Goal: Task Accomplishment & Management: Use online tool/utility

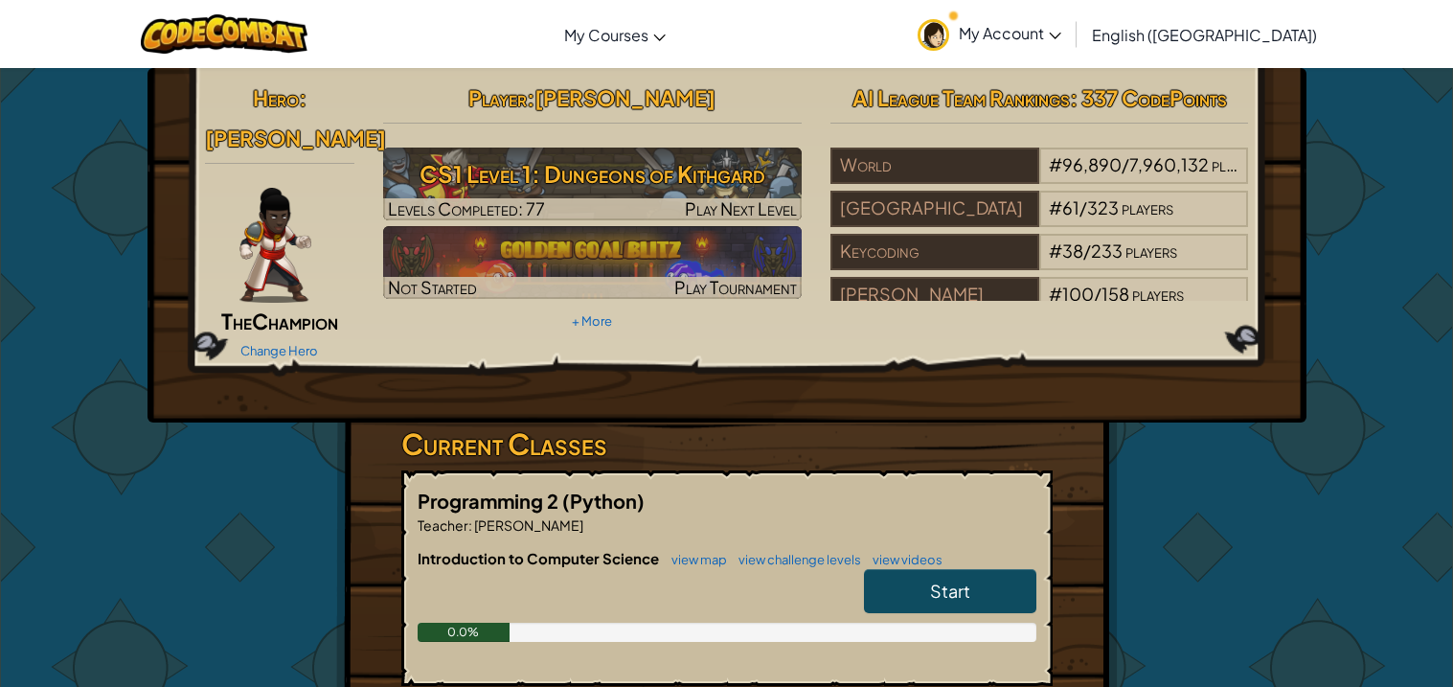
click at [946, 579] on span "Start" at bounding box center [950, 590] width 40 height 22
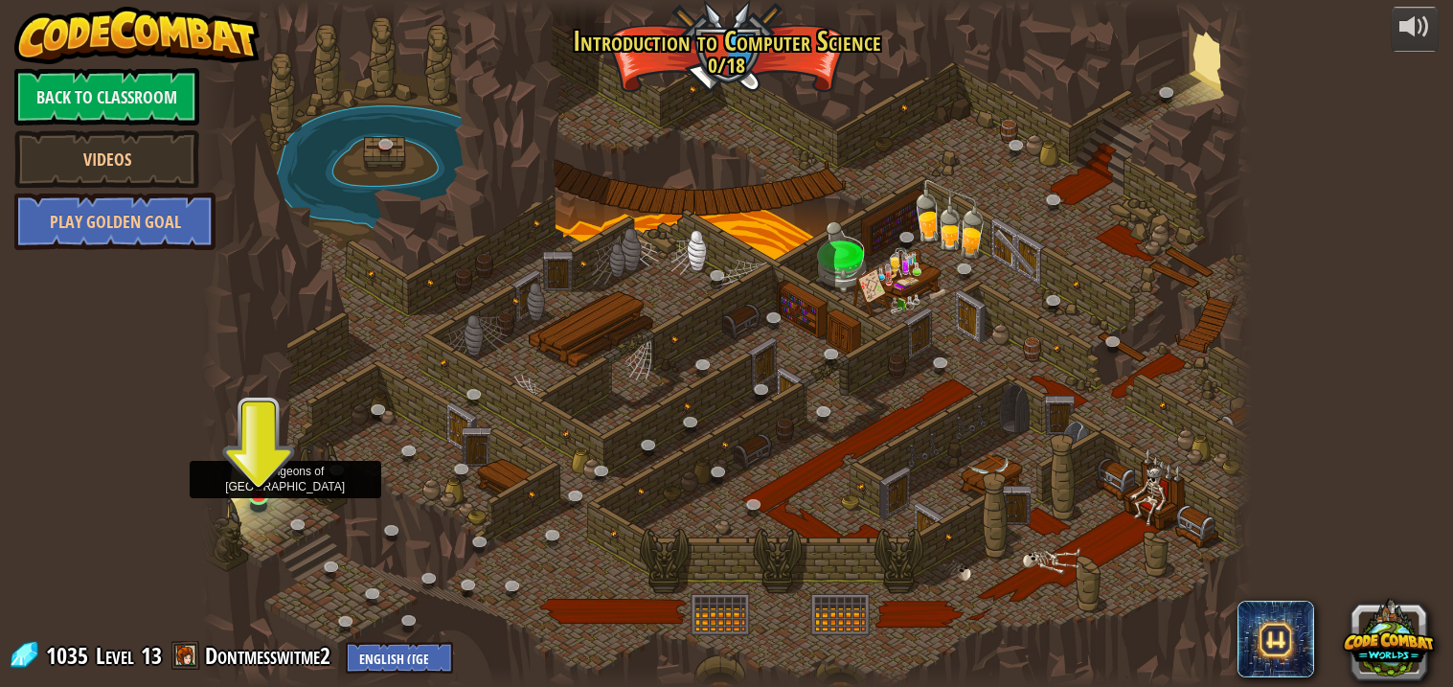
click at [253, 468] on img at bounding box center [259, 465] width 26 height 59
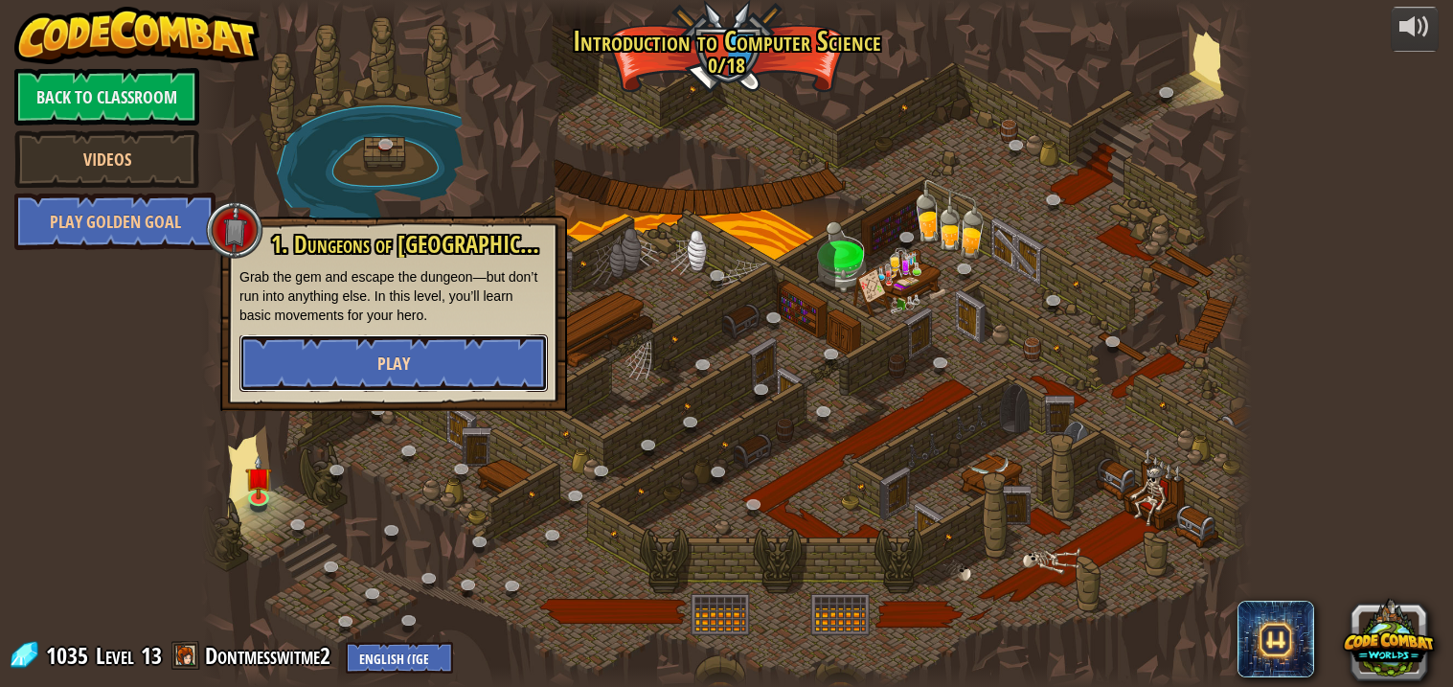
click at [404, 352] on span "Play" at bounding box center [393, 364] width 33 height 24
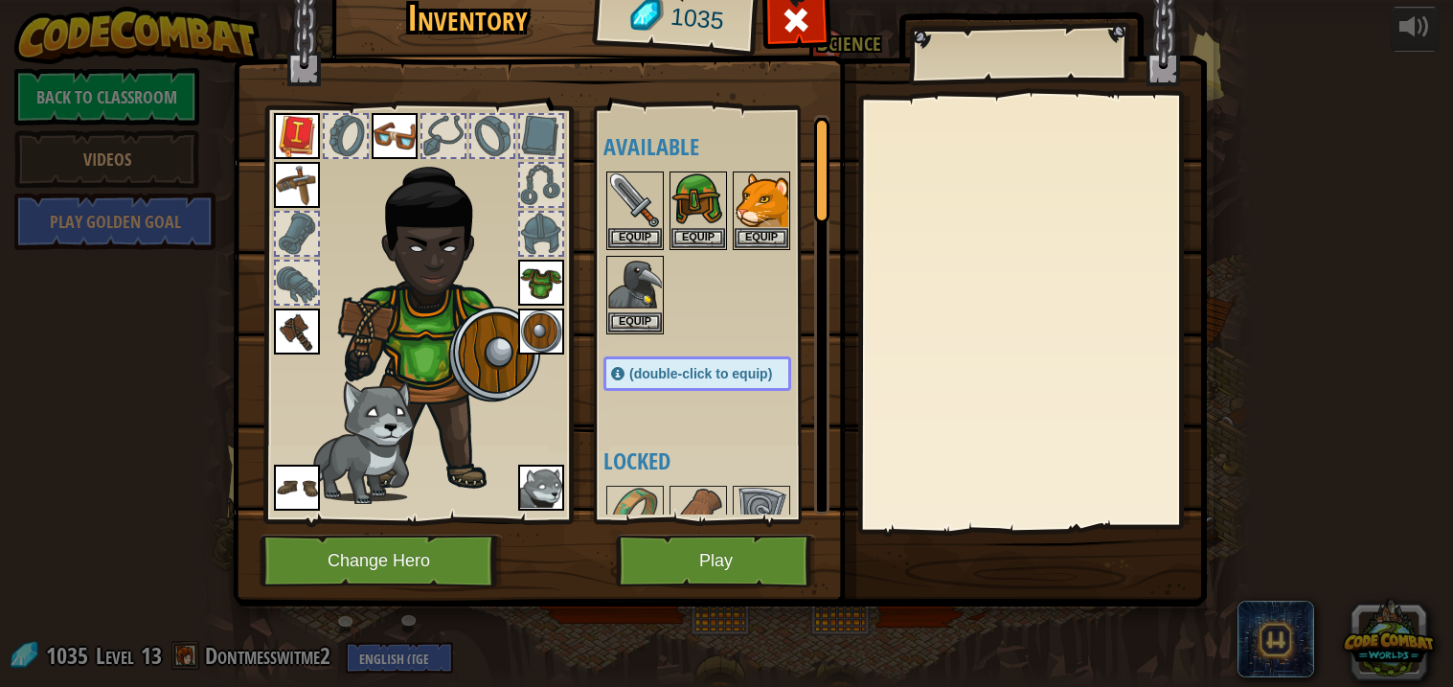
click at [287, 330] on img at bounding box center [297, 331] width 46 height 46
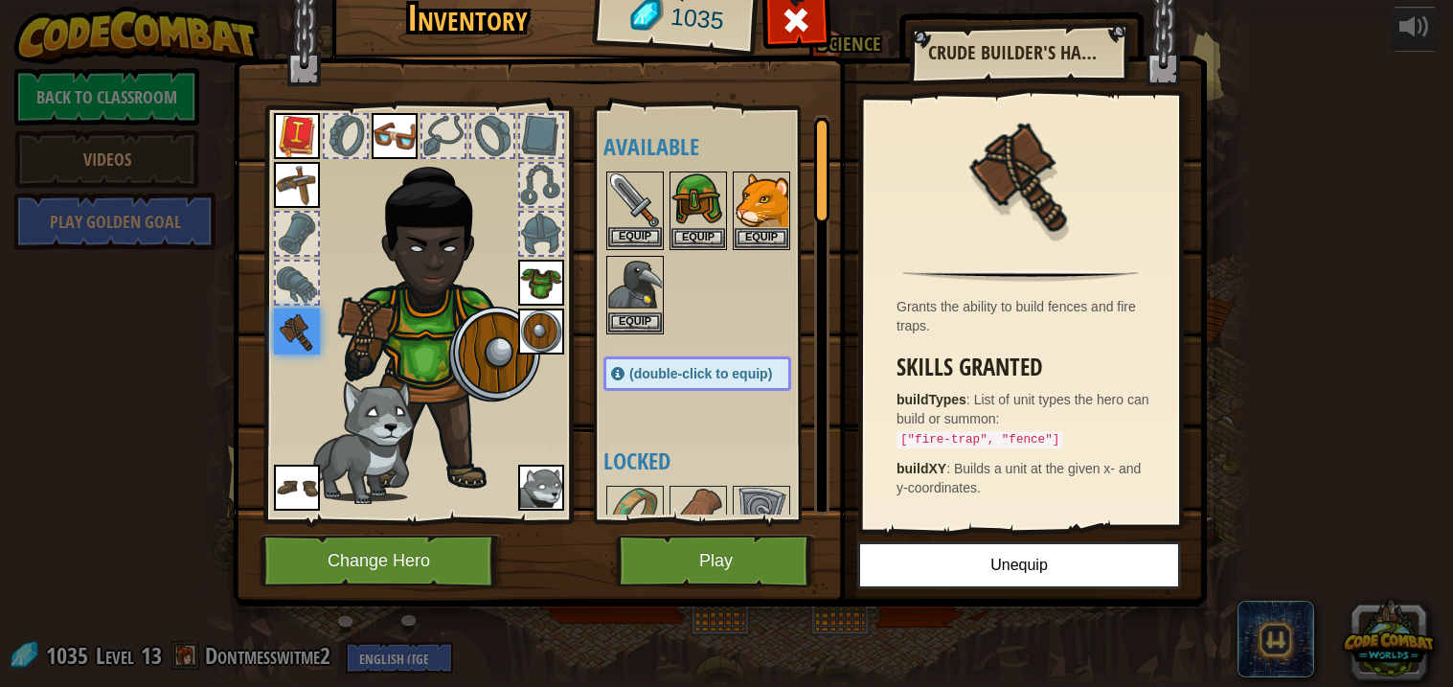
click at [627, 198] on img at bounding box center [635, 200] width 54 height 54
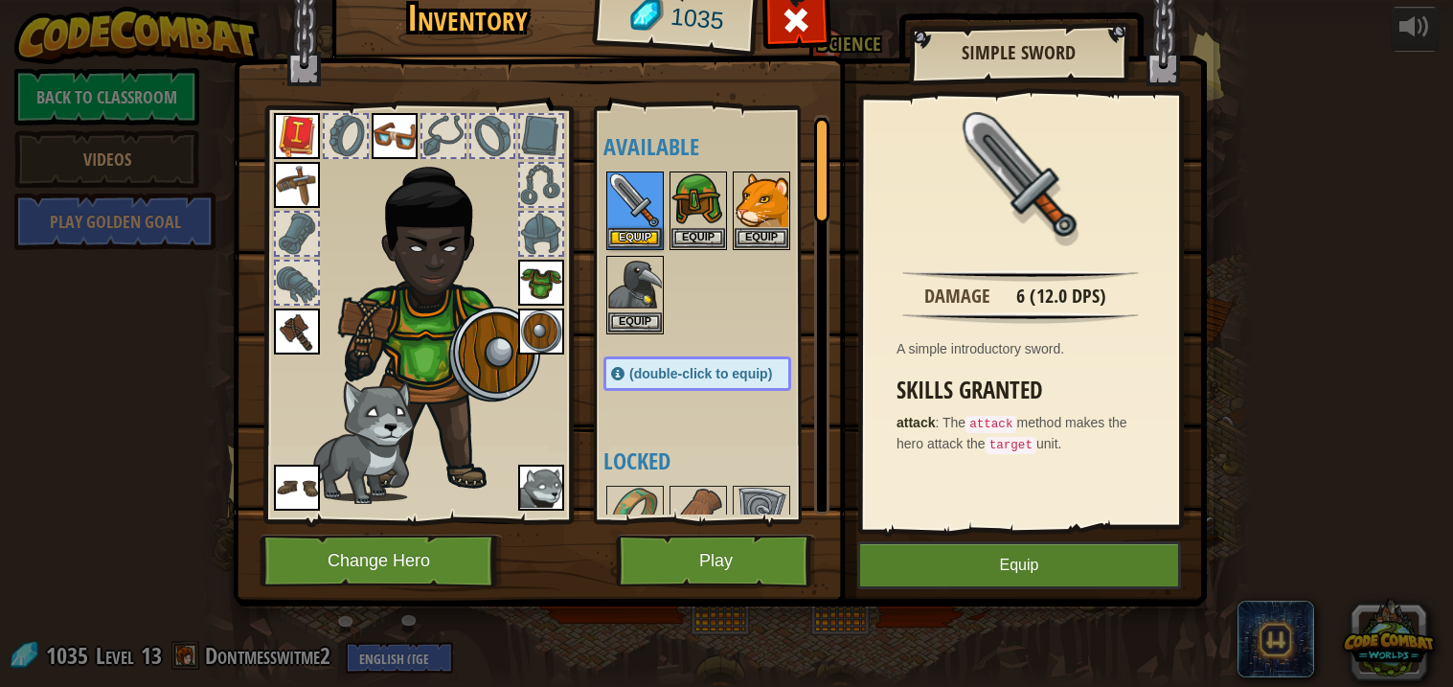
click at [289, 180] on img at bounding box center [297, 185] width 46 height 46
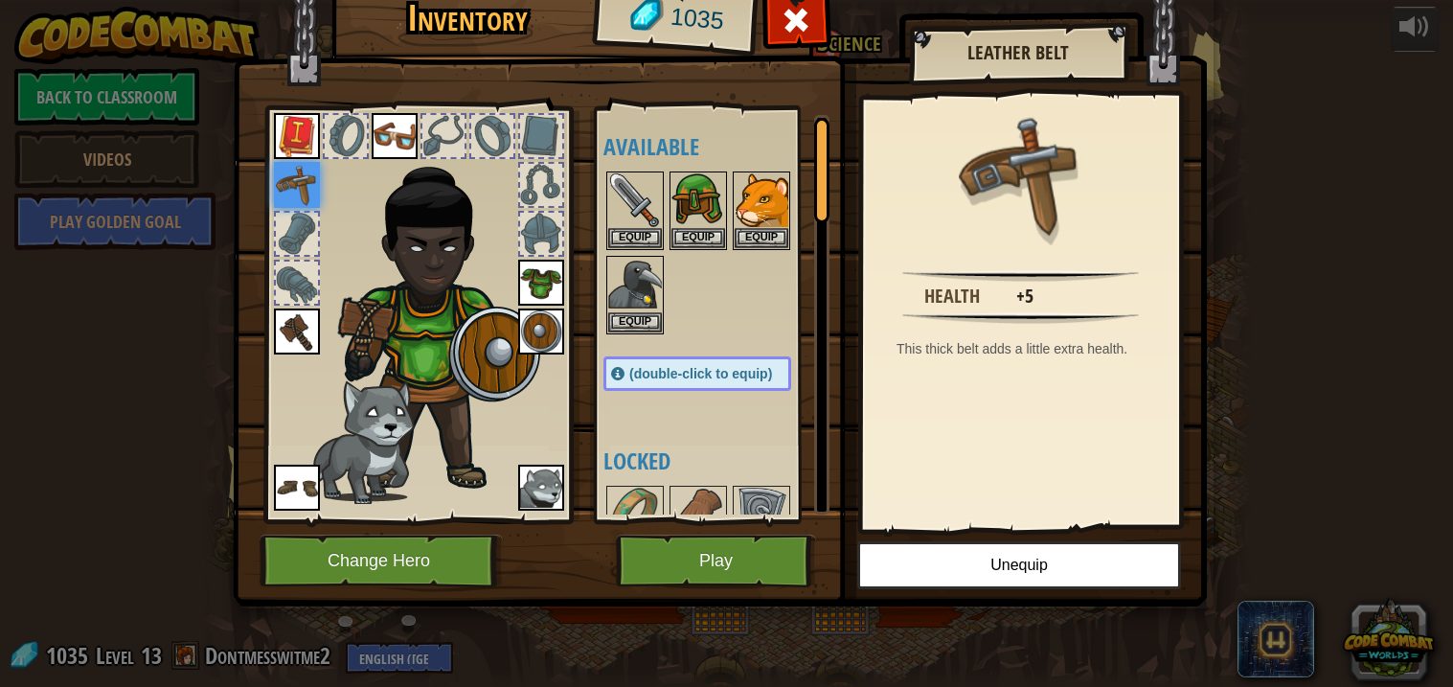
click at [296, 270] on div at bounding box center [297, 282] width 42 height 42
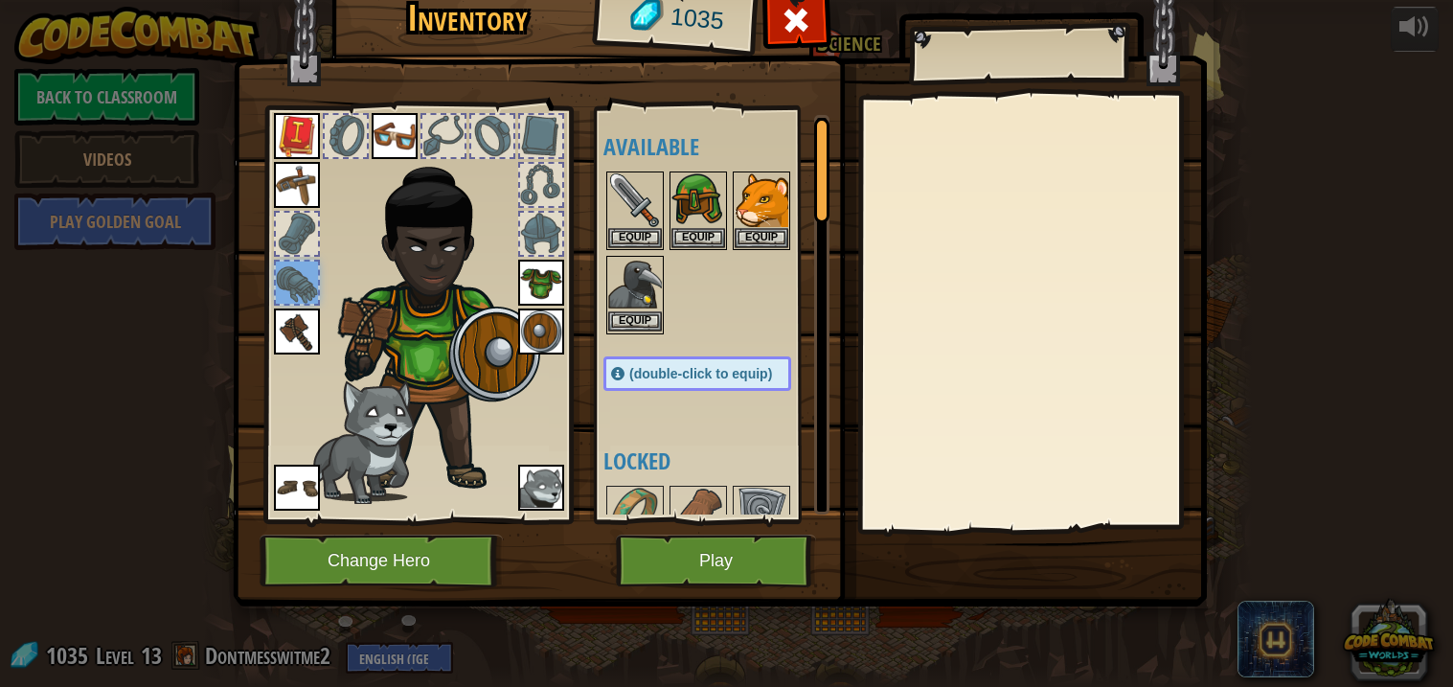
click at [644, 274] on img at bounding box center [635, 285] width 54 height 54
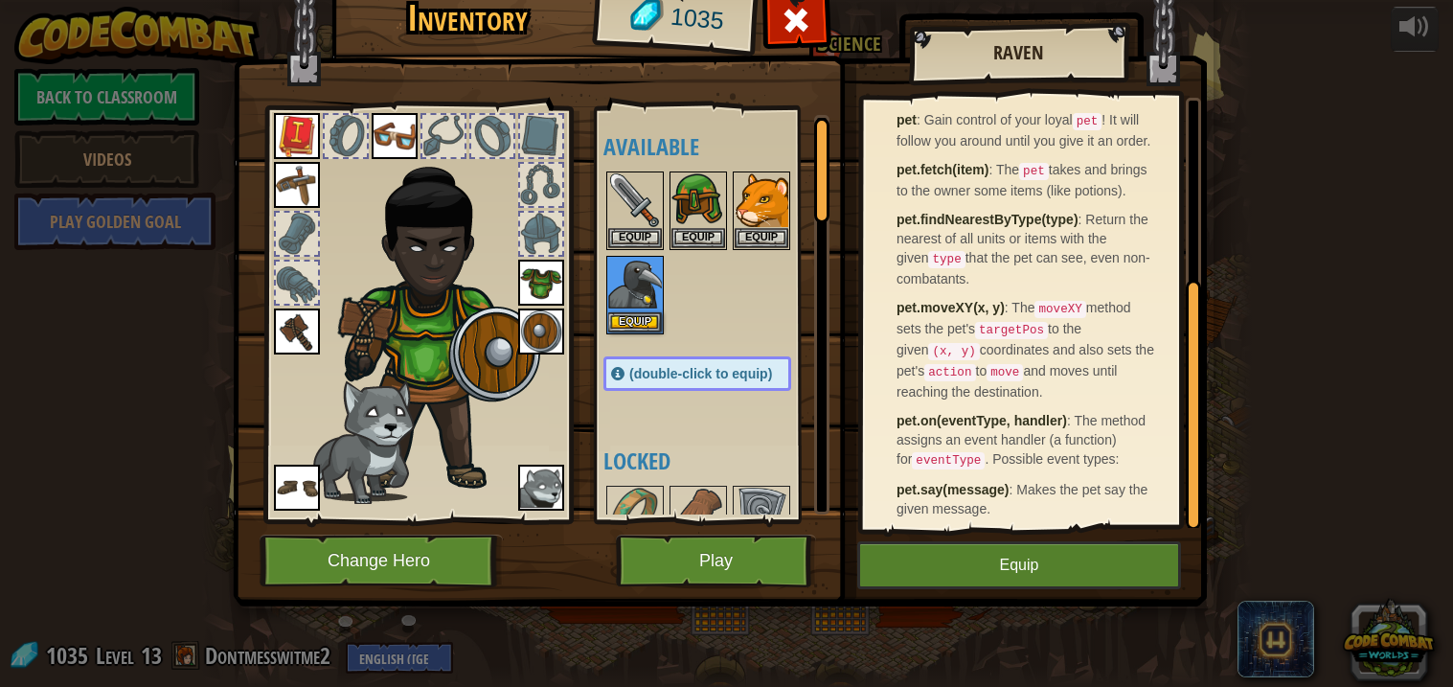
scroll to position [319, 0]
click at [544, 486] on img at bounding box center [541, 488] width 46 height 46
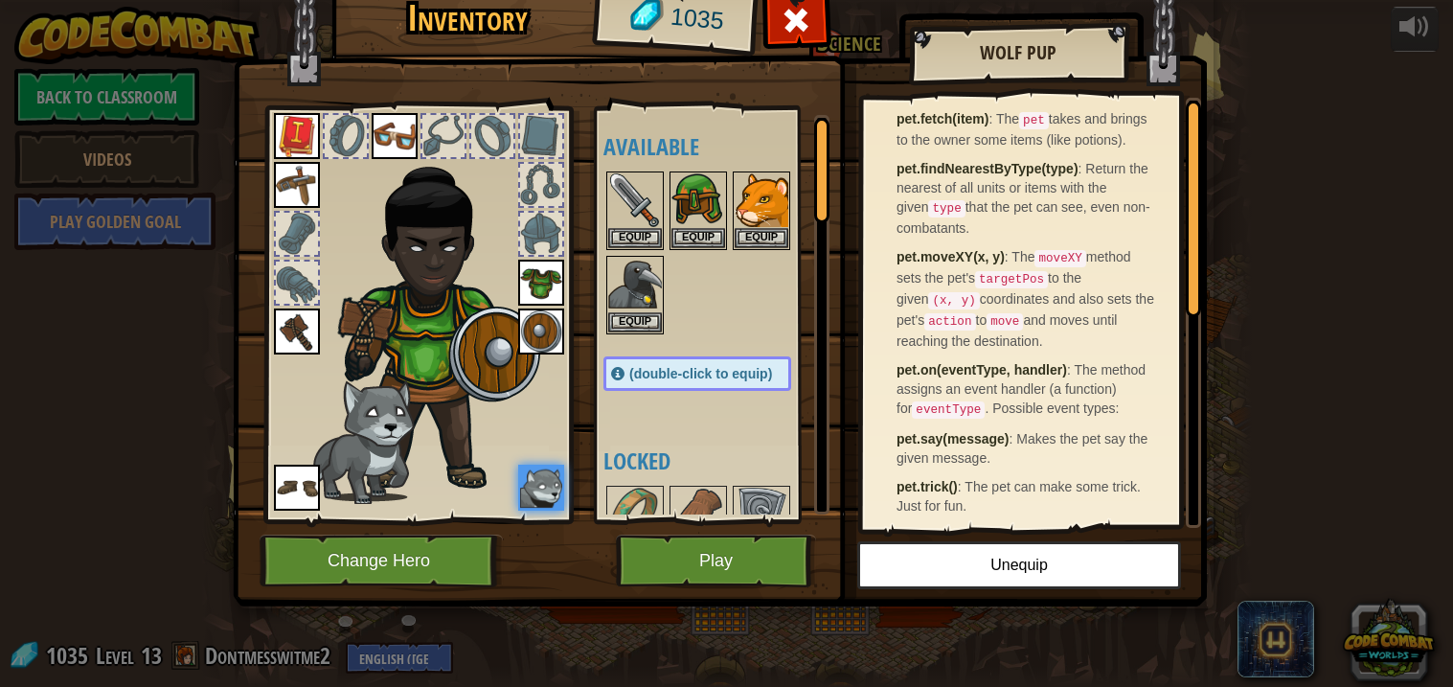
scroll to position [0, 0]
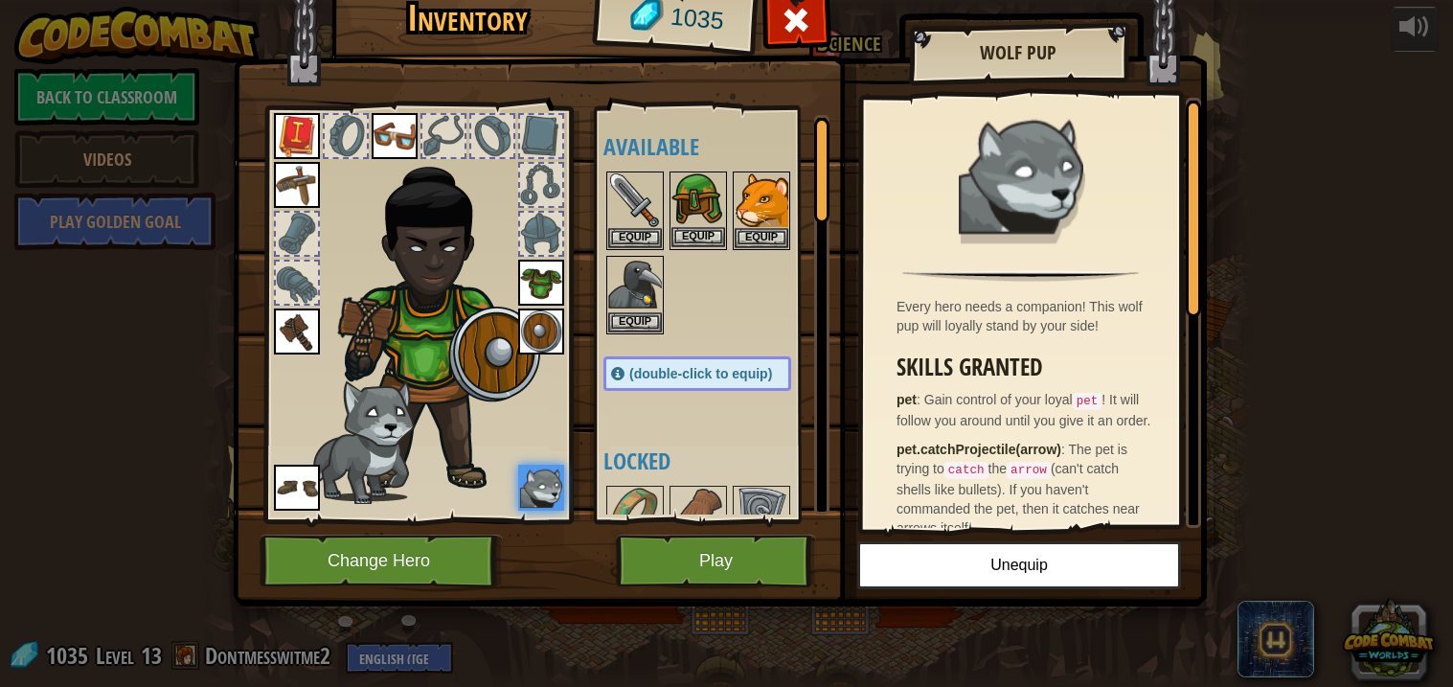
click at [698, 193] on img at bounding box center [698, 200] width 54 height 54
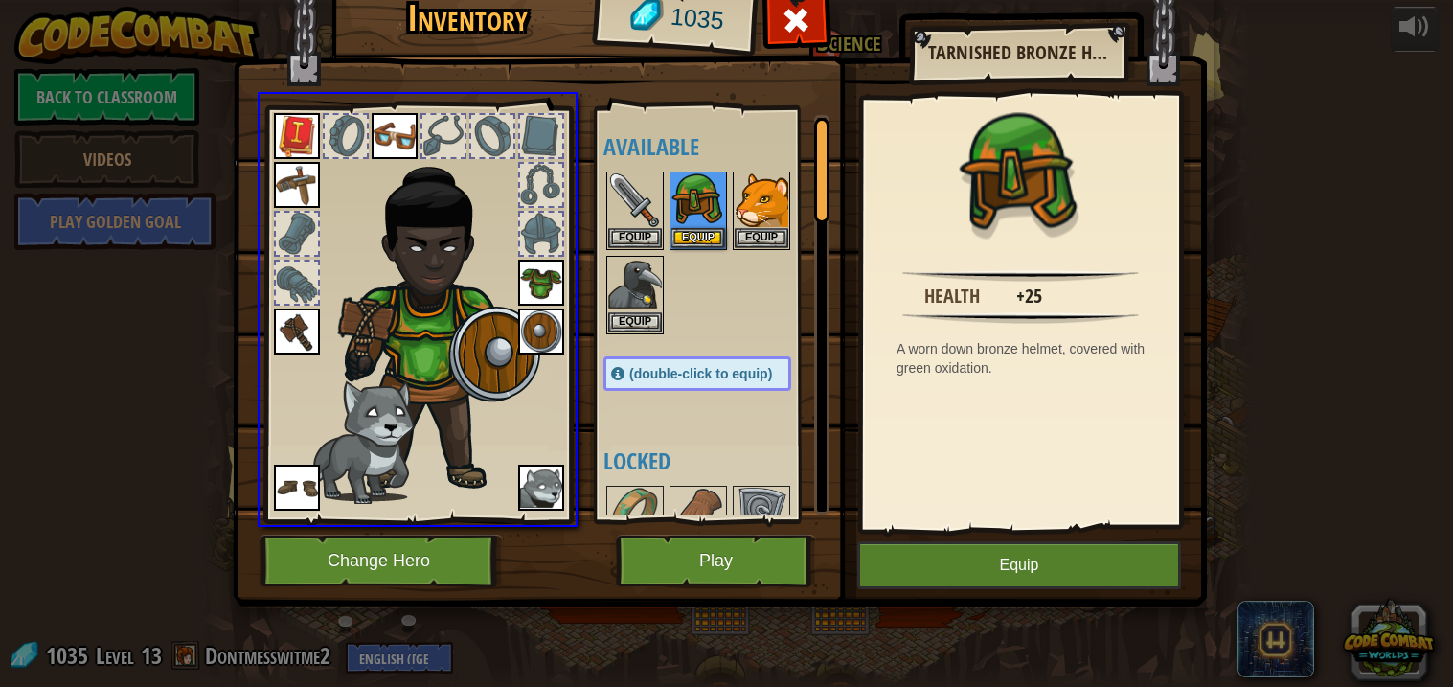
drag, startPoint x: 698, startPoint y: 193, endPoint x: 562, endPoint y: 249, distance: 146.9
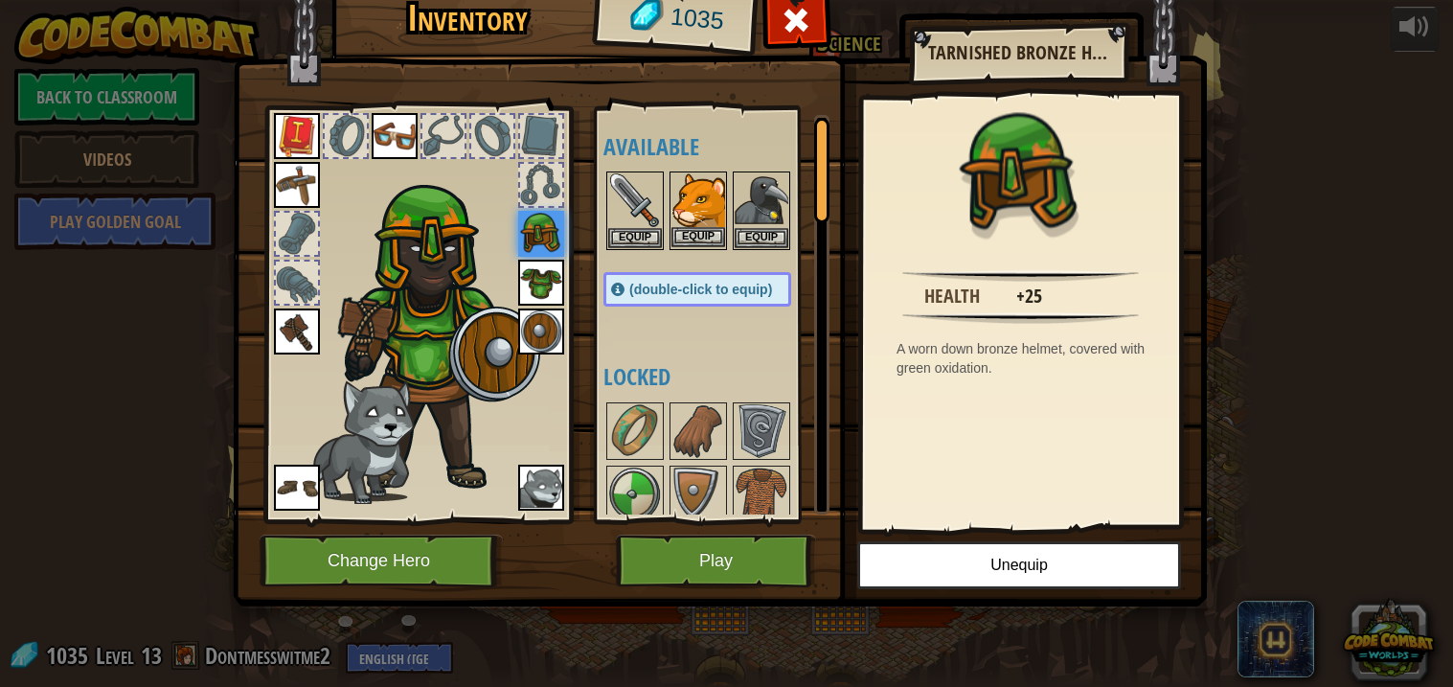
click at [704, 206] on img at bounding box center [698, 200] width 54 height 54
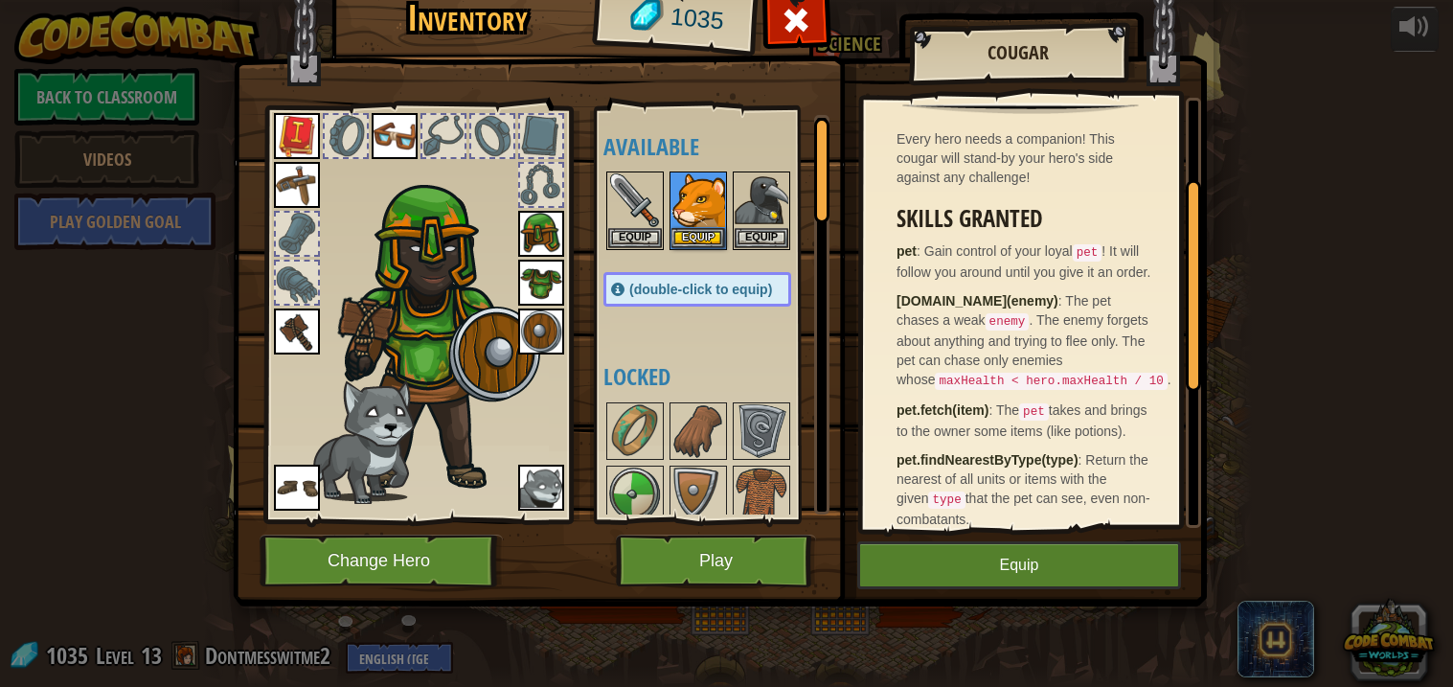
scroll to position [180, 0]
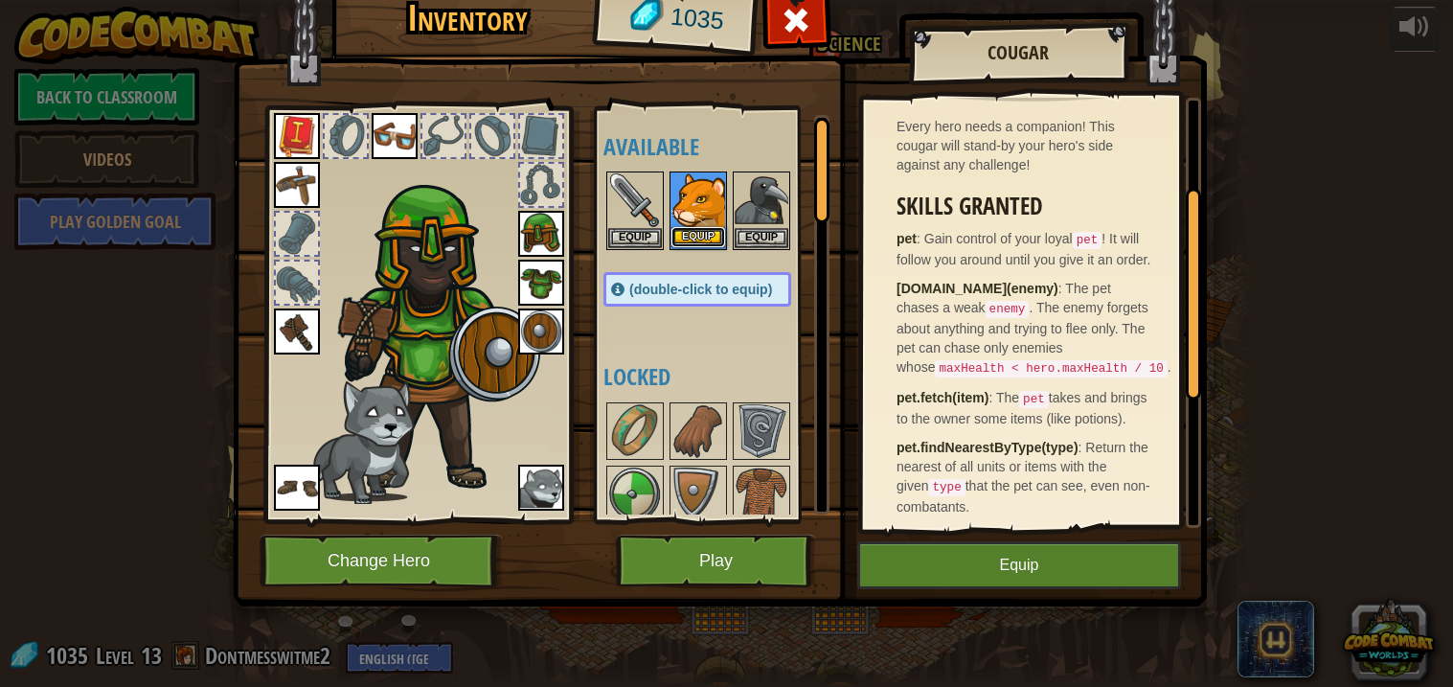
click at [690, 232] on button "Equip" at bounding box center [698, 237] width 54 height 20
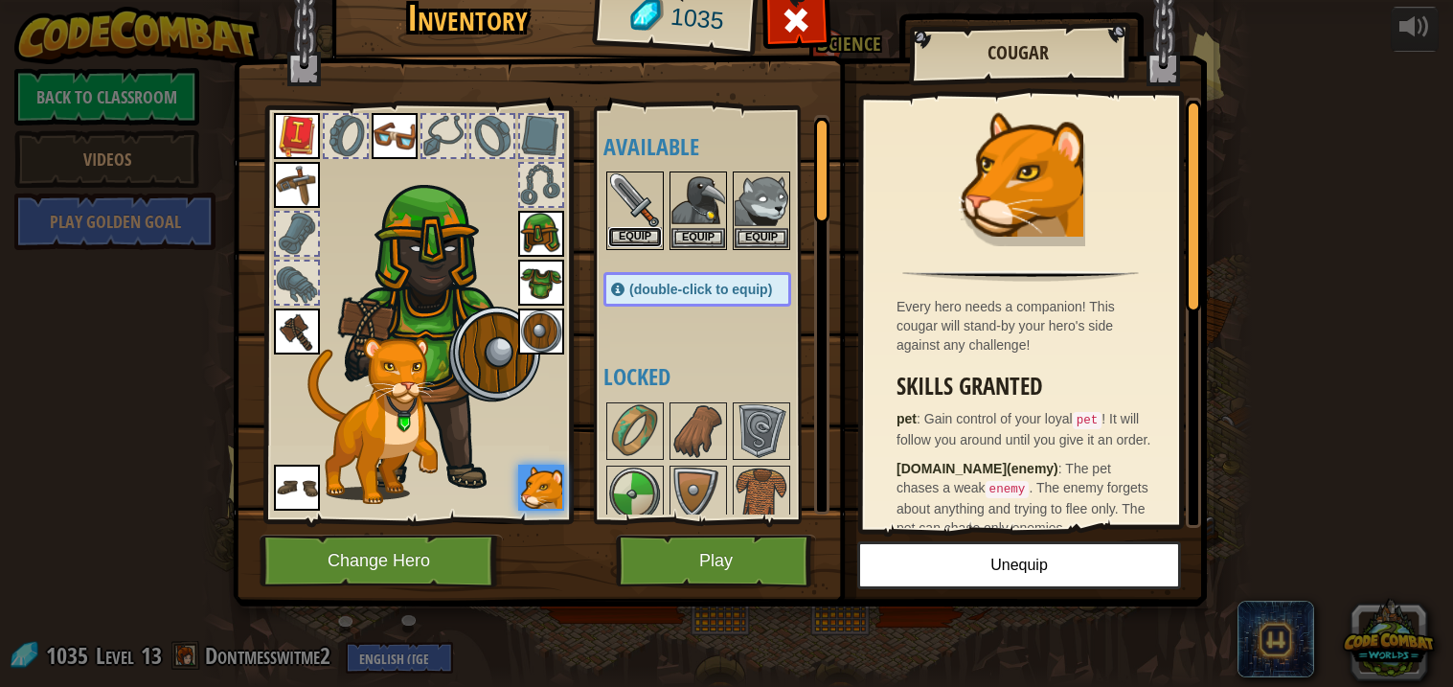
click at [634, 234] on button "Equip" at bounding box center [635, 237] width 54 height 20
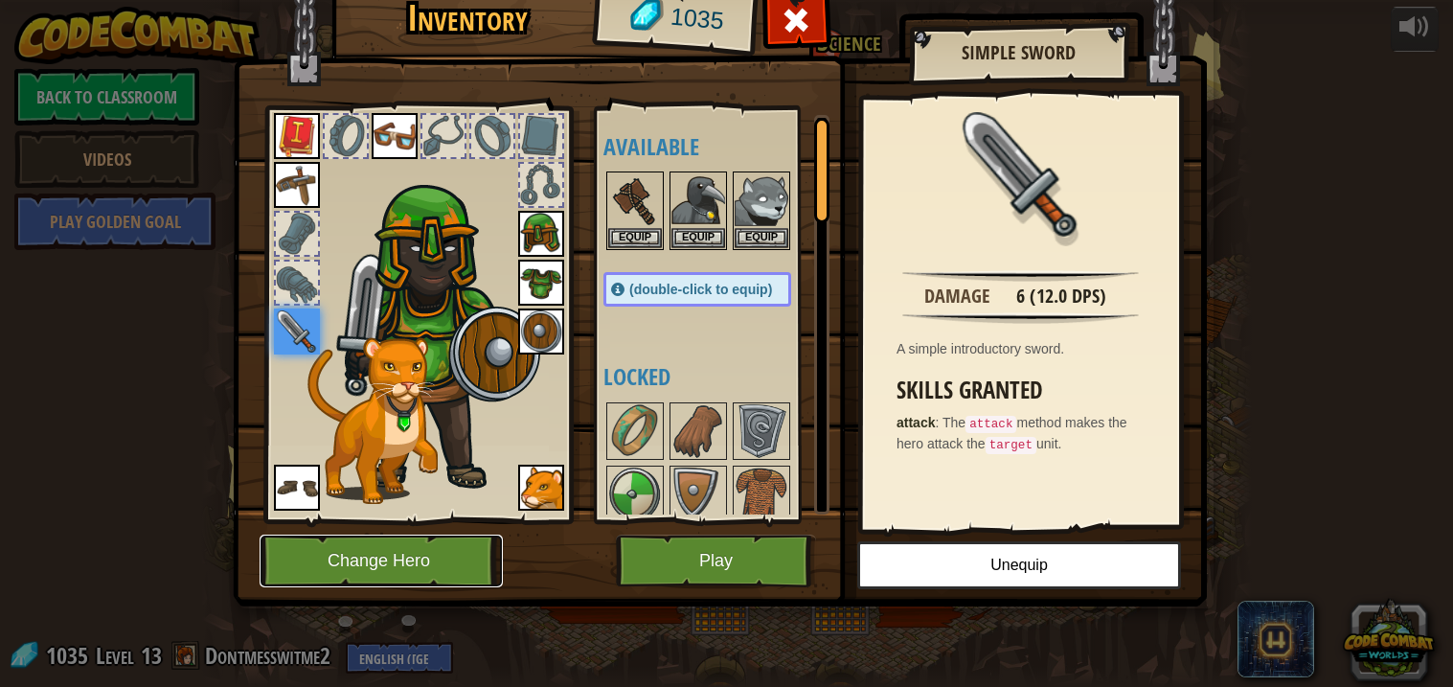
click at [408, 551] on button "Change Hero" at bounding box center [381, 560] width 243 height 53
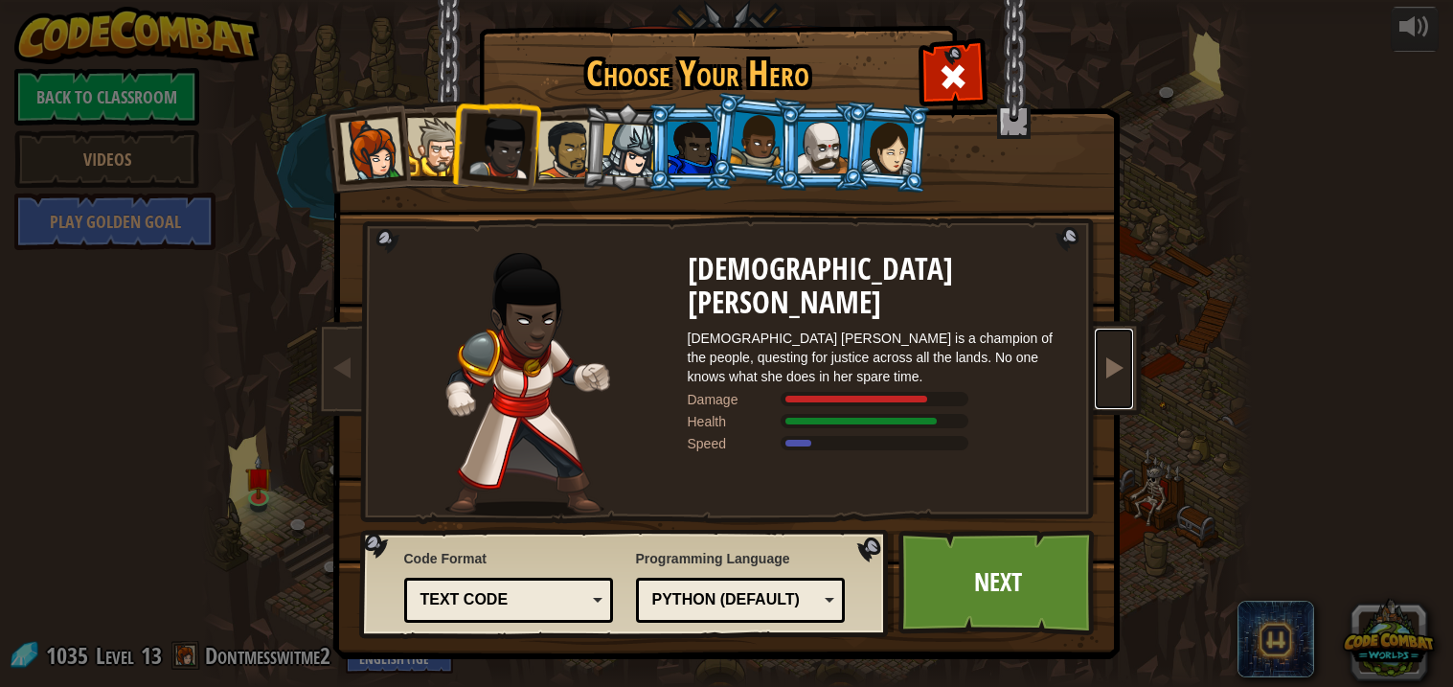
click at [1111, 372] on span at bounding box center [1113, 366] width 23 height 23
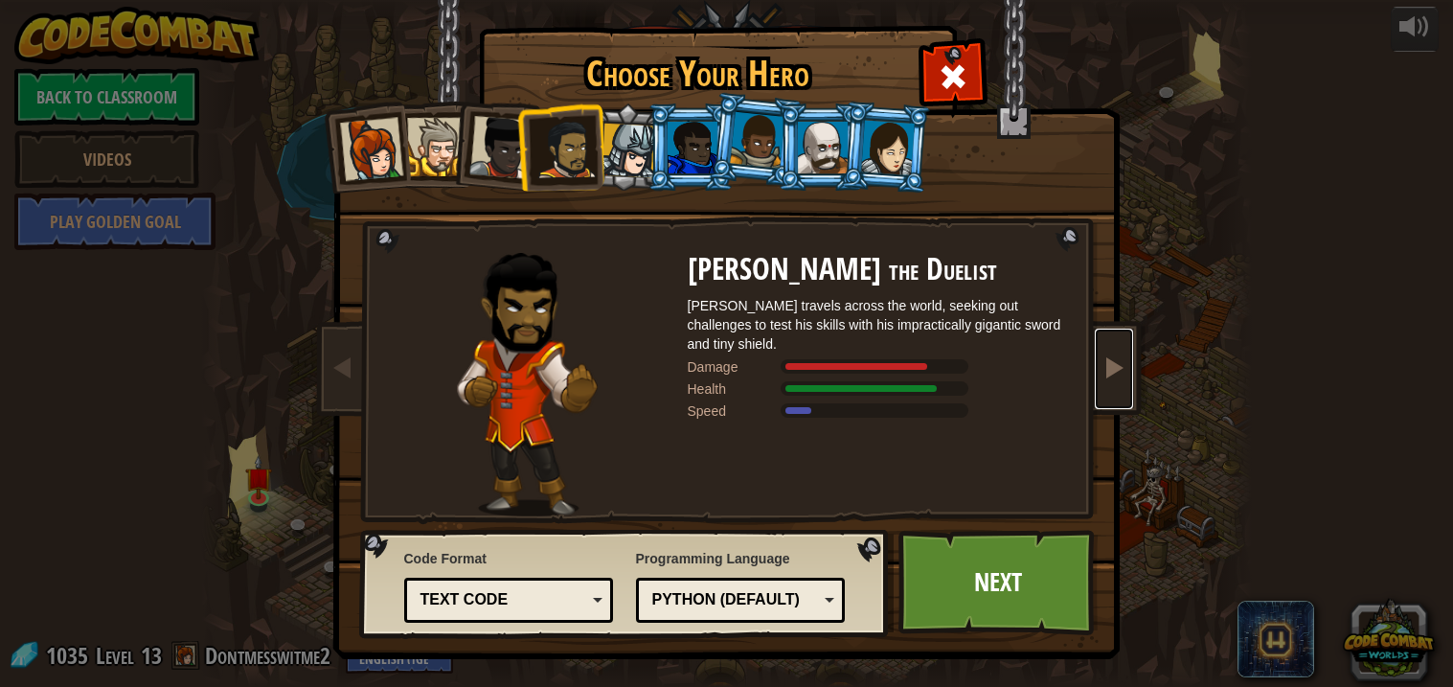
click at [1111, 372] on span at bounding box center [1113, 366] width 23 height 23
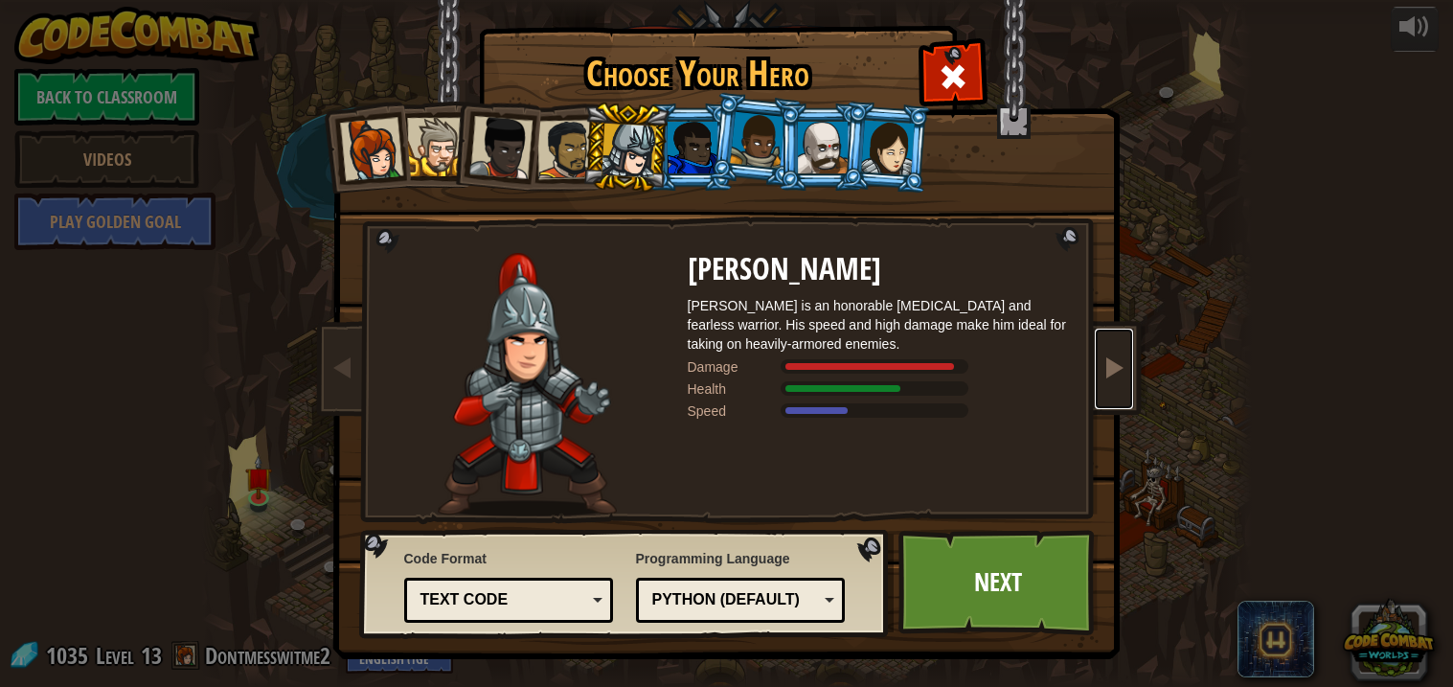
click at [1111, 372] on span at bounding box center [1113, 366] width 23 height 23
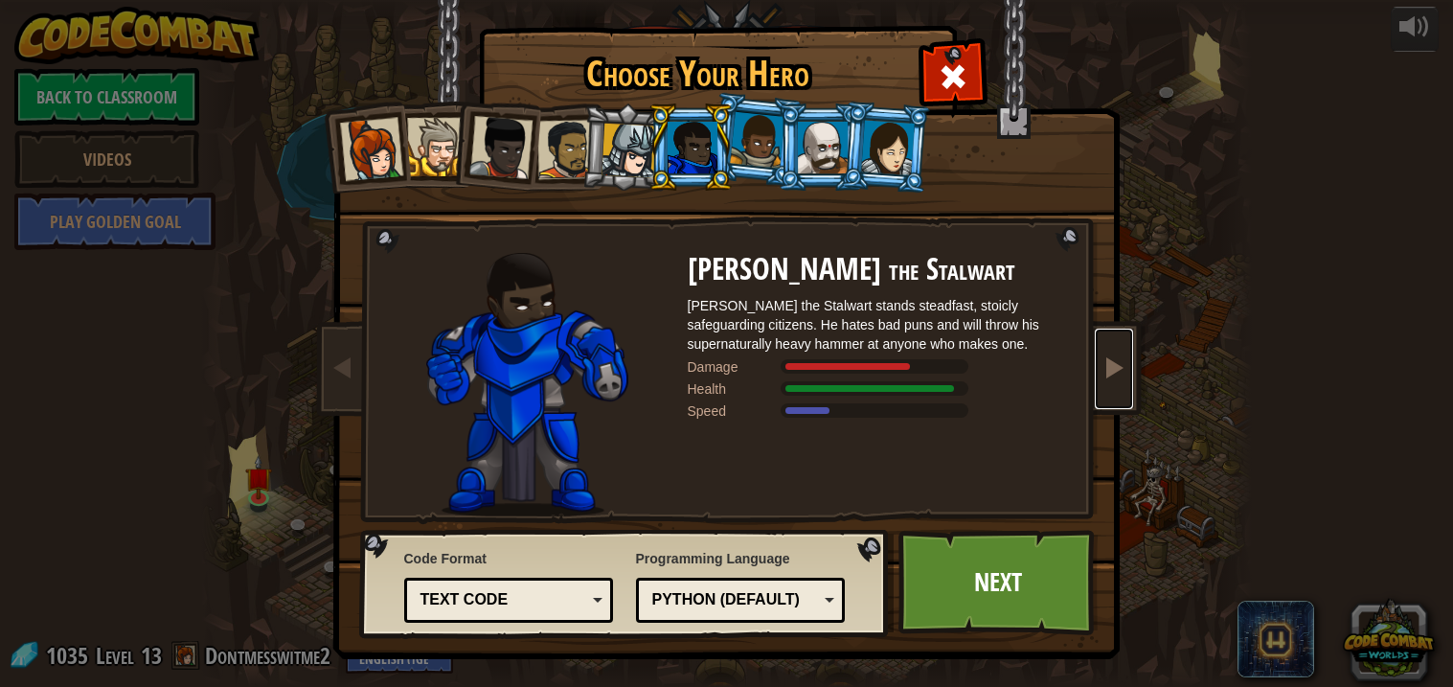
click at [1110, 372] on span at bounding box center [1113, 366] width 23 height 23
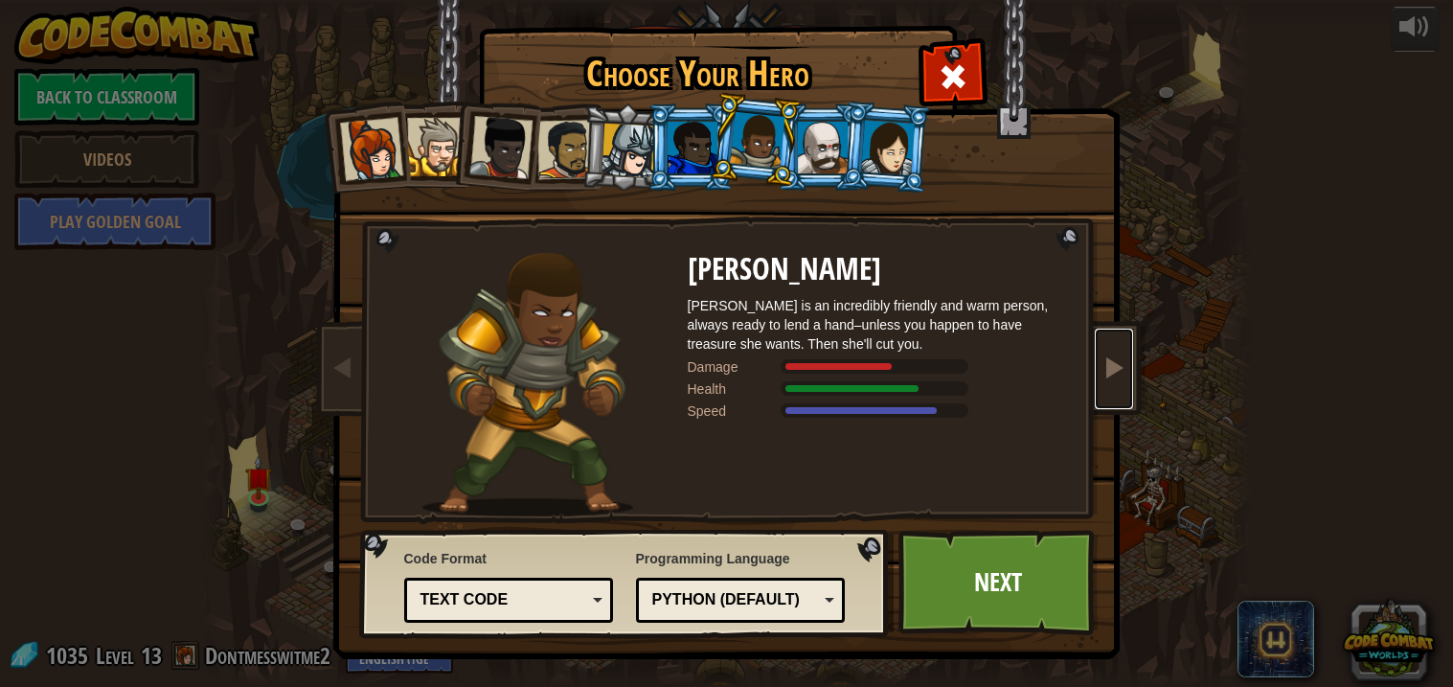
click at [1110, 372] on span at bounding box center [1113, 366] width 23 height 23
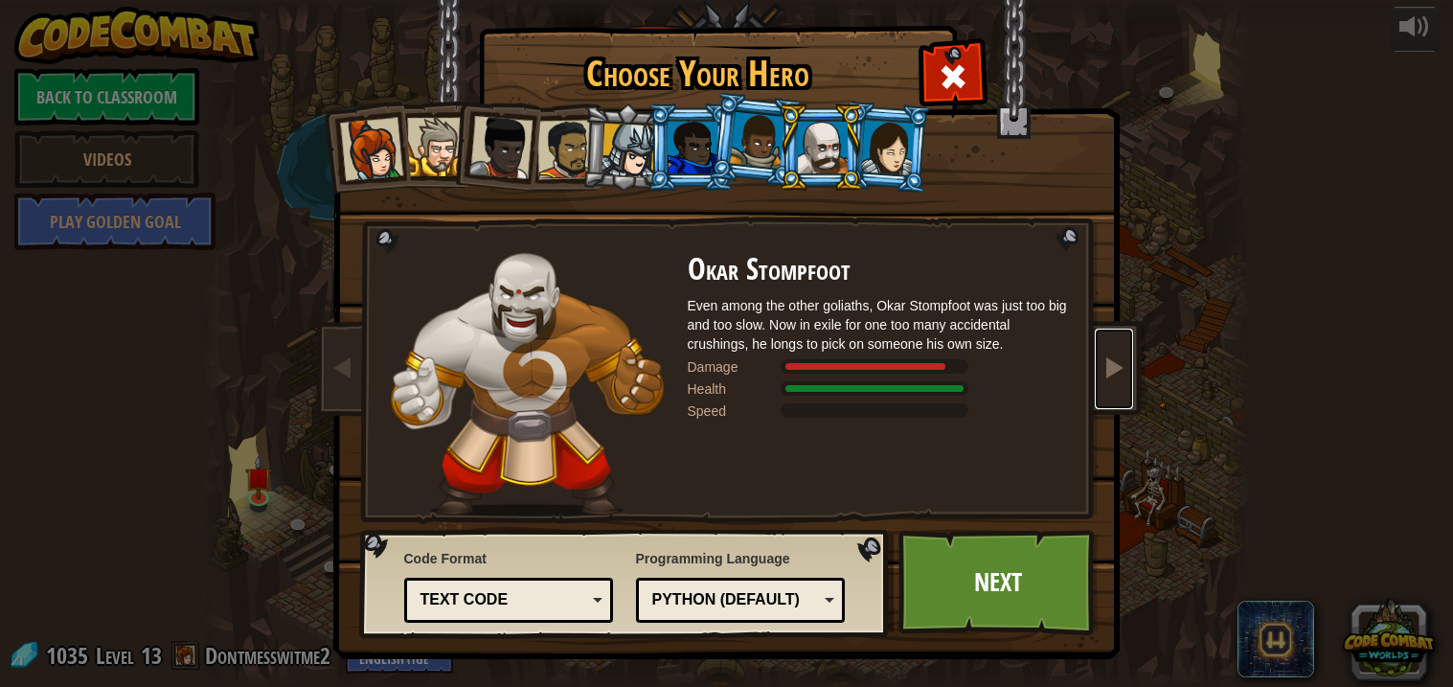
click at [1110, 372] on span at bounding box center [1113, 366] width 23 height 23
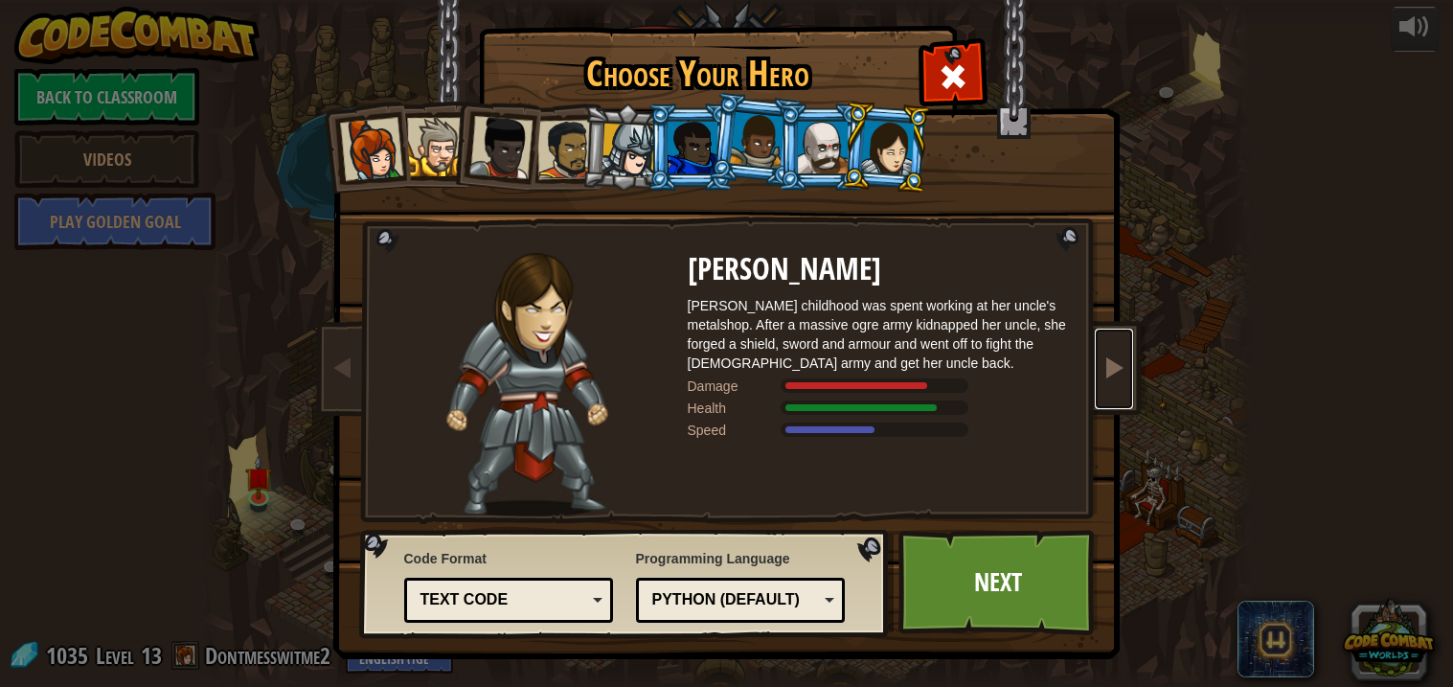
click at [1110, 372] on span at bounding box center [1113, 366] width 23 height 23
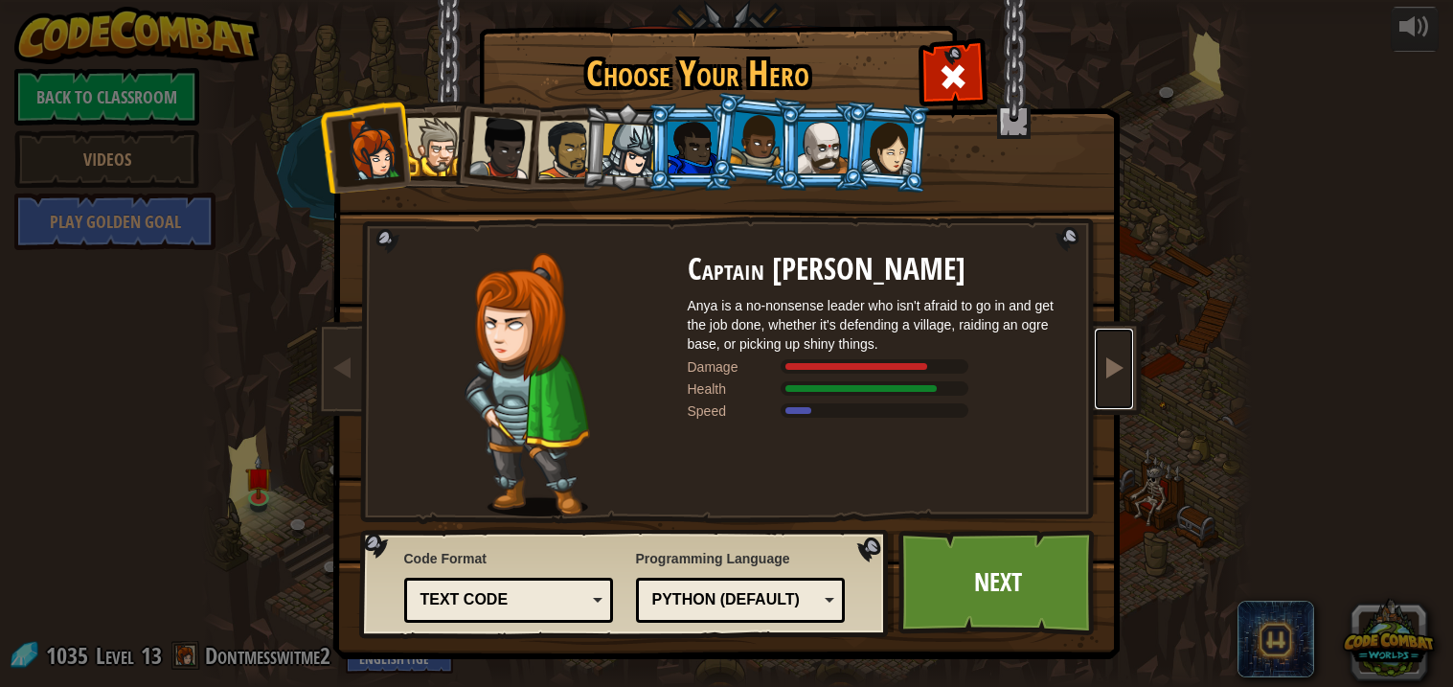
click at [1110, 372] on span at bounding box center [1113, 366] width 23 height 23
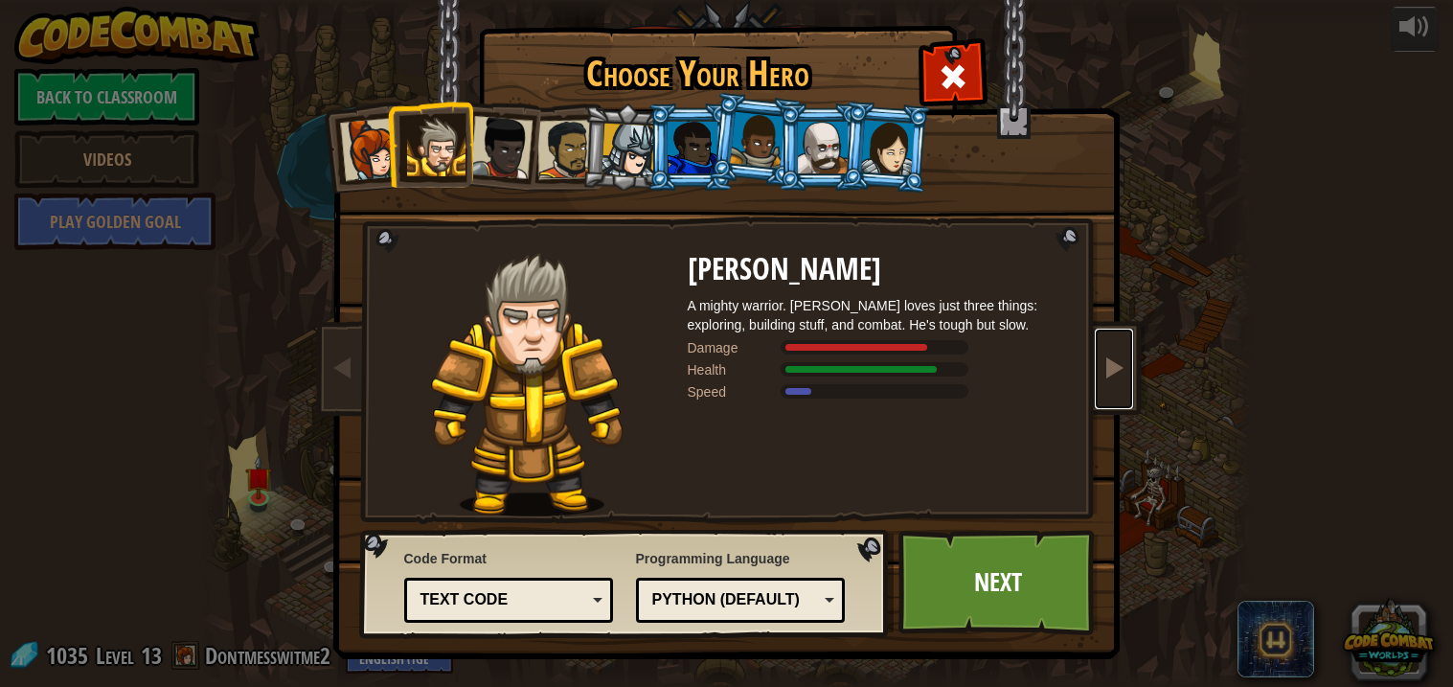
click at [1110, 372] on span at bounding box center [1113, 366] width 23 height 23
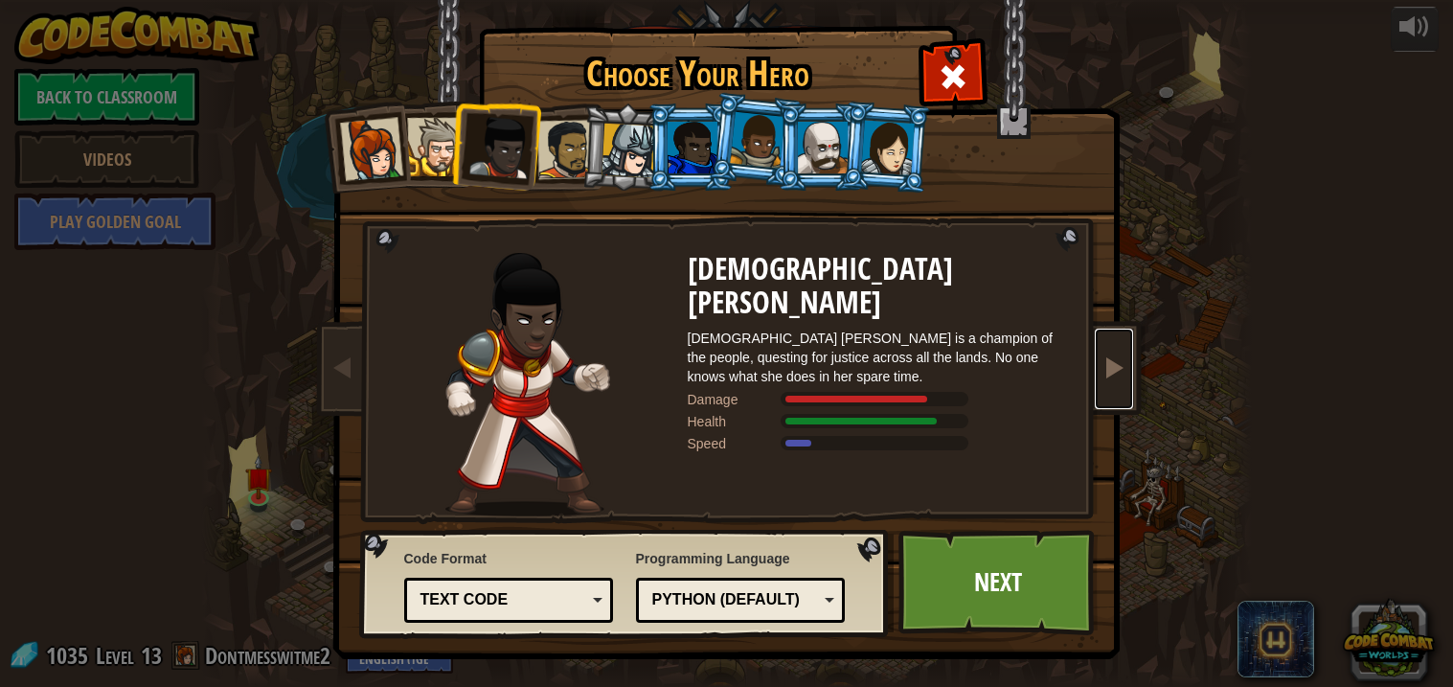
click at [1110, 372] on span at bounding box center [1113, 366] width 23 height 23
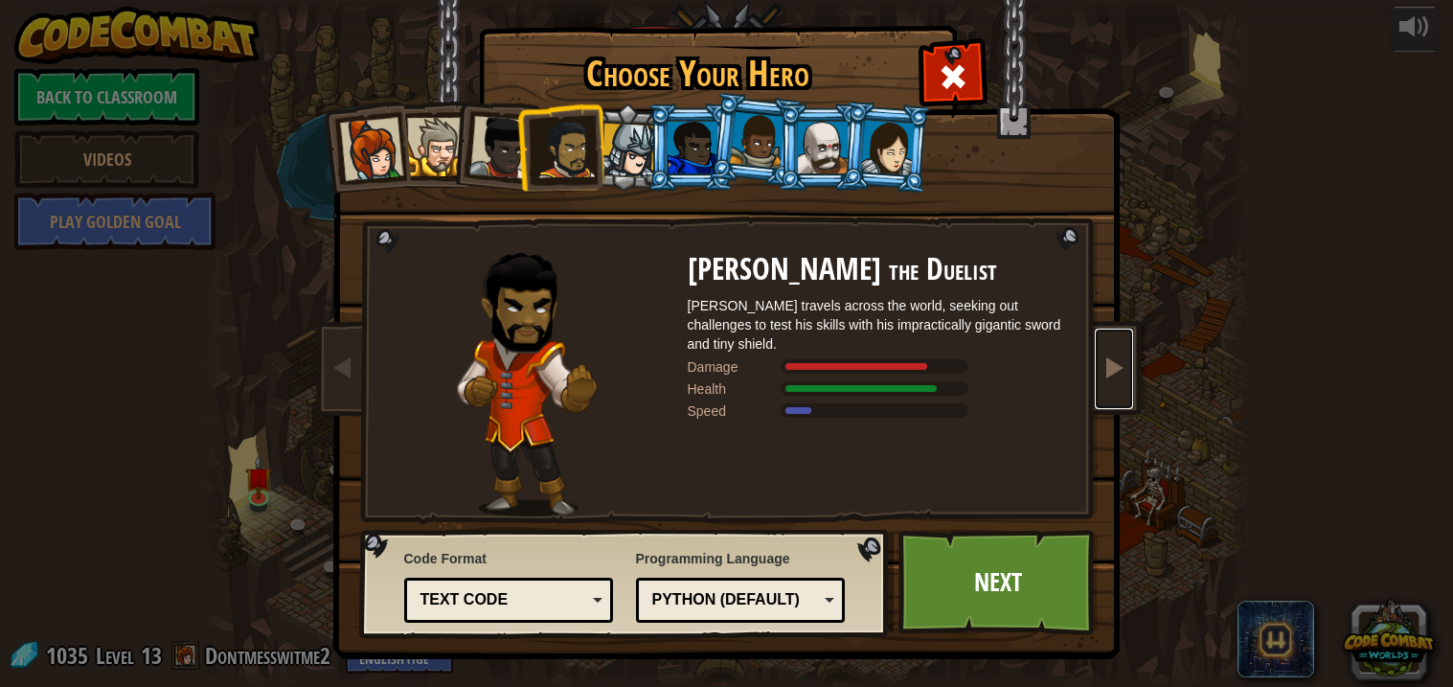
click at [1110, 372] on span at bounding box center [1113, 366] width 23 height 23
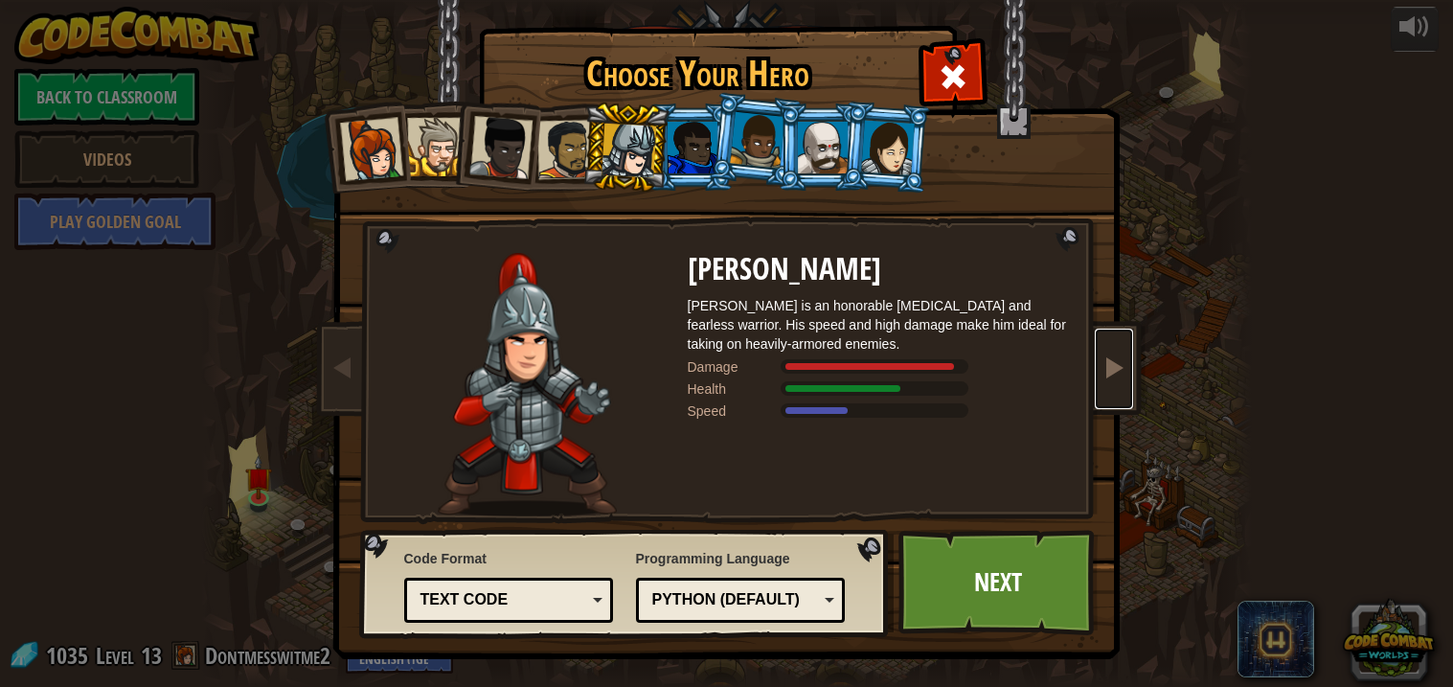
click at [1110, 372] on span at bounding box center [1113, 366] width 23 height 23
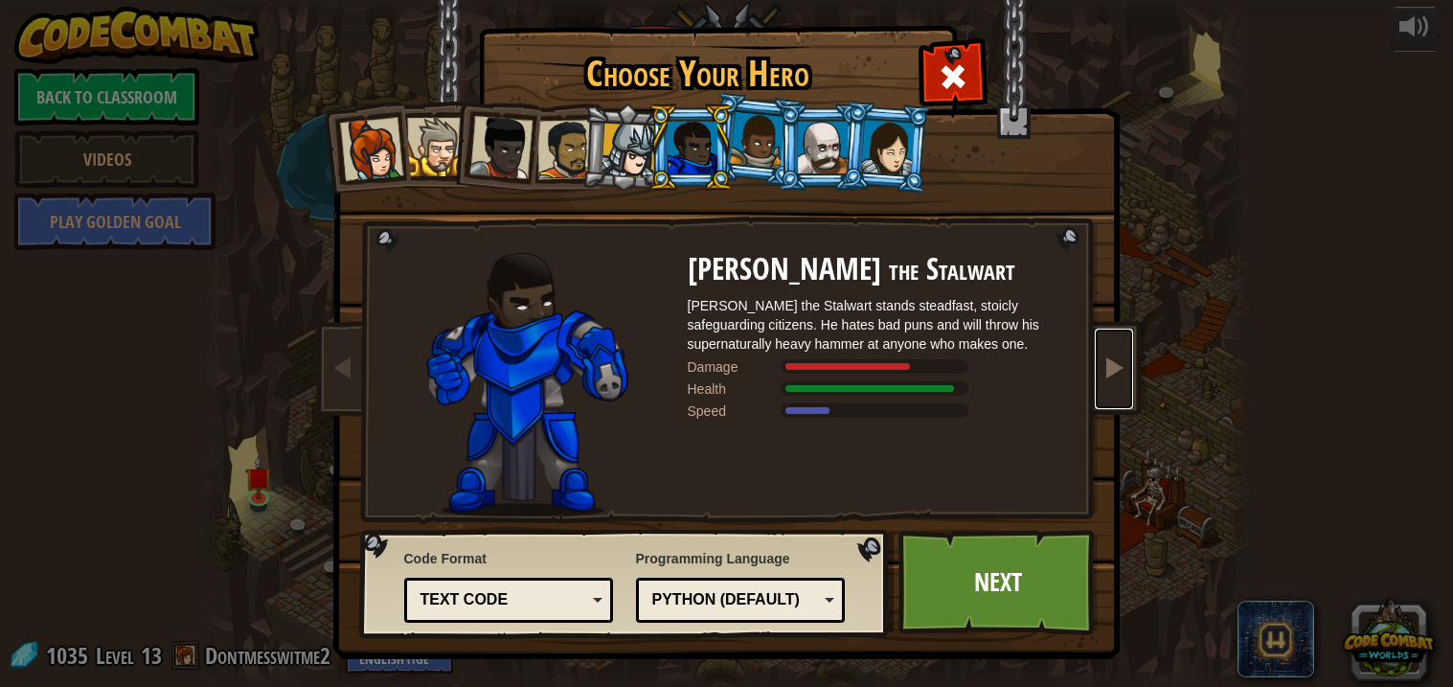
click at [1109, 386] on link at bounding box center [1114, 369] width 38 height 80
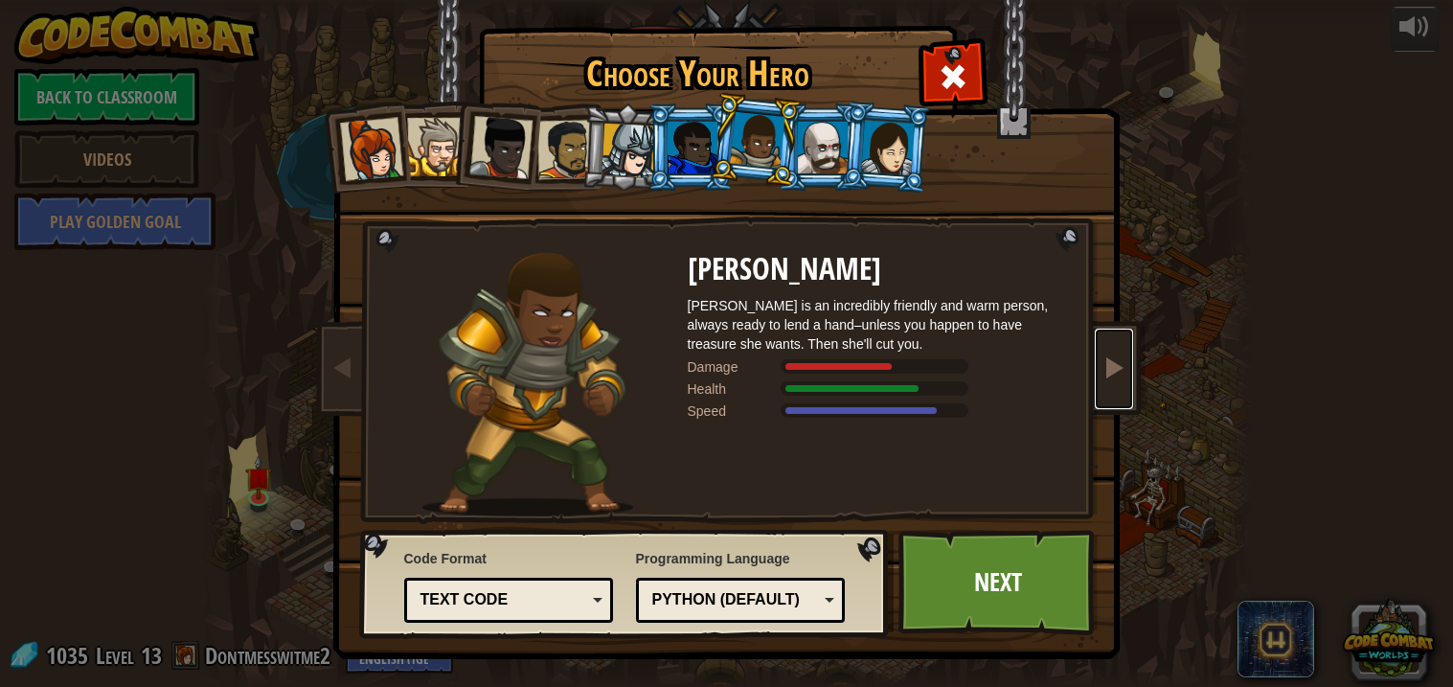
click at [1123, 363] on span at bounding box center [1113, 366] width 23 height 23
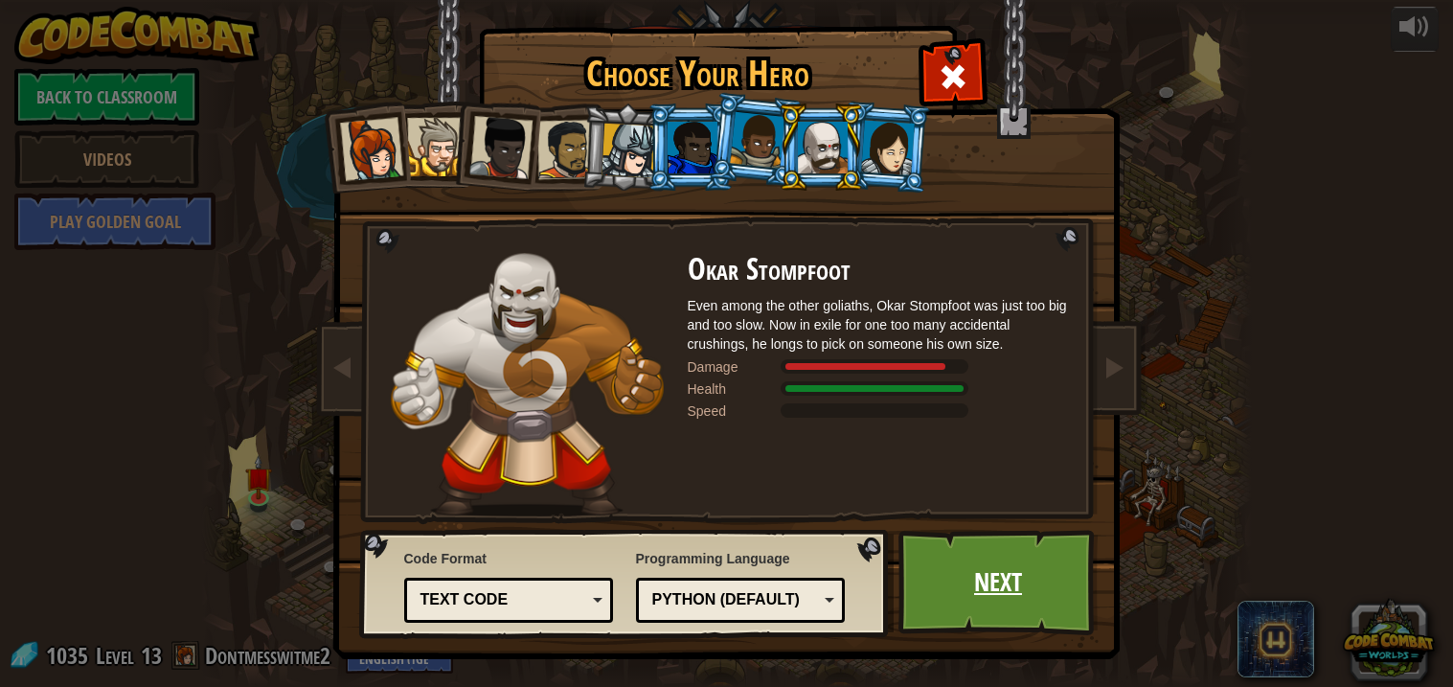
click at [976, 593] on link "Next" at bounding box center [998, 582] width 200 height 105
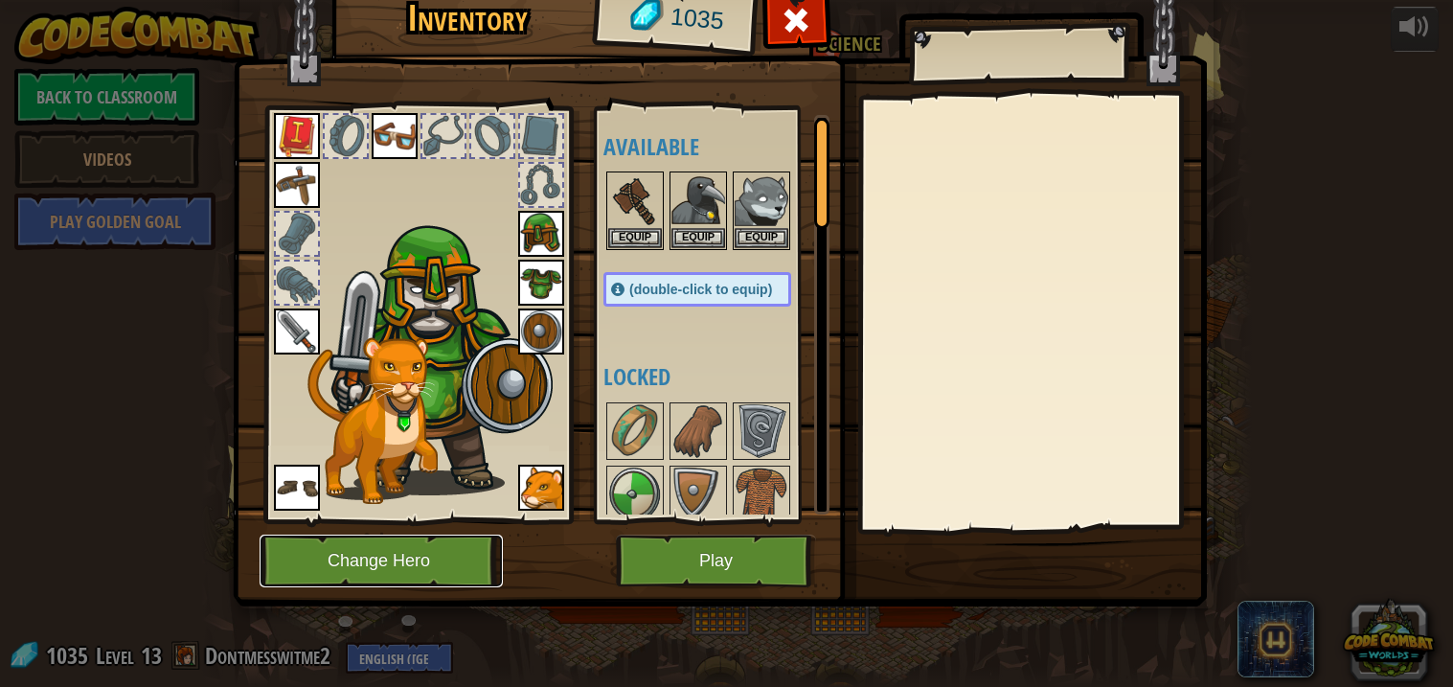
click at [428, 547] on button "Change Hero" at bounding box center [381, 560] width 243 height 53
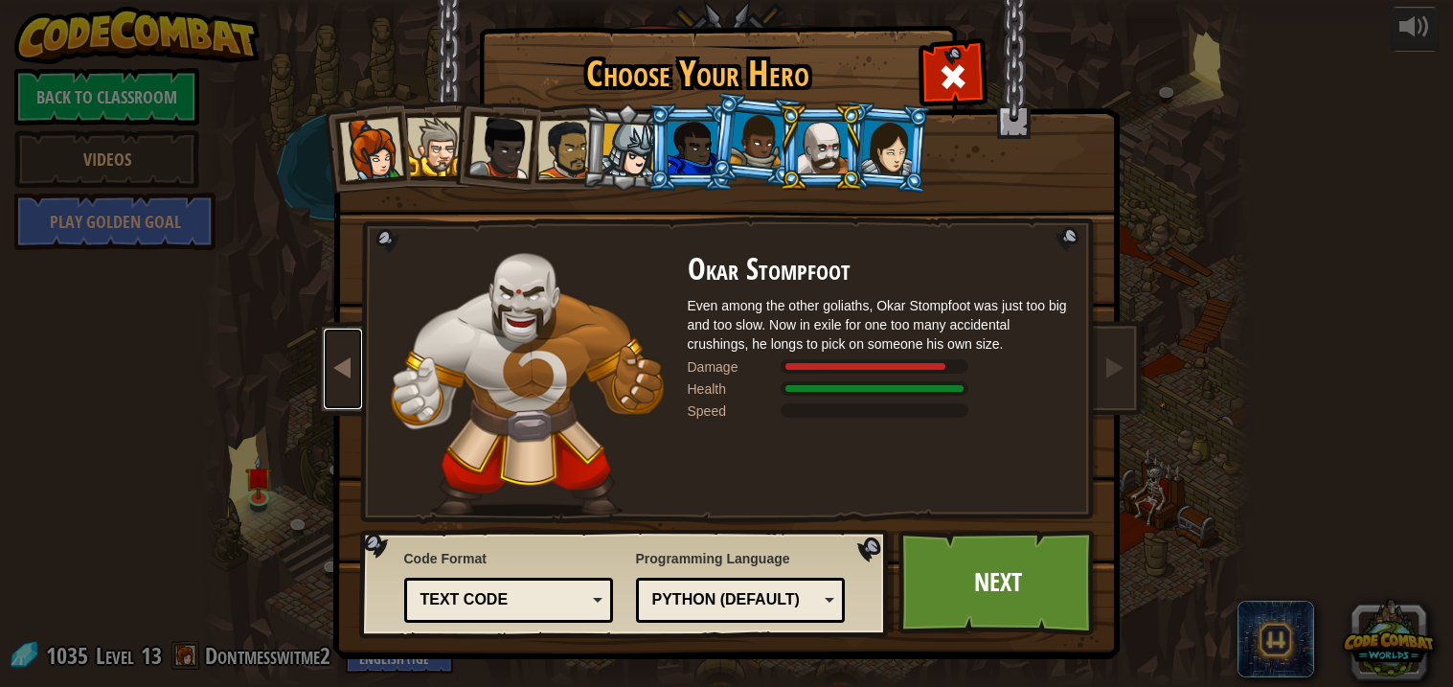
click at [334, 376] on span at bounding box center [342, 366] width 23 height 23
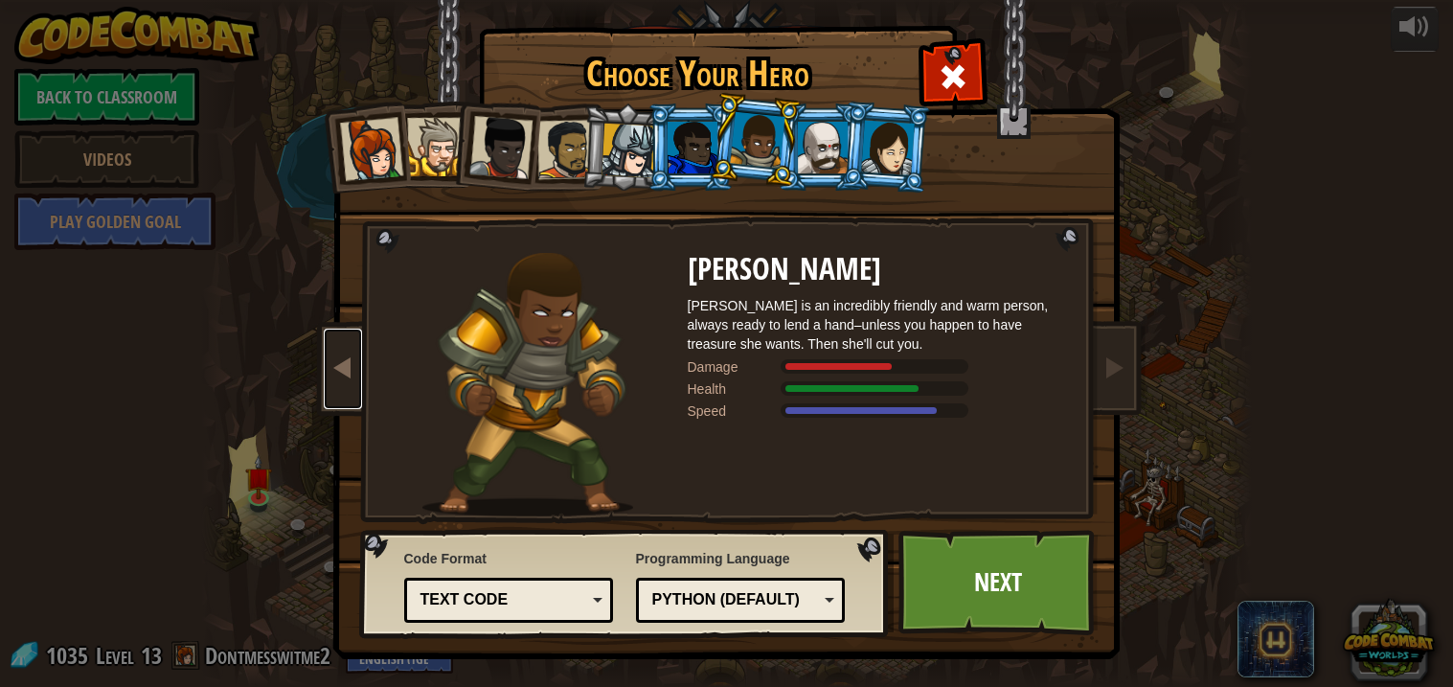
click at [334, 376] on span at bounding box center [342, 366] width 23 height 23
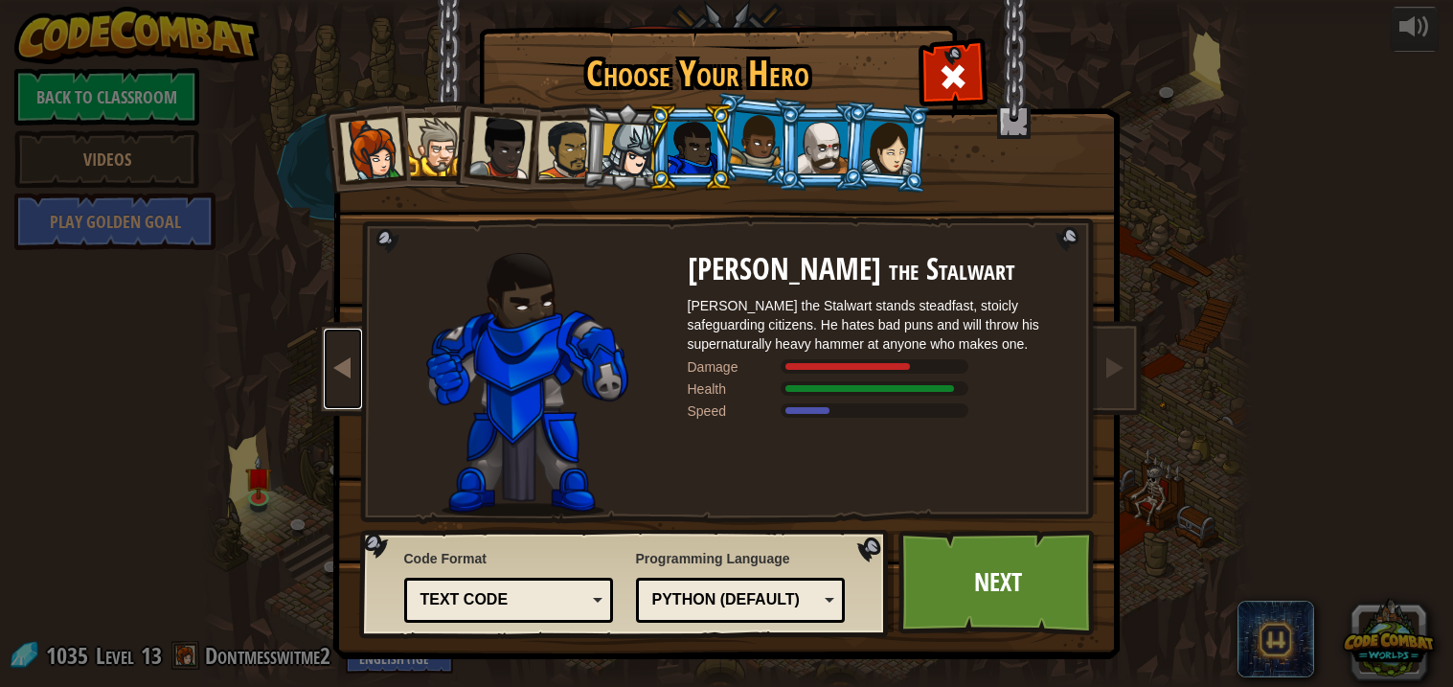
click at [334, 376] on span at bounding box center [342, 366] width 23 height 23
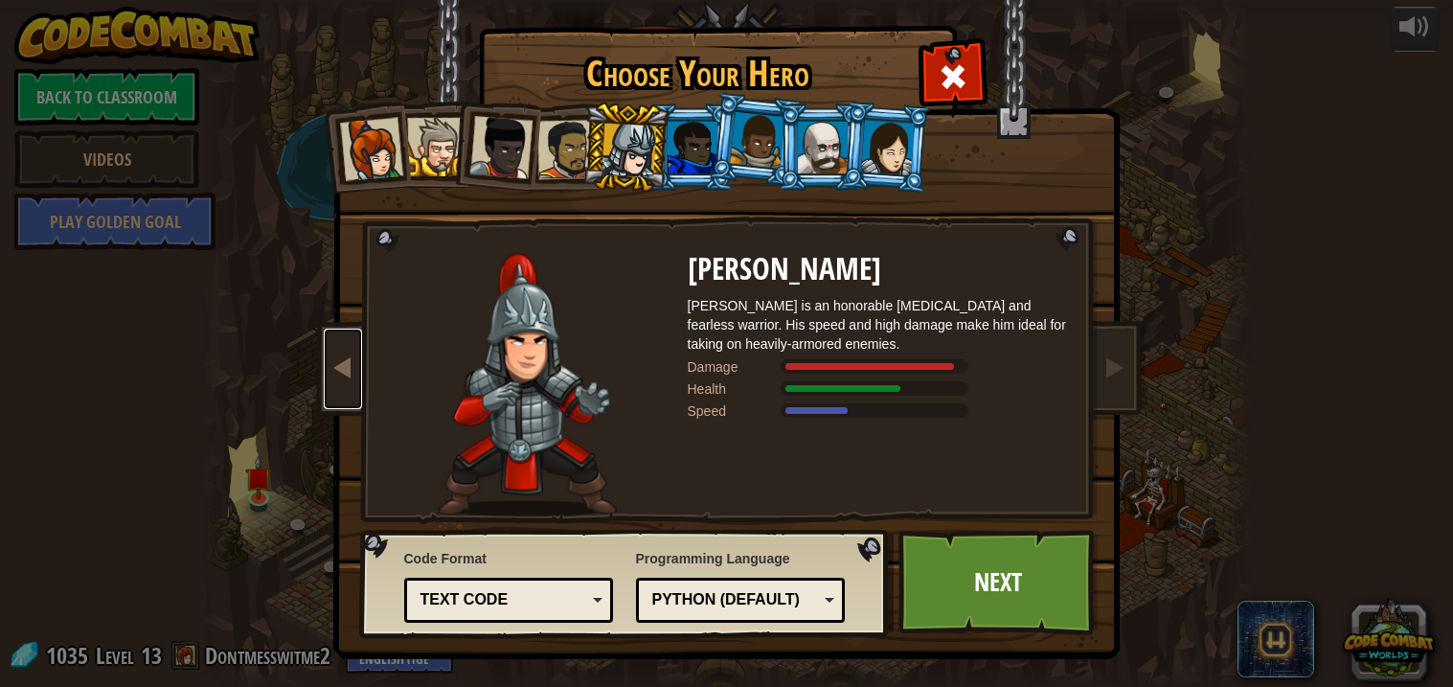
click at [334, 376] on span at bounding box center [342, 366] width 23 height 23
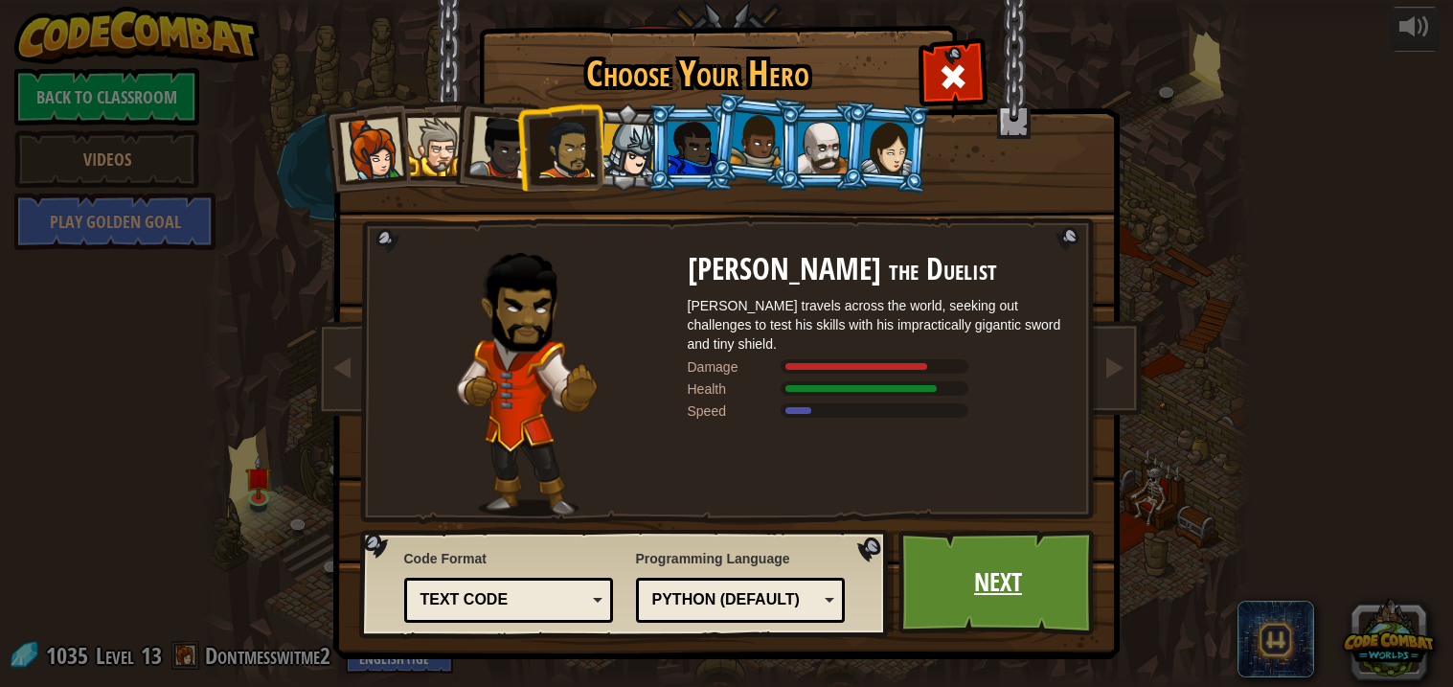
click at [956, 563] on link "Next" at bounding box center [998, 582] width 200 height 105
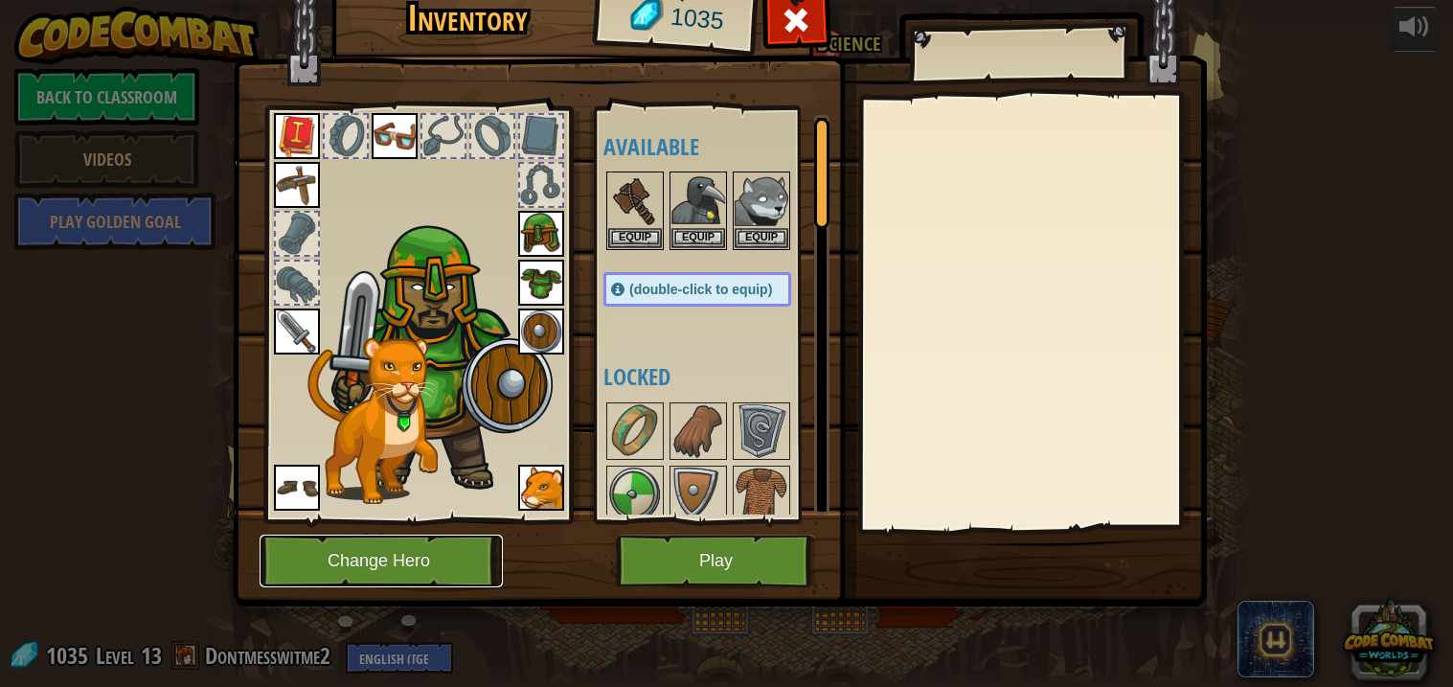
click at [433, 561] on button "Change Hero" at bounding box center [381, 560] width 243 height 53
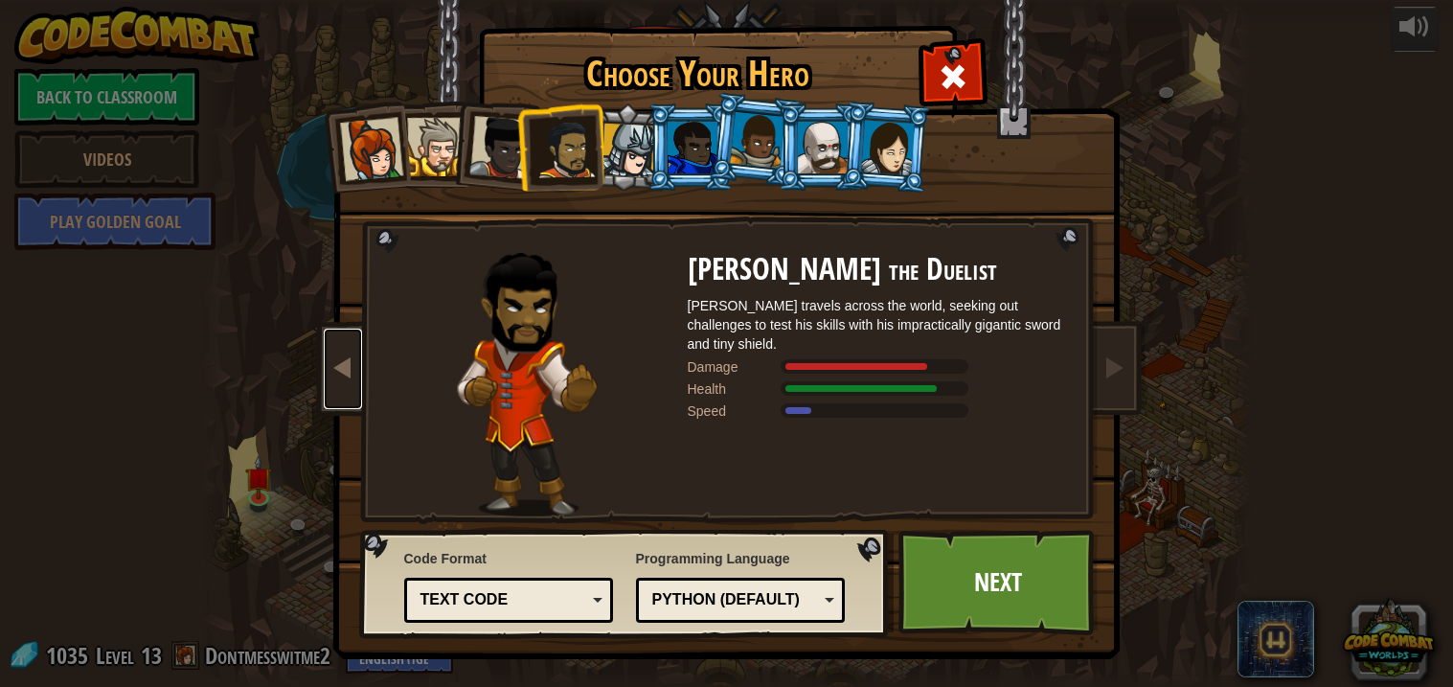
click at [349, 374] on span at bounding box center [342, 366] width 23 height 23
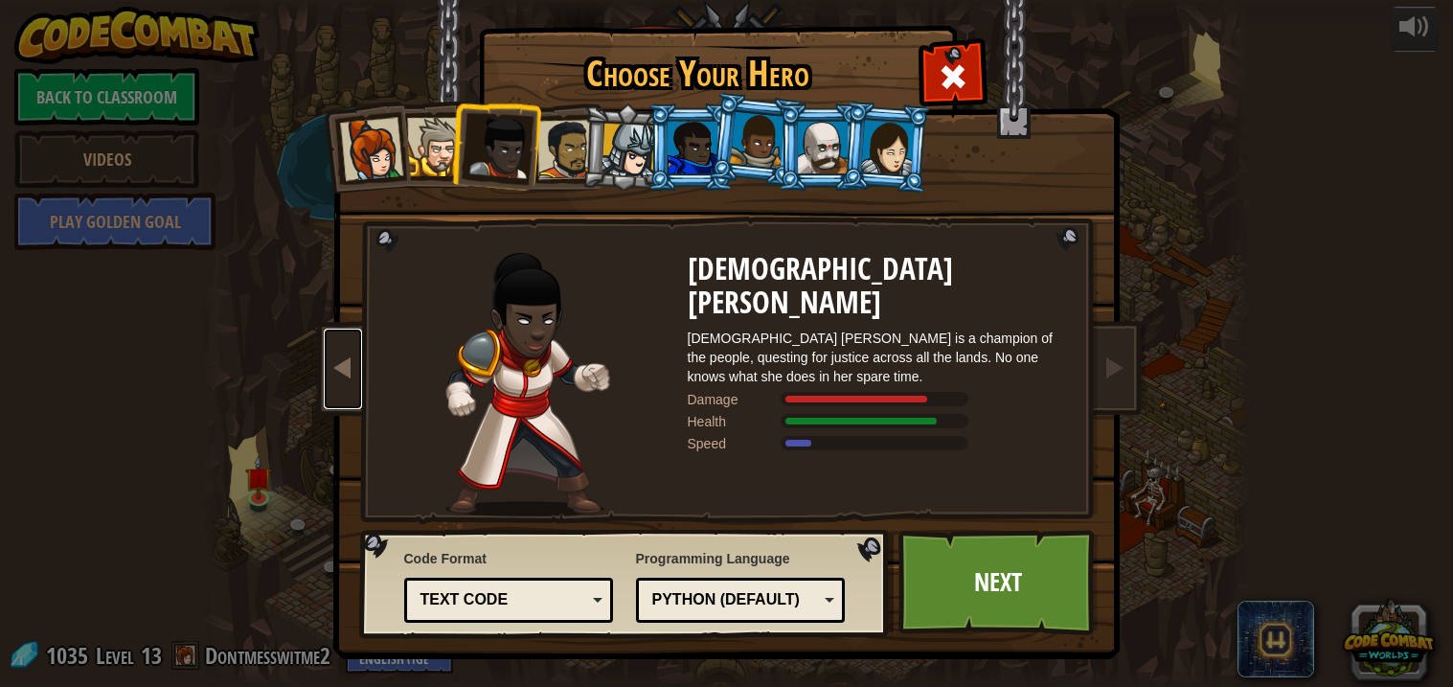
click at [349, 374] on span at bounding box center [342, 366] width 23 height 23
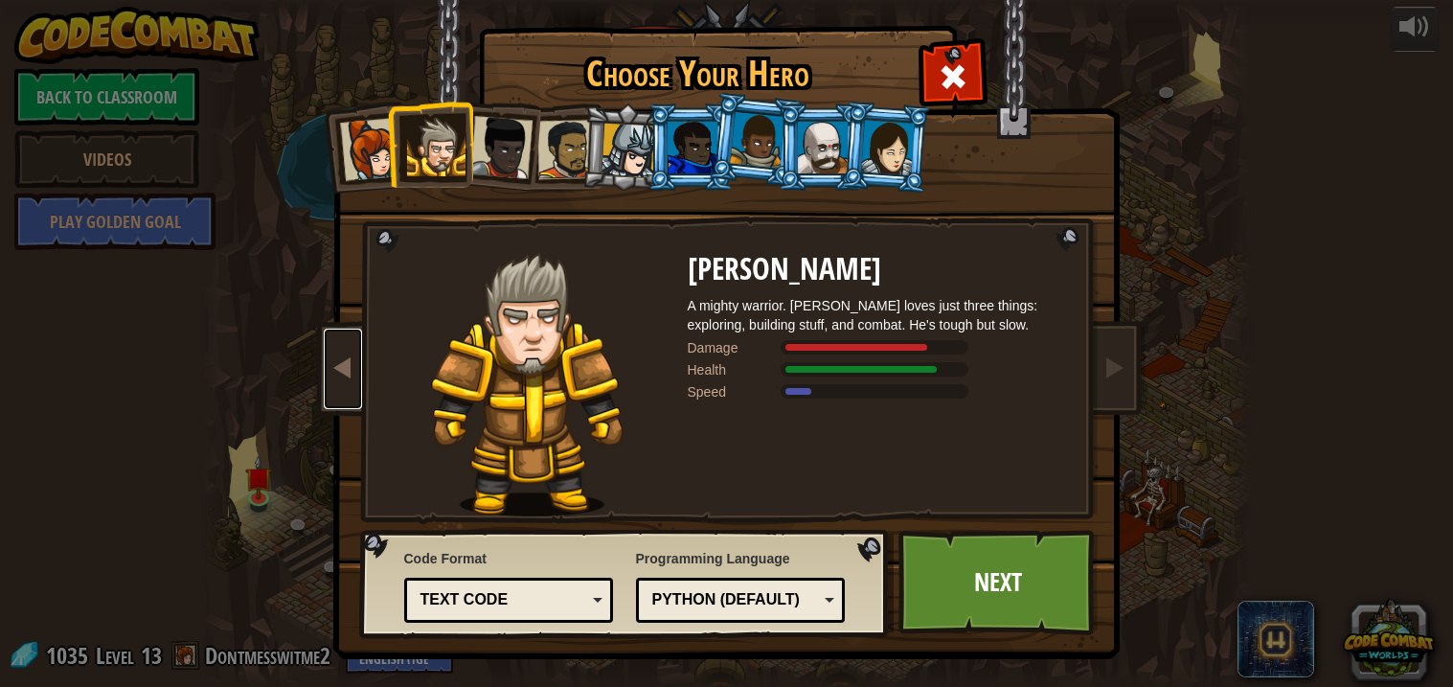
click at [349, 374] on span at bounding box center [342, 366] width 23 height 23
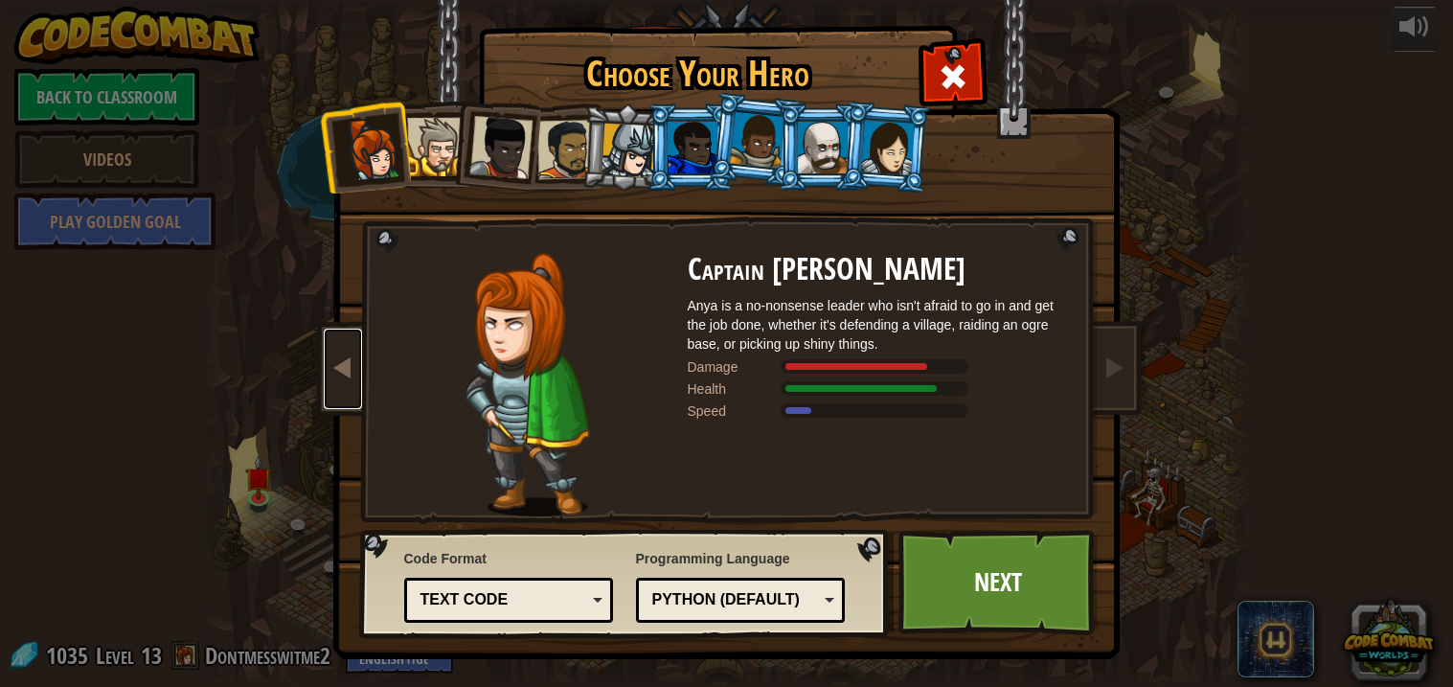
click at [349, 374] on span at bounding box center [342, 366] width 23 height 23
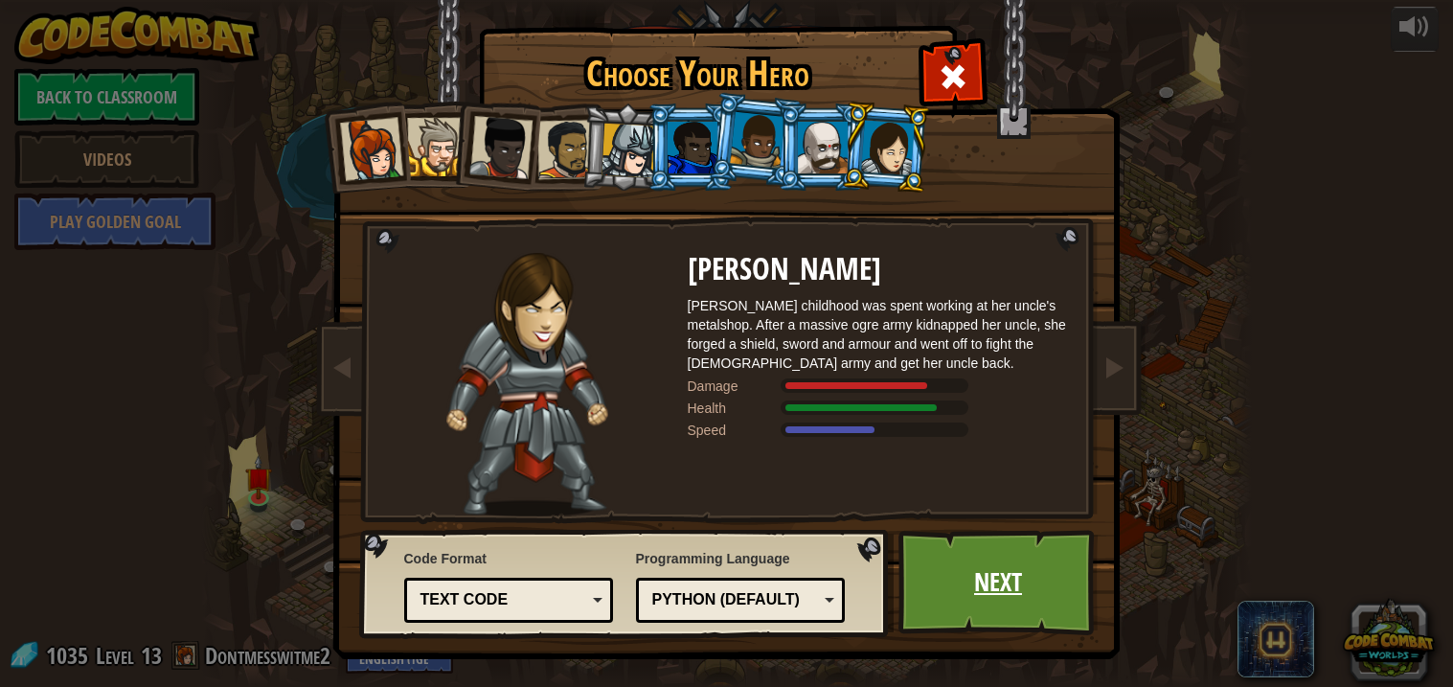
click at [963, 576] on link "Next" at bounding box center [998, 582] width 200 height 105
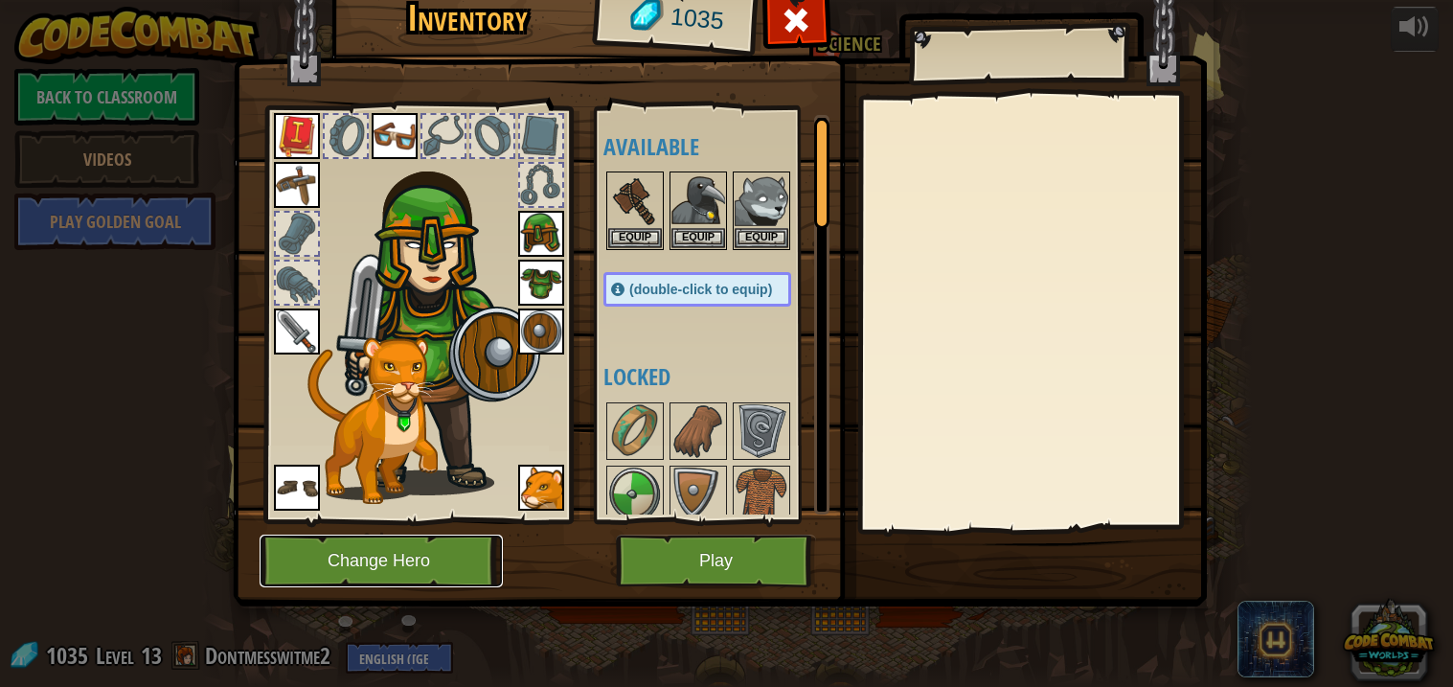
click at [446, 552] on button "Change Hero" at bounding box center [381, 560] width 243 height 53
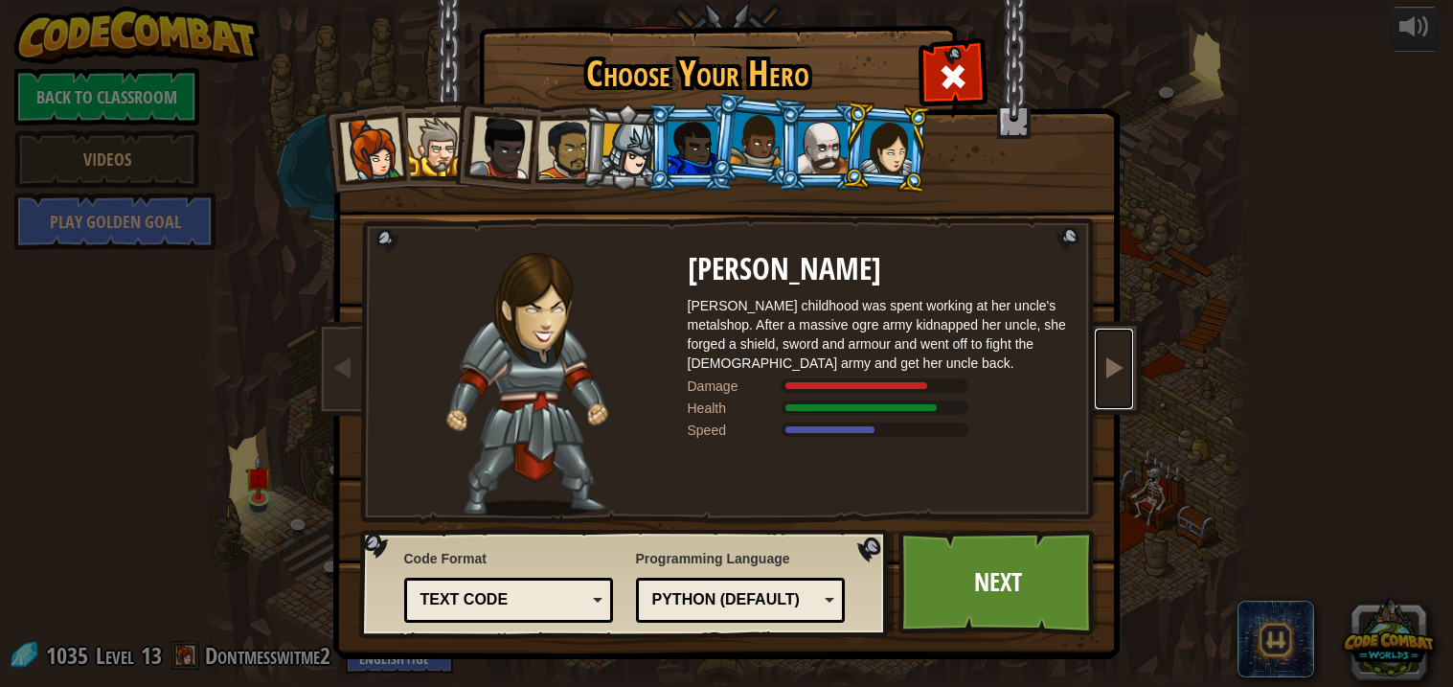
click at [1109, 360] on span at bounding box center [1113, 366] width 23 height 23
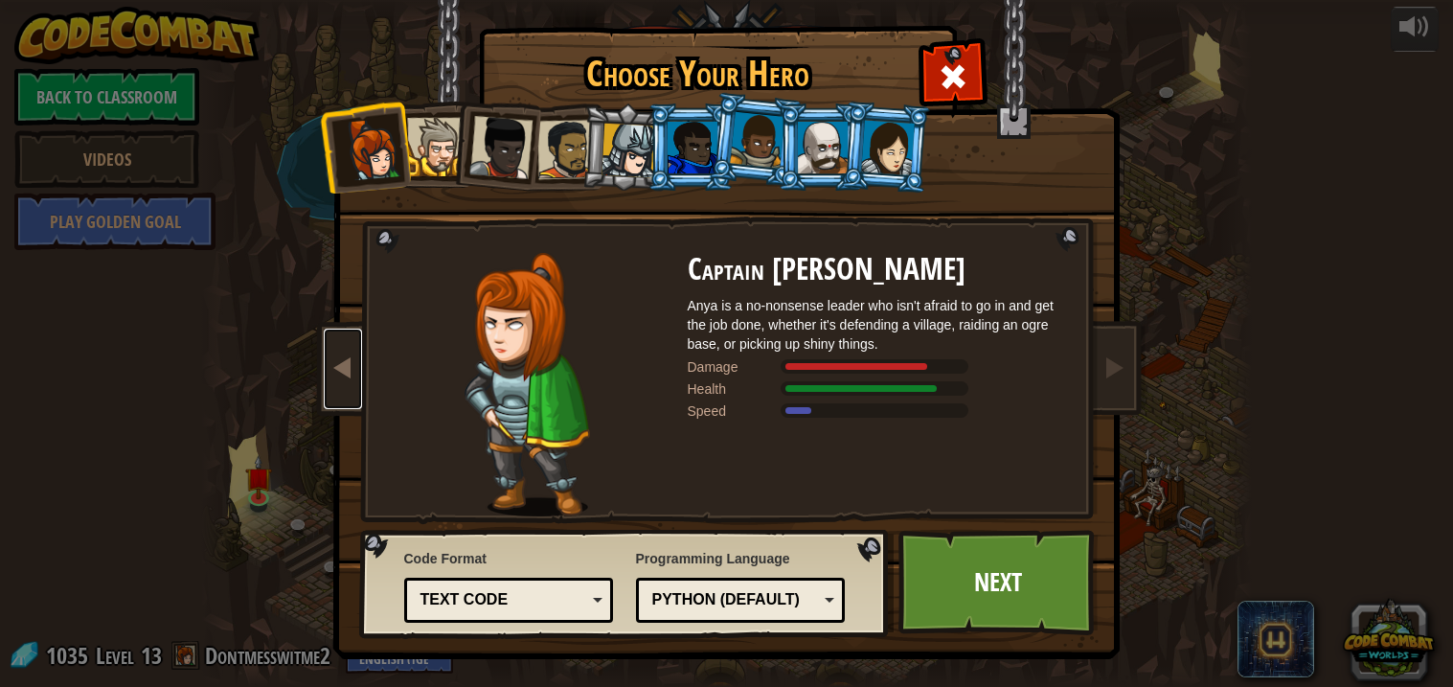
click at [345, 381] on link at bounding box center [343, 369] width 38 height 80
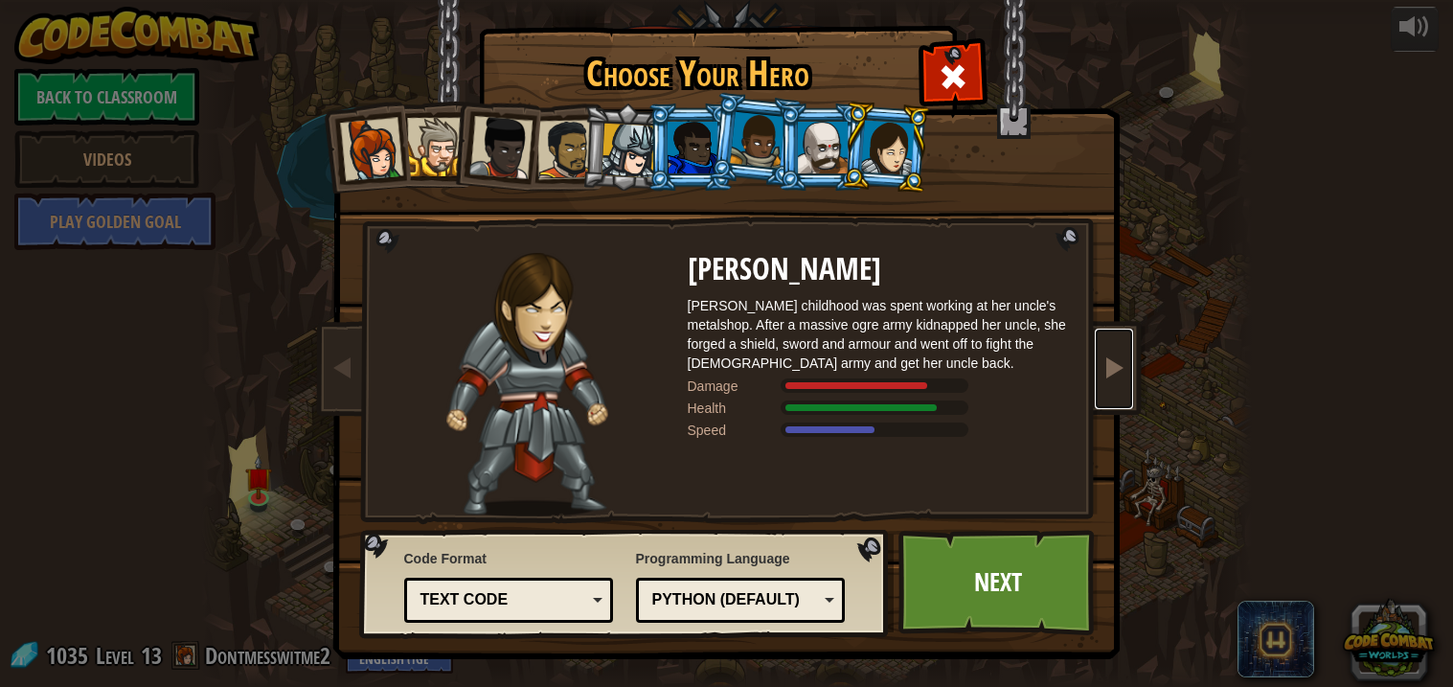
click at [1120, 355] on span at bounding box center [1113, 366] width 23 height 23
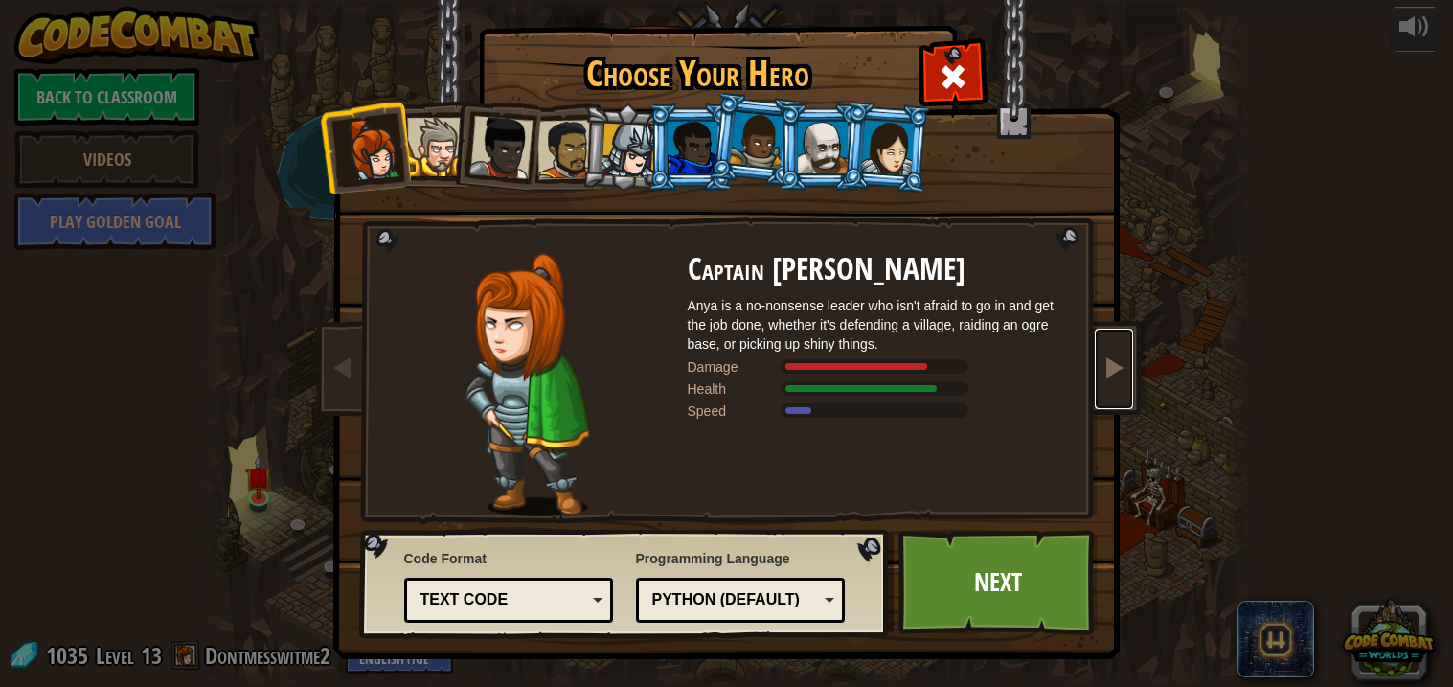
click at [1116, 352] on link at bounding box center [1114, 369] width 38 height 80
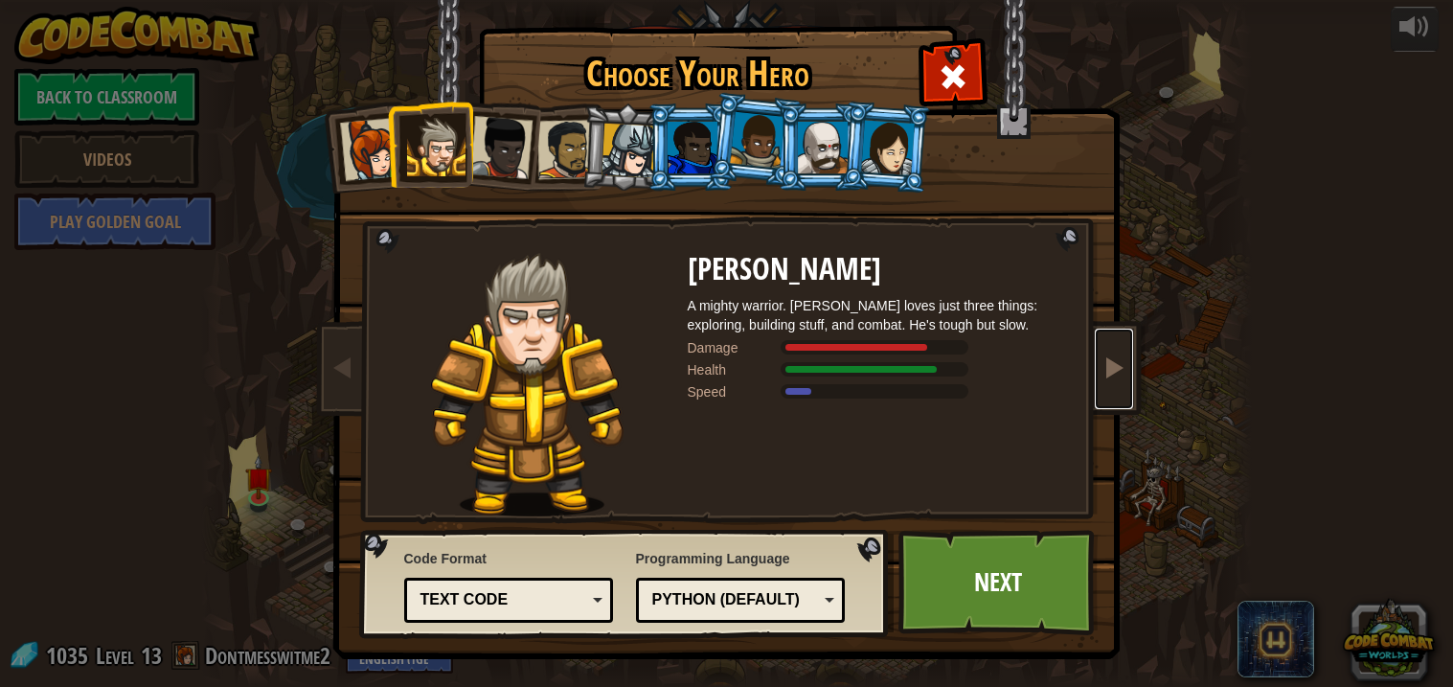
click at [1127, 363] on link at bounding box center [1114, 369] width 38 height 80
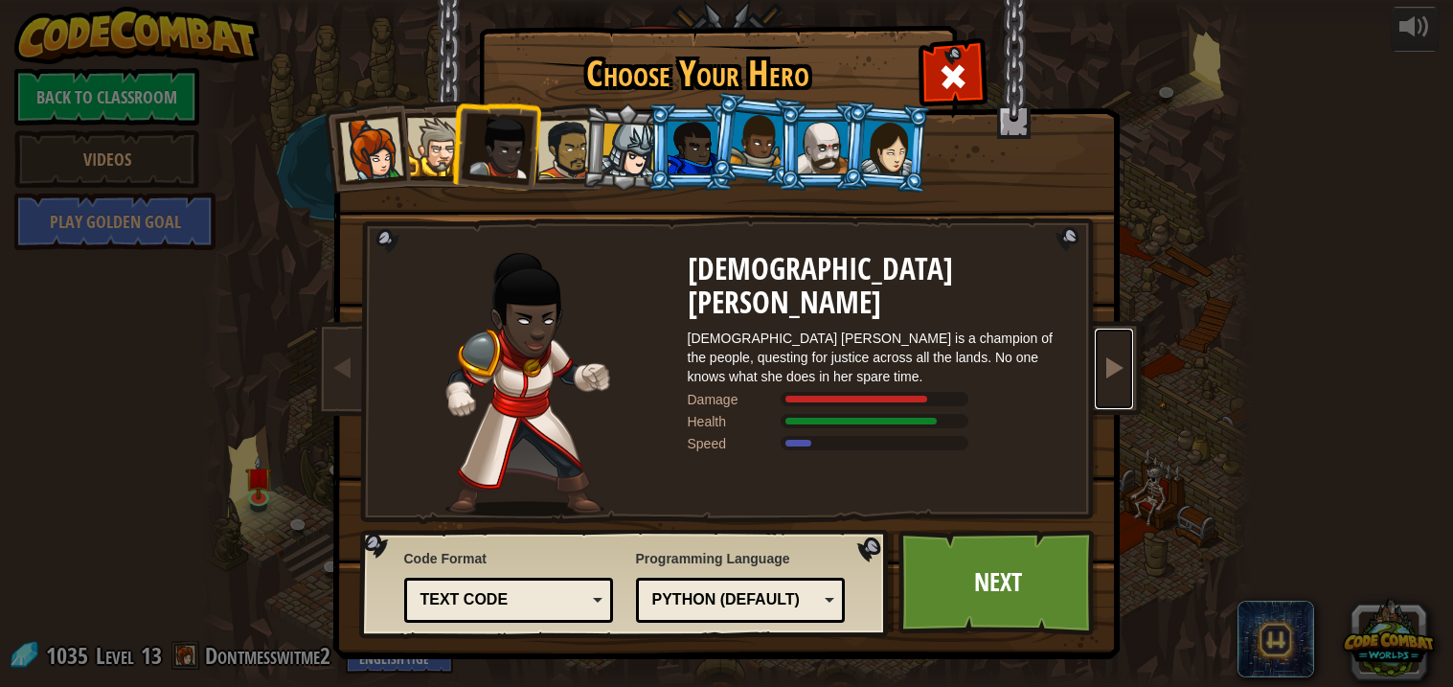
click at [1127, 363] on link at bounding box center [1114, 369] width 38 height 80
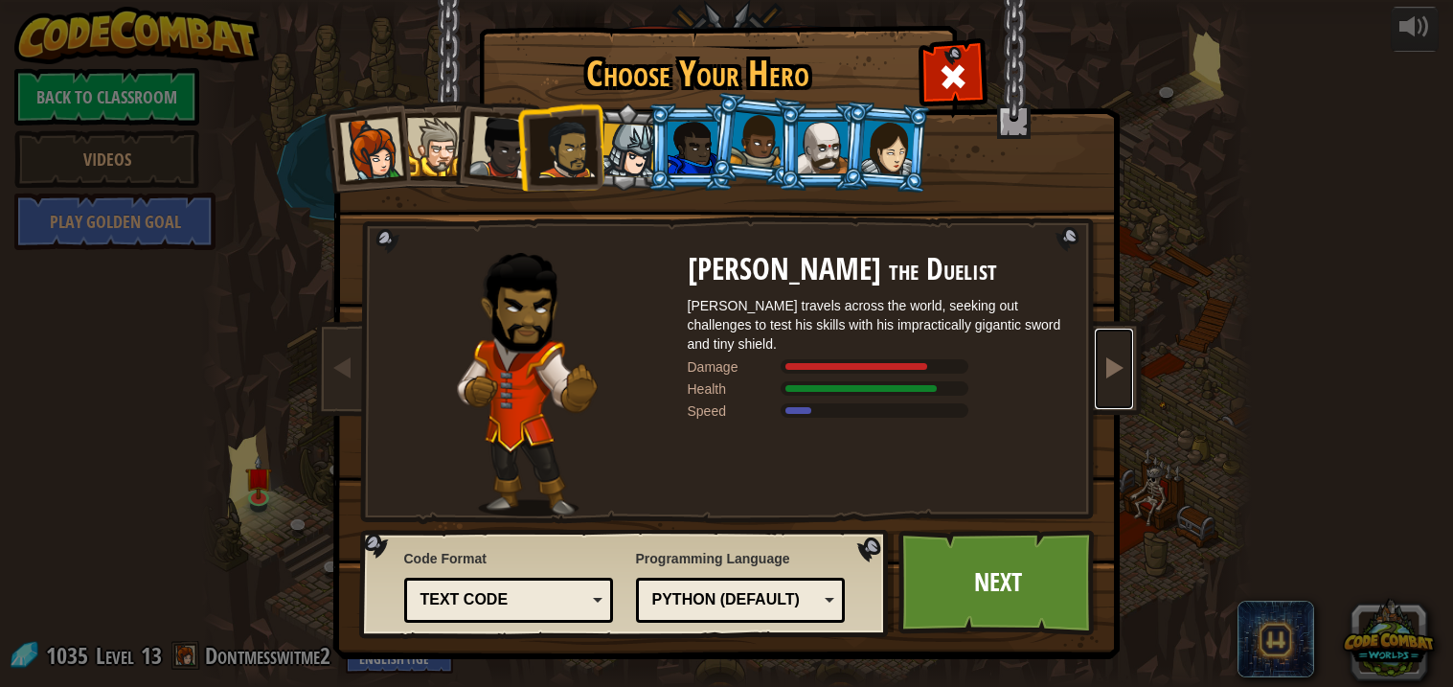
click at [1127, 363] on link at bounding box center [1114, 369] width 38 height 80
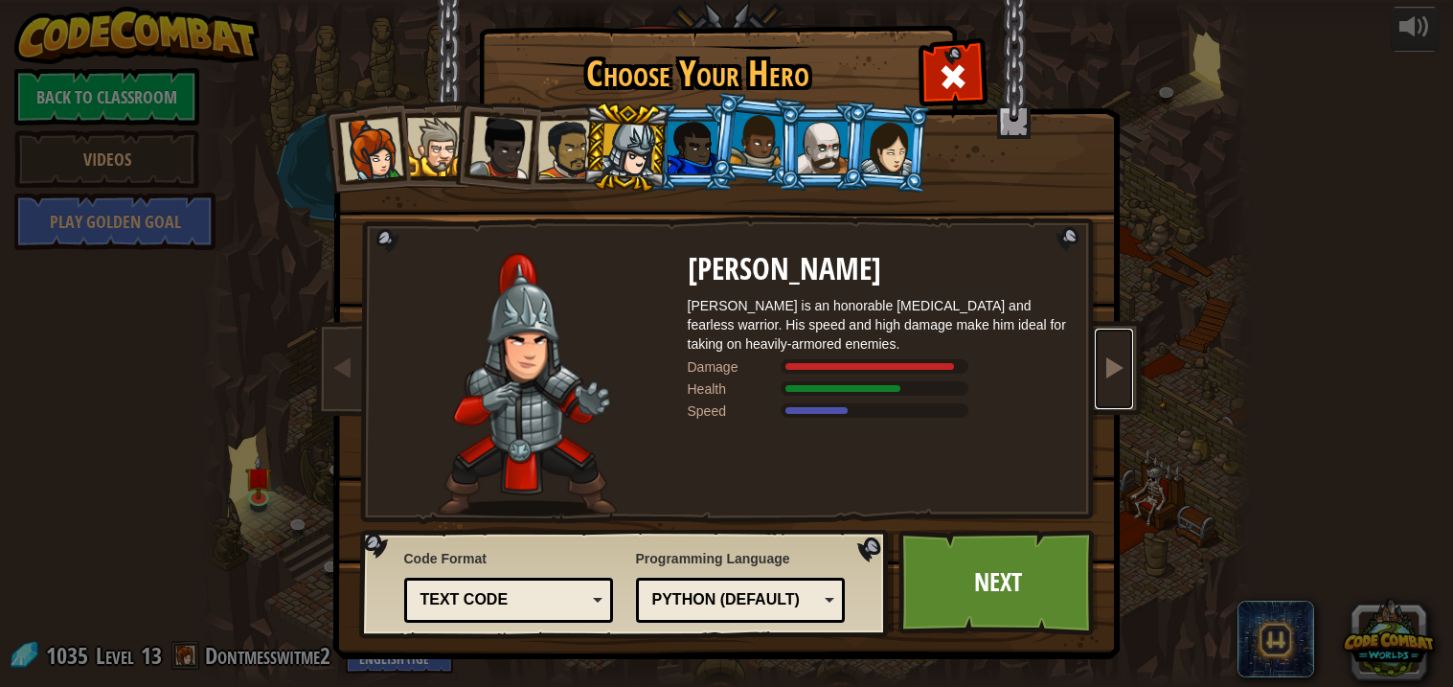
click at [1127, 363] on link at bounding box center [1114, 369] width 38 height 80
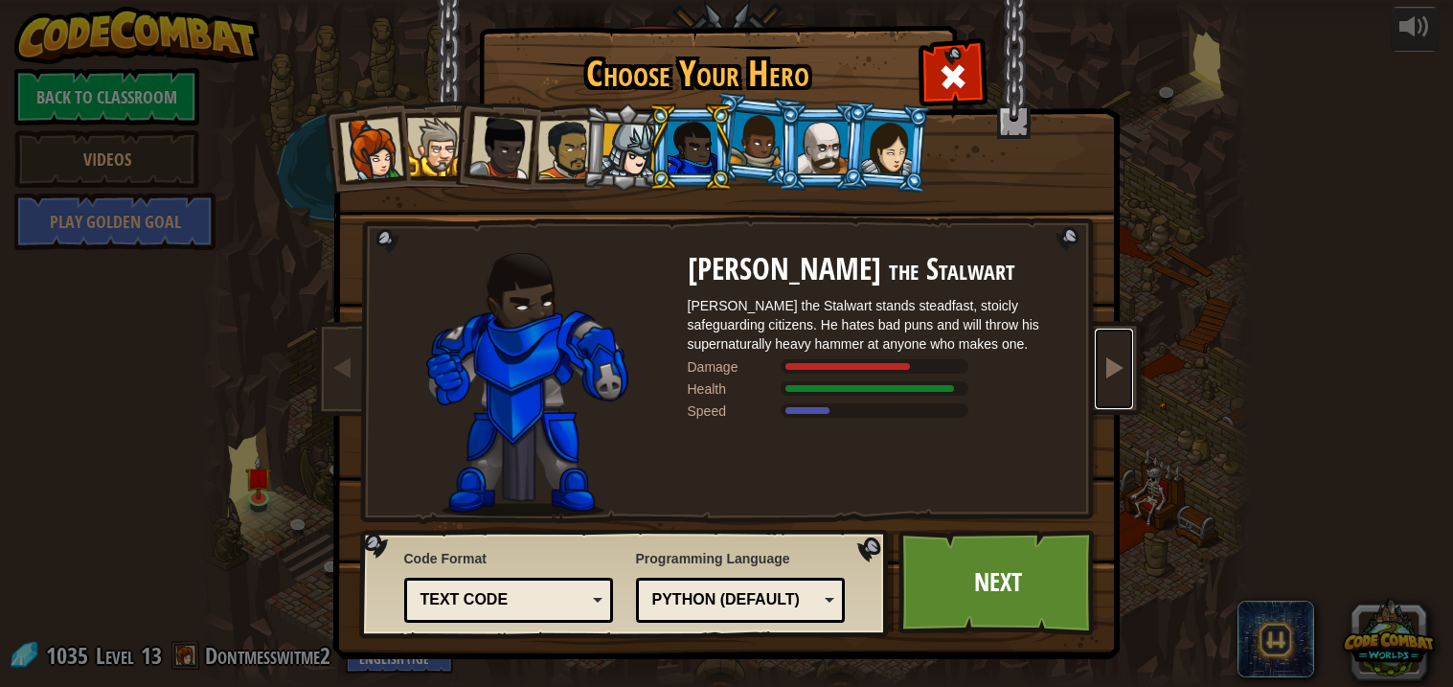
click at [1127, 363] on link at bounding box center [1114, 369] width 38 height 80
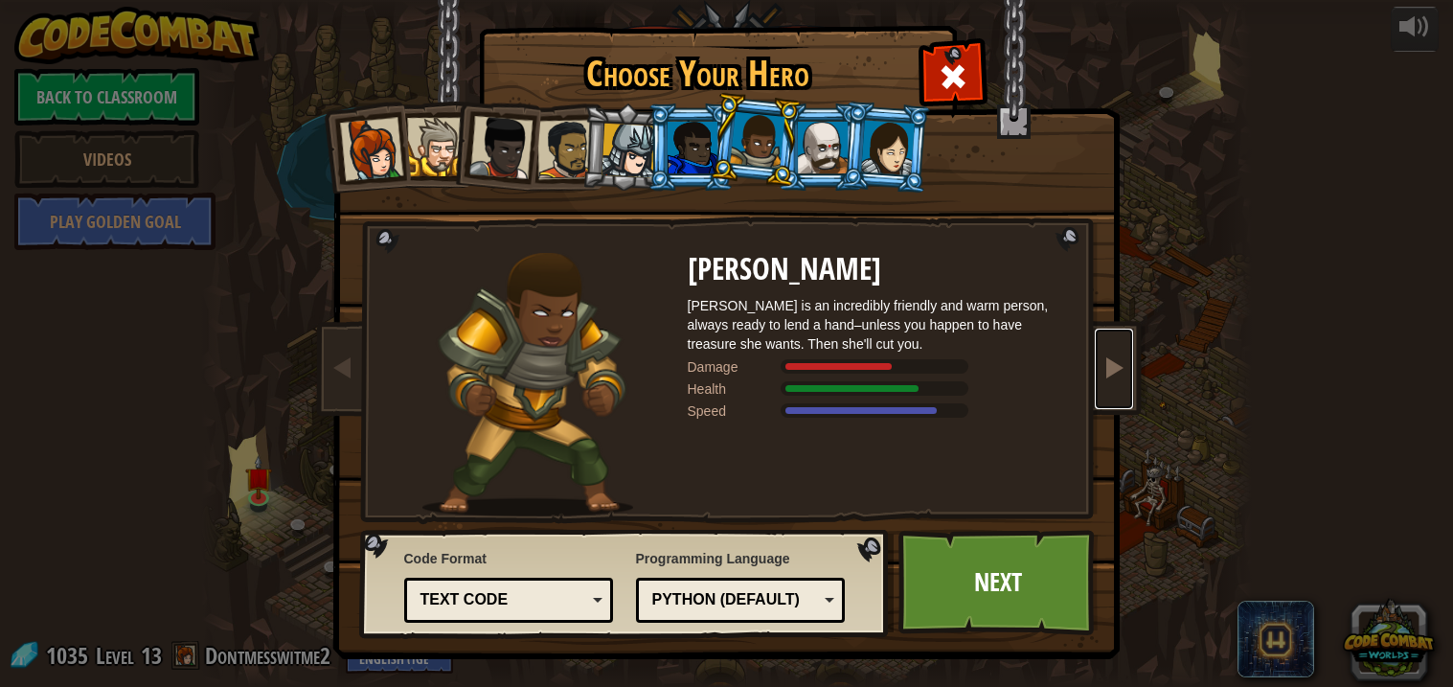
click at [1127, 363] on link at bounding box center [1114, 369] width 38 height 80
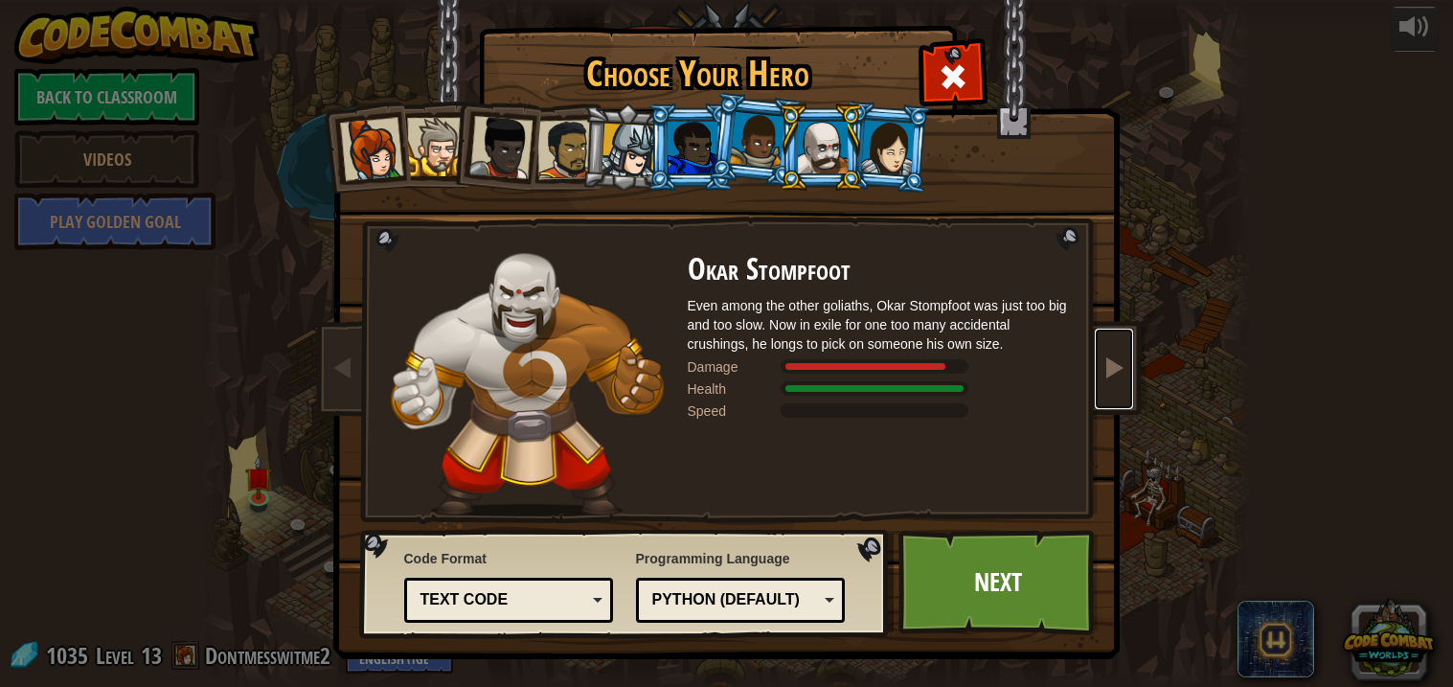
click at [1127, 363] on link at bounding box center [1114, 369] width 38 height 80
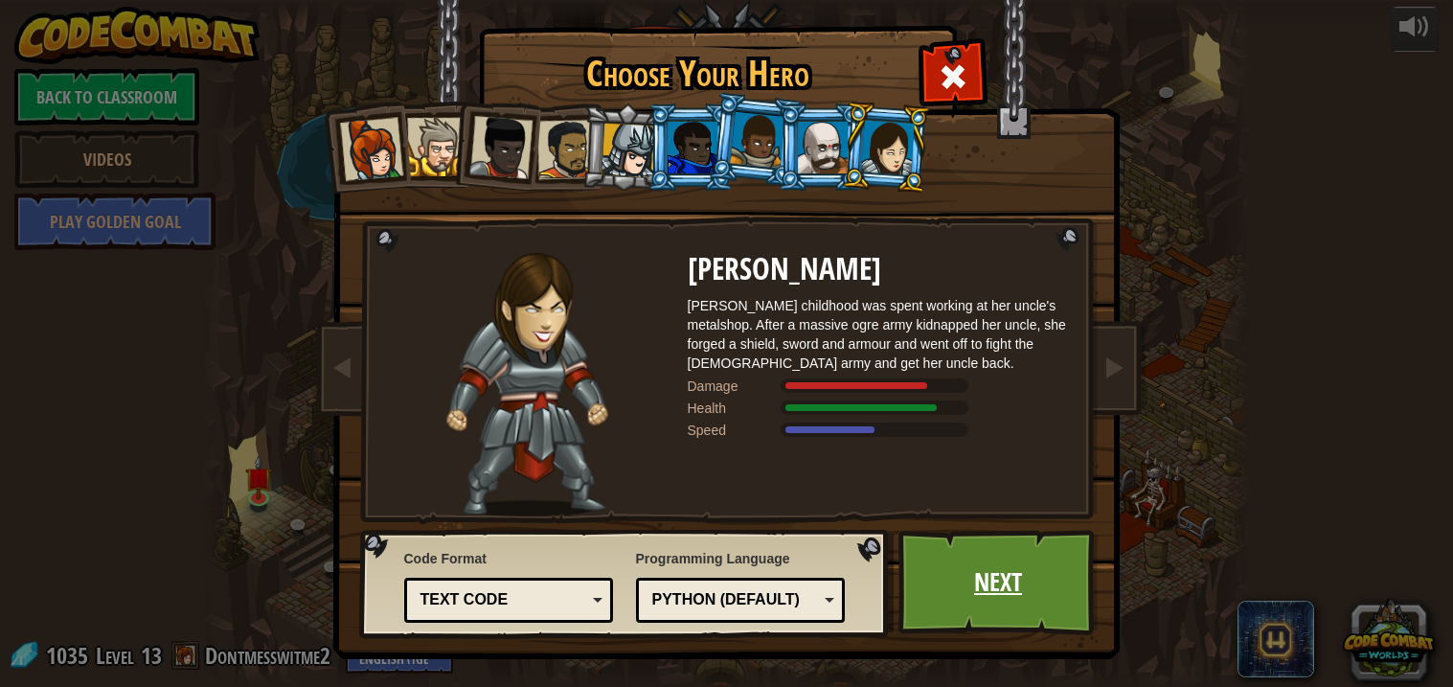
click at [991, 575] on link "Next" at bounding box center [998, 582] width 200 height 105
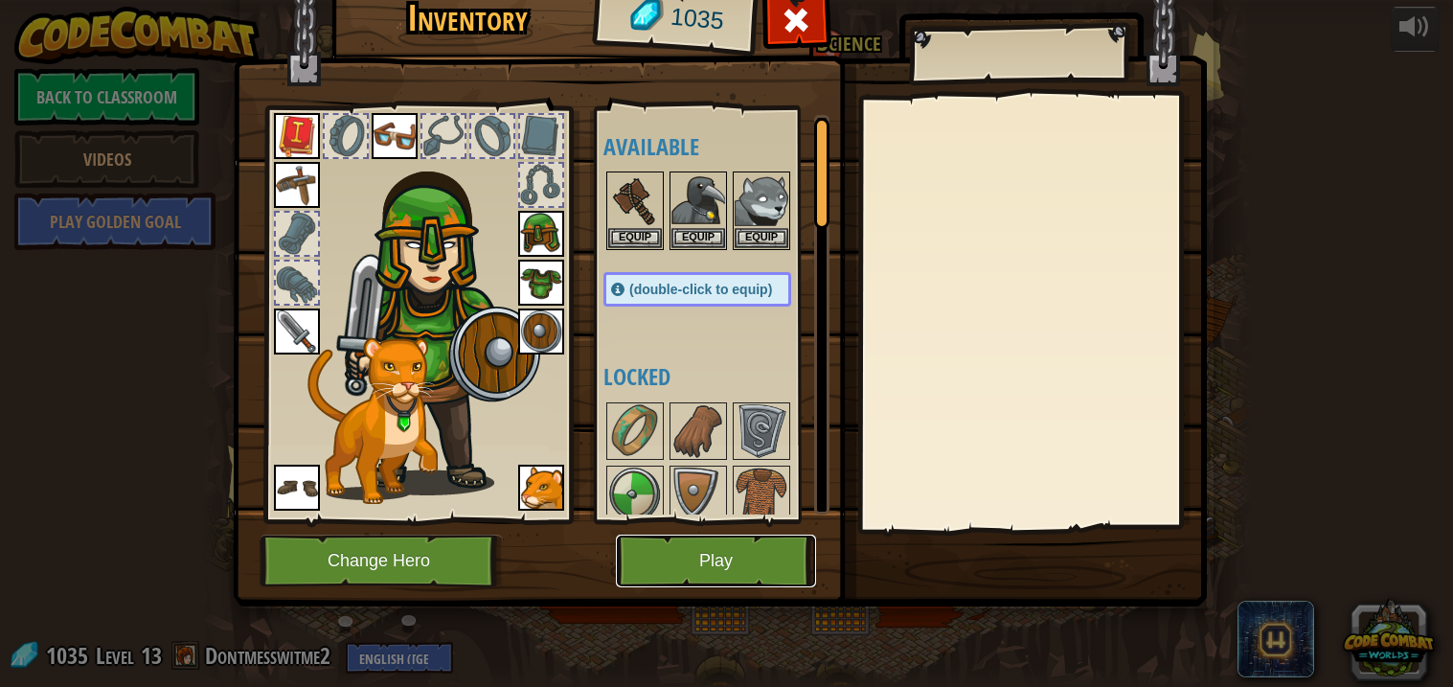
click at [711, 560] on button "Play" at bounding box center [716, 560] width 200 height 53
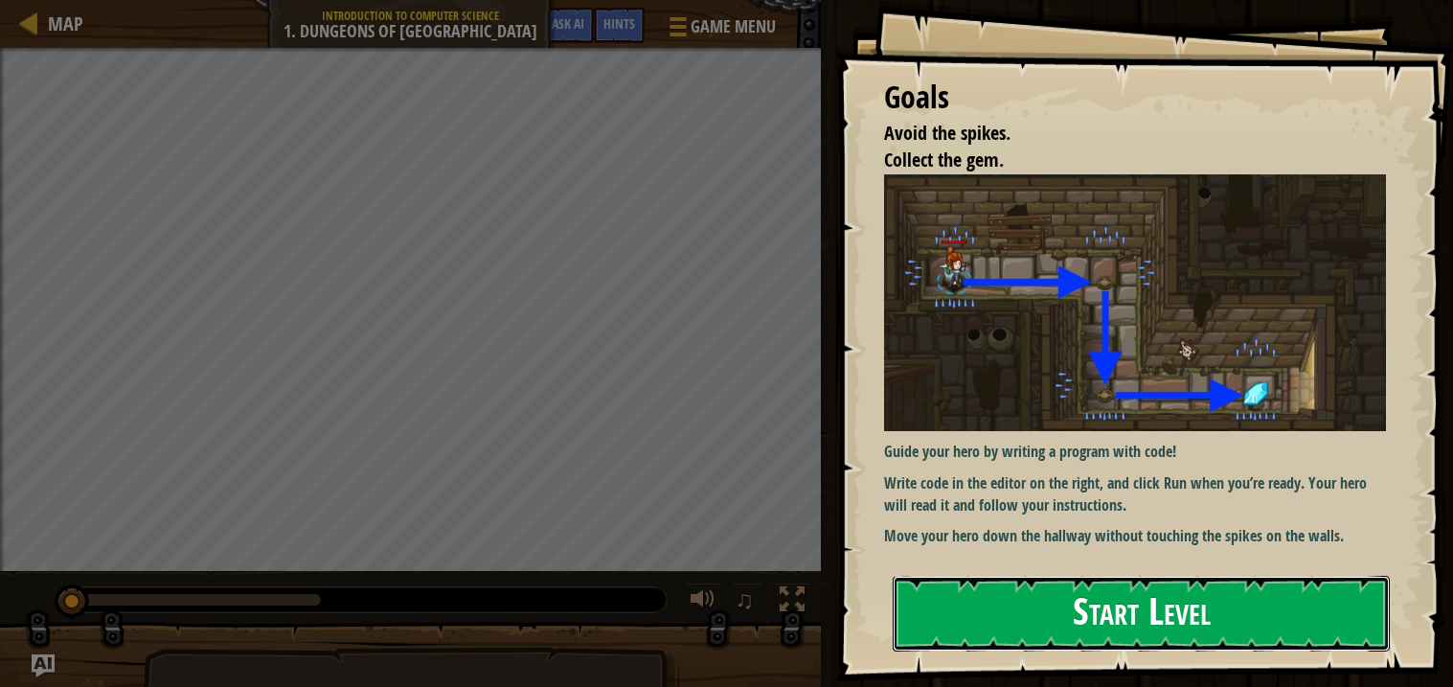
click at [1094, 617] on button "Start Level" at bounding box center [1141, 614] width 497 height 76
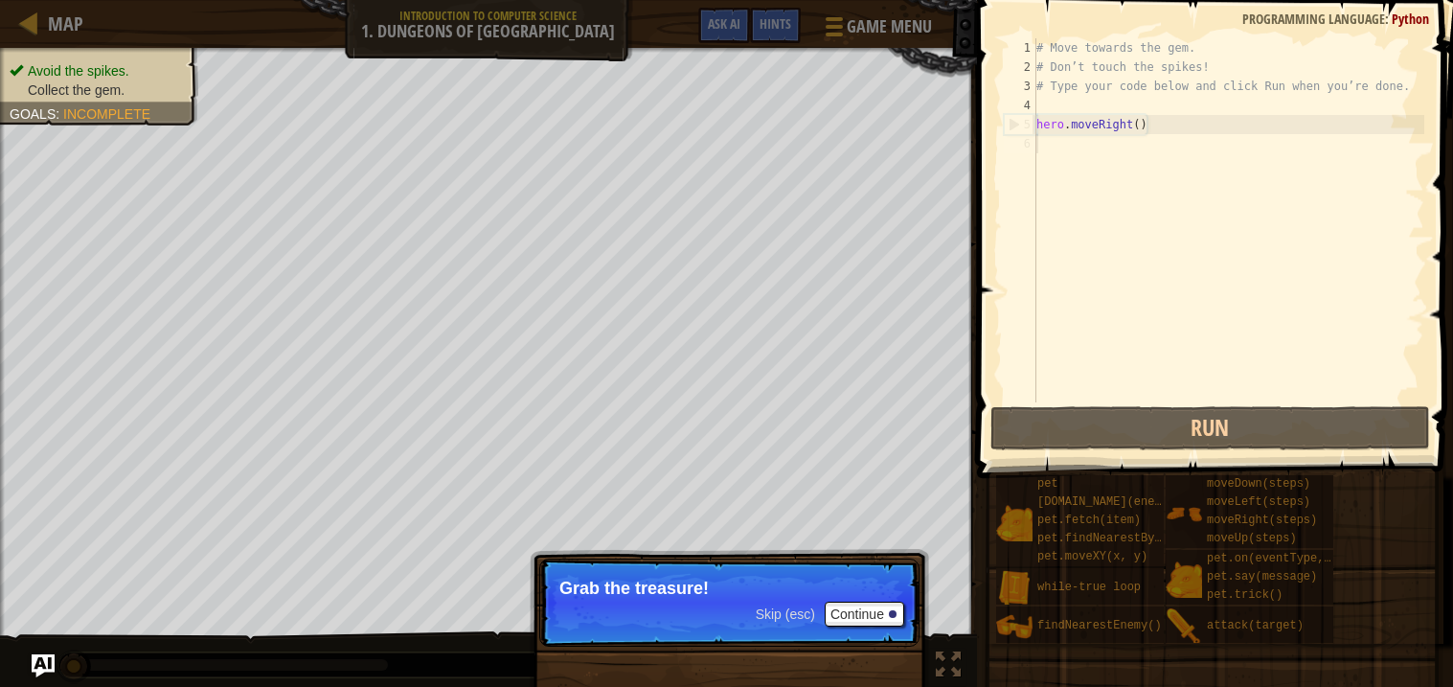
click at [659, 599] on p "Skip (esc) Continue Grab the treasure!" at bounding box center [729, 602] width 380 height 88
click at [854, 608] on button "Continue" at bounding box center [864, 613] width 79 height 25
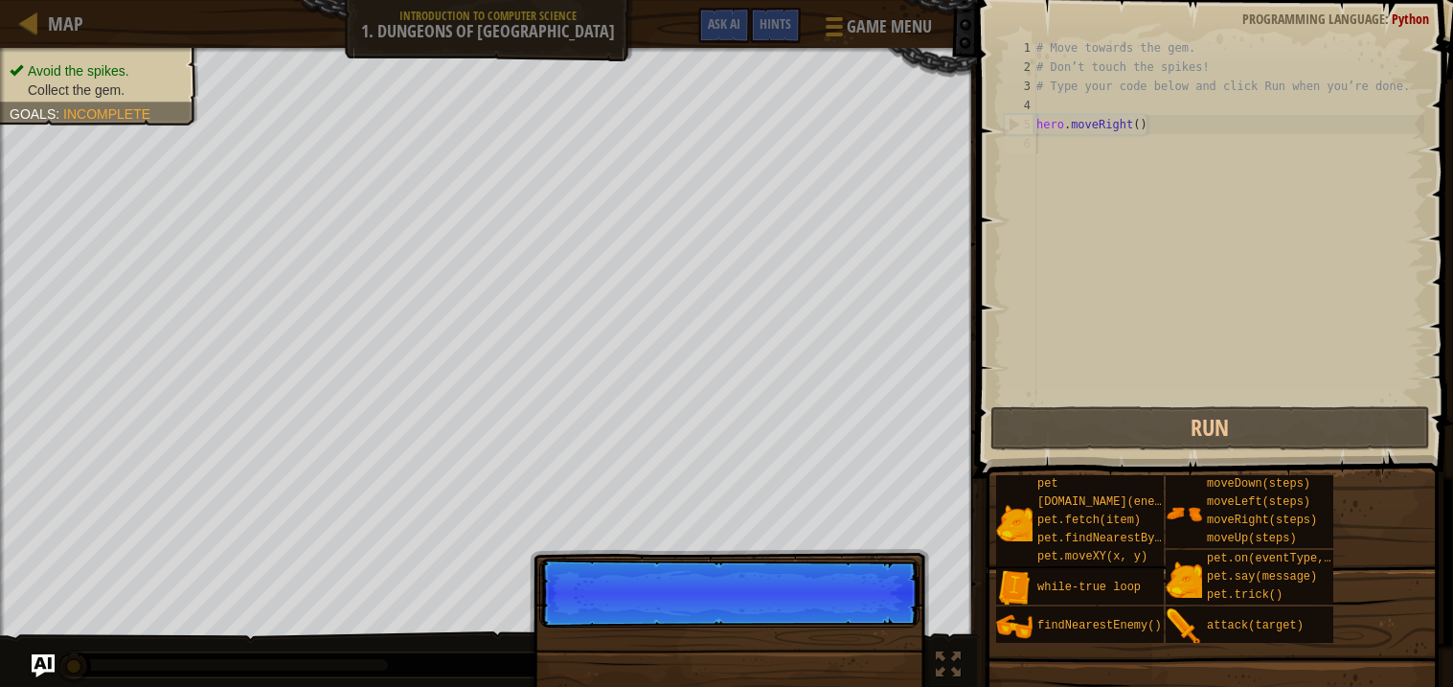
scroll to position [9, 0]
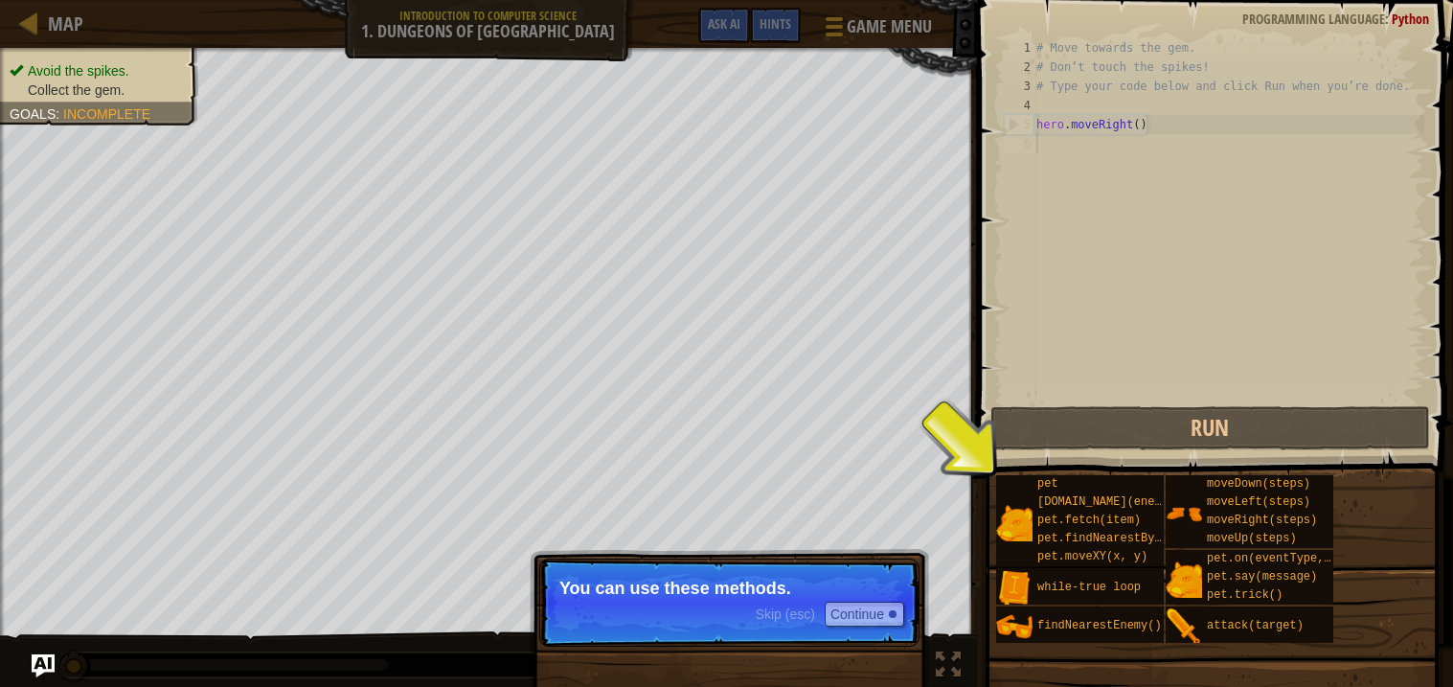
click at [729, 619] on p "Skip (esc) Continue You can use these methods." at bounding box center [729, 602] width 380 height 88
click at [861, 615] on button "Continue" at bounding box center [864, 613] width 79 height 25
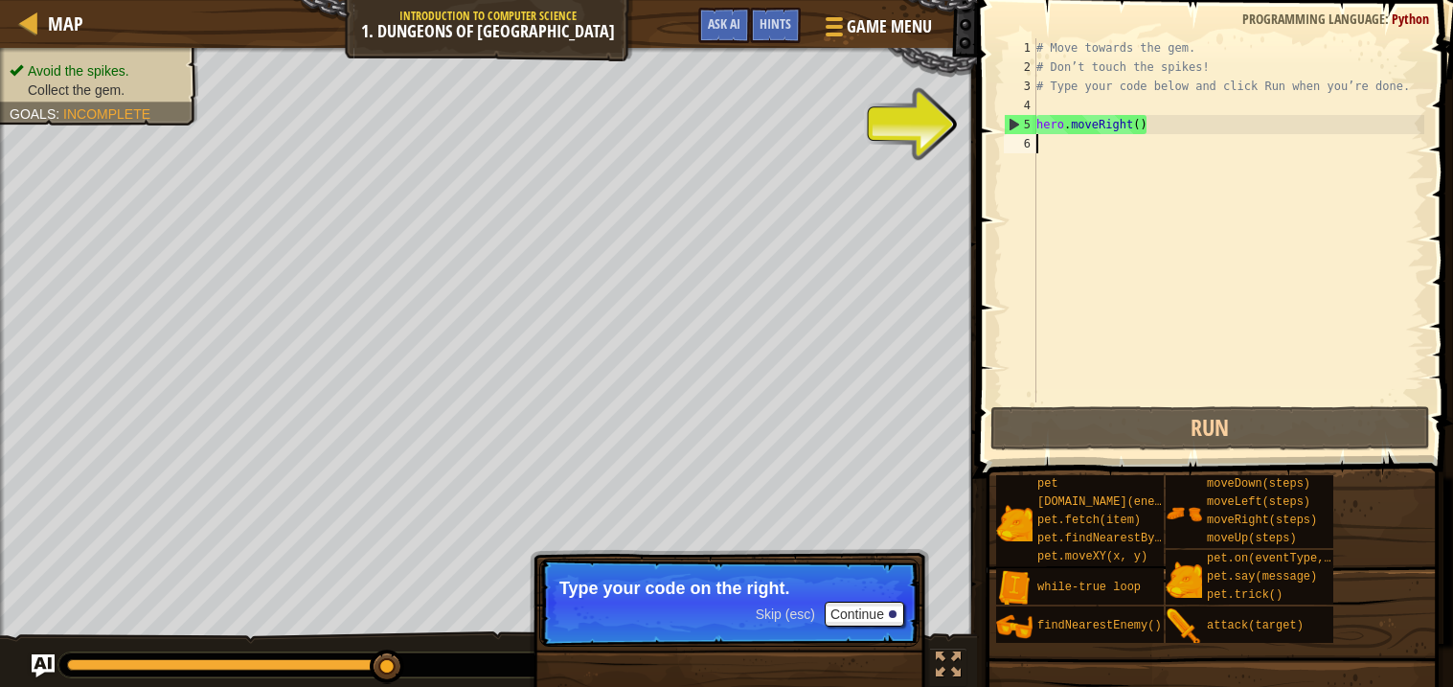
click at [1082, 144] on div "# Move towards the gem. # Don’t touch the spikes! # Type your code below and cl…" at bounding box center [1228, 239] width 392 height 402
click at [1078, 127] on div "# Move towards the gem. # Don’t touch the spikes! # Type your code below and cl…" at bounding box center [1228, 239] width 392 height 402
type textarea "hero.moveRight()"
click at [1047, 149] on div "# Move towards the gem. # Don’t touch the spikes! # Type your code below and cl…" at bounding box center [1228, 239] width 392 height 402
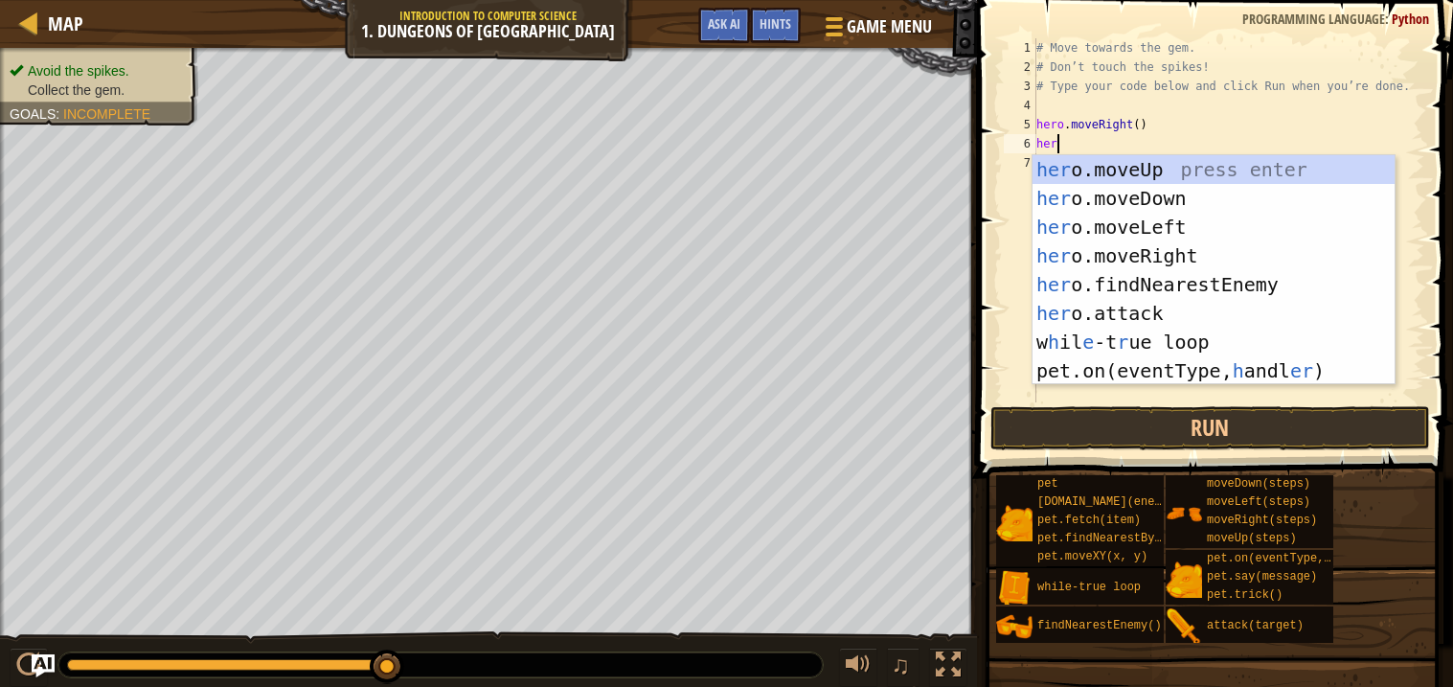
type textarea "hero"
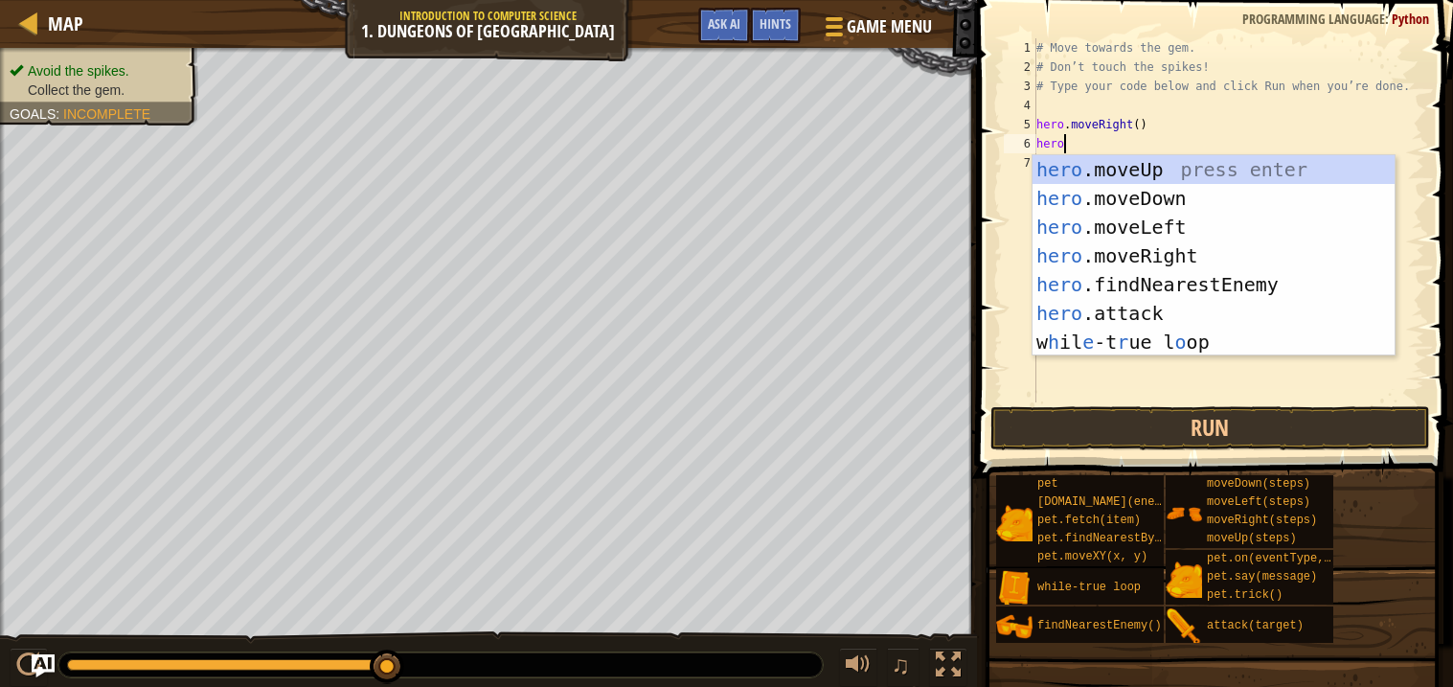
scroll to position [9, 1]
click at [1131, 191] on div "hero .moveUp press enter hero .moveDown press enter hero .moveLeft press enter …" at bounding box center [1213, 284] width 362 height 259
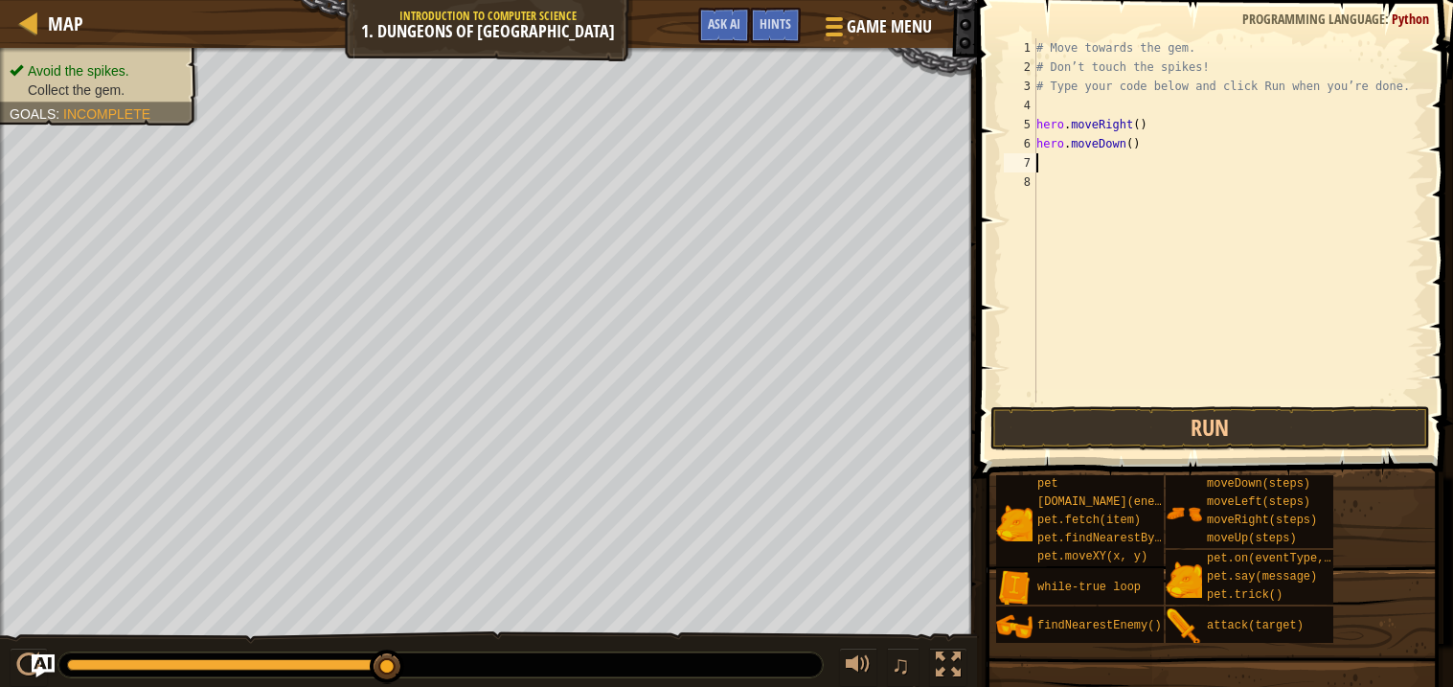
scroll to position [9, 0]
click at [1135, 142] on div "# Move towards the gem. # Don’t touch the spikes! # Type your code below and cl…" at bounding box center [1228, 239] width 392 height 402
type textarea "hero.moveDown(2)"
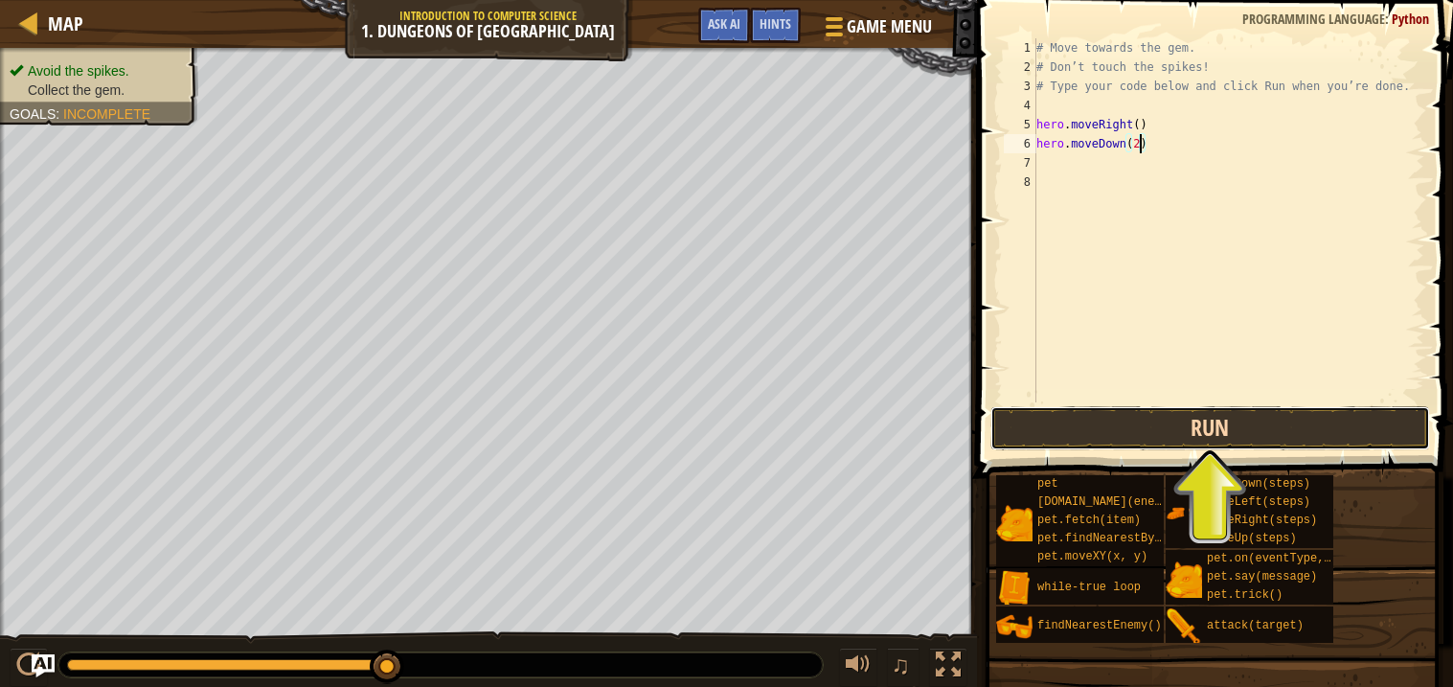
click at [1177, 429] on button "Run" at bounding box center [1210, 428] width 440 height 44
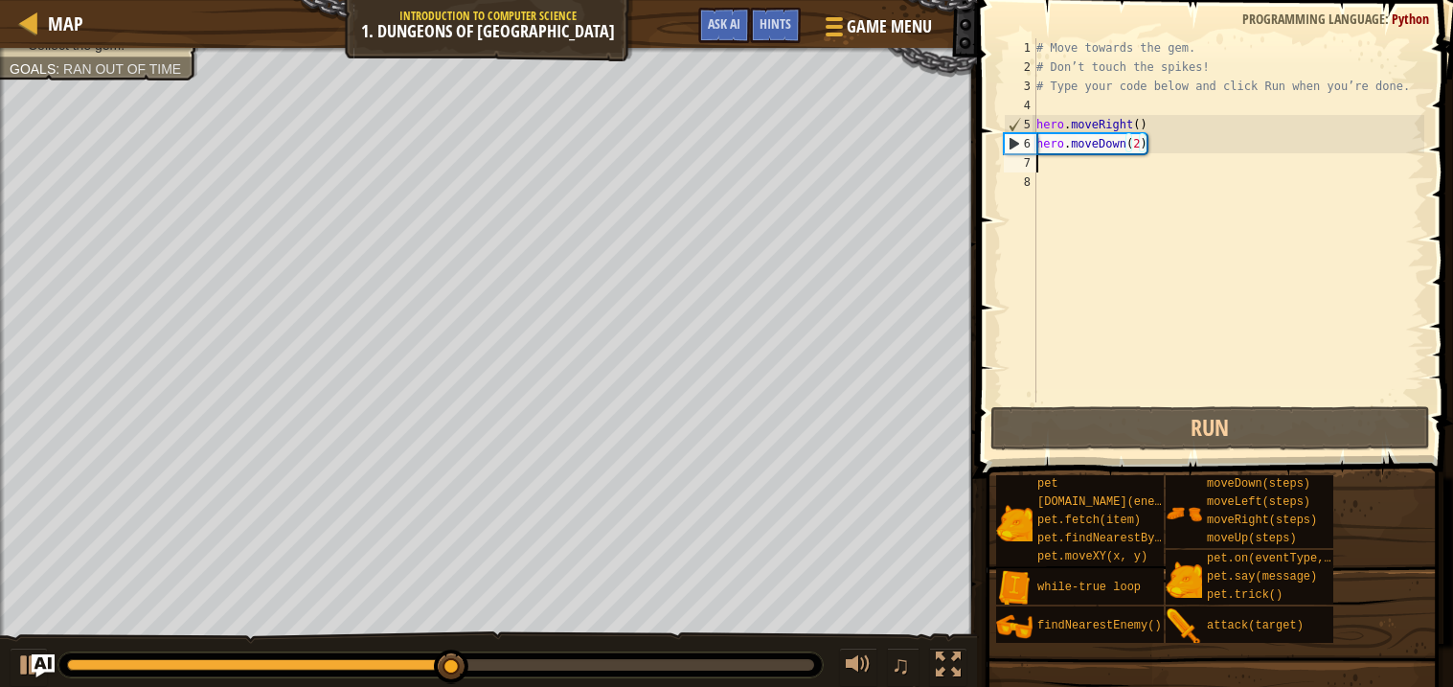
click at [1108, 164] on div "# Move towards the gem. # Don’t touch the spikes! # Type your code below and cl…" at bounding box center [1228, 239] width 392 height 402
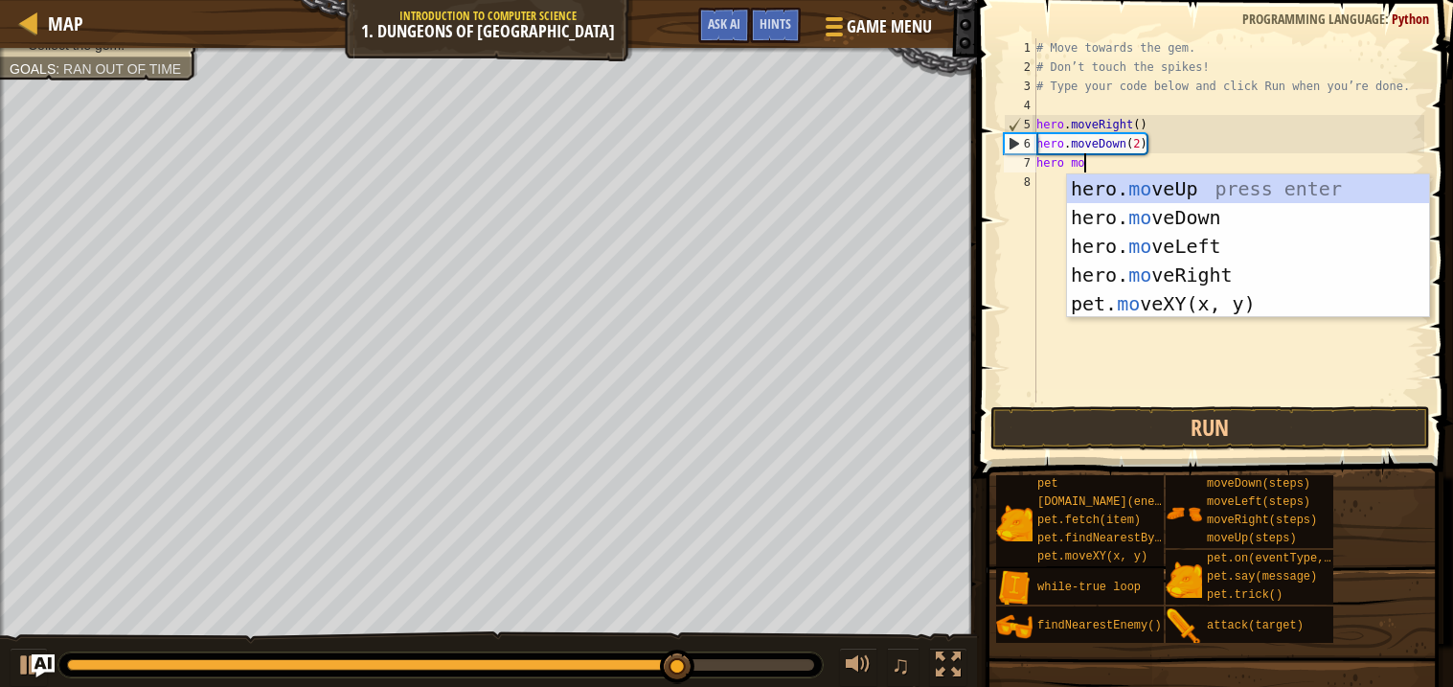
scroll to position [9, 3]
type textarea "hero move"
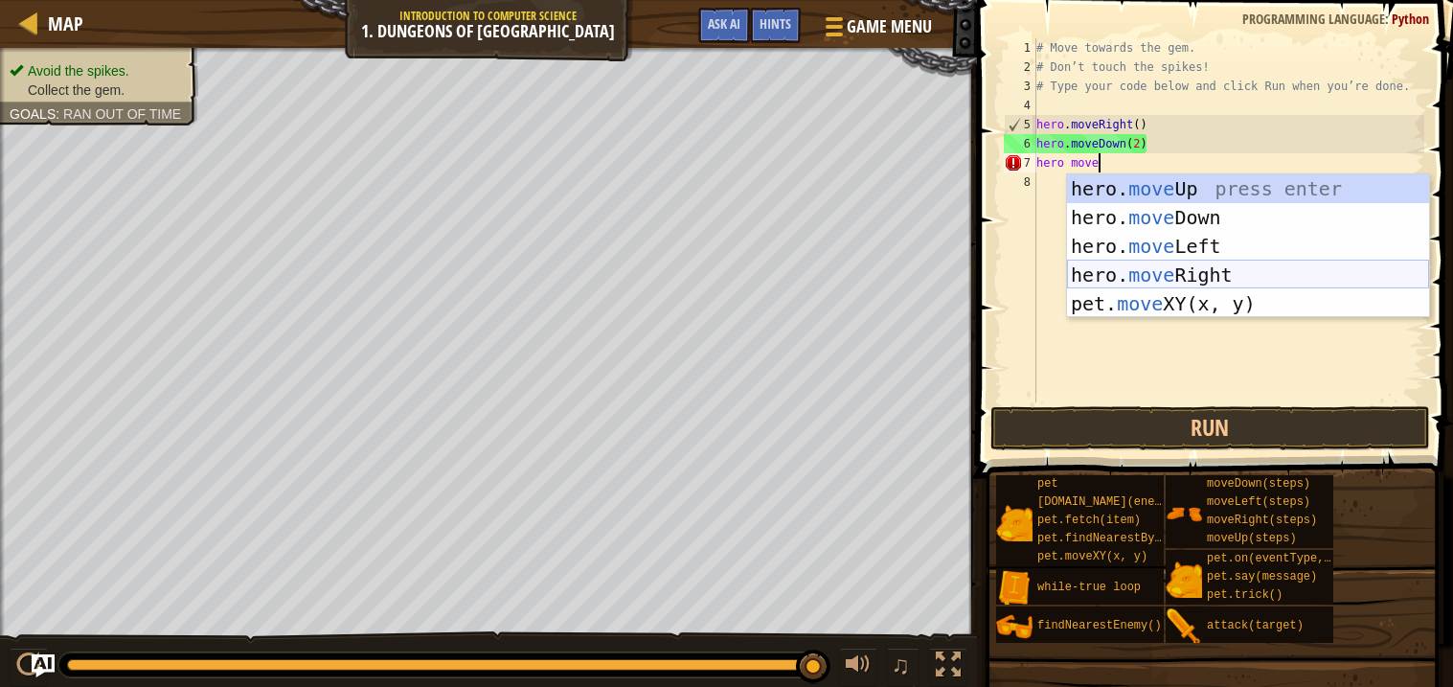
click at [1205, 276] on div "hero. move Up press enter hero. move Down press enter hero. move Left press ent…" at bounding box center [1248, 274] width 362 height 201
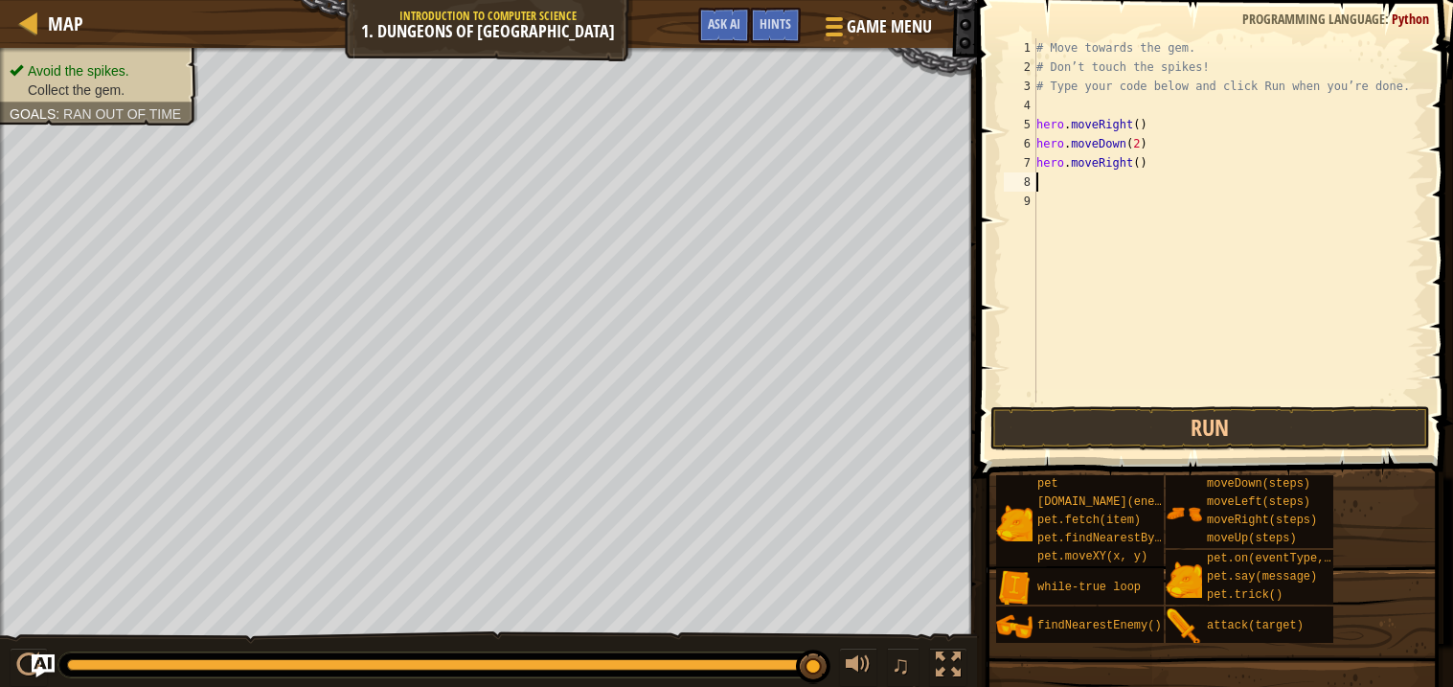
click at [1136, 168] on div "# Move towards the gem. # Don’t touch the spikes! # Type your code below and cl…" at bounding box center [1228, 239] width 392 height 402
click at [1141, 160] on div "# Move towards the gem. # Don’t touch the spikes! # Type your code below and cl…" at bounding box center [1228, 239] width 392 height 402
click at [1161, 423] on button "Run" at bounding box center [1210, 428] width 440 height 44
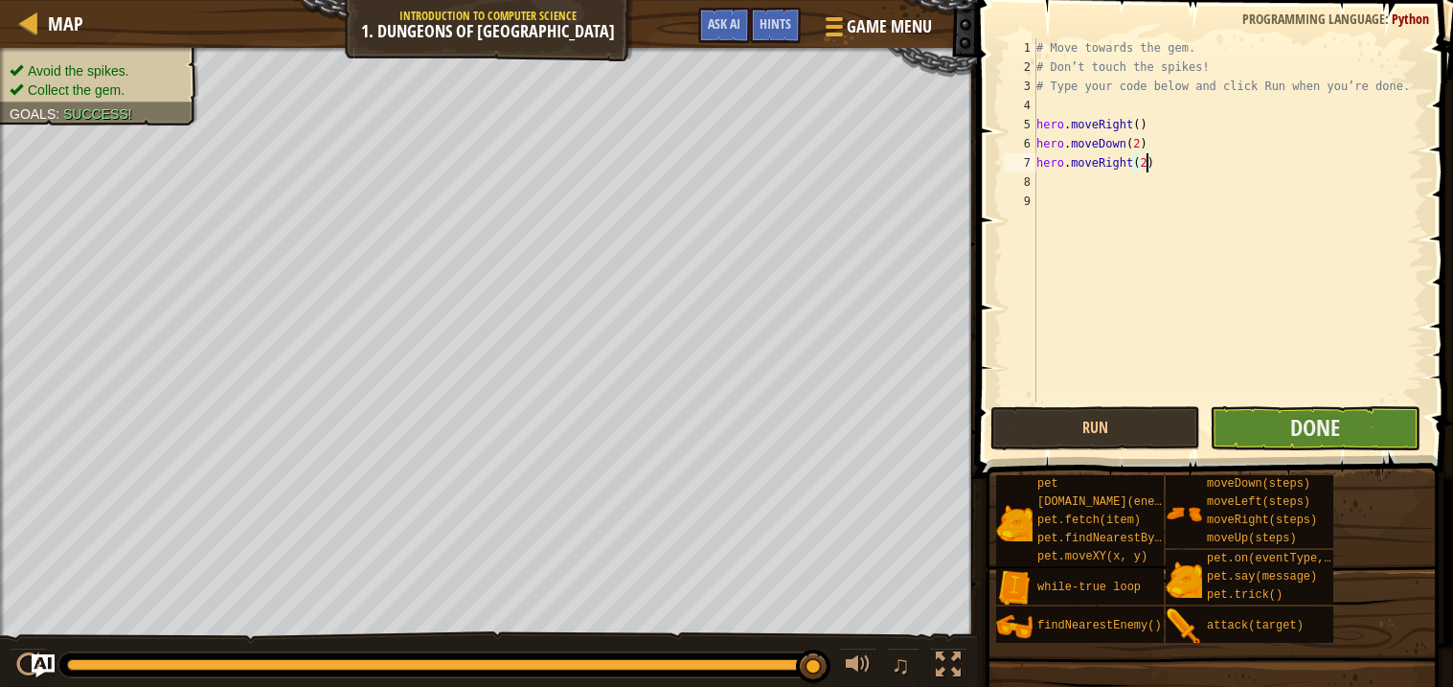
type textarea "hero.moveRight(2)"
click at [1341, 424] on button "Done" at bounding box center [1315, 428] width 210 height 44
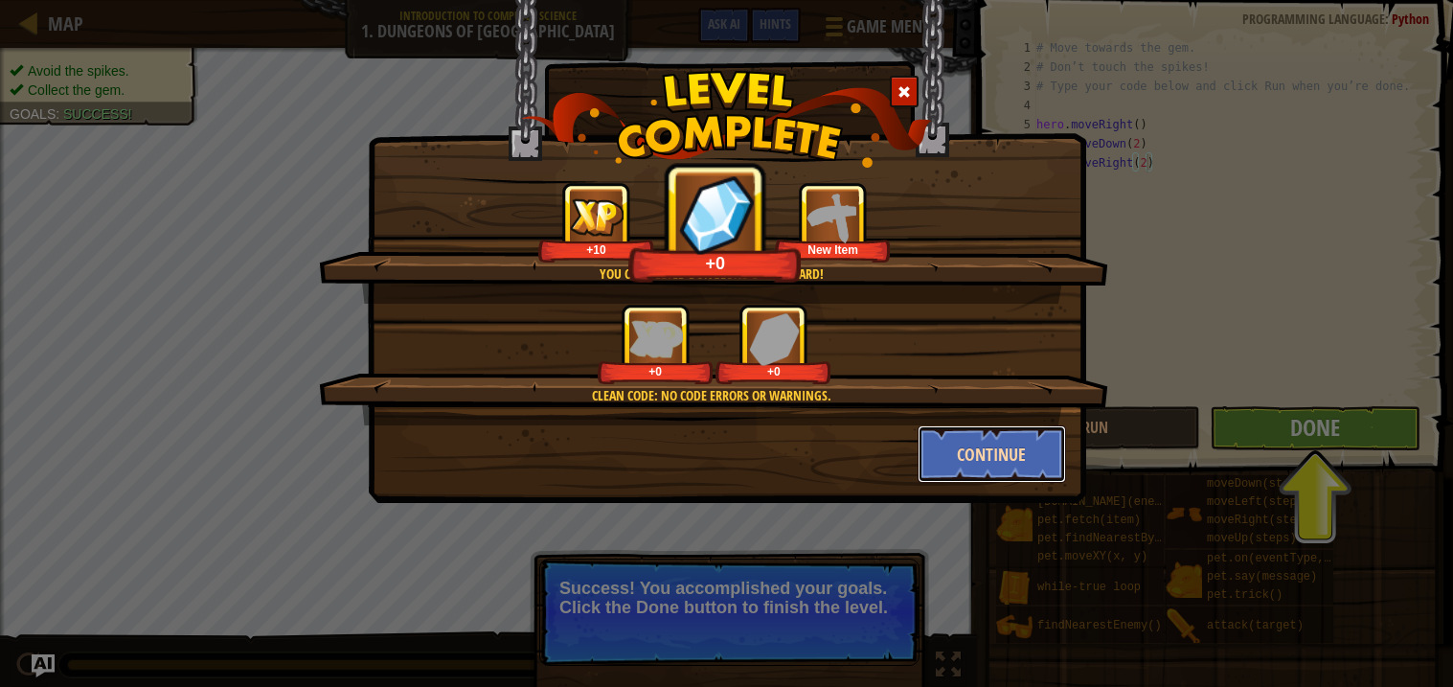
click at [967, 452] on button "Continue" at bounding box center [992, 453] width 148 height 57
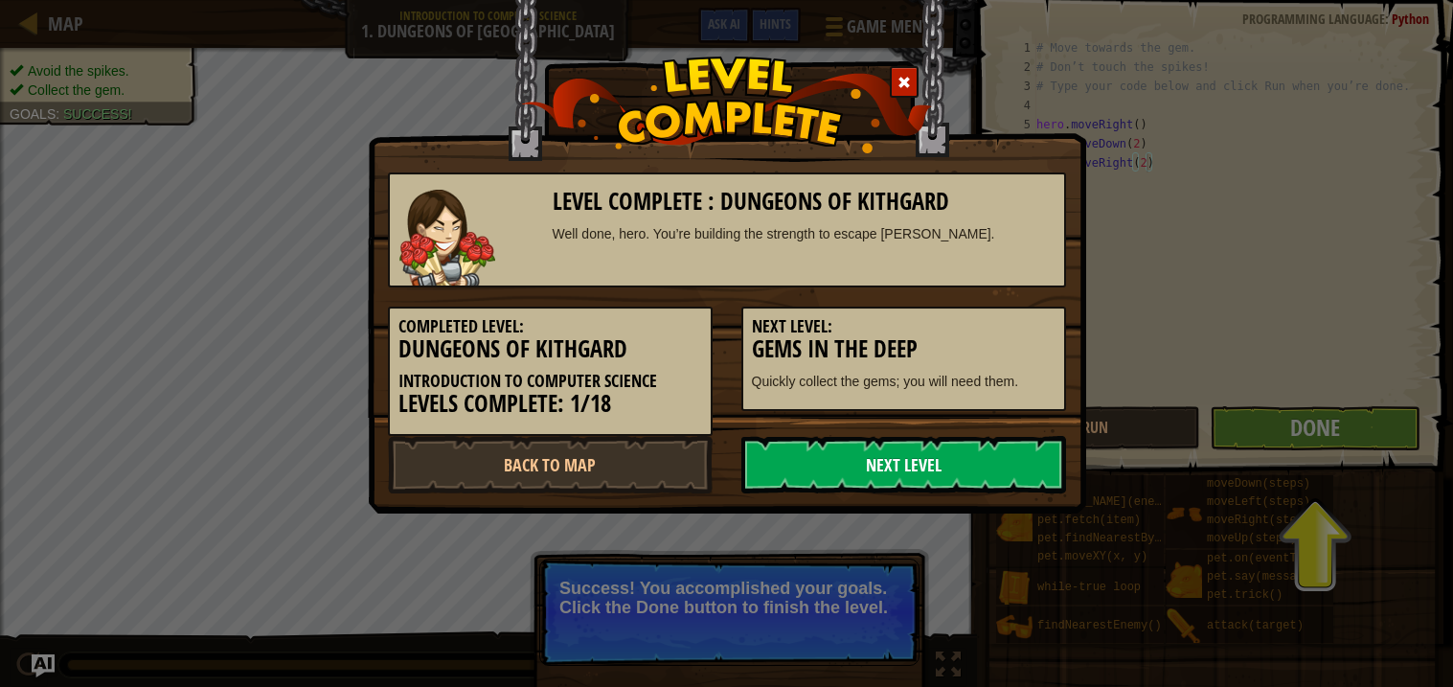
click at [900, 472] on link "Next Level" at bounding box center [903, 464] width 325 height 57
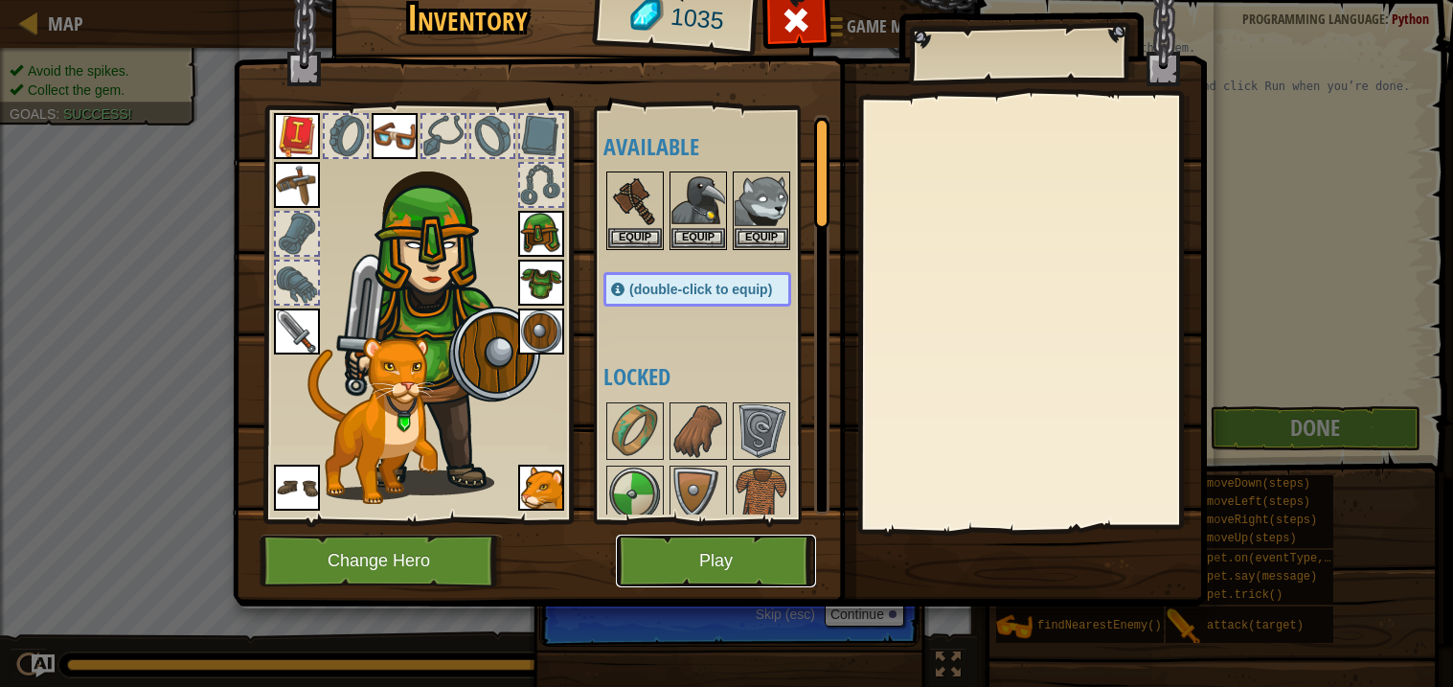
click at [720, 554] on button "Play" at bounding box center [716, 560] width 200 height 53
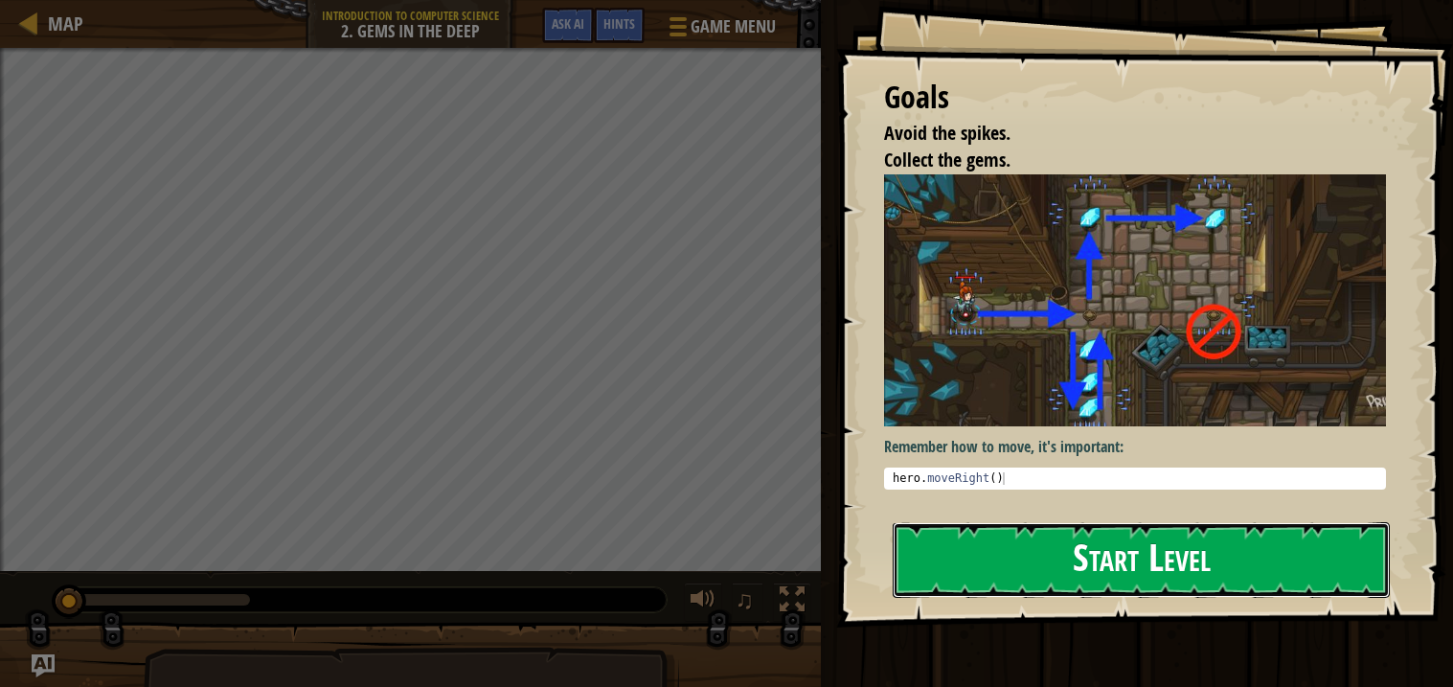
click at [1052, 556] on button "Start Level" at bounding box center [1141, 560] width 497 height 76
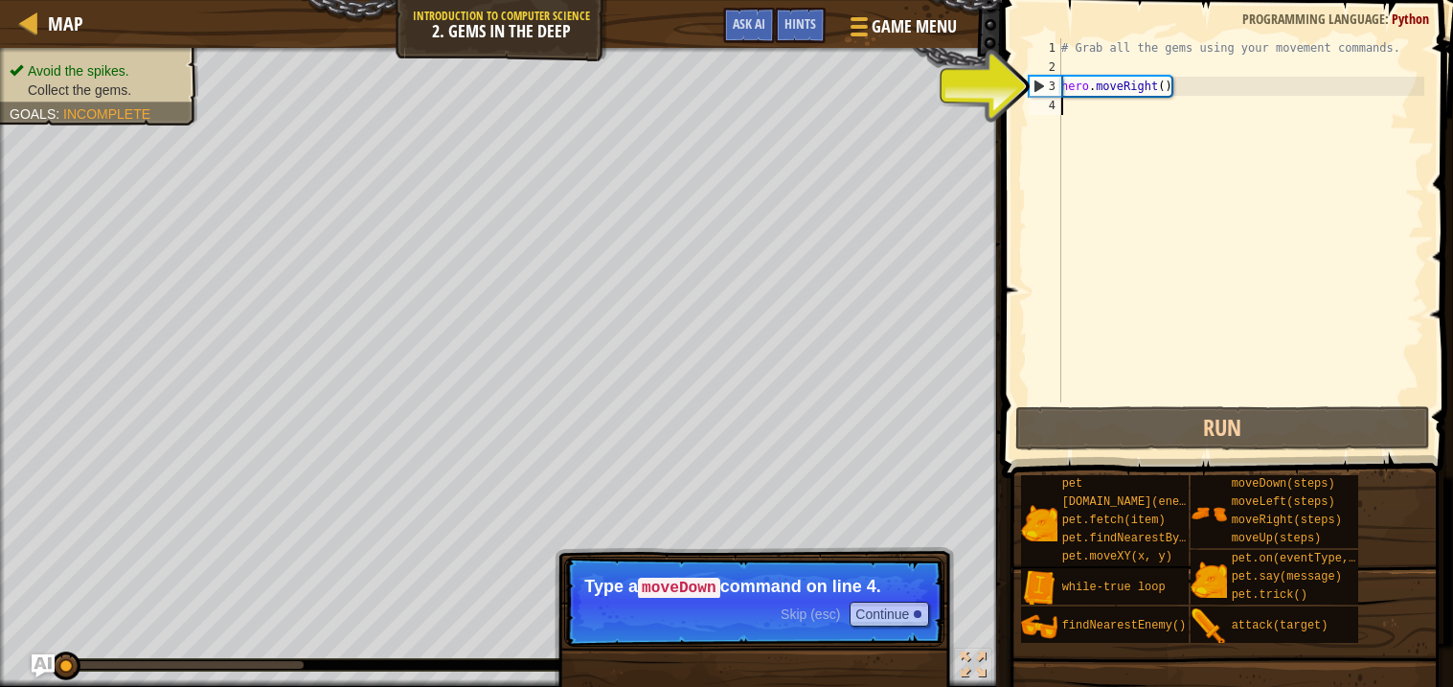
click at [1165, 87] on div "# Grab all the gems using your movement commands. hero . moveRight ( )" at bounding box center [1240, 239] width 367 height 402
type textarea "hero.moveRight()"
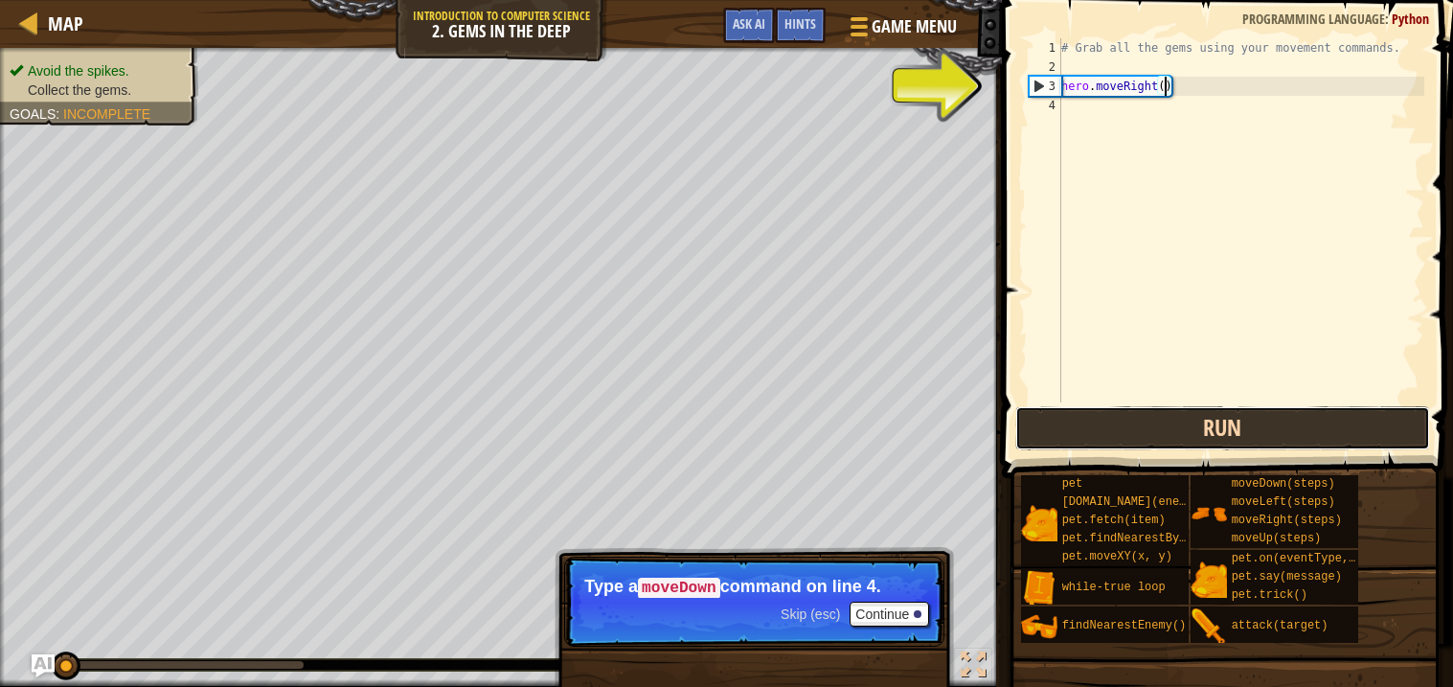
click at [1184, 424] on button "Run" at bounding box center [1222, 428] width 415 height 44
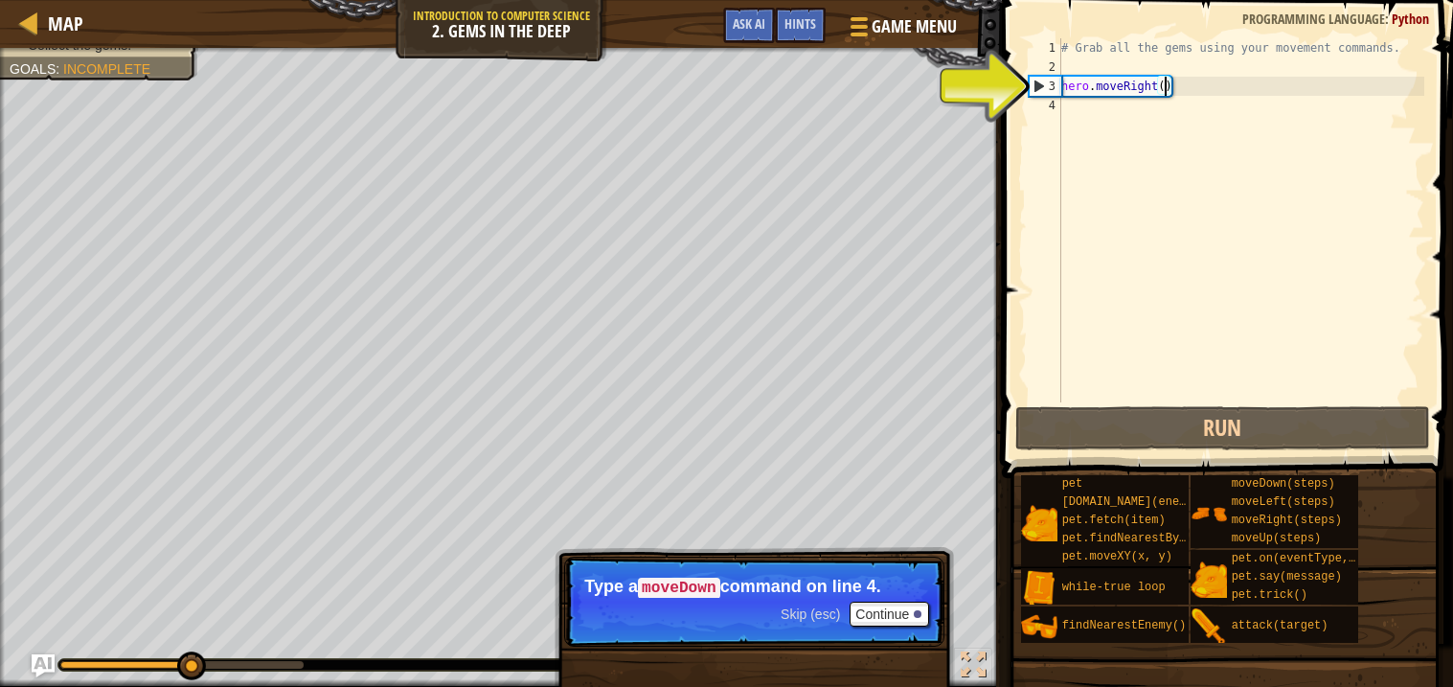
click at [1077, 106] on div "# Grab all the gems using your movement commands. hero . moveRight ( )" at bounding box center [1240, 239] width 367 height 402
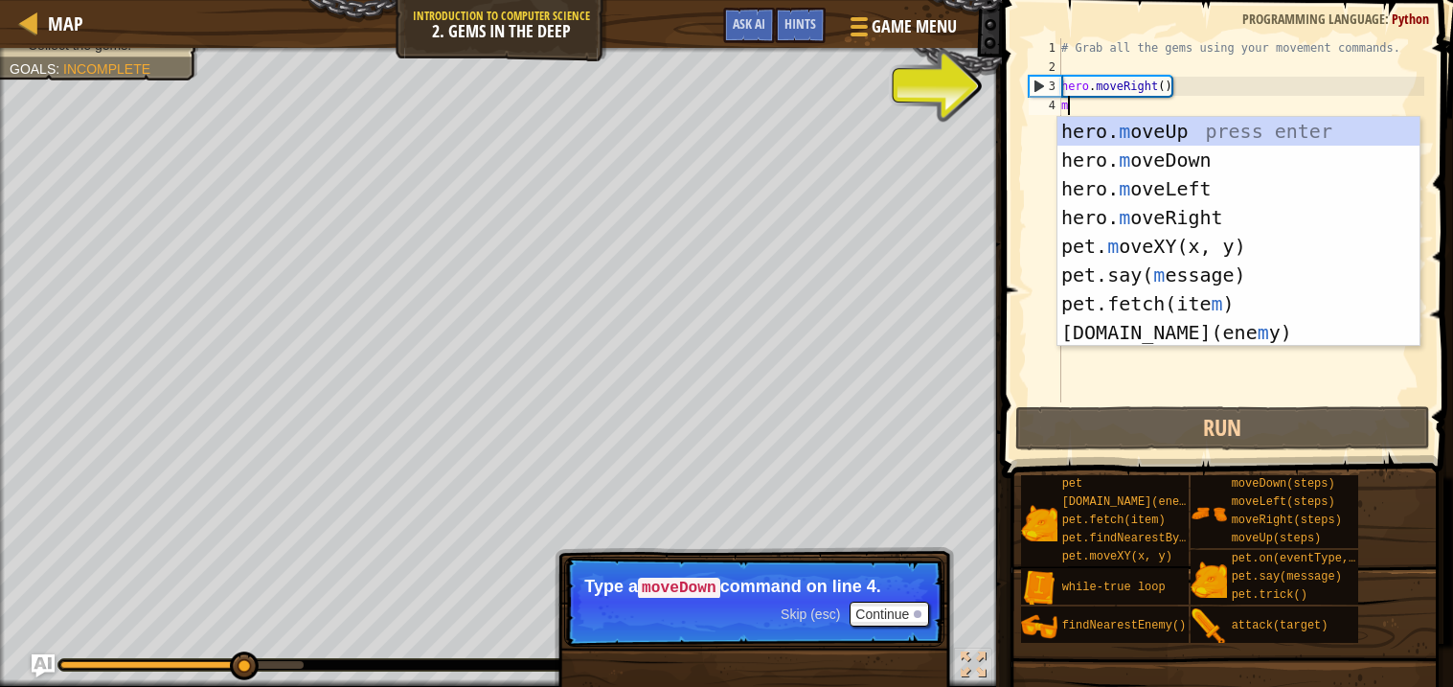
scroll to position [8, 0]
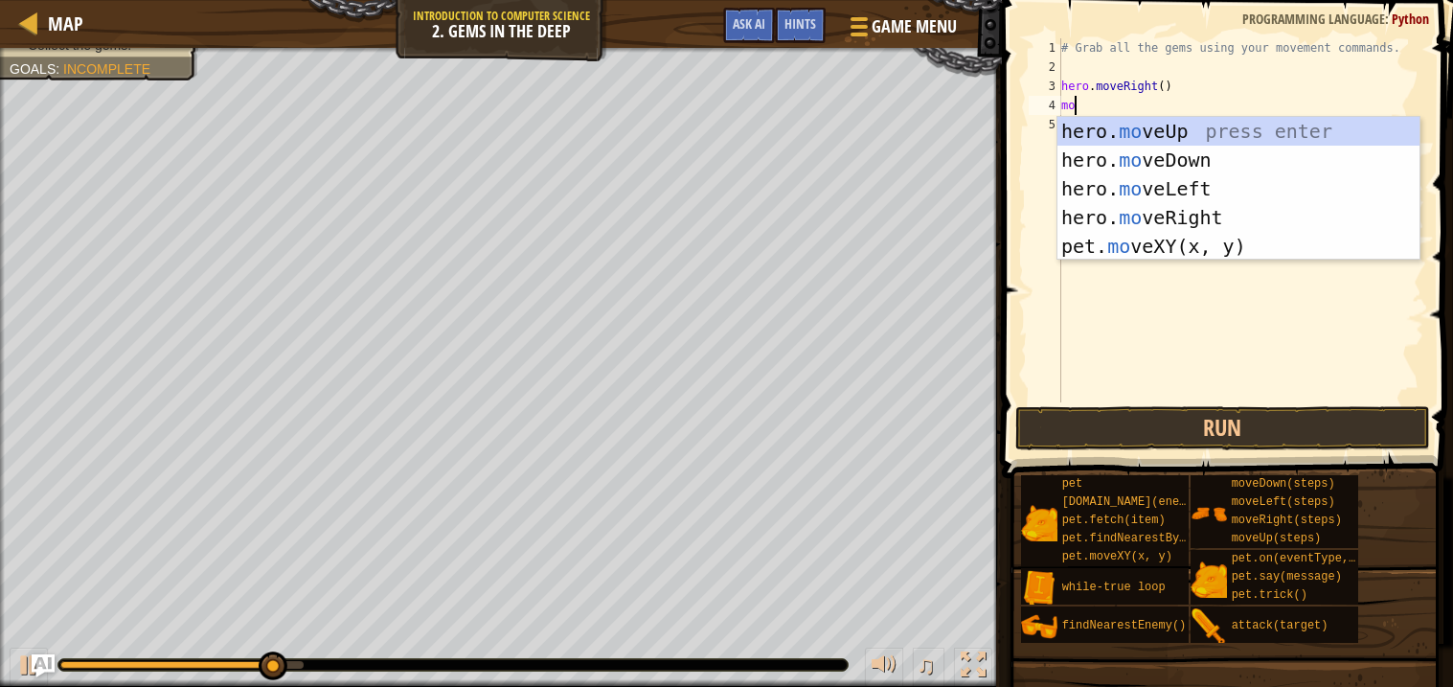
type textarea "mov"
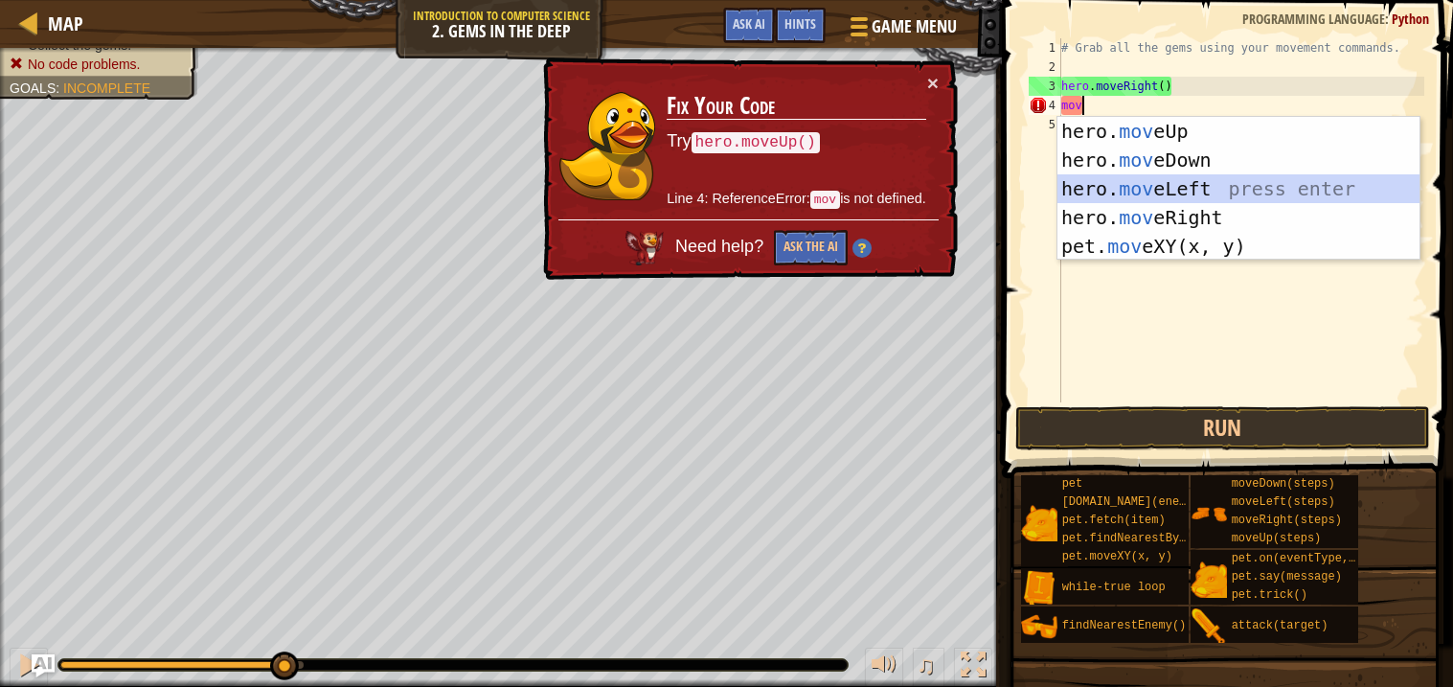
click at [1211, 188] on div "hero. mov eUp press enter hero. mov eDown press enter hero. mov eLeft press ent…" at bounding box center [1238, 217] width 362 height 201
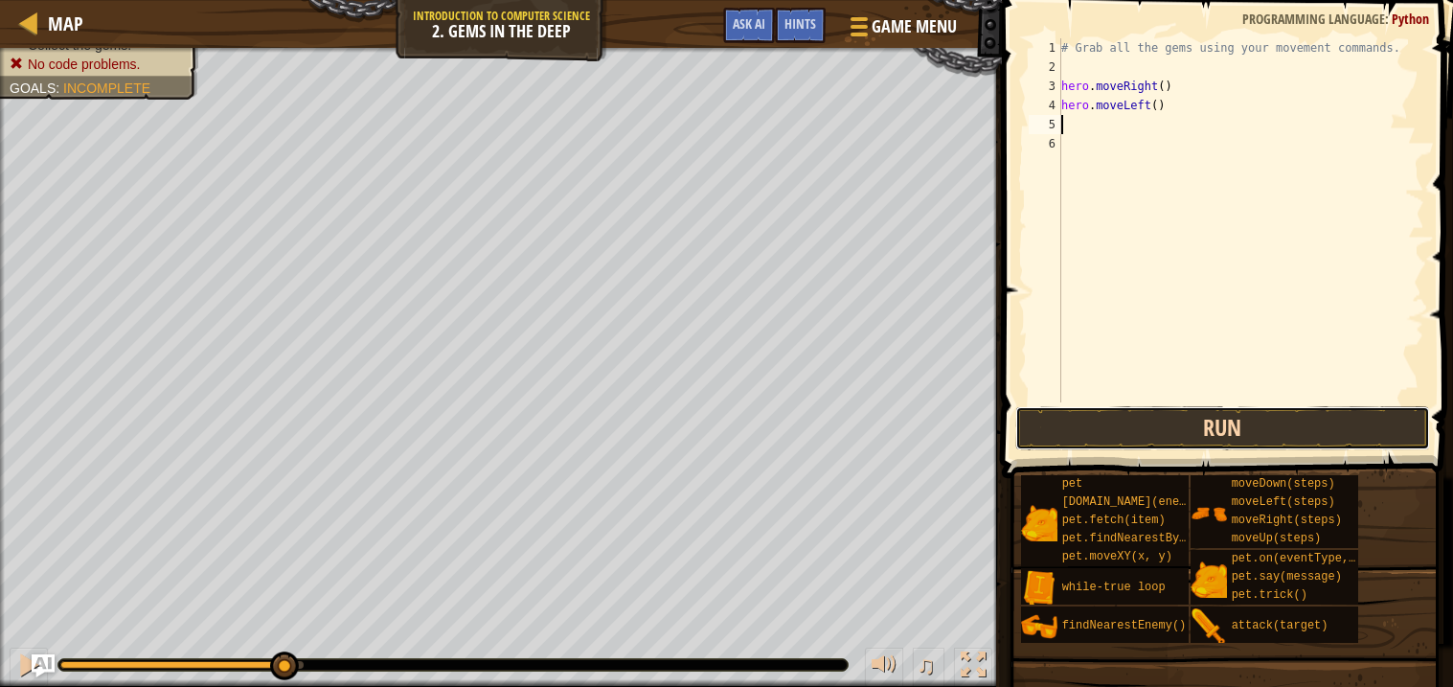
click at [1159, 430] on button "Run" at bounding box center [1222, 428] width 415 height 44
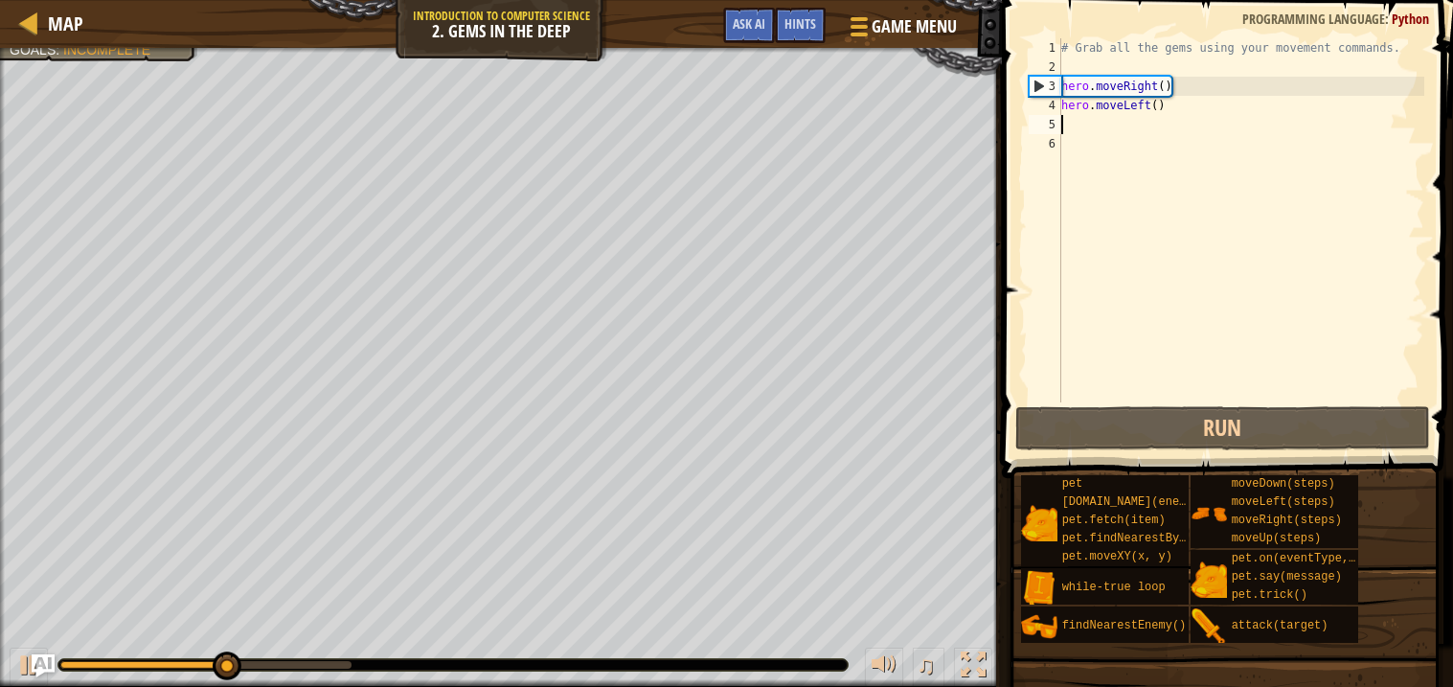
click at [1152, 104] on div "# Grab all the gems using your movement commands. hero . moveRight ( ) hero . m…" at bounding box center [1240, 239] width 367 height 402
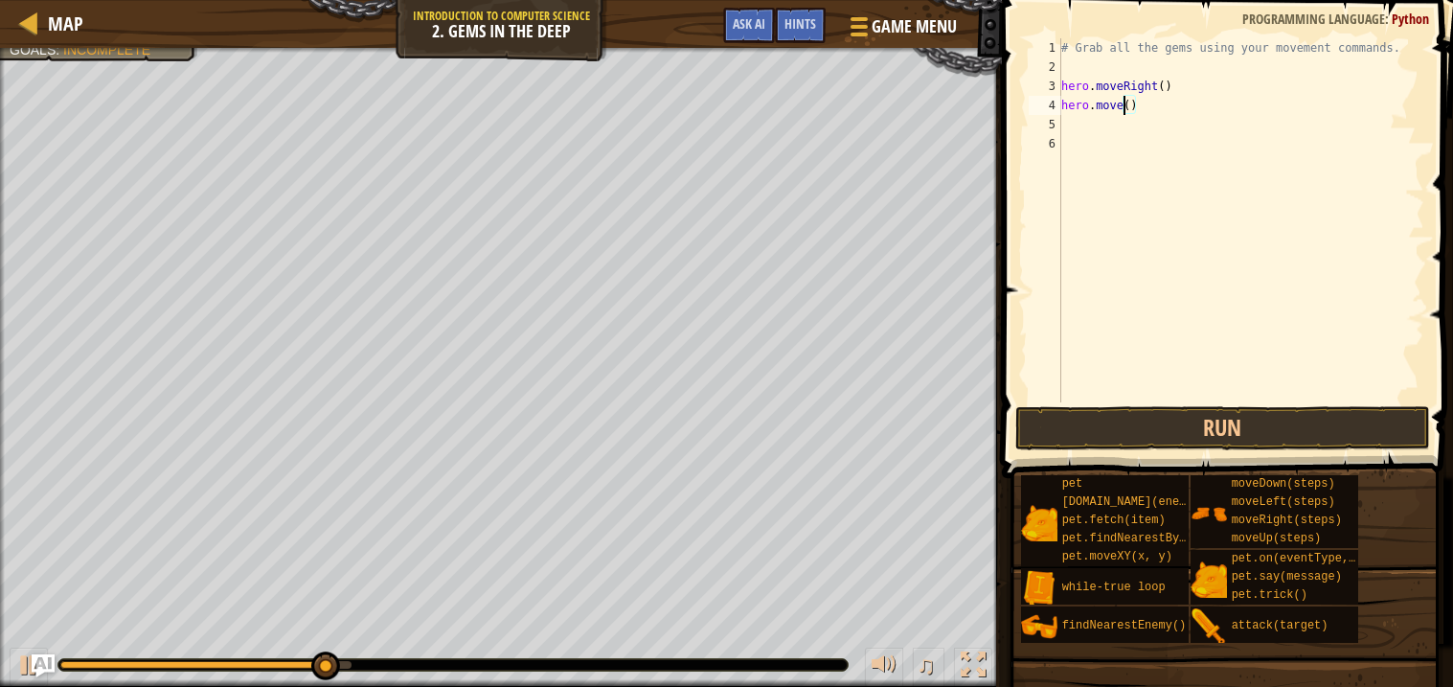
scroll to position [8, 5]
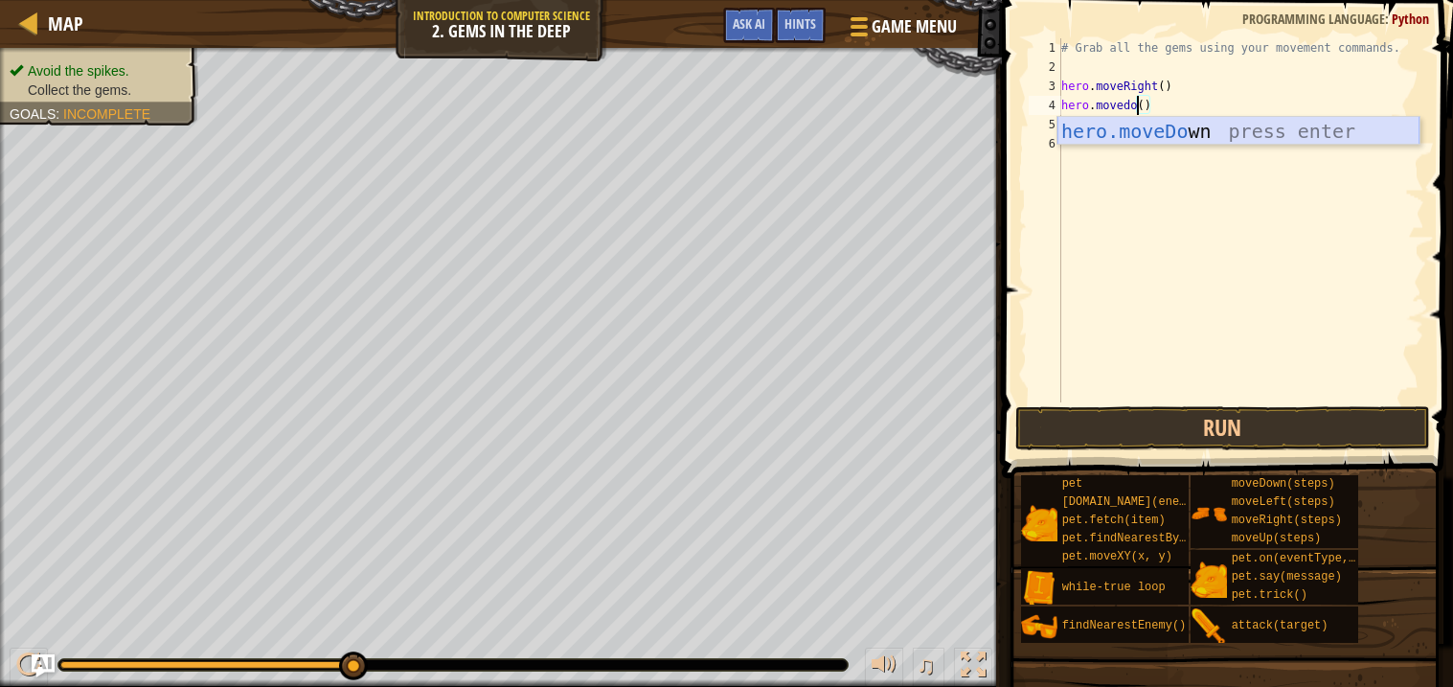
click at [1210, 132] on div "hero.moveDo wn press enter" at bounding box center [1238, 160] width 362 height 86
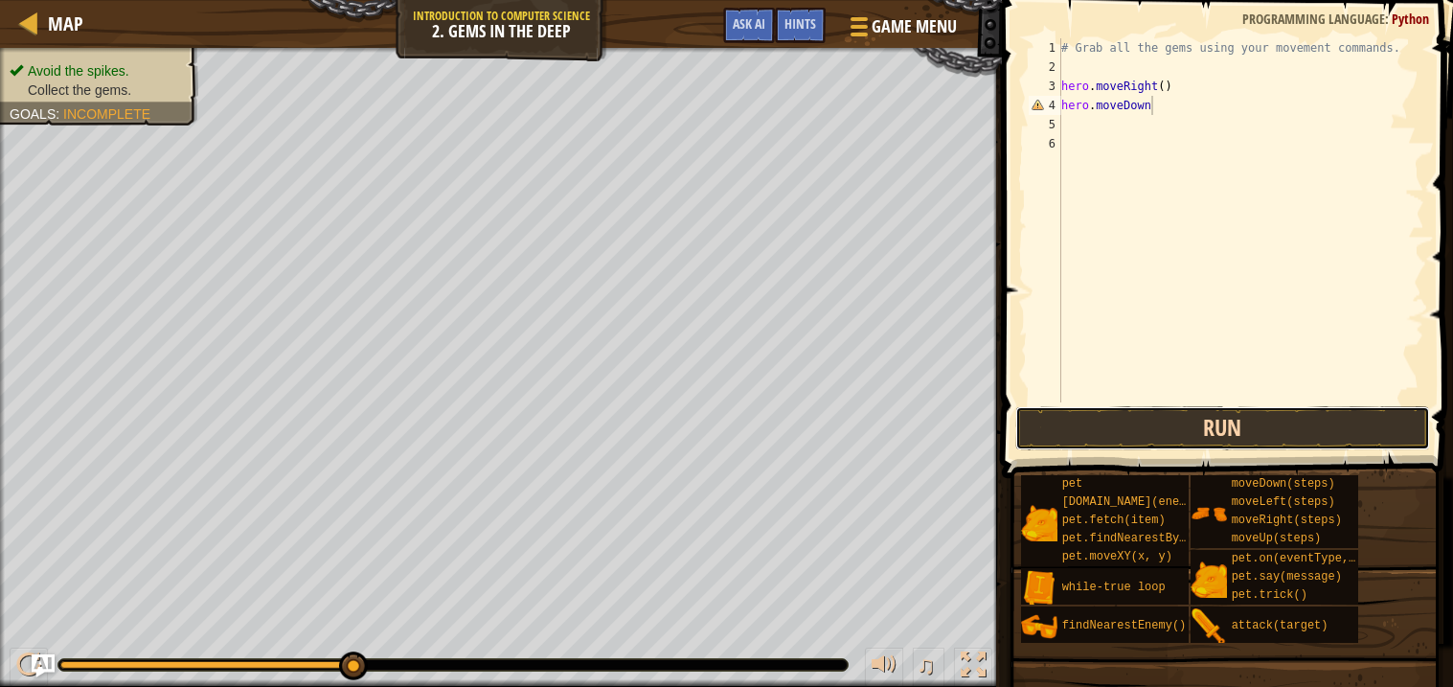
click at [1189, 427] on button "Run" at bounding box center [1222, 428] width 415 height 44
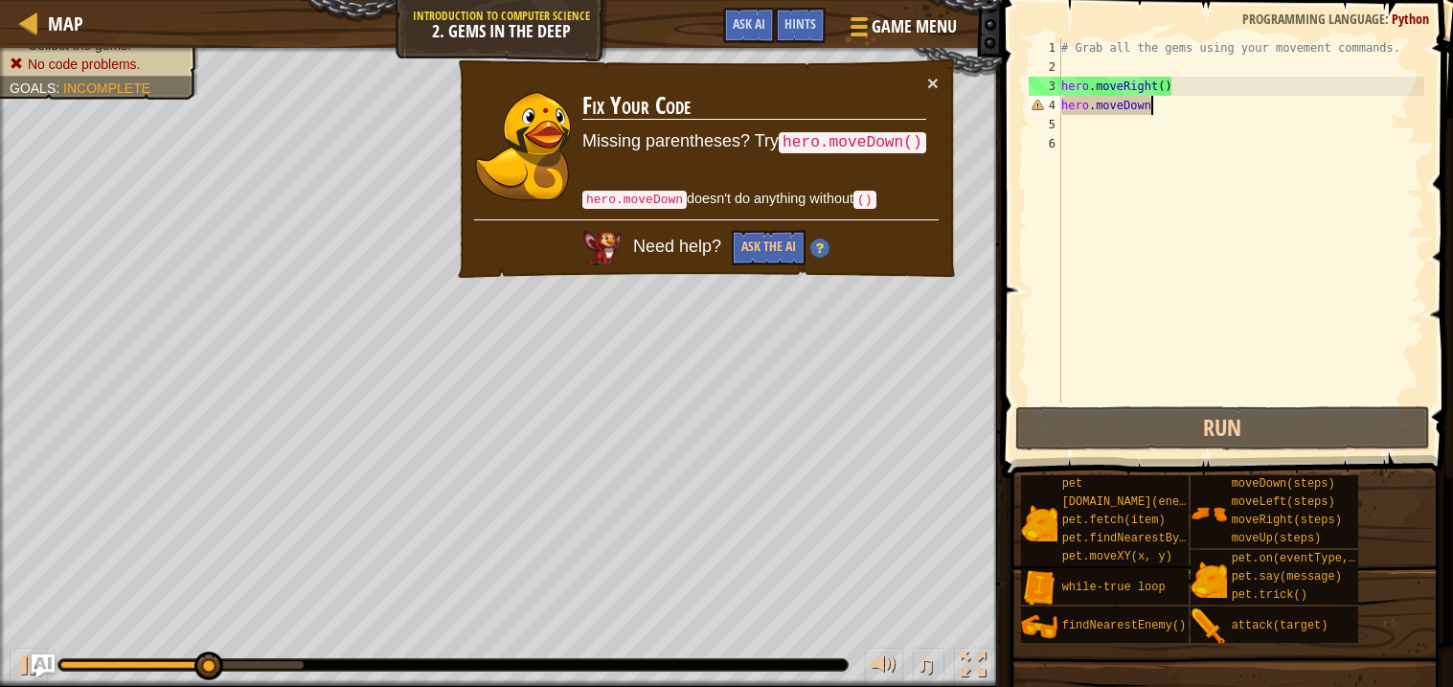
click at [1168, 103] on div "# Grab all the gems using your movement commands. hero . moveRight ( ) hero . […" at bounding box center [1240, 239] width 367 height 402
click at [1127, 109] on div "# Grab all the gems using your movement commands. hero . moveRight ( ) hero . […" at bounding box center [1240, 239] width 367 height 402
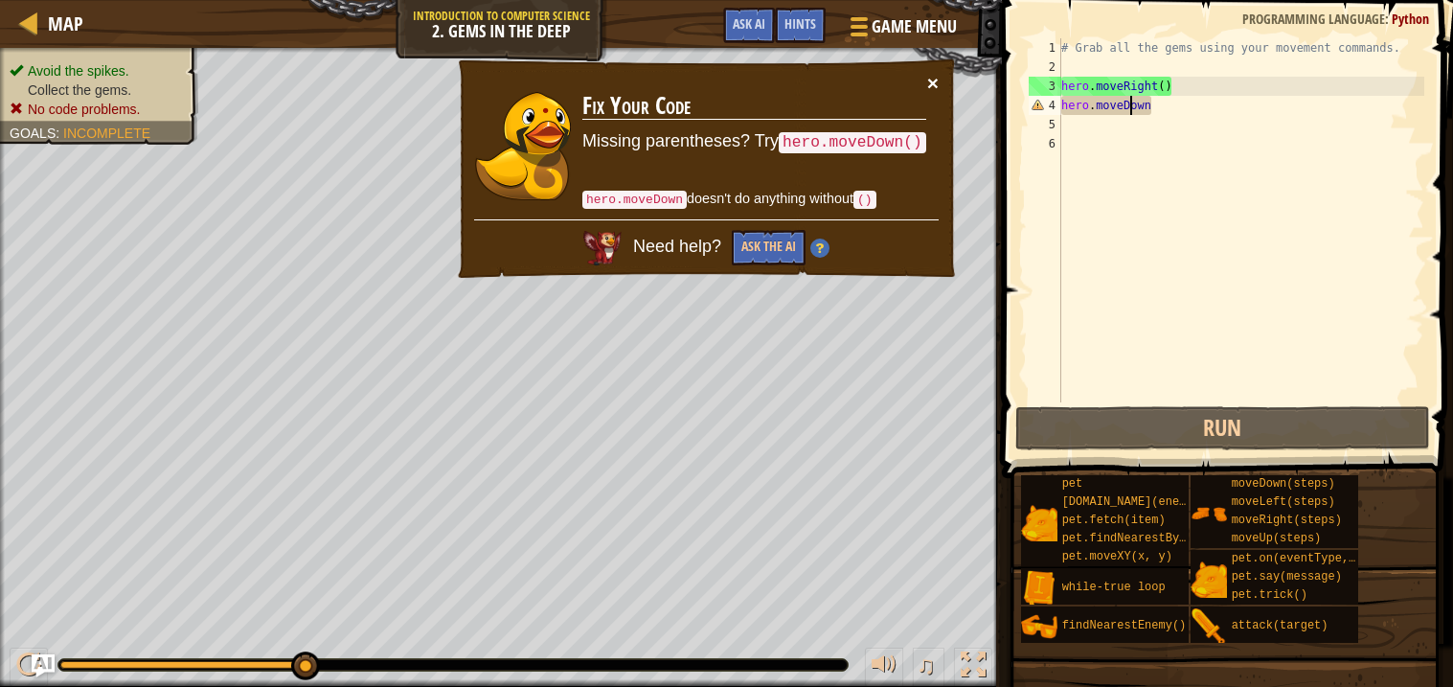
click at [937, 78] on button "×" at bounding box center [932, 83] width 11 height 20
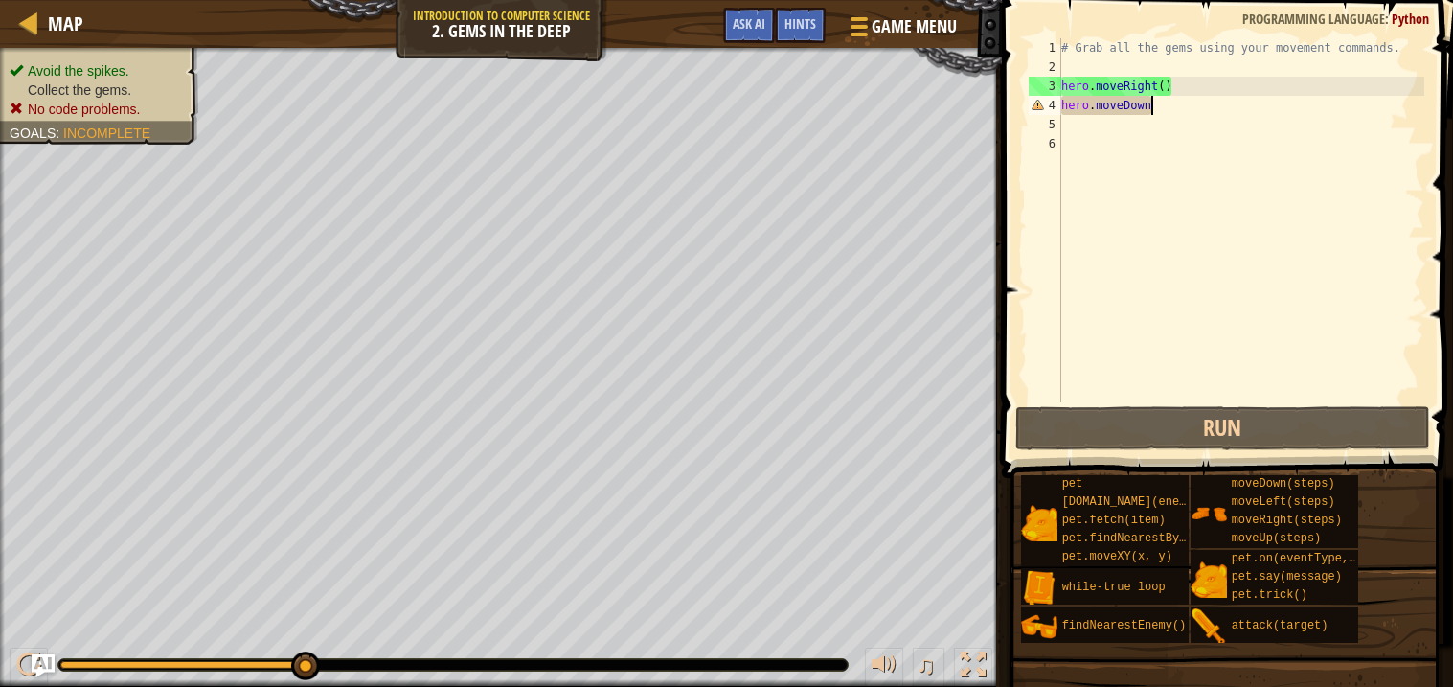
click at [1159, 111] on div "# Grab all the gems using your movement commands. hero . moveRight ( ) hero . […" at bounding box center [1240, 239] width 367 height 402
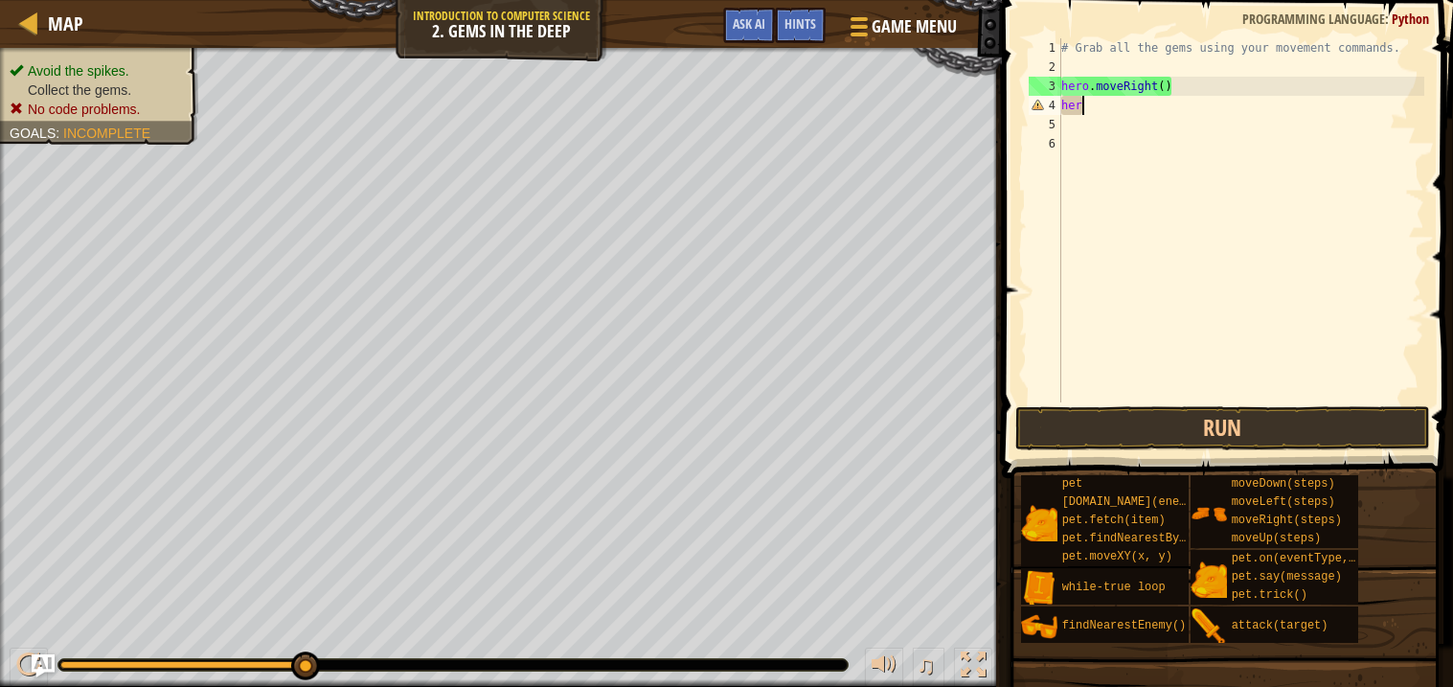
scroll to position [8, 0]
type textarea "h"
type textarea "g"
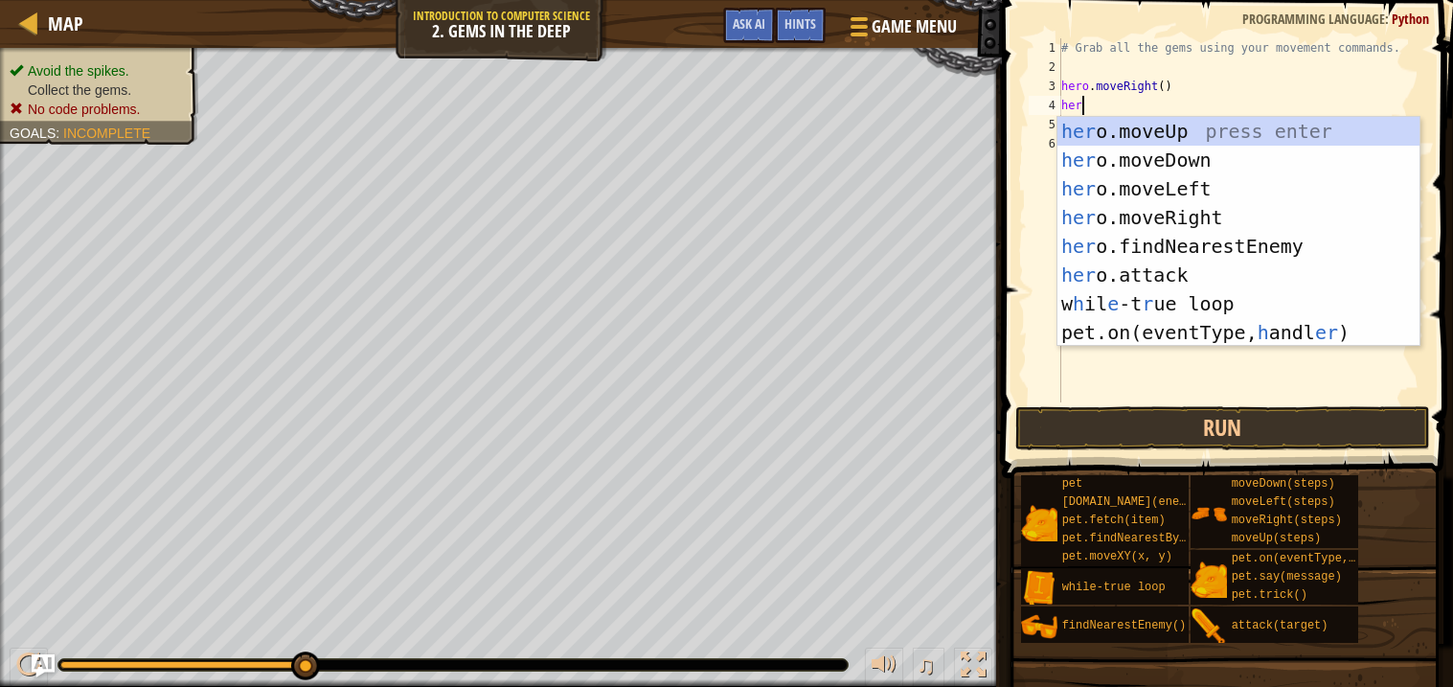
type textarea "hero"
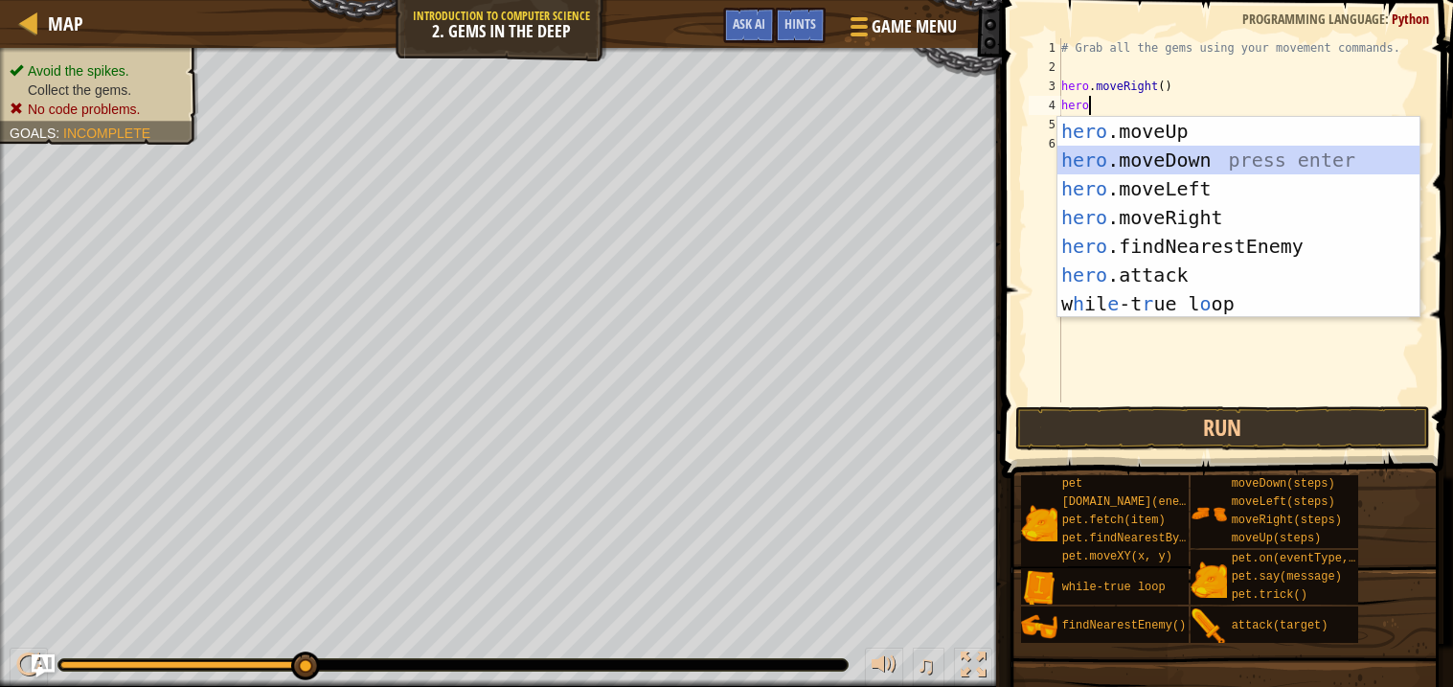
click at [1270, 149] on div "hero .moveUp press enter hero .moveDown press enter hero .moveLeft press enter …" at bounding box center [1238, 246] width 362 height 259
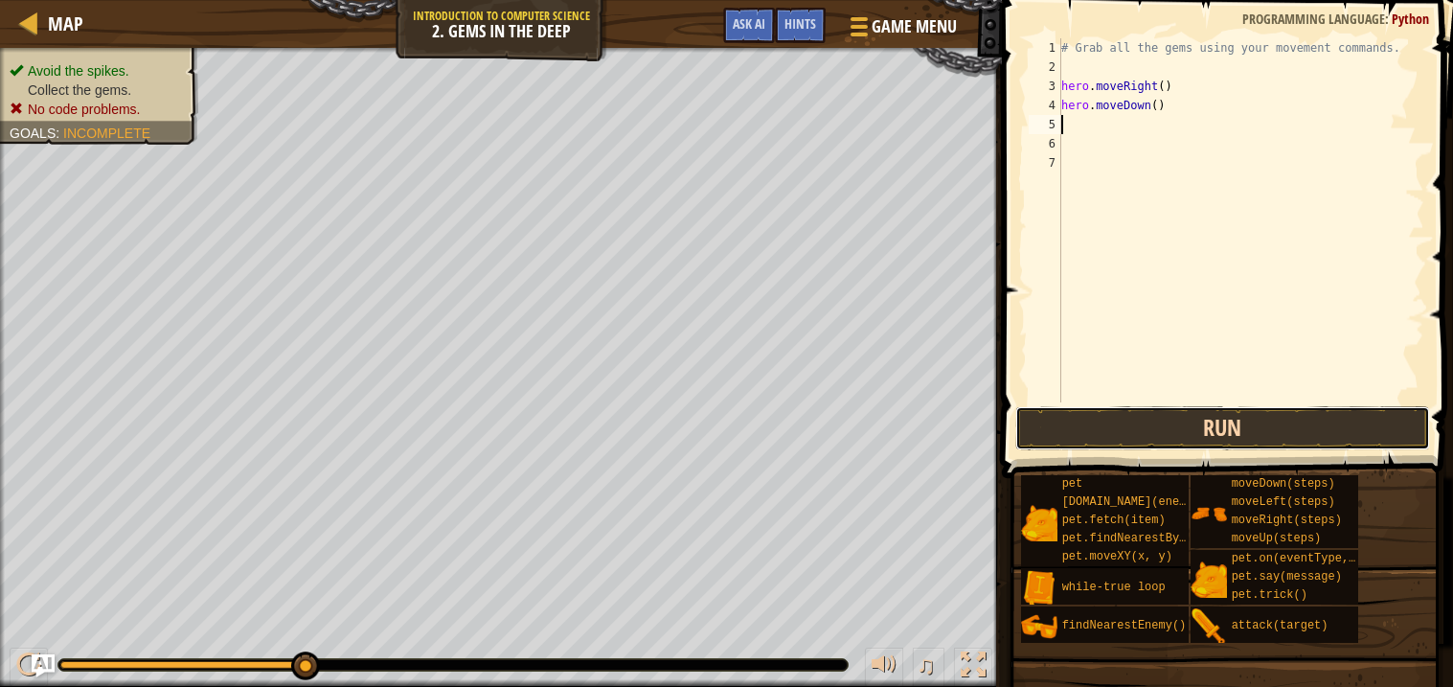
click at [1165, 419] on button "Run" at bounding box center [1222, 428] width 415 height 44
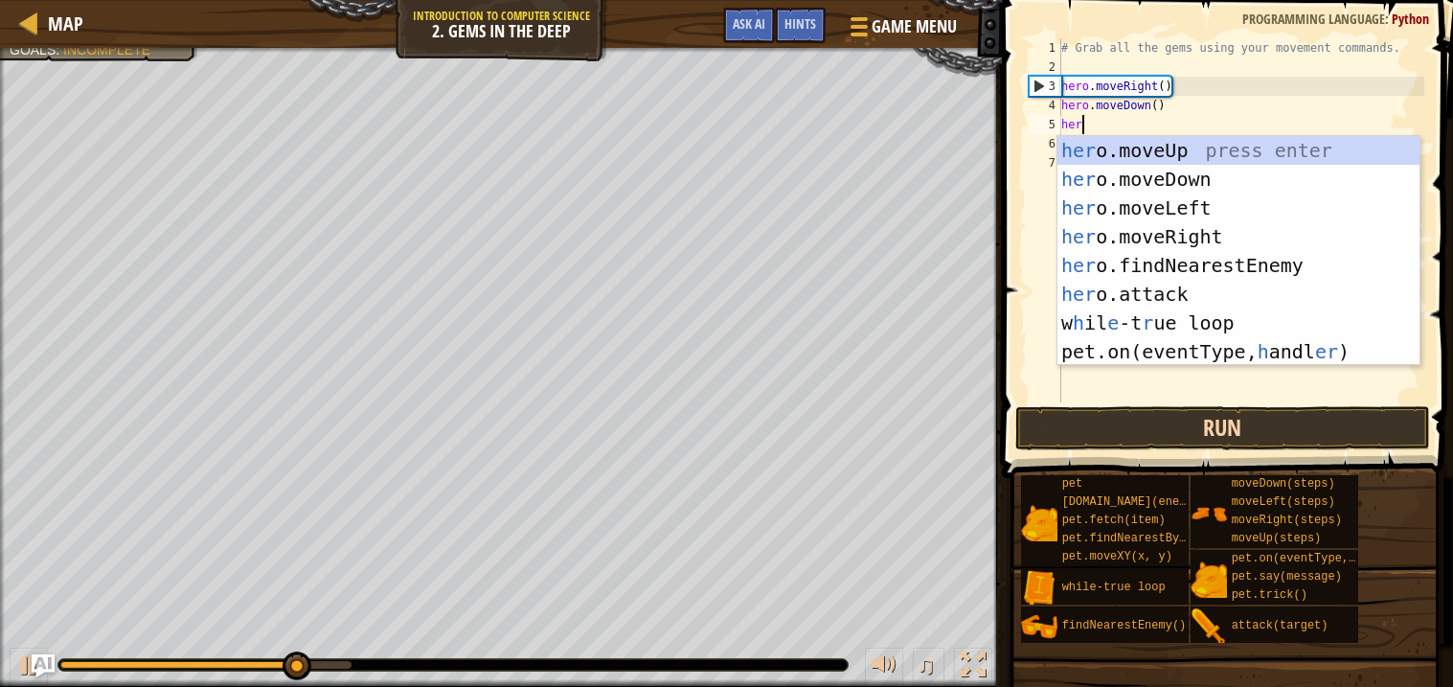
type textarea "hero"
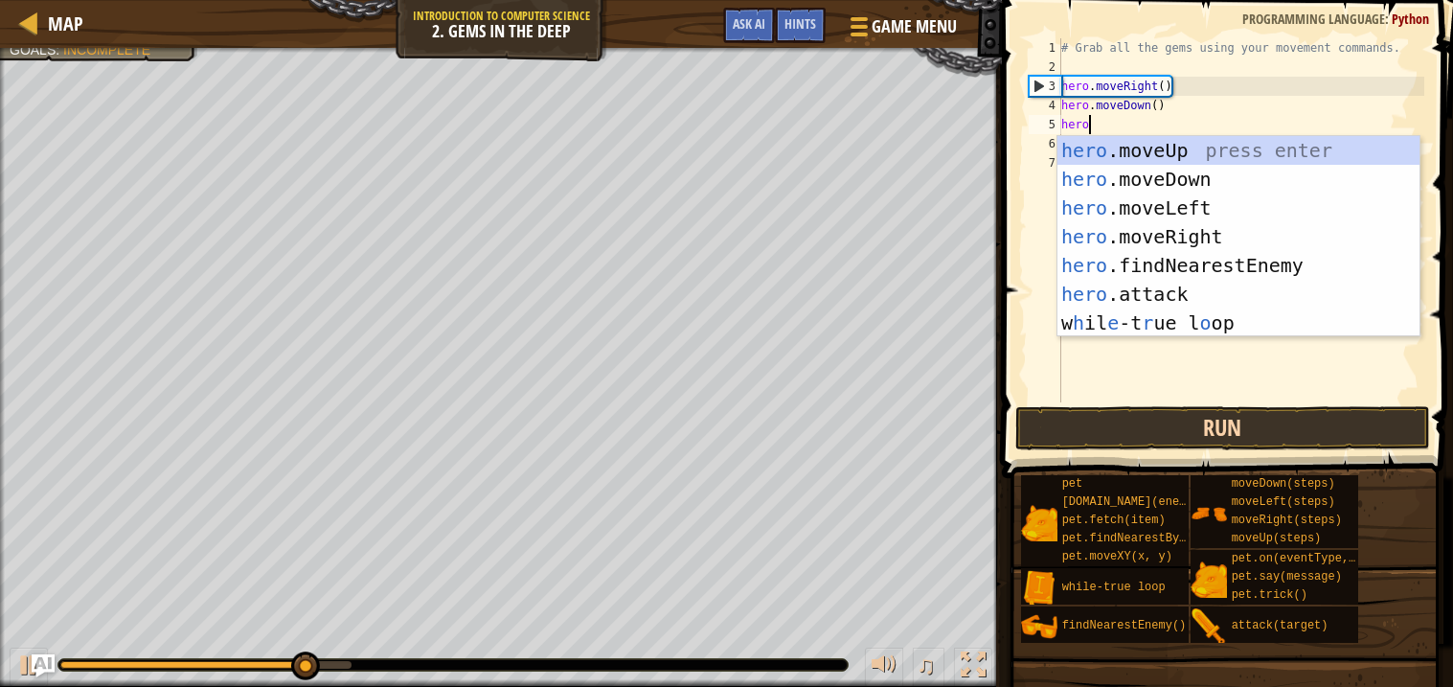
scroll to position [8, 1]
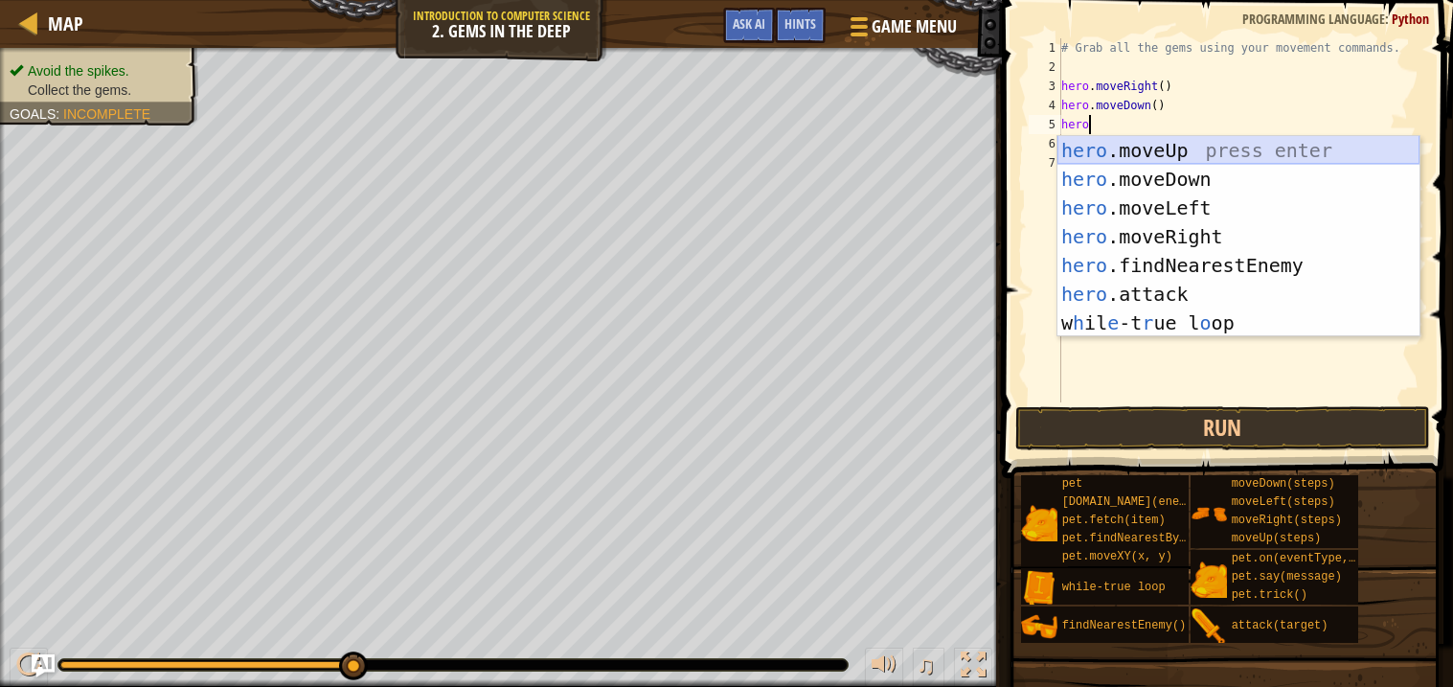
click at [1168, 146] on div "hero .moveUp press enter hero .moveDown press enter hero .moveLeft press enter …" at bounding box center [1238, 265] width 362 height 259
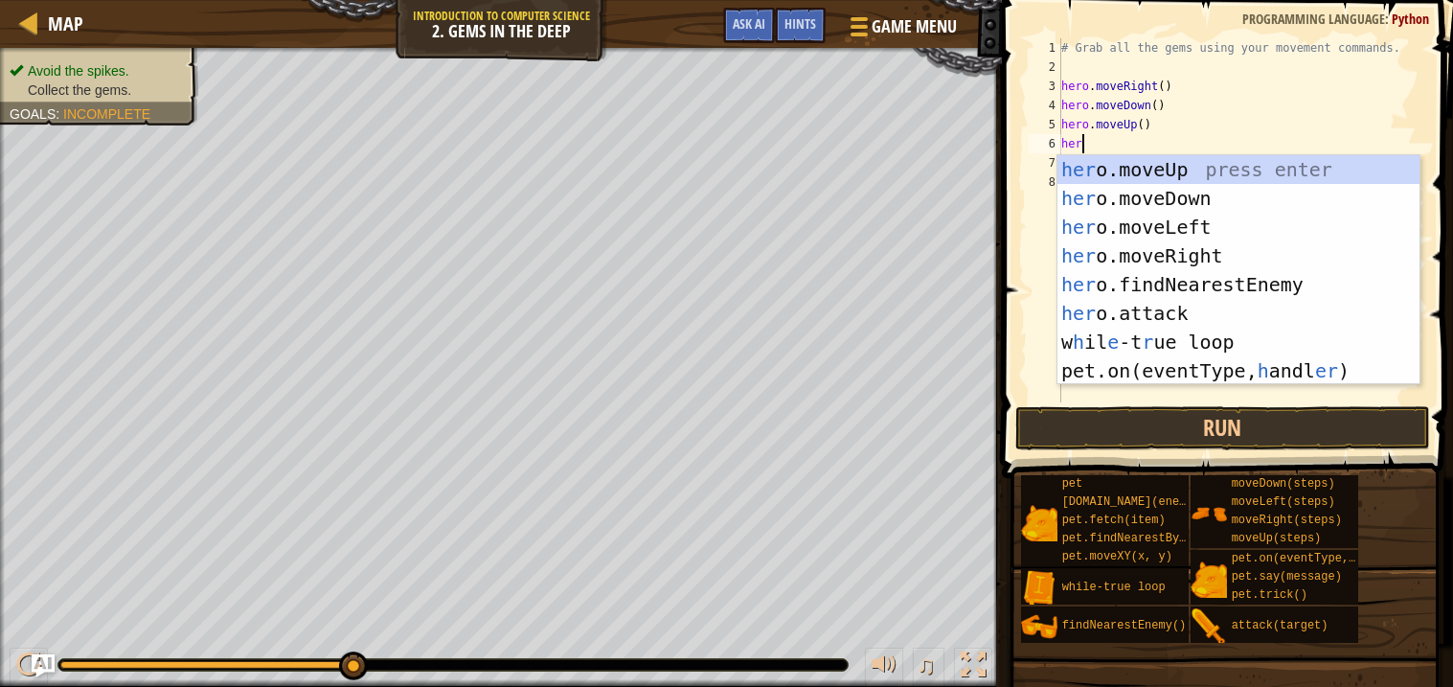
type textarea "hero"
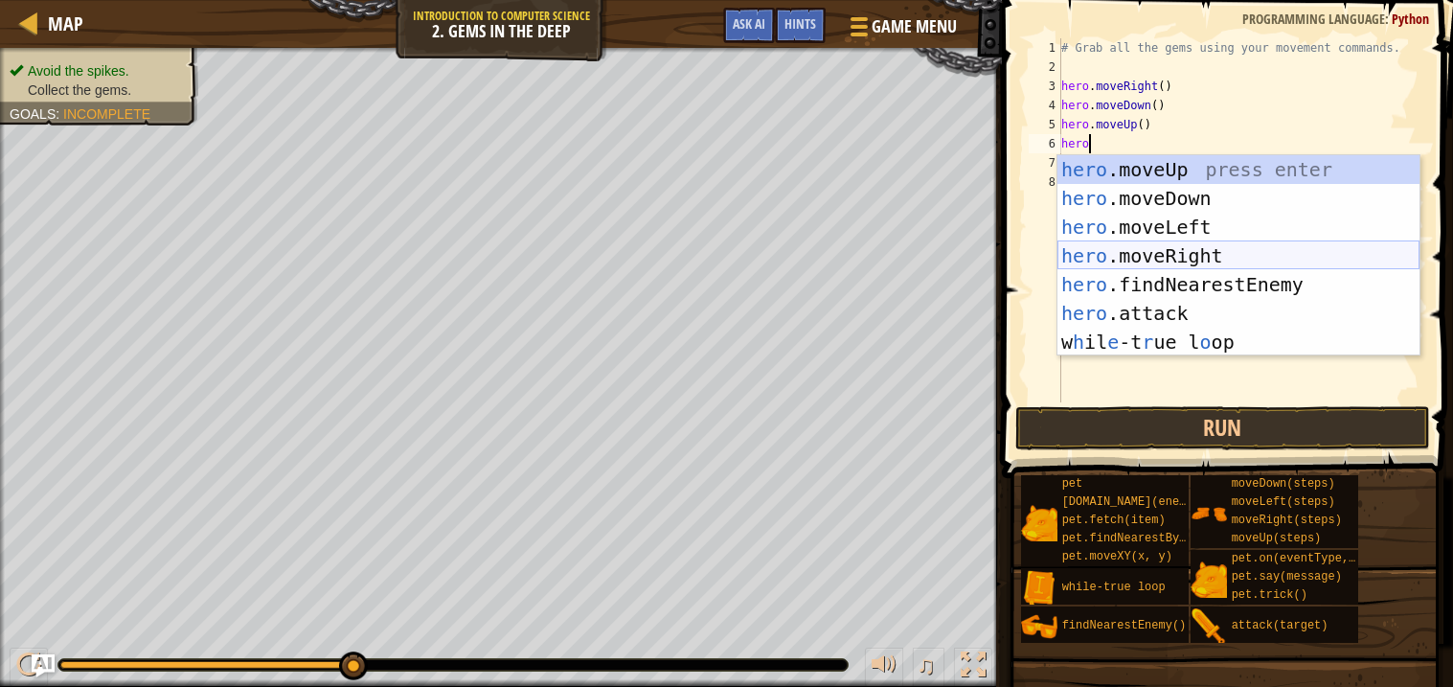
click at [1142, 253] on div "hero .moveUp press enter hero .moveDown press enter hero .moveLeft press enter …" at bounding box center [1238, 284] width 362 height 259
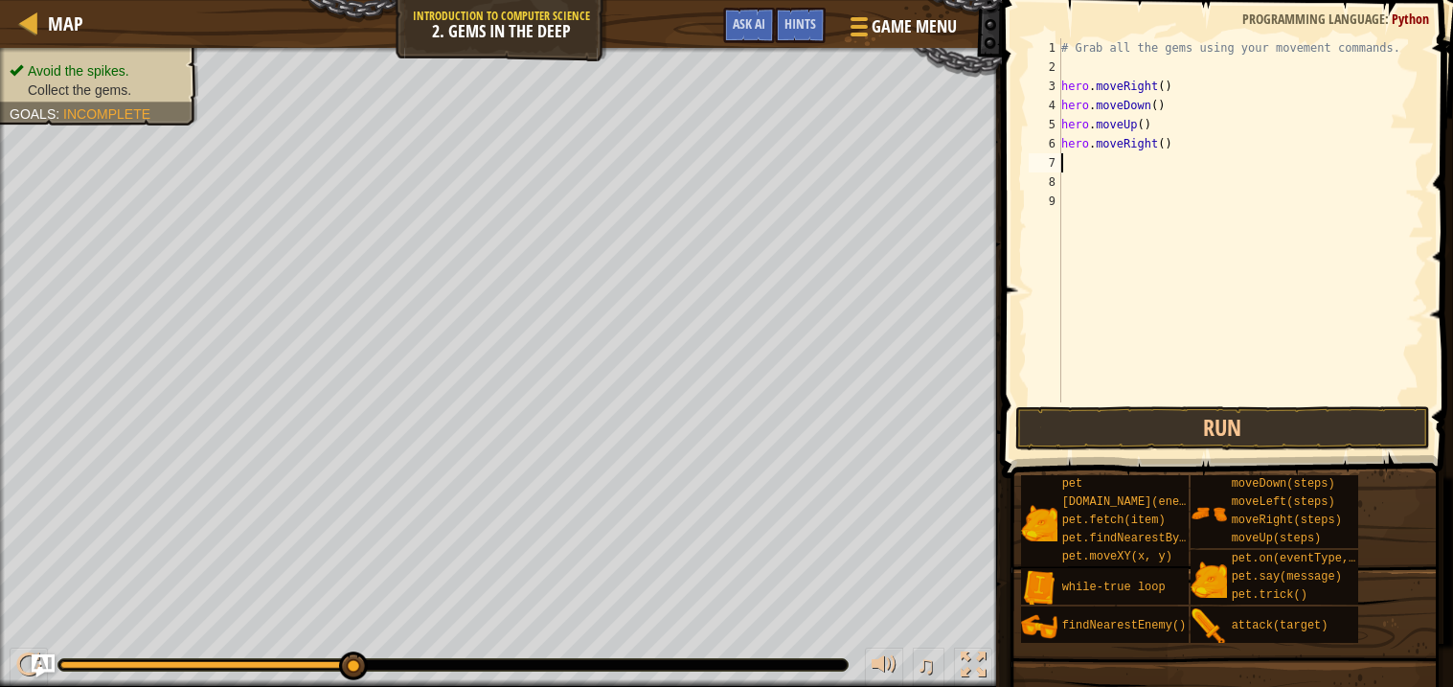
scroll to position [8, 0]
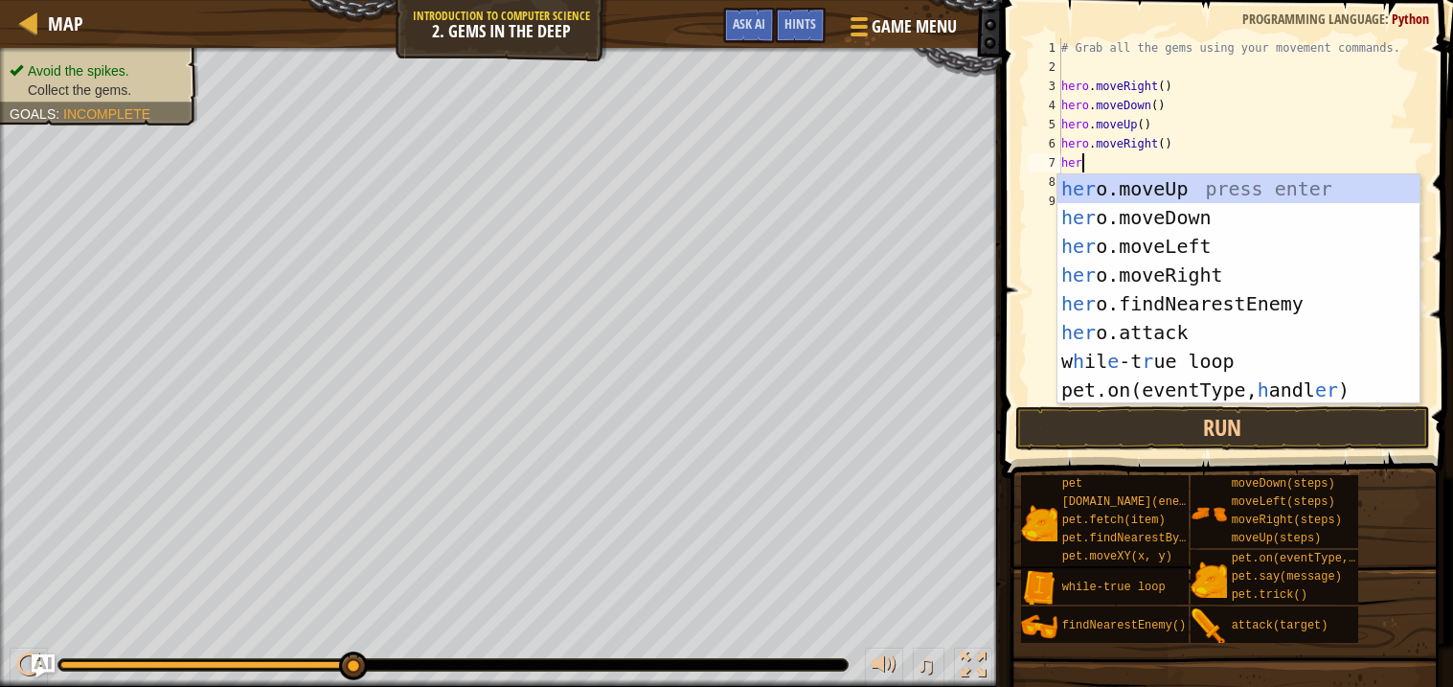
type textarea "hero"
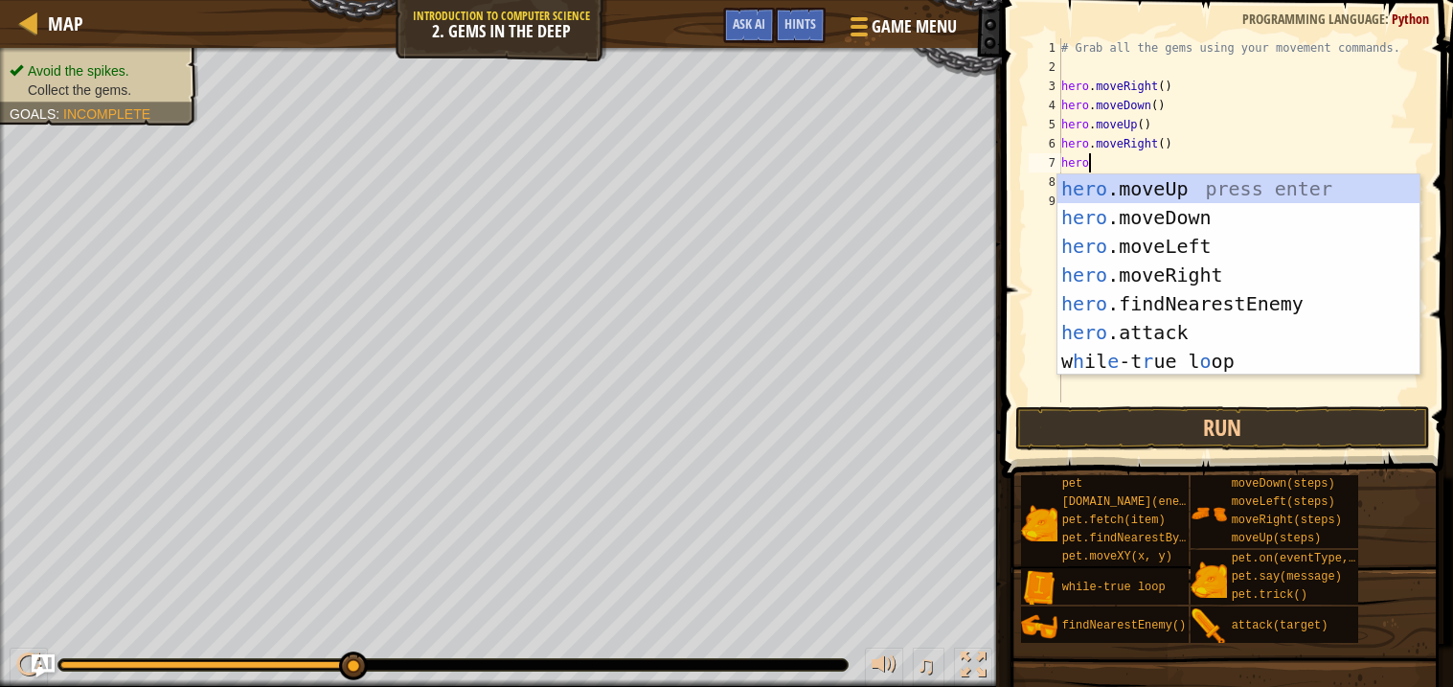
scroll to position [8, 1]
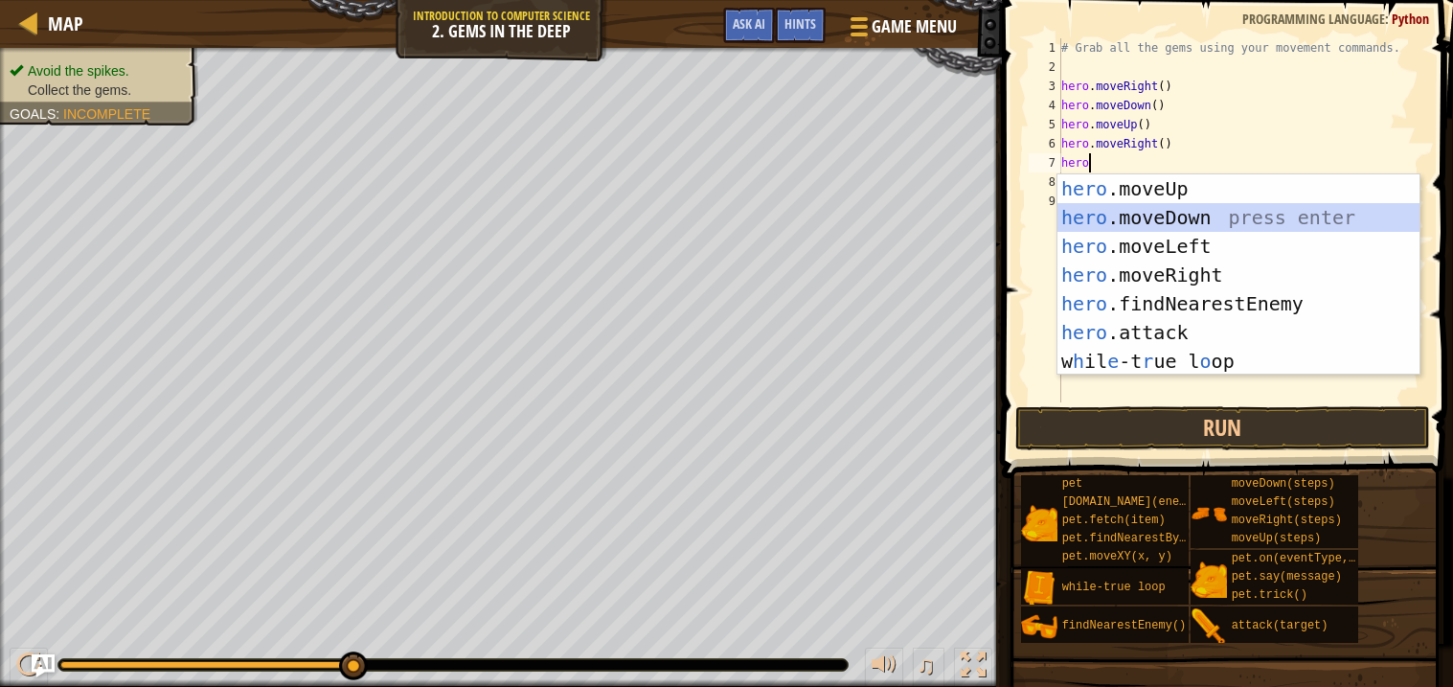
click at [1165, 218] on div "hero .moveUp press enter hero .moveDown press enter hero .moveLeft press enter …" at bounding box center [1238, 303] width 362 height 259
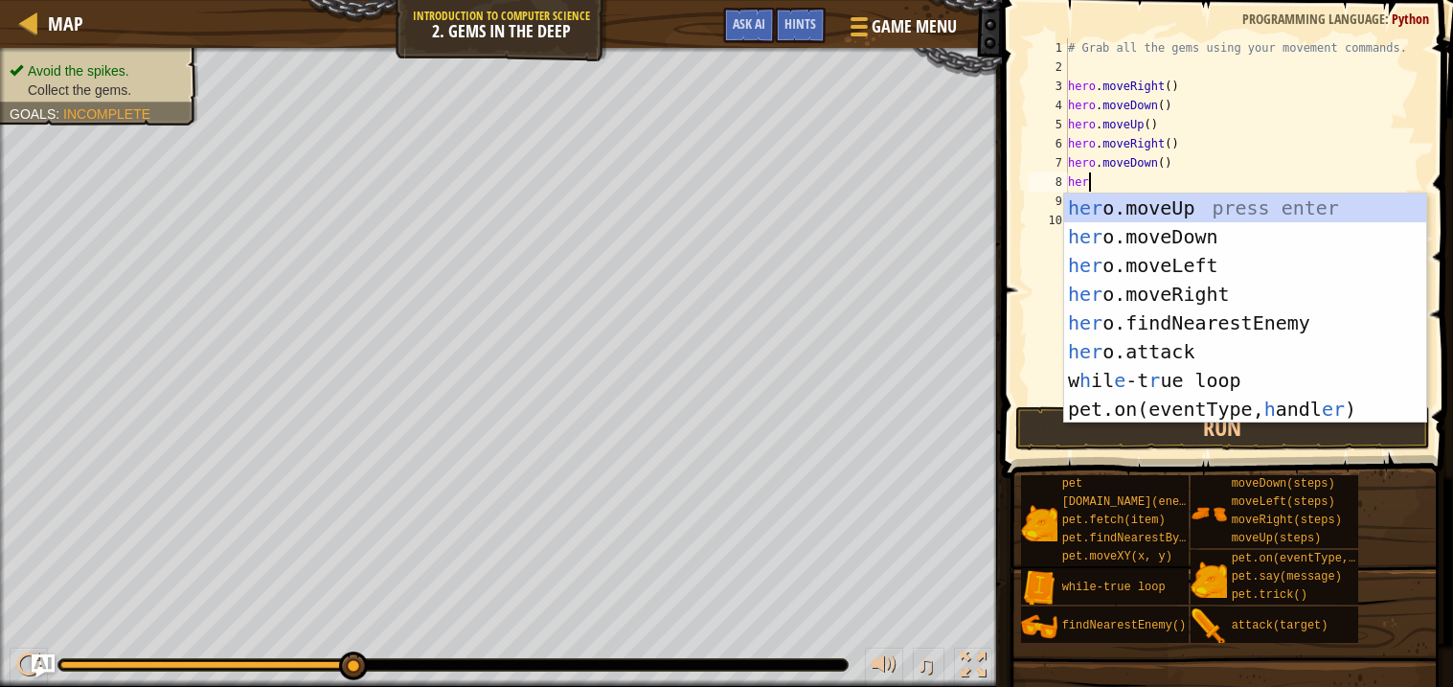
type textarea "hero"
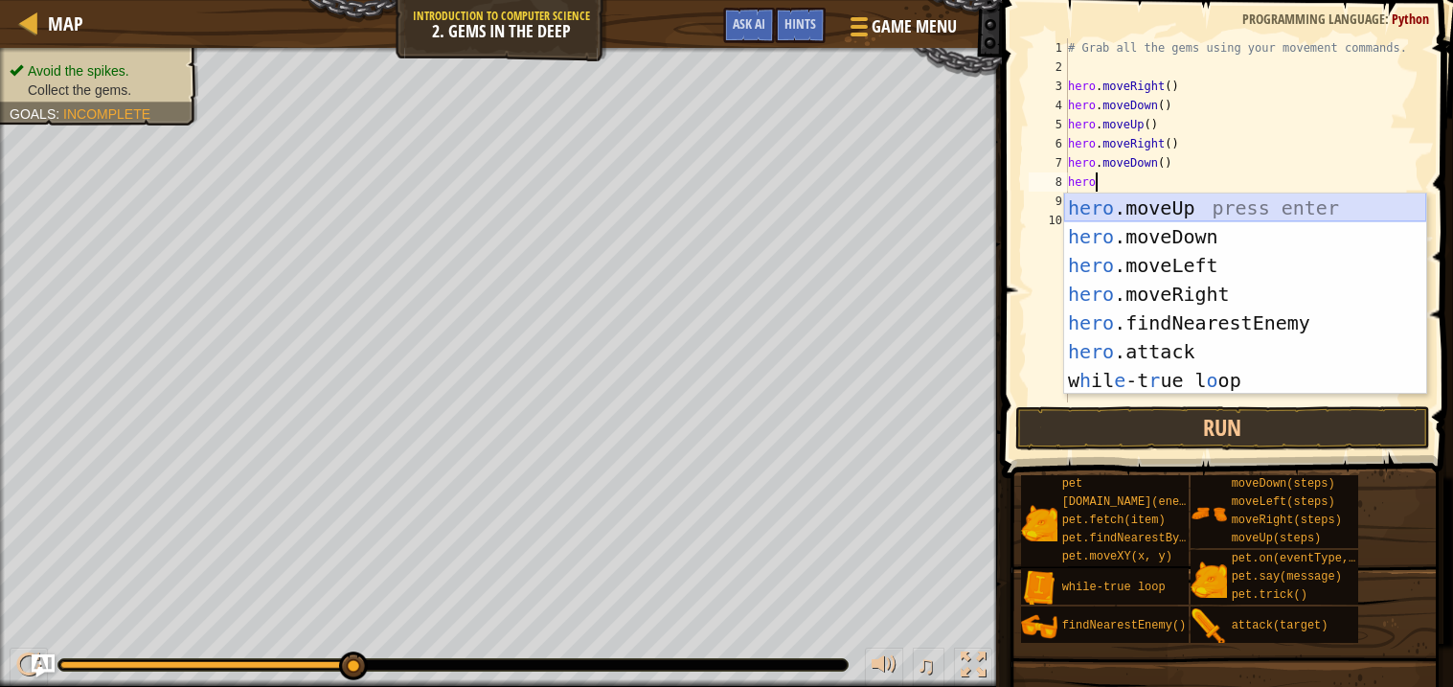
click at [1172, 202] on div "hero .moveUp press enter hero .moveDown press enter hero .moveLeft press enter …" at bounding box center [1245, 322] width 362 height 259
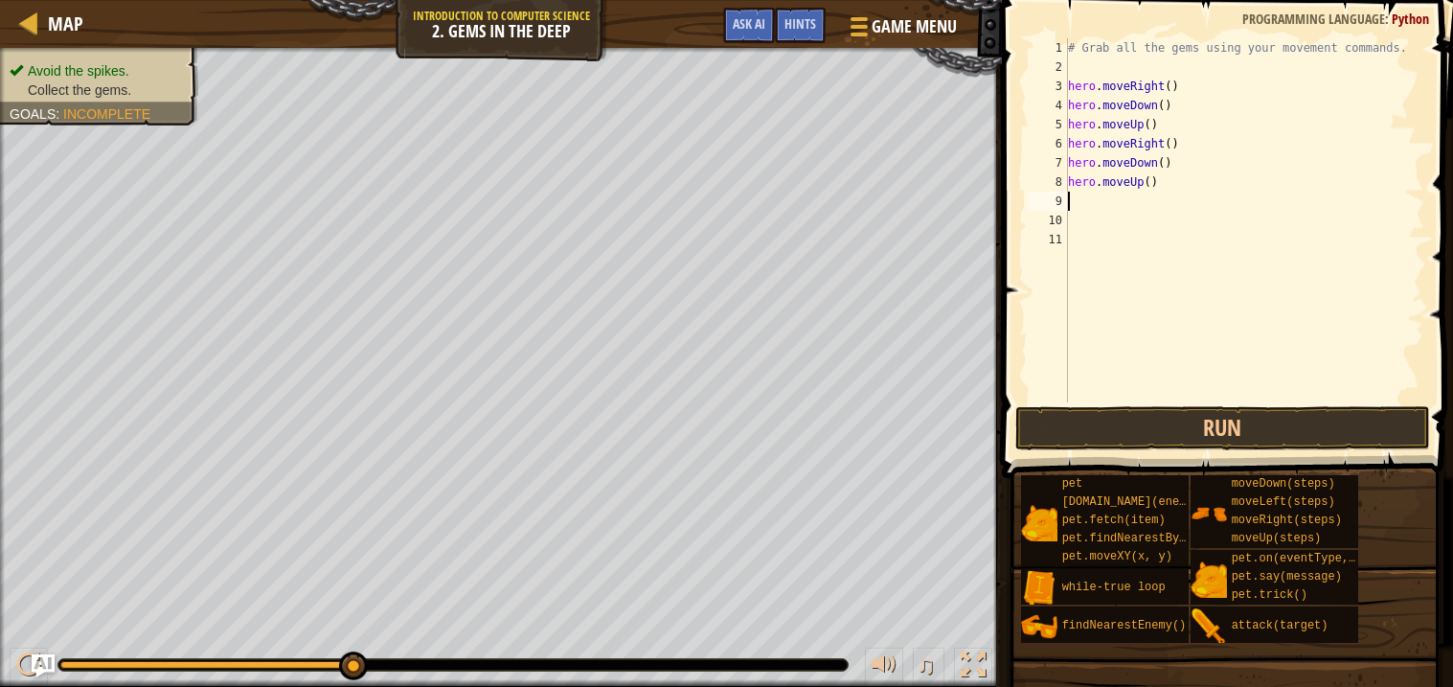
scroll to position [8, 0]
click at [1204, 420] on button "Run" at bounding box center [1222, 428] width 415 height 44
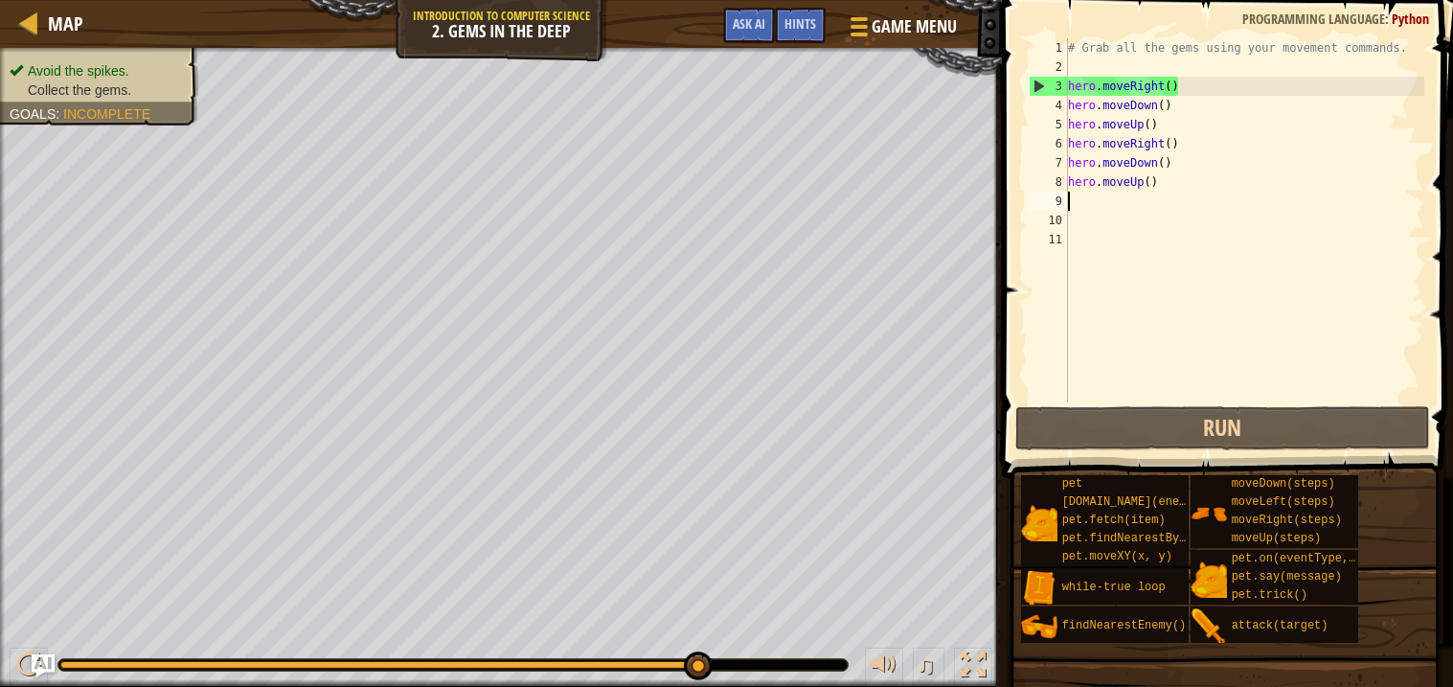
click at [1163, 183] on div "# Grab all the gems using your movement commands. hero . moveRight ( ) hero . m…" at bounding box center [1244, 239] width 361 height 402
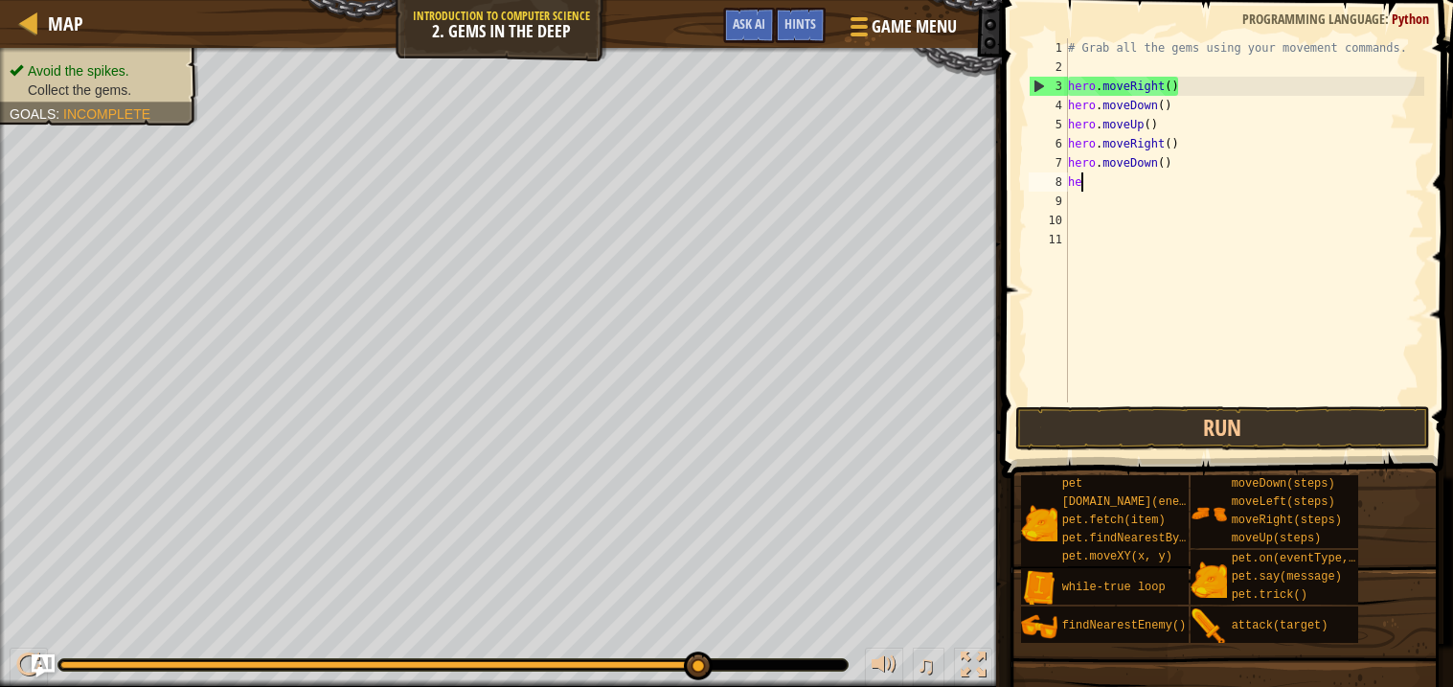
type textarea "h"
click at [1189, 166] on div "# Grab all the gems using your movement commands. hero . moveRight ( ) hero . m…" at bounding box center [1244, 239] width 361 height 402
type textarea "h"
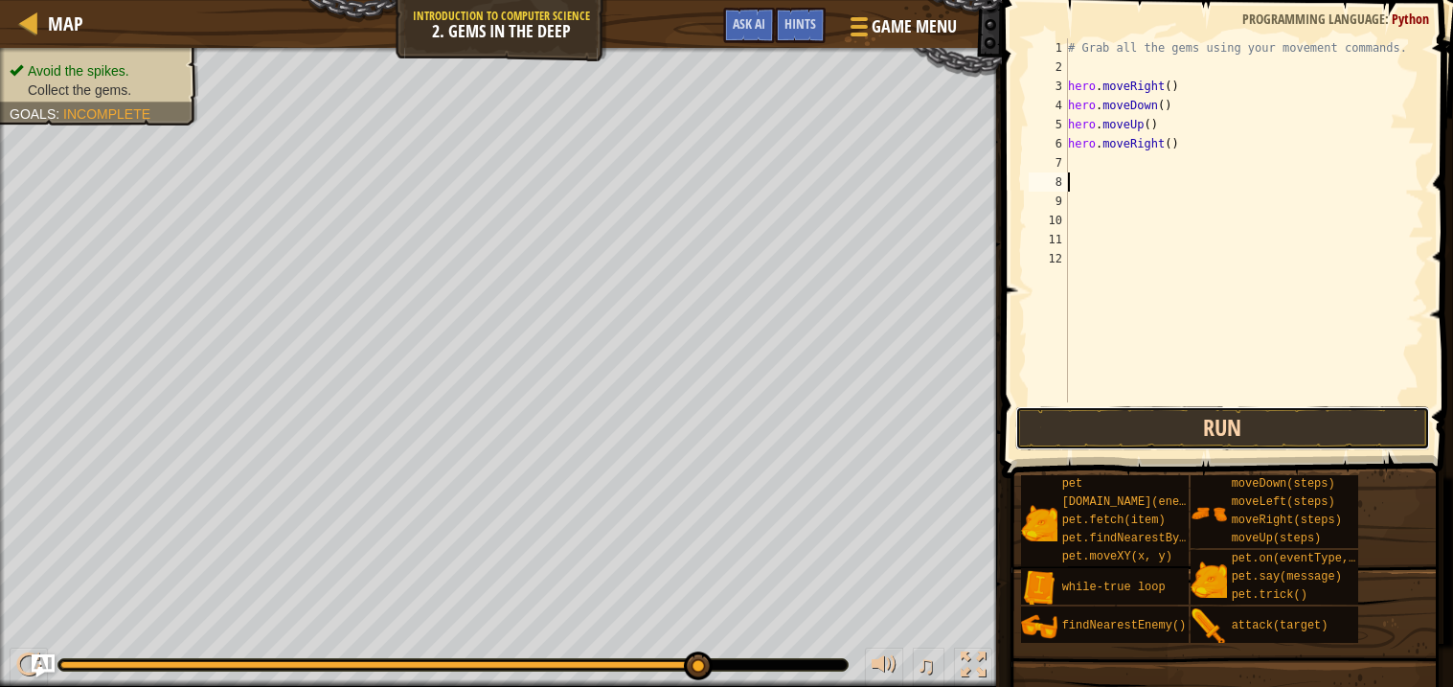
click at [1219, 432] on button "Run" at bounding box center [1222, 428] width 415 height 44
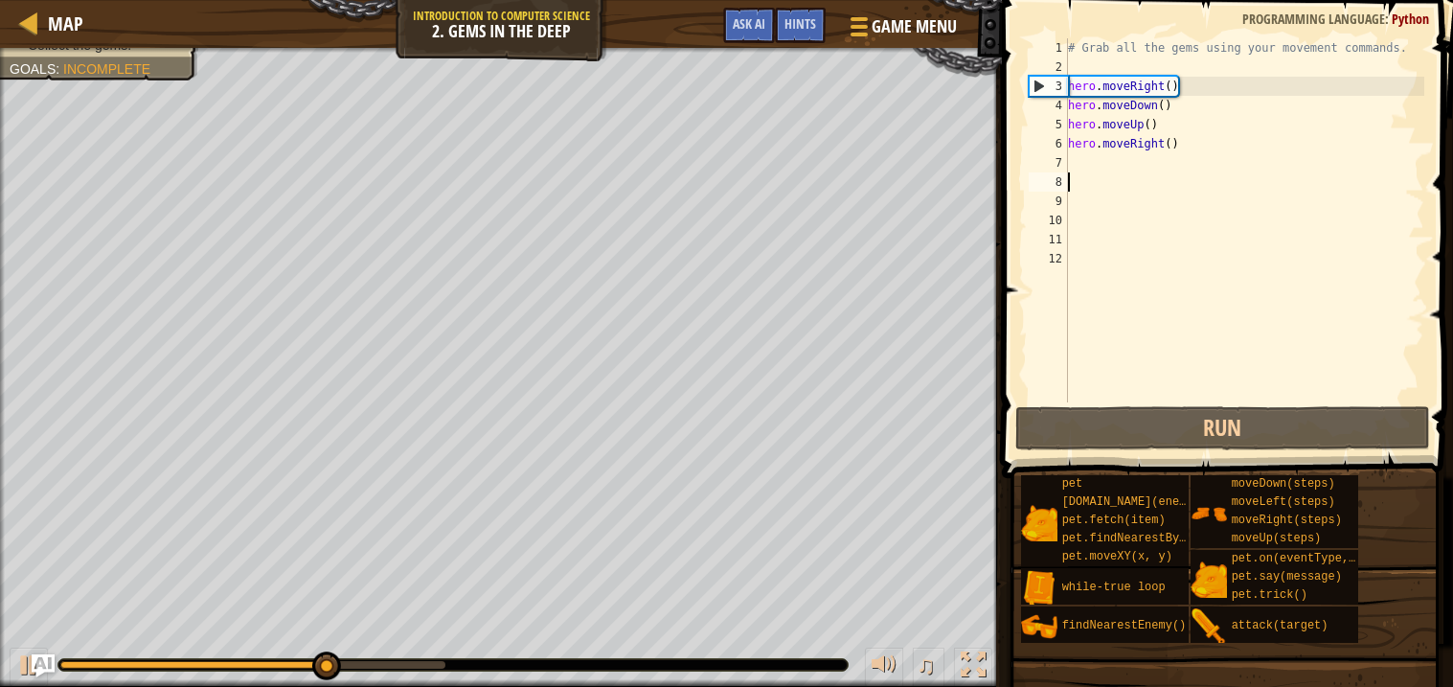
click at [1085, 157] on div "# Grab all the gems using your movement commands. hero . moveRight ( ) hero . m…" at bounding box center [1244, 239] width 361 height 402
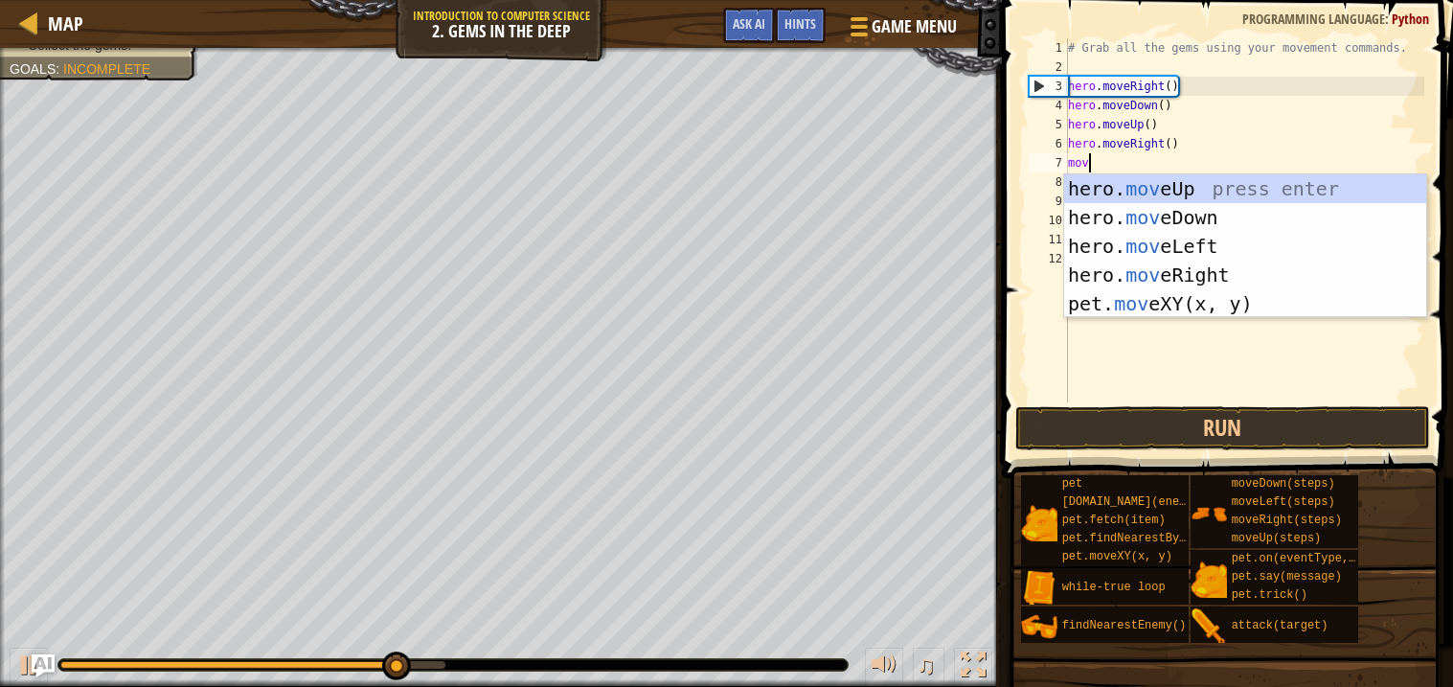
type textarea "move"
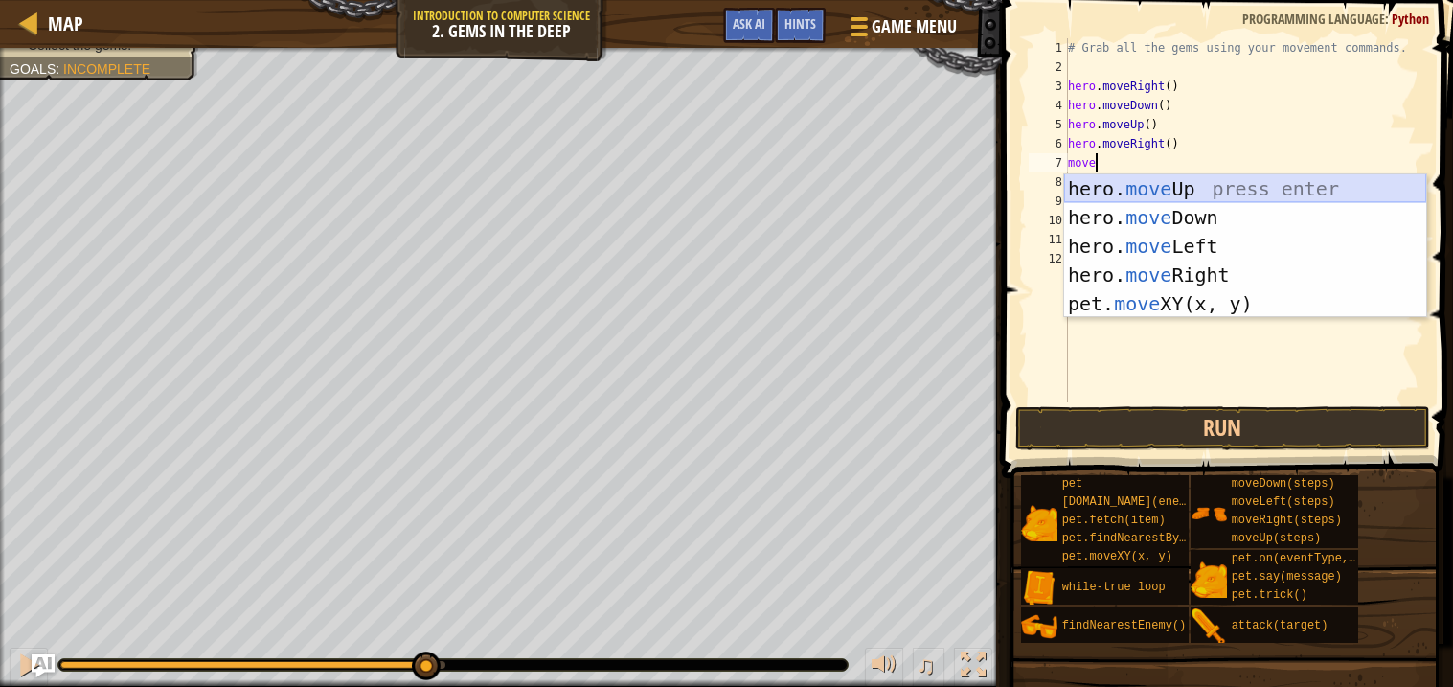
click at [1157, 193] on div "hero. move Up press enter hero. move Down press enter hero. move Left press ent…" at bounding box center [1245, 274] width 362 height 201
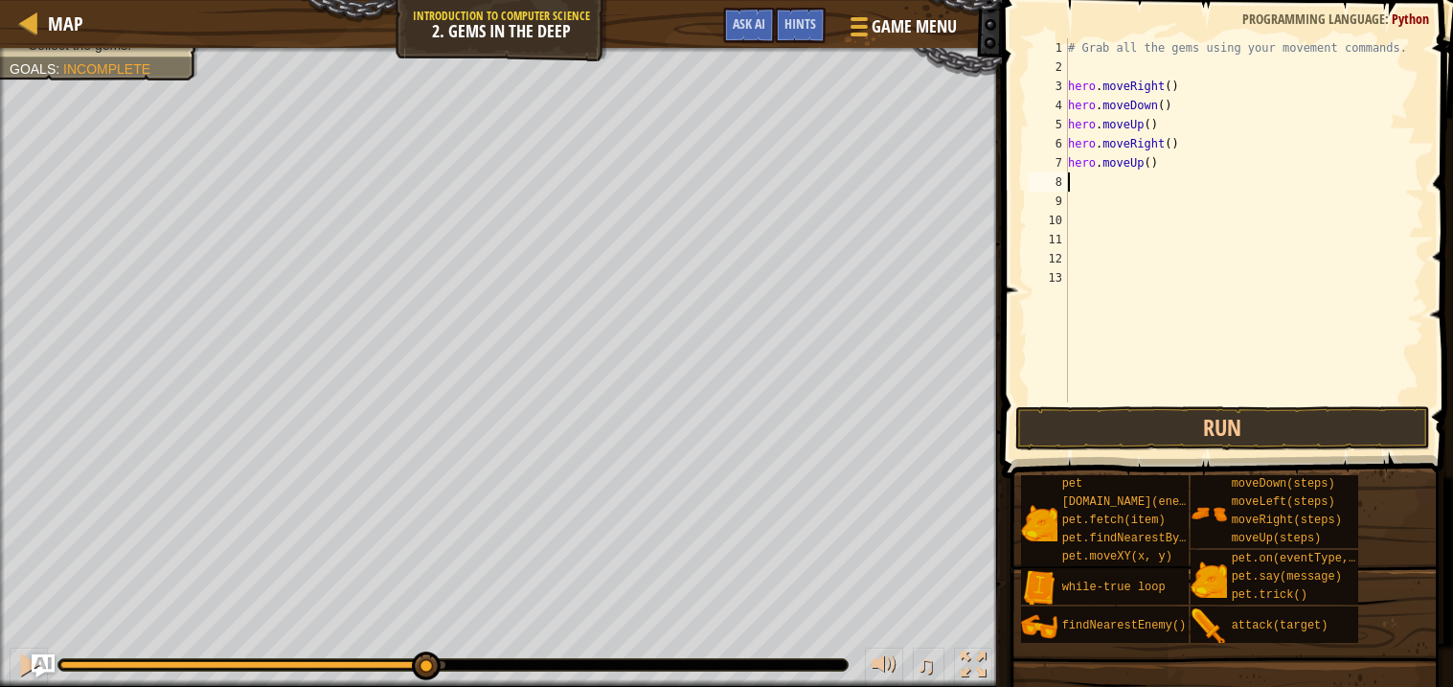
scroll to position [8, 0]
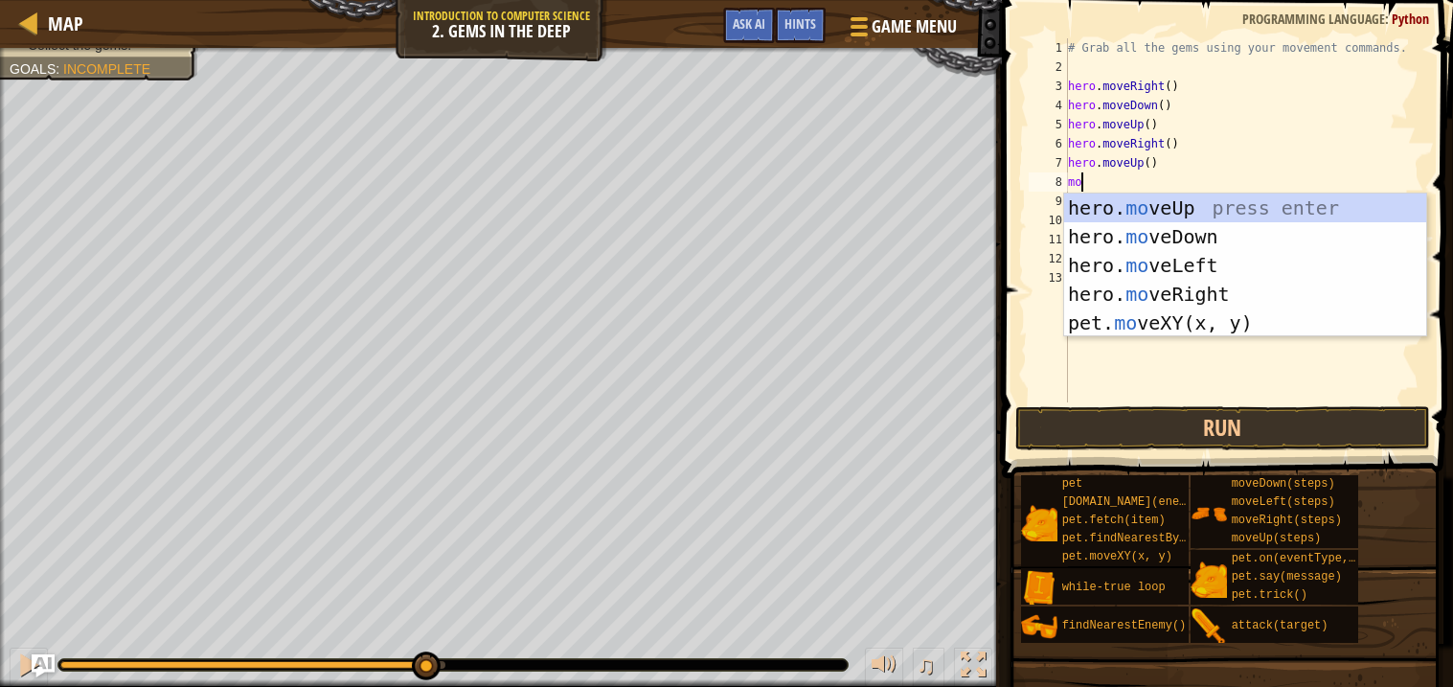
type textarea "move"
click at [1135, 265] on div "hero. move Up press enter hero. move Down press enter hero. move Left press ent…" at bounding box center [1245, 293] width 362 height 201
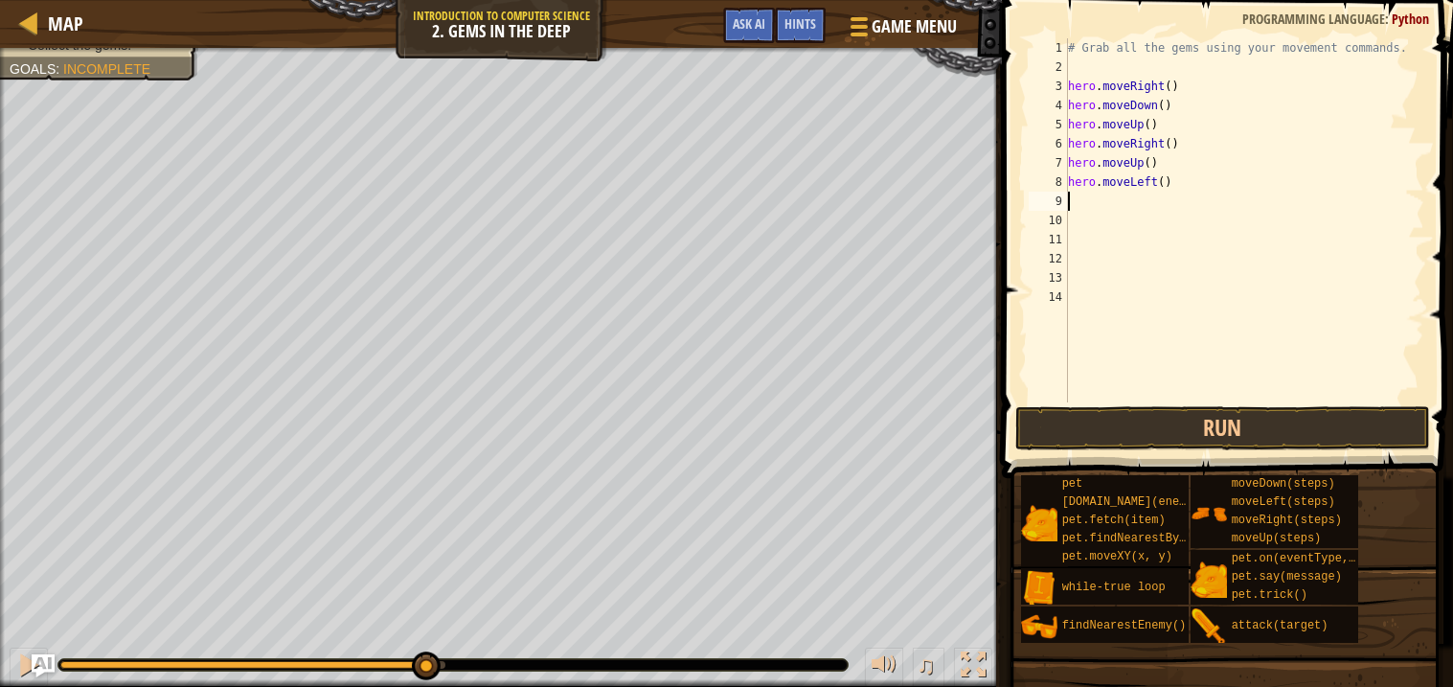
scroll to position [8, 0]
click at [1119, 421] on button "Run" at bounding box center [1222, 428] width 415 height 44
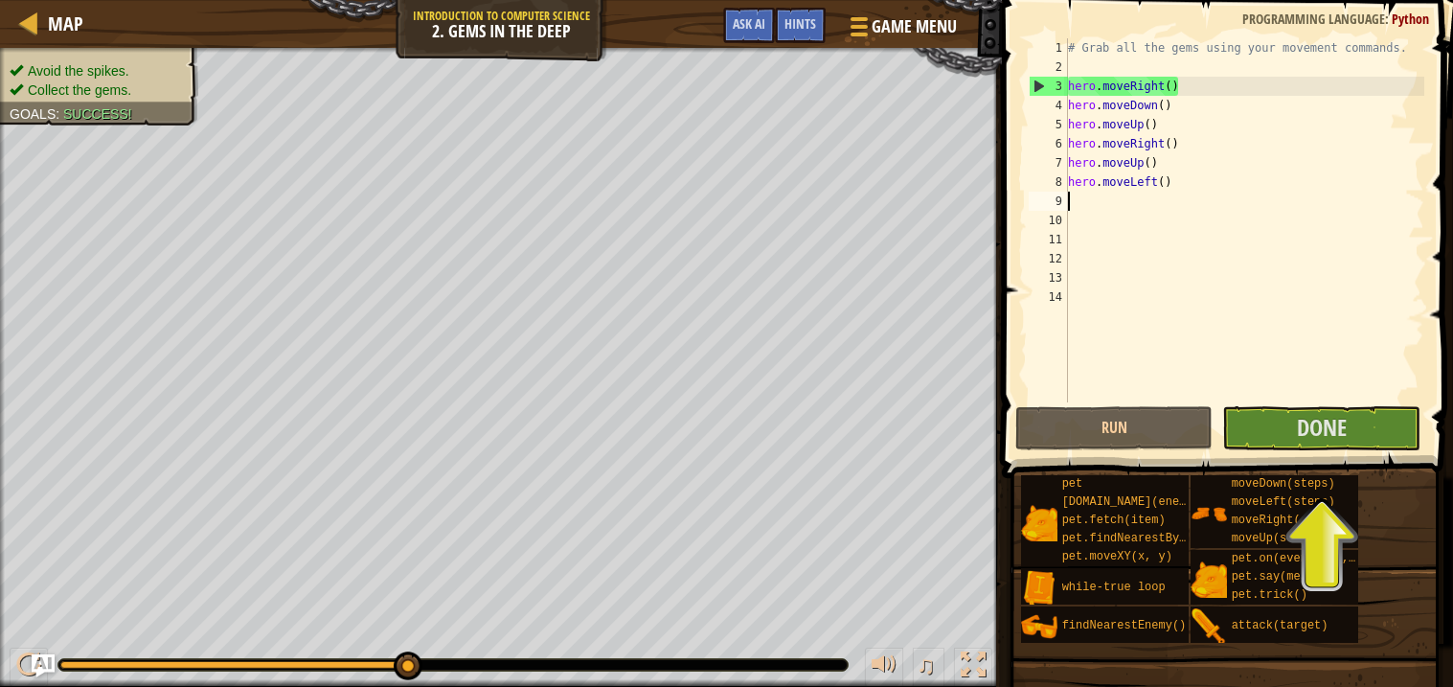
click at [1074, 203] on div "# Grab all the gems using your movement commands. hero . moveRight ( ) hero . m…" at bounding box center [1244, 239] width 361 height 402
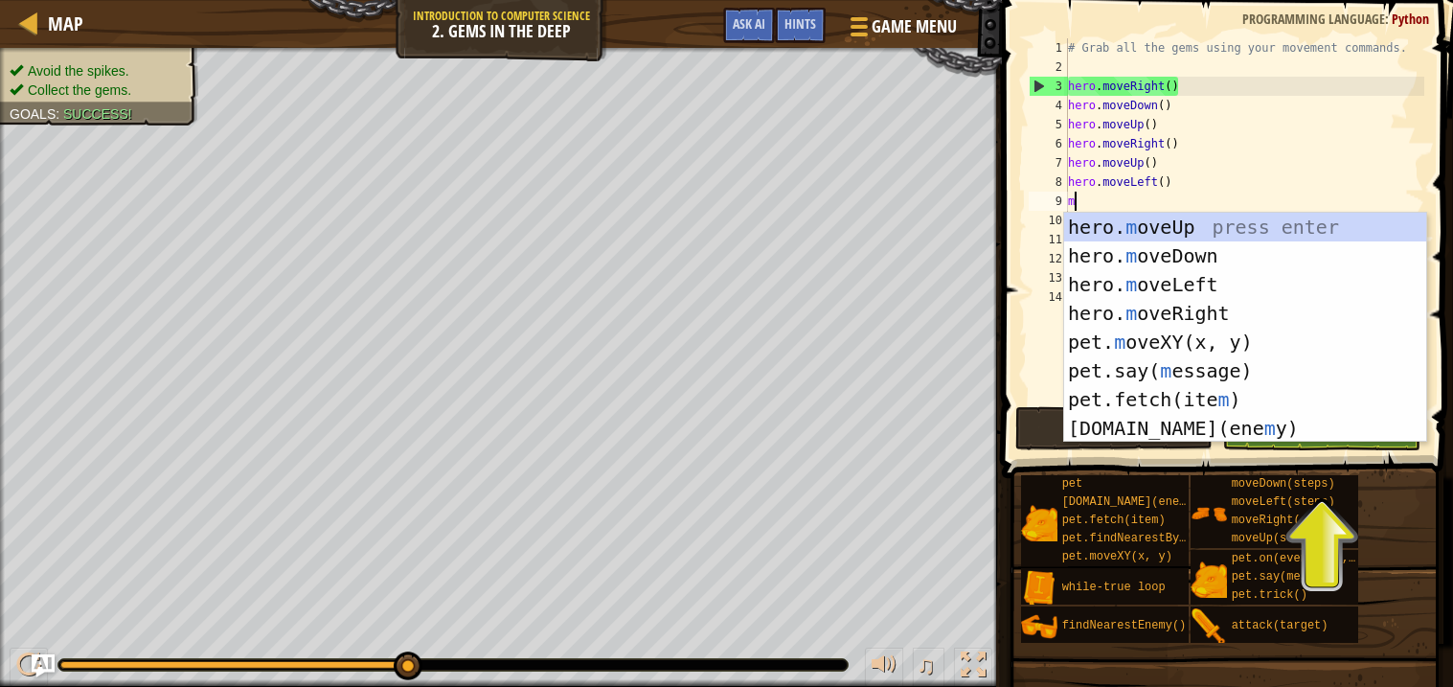
type textarea "mo"
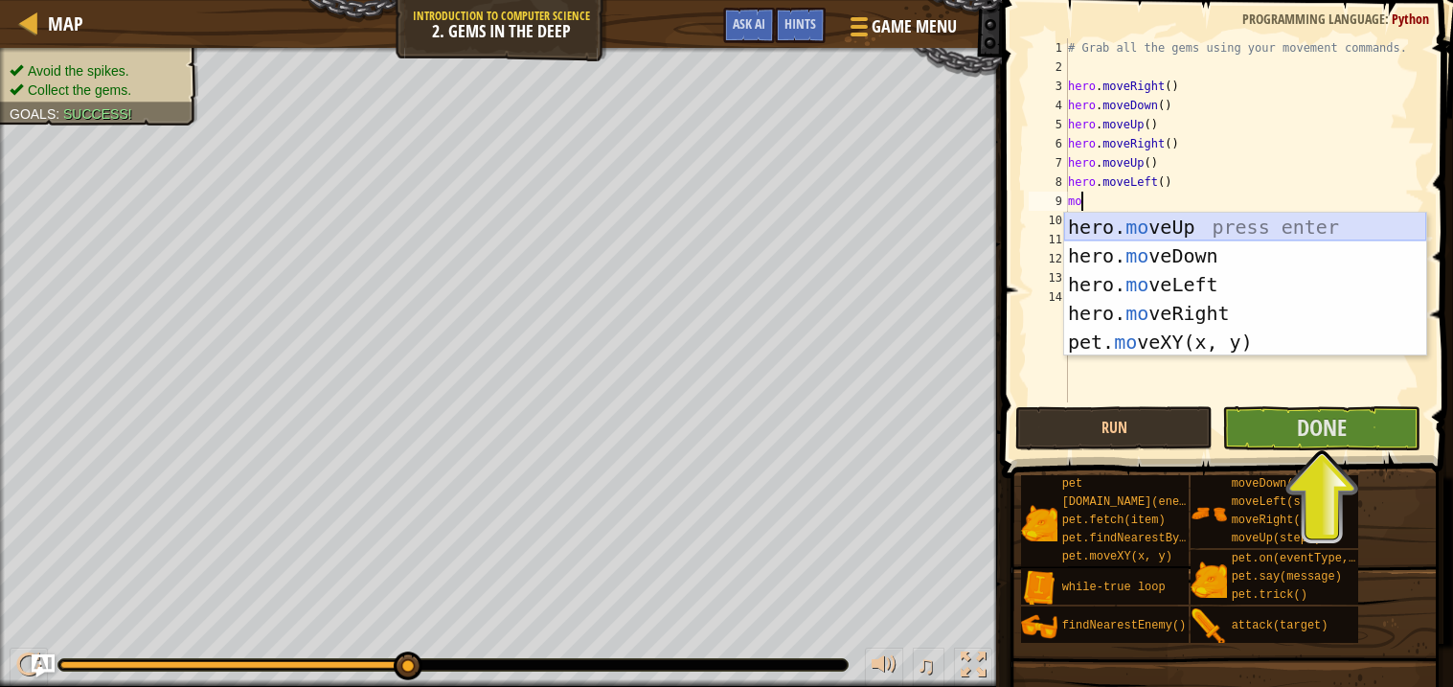
click at [1178, 233] on div "hero. mo veUp press enter hero. mo veDown press enter hero. mo veLeft press ent…" at bounding box center [1245, 313] width 362 height 201
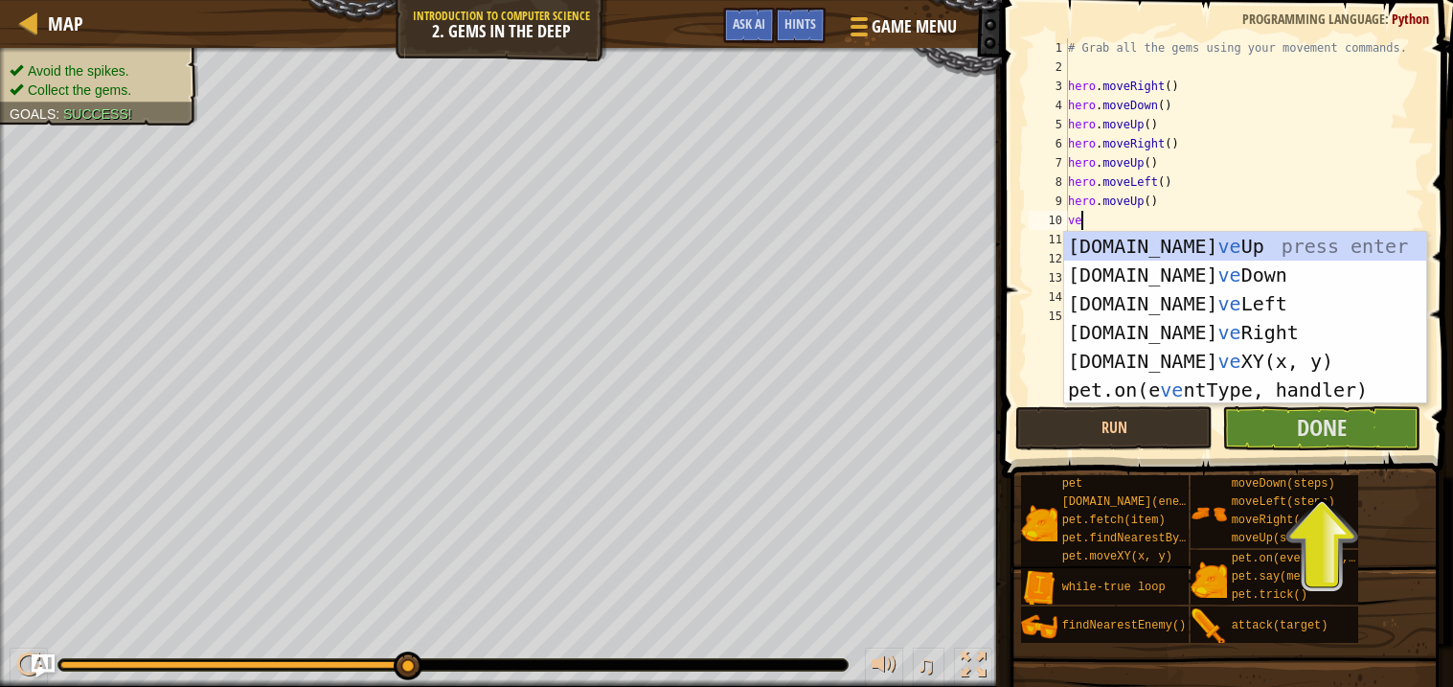
click at [1191, 180] on div "# Grab all the gems using your movement commands. hero . moveRight ( ) hero . m…" at bounding box center [1244, 239] width 361 height 402
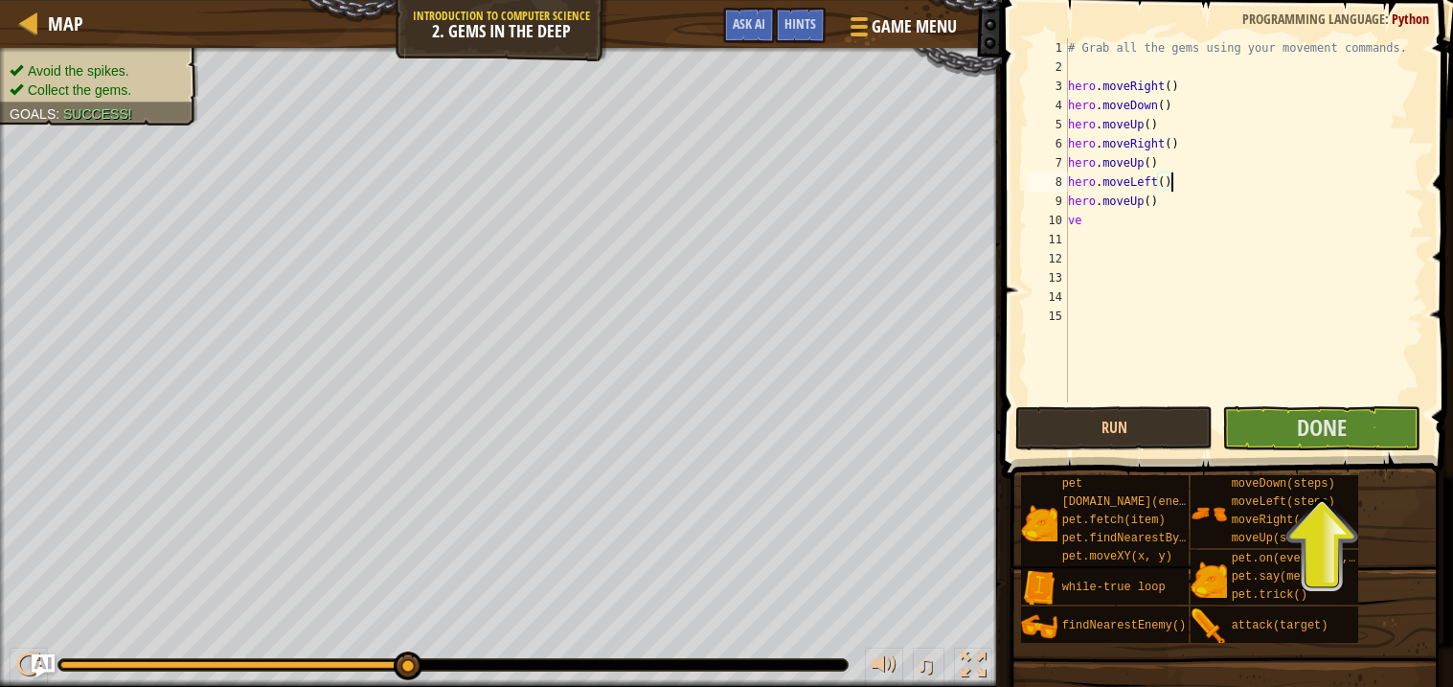
click at [1168, 205] on div "# Grab all the gems using your movement commands. hero . moveRight ( ) hero . m…" at bounding box center [1244, 239] width 361 height 402
type textarea "h"
click at [1113, 215] on div "# Grab all the gems using your movement commands. hero . moveRight ( ) hero . m…" at bounding box center [1244, 239] width 361 height 402
type textarea "v"
click at [1075, 199] on div "# Grab all the gems using your movement commands. hero . moveRight ( ) hero . m…" at bounding box center [1244, 239] width 361 height 402
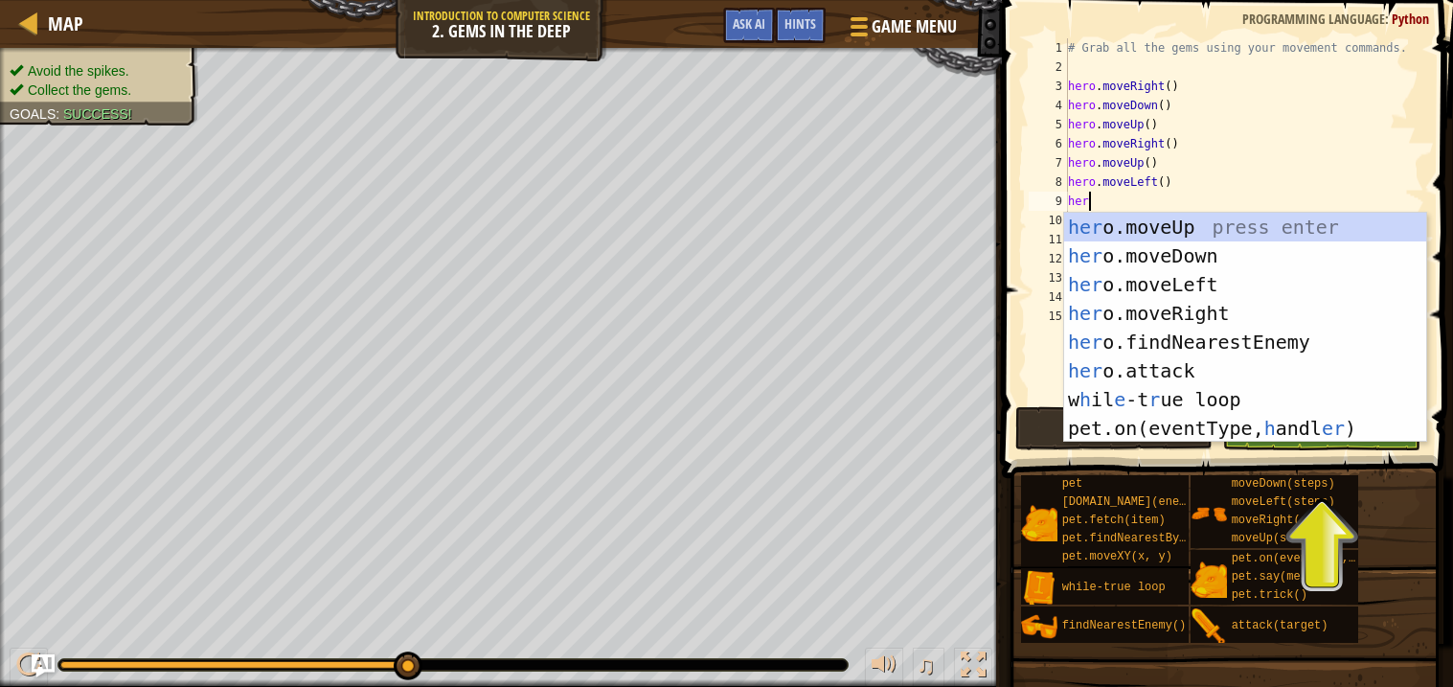
type textarea "hero"
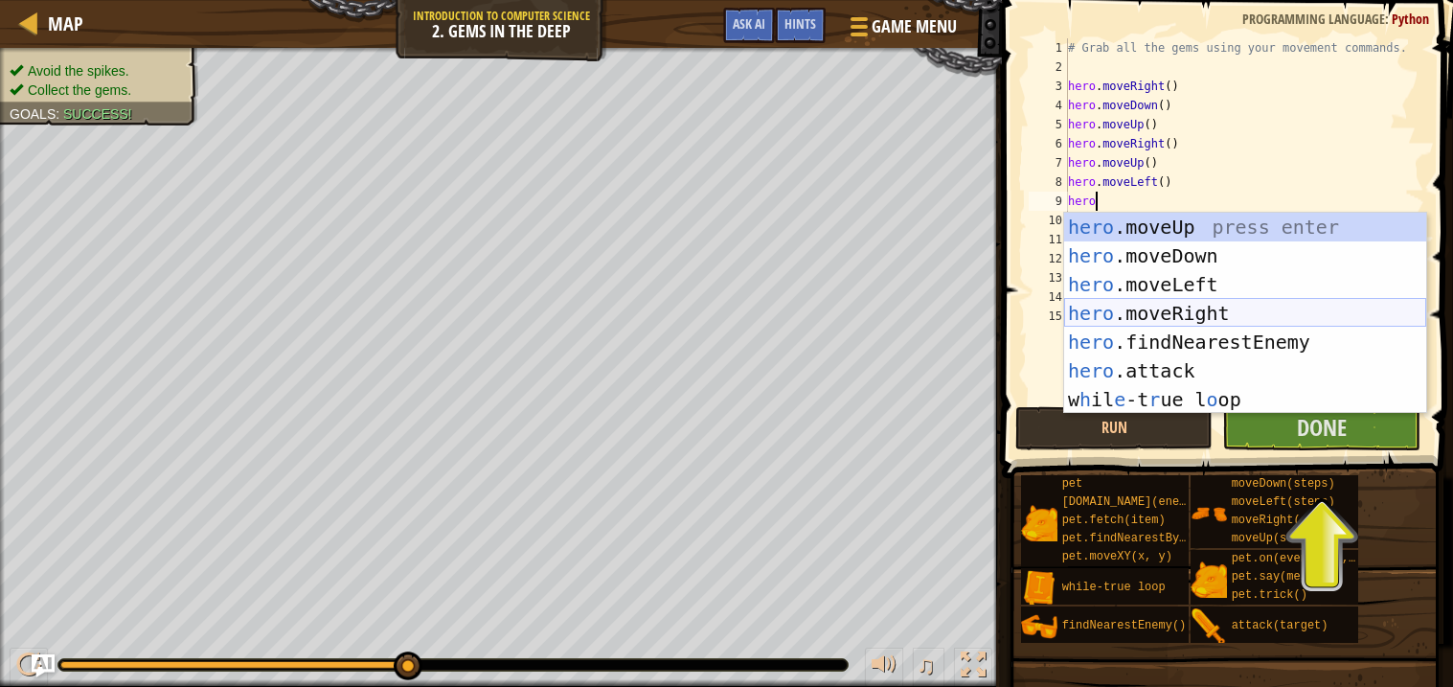
click at [1151, 314] on div "hero .moveUp press enter hero .moveDown press enter hero .moveLeft press enter …" at bounding box center [1245, 342] width 362 height 259
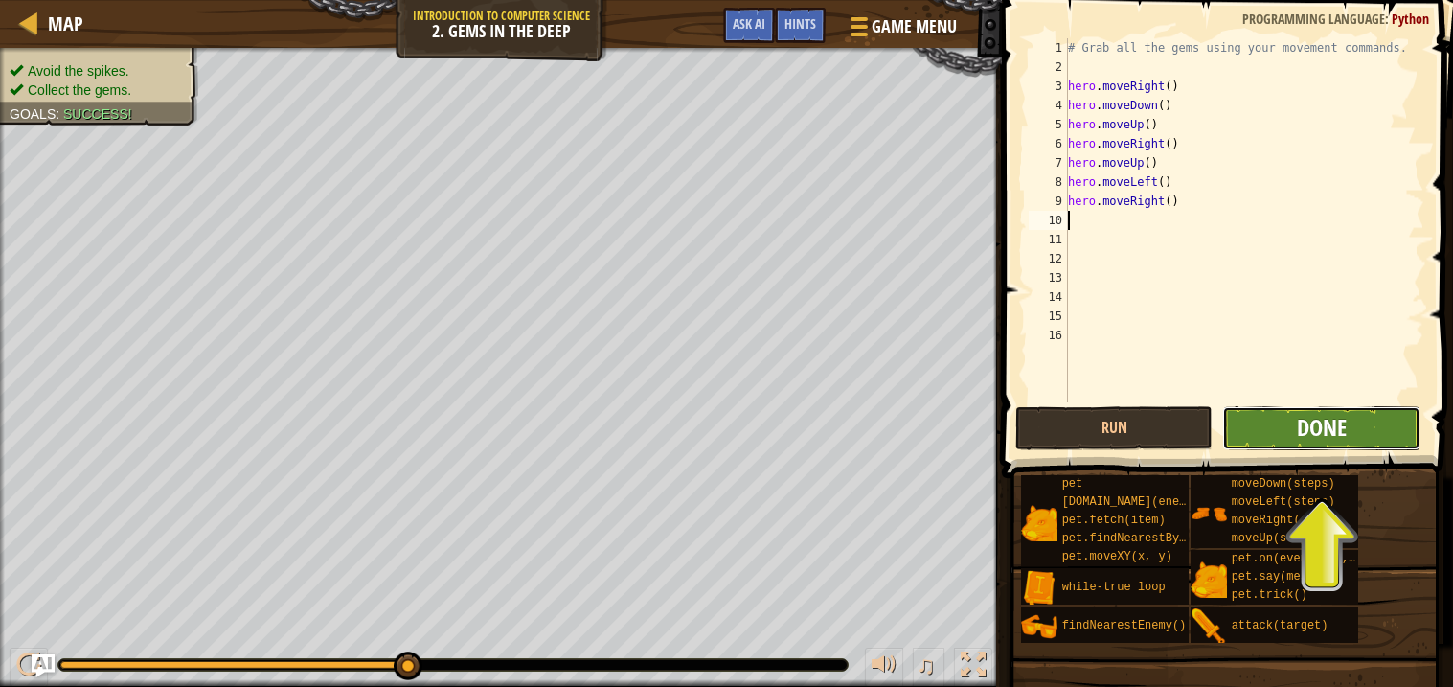
click at [1304, 429] on span "Done" at bounding box center [1322, 427] width 50 height 31
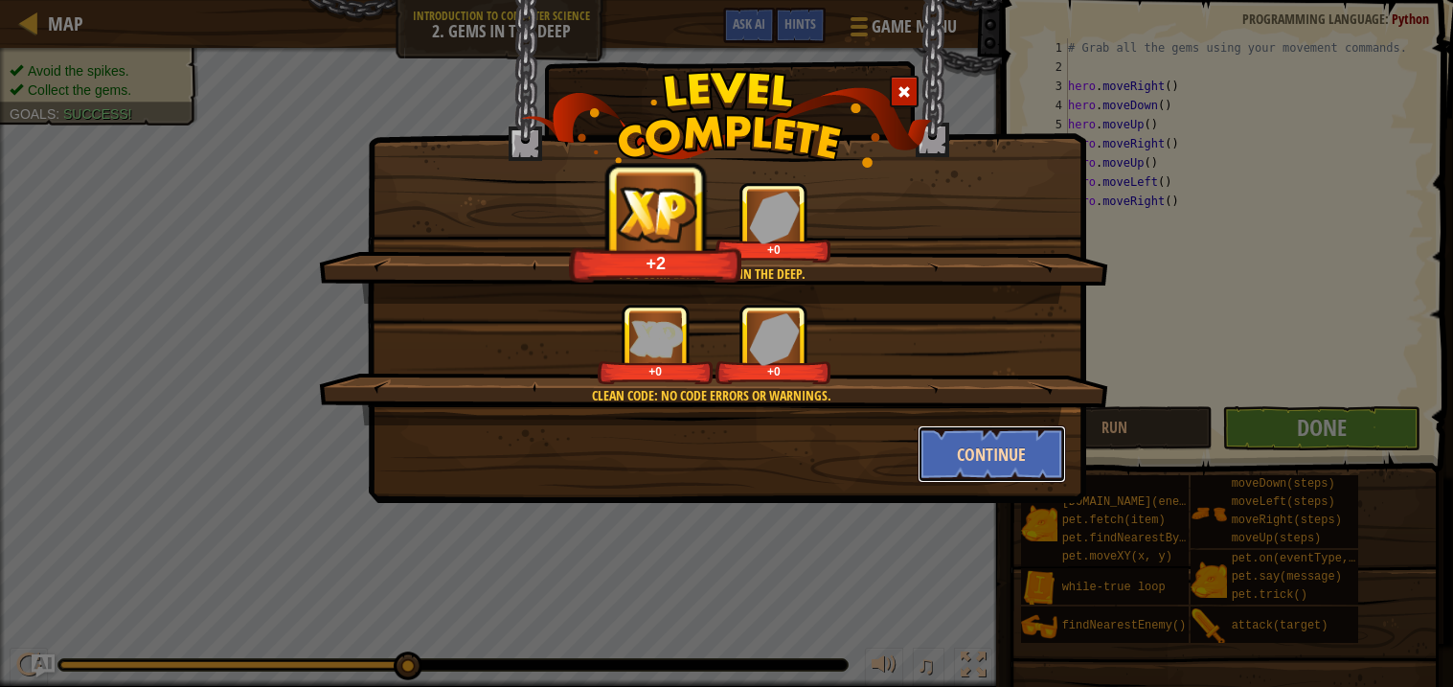
click at [1019, 448] on button "Continue" at bounding box center [992, 453] width 148 height 57
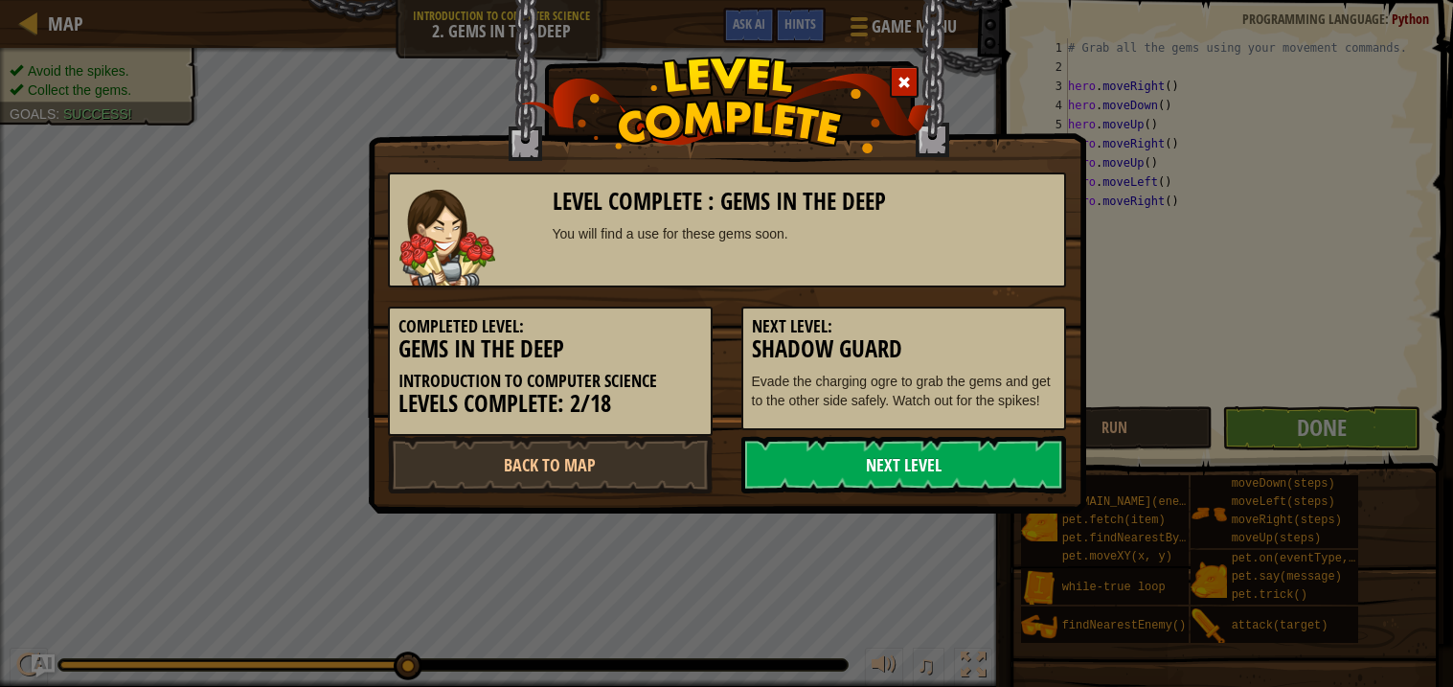
click at [877, 468] on link "Next Level" at bounding box center [903, 464] width 325 height 57
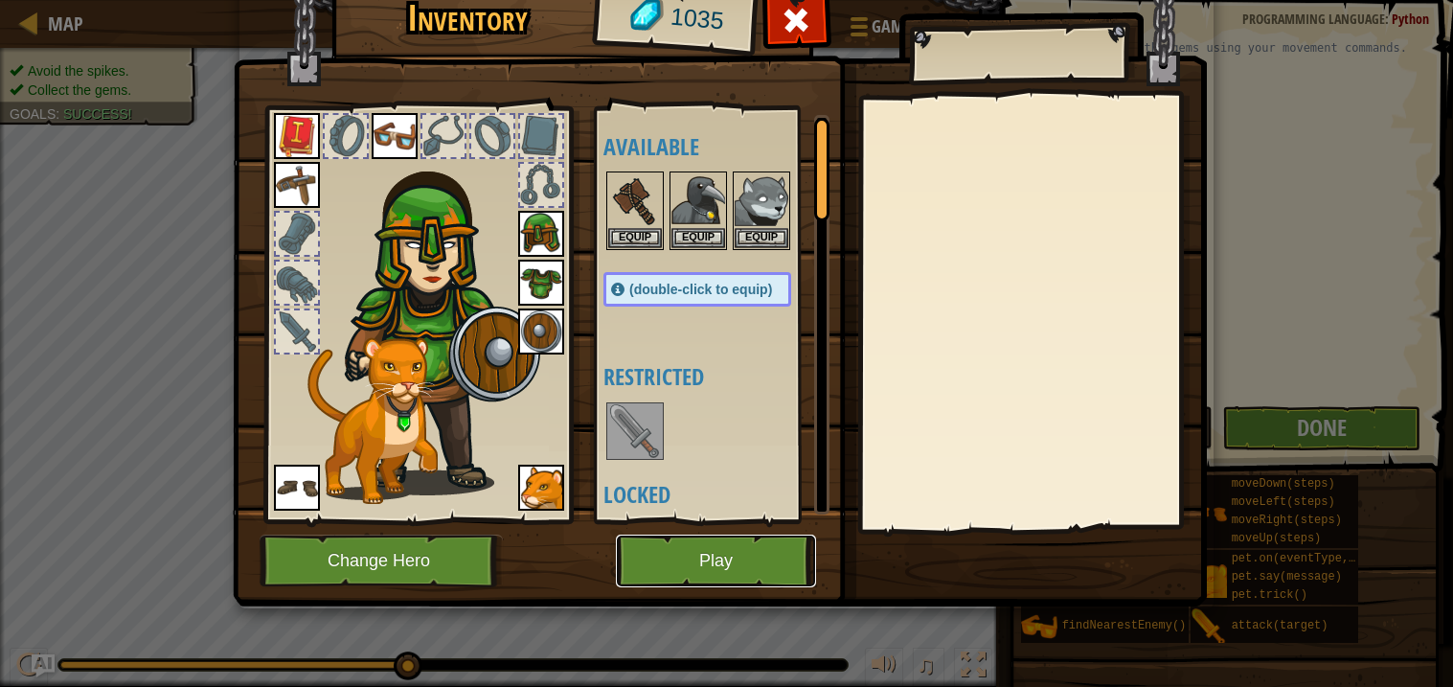
click at [719, 539] on button "Play" at bounding box center [716, 560] width 200 height 53
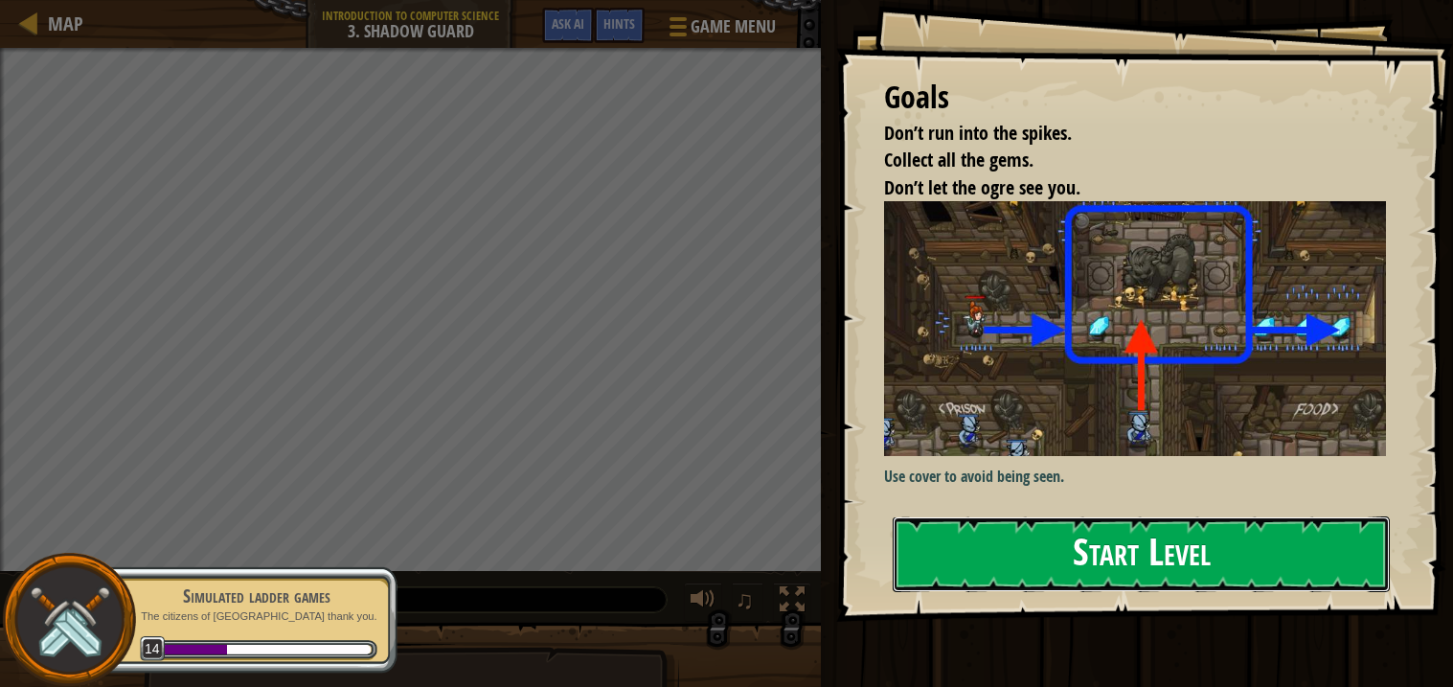
click at [1020, 555] on button "Start Level" at bounding box center [1141, 554] width 497 height 76
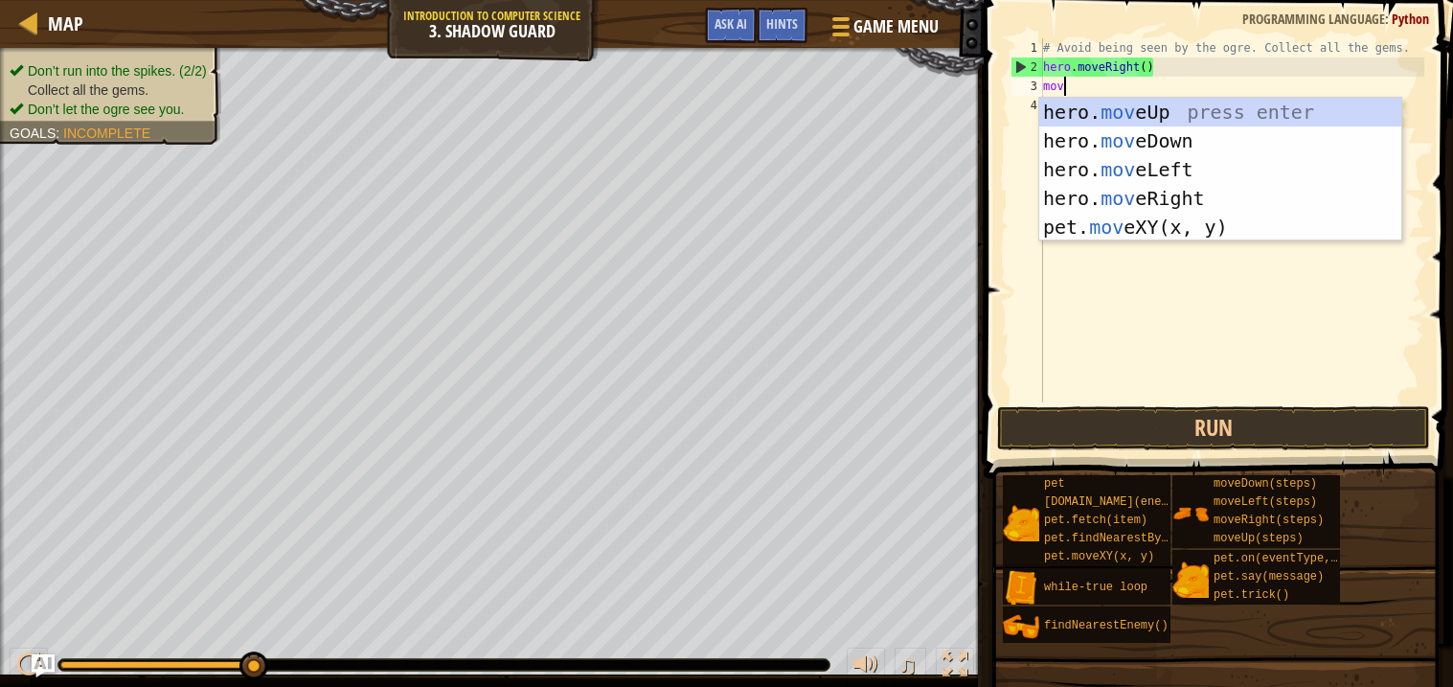
scroll to position [8, 1]
type textarea "move"
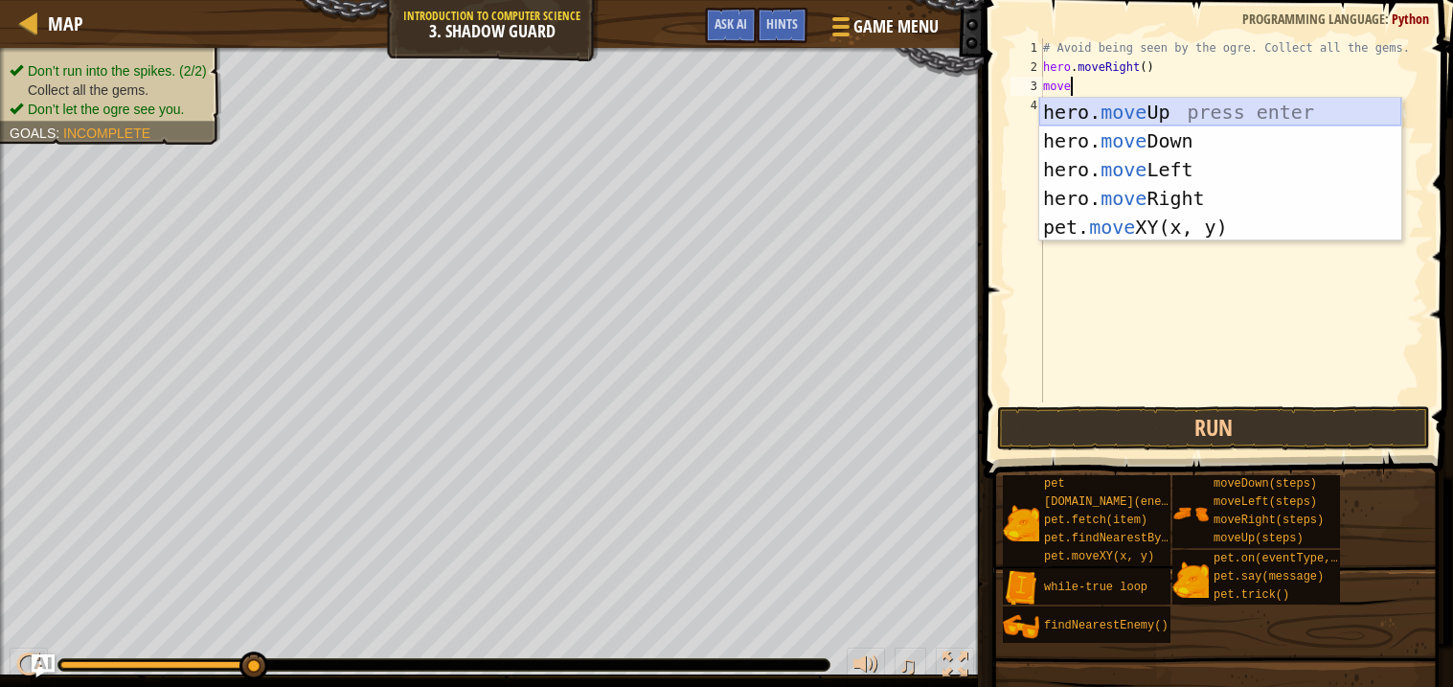
click at [1136, 106] on div "hero. move Up press enter hero. move Down press enter hero. move Left press ent…" at bounding box center [1220, 198] width 362 height 201
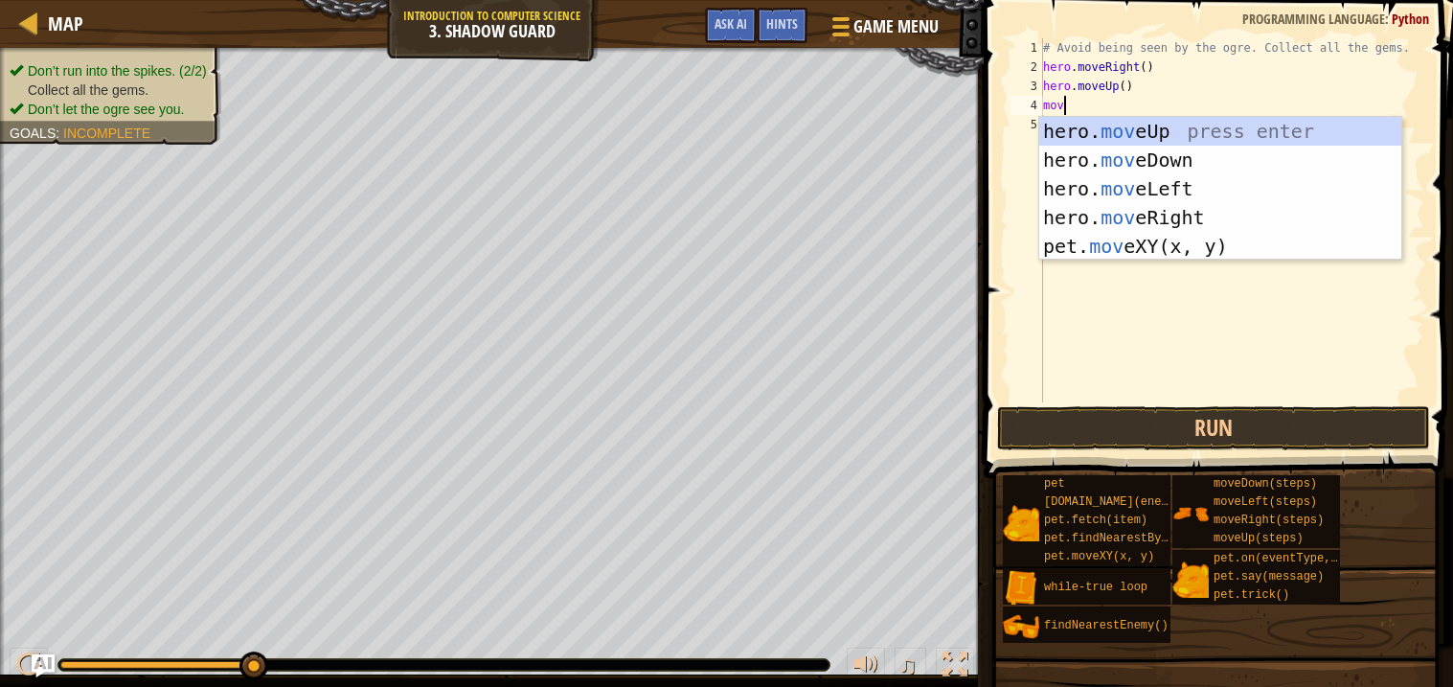
type textarea "move"
click at [1202, 211] on div "hero. move Up press enter hero. move Down press enter hero. move Left press ent…" at bounding box center [1220, 217] width 362 height 201
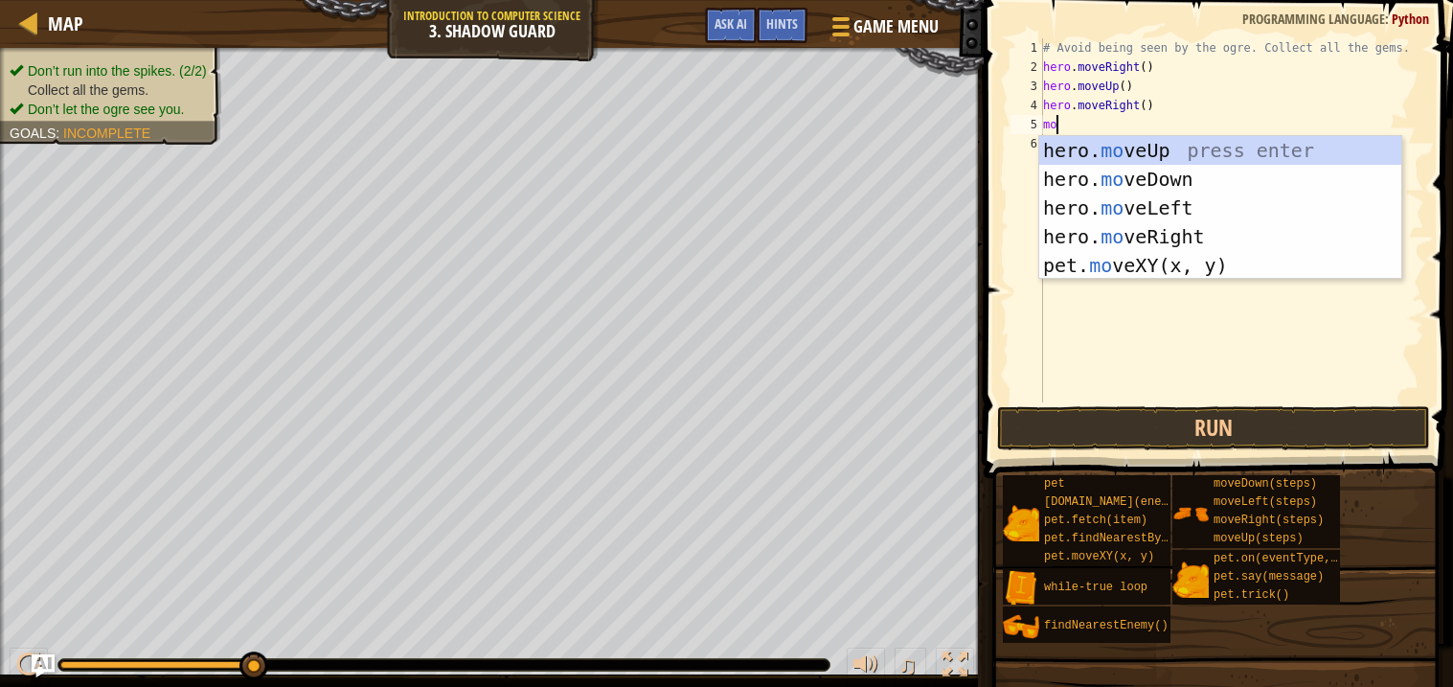
type textarea "move"
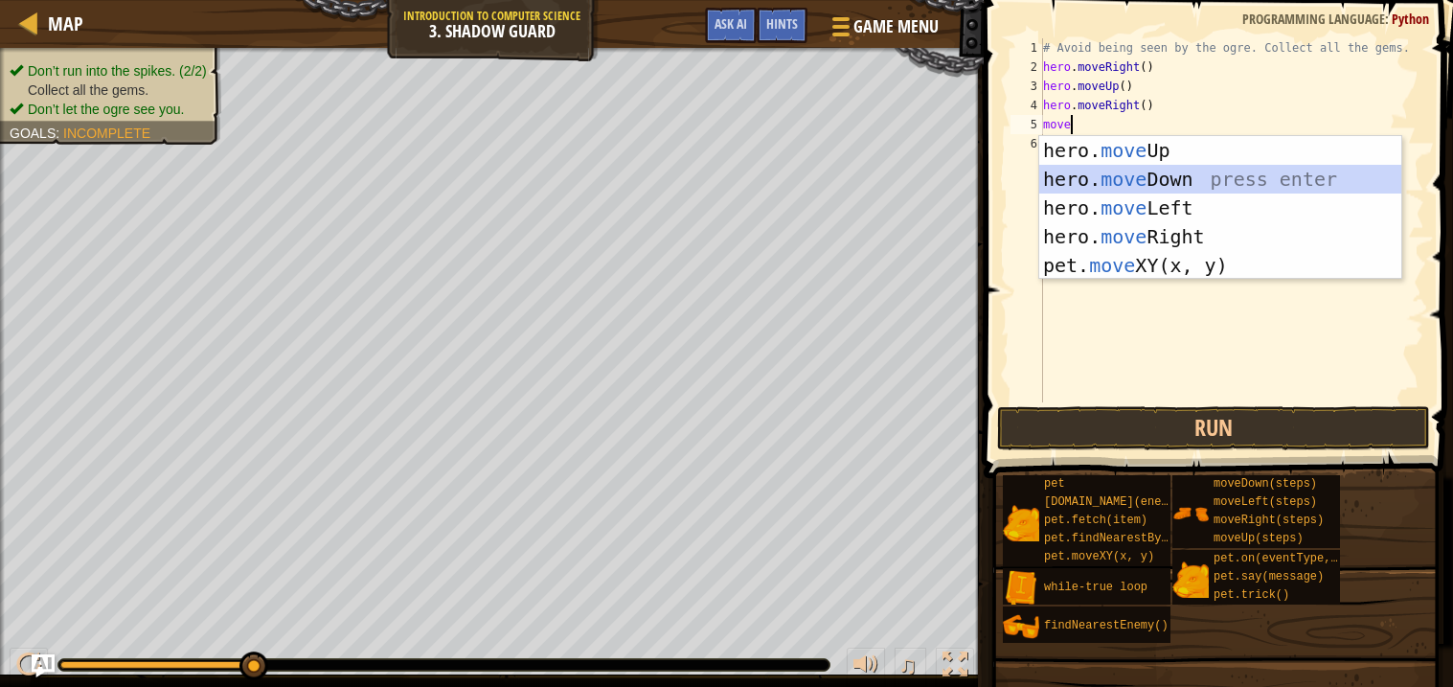
click at [1191, 180] on div "hero. move Up press enter hero. move Down press enter hero. move Left press ent…" at bounding box center [1220, 236] width 362 height 201
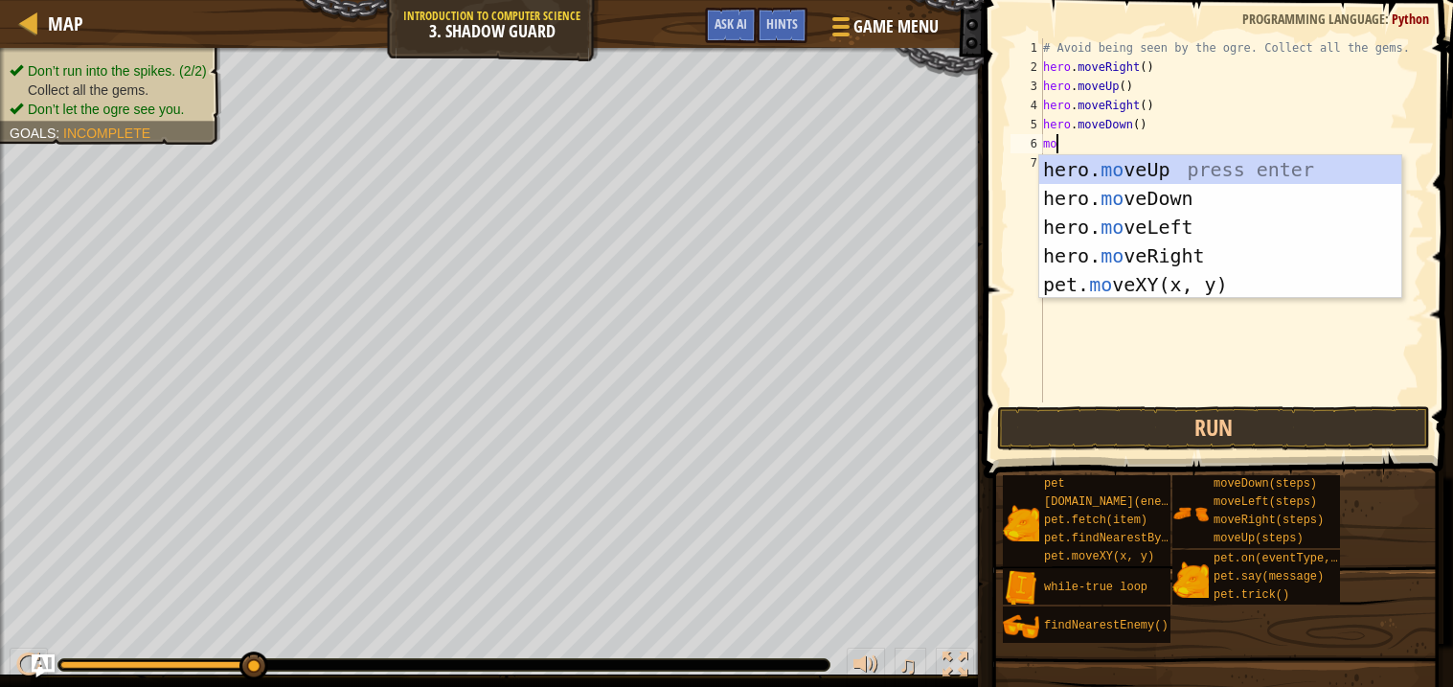
type textarea "move"
click at [1213, 249] on div "hero. move Up press enter hero. move Down press enter hero. move Left press ent…" at bounding box center [1220, 255] width 362 height 201
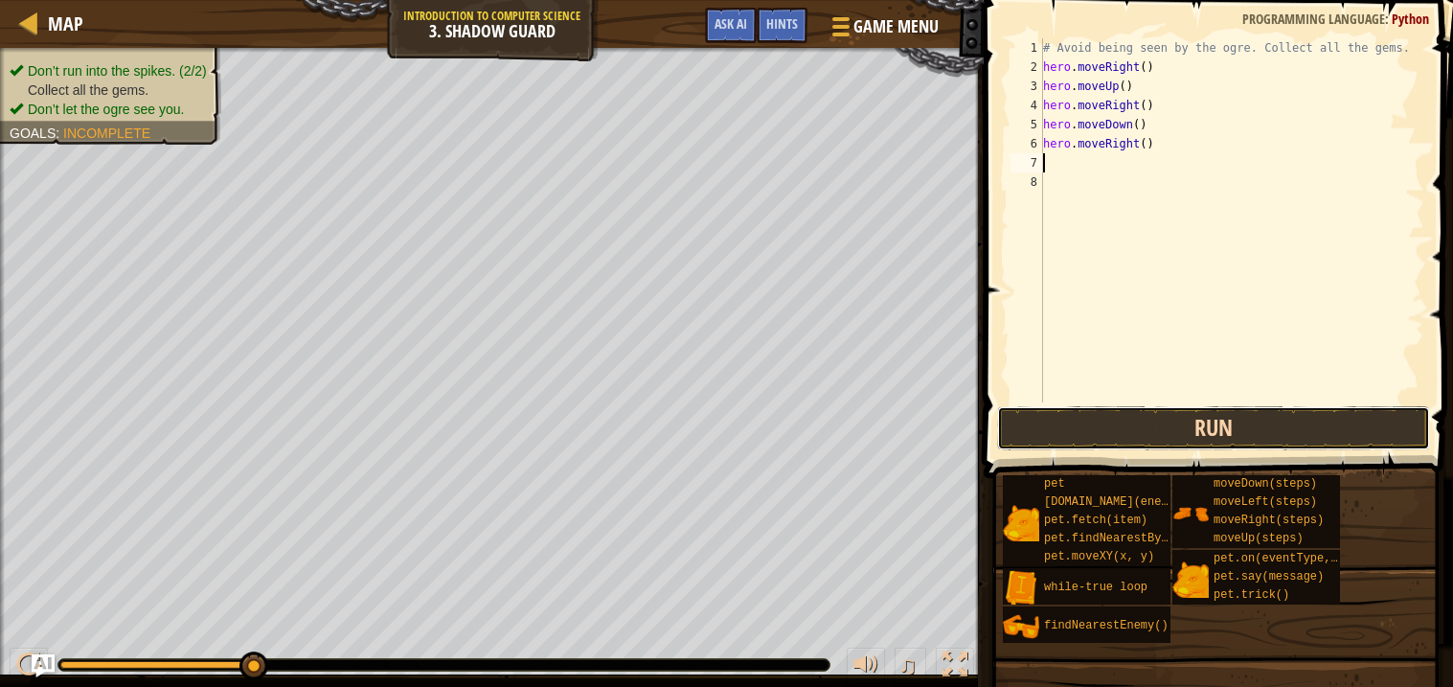
click at [1203, 424] on button "Run" at bounding box center [1213, 428] width 433 height 44
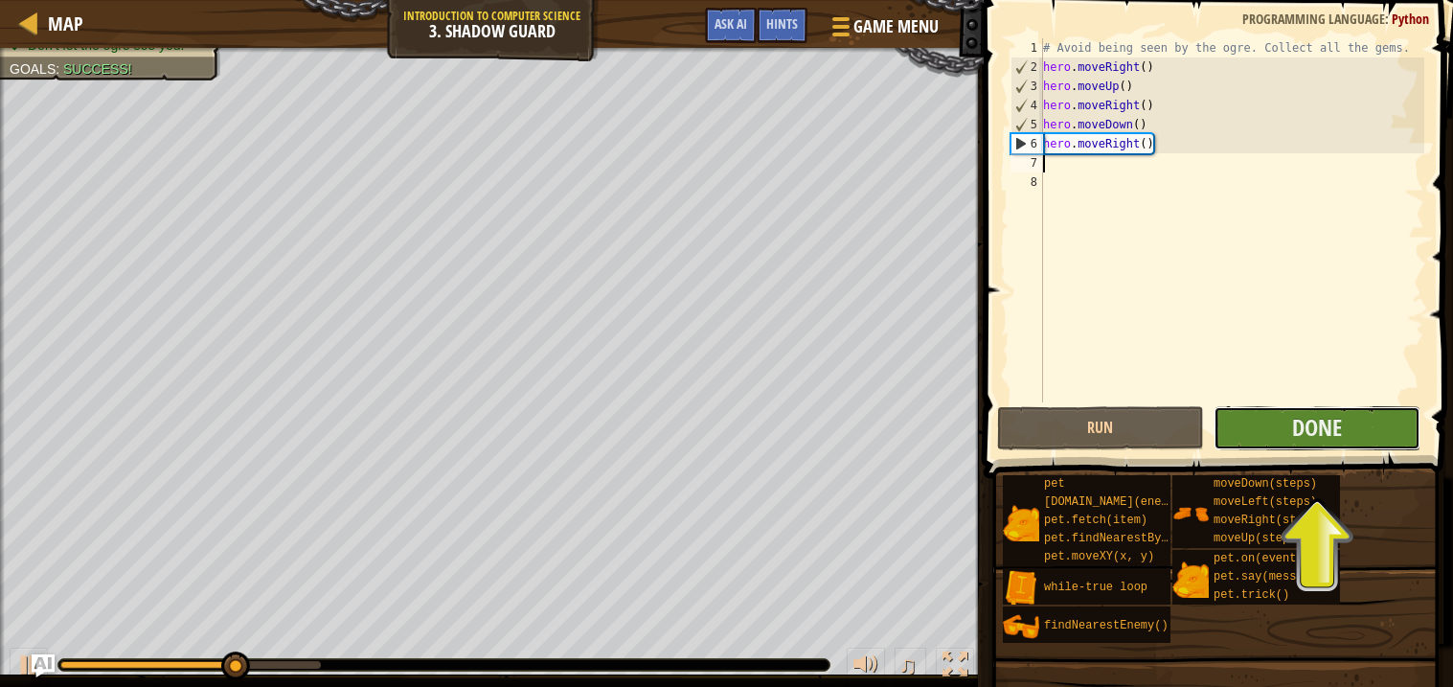
click at [1289, 419] on button "Done" at bounding box center [1316, 428] width 207 height 44
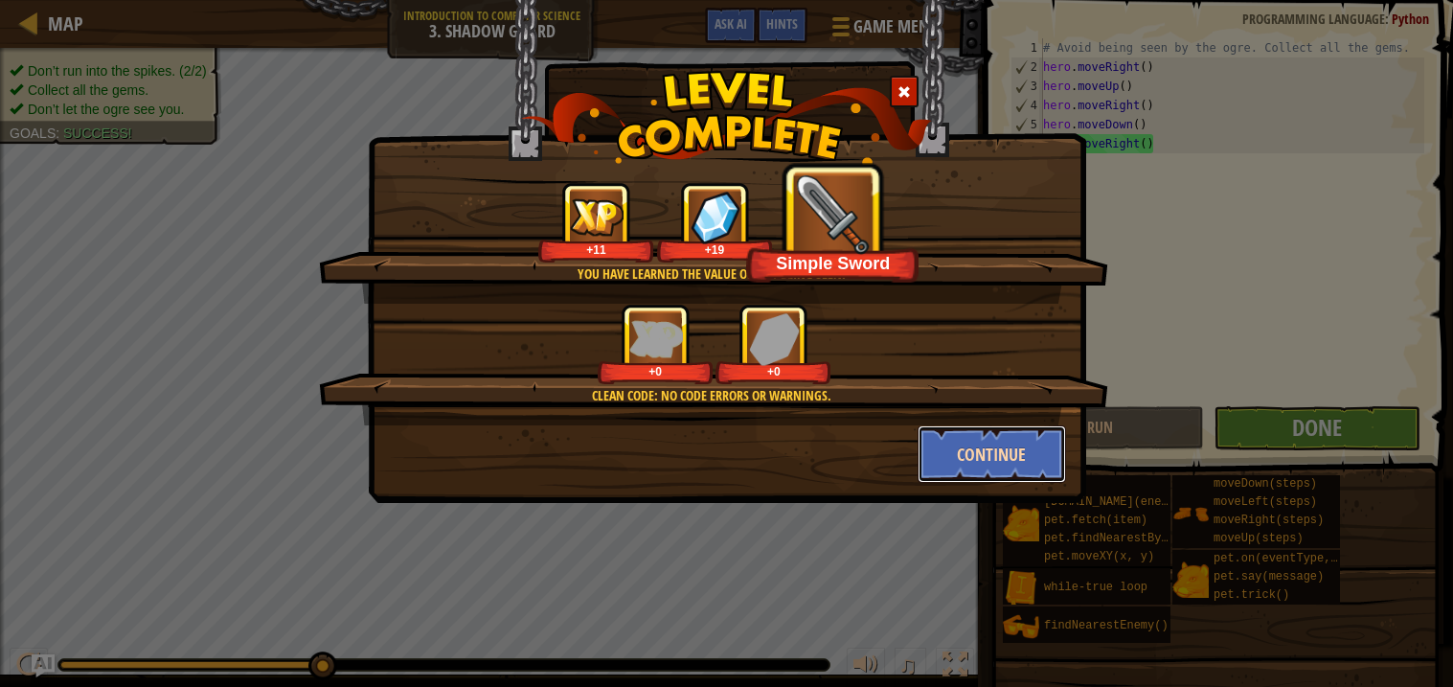
click at [968, 441] on button "Continue" at bounding box center [992, 453] width 148 height 57
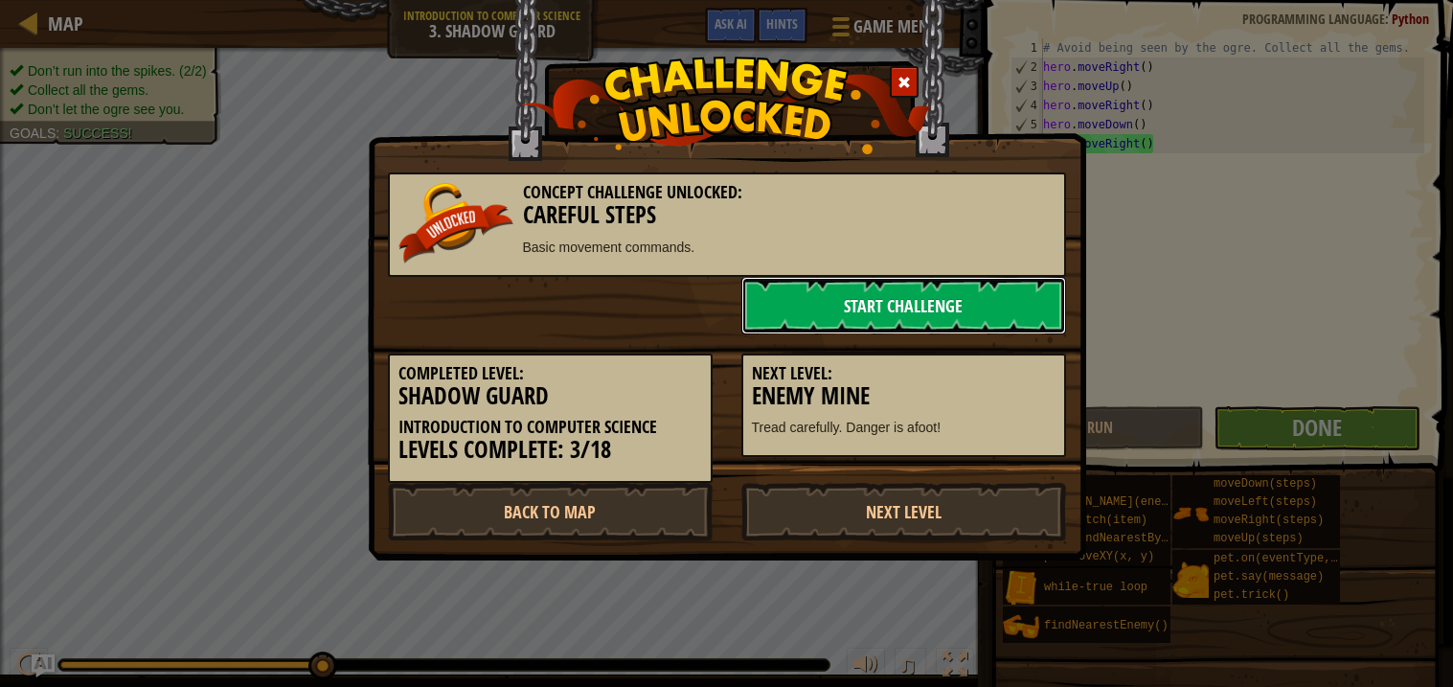
click at [914, 295] on link "Start Challenge" at bounding box center [903, 305] width 325 height 57
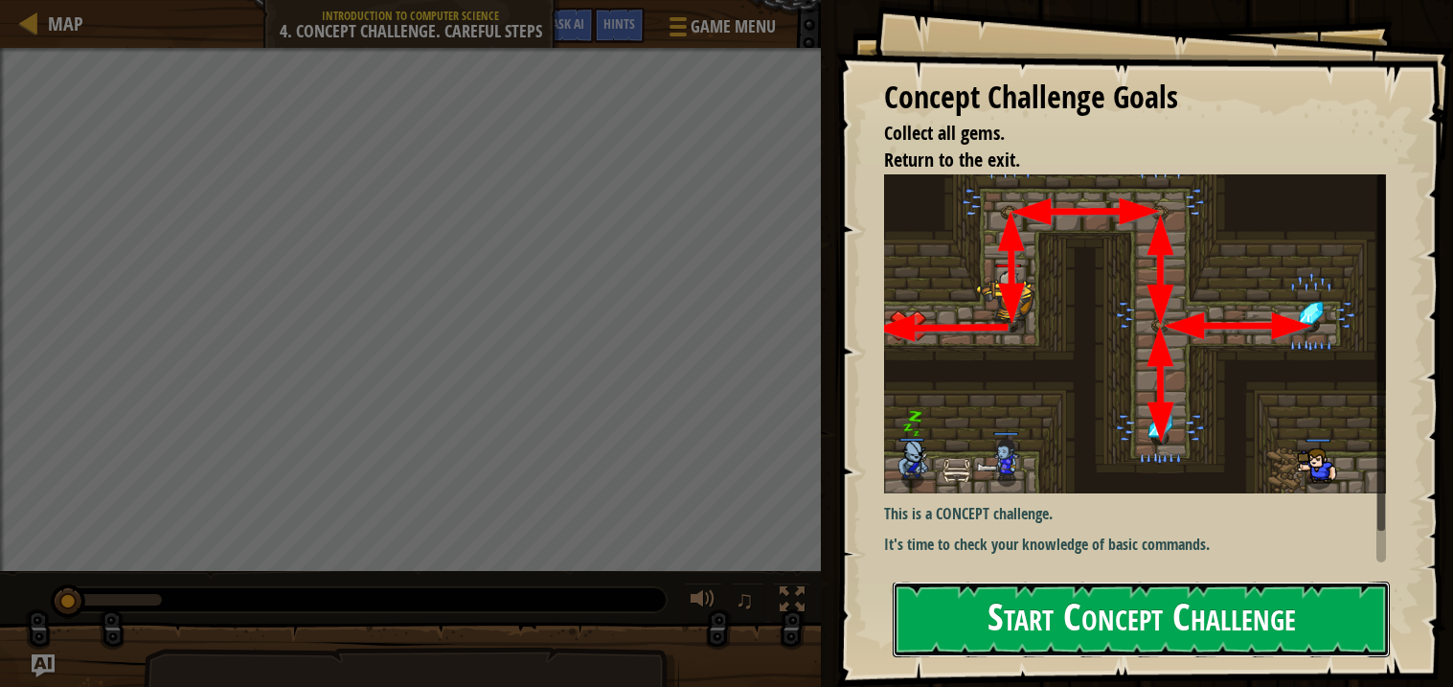
click at [1065, 608] on button "Start Concept Challenge" at bounding box center [1141, 619] width 497 height 76
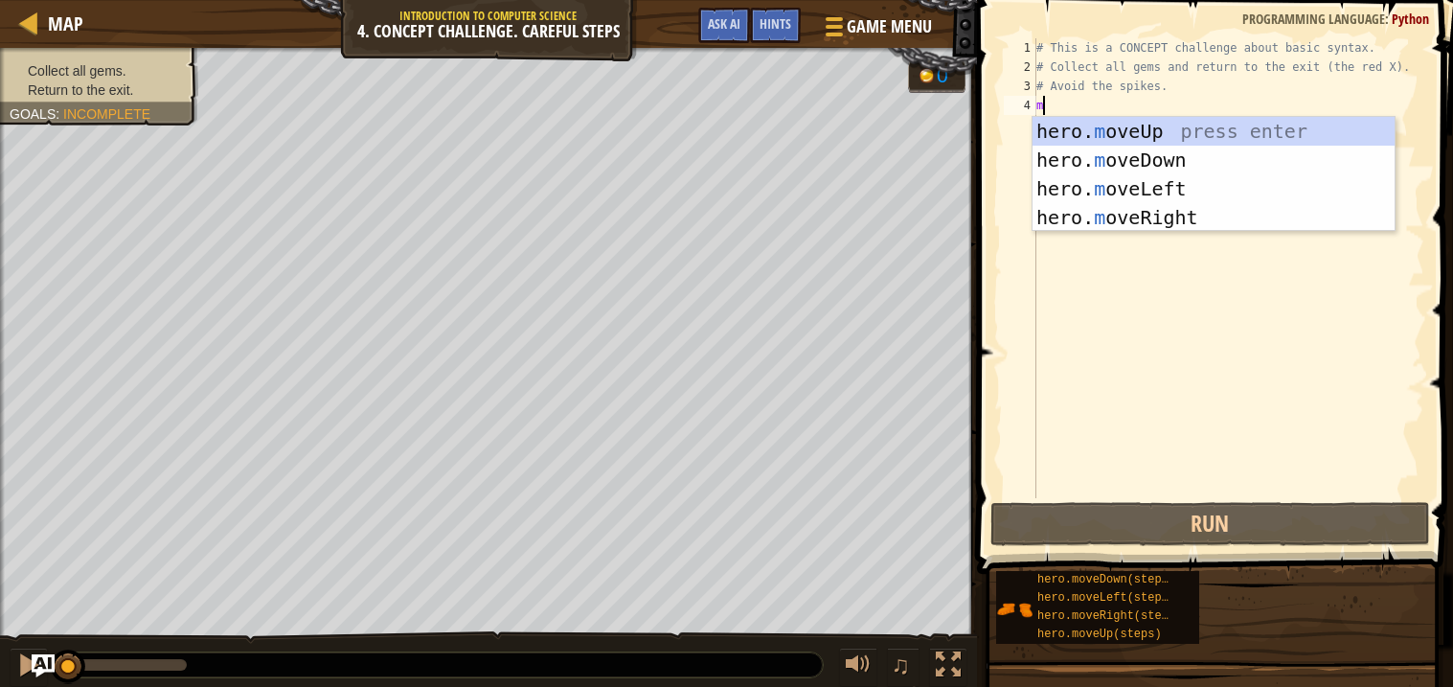
scroll to position [8, 0]
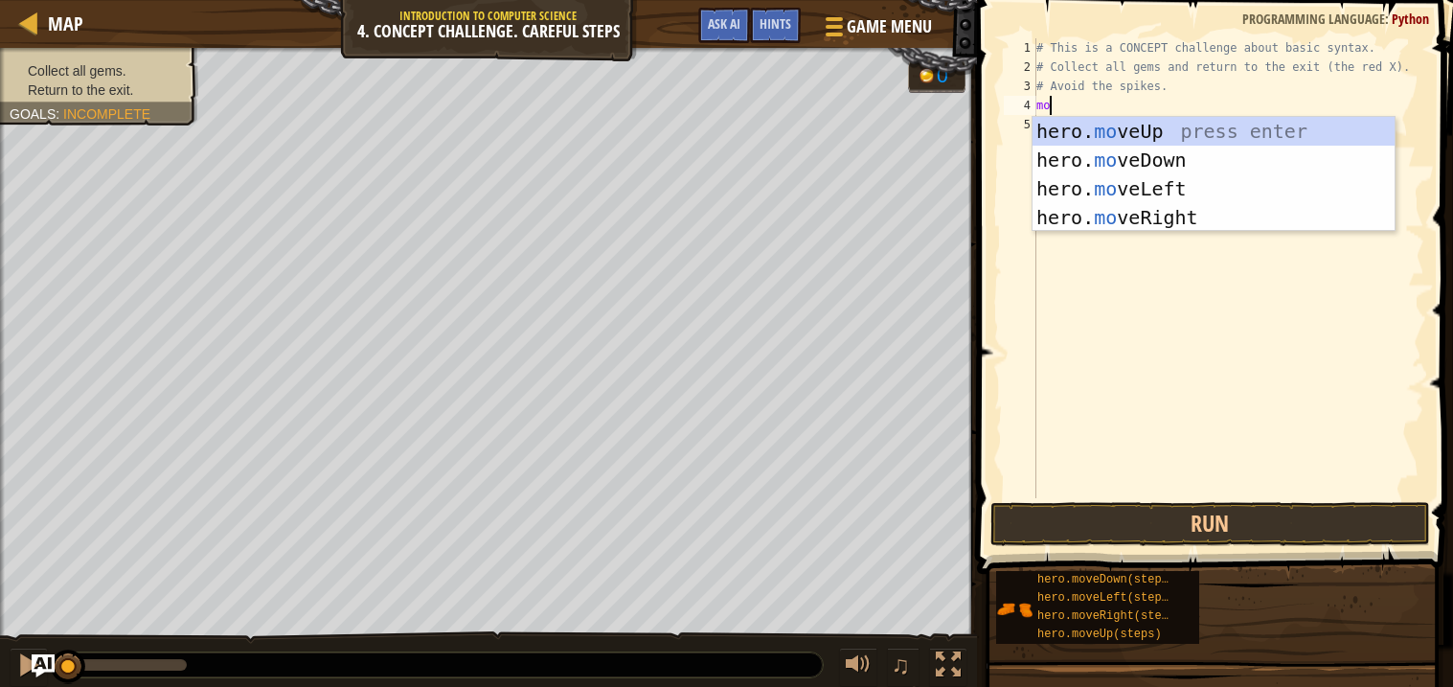
type textarea "move"
click at [1175, 130] on div "hero. move Up press enter hero. move Down press enter hero. move Left press ent…" at bounding box center [1213, 203] width 362 height 172
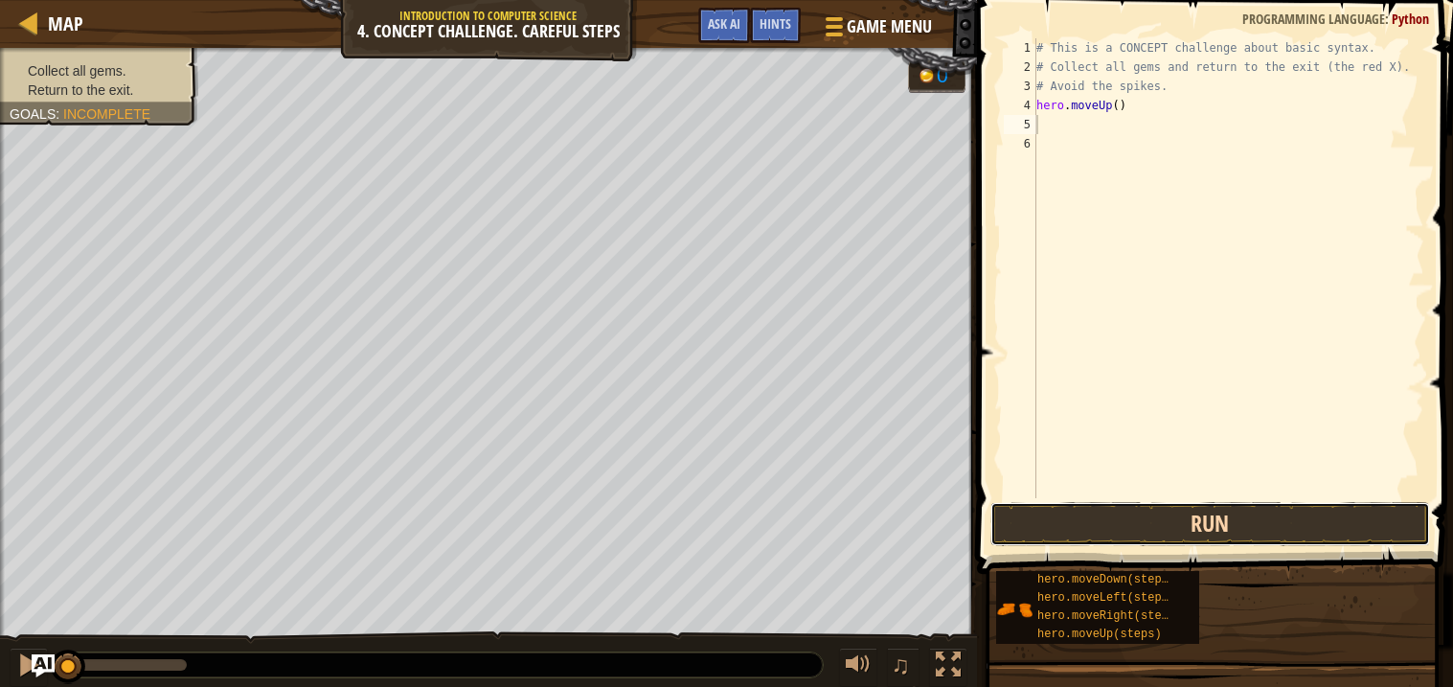
click at [1212, 507] on button "Run" at bounding box center [1210, 524] width 440 height 44
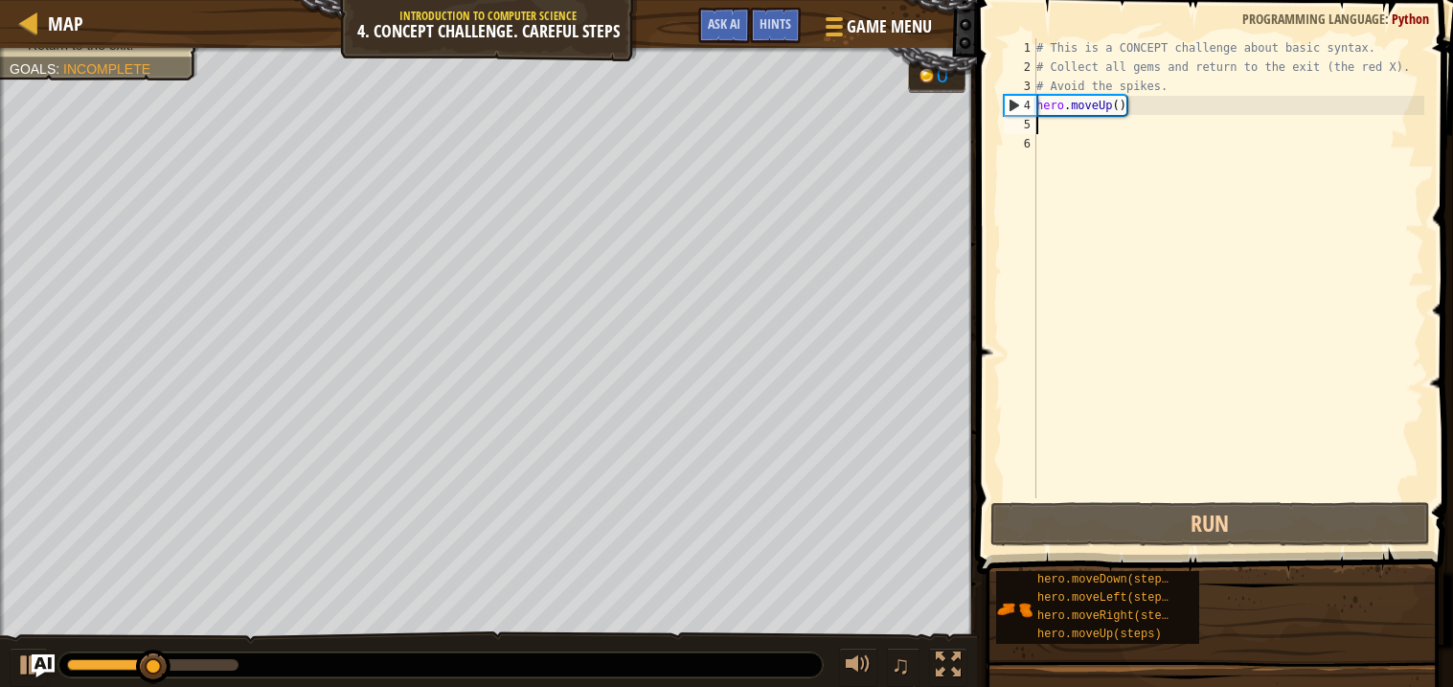
click at [1053, 131] on div "# This is a CONCEPT challenge about basic syntax. # Collect all gems and return…" at bounding box center [1228, 287] width 392 height 498
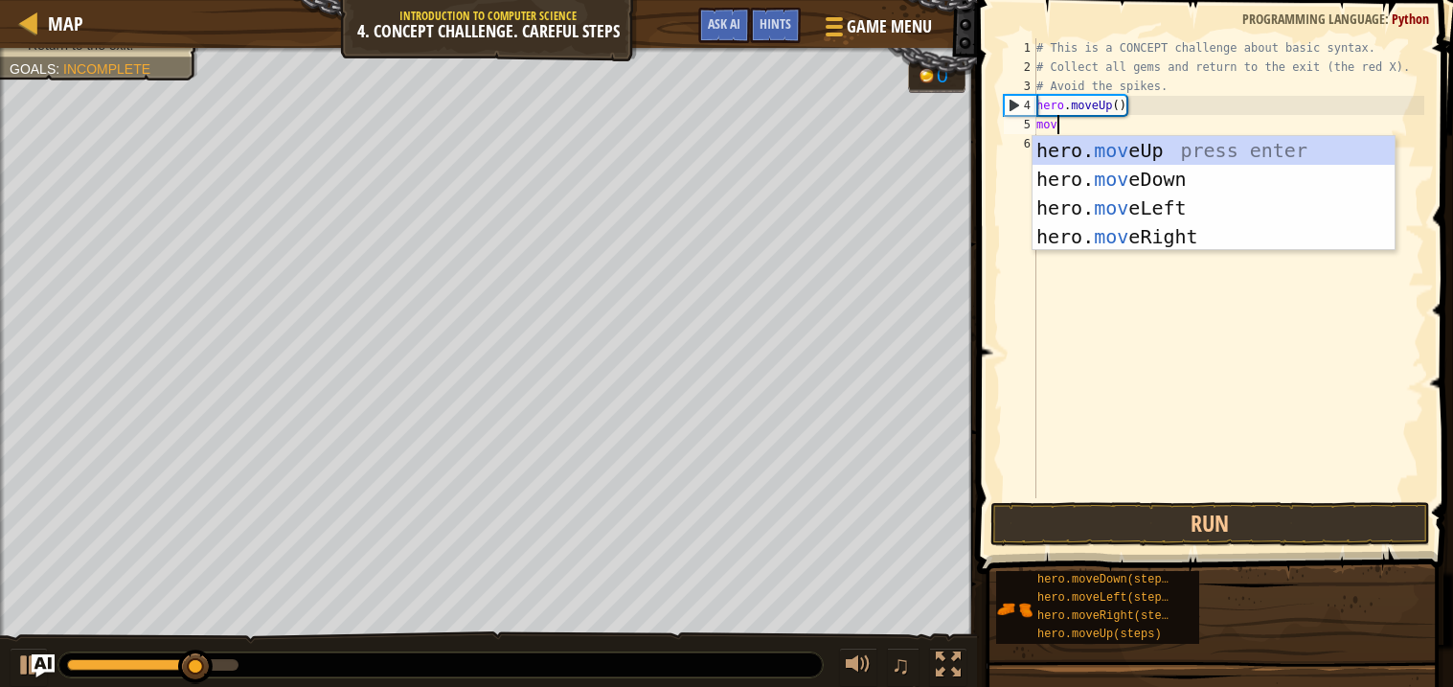
type textarea "move"
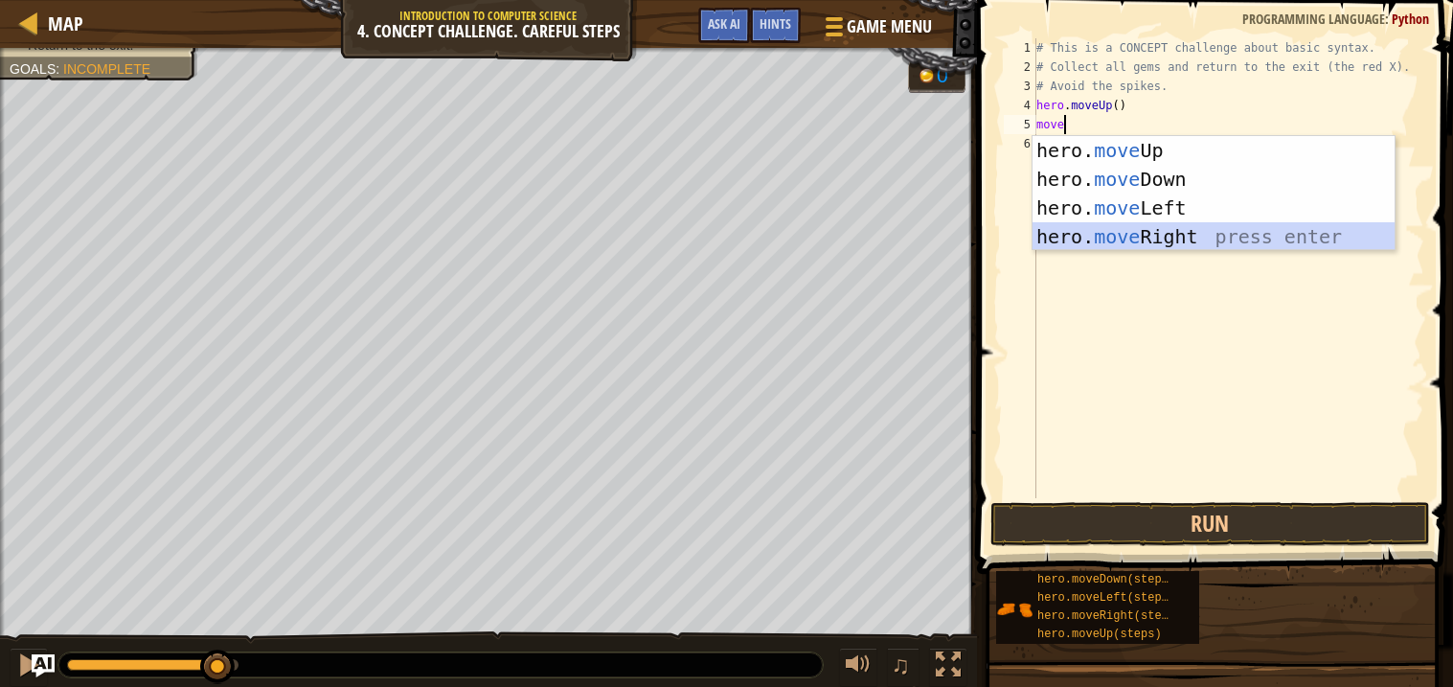
click at [1134, 231] on div "hero. move Up press enter hero. move Down press enter hero. move Left press ent…" at bounding box center [1213, 222] width 362 height 172
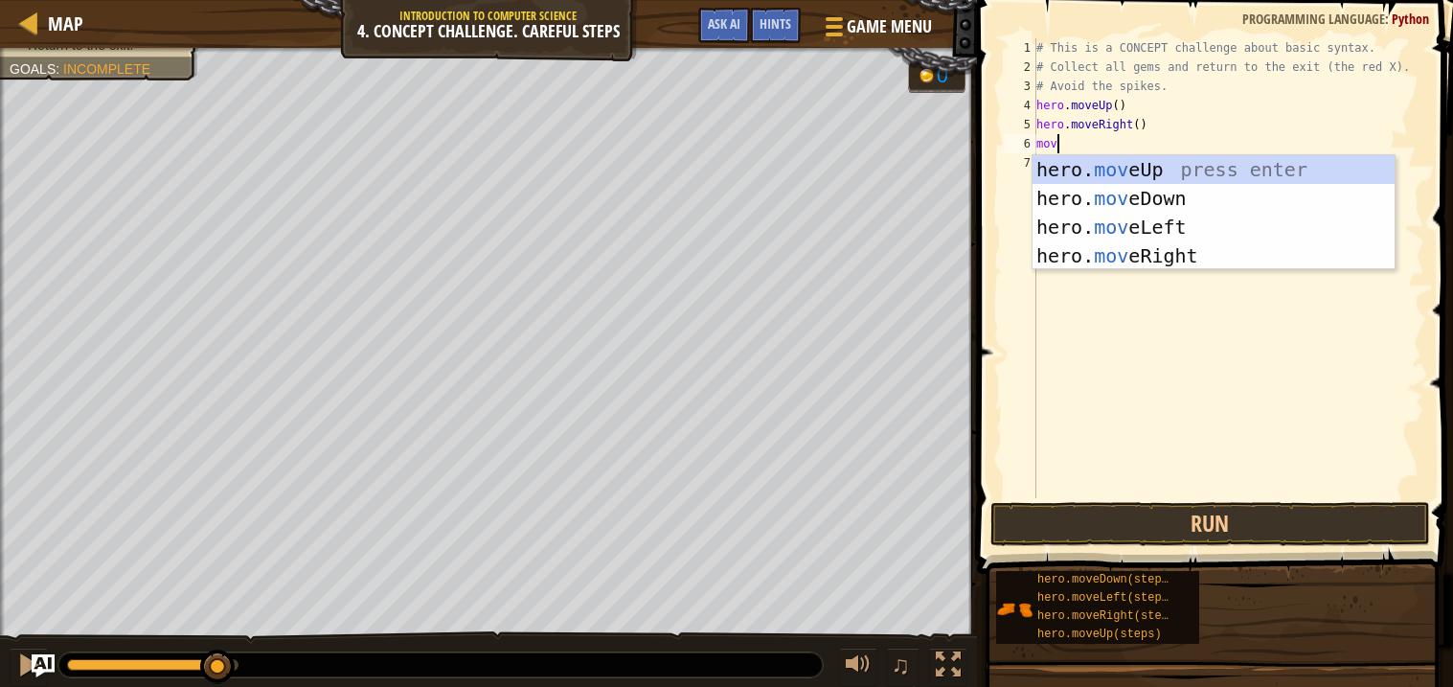
type textarea "move"
click at [1157, 193] on div "hero. move Up press enter hero. move Down press enter hero. move Left press ent…" at bounding box center [1213, 241] width 362 height 172
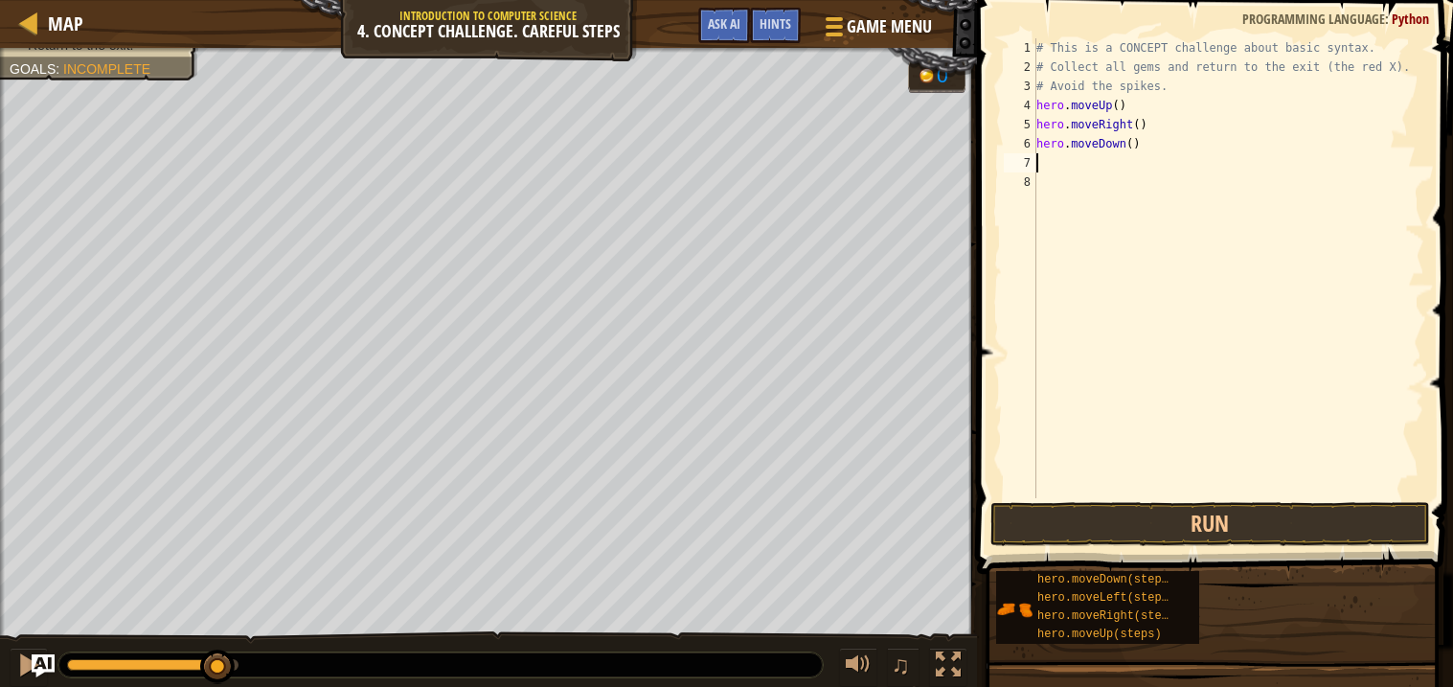
scroll to position [8, 0]
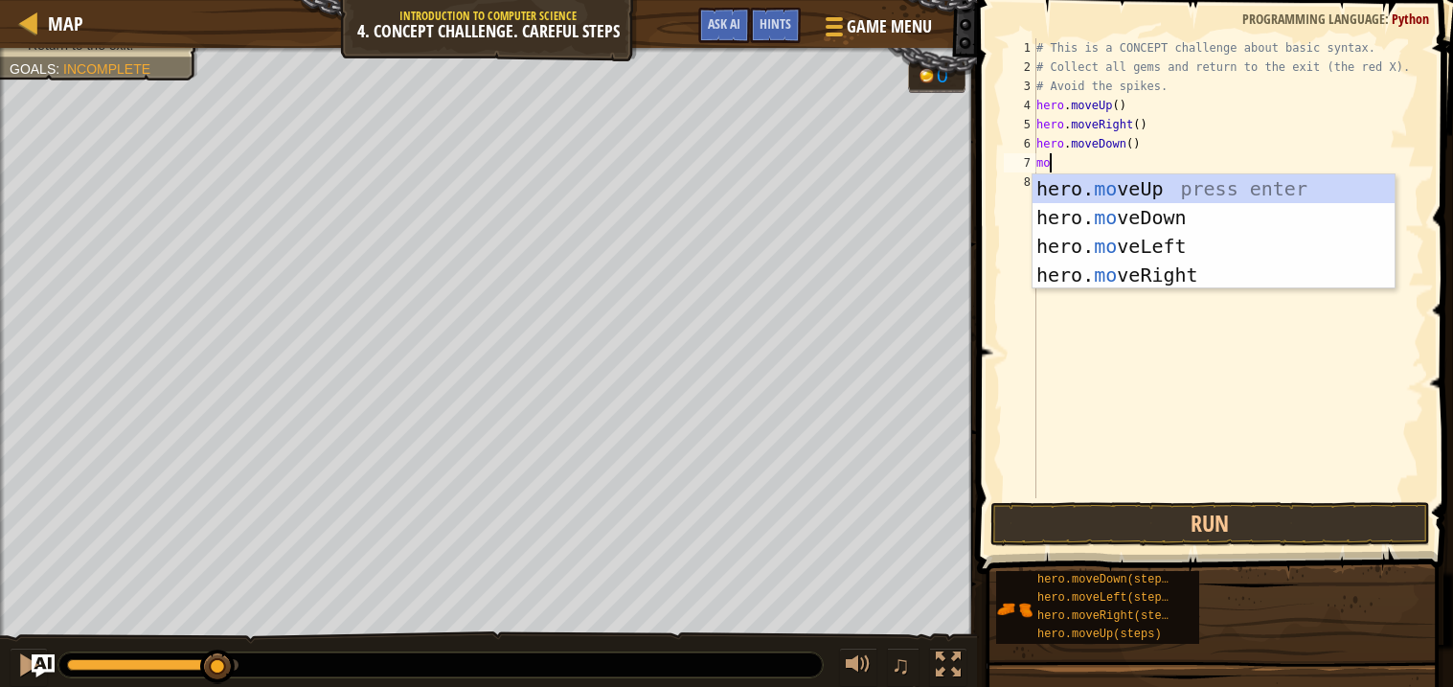
type textarea "move"
click at [1169, 213] on div "hero. move Up press enter hero. move Down press enter hero. move Left press ent…" at bounding box center [1213, 260] width 362 height 172
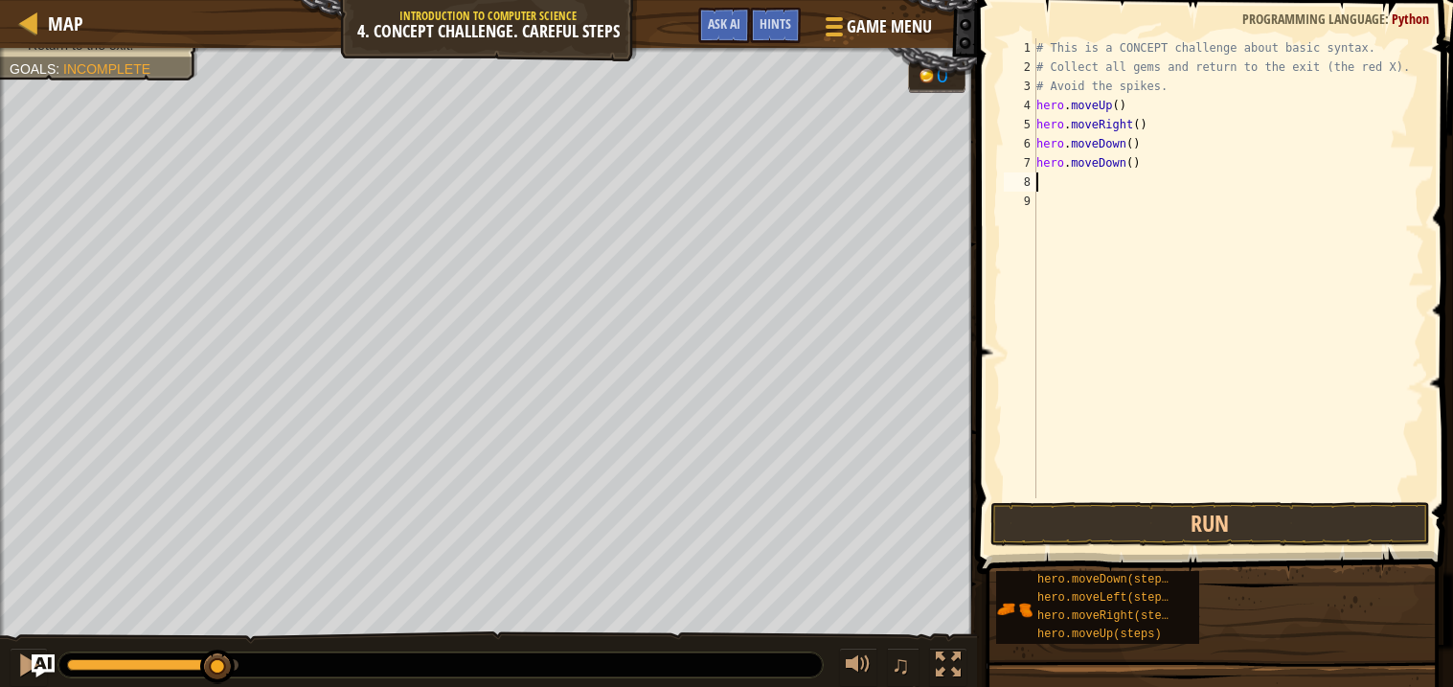
scroll to position [8, 0]
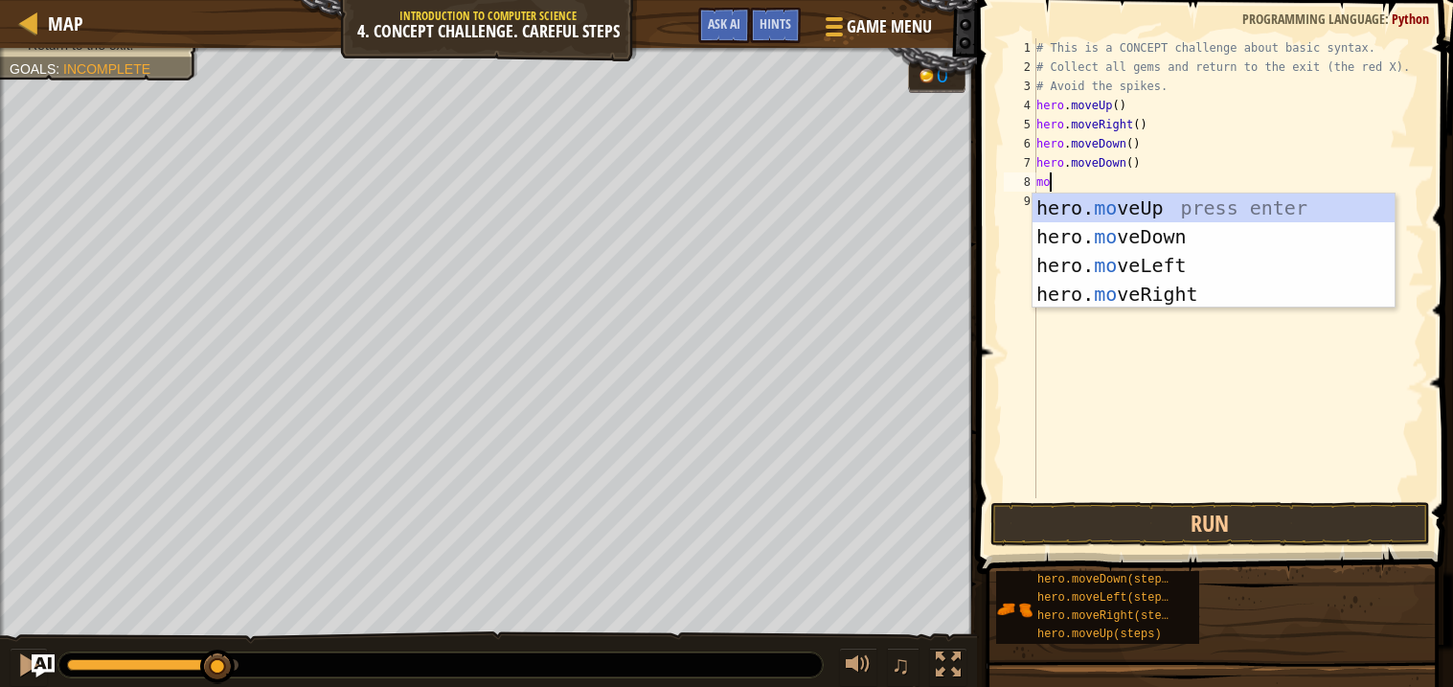
type textarea "move"
click at [1163, 204] on div "hero. move Up press enter hero. move Down press enter hero. move Left press ent…" at bounding box center [1213, 279] width 362 height 172
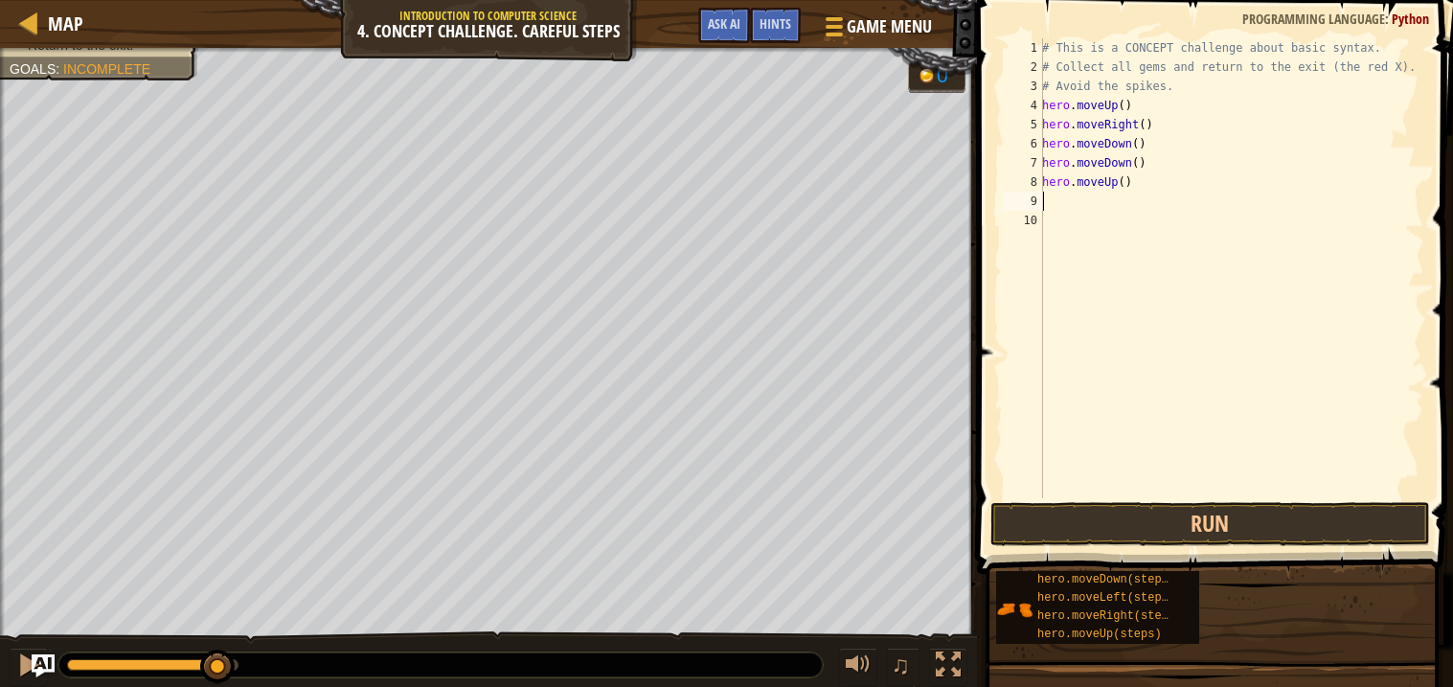
scroll to position [8, 0]
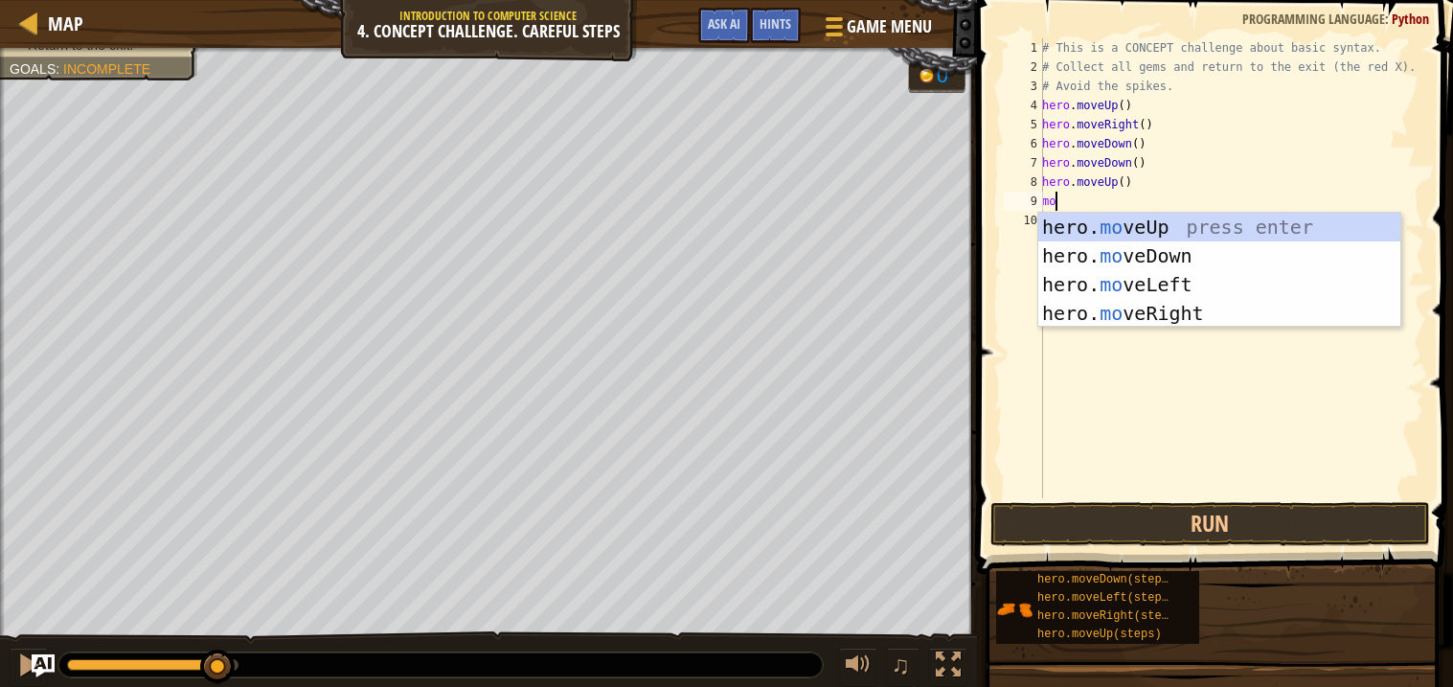
type textarea "move"
click at [1189, 306] on div "hero. move Up press enter hero. move Down press enter hero. move Left press ent…" at bounding box center [1219, 299] width 362 height 172
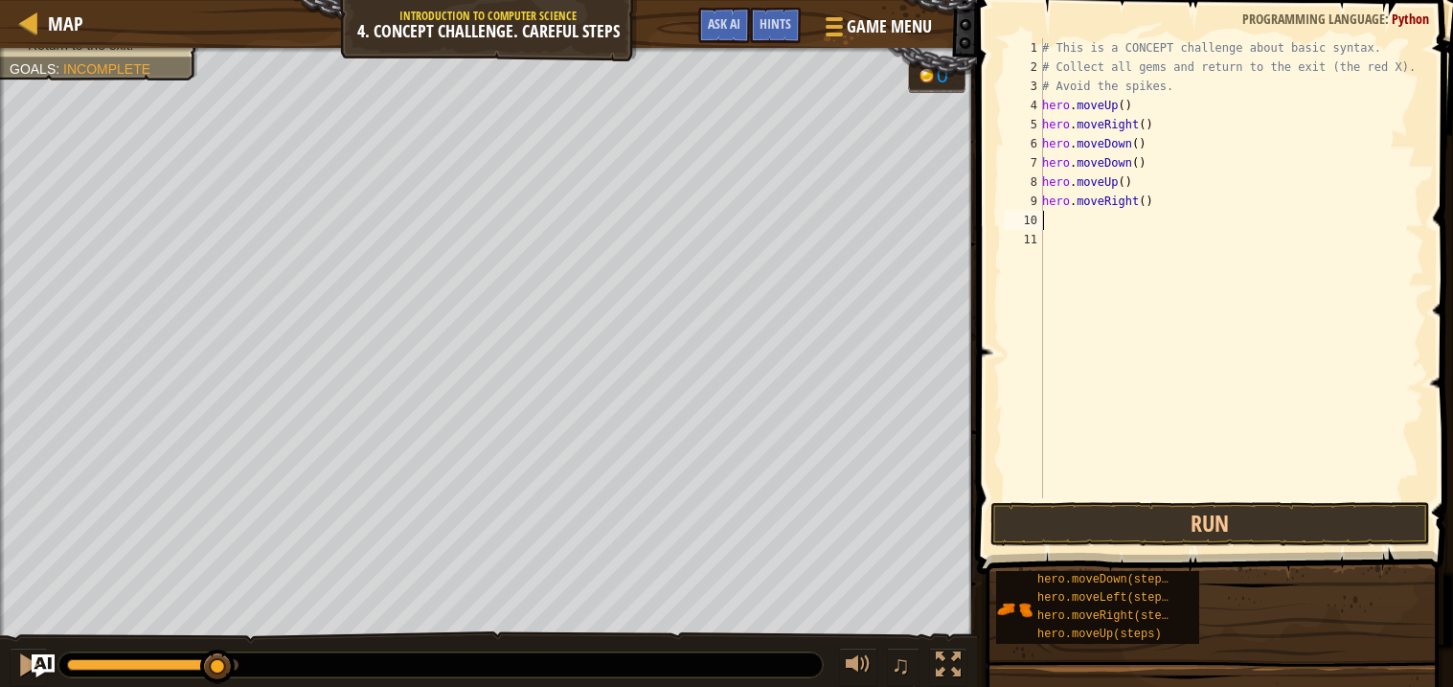
scroll to position [8, 0]
click at [1157, 508] on button "Run" at bounding box center [1210, 524] width 440 height 44
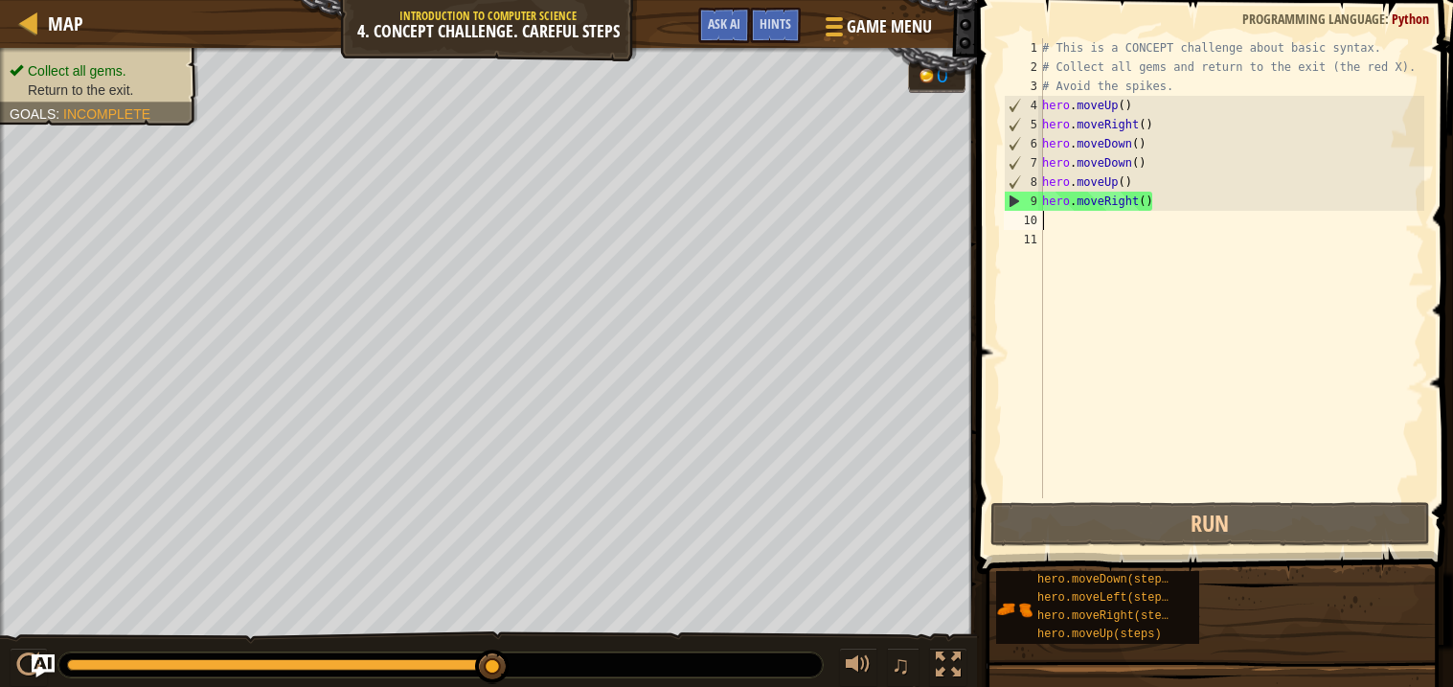
click at [1064, 222] on div "# This is a CONCEPT challenge about basic syntax. # Collect all gems and return…" at bounding box center [1231, 287] width 386 height 498
click at [1174, 204] on div "# This is a CONCEPT challenge about basic syntax. # Collect all gems and return…" at bounding box center [1231, 287] width 386 height 498
type textarea "hero.moveRight()"
click at [1102, 226] on div "# This is a CONCEPT challenge about basic syntax. # Collect all gems and return…" at bounding box center [1231, 287] width 386 height 498
click at [1058, 224] on div "# This is a CONCEPT challenge about basic syntax. # Collect all gems and return…" at bounding box center [1231, 287] width 386 height 498
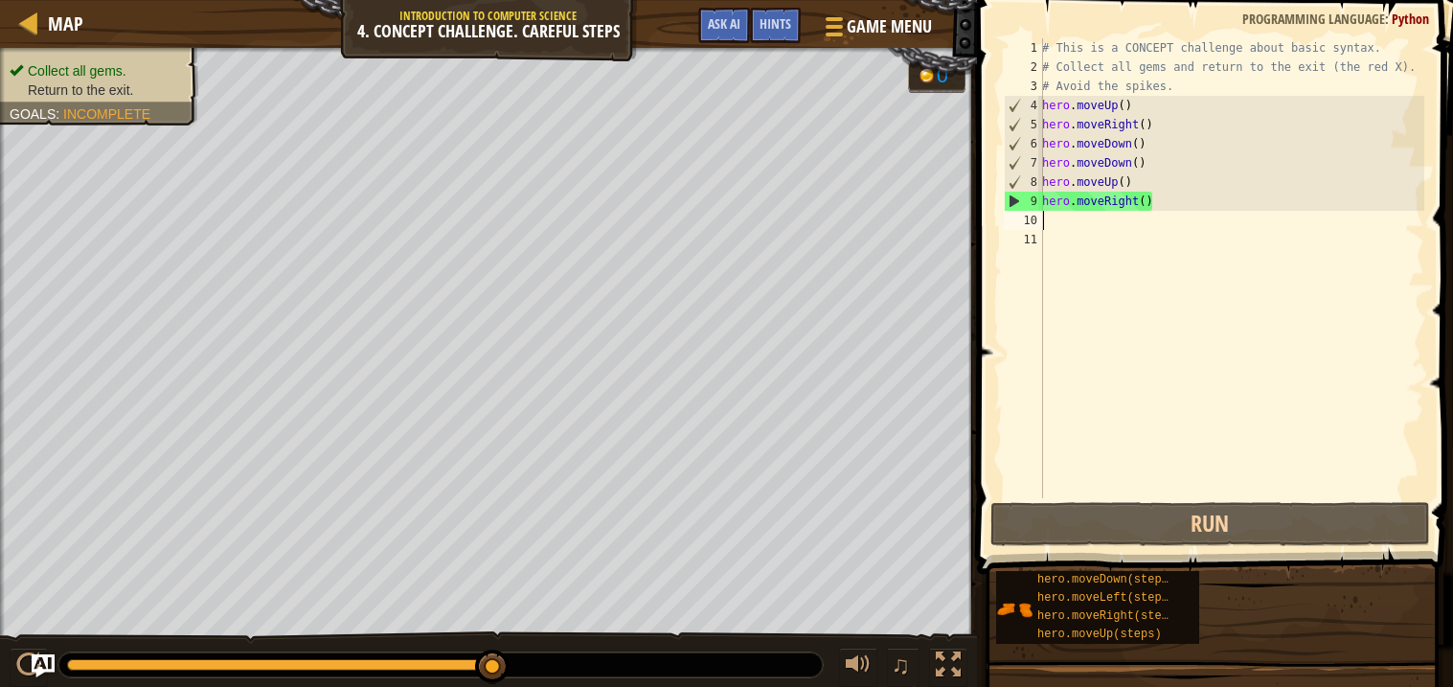
click at [1047, 222] on div "# This is a CONCEPT challenge about basic syntax. # Collect all gems and return…" at bounding box center [1231, 287] width 386 height 498
click at [1048, 244] on div "# This is a CONCEPT challenge about basic syntax. # Collect all gems and return…" at bounding box center [1231, 287] width 386 height 498
click at [1064, 218] on div "# This is a CONCEPT challenge about basic syntax. # Collect all gems and return…" at bounding box center [1231, 287] width 386 height 498
click at [1162, 204] on div "# This is a CONCEPT challenge about basic syntax. # Collect all gems and return…" at bounding box center [1231, 287] width 386 height 498
type textarea "hero.moveRight()"
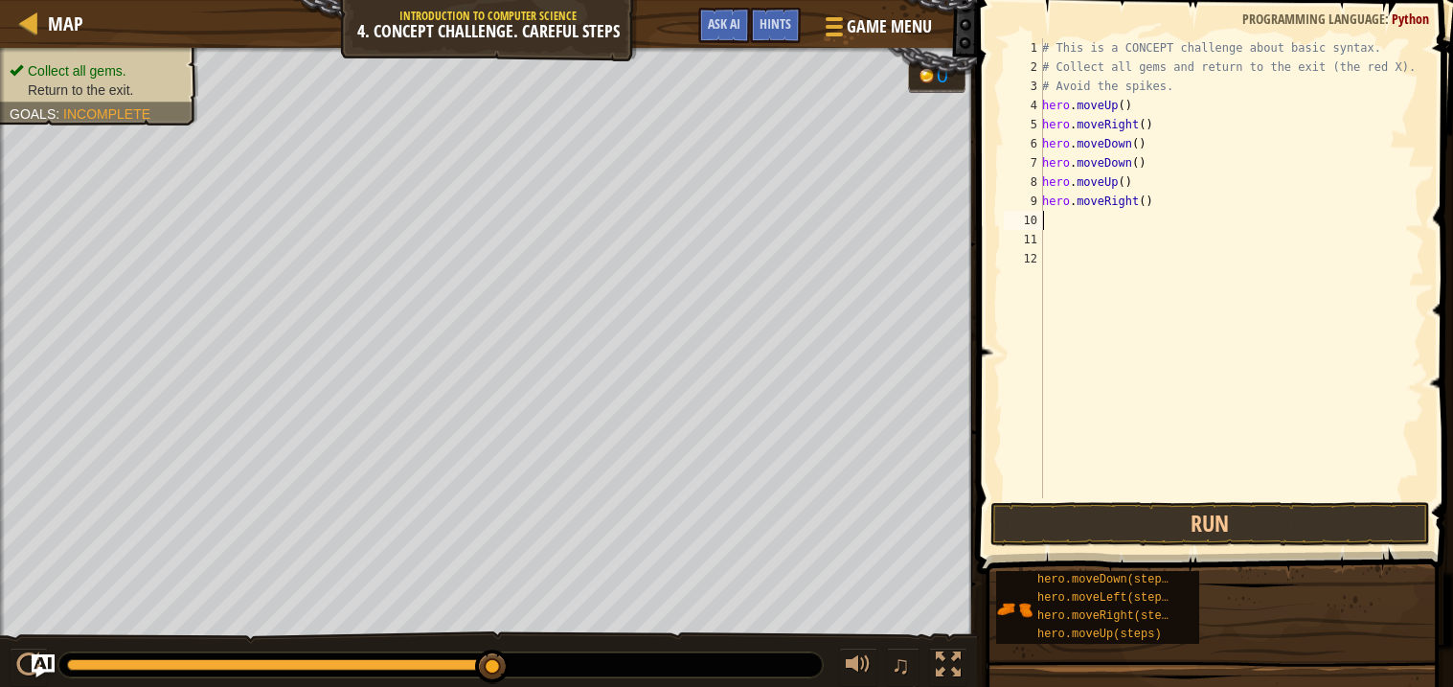
click at [1049, 223] on div "# This is a CONCEPT challenge about basic syntax. # Collect all gems and return…" at bounding box center [1231, 287] width 386 height 498
click at [1070, 220] on div "# This is a CONCEPT challenge about basic syntax. # Collect all gems and return…" at bounding box center [1231, 287] width 386 height 498
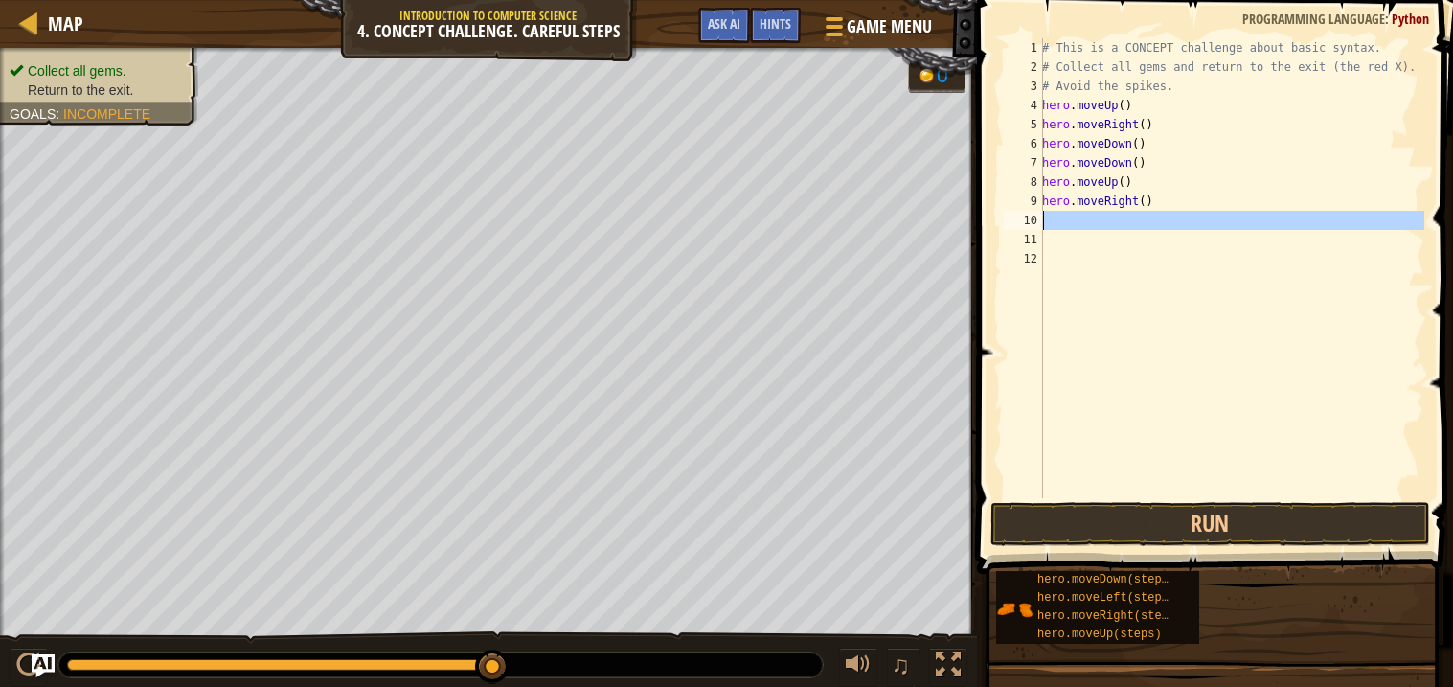
click at [1070, 220] on div "# This is a CONCEPT challenge about basic syntax. # Collect all gems and return…" at bounding box center [1231, 268] width 386 height 460
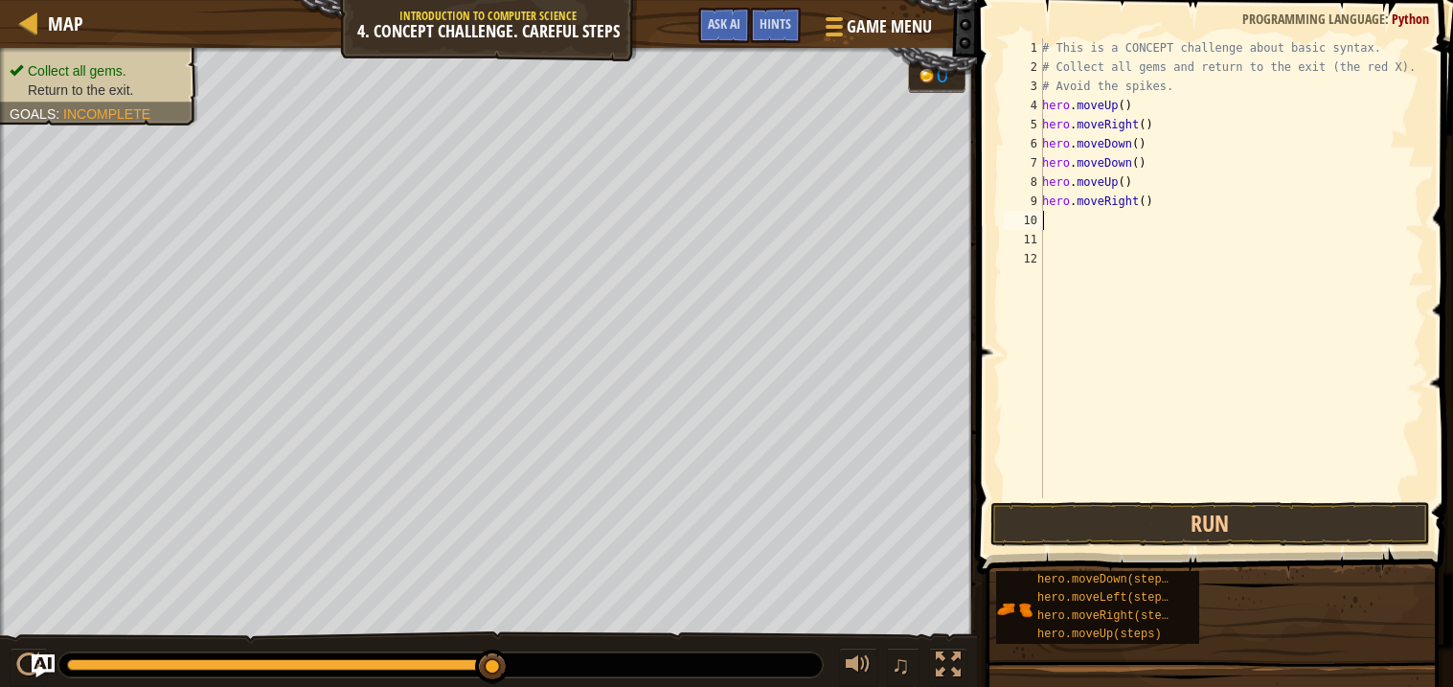
click at [1070, 220] on div "# This is a CONCEPT challenge about basic syntax. # Collect all gems and return…" at bounding box center [1231, 287] width 386 height 498
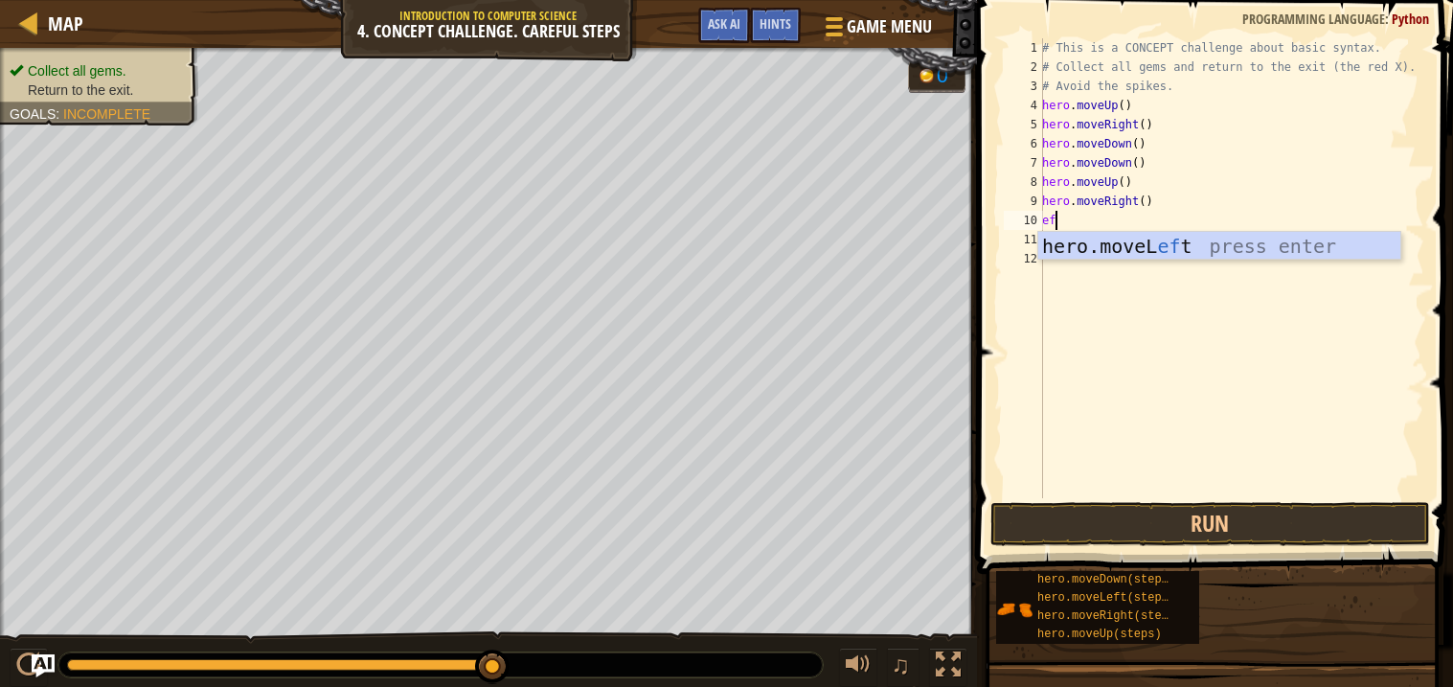
type textarea "e"
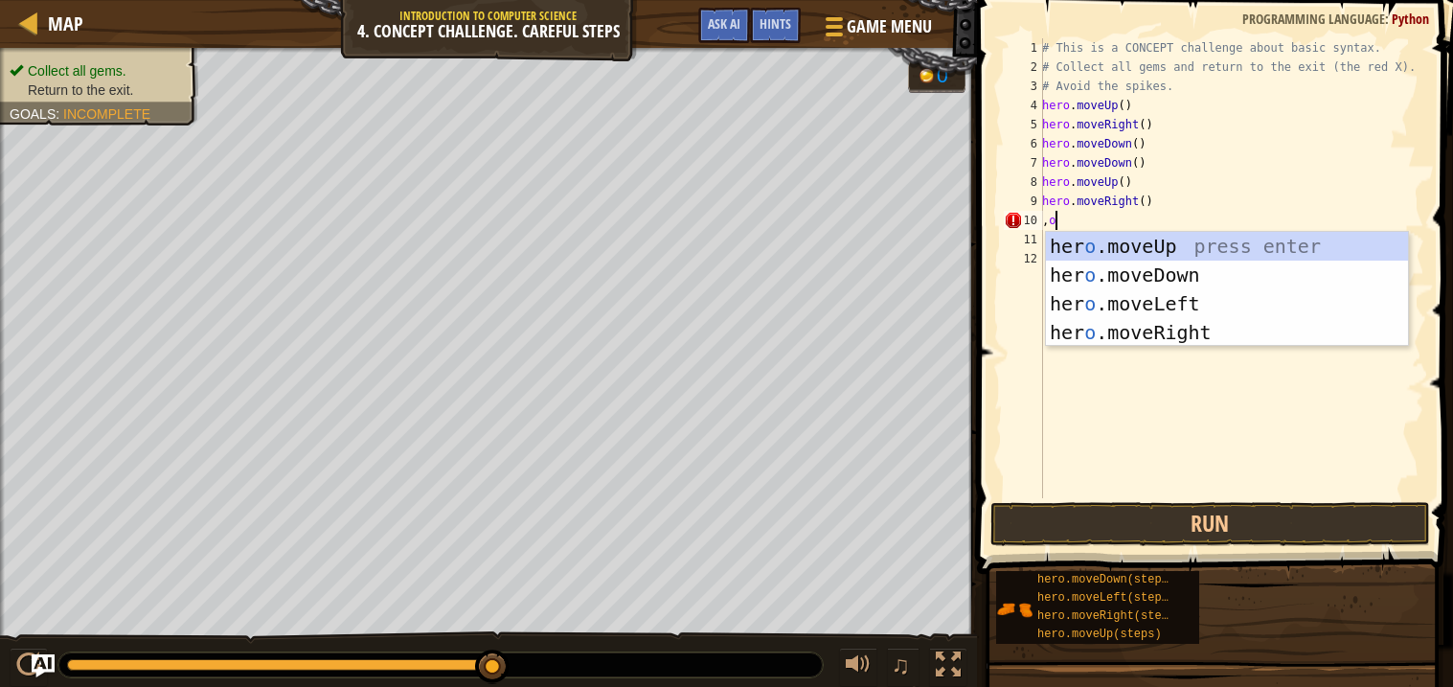
type textarea ","
type textarea "move"
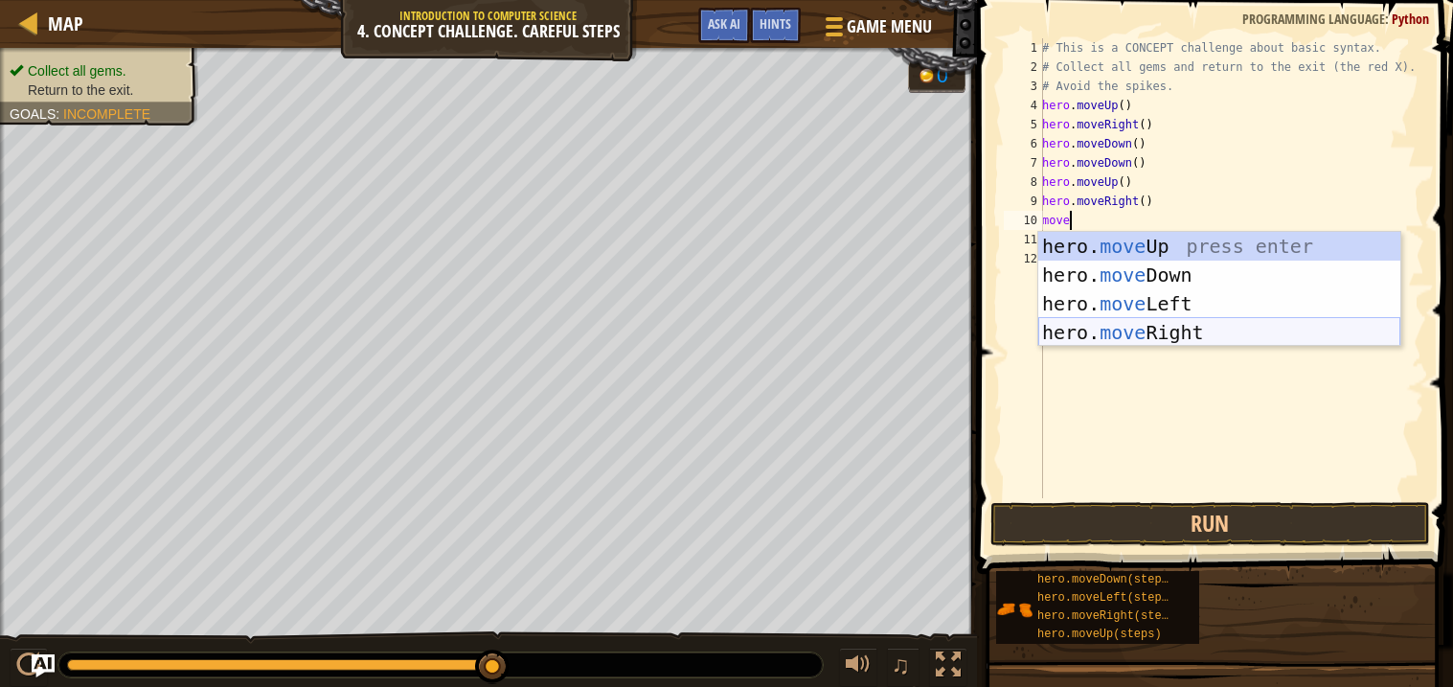
click at [1186, 301] on div "hero. move Up press enter hero. move Down press enter hero. move Left press ent…" at bounding box center [1219, 318] width 362 height 172
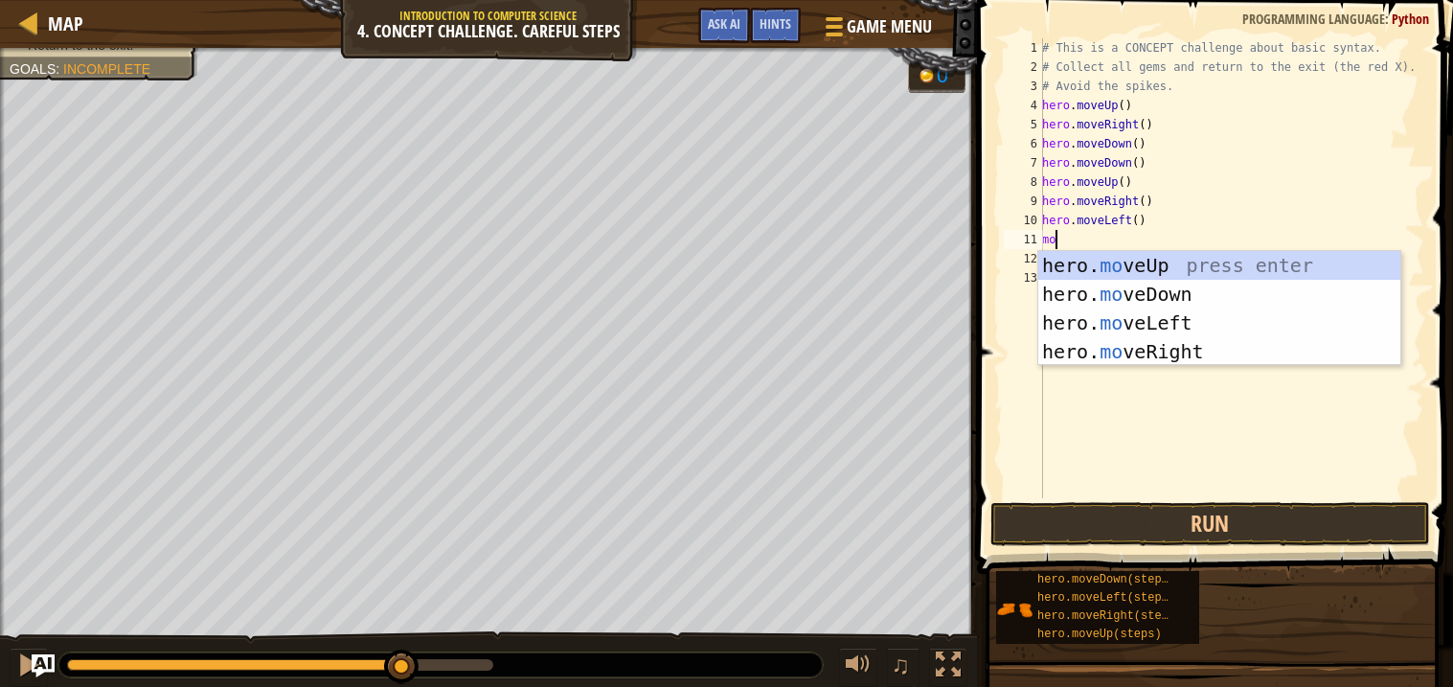
type textarea "move"
click at [1131, 258] on div "hero. move Up press enter hero. move Down press enter hero. move Left press ent…" at bounding box center [1219, 337] width 362 height 172
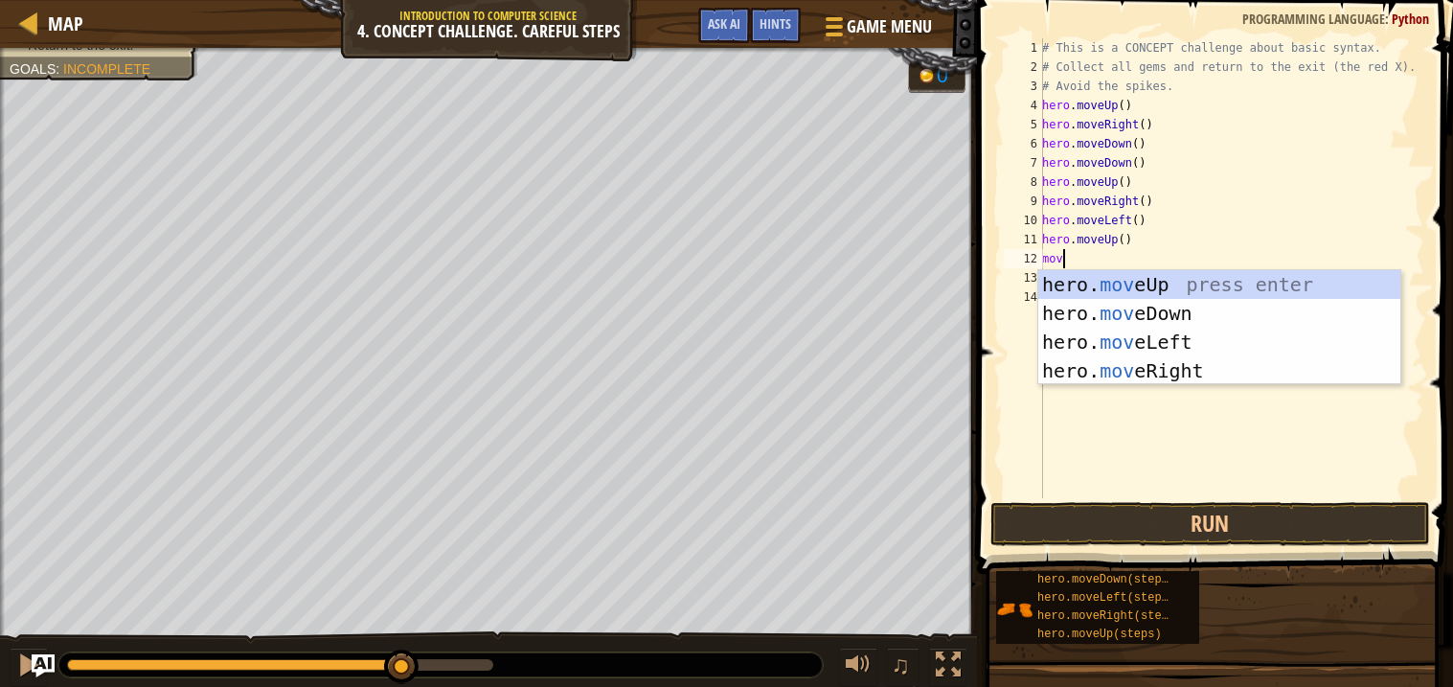
type textarea "move"
click at [1155, 342] on div "hero. move Up press enter hero. move Down press enter hero. move Left press ent…" at bounding box center [1219, 356] width 362 height 172
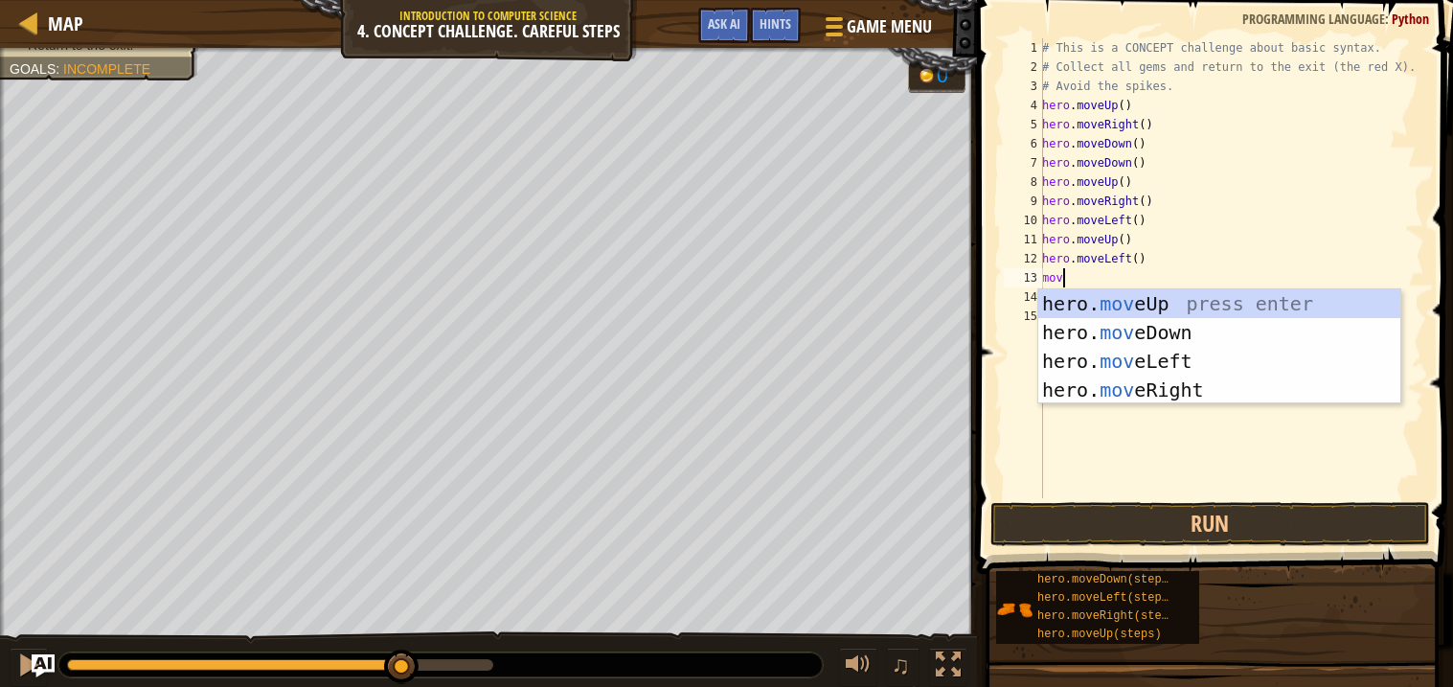
type textarea "move"
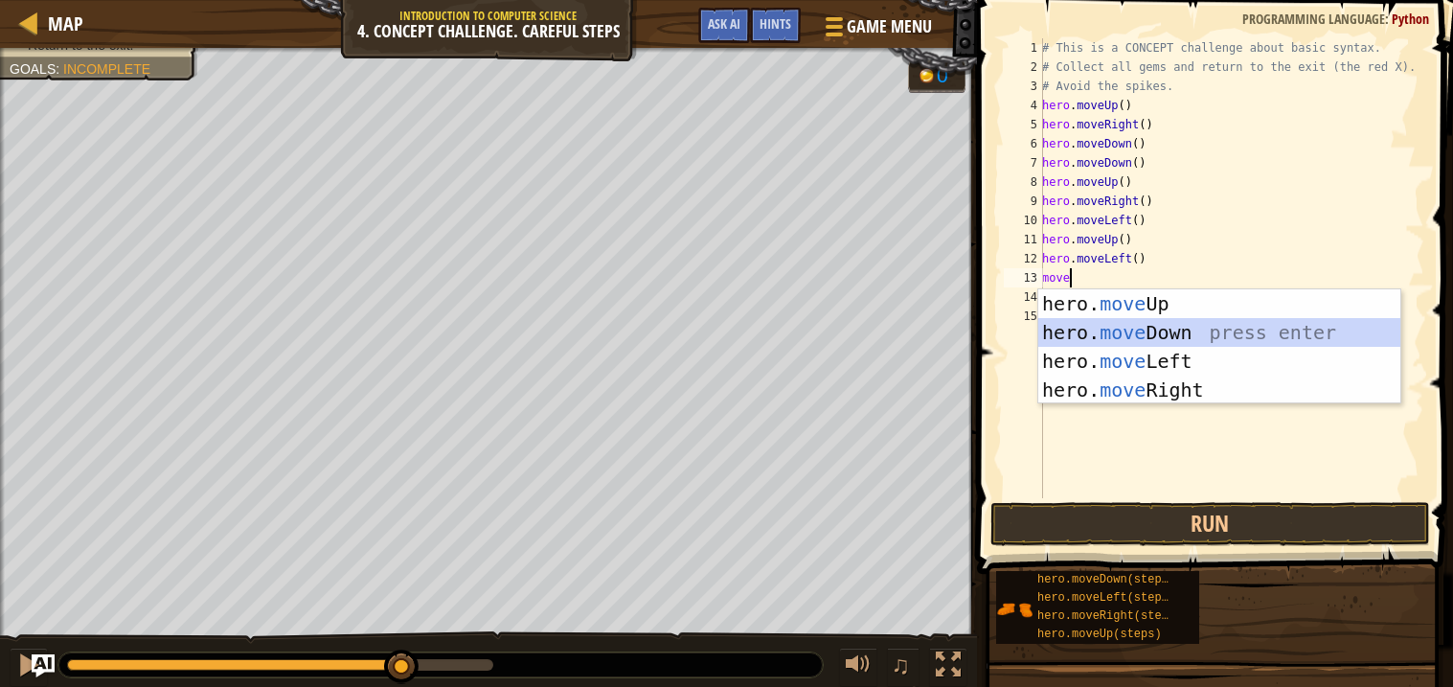
click at [1168, 330] on div "hero. move Up press enter hero. move Down press enter hero. move Left press ent…" at bounding box center [1219, 375] width 362 height 172
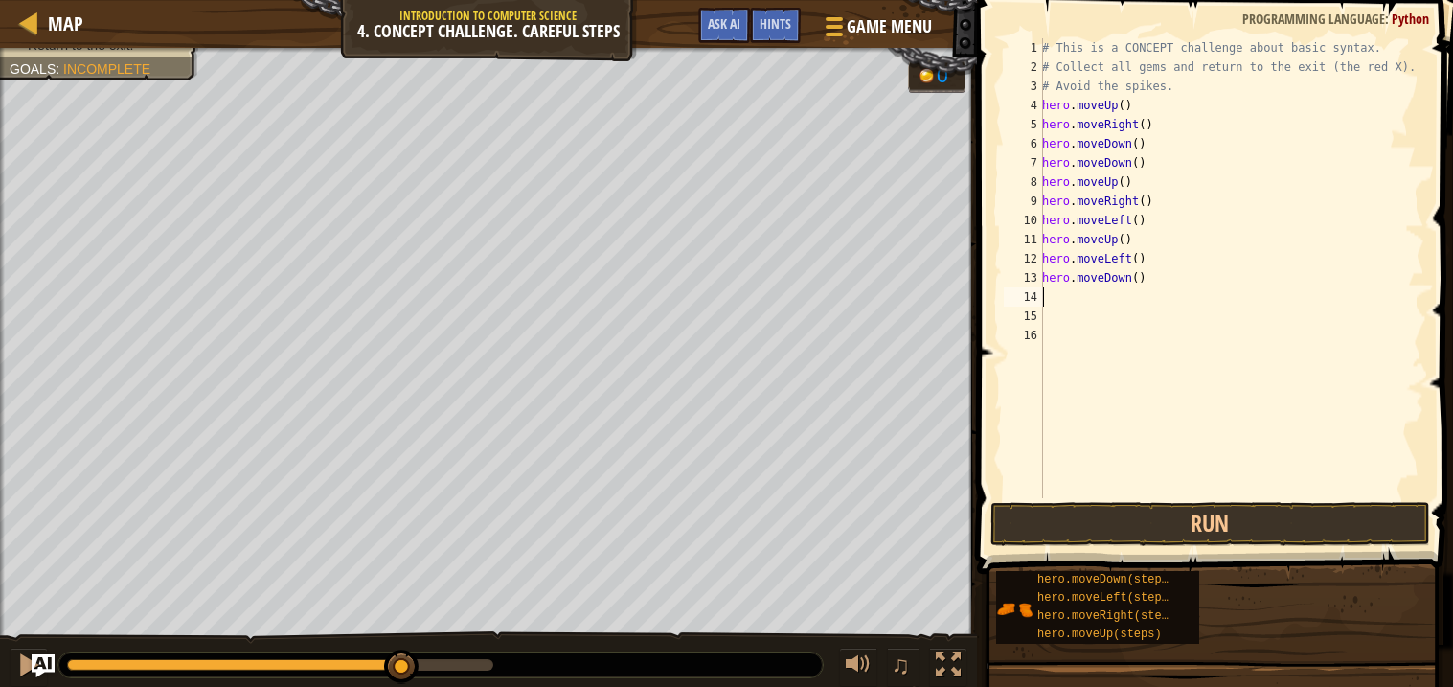
scroll to position [8, 0]
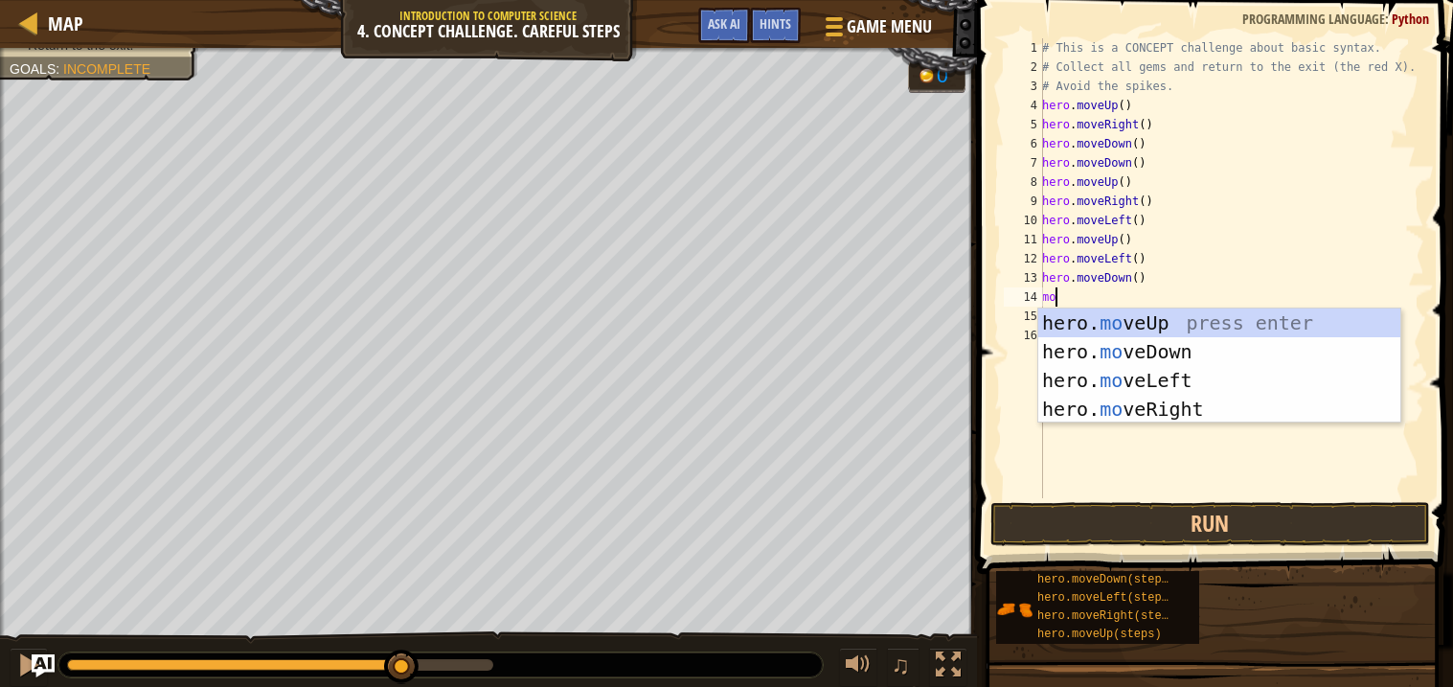
type textarea "move"
click at [1171, 377] on div "hero. move Up press enter hero. move Down press enter hero. move Left press ent…" at bounding box center [1219, 394] width 362 height 172
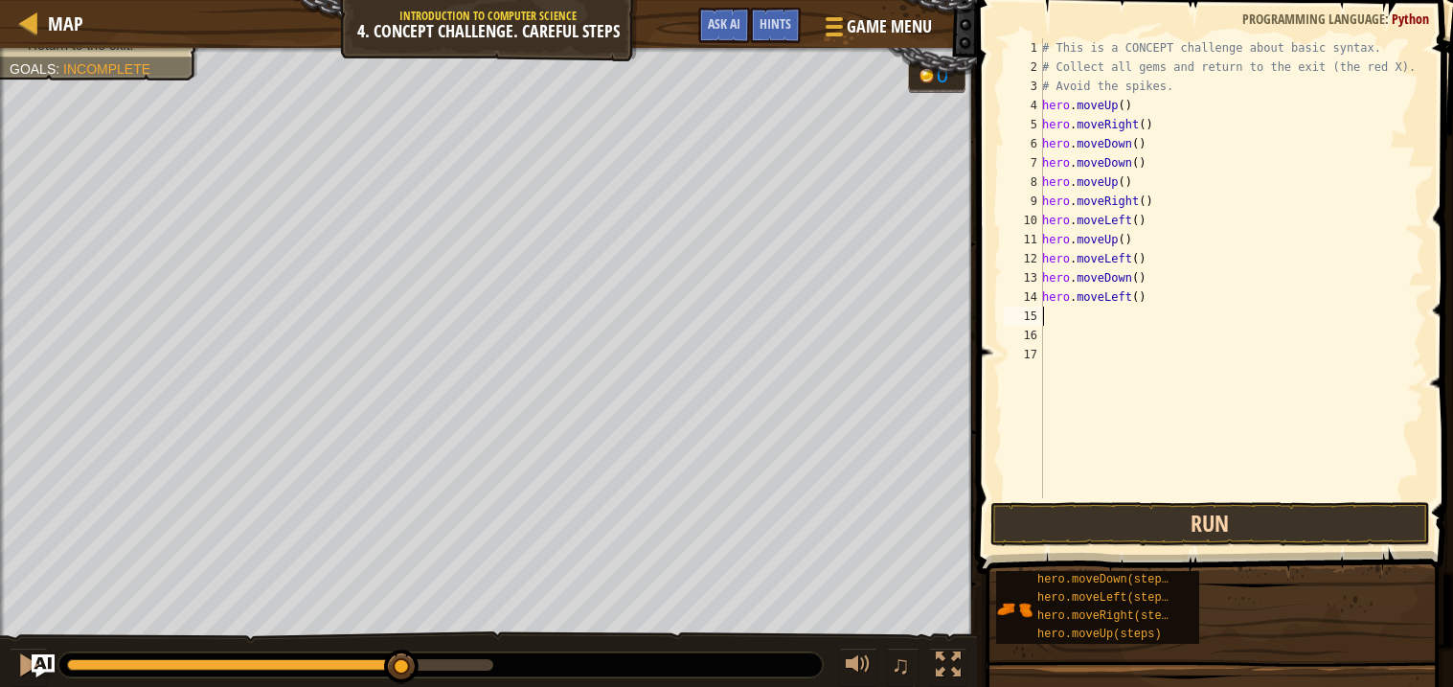
scroll to position [8, 0]
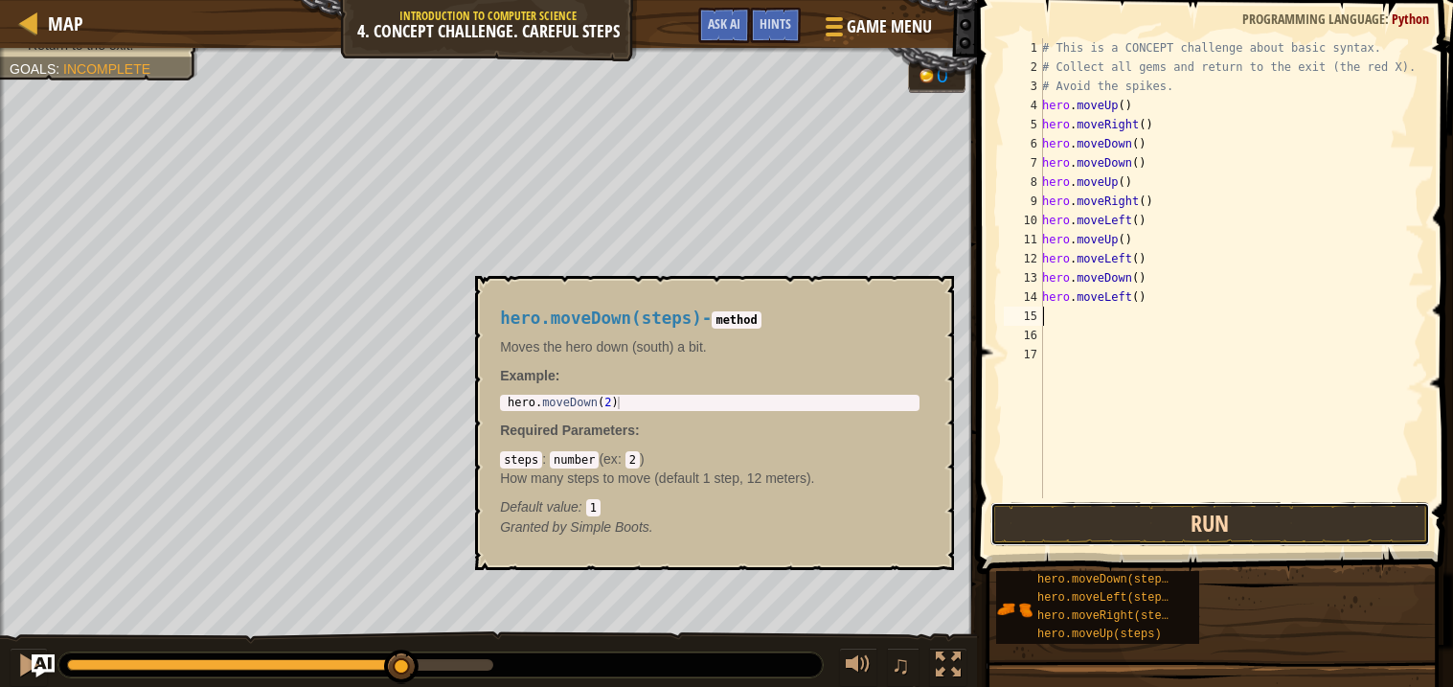
click at [1124, 531] on button "Run" at bounding box center [1210, 524] width 440 height 44
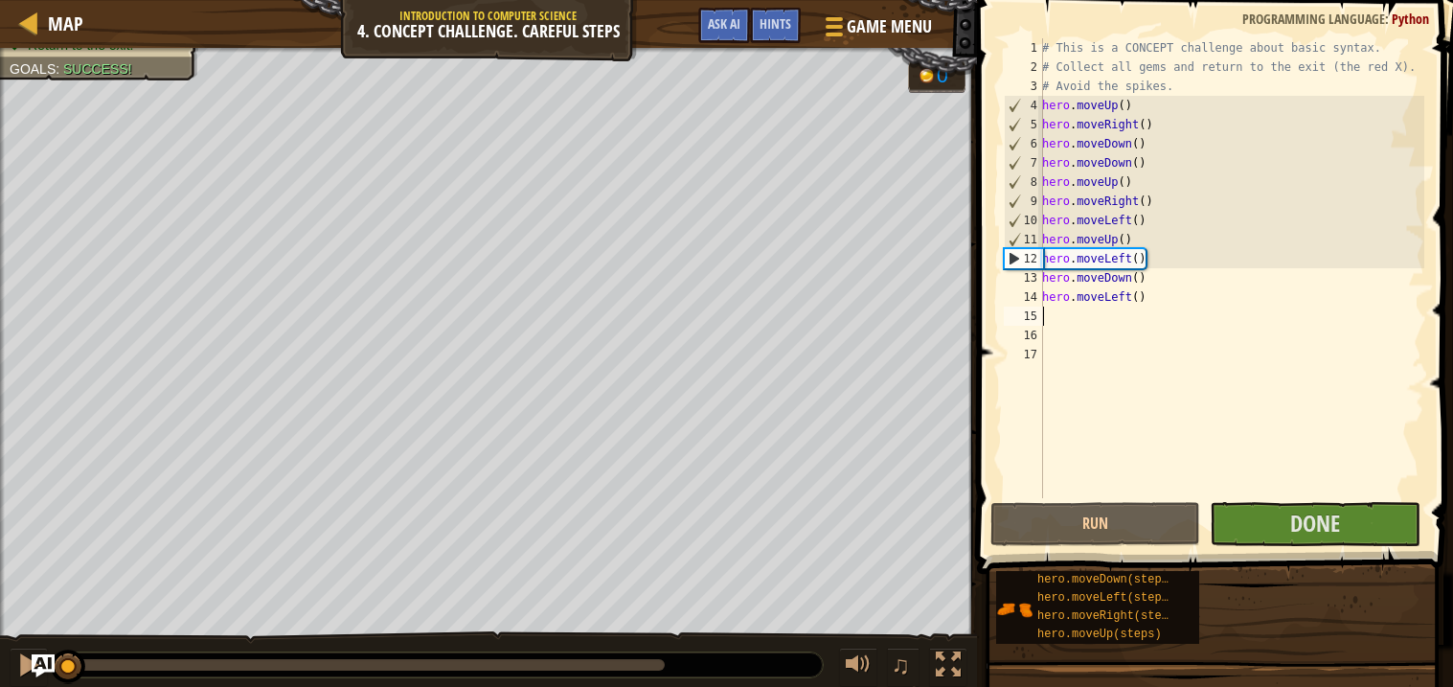
click at [1018, 107] on div "4" at bounding box center [1024, 105] width 38 height 19
click at [1014, 262] on div "12" at bounding box center [1024, 258] width 38 height 19
click at [1151, 271] on div "# This is a CONCEPT challenge about basic syntax. # Collect all gems and return…" at bounding box center [1231, 287] width 386 height 498
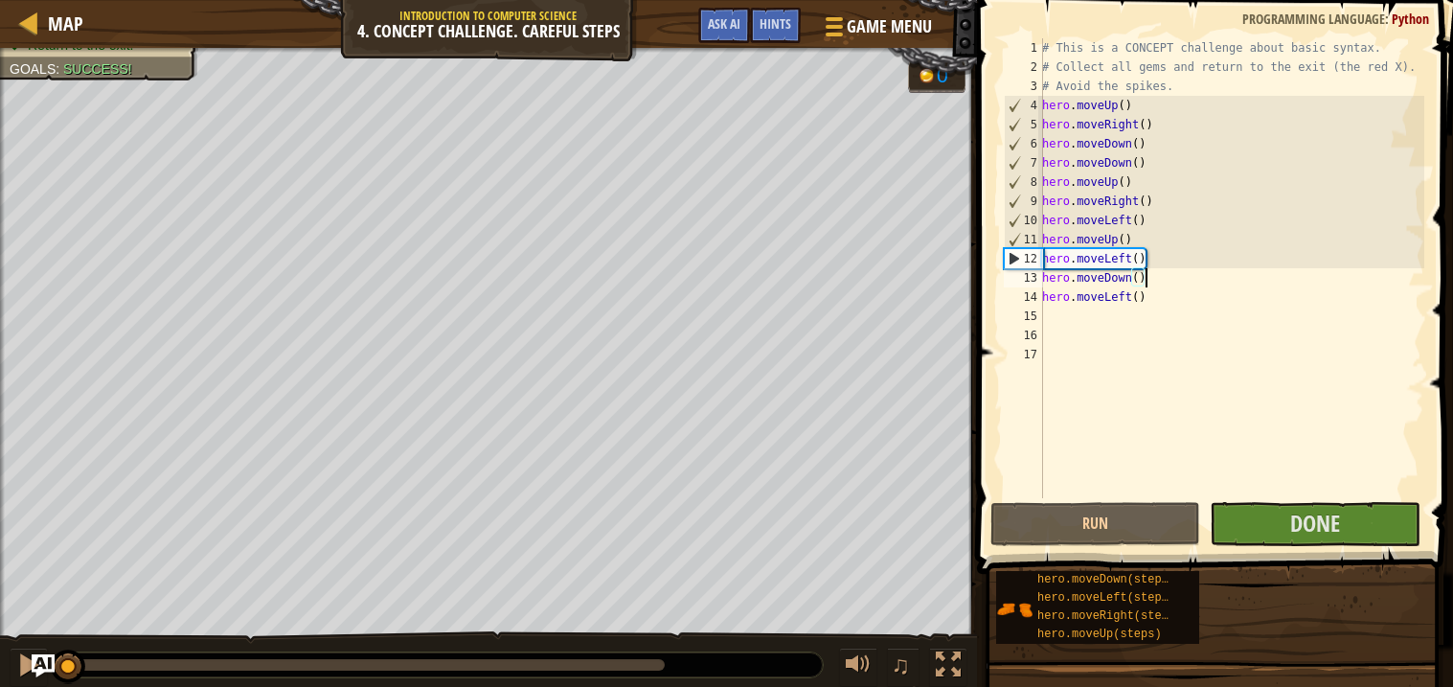
click at [1156, 302] on div "# This is a CONCEPT challenge about basic syntax. # Collect all gems and return…" at bounding box center [1231, 287] width 386 height 498
click at [1153, 259] on div "# This is a CONCEPT challenge about basic syntax. # Collect all gems and return…" at bounding box center [1231, 287] width 386 height 498
click at [1131, 259] on div "# This is a CONCEPT challenge about basic syntax. # Collect all gems and return…" at bounding box center [1231, 287] width 386 height 498
click at [1112, 261] on div "# This is a CONCEPT challenge about basic syntax. # Collect all gems and return…" at bounding box center [1231, 287] width 386 height 498
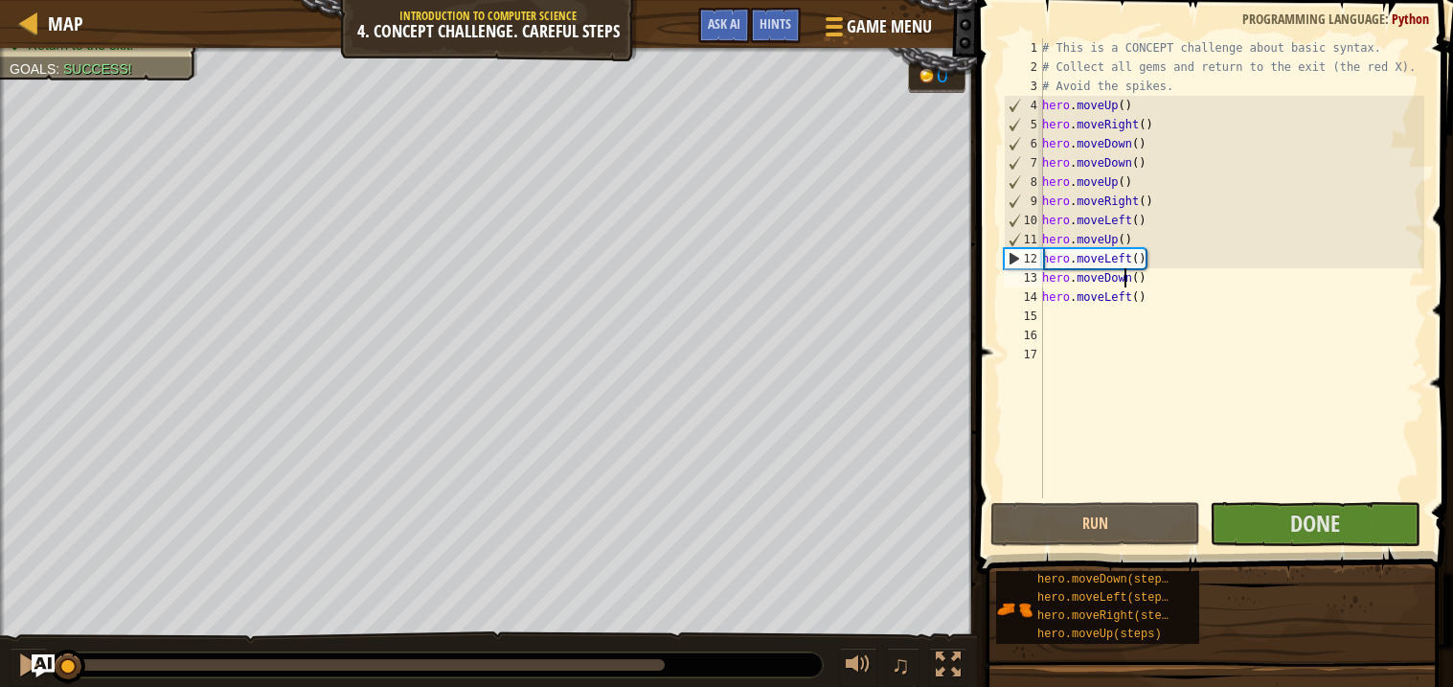
click at [1124, 270] on div "# This is a CONCEPT challenge about basic syntax. # Collect all gems and return…" at bounding box center [1231, 287] width 386 height 498
click at [1096, 274] on div "# This is a CONCEPT challenge about basic syntax. # Collect all gems and return…" at bounding box center [1231, 287] width 386 height 498
click at [1113, 295] on div "# This is a CONCEPT challenge about basic syntax. # Collect all gems and return…" at bounding box center [1231, 287] width 386 height 498
click at [1156, 301] on div "# This is a CONCEPT challenge about basic syntax. # Collect all gems and return…" at bounding box center [1231, 287] width 386 height 498
type textarea "h"
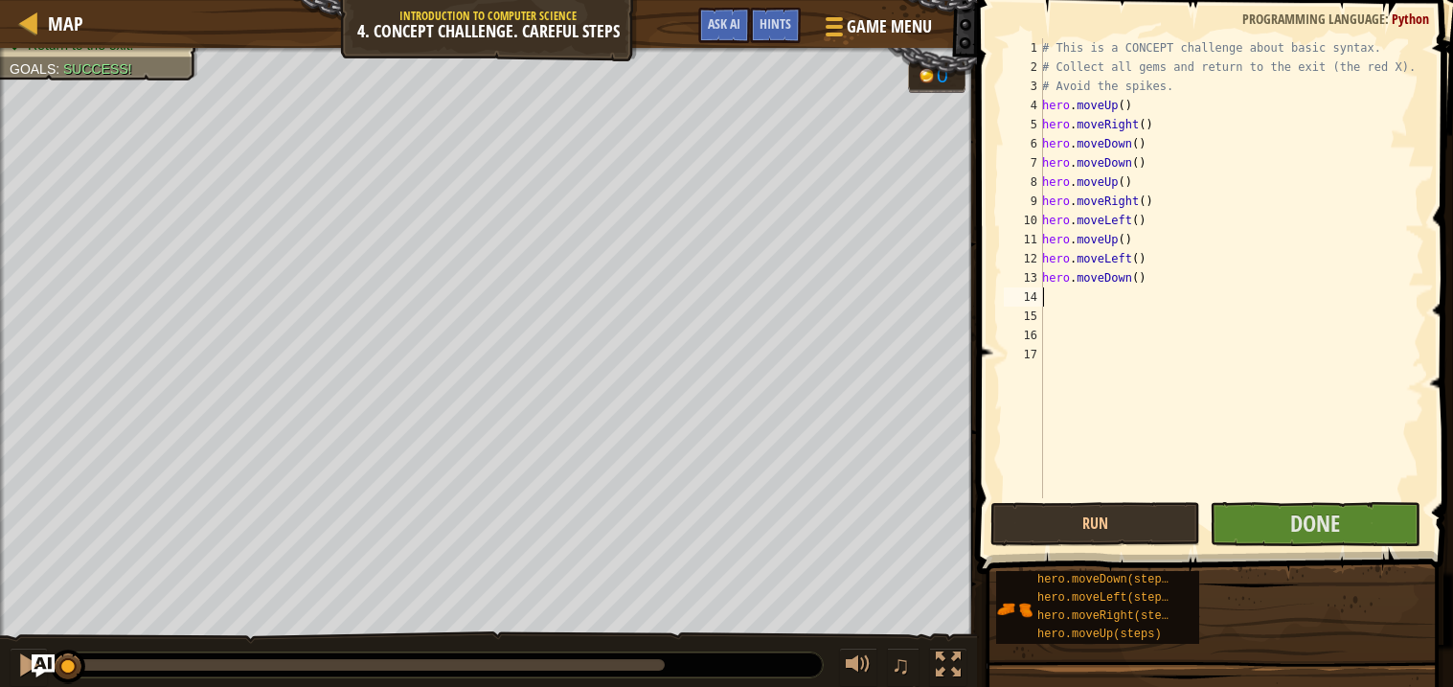
click at [1171, 273] on div "# This is a CONCEPT challenge about basic syntax. # Collect all gems and return…" at bounding box center [1231, 287] width 386 height 498
type textarea "h"
click at [1319, 530] on span "Done" at bounding box center [1315, 523] width 50 height 31
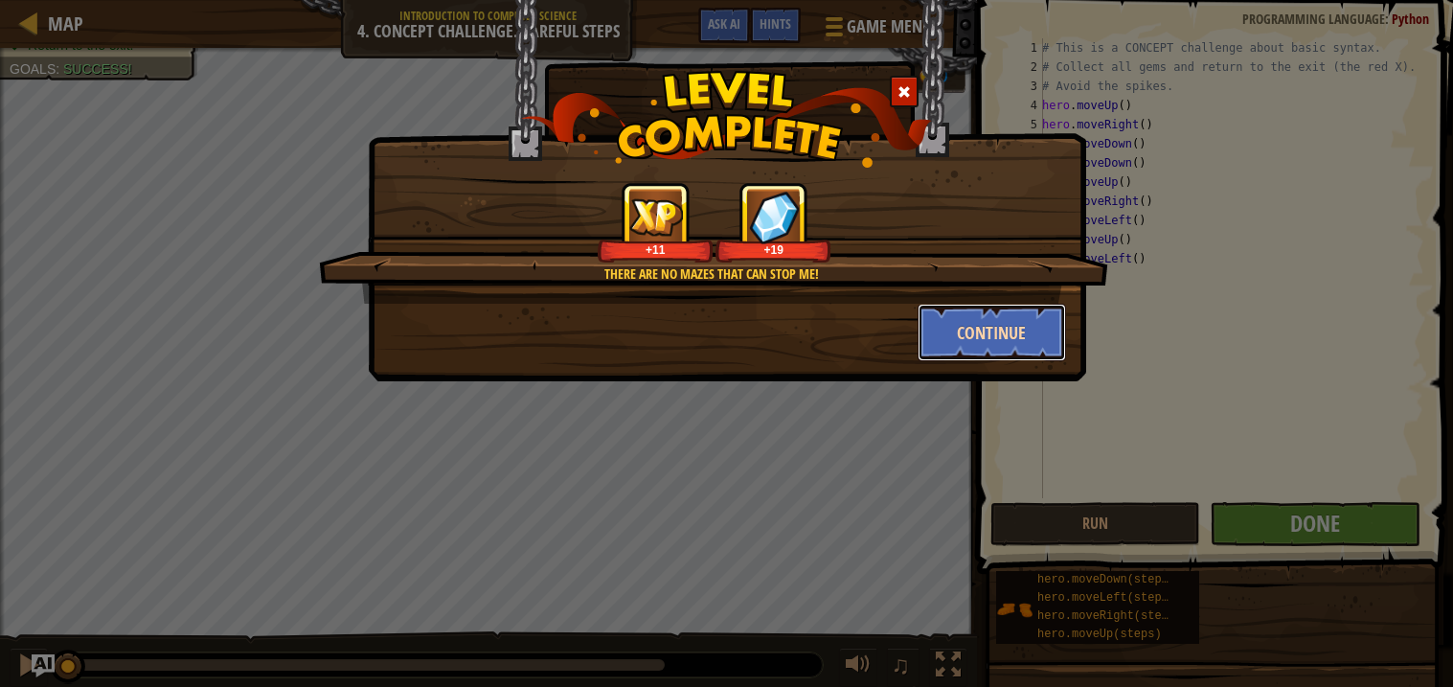
click at [977, 325] on button "Continue" at bounding box center [992, 332] width 148 height 57
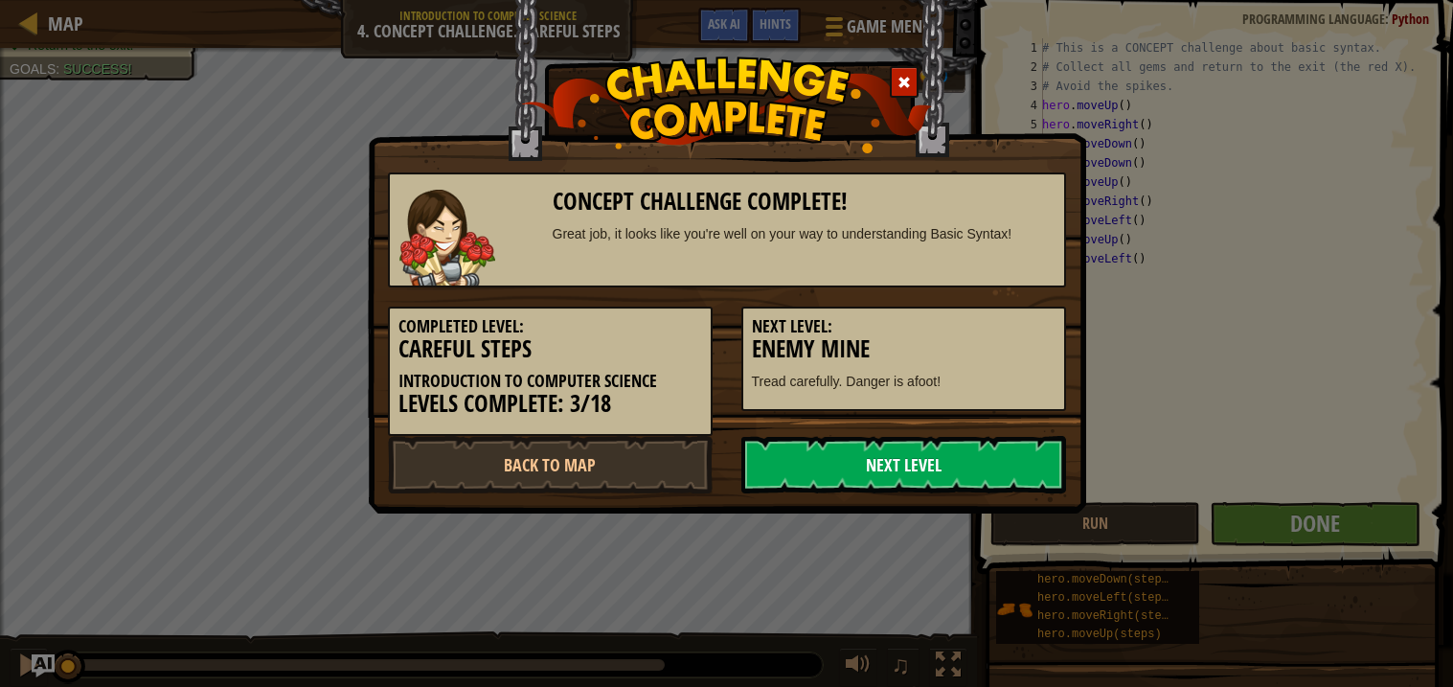
click at [915, 461] on link "Next Level" at bounding box center [903, 464] width 325 height 57
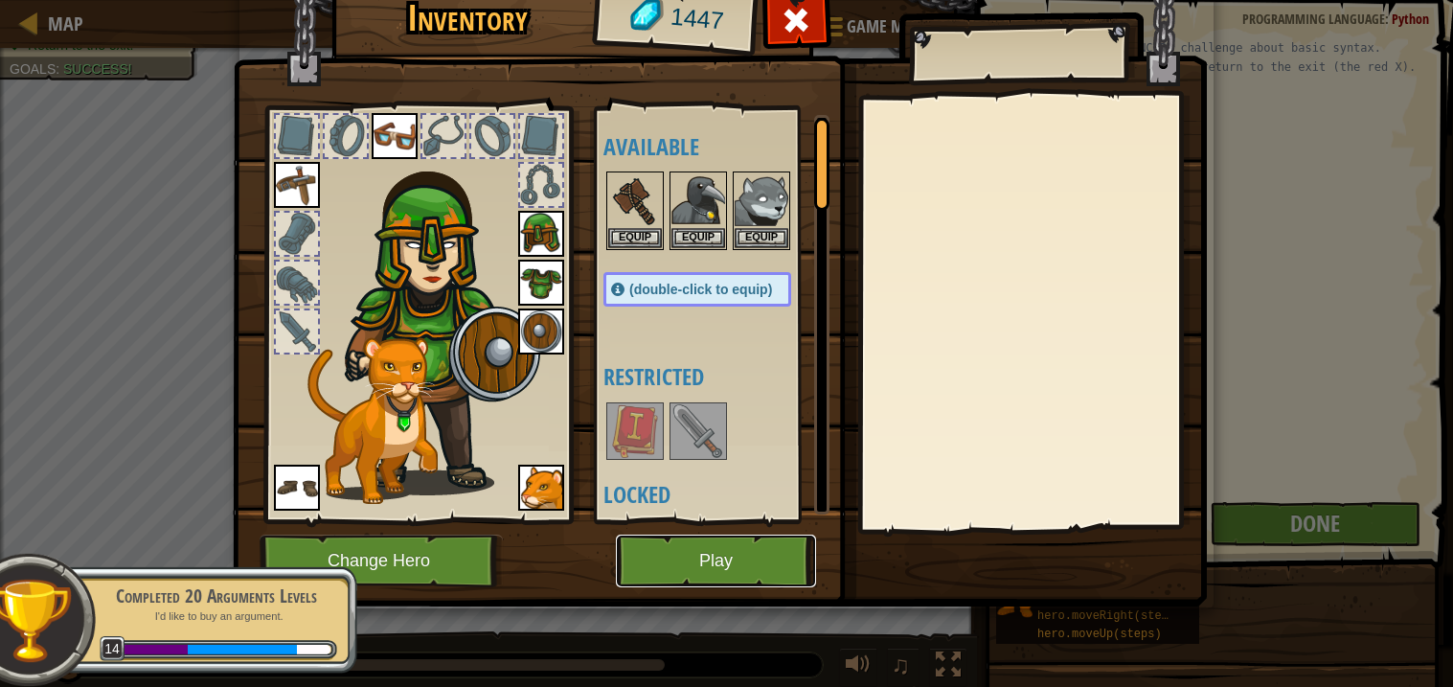
click at [763, 563] on button "Play" at bounding box center [716, 560] width 200 height 53
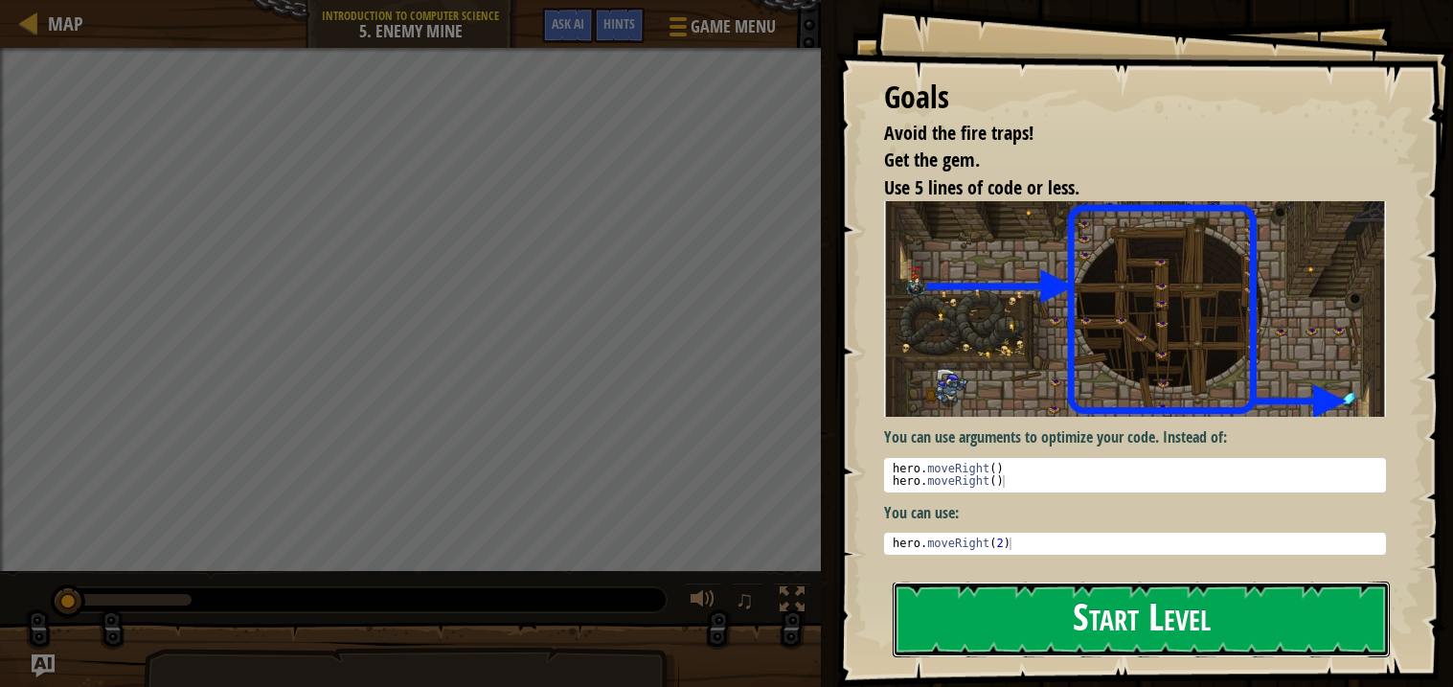
click at [1062, 602] on button "Start Level" at bounding box center [1141, 619] width 497 height 76
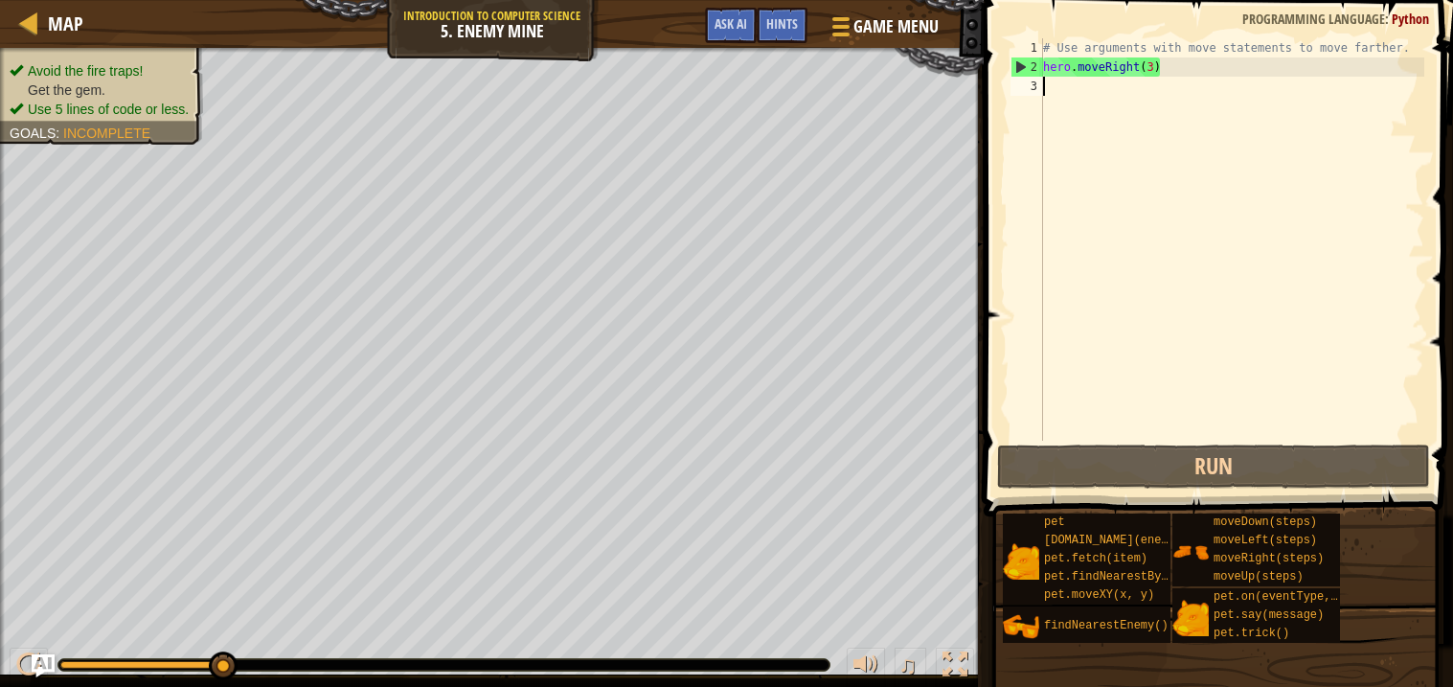
click at [1081, 79] on div "# Use arguments with move statements to move farther. hero . moveRight ( 3 )" at bounding box center [1231, 258] width 385 height 441
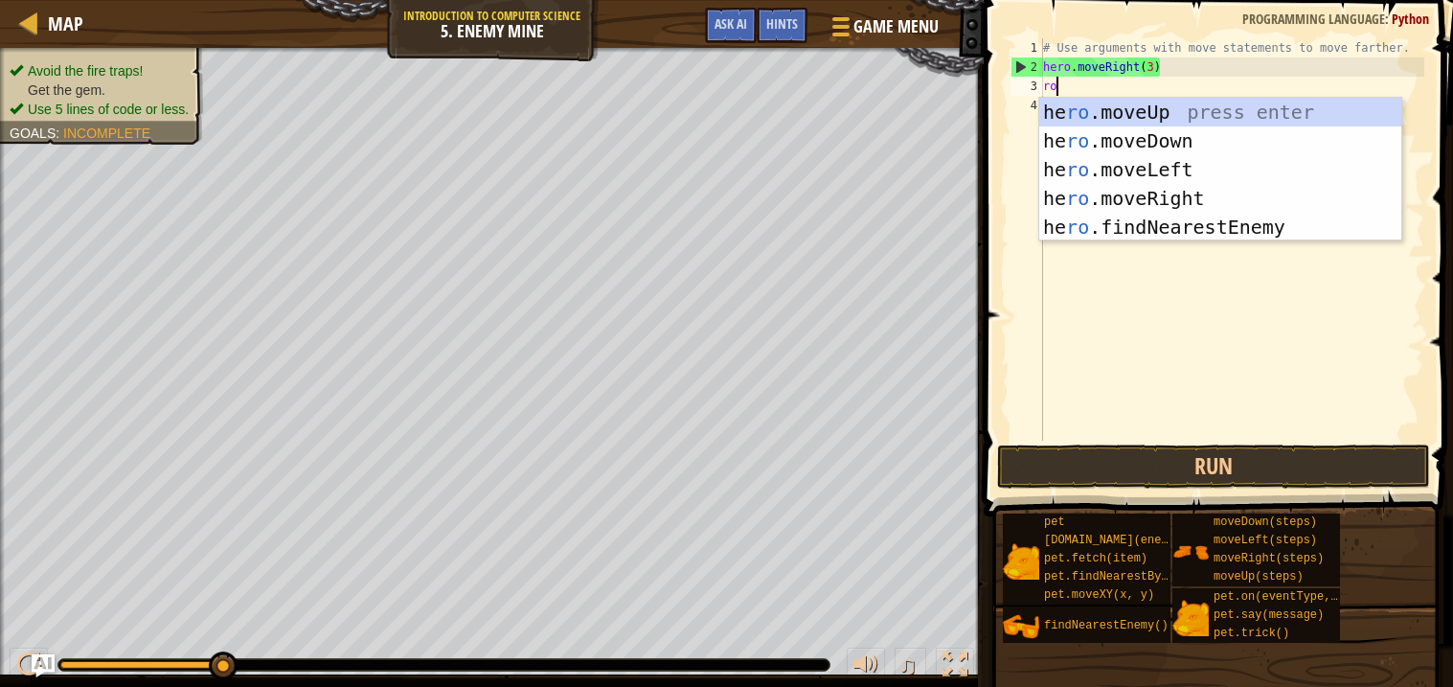
type textarea "ro"
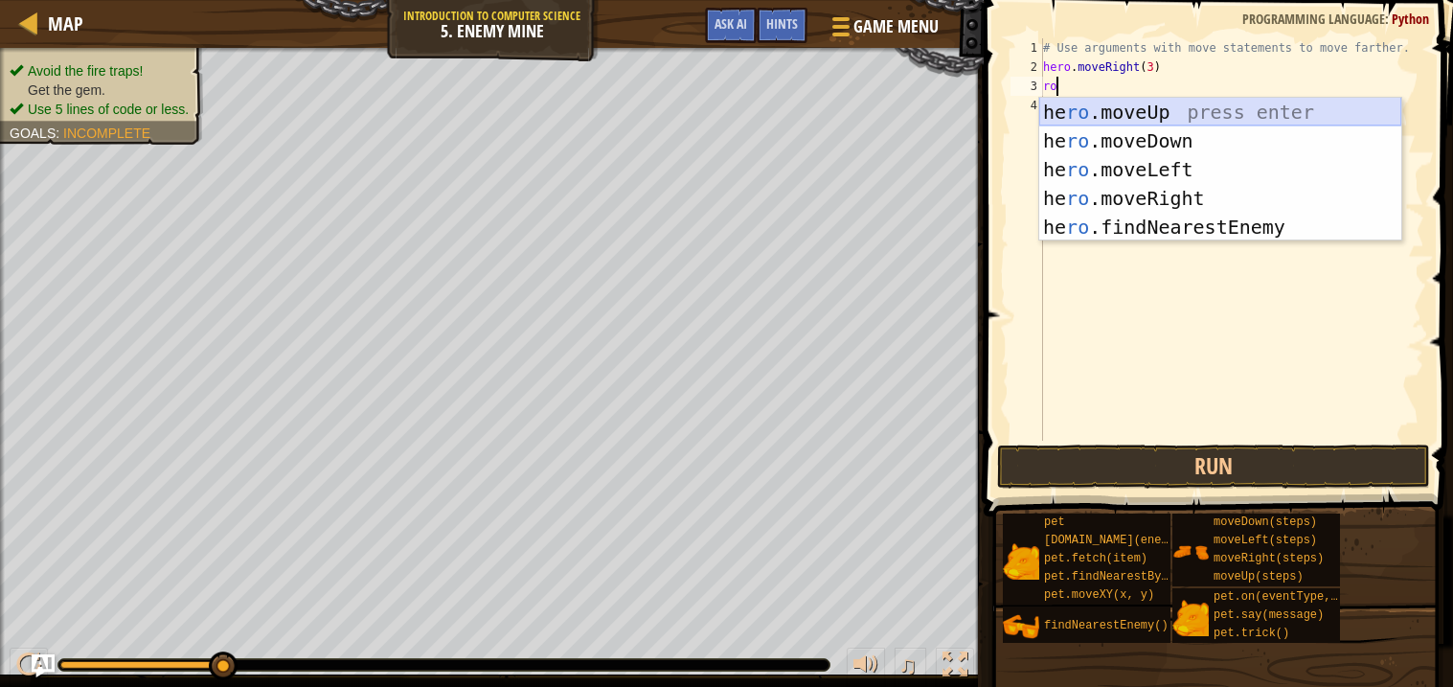
click at [1143, 107] on div "he ro .moveUp press enter he ro .moveDown press enter he ro .moveLeft press ent…" at bounding box center [1220, 198] width 362 height 201
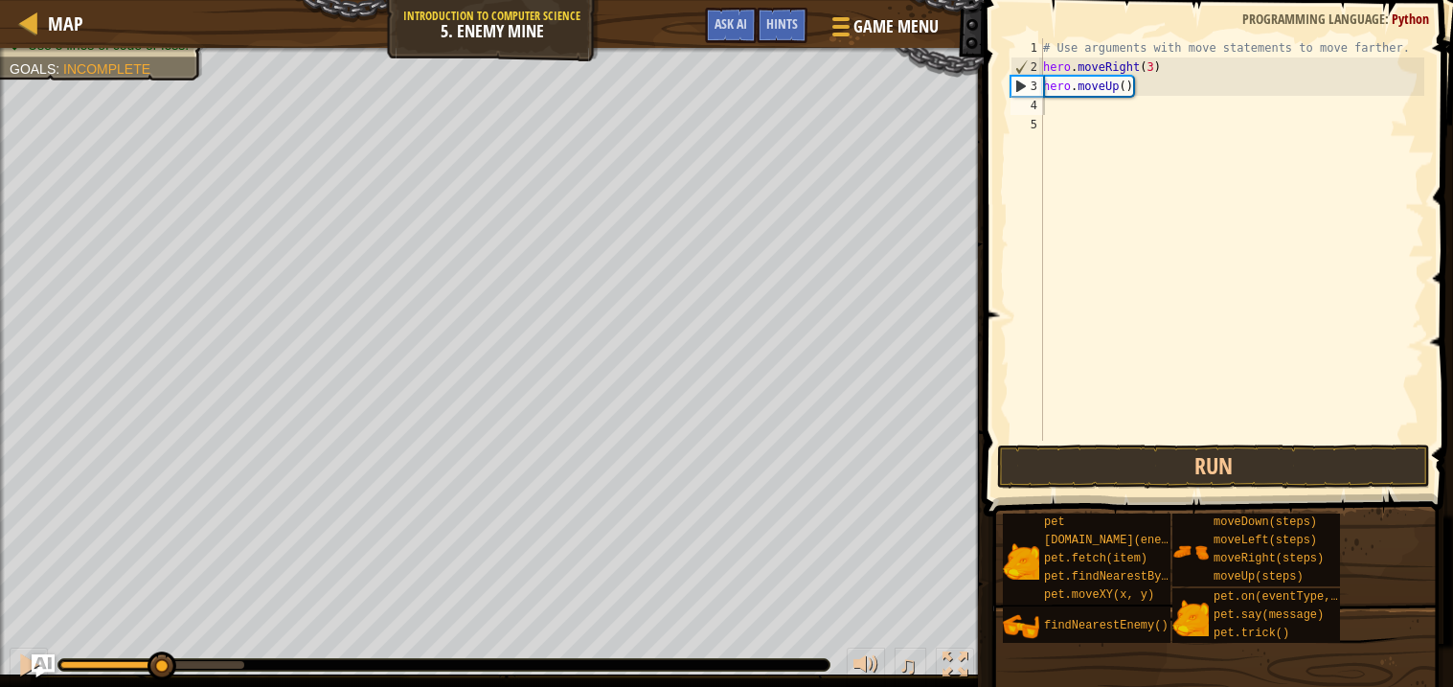
click at [1072, 100] on div "# Use arguments with move statements to move farther. hero . moveRight ( 3 ) he…" at bounding box center [1231, 258] width 385 height 441
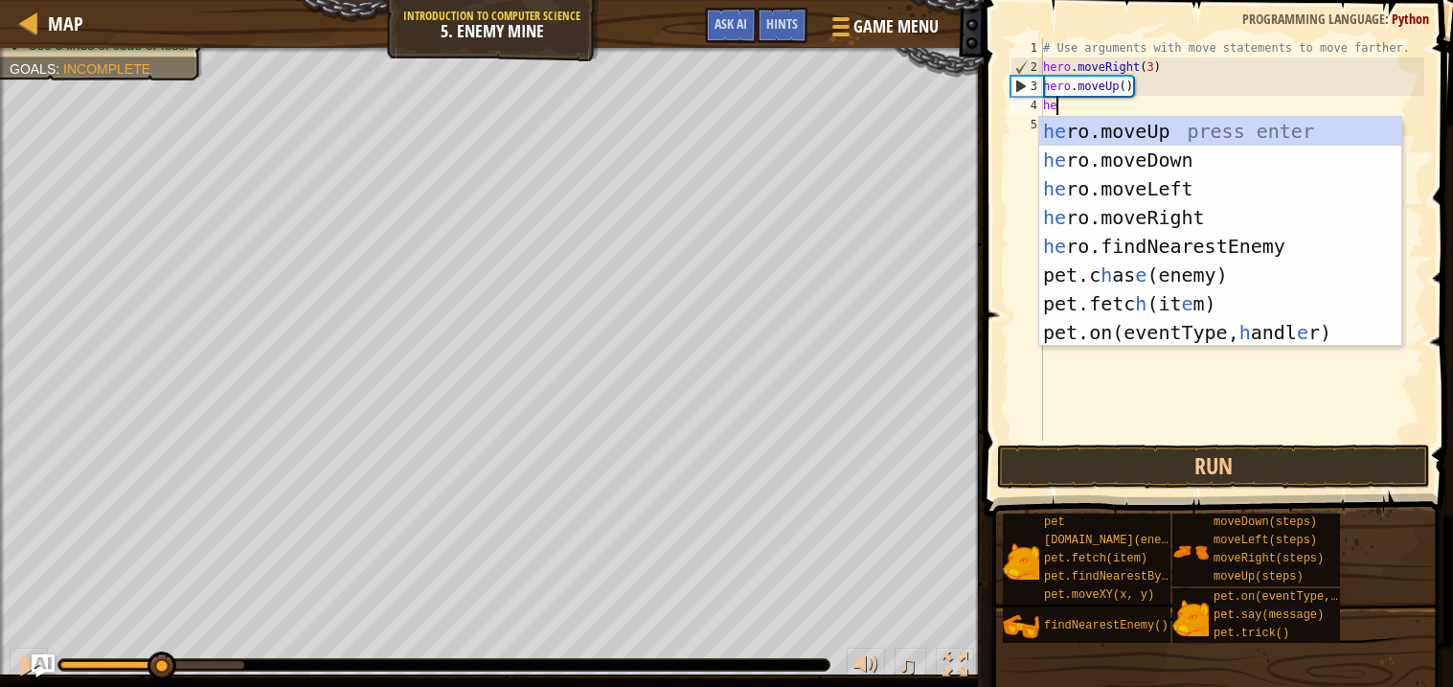
scroll to position [8, 1]
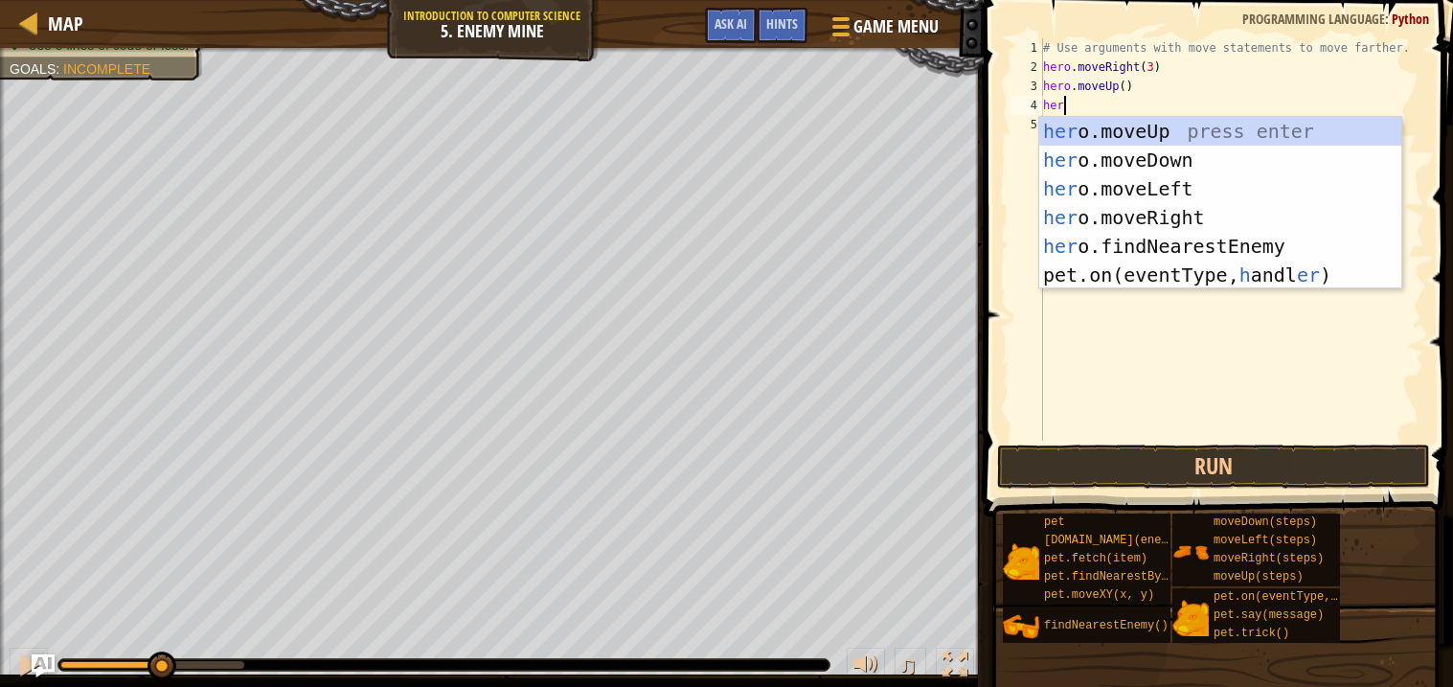
type textarea "hero"
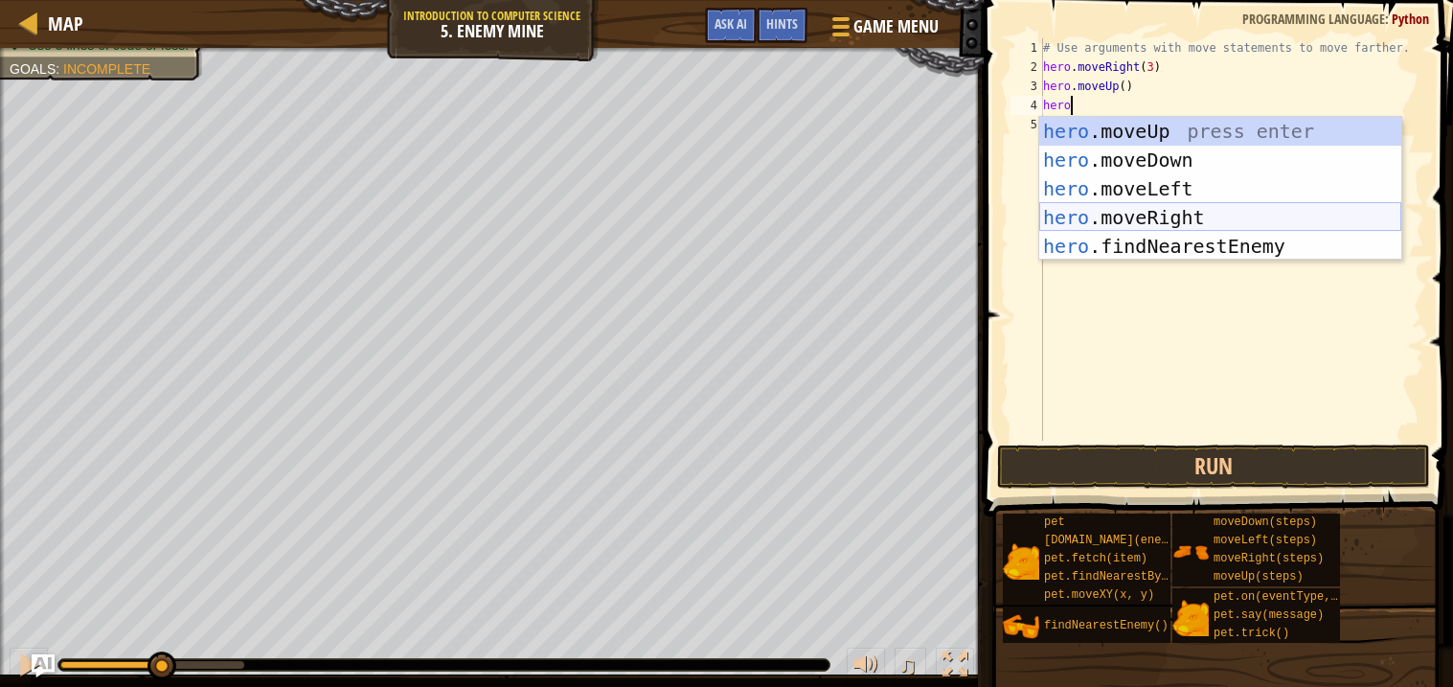
click at [1121, 214] on div "hero .moveUp press enter hero .moveDown press enter hero .moveLeft press enter …" at bounding box center [1220, 217] width 362 height 201
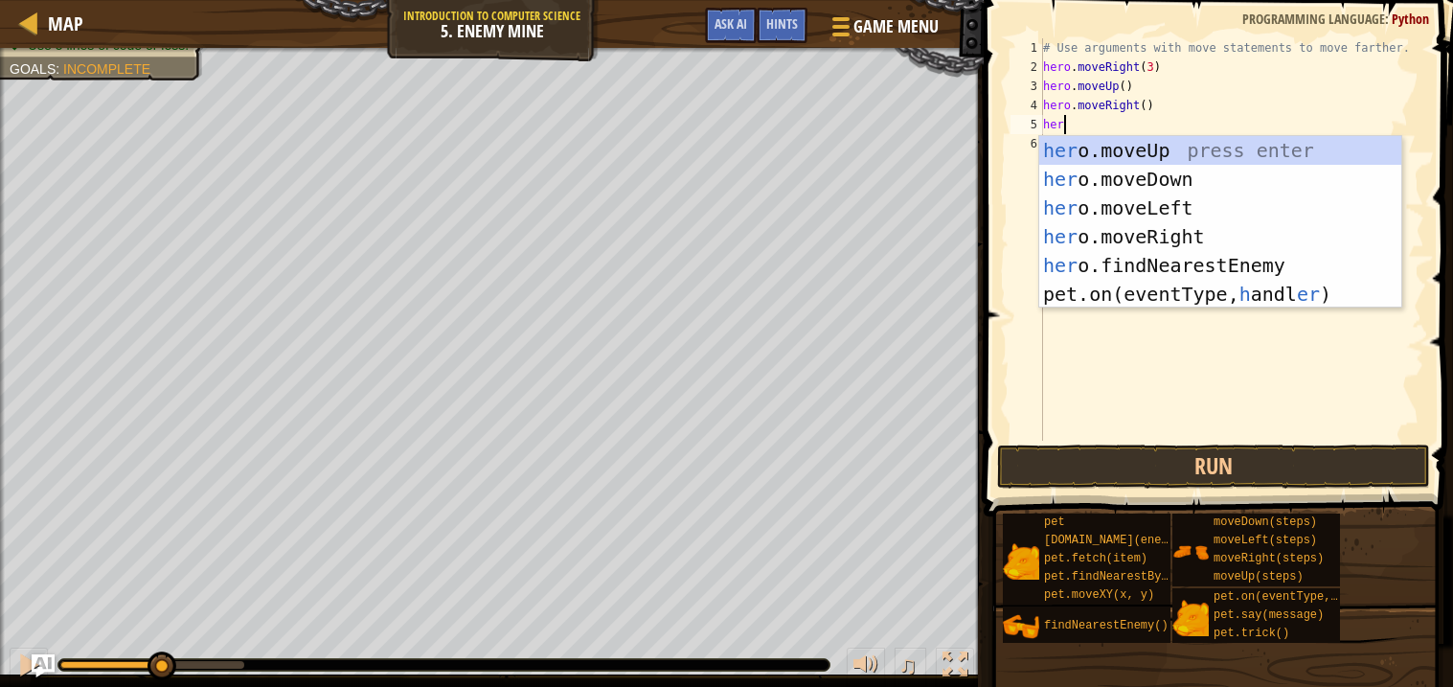
type textarea "hero"
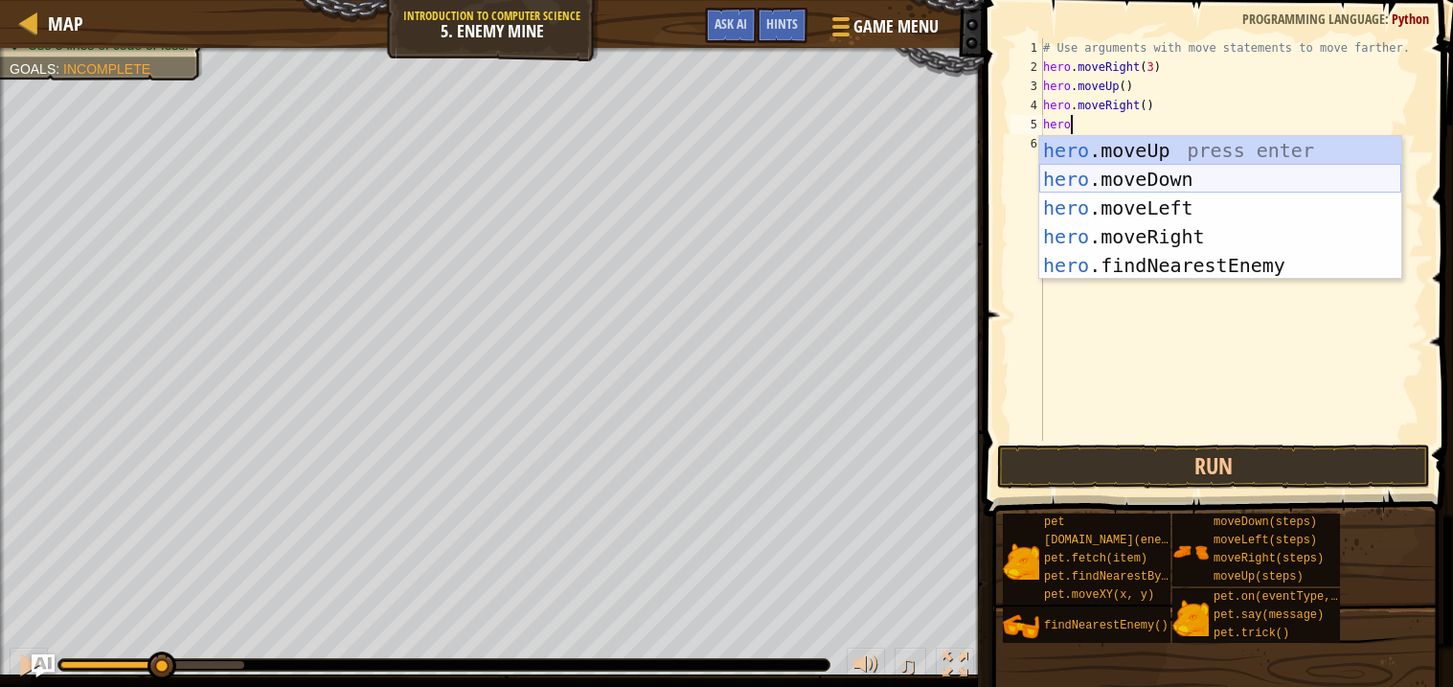
click at [1138, 182] on div "hero .moveUp press enter hero .moveDown press enter hero .moveLeft press enter …" at bounding box center [1220, 236] width 362 height 201
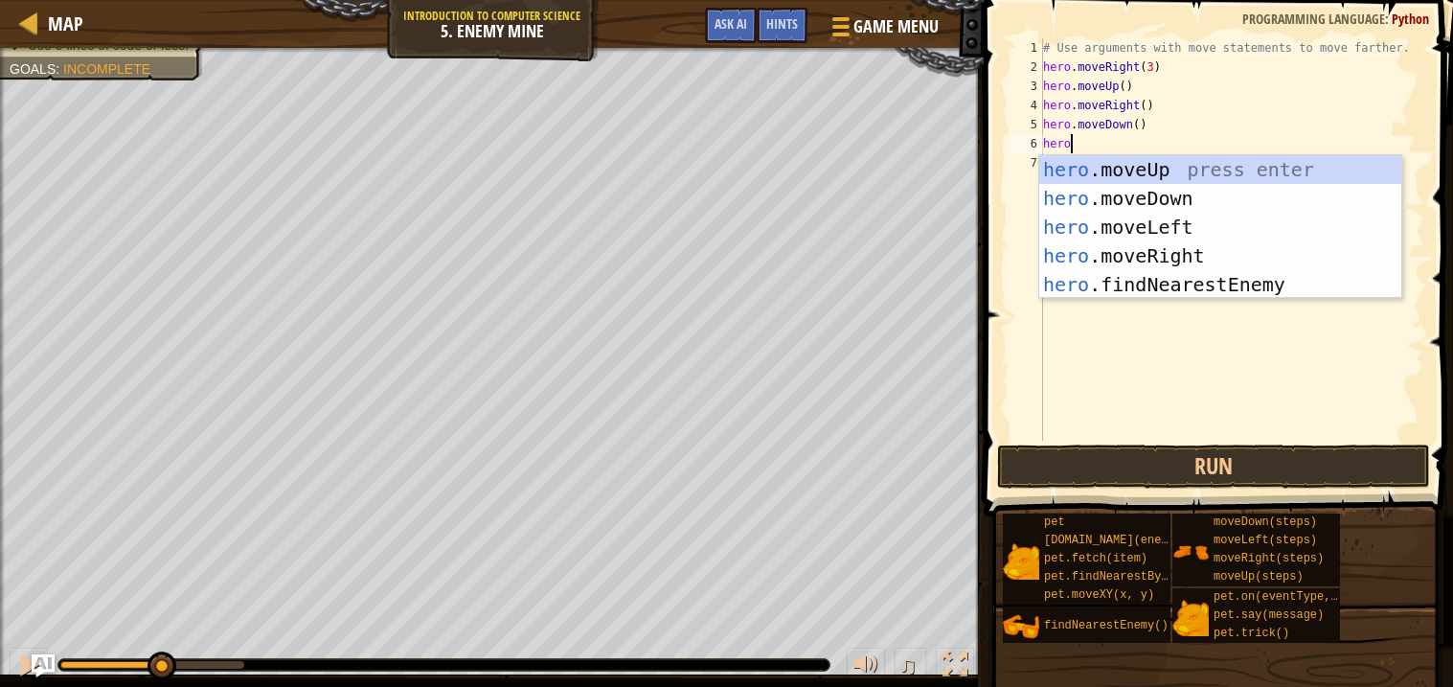
type textarea "hero"
click at [1157, 193] on div "hero .moveUp press enter hero .moveDown press enter hero .moveLeft press enter …" at bounding box center [1220, 255] width 362 height 201
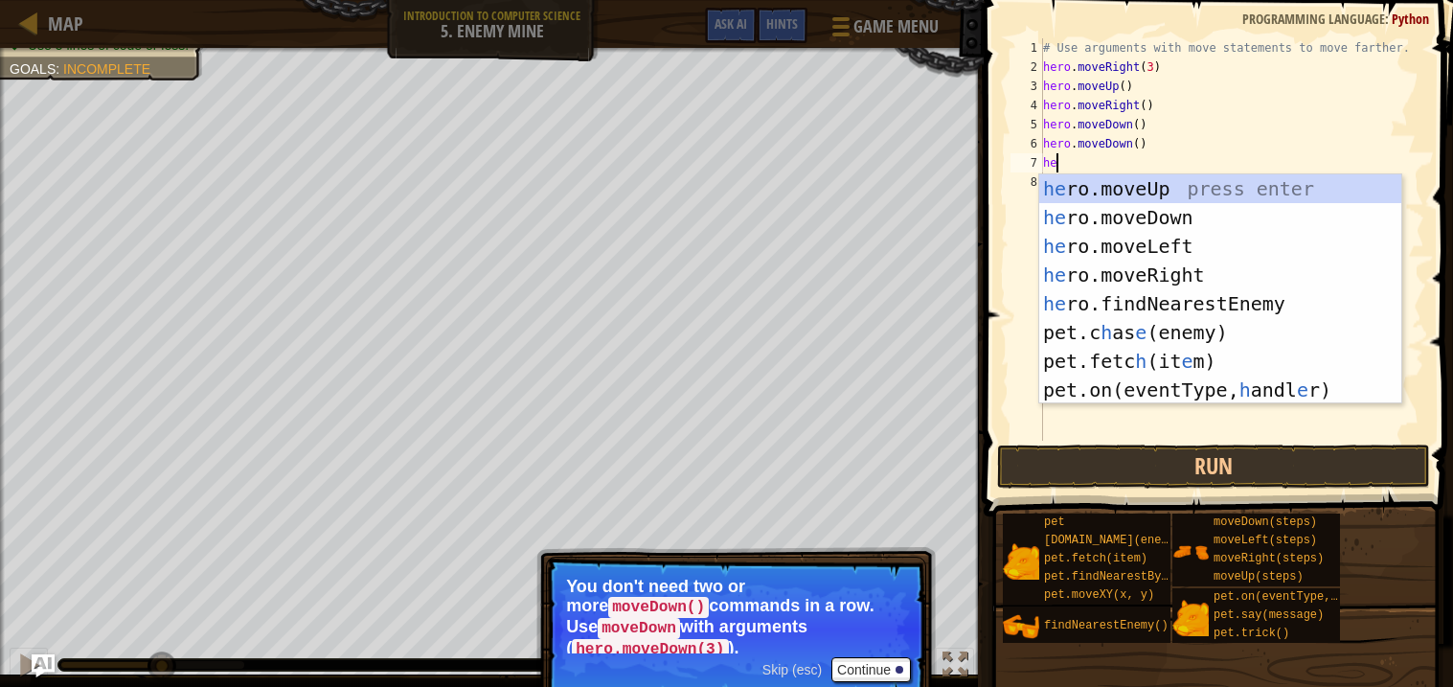
scroll to position [8, 0]
type textarea "h"
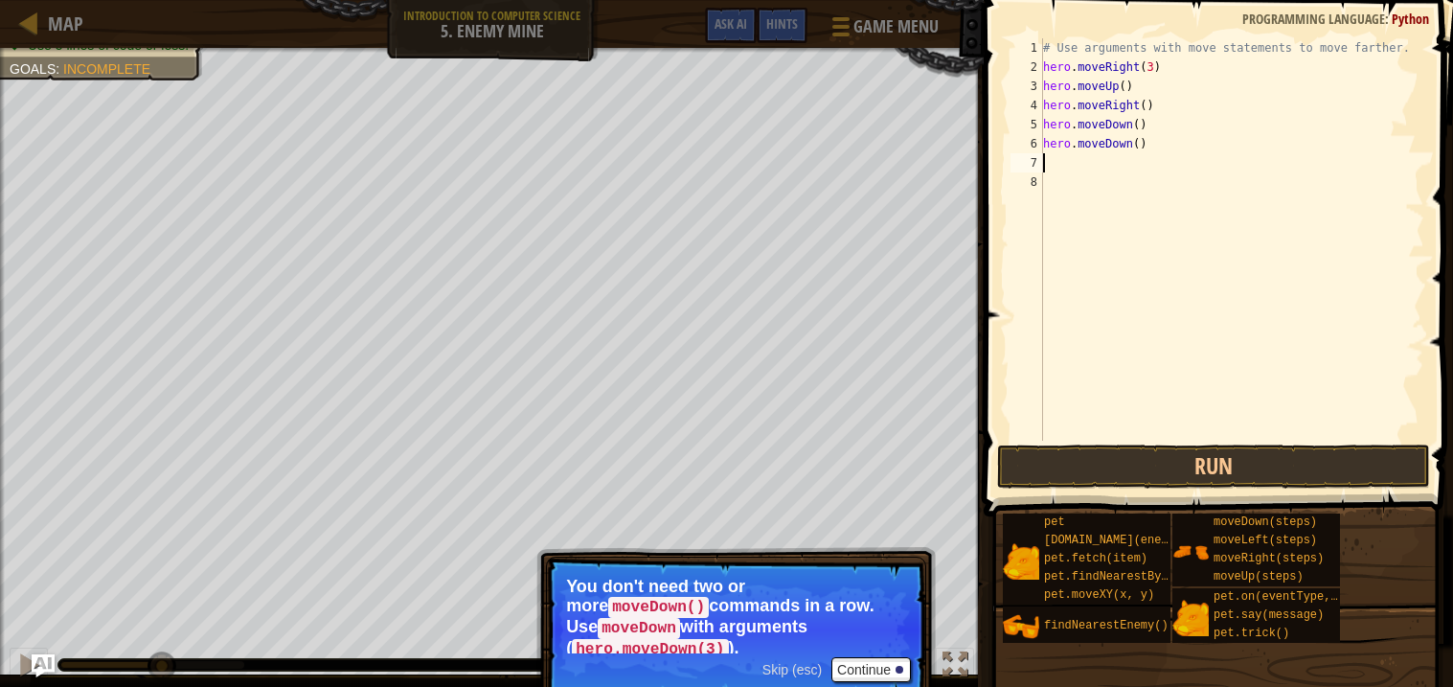
click at [1140, 139] on div "# Use arguments with move statements to move farther. hero . moveRight ( 3 ) he…" at bounding box center [1231, 258] width 385 height 441
click at [884, 657] on button "Continue" at bounding box center [870, 669] width 79 height 25
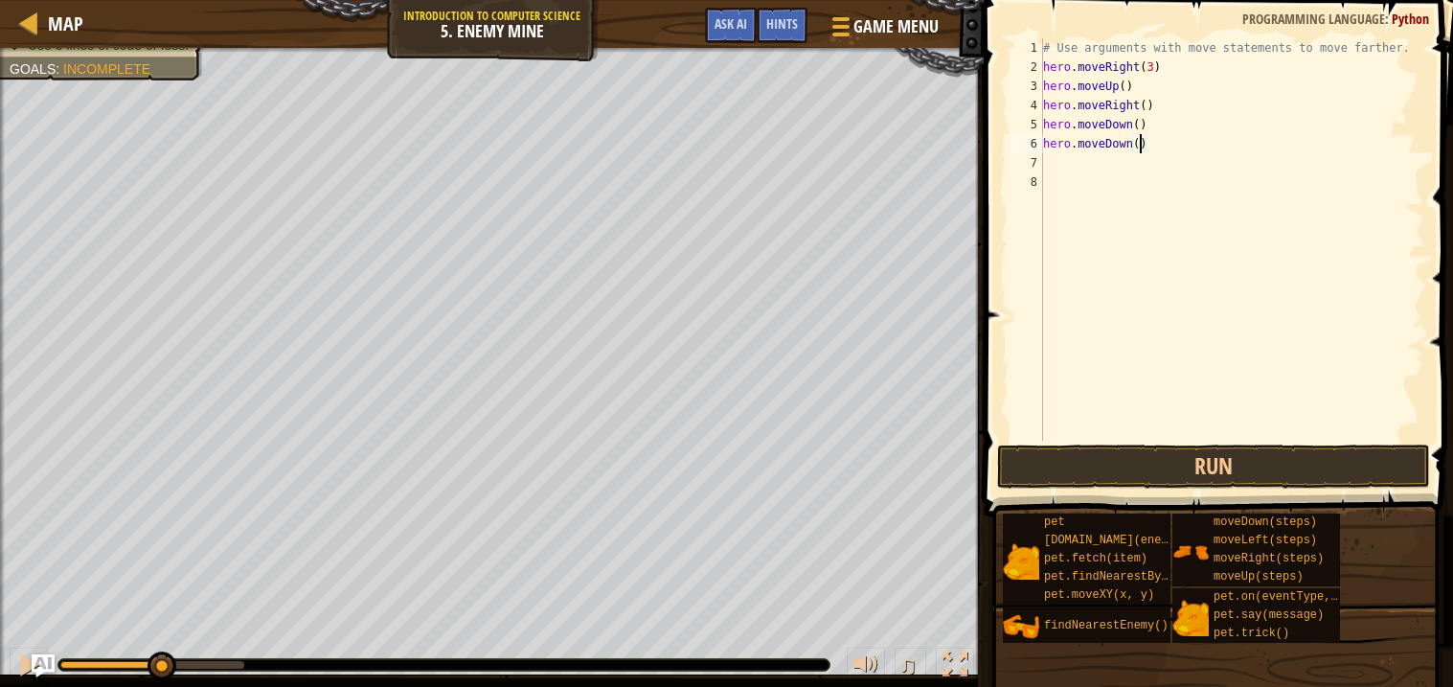
scroll to position [8, 7]
type textarea "hero.moveDown(3)"
click at [1084, 161] on div "# Use arguments with move statements to move farther. hero . moveRight ( 3 ) he…" at bounding box center [1231, 258] width 385 height 441
click at [1170, 138] on div "# Use arguments with move statements to move farther. hero . moveRight ( 3 ) he…" at bounding box center [1231, 258] width 385 height 441
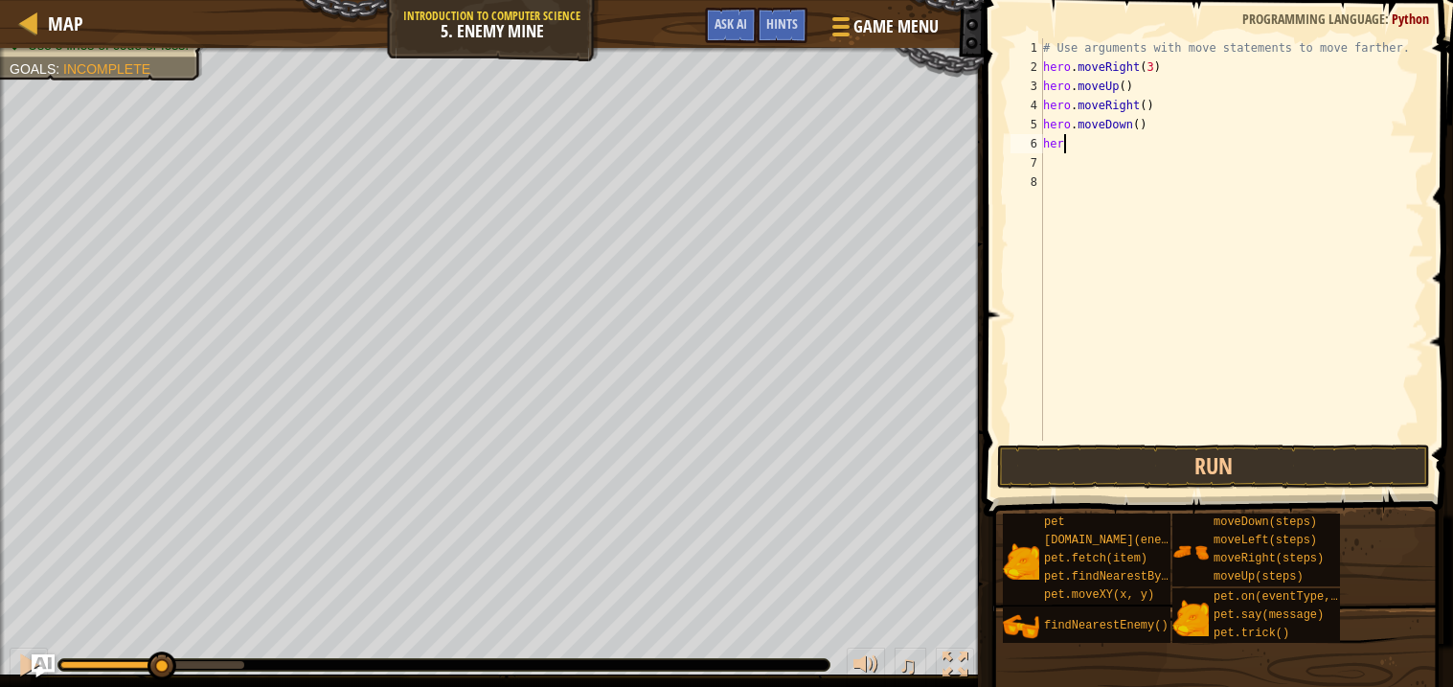
type textarea "h"
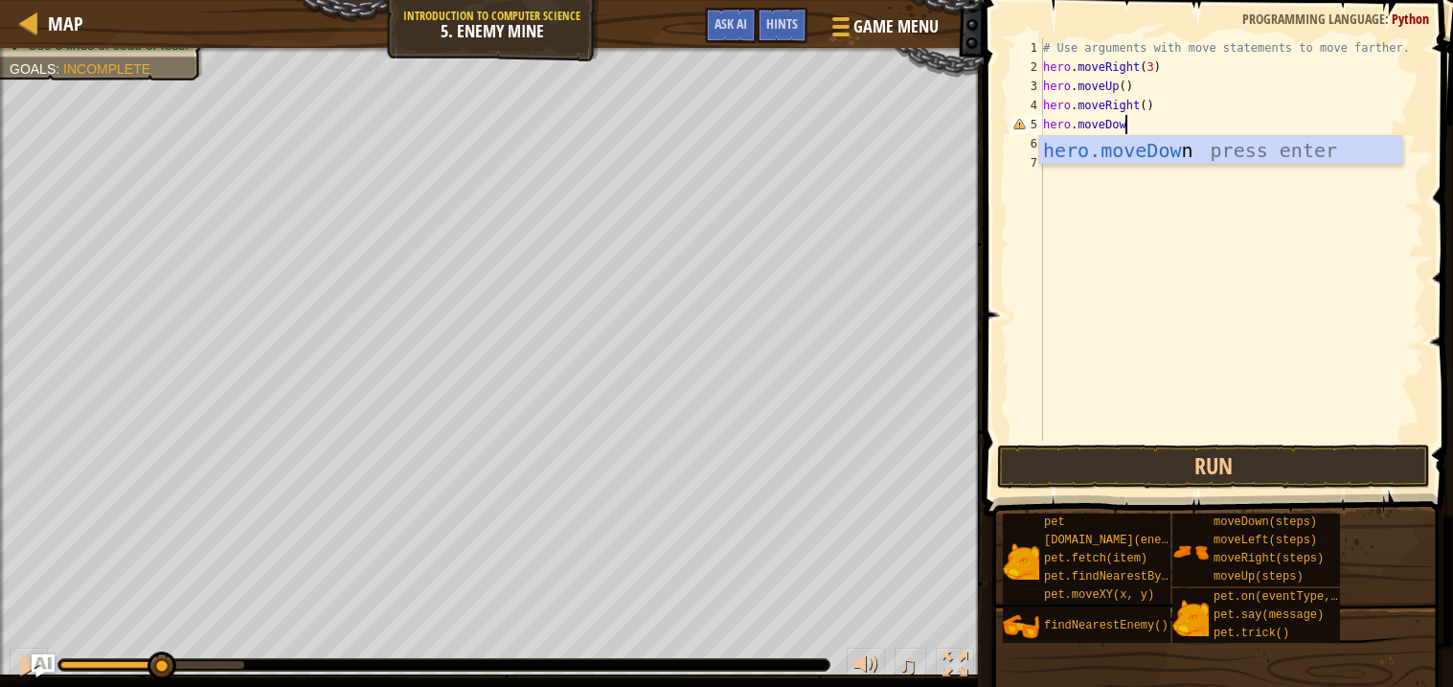
type textarea "hero.moveDown"
click at [1194, 153] on div "hero.moveDown press enter" at bounding box center [1220, 179] width 362 height 86
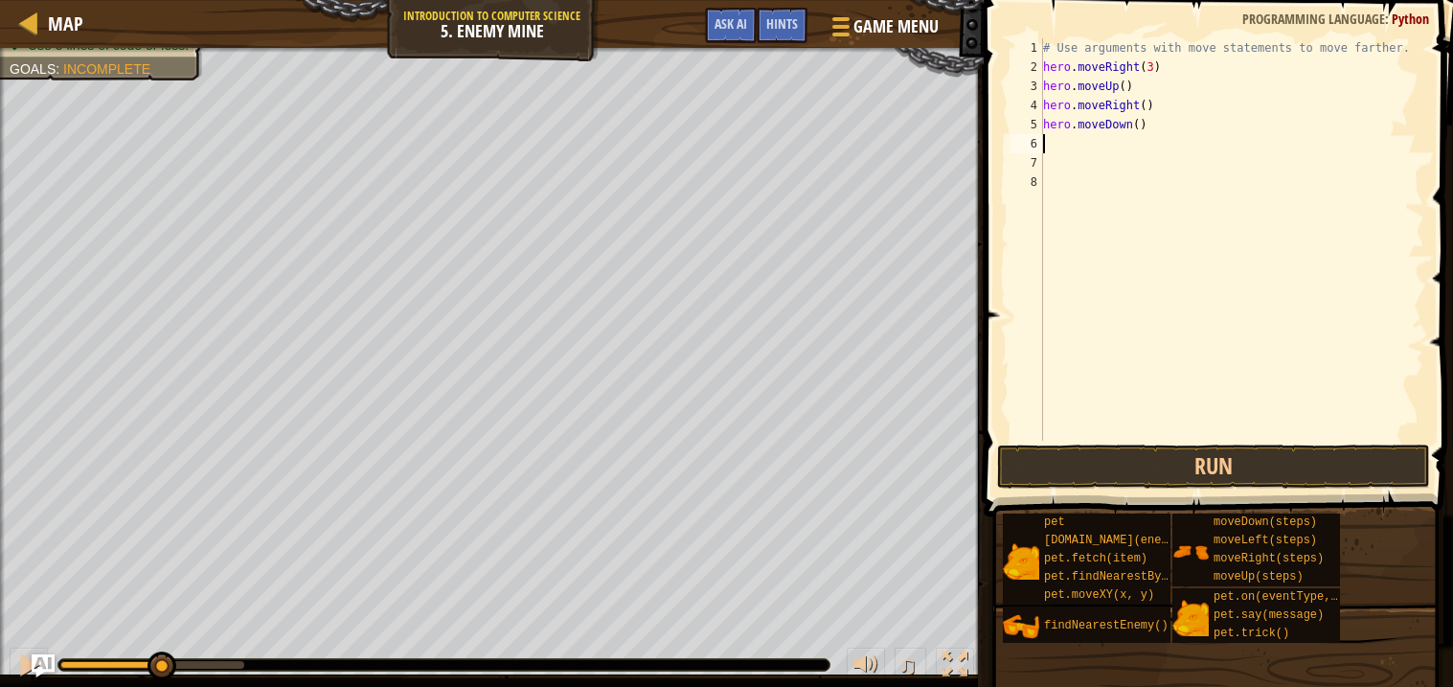
scroll to position [8, 0]
click at [1137, 121] on div "# Use arguments with move statements to move farther. hero . moveRight ( 3 ) he…" at bounding box center [1231, 258] width 385 height 441
type textarea "hero.moveDown(3)"
click at [1051, 141] on div "# Use arguments with move statements to move farther. hero . moveRight ( 3 ) he…" at bounding box center [1231, 258] width 385 height 441
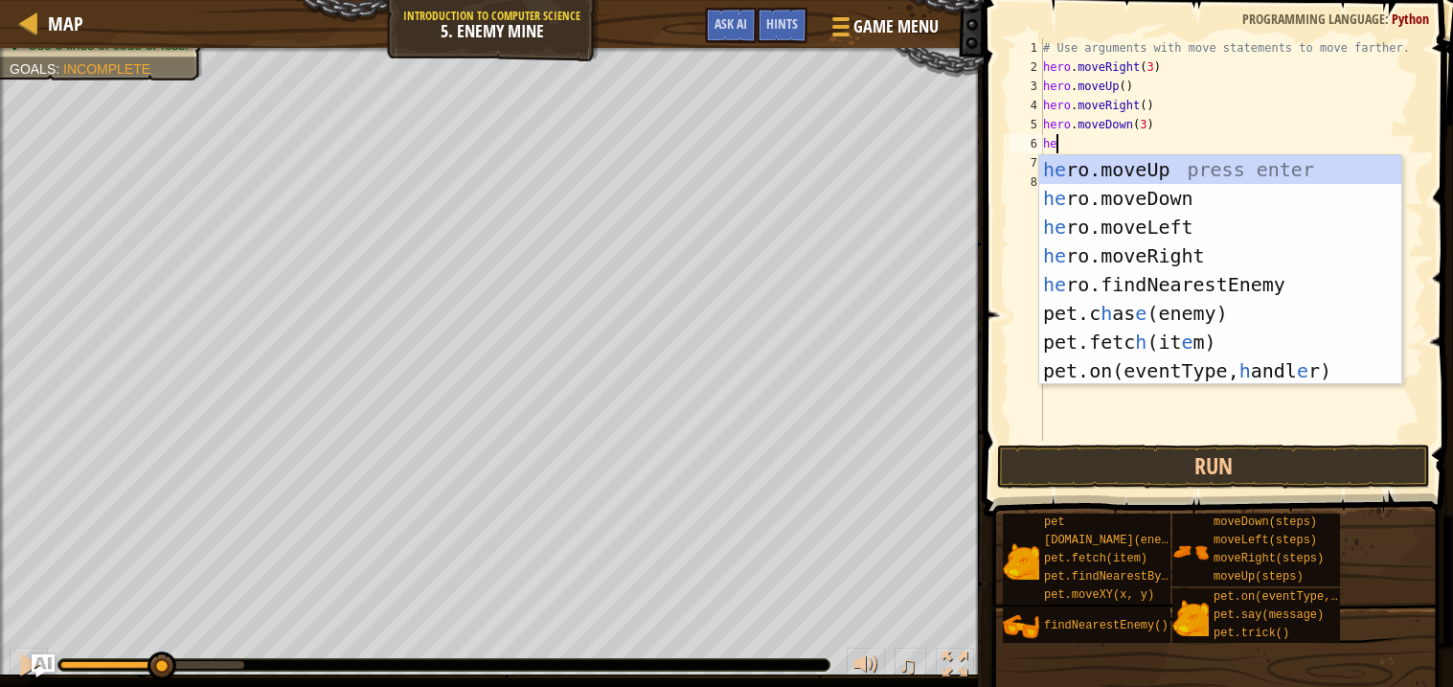
scroll to position [8, 1]
type textarea "hero"
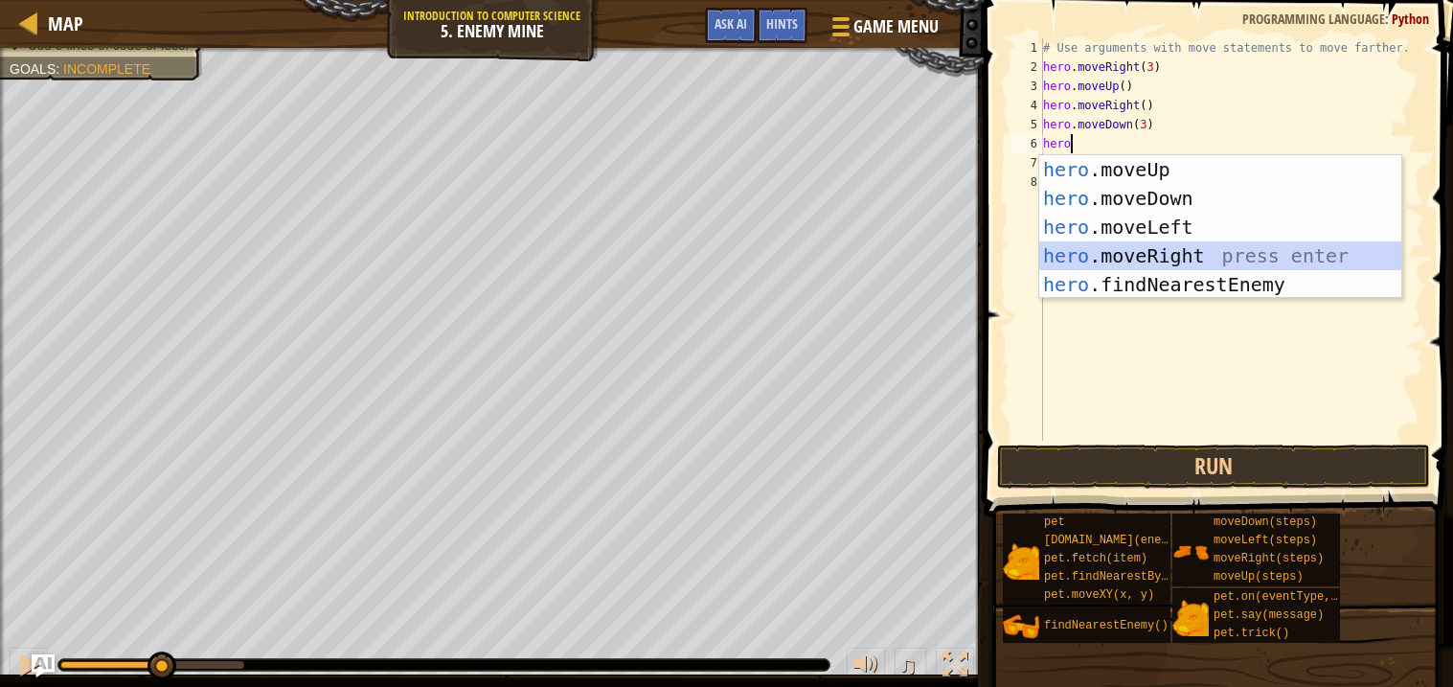
click at [1150, 252] on div "hero .moveUp press enter hero .moveDown press enter hero .moveLeft press enter …" at bounding box center [1220, 255] width 362 height 201
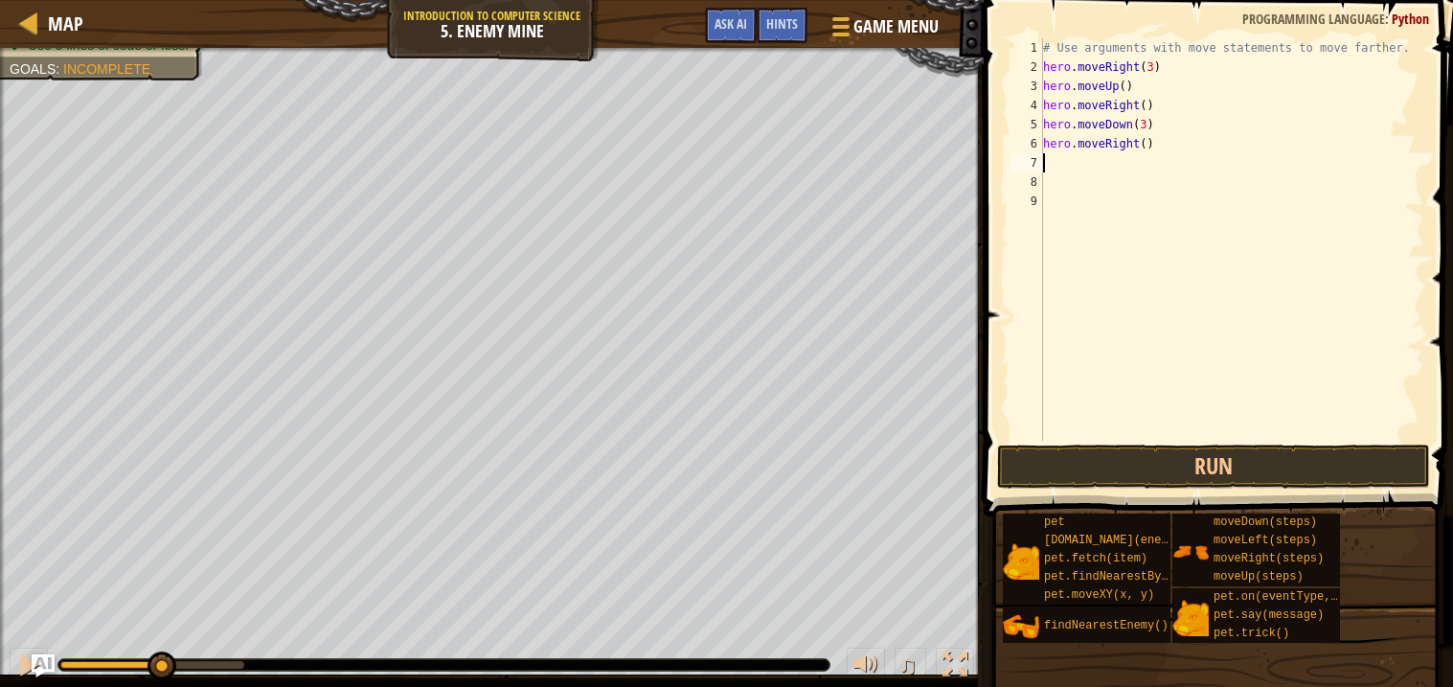
click at [1146, 141] on div "# Use arguments with move statements to move farther. hero . moveRight ( 3 ) he…" at bounding box center [1231, 258] width 385 height 441
type textarea "hero.moveRight(2)"
click at [1184, 465] on button "Run" at bounding box center [1213, 466] width 433 height 44
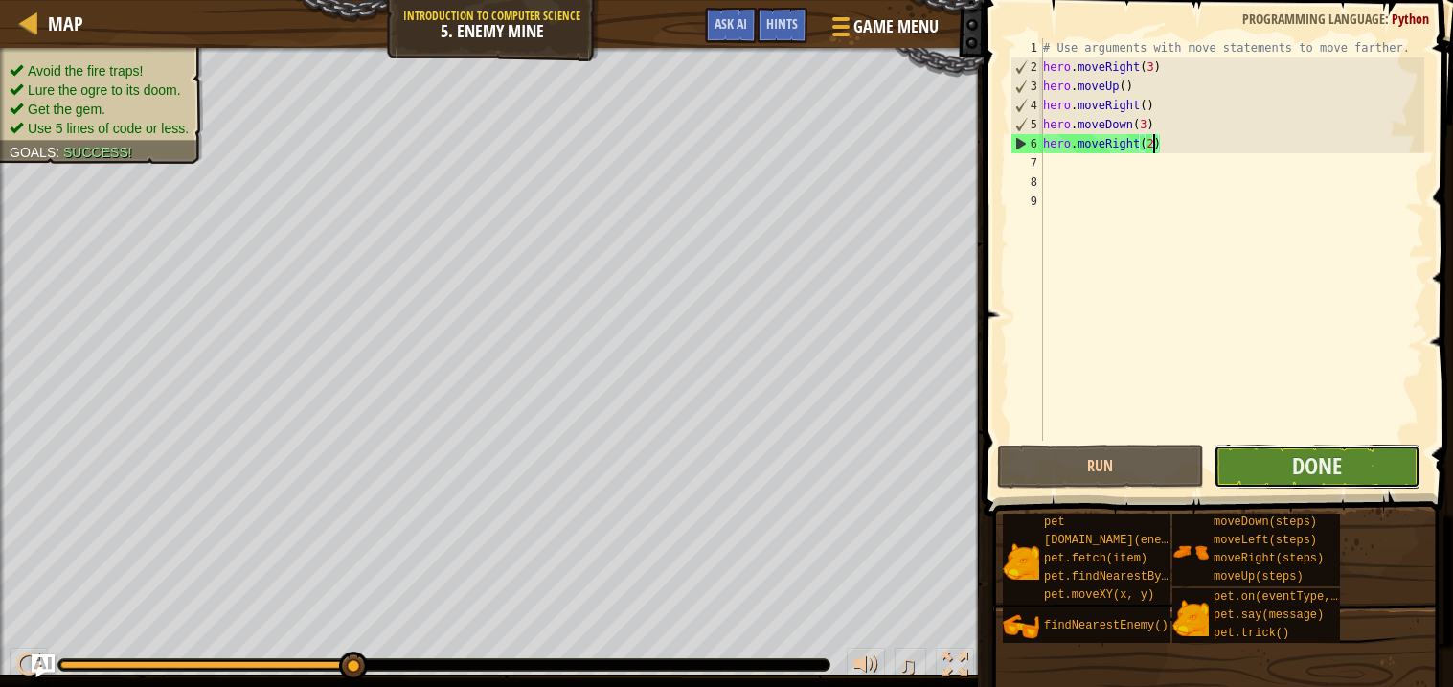
click at [1263, 462] on button "Done" at bounding box center [1316, 466] width 207 height 44
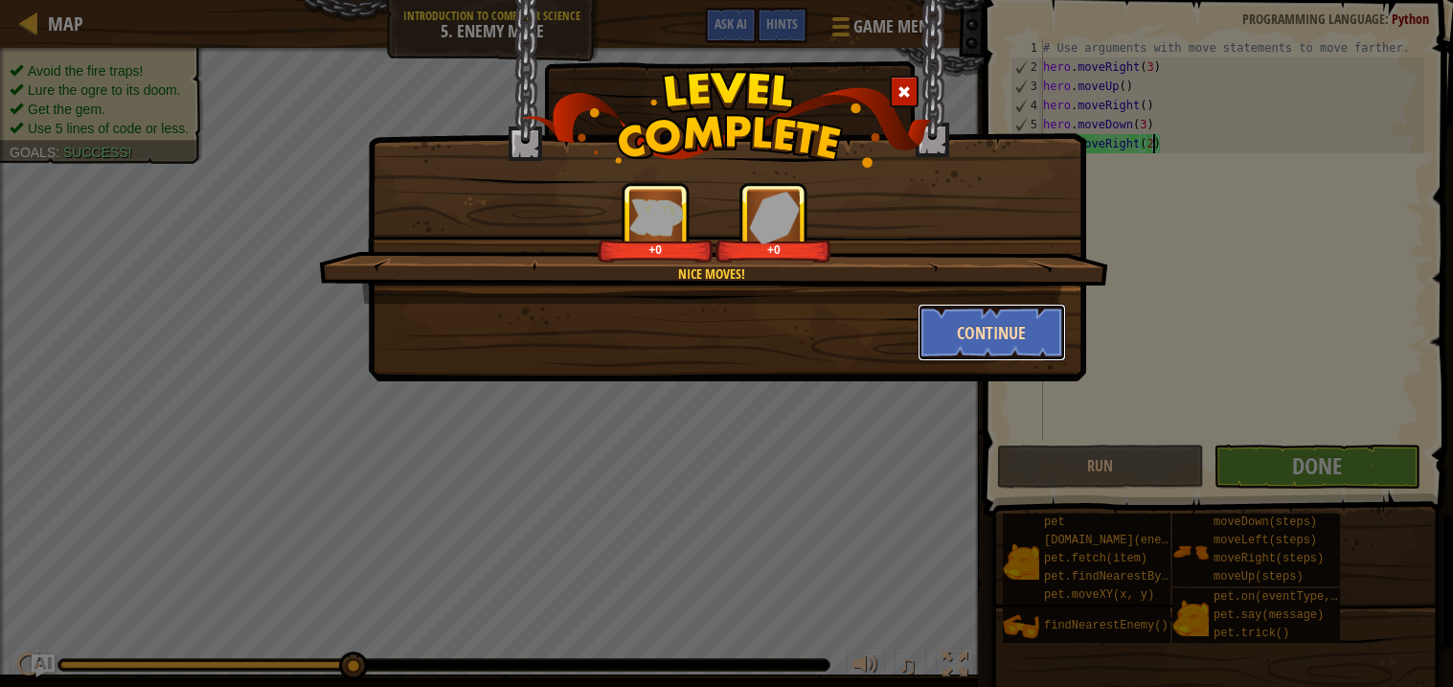
click at [1014, 331] on button "Continue" at bounding box center [992, 332] width 148 height 57
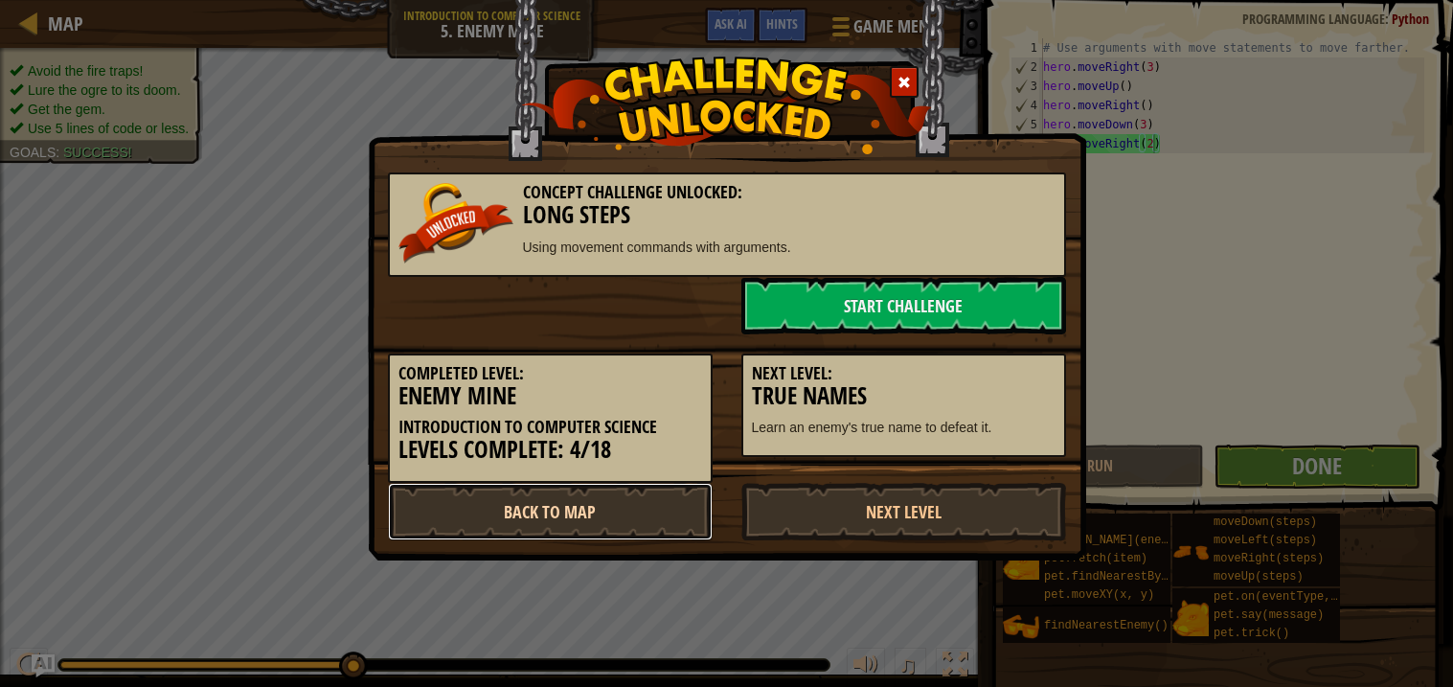
click at [595, 515] on link "Back to Map" at bounding box center [550, 511] width 325 height 57
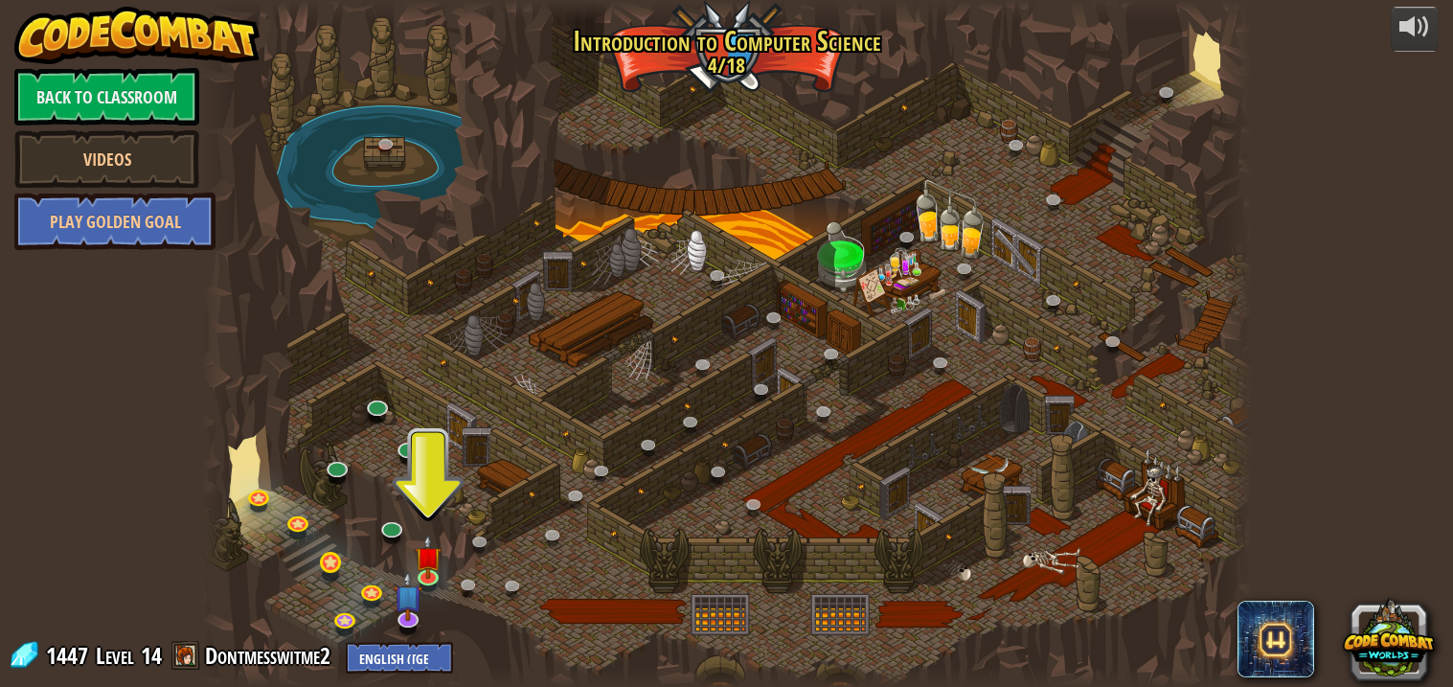
drag, startPoint x: 279, startPoint y: 605, endPoint x: 333, endPoint y: 570, distance: 65.1
click at [333, 570] on div "25. Kithgard Gates (Locked) Escape the Kithgard dungeons, and don't let the gua…" at bounding box center [726, 343] width 1051 height 687
click at [336, 472] on link at bounding box center [338, 466] width 38 height 38
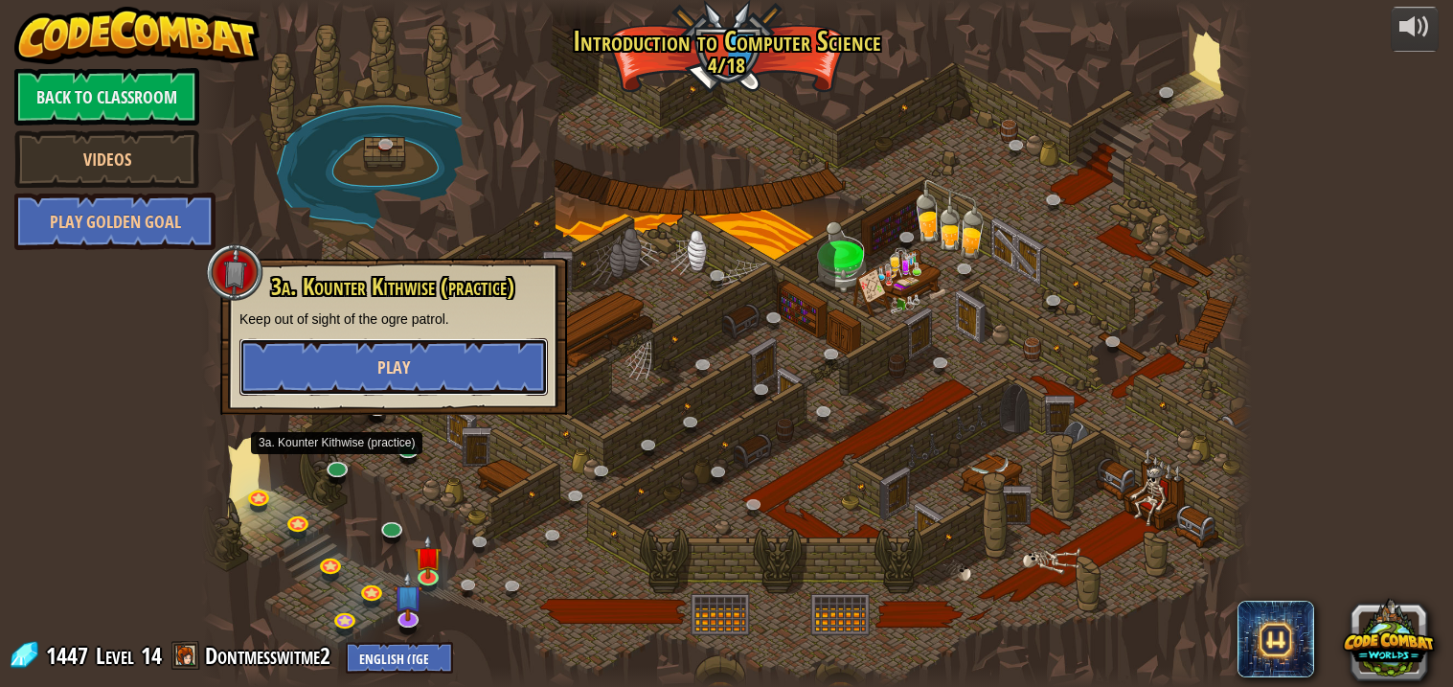
click at [411, 361] on button "Play" at bounding box center [393, 366] width 308 height 57
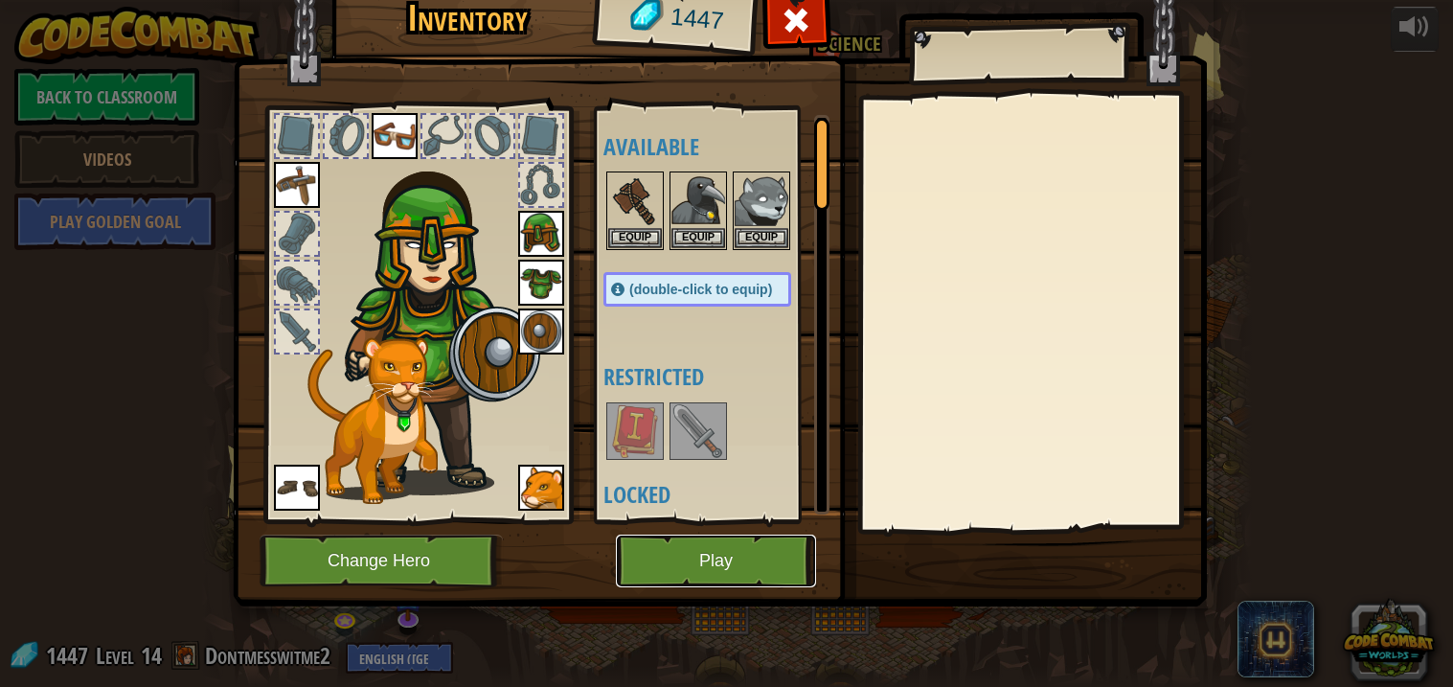
click at [677, 554] on button "Play" at bounding box center [716, 560] width 200 height 53
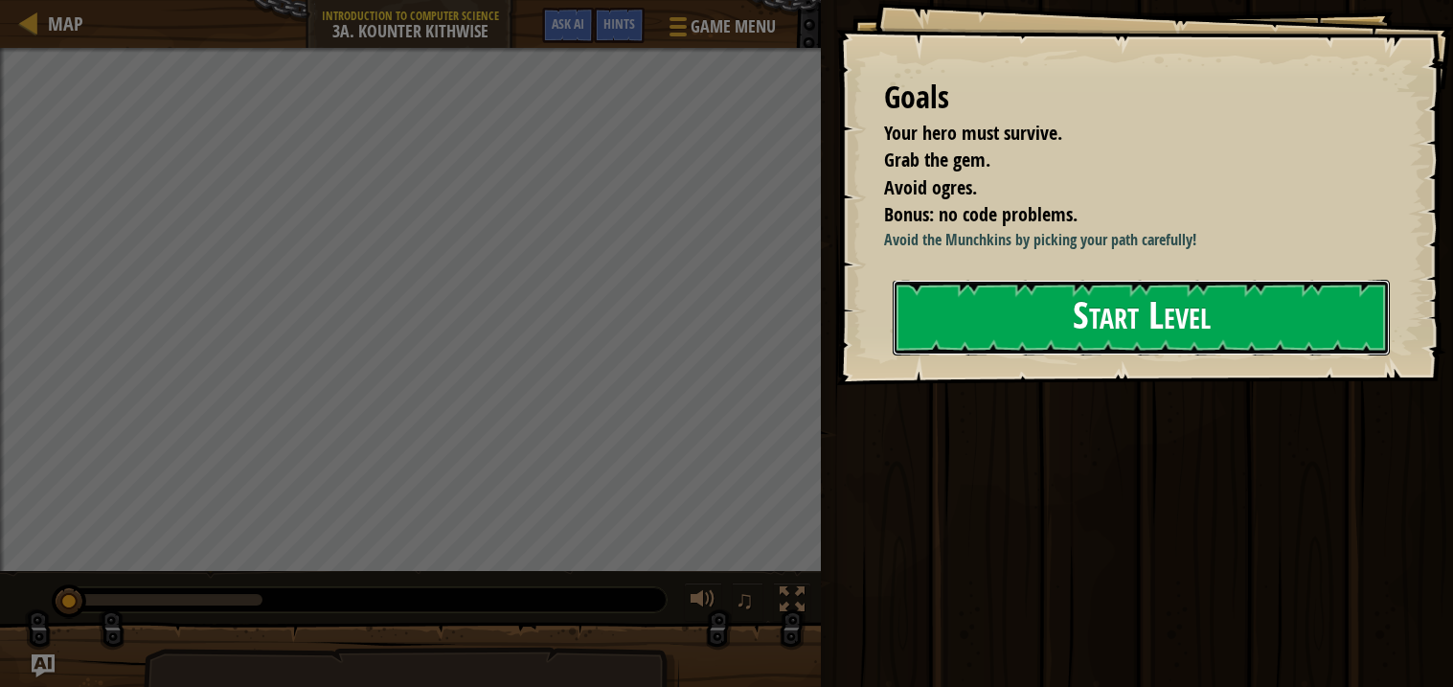
click at [1064, 309] on button "Start Level" at bounding box center [1141, 318] width 497 height 76
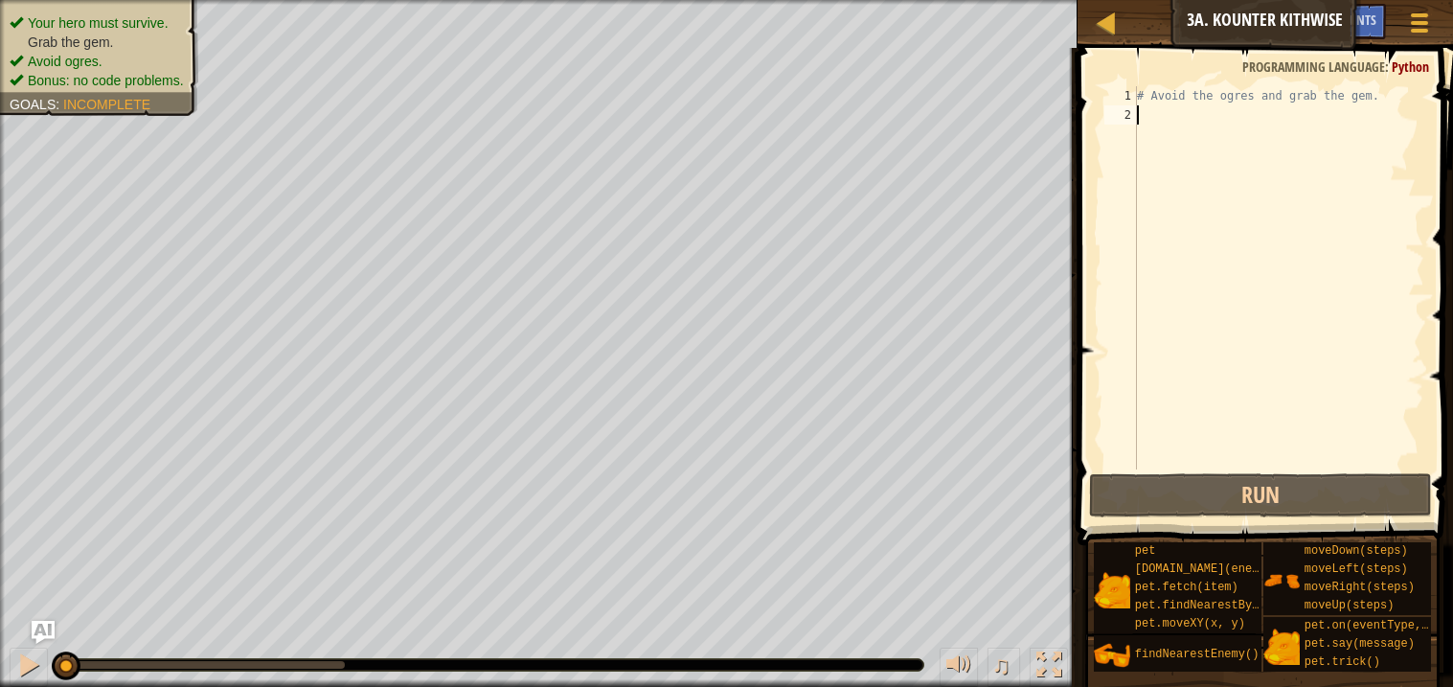
click at [1186, 117] on div "# Avoid the ogres and grab the gem." at bounding box center [1278, 296] width 291 height 421
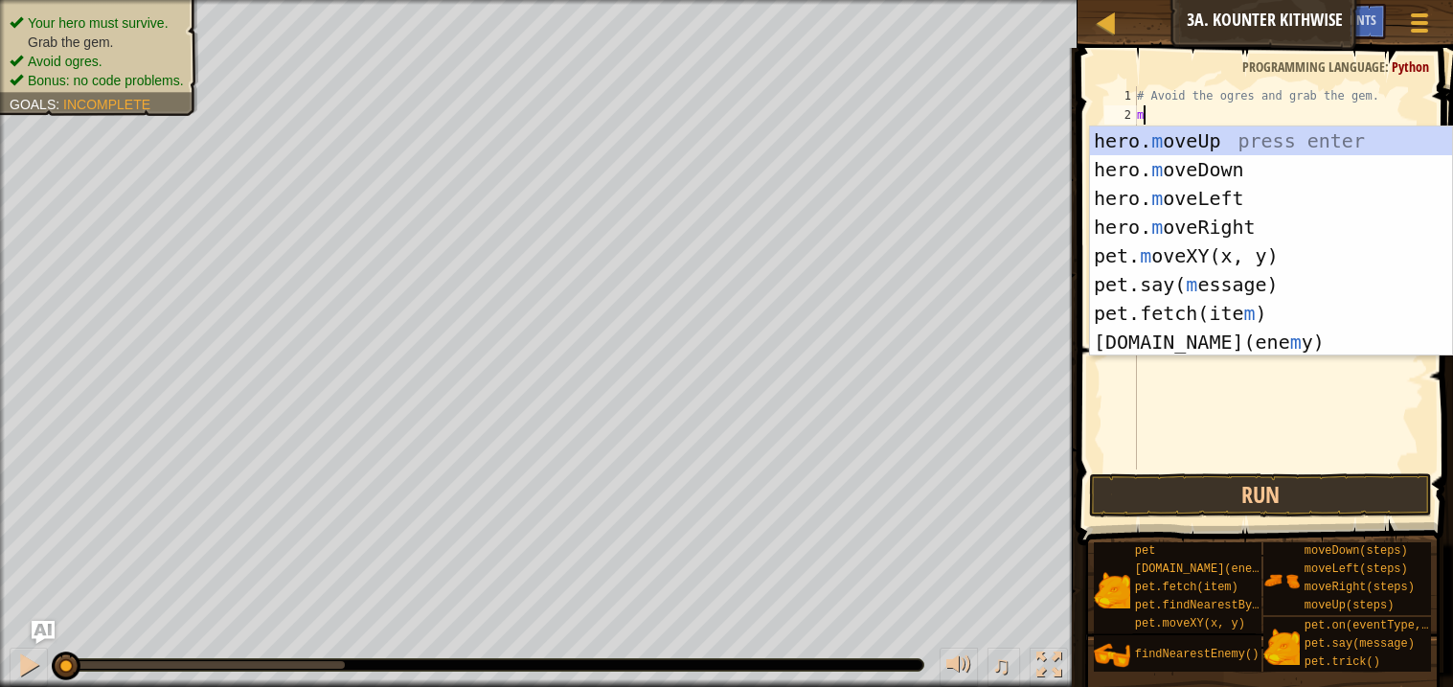
scroll to position [8, 0]
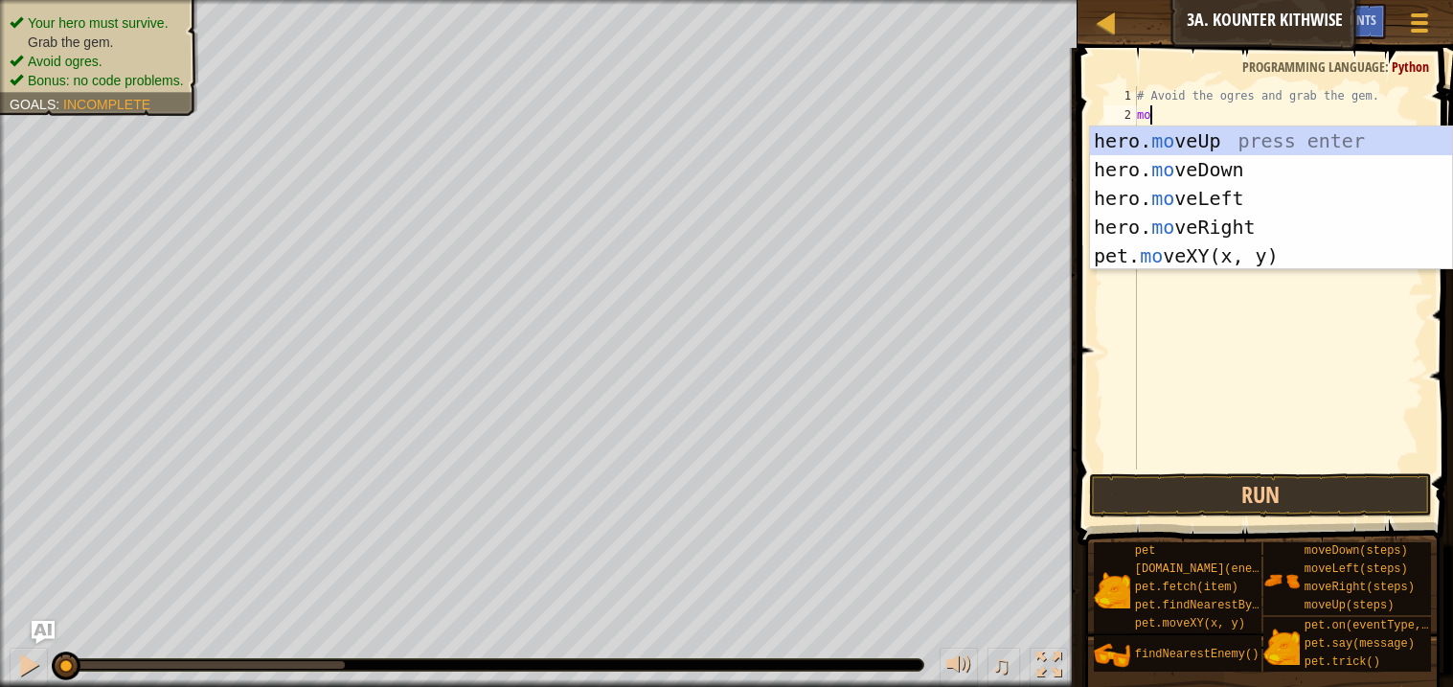
type textarea "move"
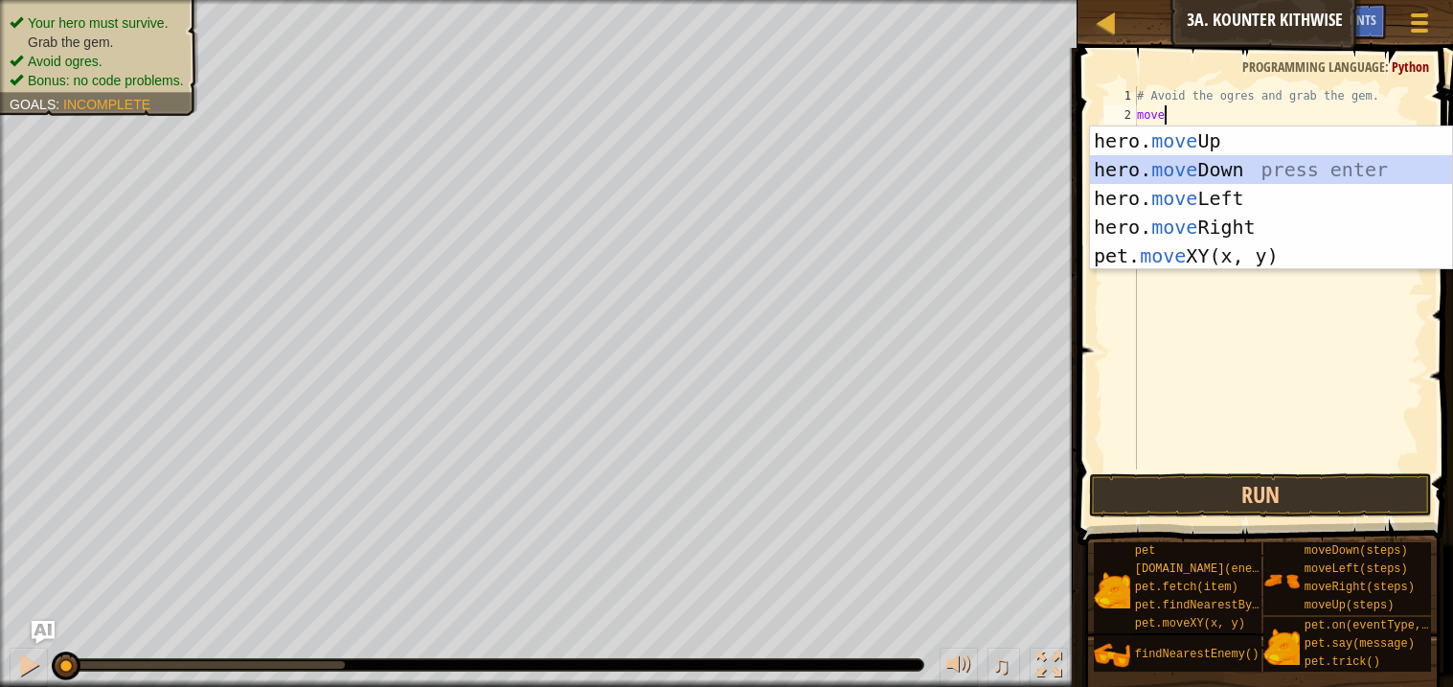
click at [1231, 167] on div "hero. move Up press enter hero. move Down press enter hero. move Left press ent…" at bounding box center [1271, 226] width 362 height 201
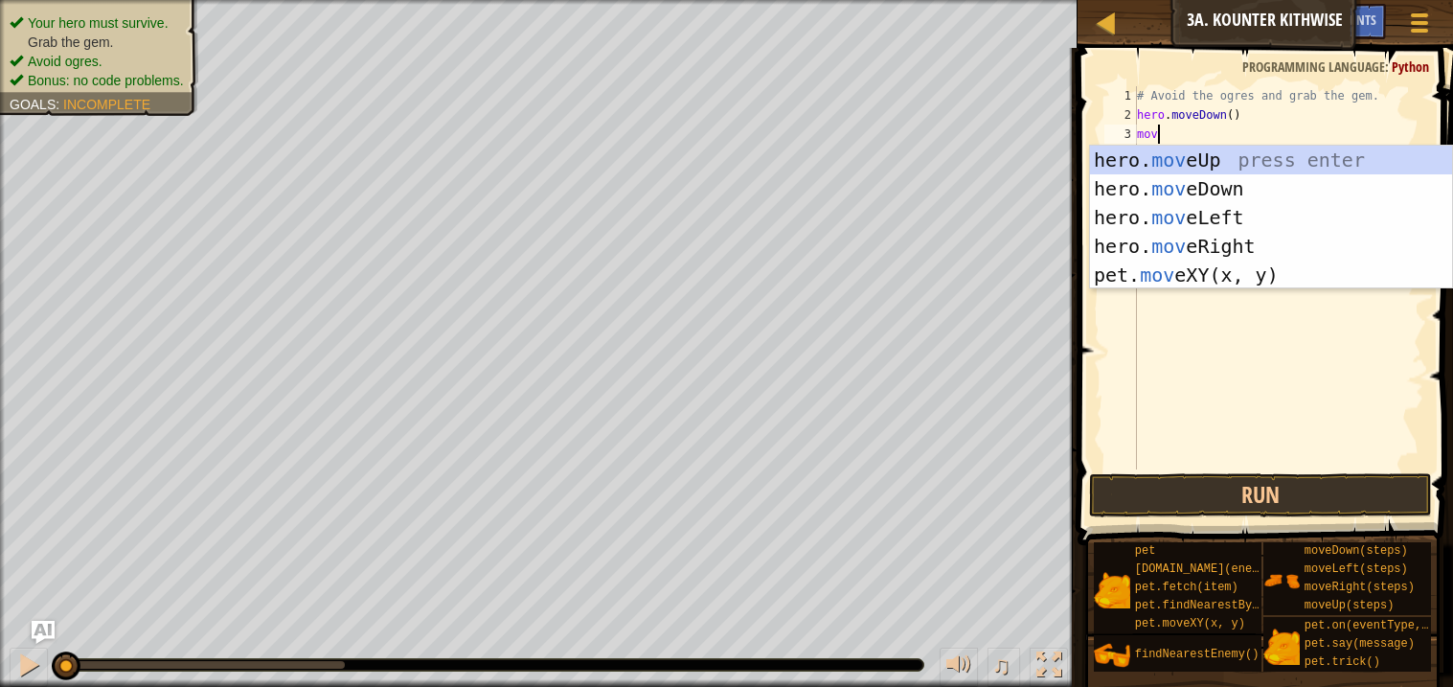
type textarea "move"
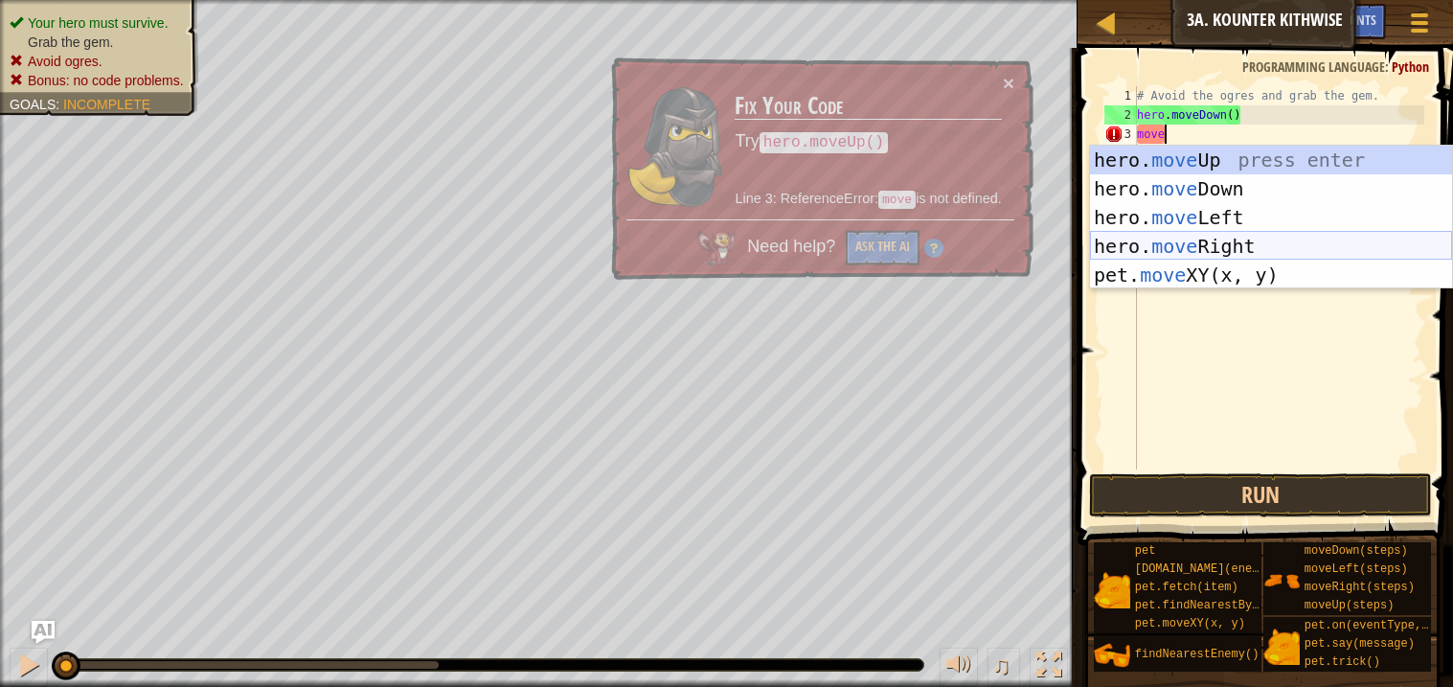
click at [1206, 237] on div "hero. move Up press enter hero. move Down press enter hero. move Left press ent…" at bounding box center [1271, 246] width 362 height 201
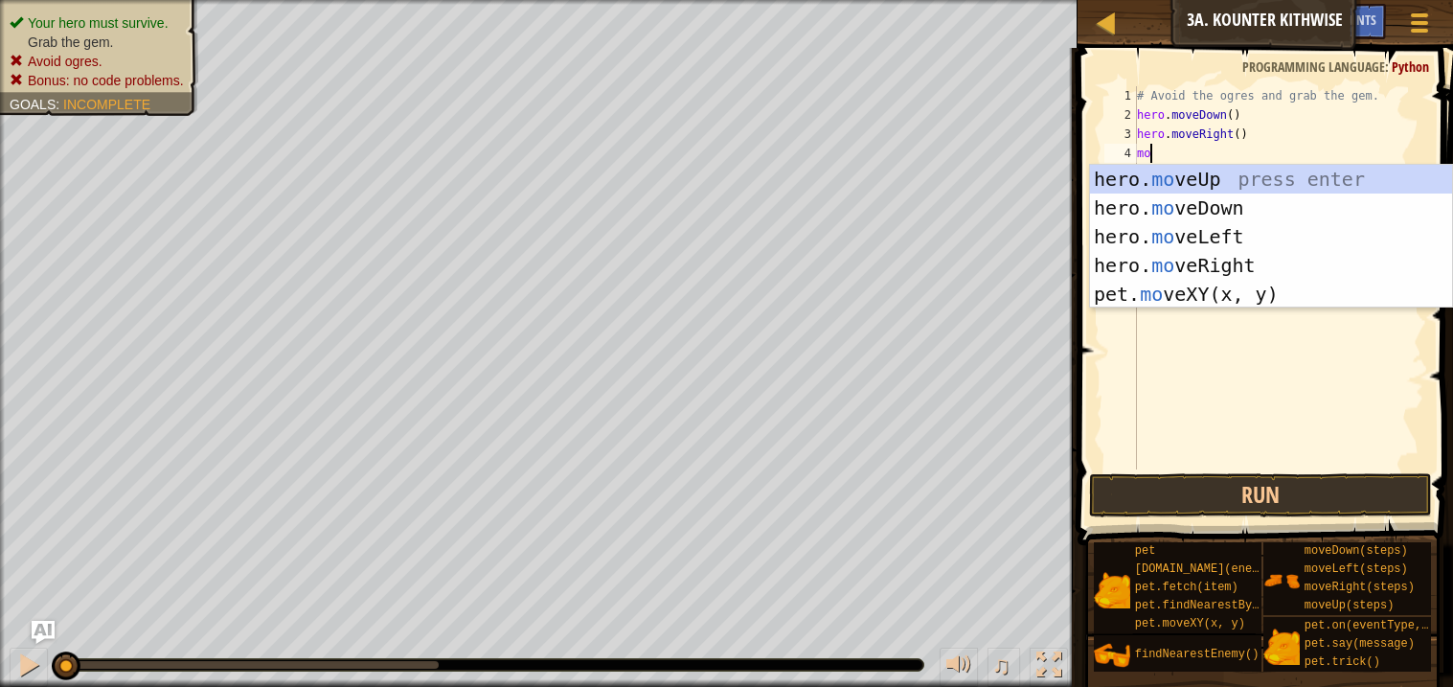
type textarea "m"
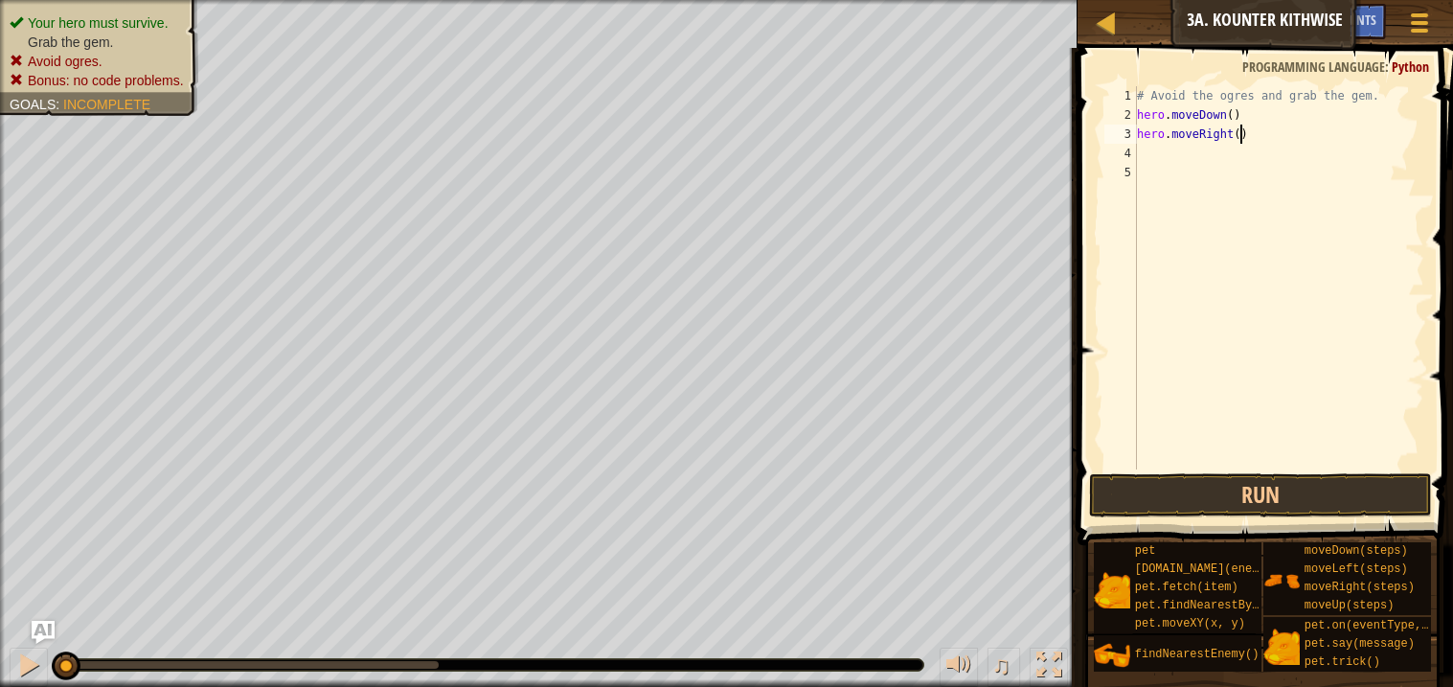
click at [1241, 131] on div "# Avoid the ogres and grab the gem. hero . moveDown ( ) hero . moveRight ( )" at bounding box center [1278, 296] width 291 height 421
click at [1230, 490] on button "Run" at bounding box center [1260, 495] width 342 height 44
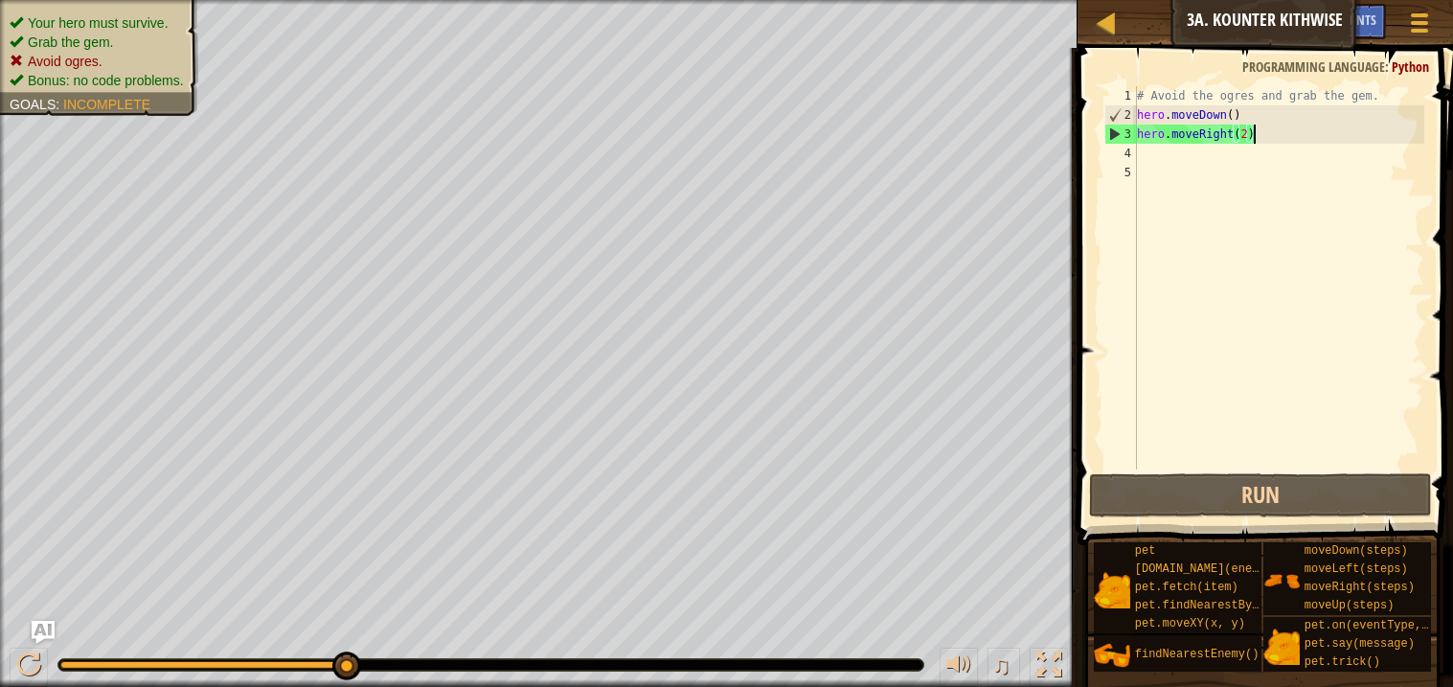
click at [1276, 138] on div "# Avoid the ogres and grab the gem. hero . moveDown ( ) hero . moveRight ( 2 )" at bounding box center [1278, 296] width 291 height 421
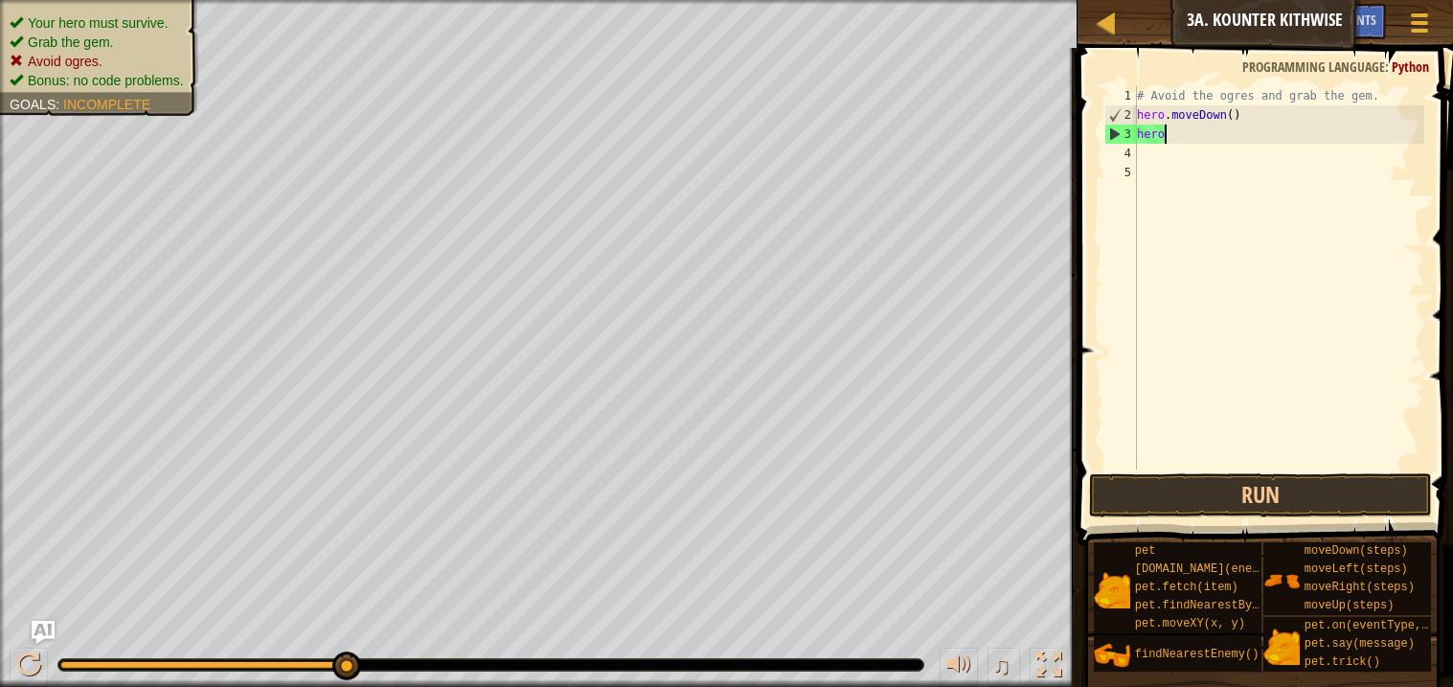
scroll to position [8, 0]
type textarea "h"
type textarea "q"
click at [1234, 120] on div "# Avoid the ogres and grab the gem. hero . moveDown ( )" at bounding box center [1278, 296] width 291 height 421
type textarea "hero.moveDown(2)"
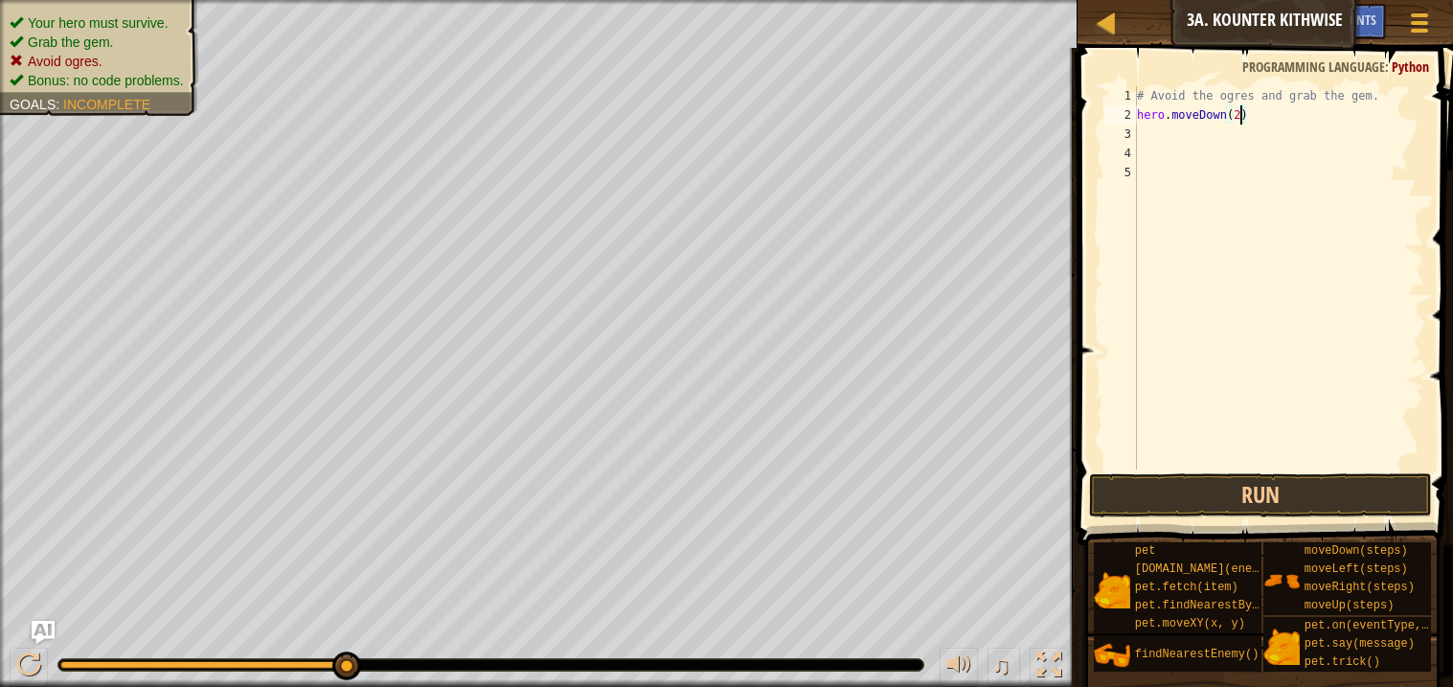
scroll to position [8, 7]
click at [1171, 137] on div "# Avoid the ogres and grab the gem. hero . moveDown ( 2 )" at bounding box center [1278, 296] width 291 height 421
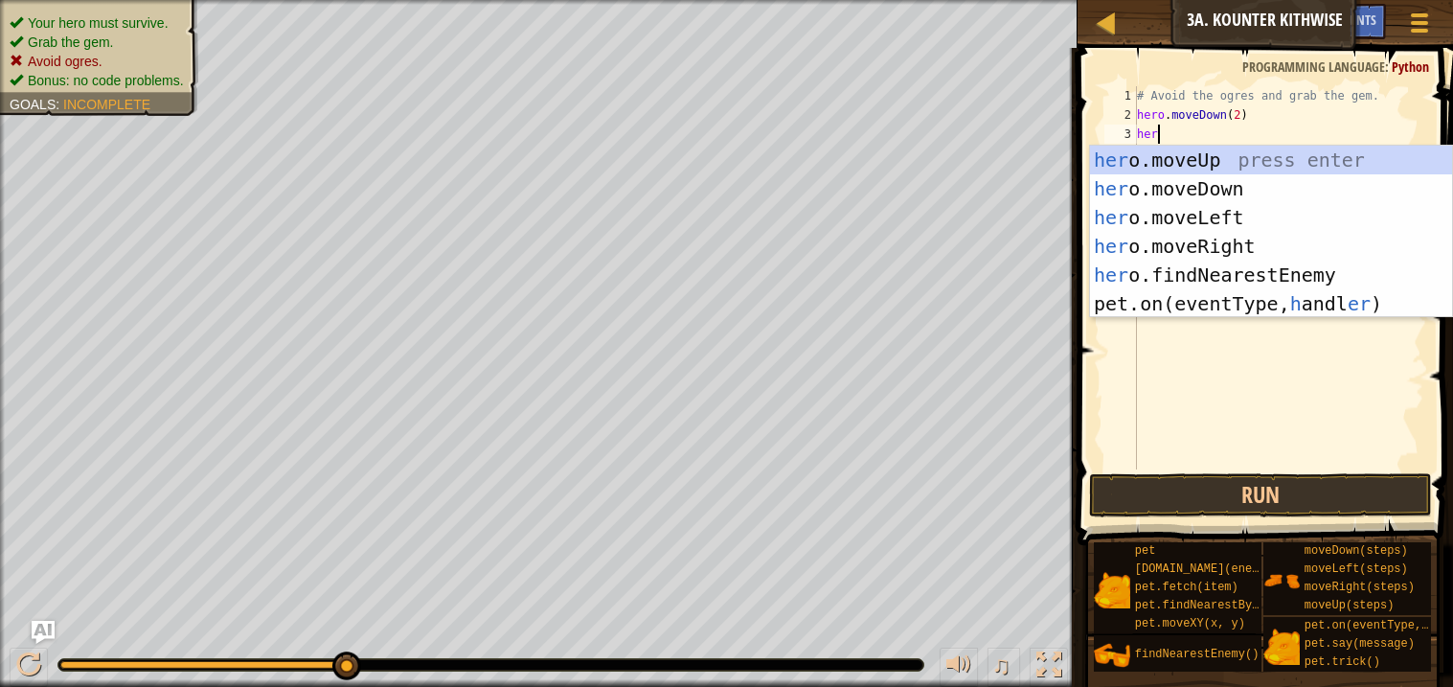
scroll to position [8, 1]
type textarea "hero"
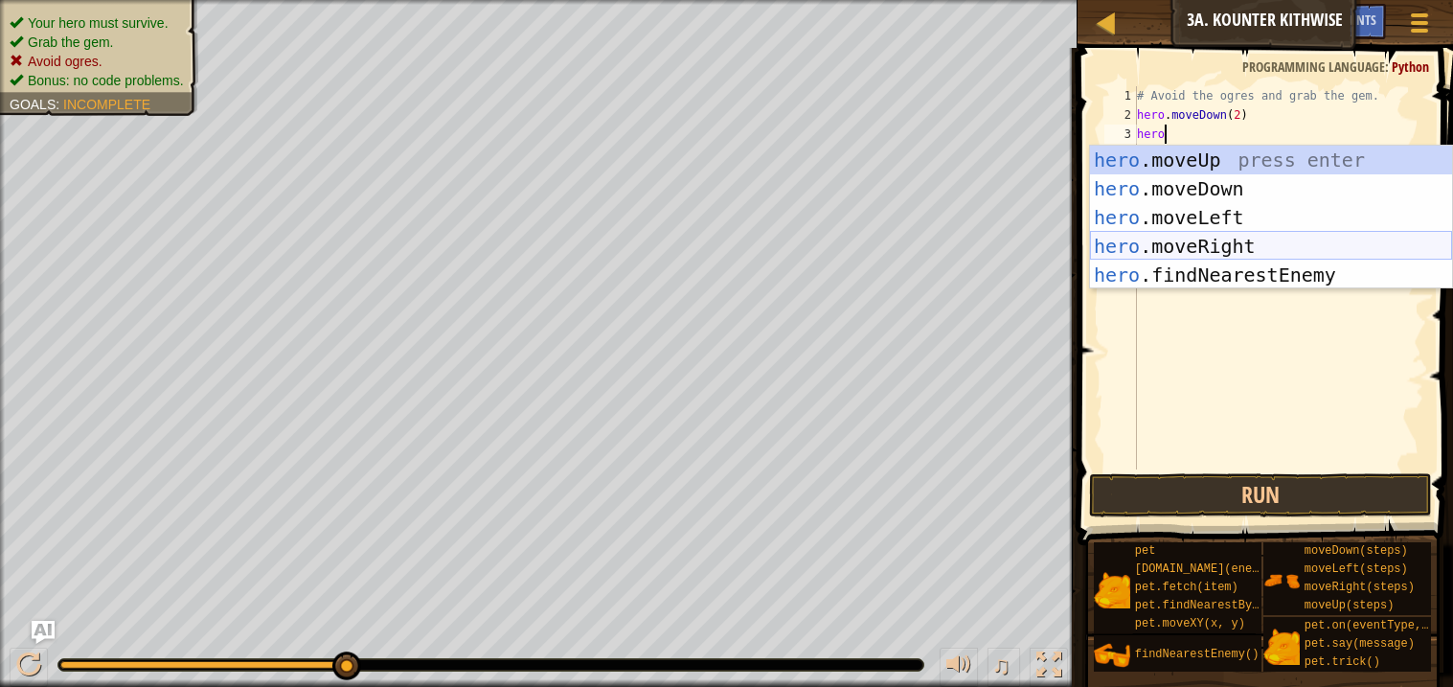
click at [1202, 249] on div "hero .moveUp press enter hero .moveDown press enter hero .moveLeft press enter …" at bounding box center [1271, 246] width 362 height 201
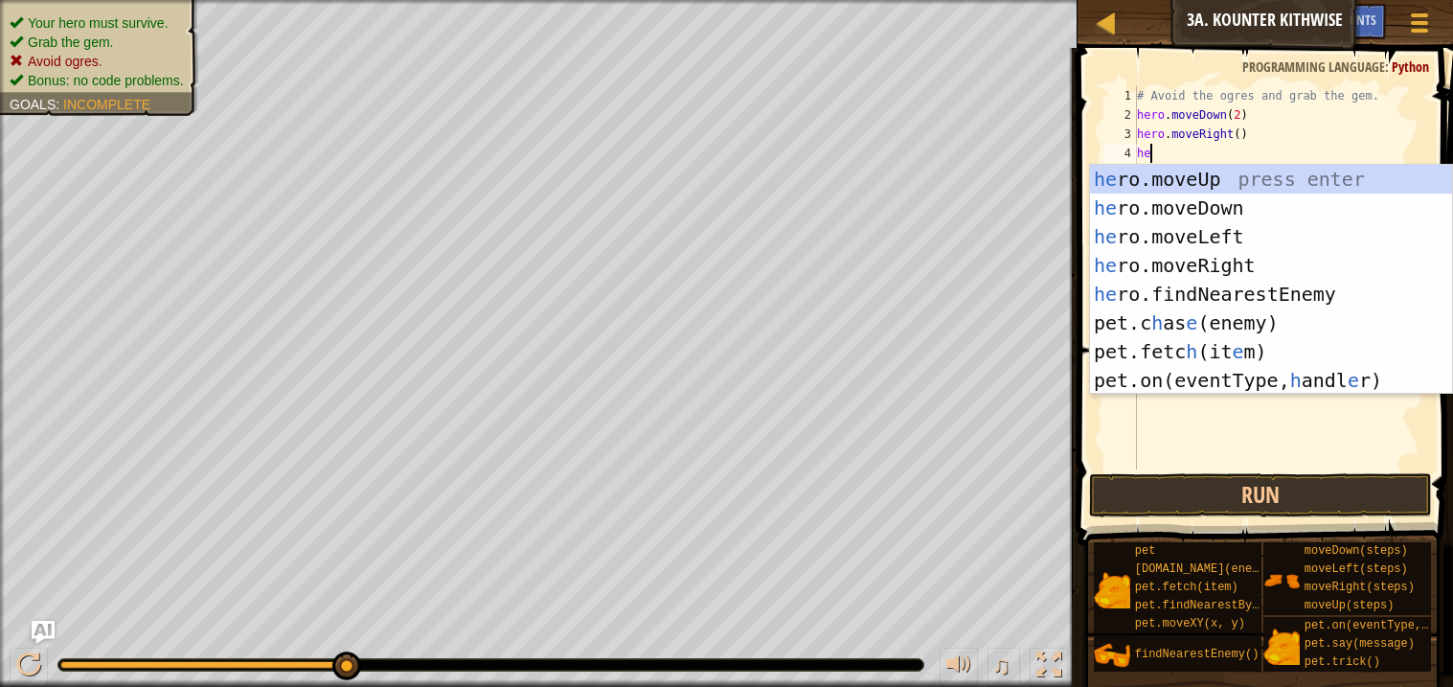
type textarea "hero"
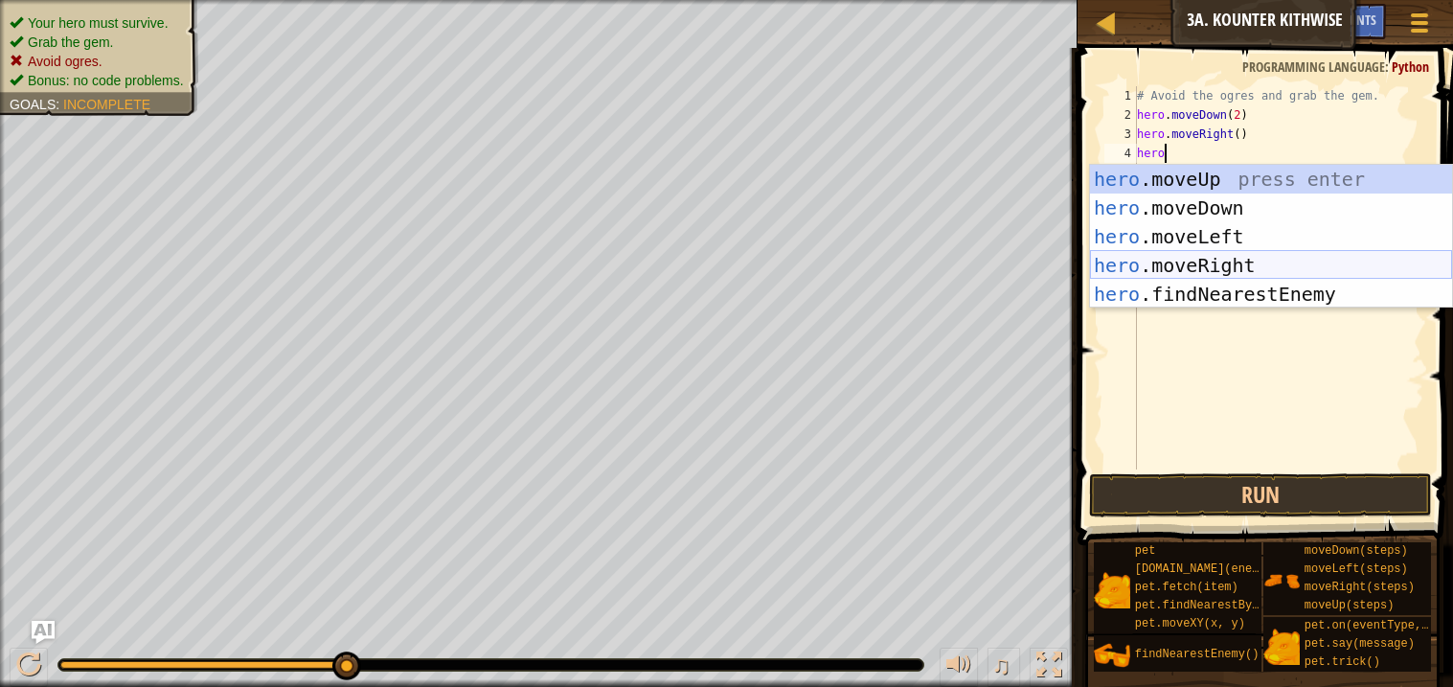
click at [1194, 259] on div "hero .moveUp press enter hero .moveDown press enter hero .moveLeft press enter …" at bounding box center [1271, 265] width 362 height 201
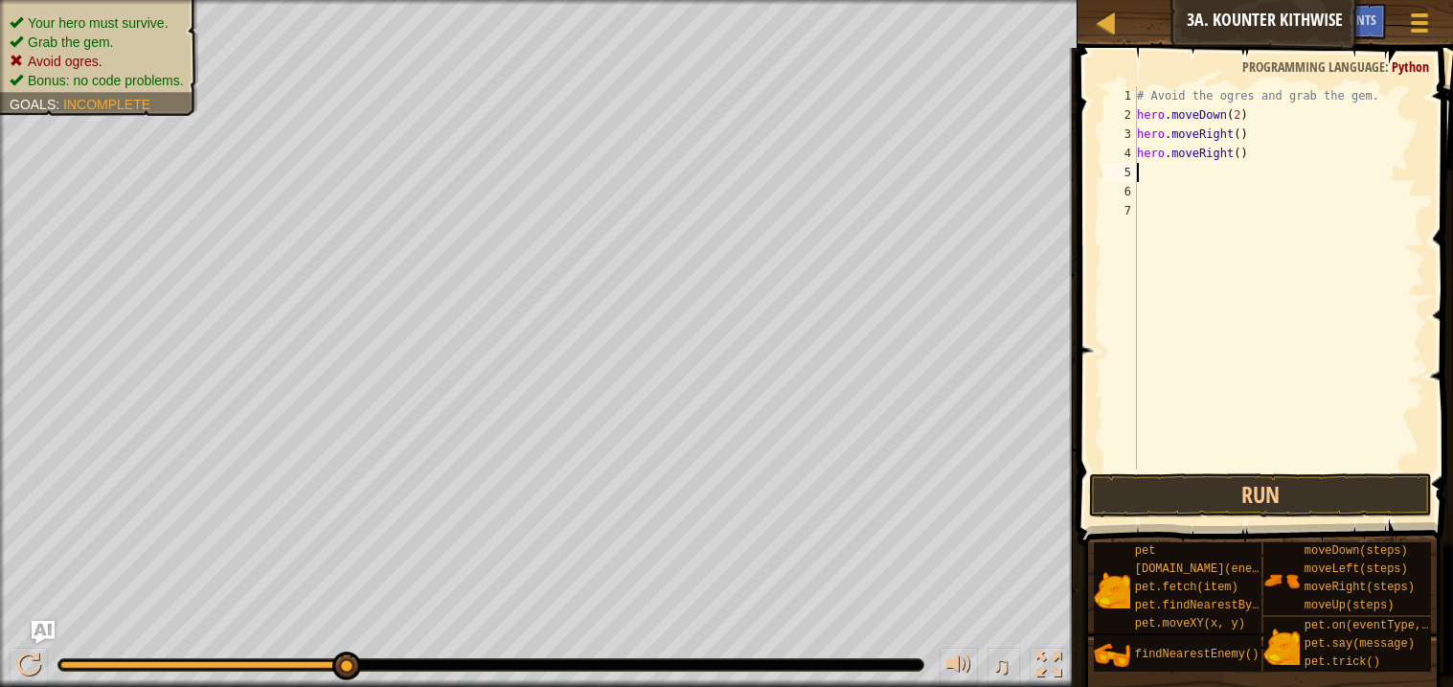
scroll to position [8, 0]
click at [1164, 496] on button "Run" at bounding box center [1260, 495] width 342 height 44
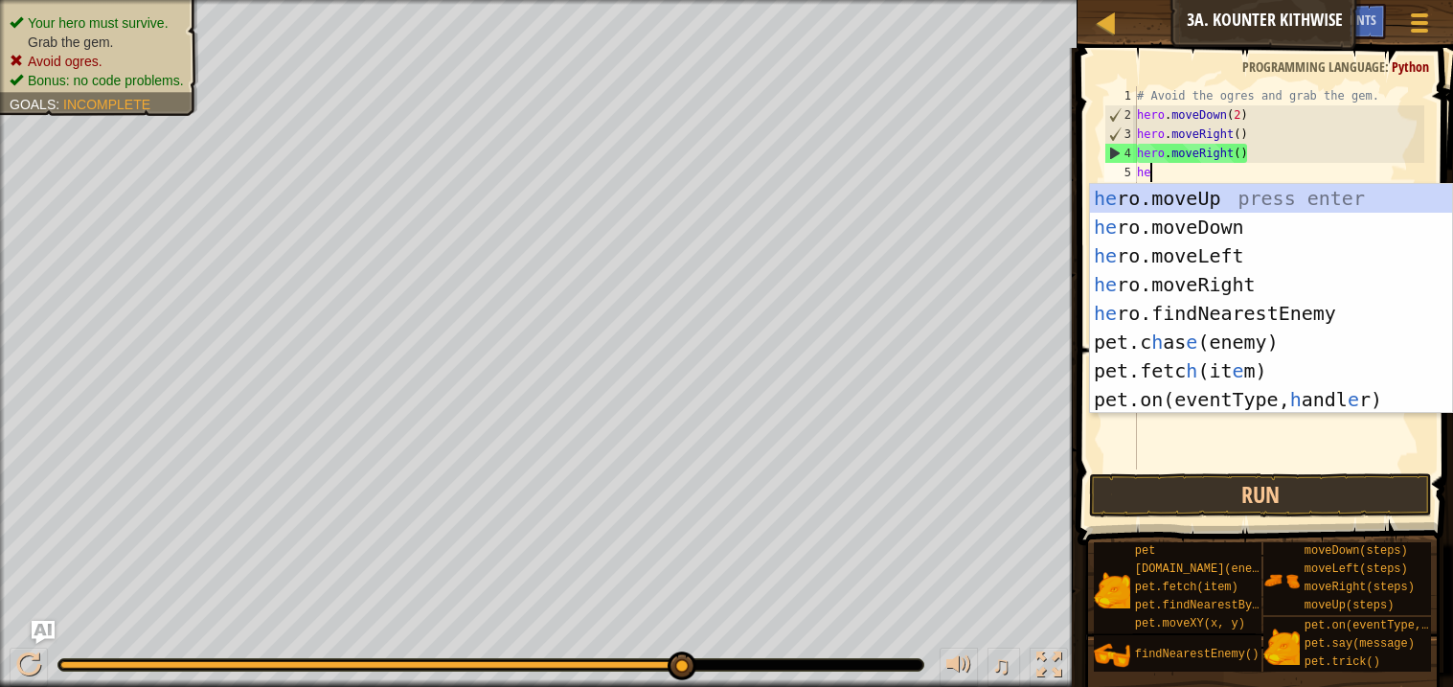
scroll to position [8, 1]
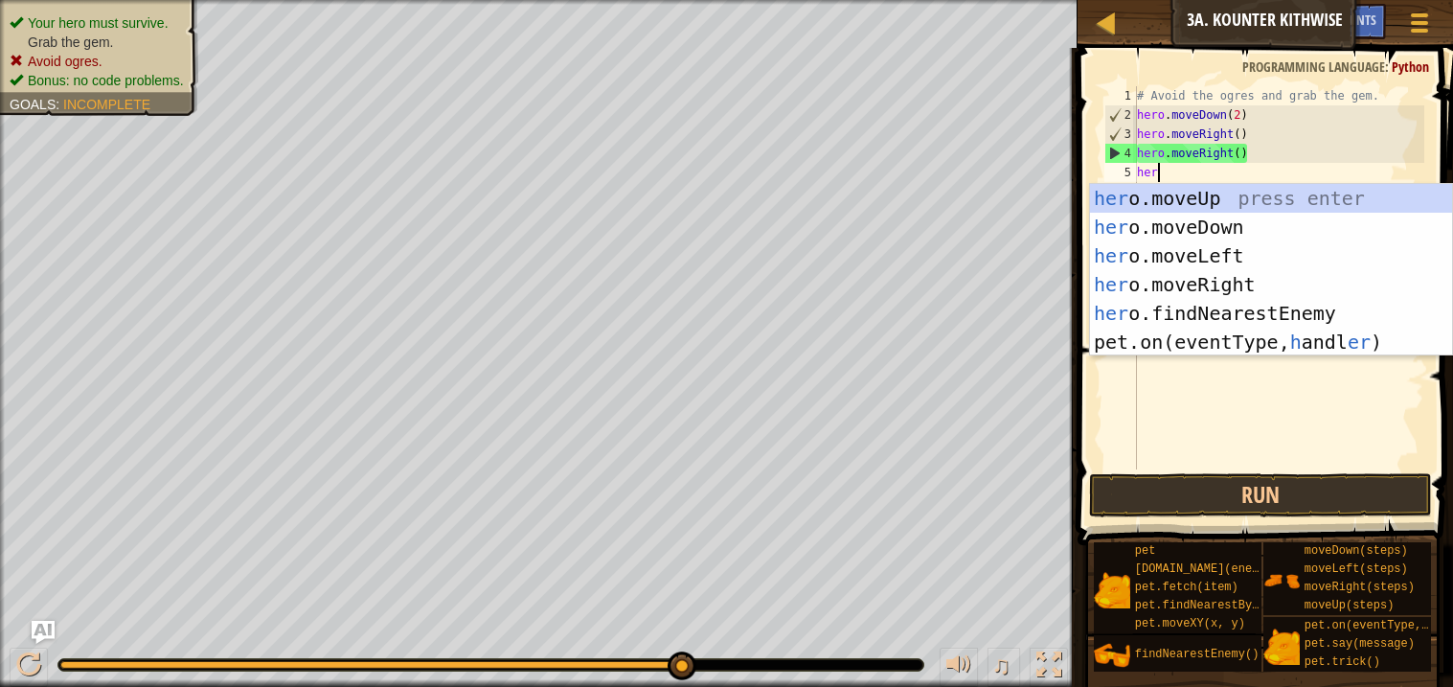
type textarea "hero"
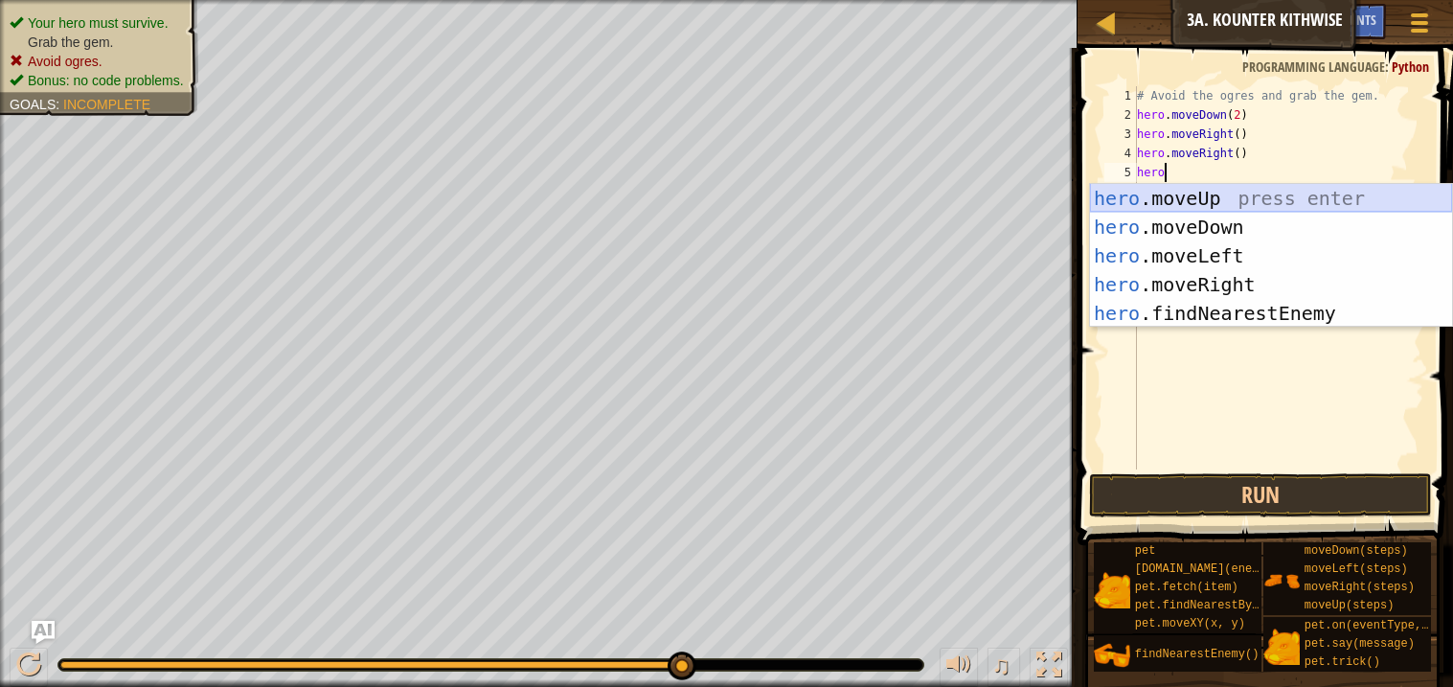
click at [1200, 196] on div "hero .moveUp press enter hero .moveDown press enter hero .moveLeft press enter …" at bounding box center [1271, 284] width 362 height 201
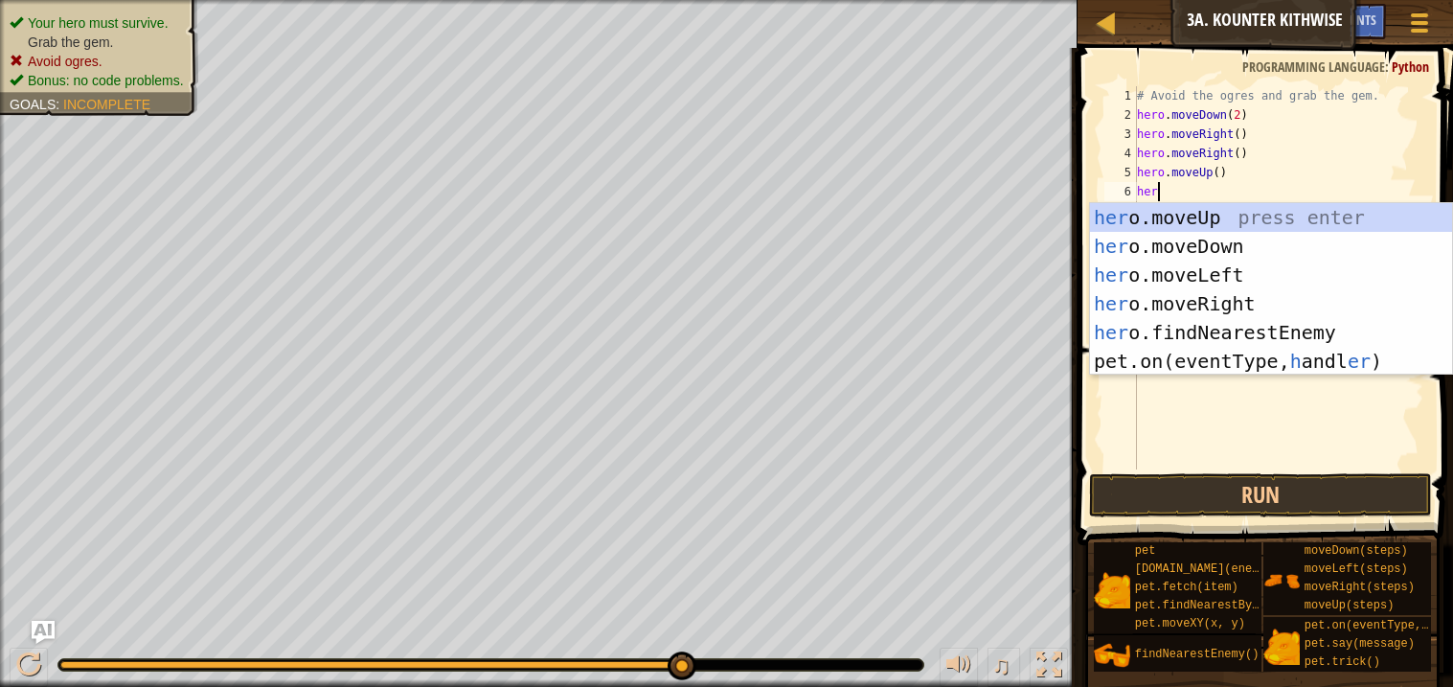
type textarea "hero"
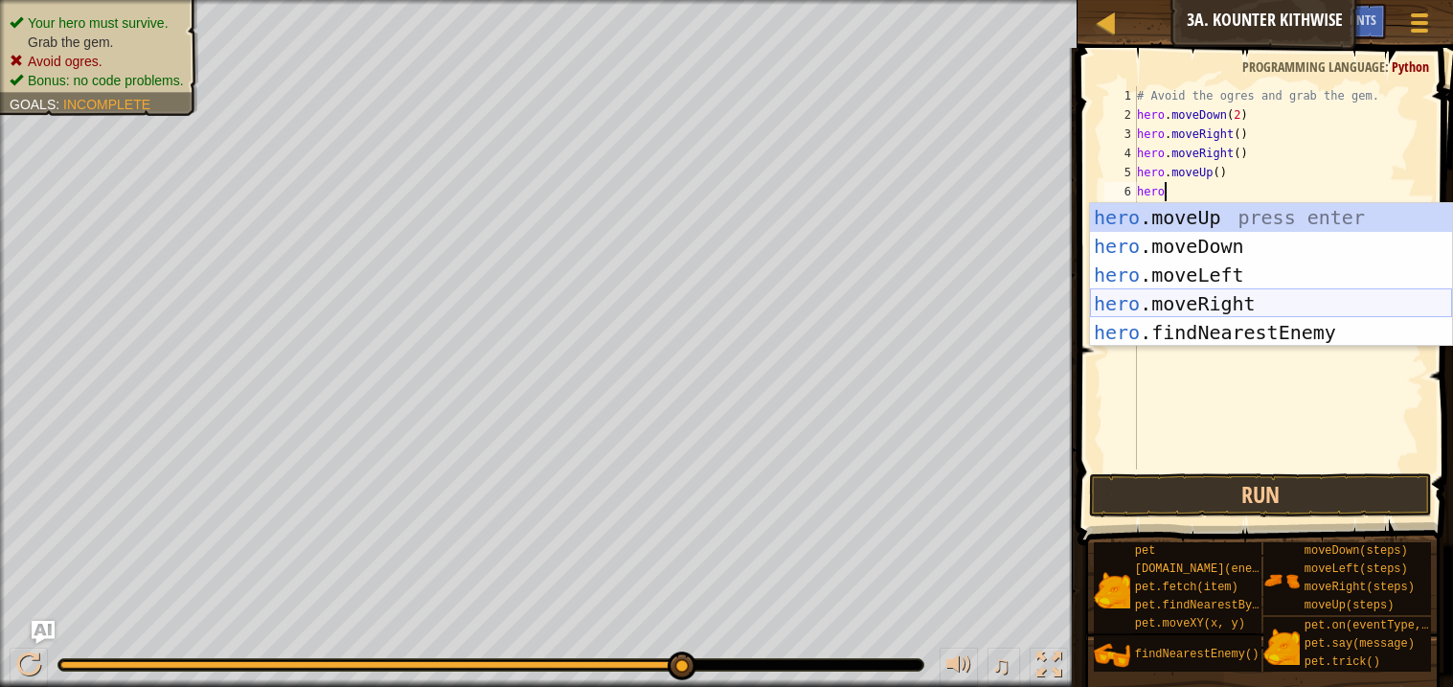
click at [1206, 295] on div "hero .moveUp press enter hero .moveDown press enter hero .moveLeft press enter …" at bounding box center [1271, 303] width 362 height 201
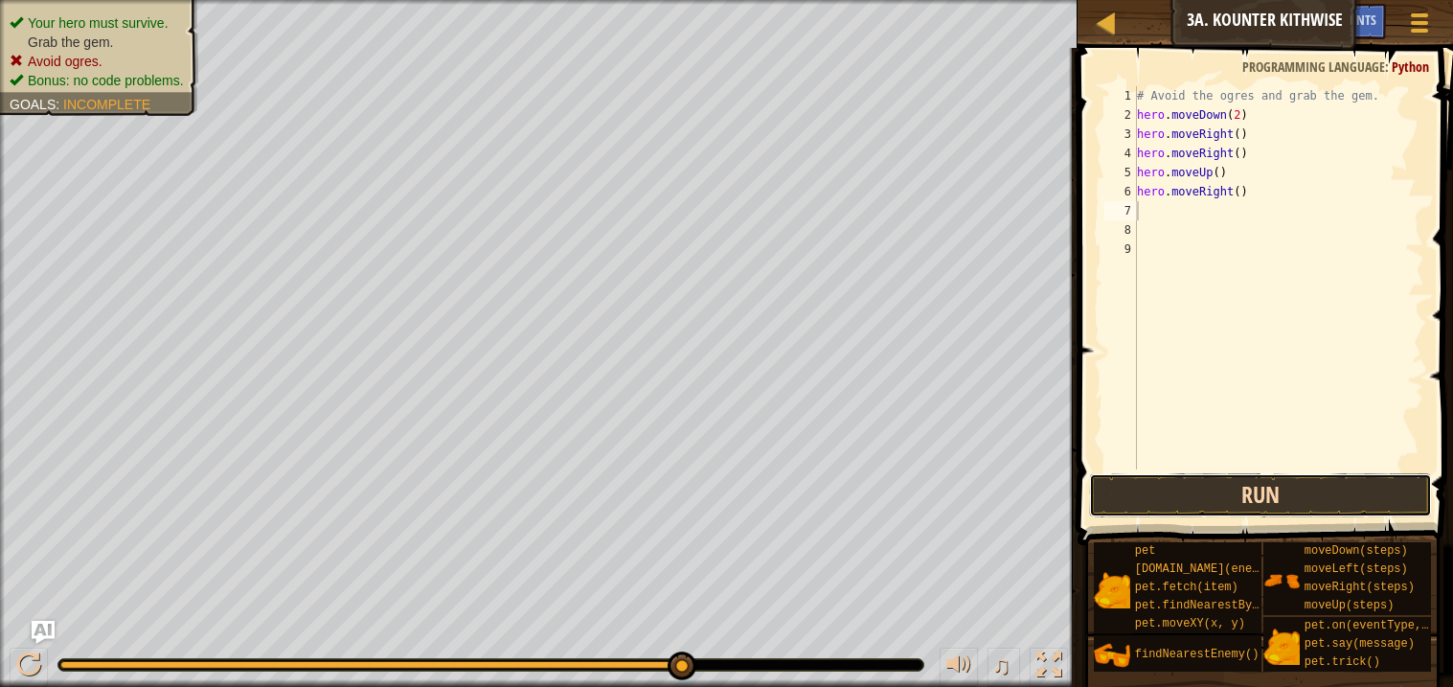
click at [1236, 505] on button "Run" at bounding box center [1260, 495] width 342 height 44
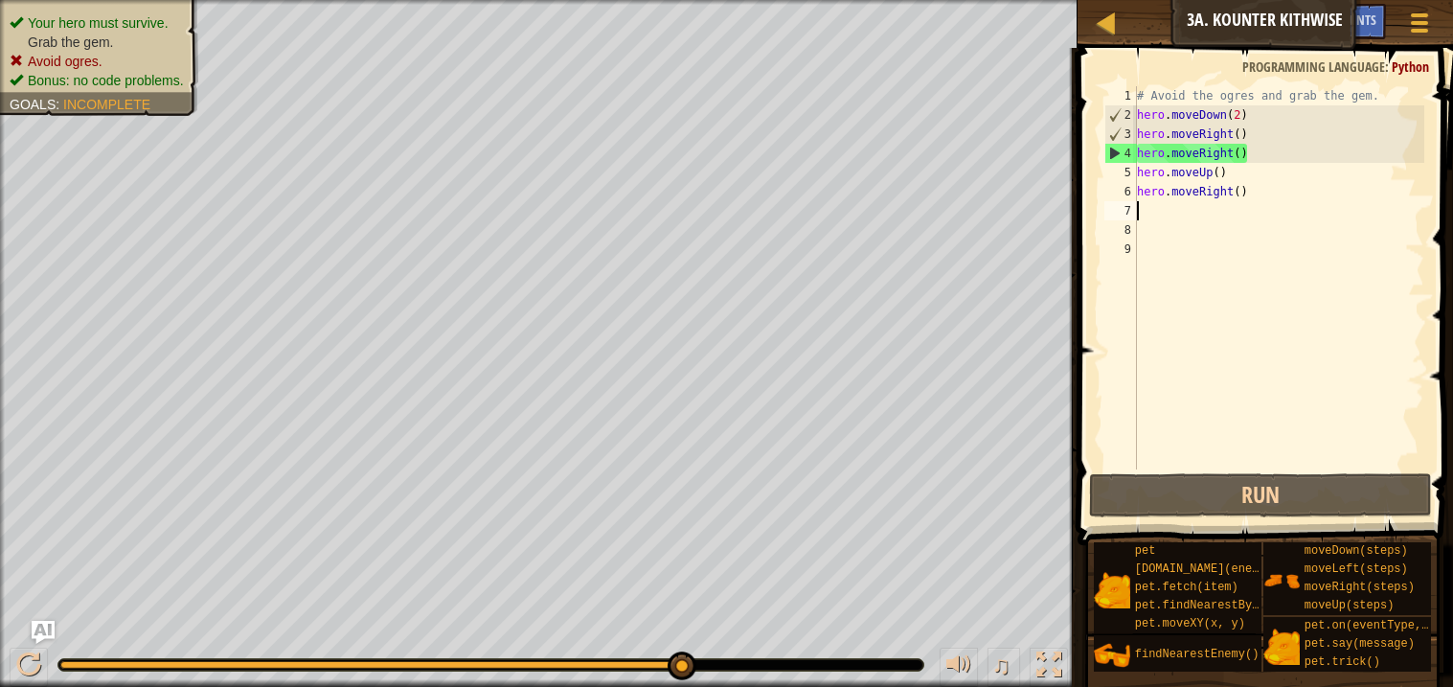
click at [1260, 153] on div "# Avoid the ogres and grab the gem. hero . moveDown ( 2 ) hero . moveRight ( ) …" at bounding box center [1278, 296] width 291 height 421
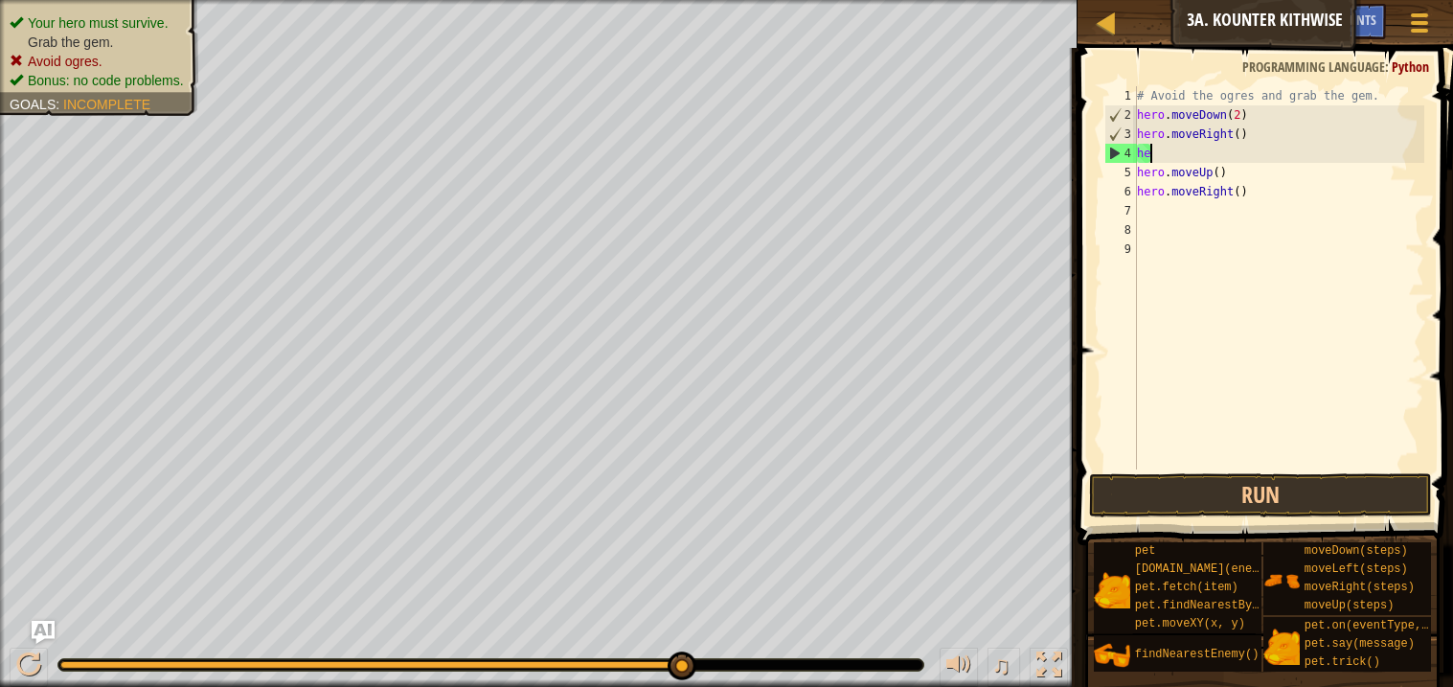
type textarea "h"
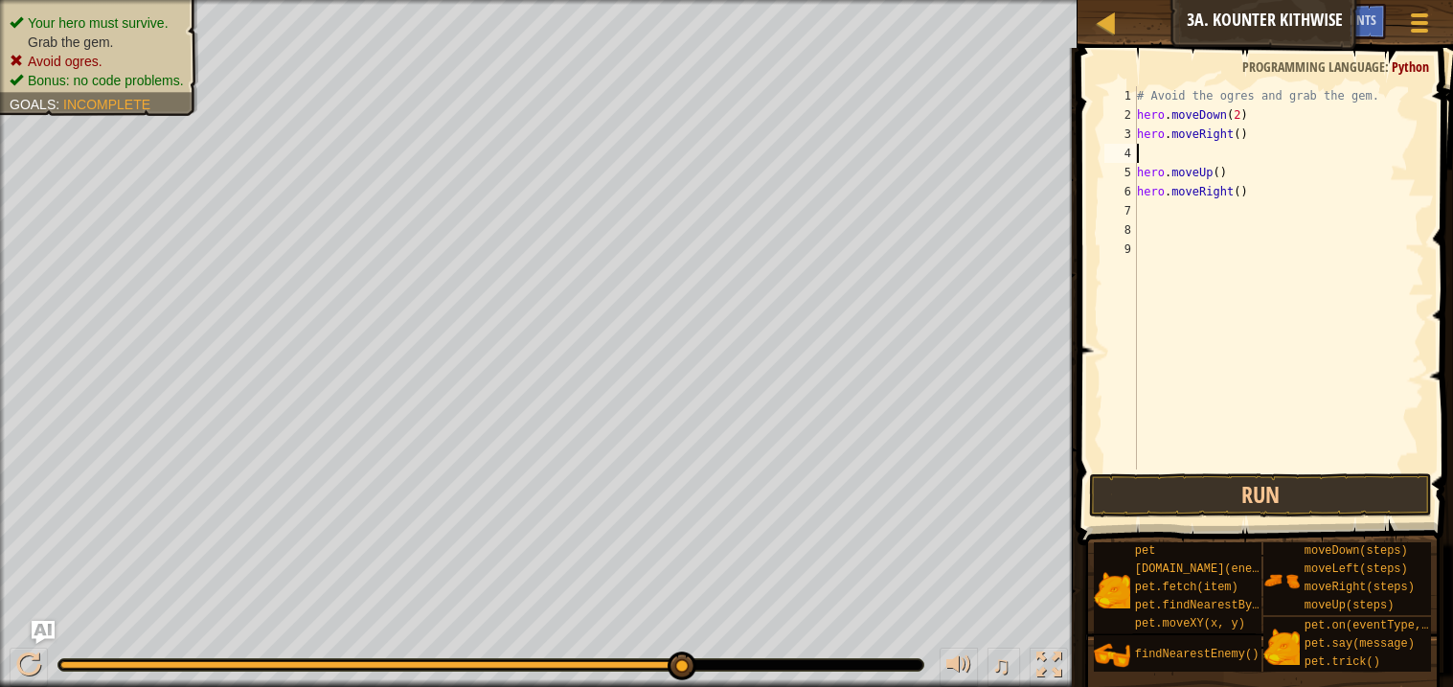
click at [1138, 168] on div "# Avoid the ogres and grab the gem. hero . moveDown ( 2 ) hero . moveRight ( ) …" at bounding box center [1278, 296] width 291 height 421
type textarea "hero.moveUp()"
click at [1213, 500] on button "Run" at bounding box center [1260, 495] width 342 height 44
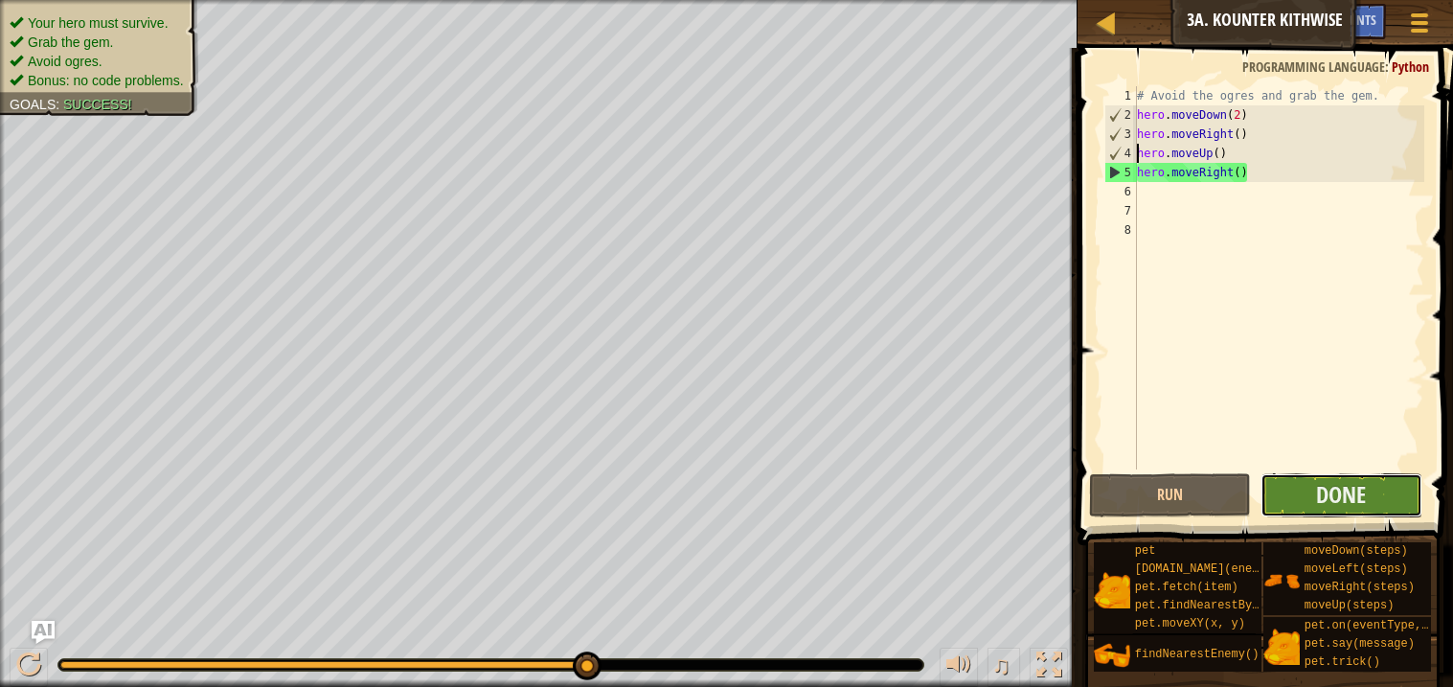
click at [1307, 496] on button "Done" at bounding box center [1341, 495] width 162 height 44
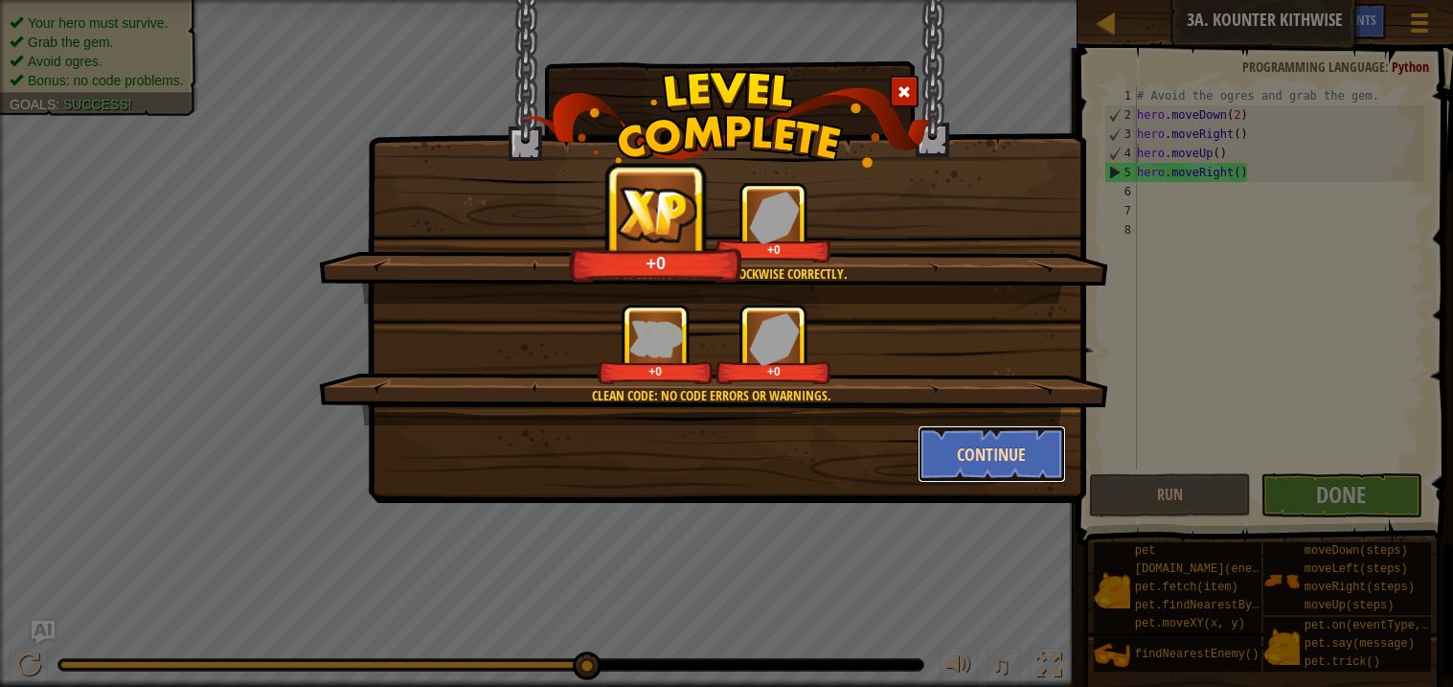
click at [970, 439] on button "Continue" at bounding box center [992, 453] width 148 height 57
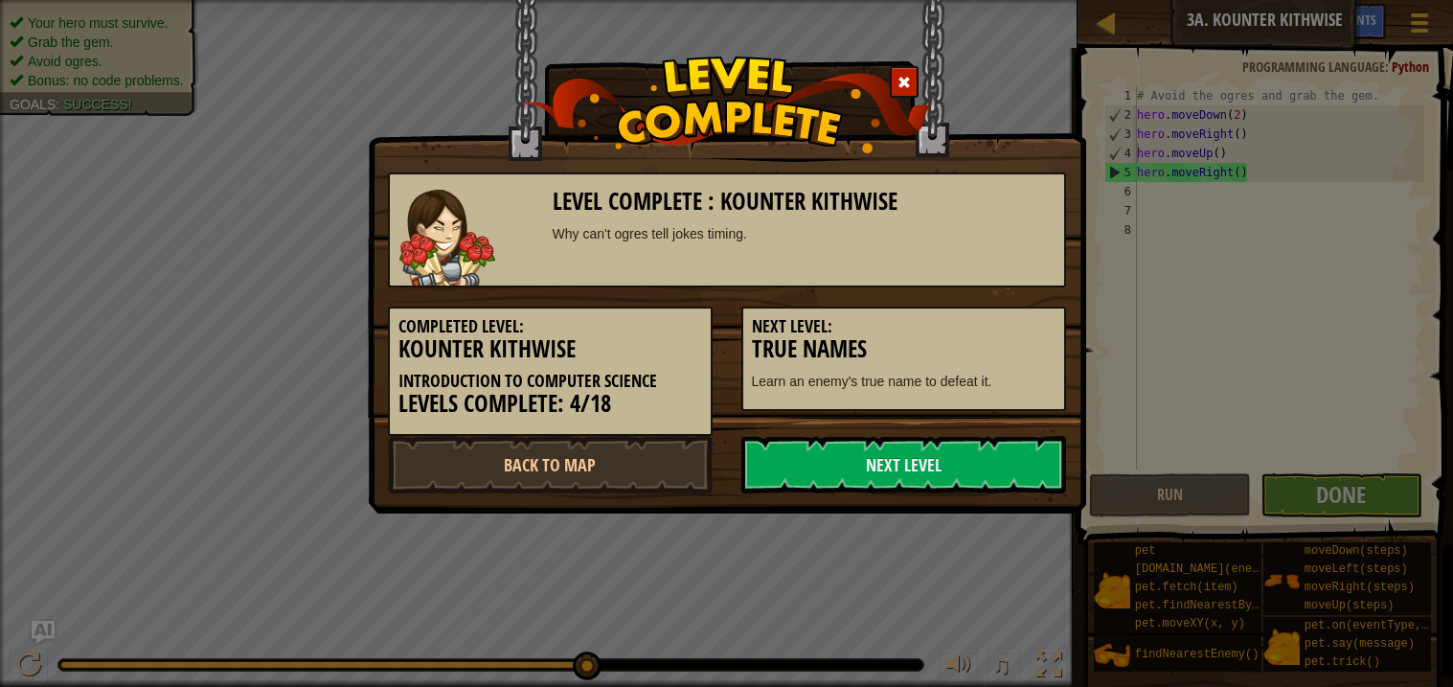
click at [975, 455] on link "Next Level" at bounding box center [903, 464] width 325 height 57
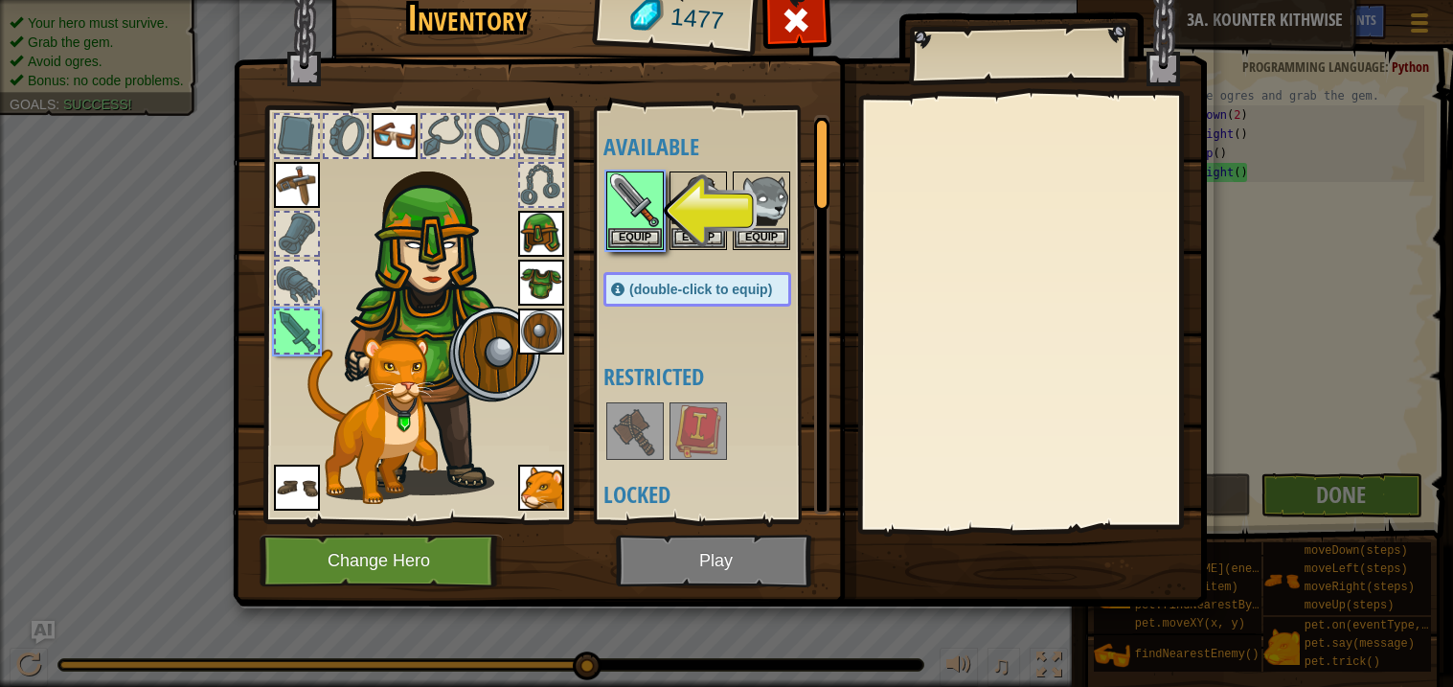
click at [726, 563] on img at bounding box center [720, 258] width 974 height 695
click at [638, 233] on button "Equip" at bounding box center [635, 237] width 54 height 20
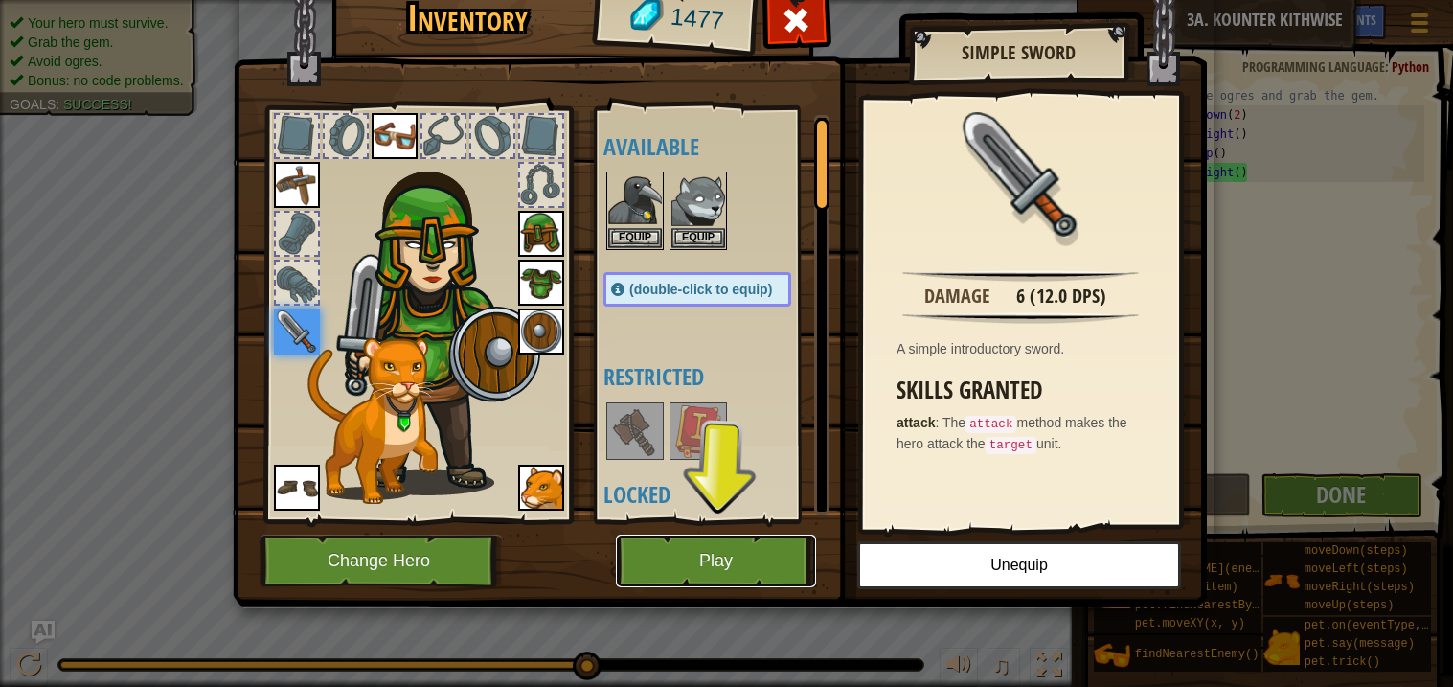
click at [688, 548] on button "Play" at bounding box center [716, 560] width 200 height 53
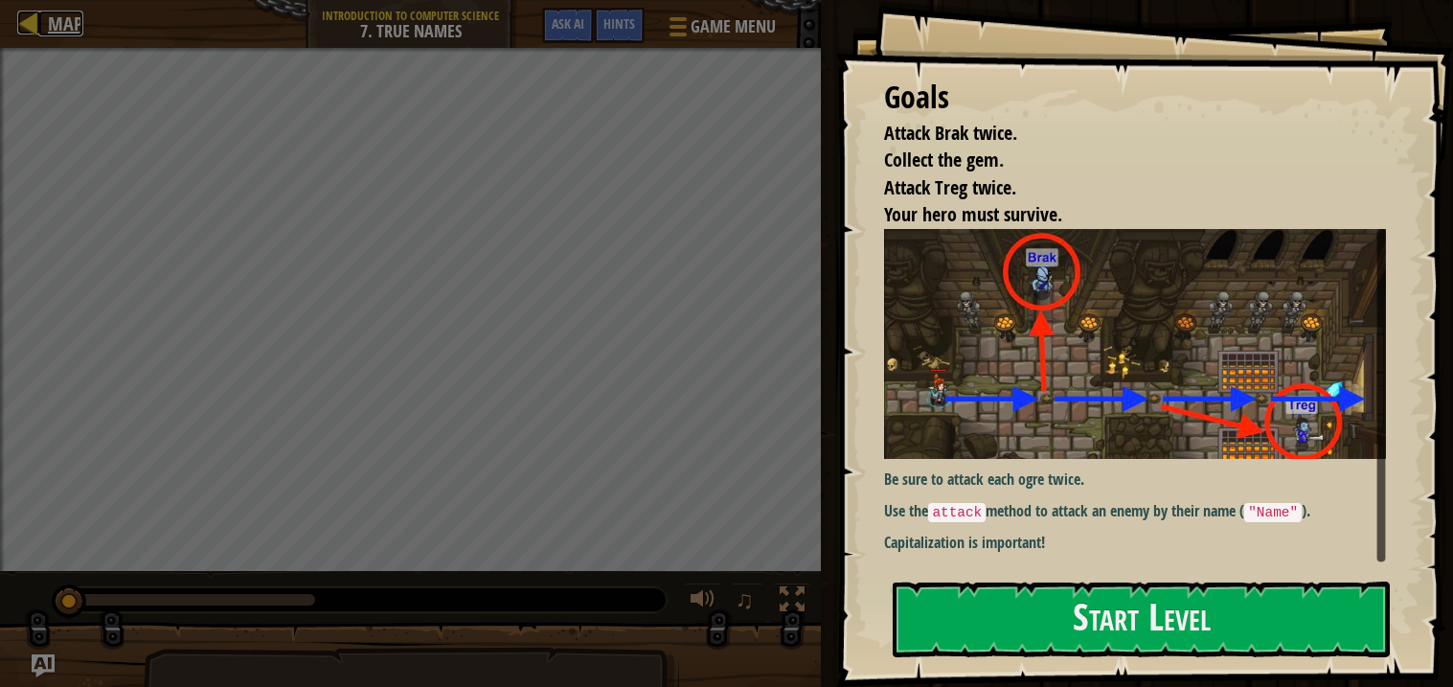
click at [54, 16] on span "Map" at bounding box center [65, 24] width 35 height 26
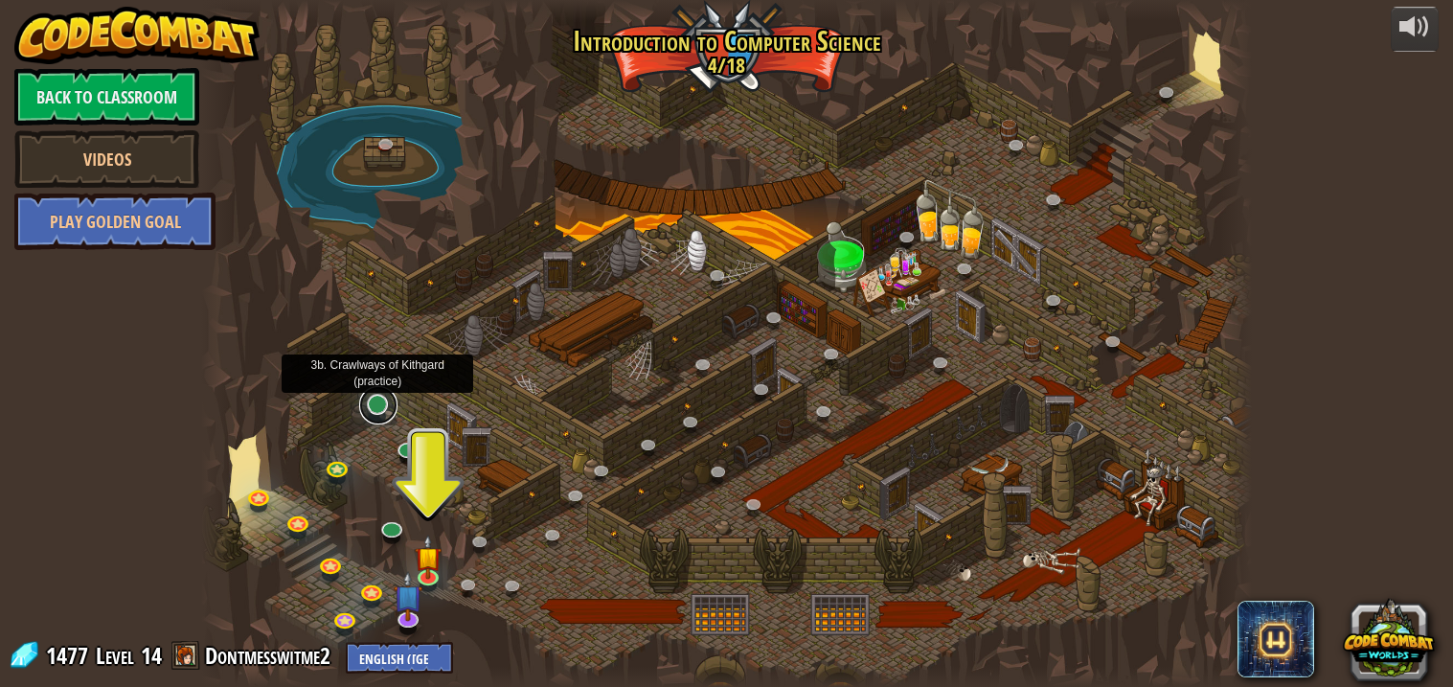
click at [375, 409] on link at bounding box center [378, 405] width 38 height 38
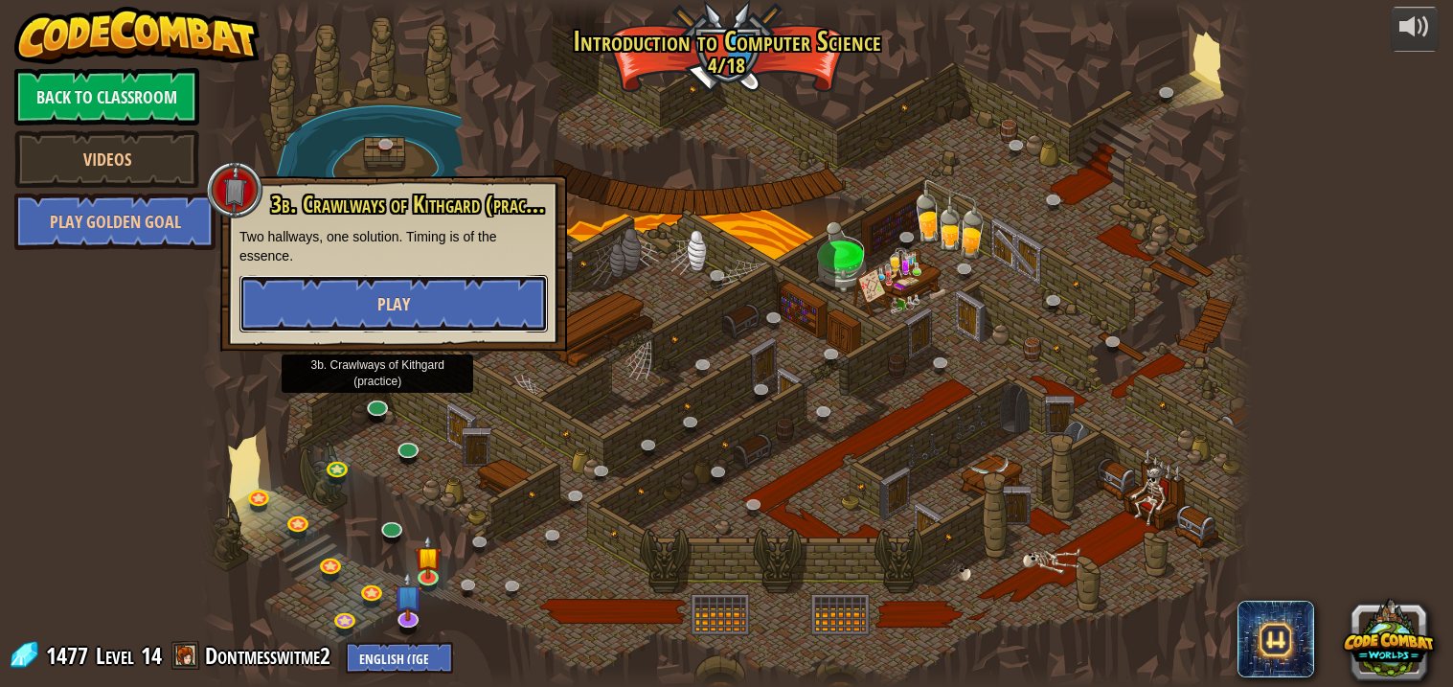
click at [409, 306] on span "Play" at bounding box center [393, 304] width 33 height 24
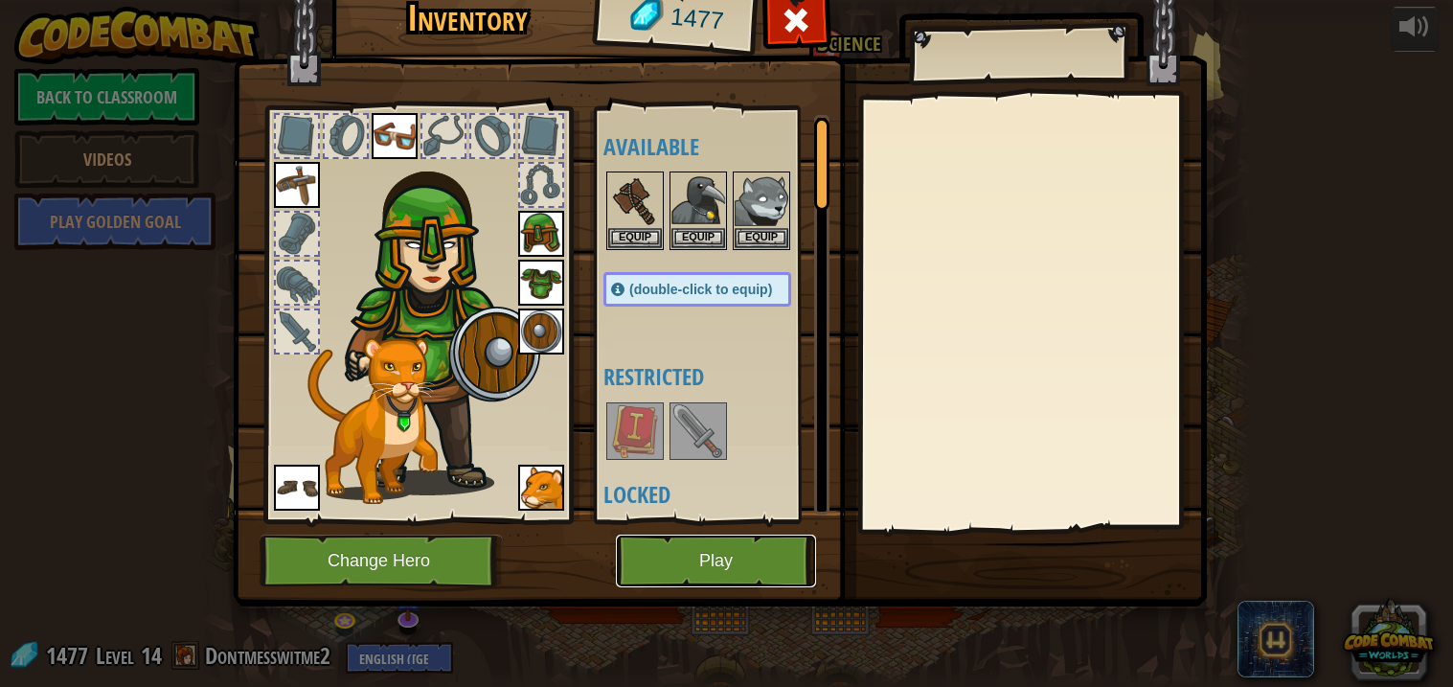
click at [714, 558] on button "Play" at bounding box center [716, 560] width 200 height 53
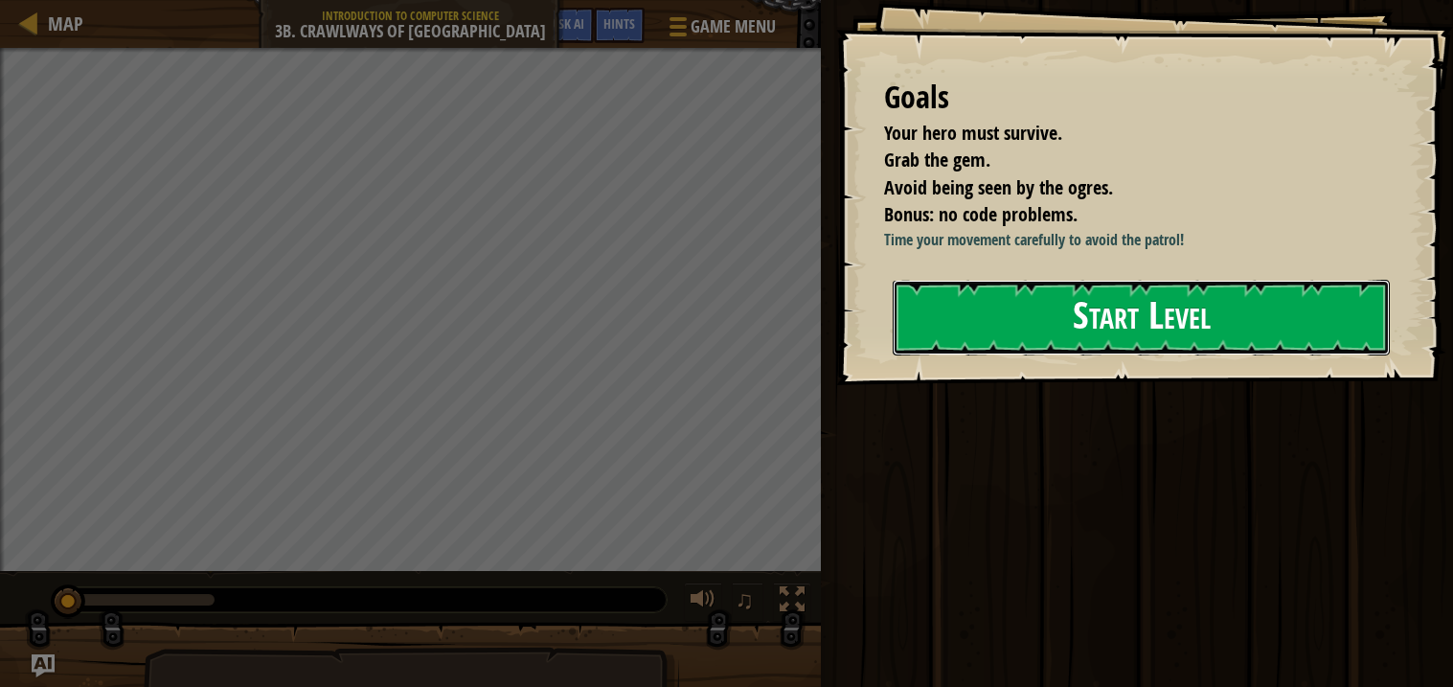
click at [1046, 320] on button "Start Level" at bounding box center [1141, 318] width 497 height 76
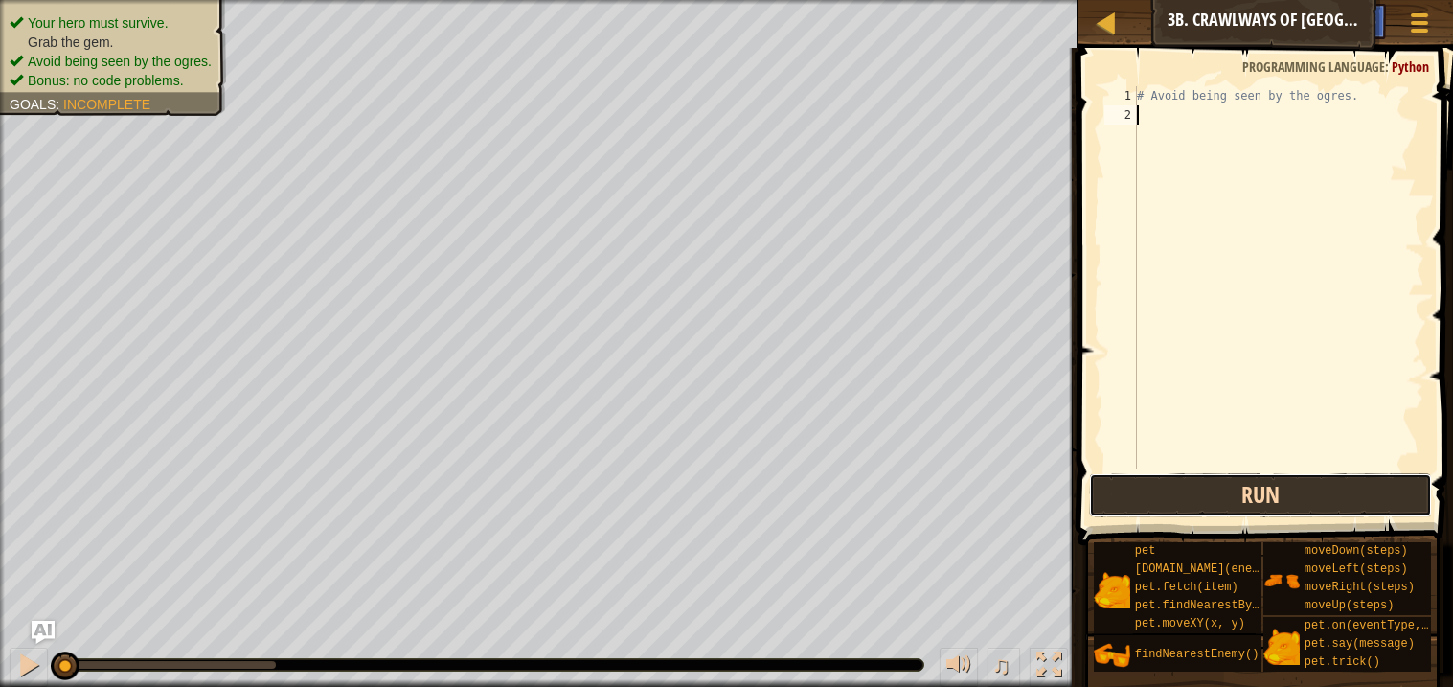
click at [1216, 495] on button "Run" at bounding box center [1260, 495] width 342 height 44
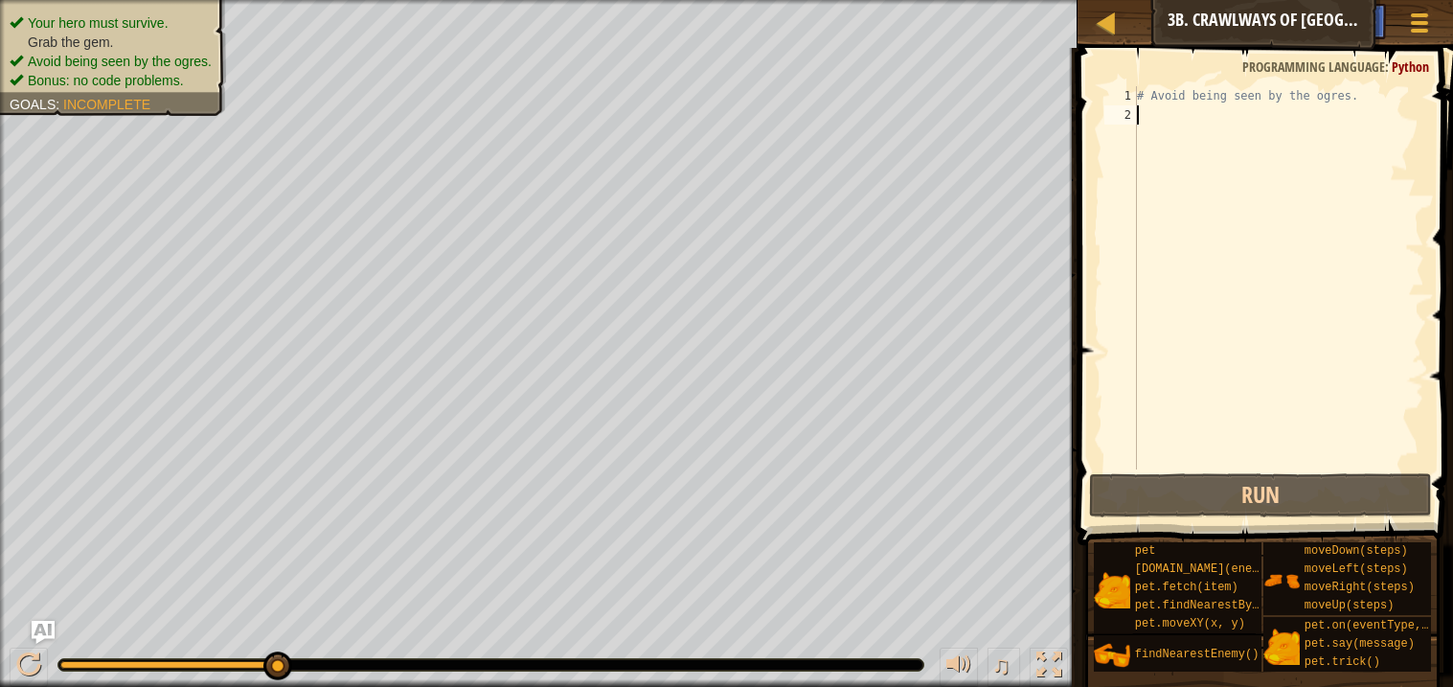
click at [1149, 121] on div "# Avoid being seen by the ogres." at bounding box center [1278, 296] width 291 height 421
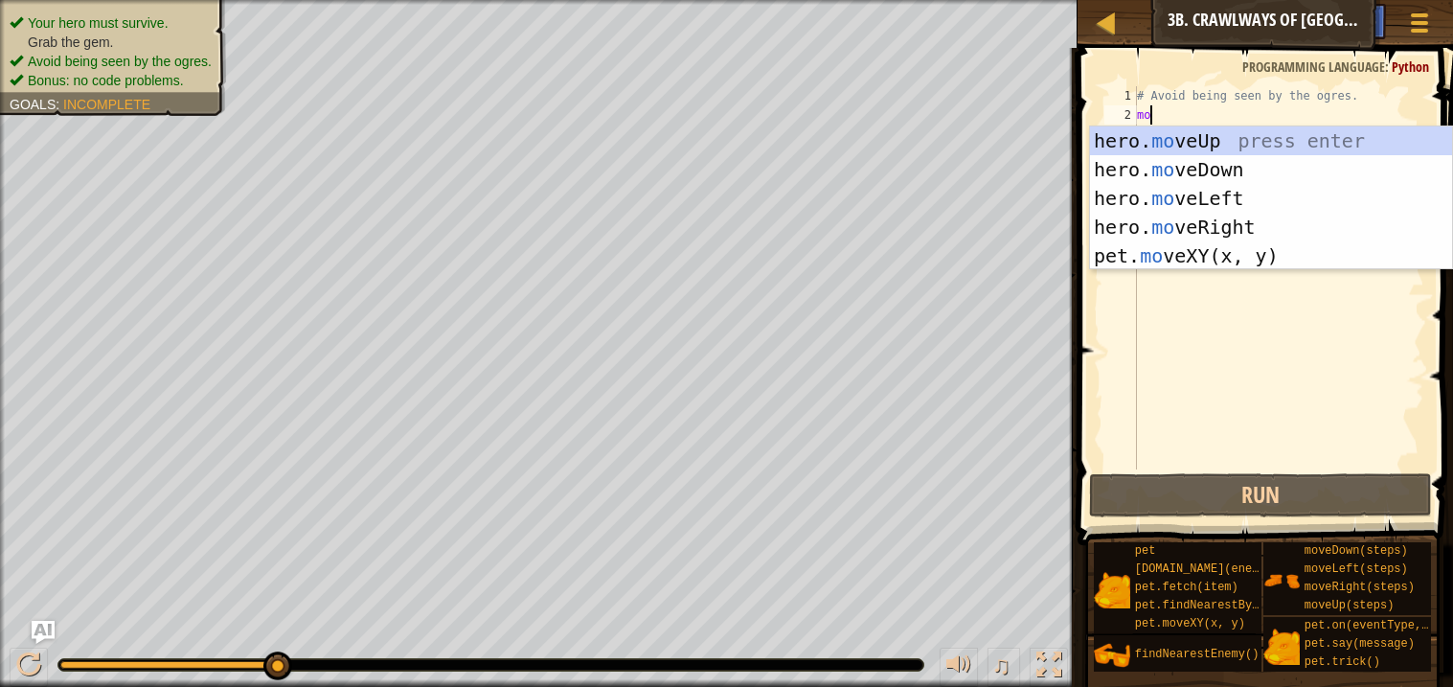
scroll to position [8, 0]
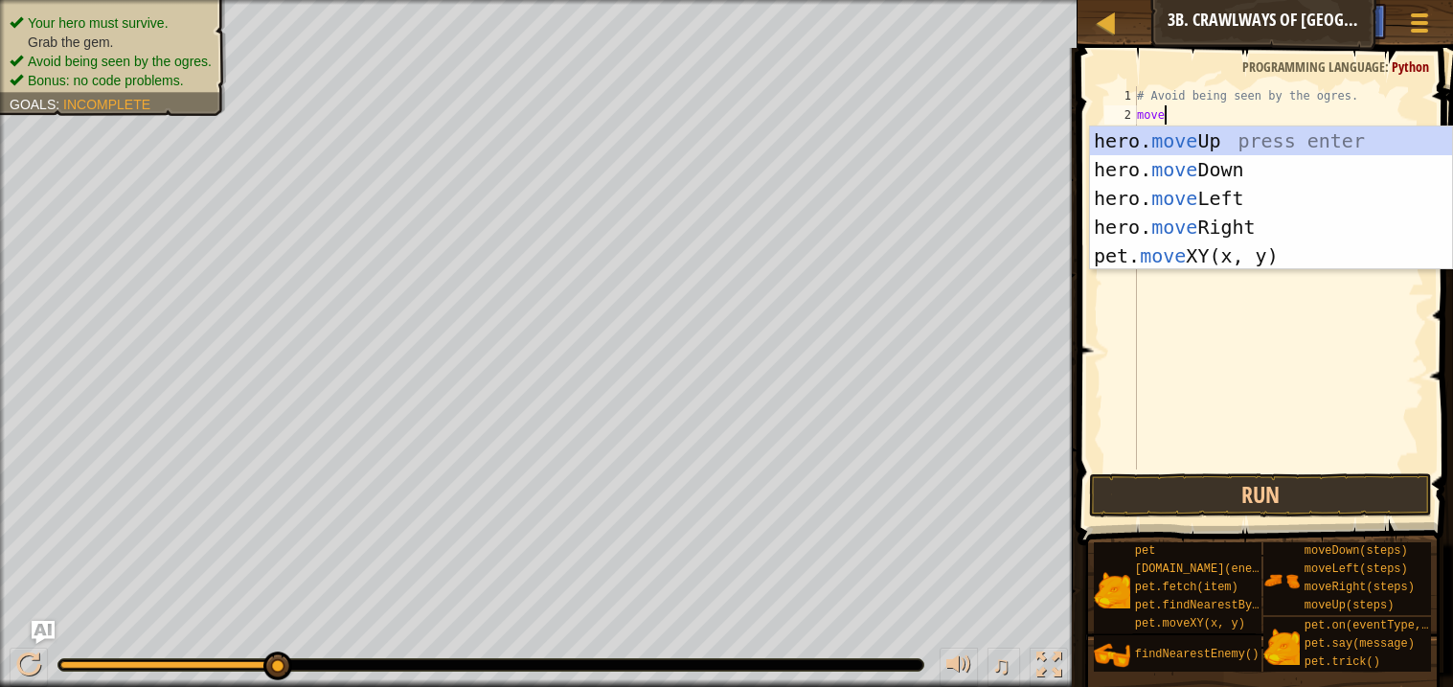
type textarea "move"
click at [1206, 226] on div "hero. move Up press enter hero. move Down press enter hero. move Left press ent…" at bounding box center [1271, 226] width 362 height 201
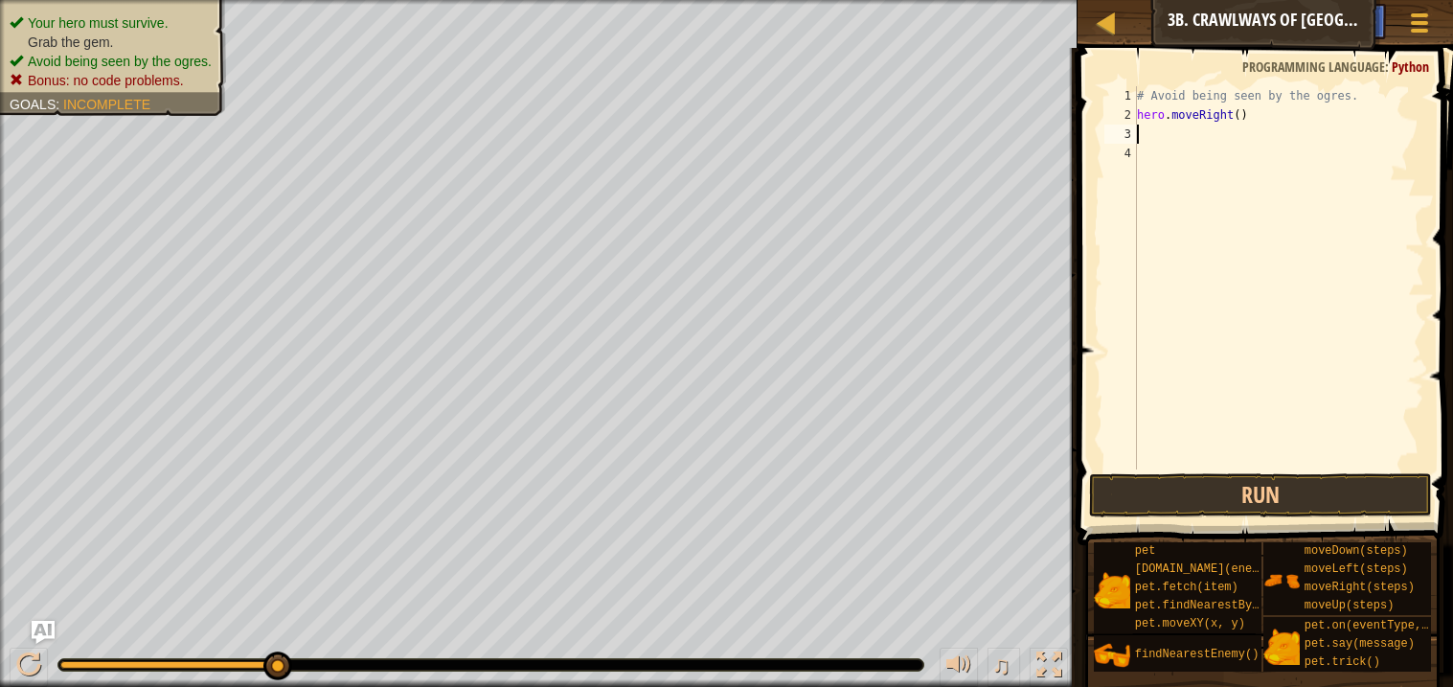
scroll to position [8, 0]
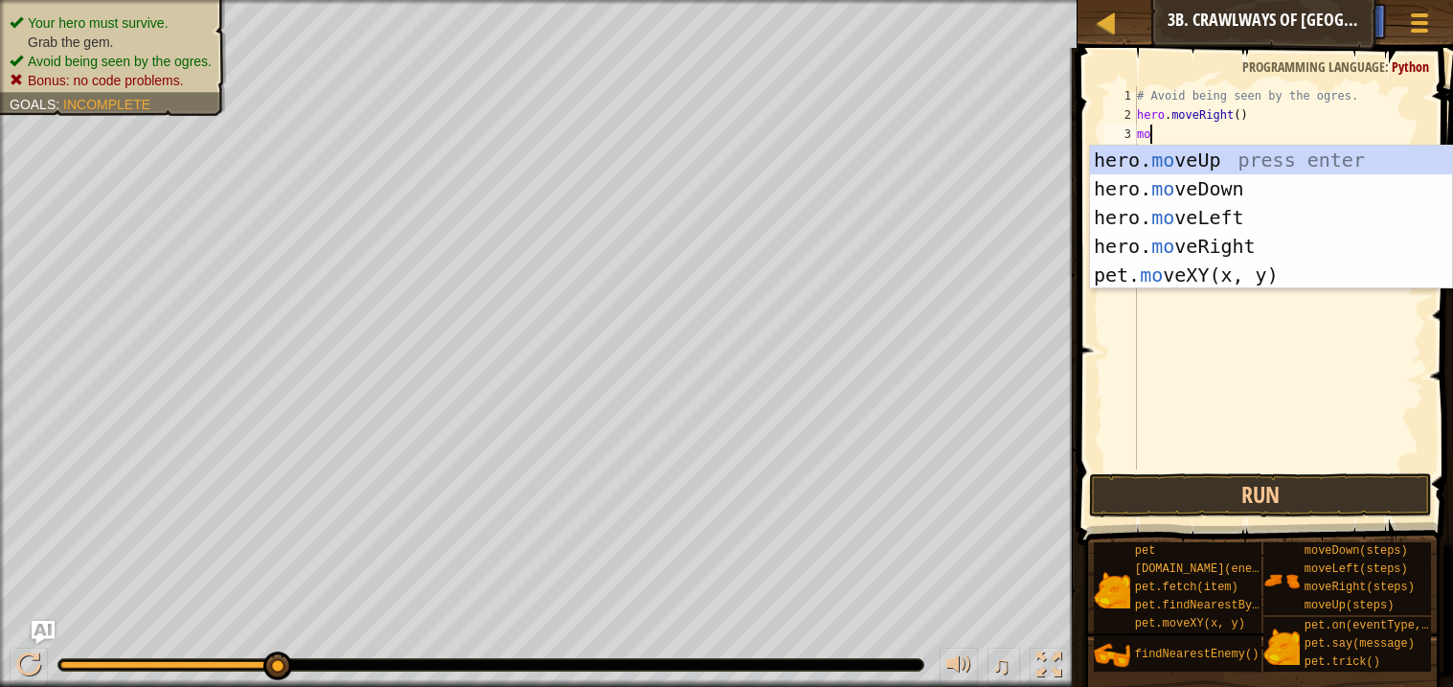
type textarea "move"
click at [1204, 224] on div "hero. move Up press enter hero. move Down press enter hero. move Left press ent…" at bounding box center [1271, 246] width 362 height 201
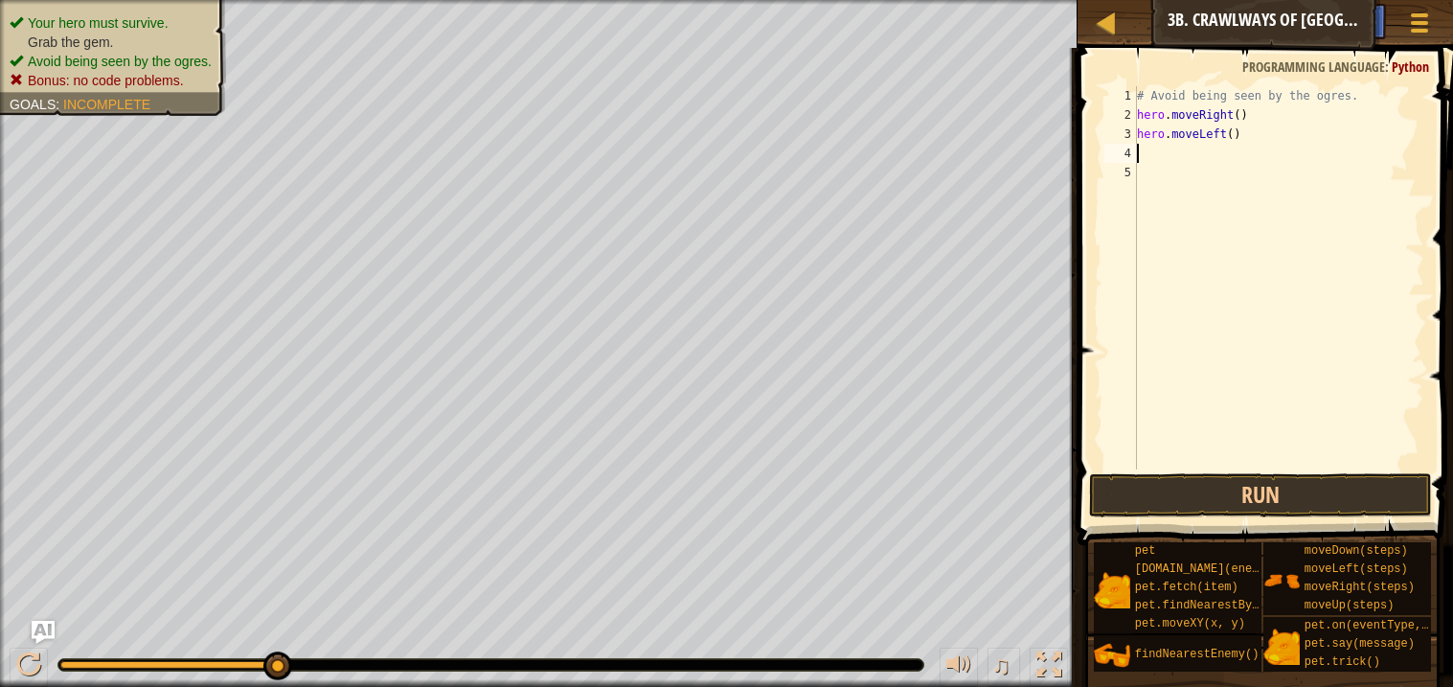
scroll to position [8, 0]
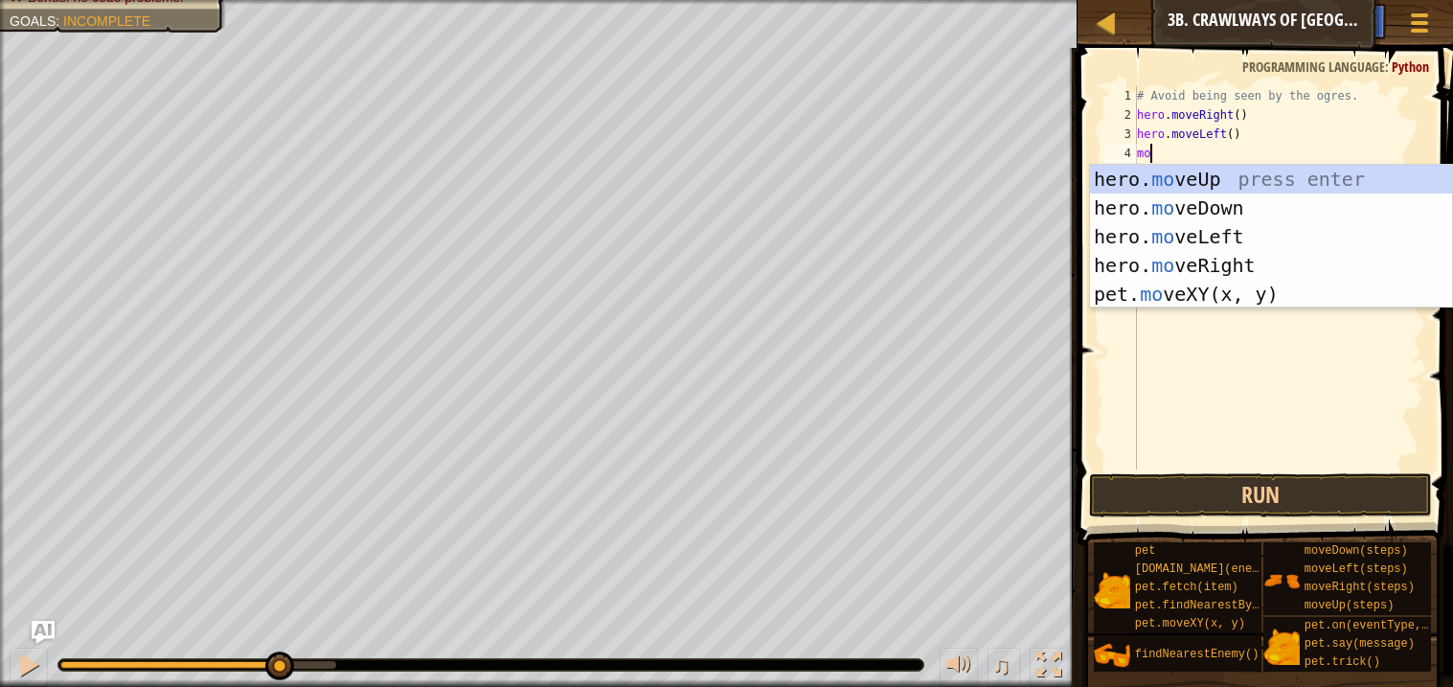
type textarea "move"
click at [1234, 255] on div "hero. move Up press enter hero. move Down press enter hero. move Left press ent…" at bounding box center [1271, 265] width 362 height 201
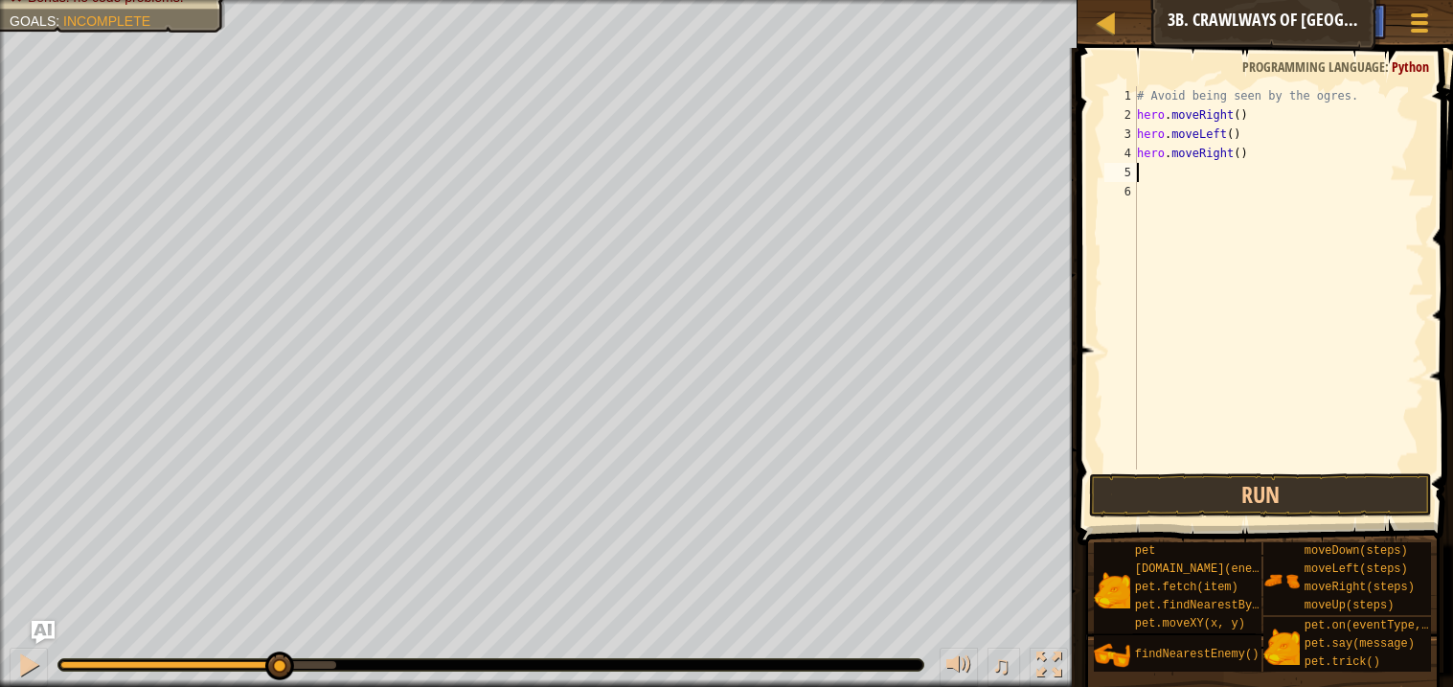
click at [1238, 151] on div "# Avoid being seen by the ogres. hero . moveRight ( ) hero . moveLeft ( ) hero …" at bounding box center [1278, 296] width 291 height 421
type textarea "hero.moveRight(2)"
click at [1214, 493] on button "Run" at bounding box center [1260, 495] width 342 height 44
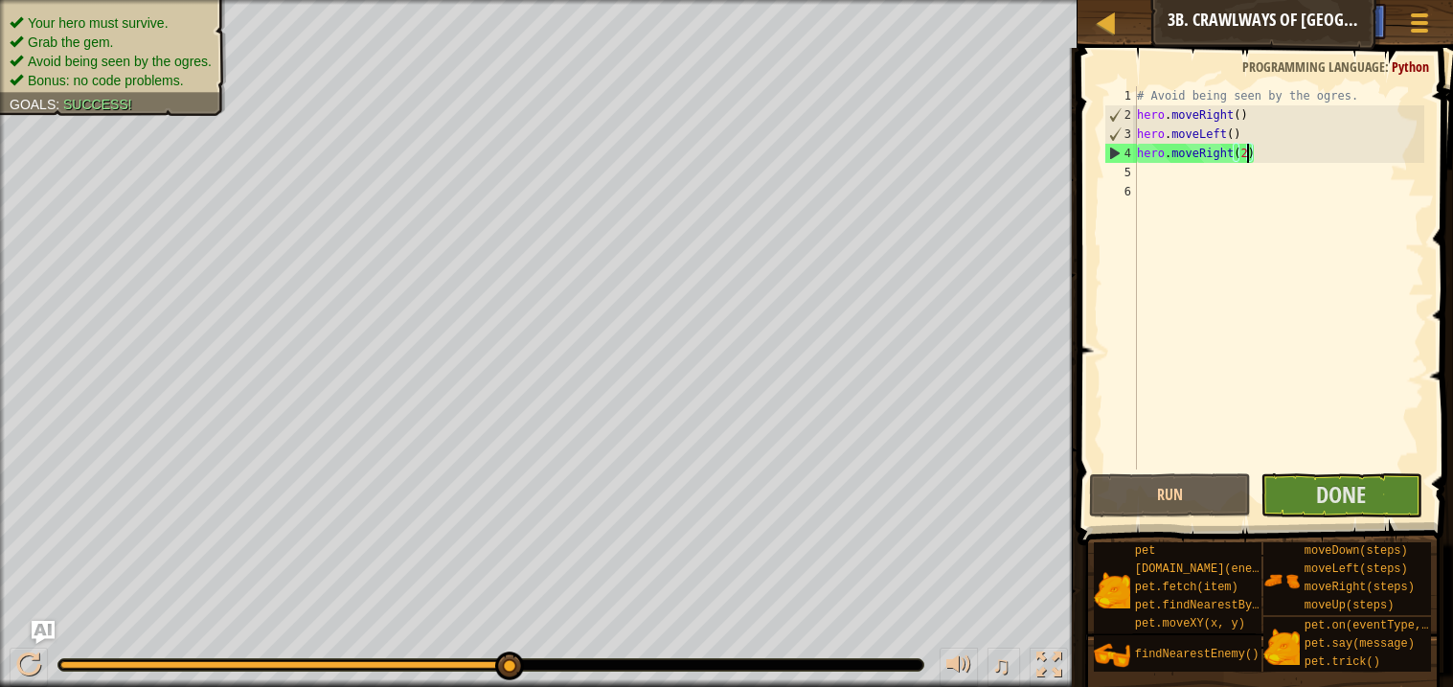
click at [1170, 181] on div "# Avoid being seen by the ogres. hero . moveRight ( ) hero . moveLeft ( ) hero …" at bounding box center [1278, 296] width 291 height 421
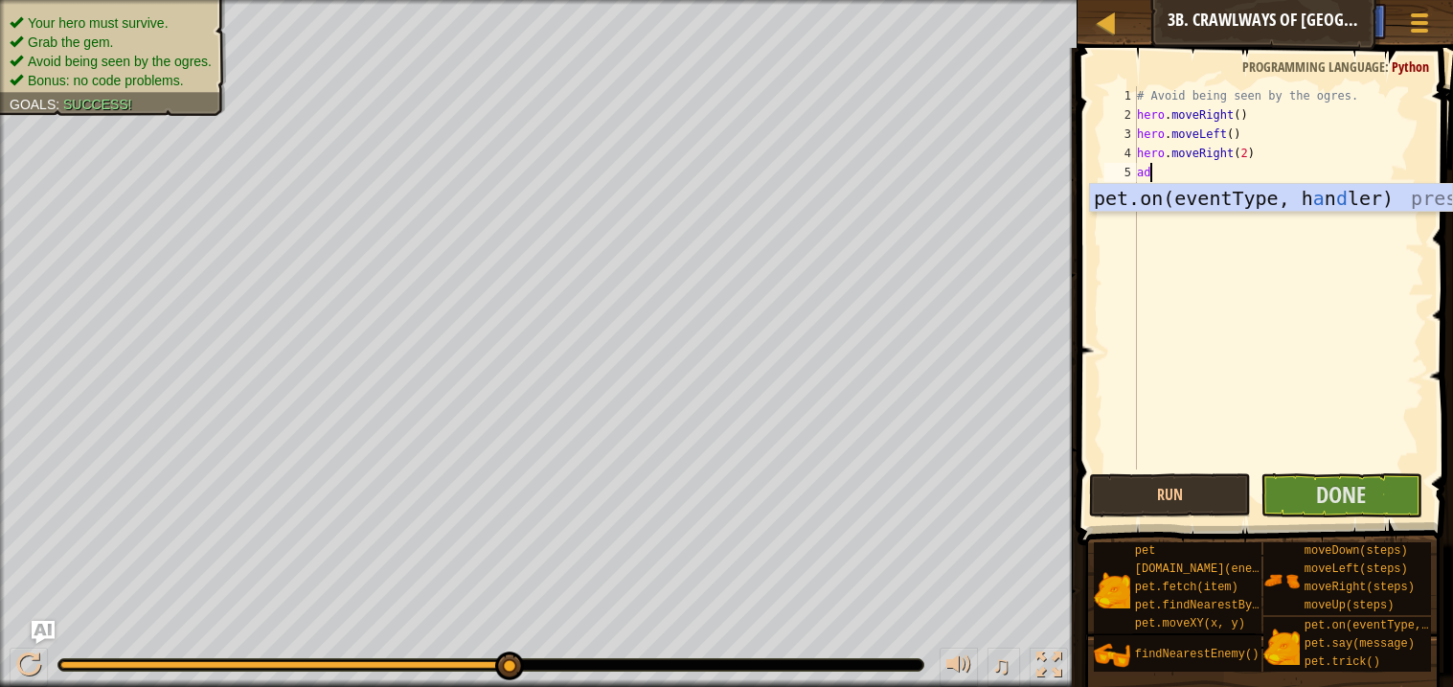
type textarea "a"
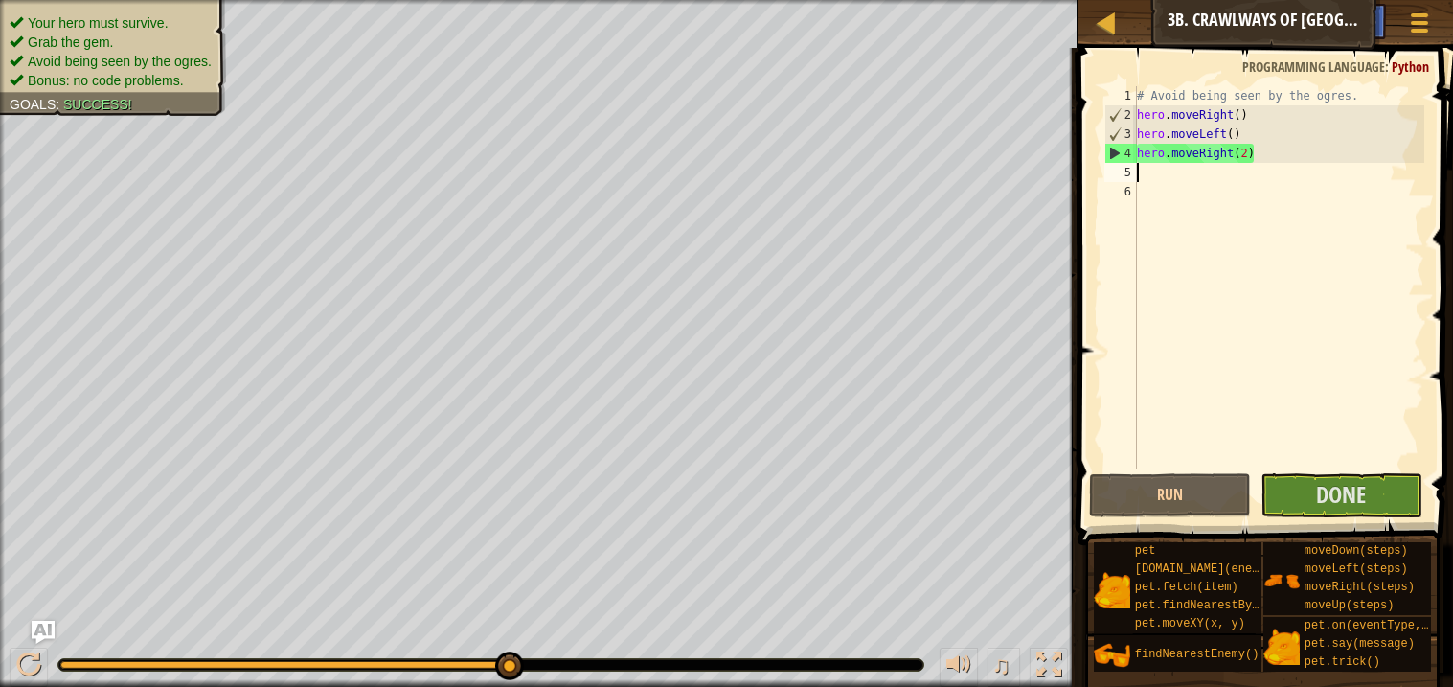
type textarea "m"
click at [1334, 487] on span "Done" at bounding box center [1341, 494] width 50 height 31
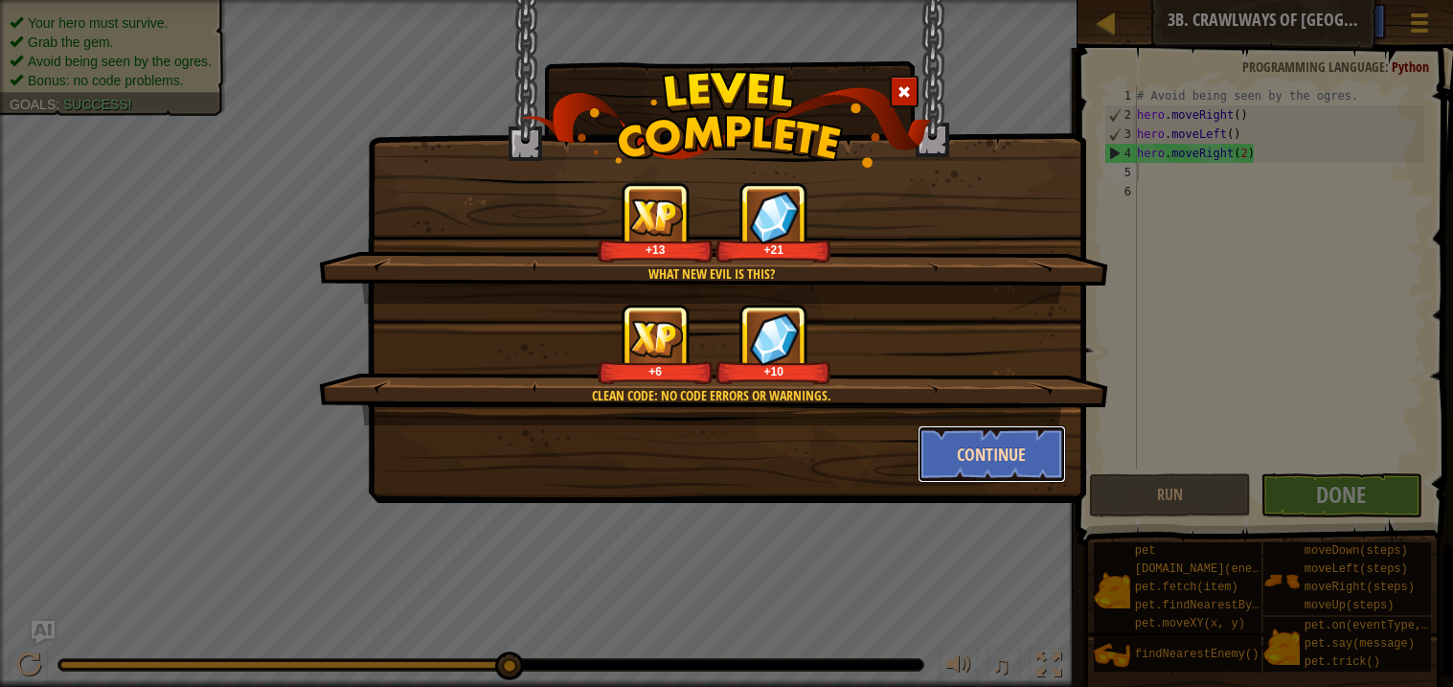
click at [957, 451] on button "Continue" at bounding box center [992, 453] width 148 height 57
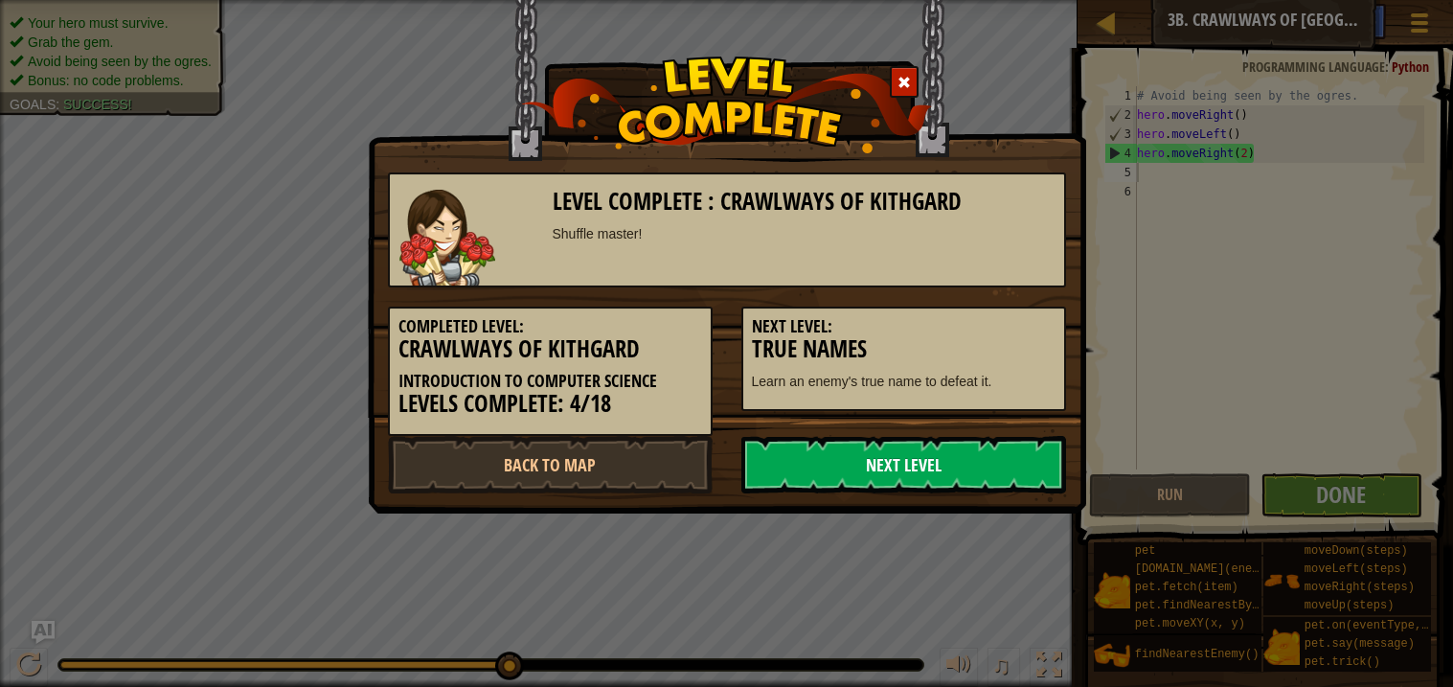
click at [902, 472] on link "Next Level" at bounding box center [903, 464] width 325 height 57
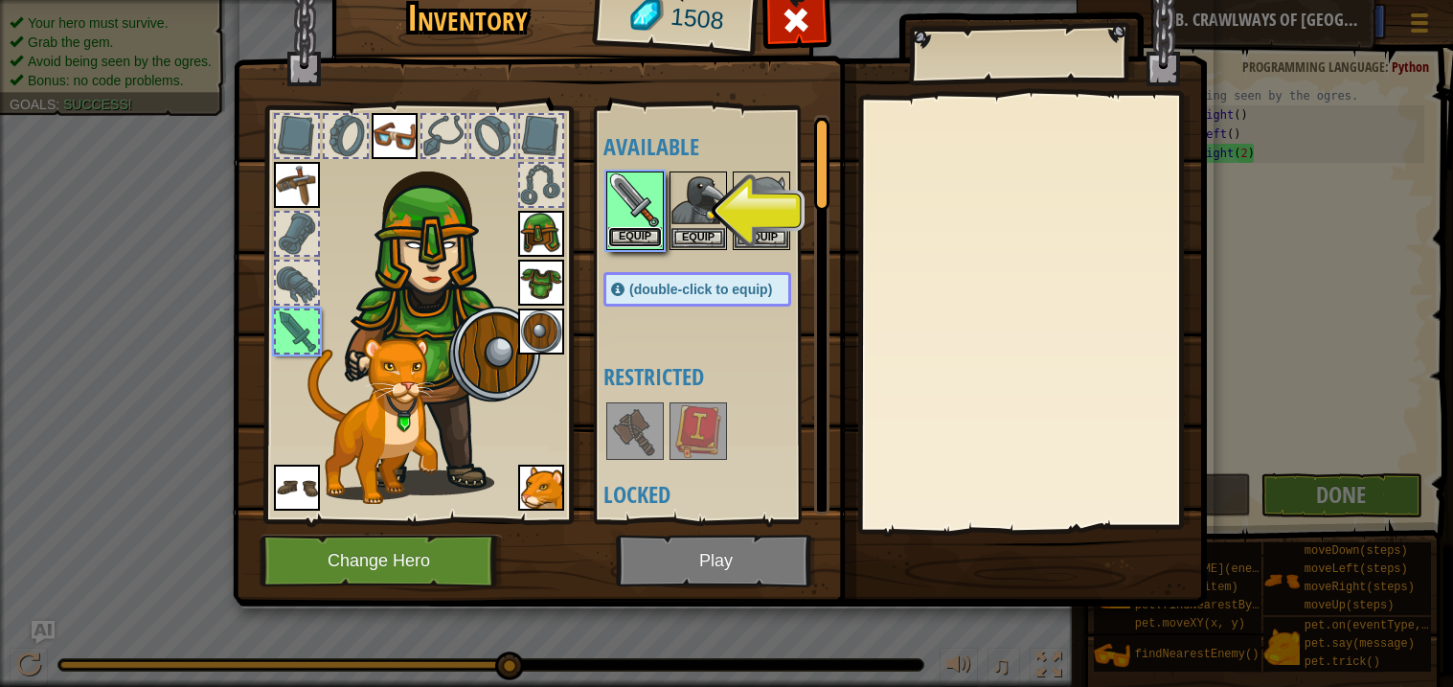
click at [633, 229] on button "Equip" at bounding box center [635, 237] width 54 height 20
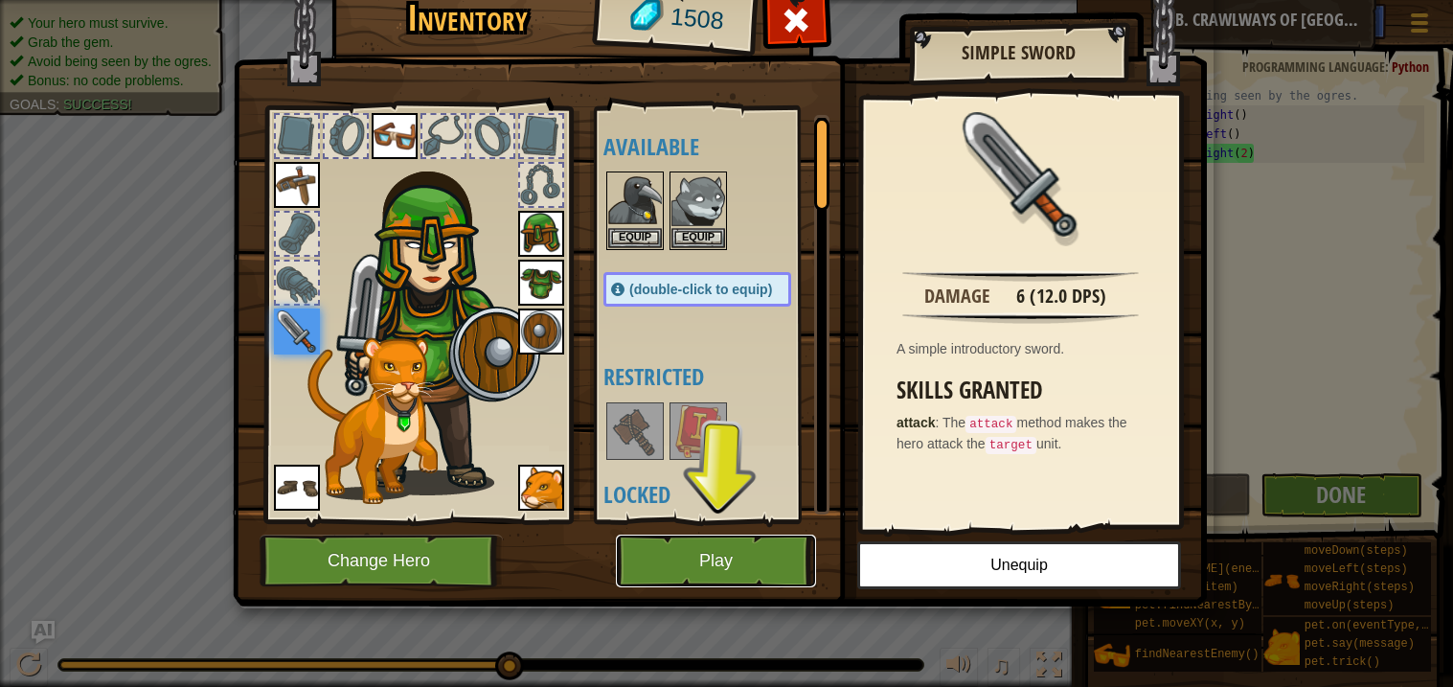
click at [707, 561] on button "Play" at bounding box center [716, 560] width 200 height 53
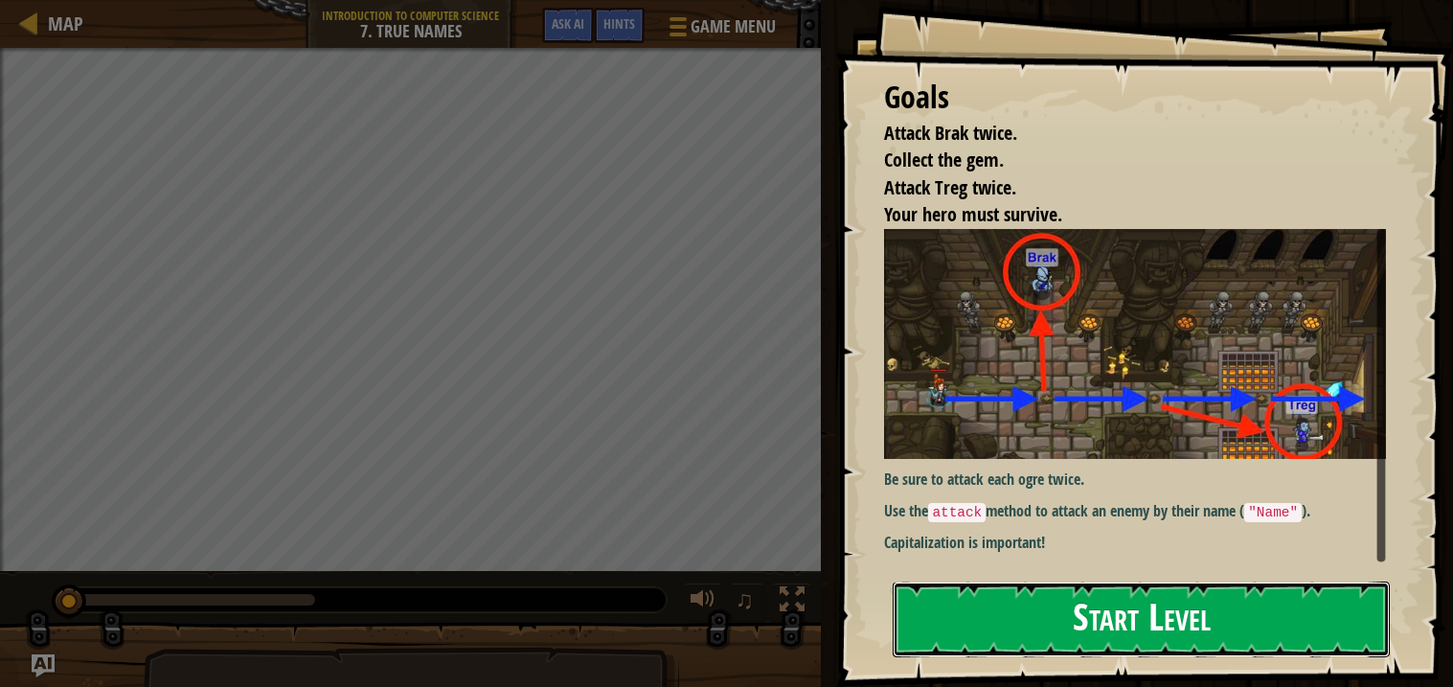
click at [1046, 611] on button "Start Level" at bounding box center [1141, 619] width 497 height 76
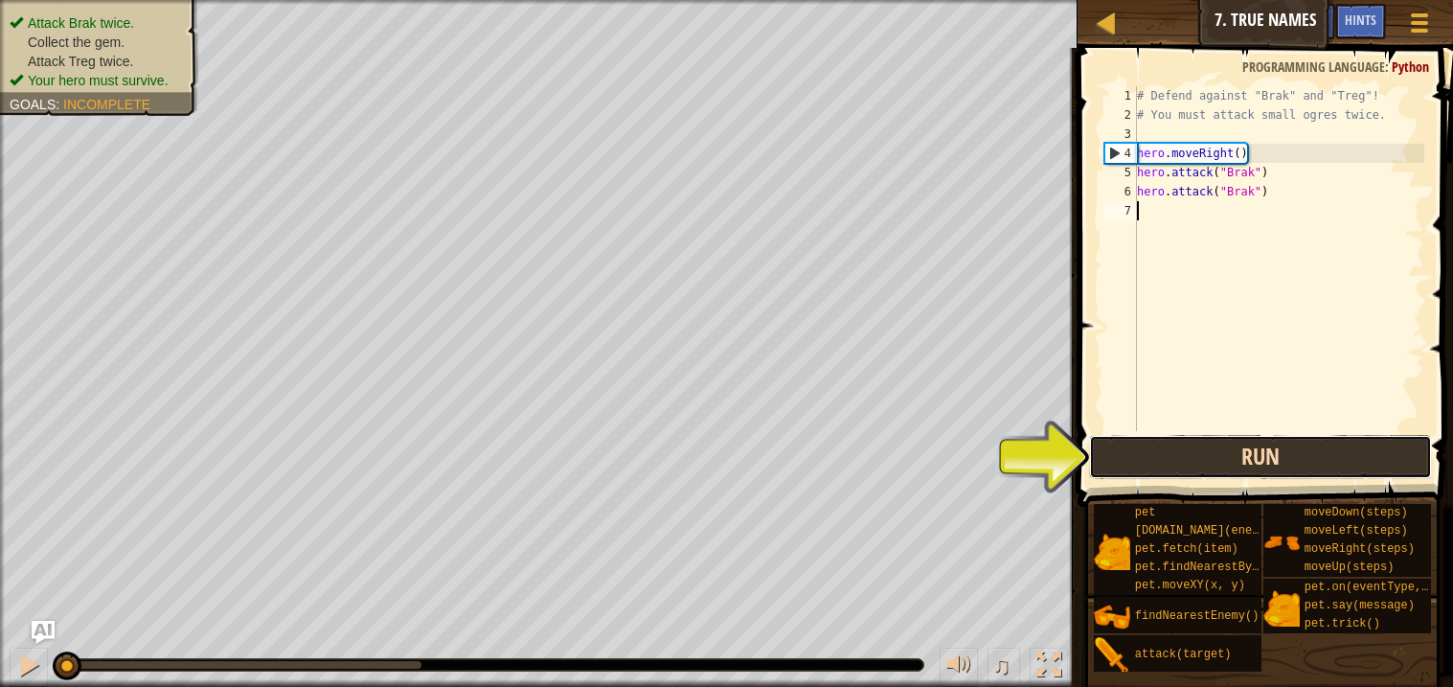
click at [1200, 460] on button "Run" at bounding box center [1260, 457] width 342 height 44
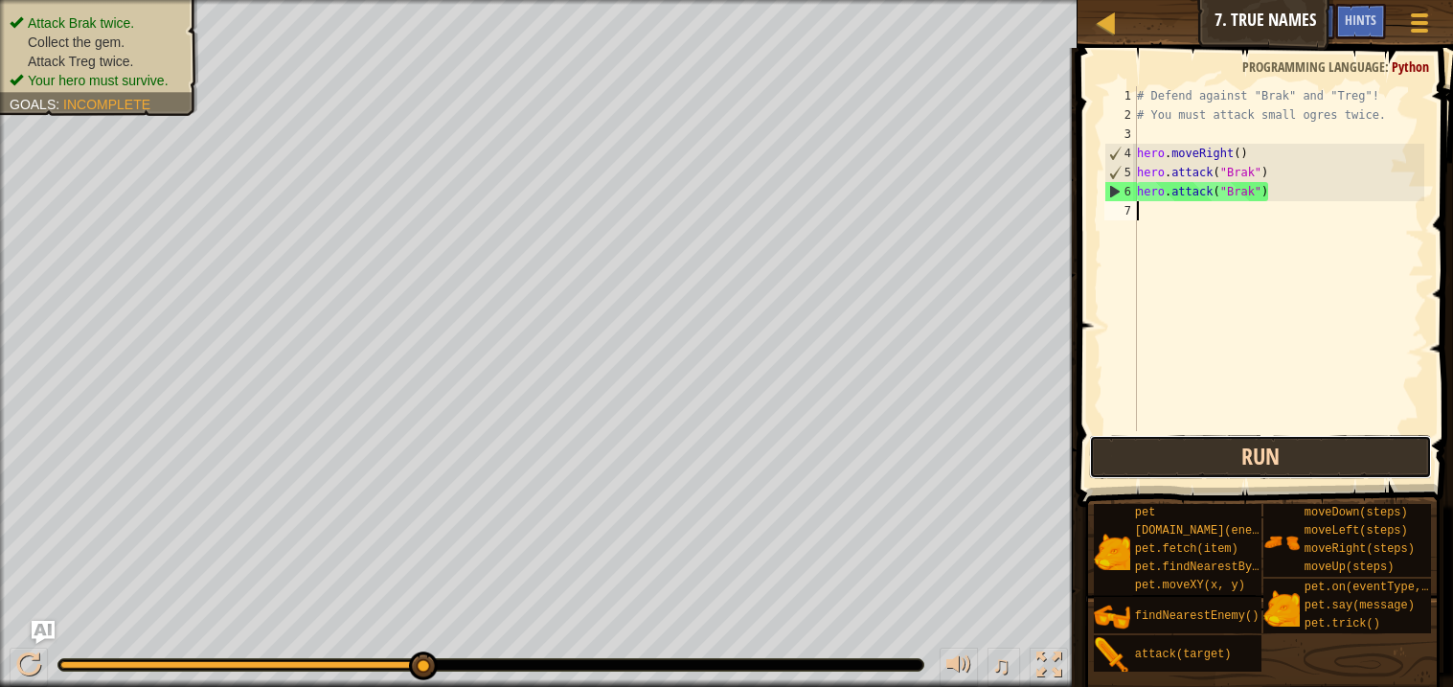
click at [1224, 461] on button "Run" at bounding box center [1260, 457] width 342 height 44
click at [1164, 450] on button "Run" at bounding box center [1260, 457] width 342 height 44
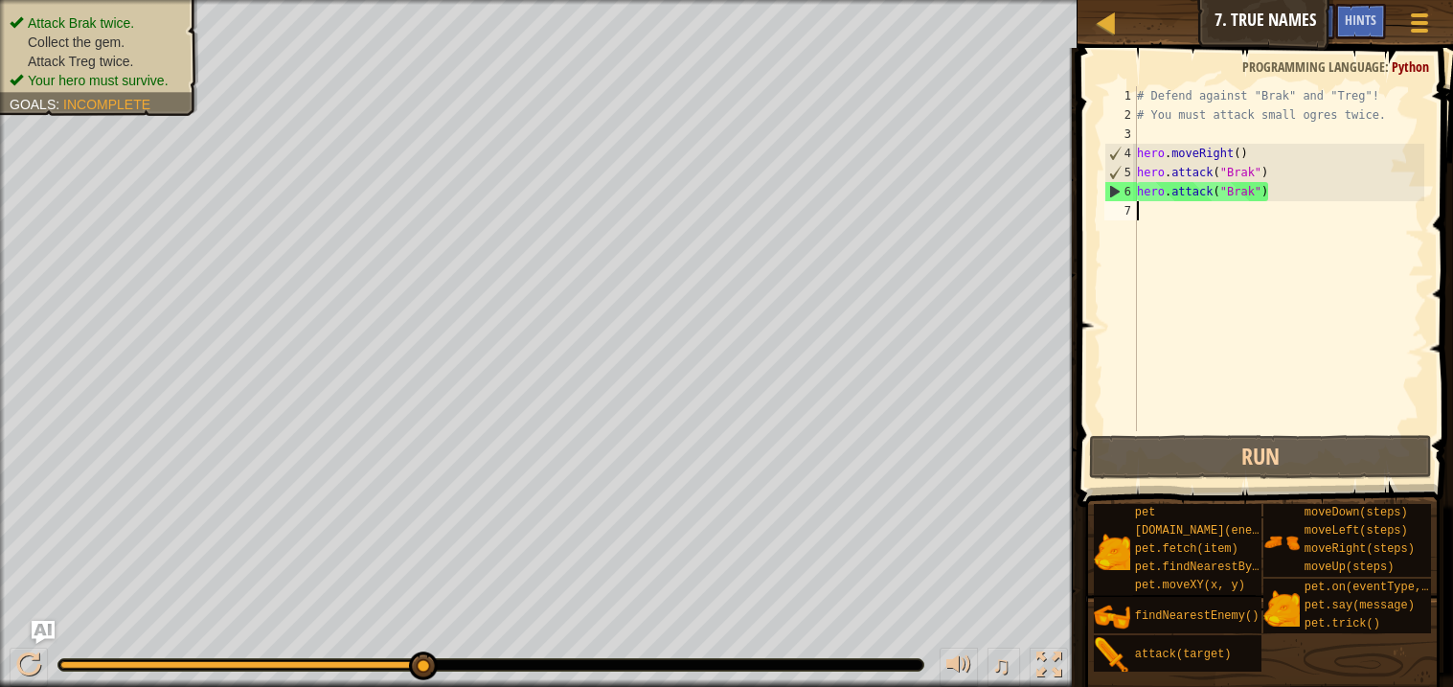
click at [1274, 174] on div "# Defend against "Brak" and "Treg"! # You must attack small ogres twice. hero .…" at bounding box center [1278, 277] width 291 height 383
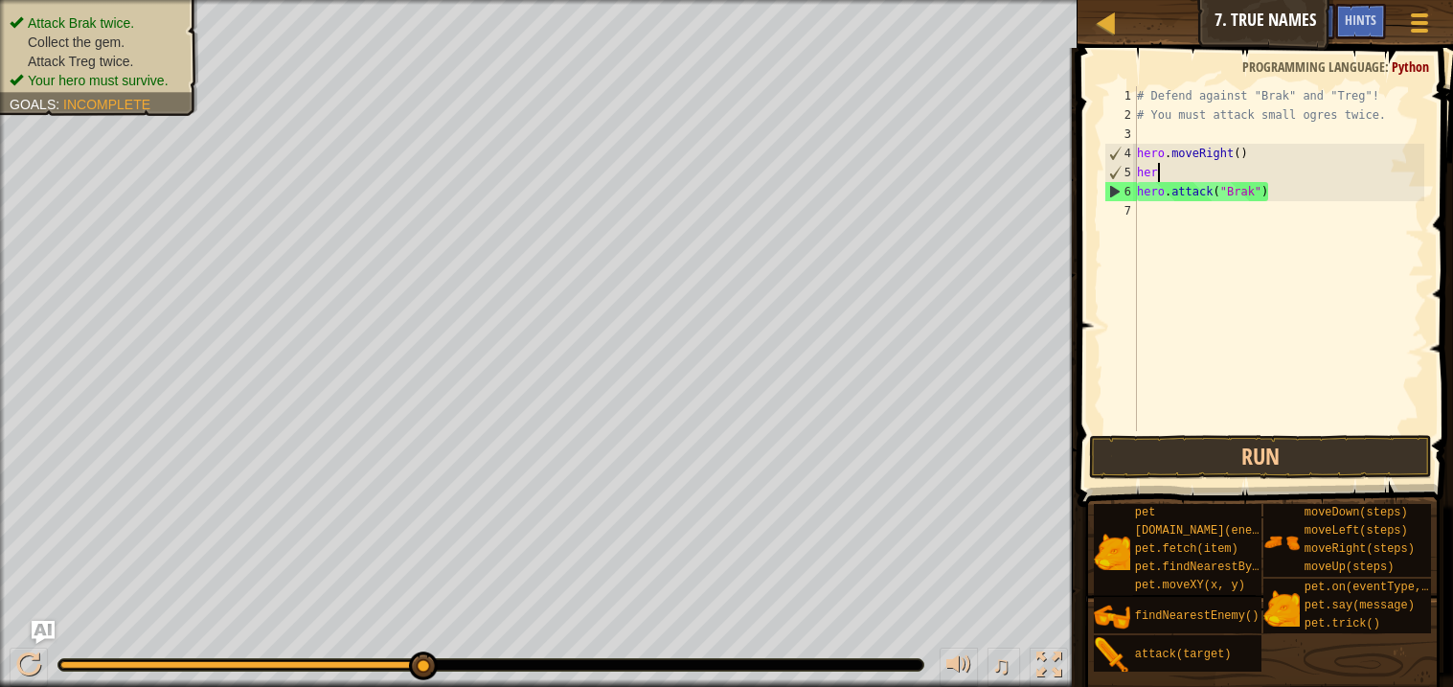
type textarea "h"
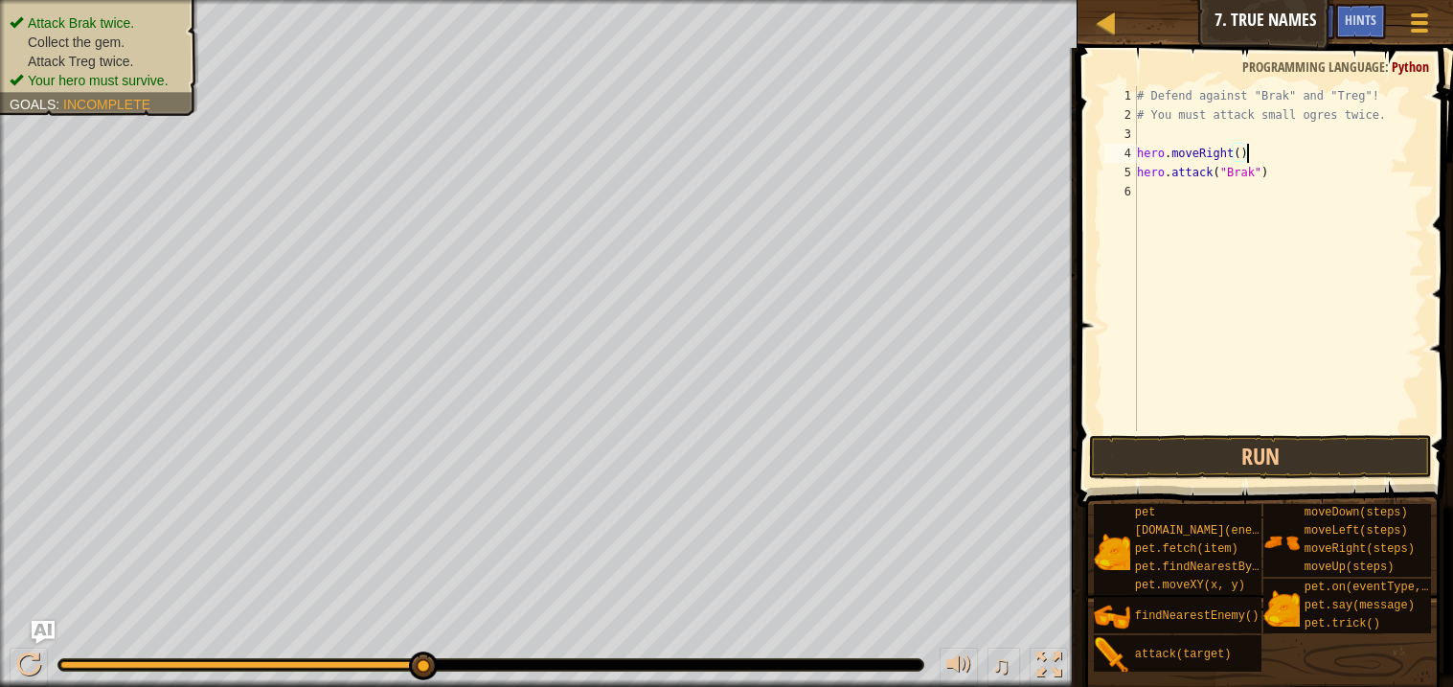
click at [1240, 149] on div "# Defend against "Brak" and "Treg"! # You must attack small ogres twice. hero .…" at bounding box center [1278, 277] width 291 height 383
type textarea "hero.moveRight(2)"
click at [1151, 191] on div "# Defend against "Brak" and "Treg"! # You must attack small ogres twice. hero .…" at bounding box center [1278, 277] width 291 height 383
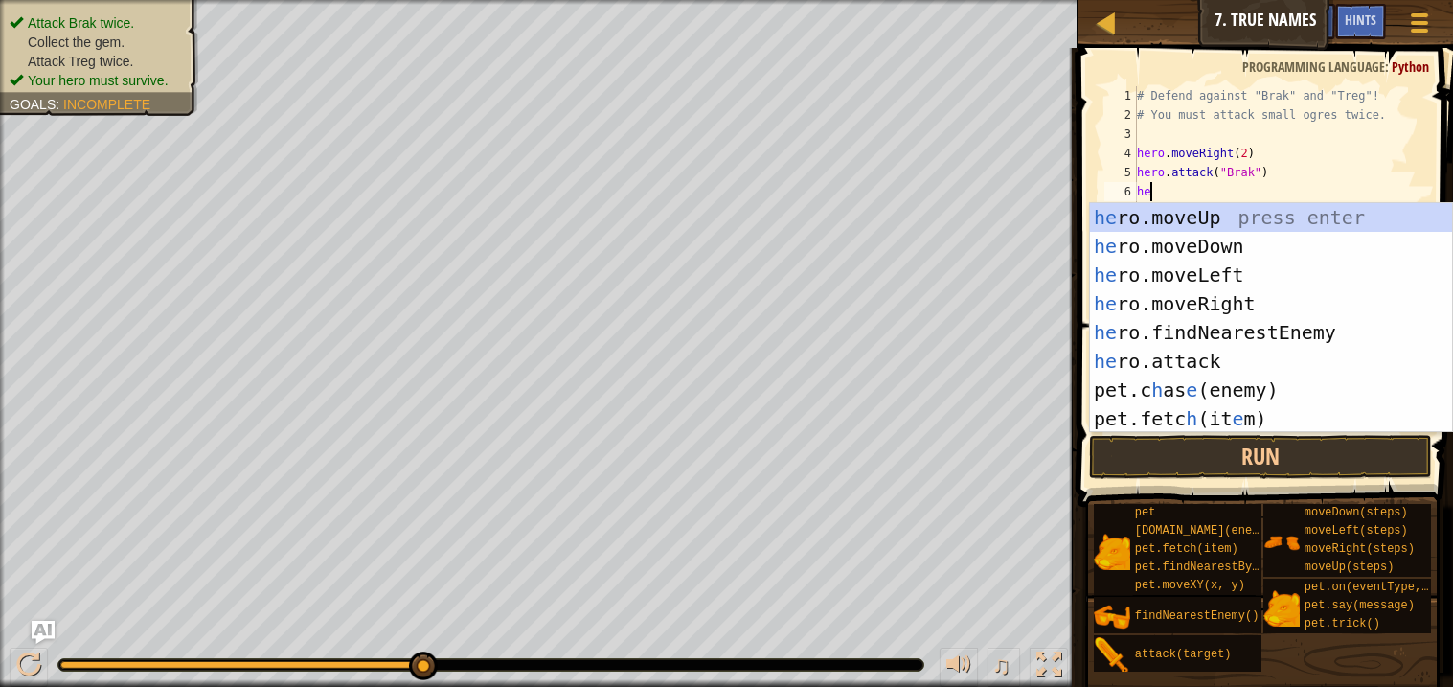
scroll to position [8, 1]
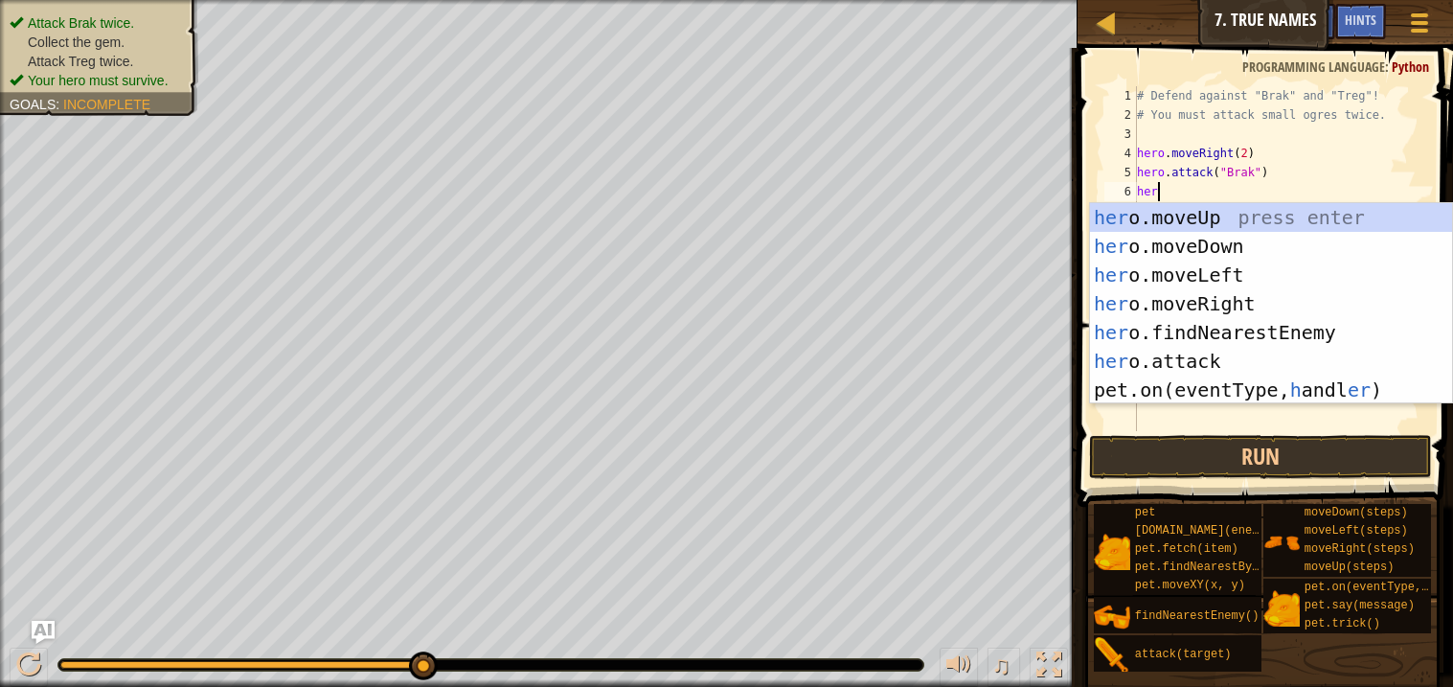
type textarea "hero"
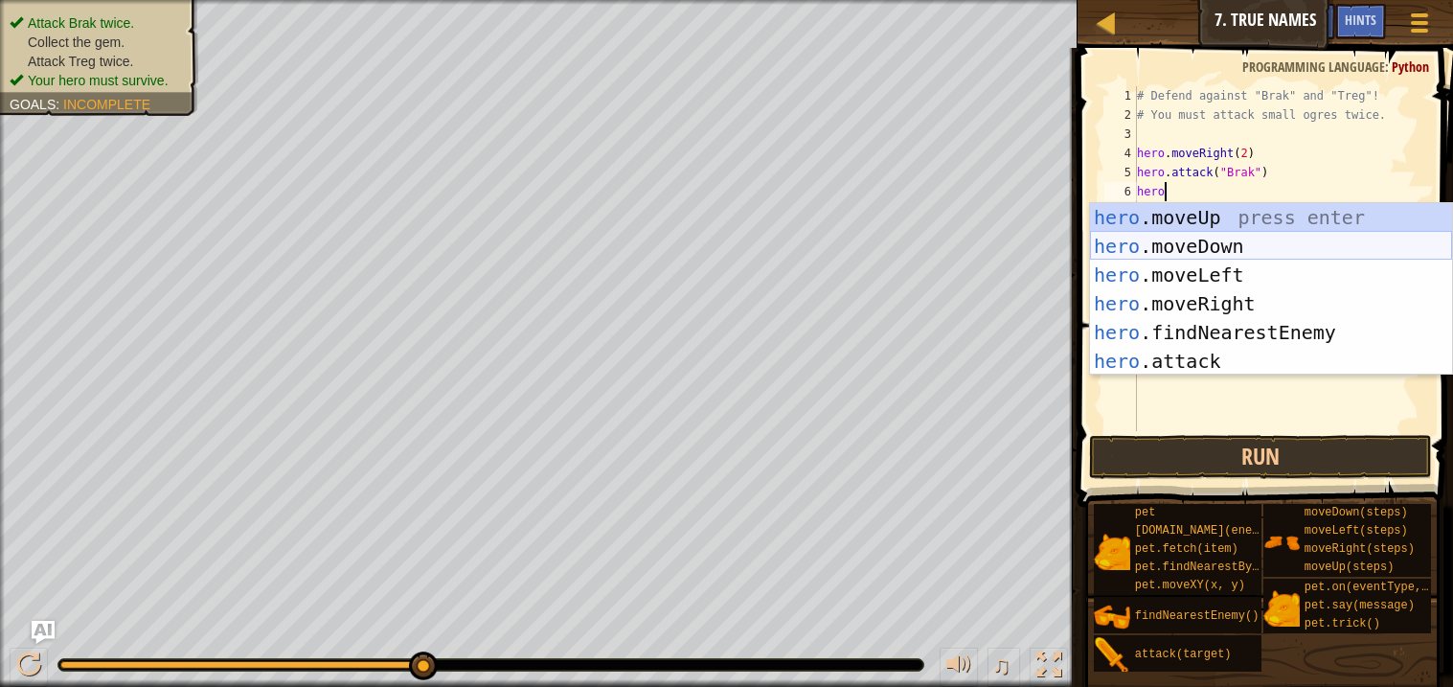
click at [1189, 238] on div "hero .moveUp press enter hero .moveDown press enter hero .moveLeft press enter …" at bounding box center [1271, 318] width 362 height 230
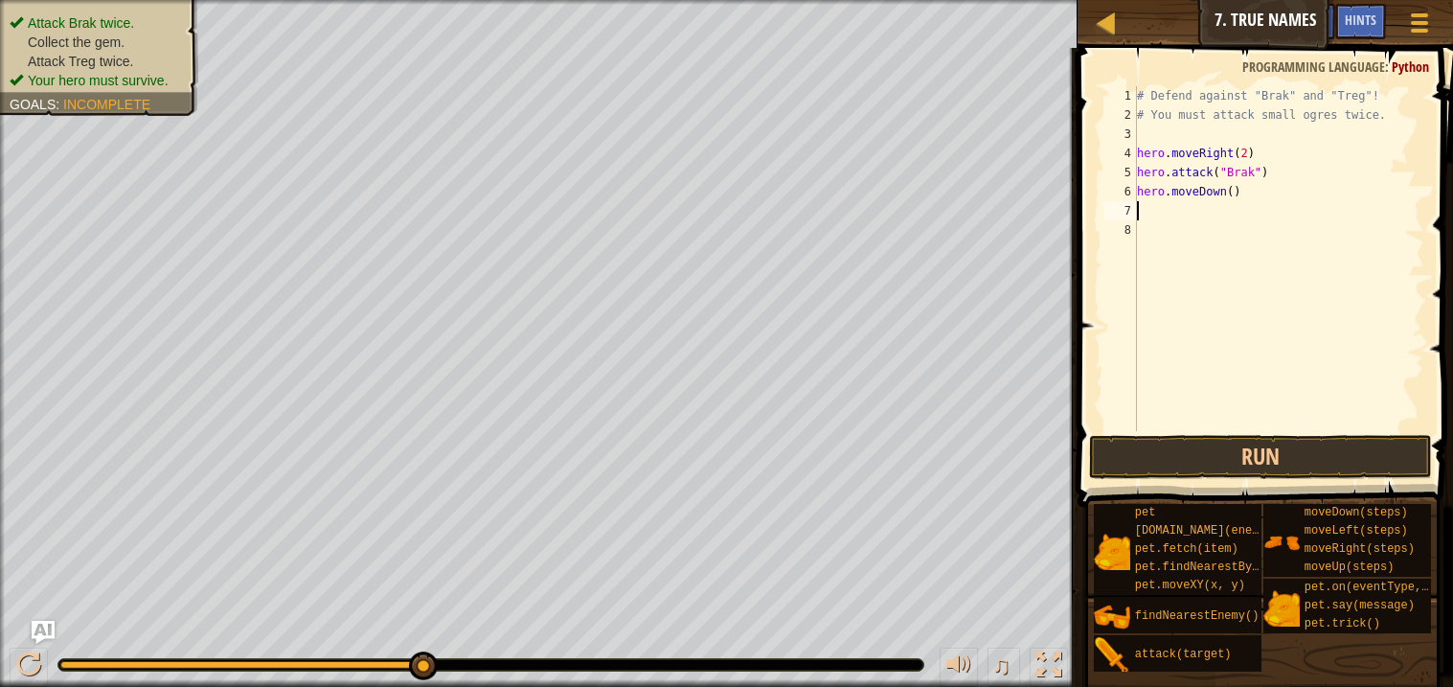
click at [1245, 154] on div "# Defend against "Brak" and "Treg"! # You must attack small ogres twice. hero .…" at bounding box center [1278, 277] width 291 height 383
type textarea "hero.moveRight()"
click at [1145, 215] on div "# Defend against "Brak" and "Treg"! # You must attack small ogres twice. hero .…" at bounding box center [1278, 277] width 291 height 383
click at [1247, 195] on div "# Defend against "Brak" and "Treg"! # You must attack small ogres twice. hero .…" at bounding box center [1278, 277] width 291 height 383
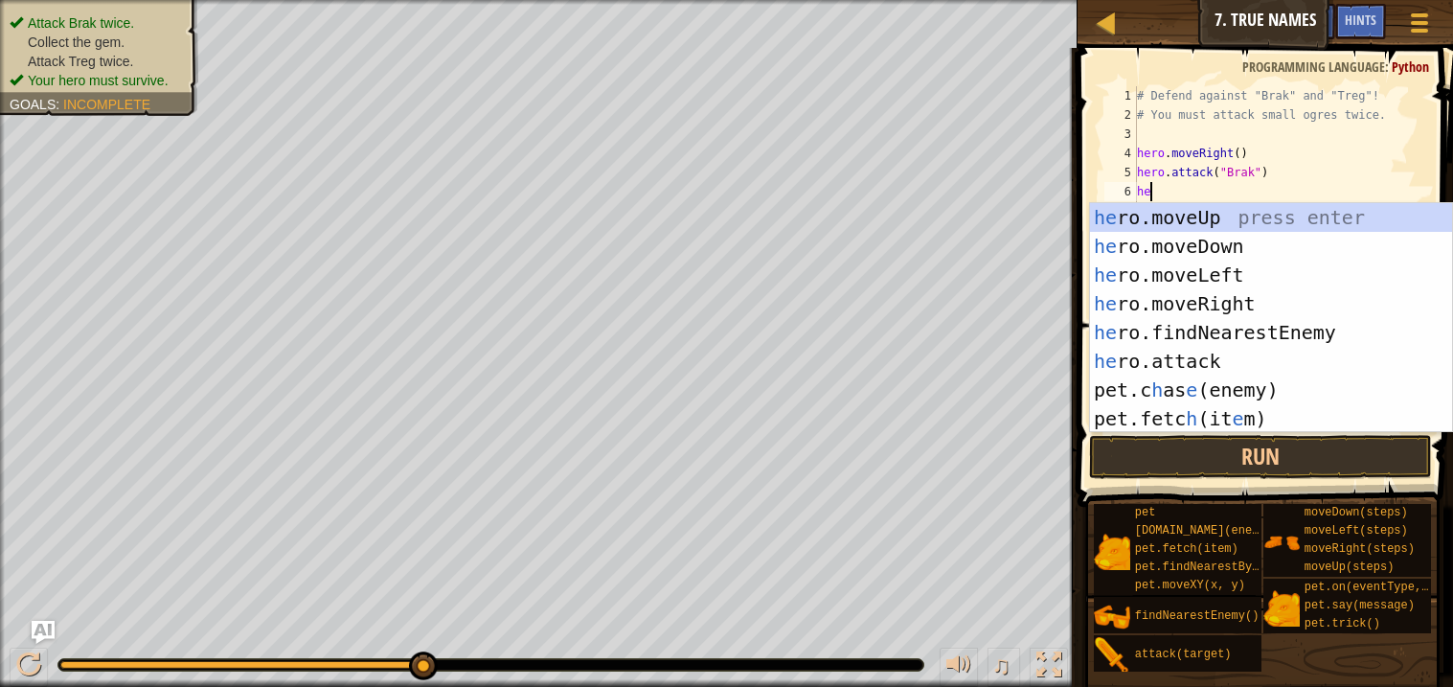
scroll to position [8, 1]
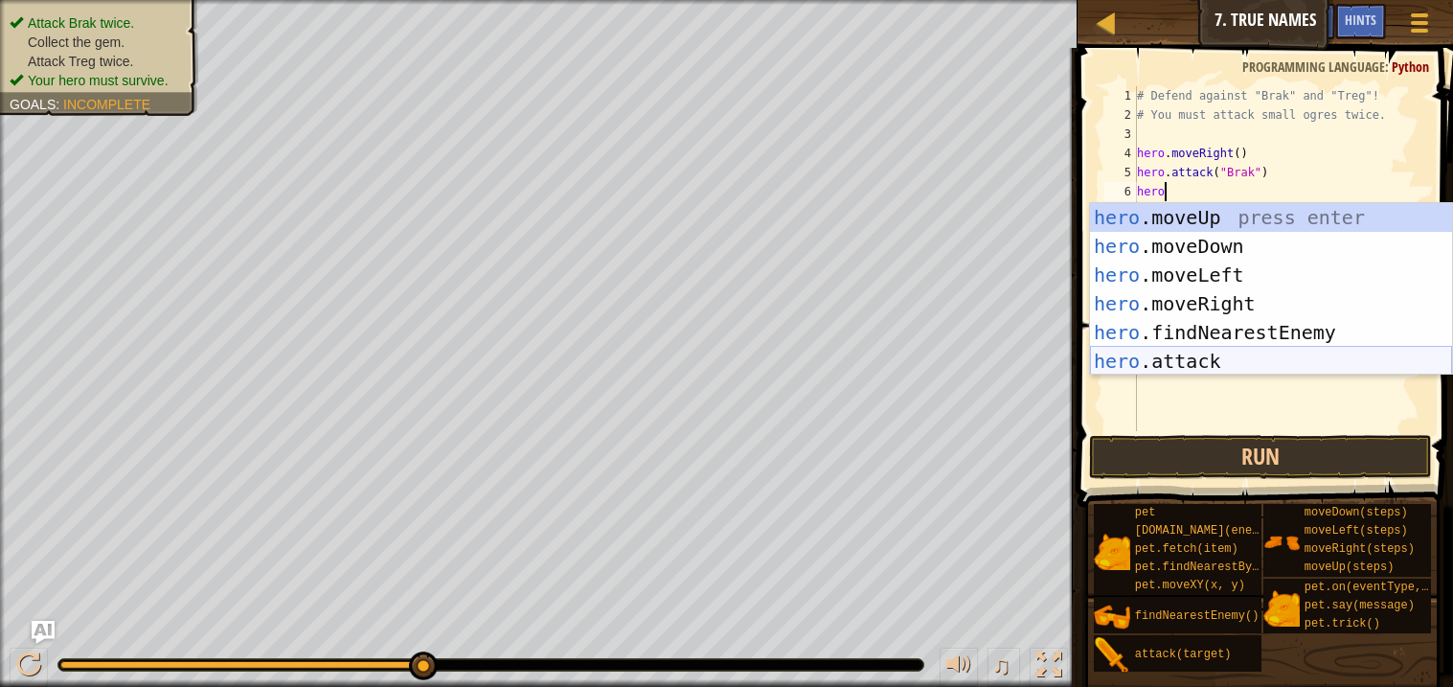
click at [1216, 361] on div "hero .moveUp press enter hero .moveDown press enter hero .moveLeft press enter …" at bounding box center [1271, 318] width 362 height 230
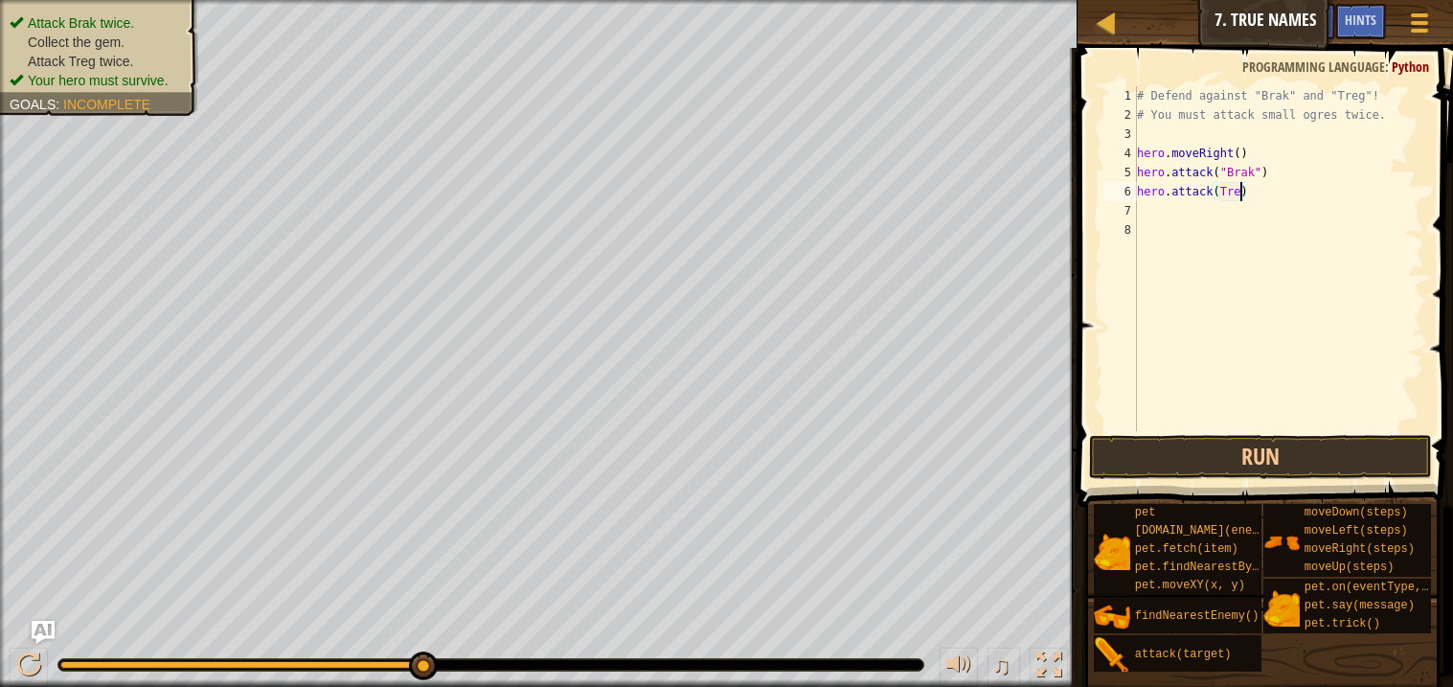
scroll to position [8, 8]
click at [1229, 454] on button "Run" at bounding box center [1260, 457] width 342 height 44
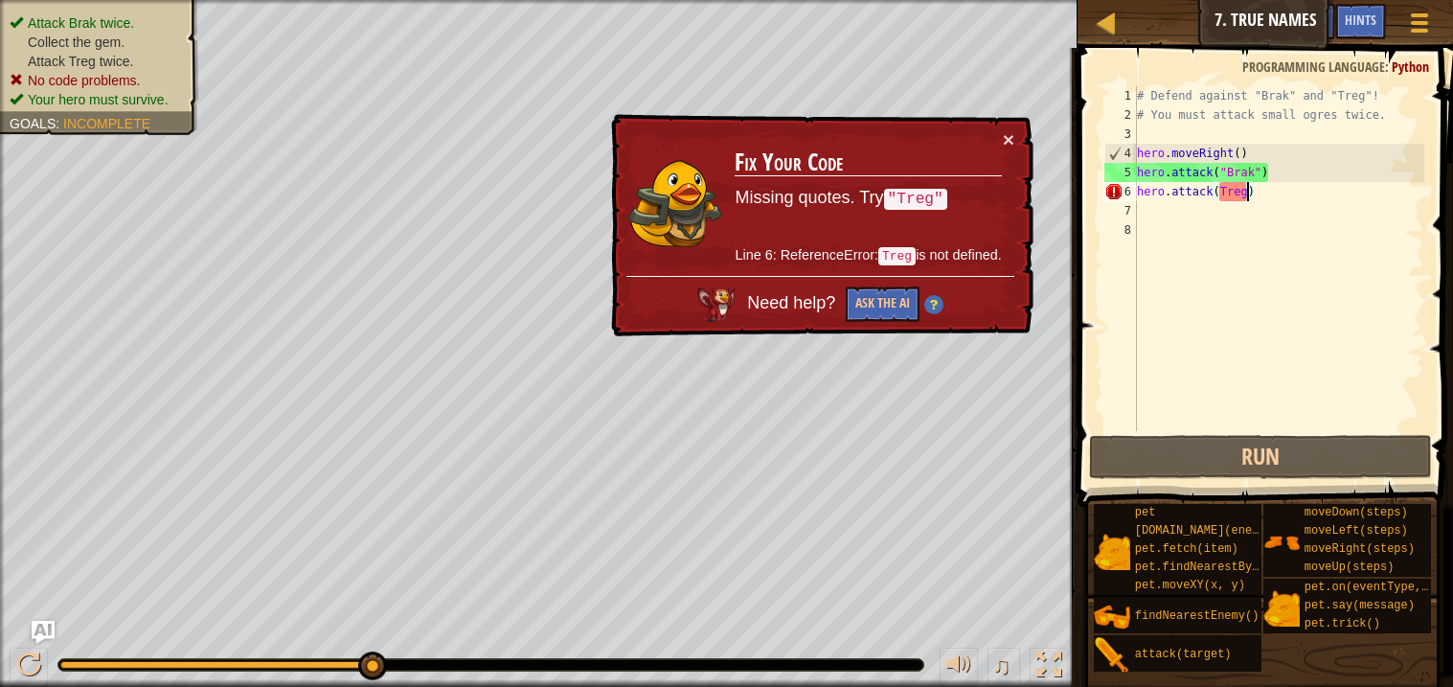
click at [1221, 191] on div "# Defend against "Brak" and "Treg"! # You must attack small ogres twice. hero .…" at bounding box center [1278, 277] width 291 height 383
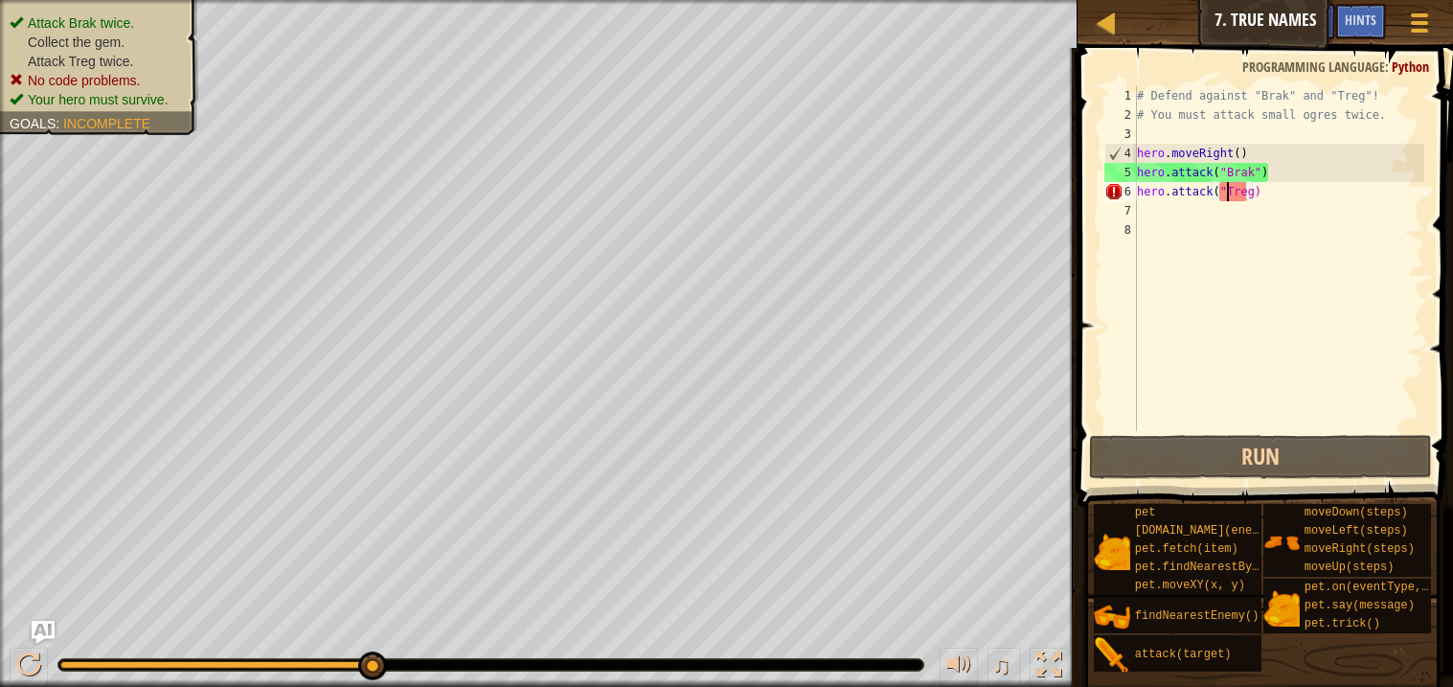
scroll to position [8, 7]
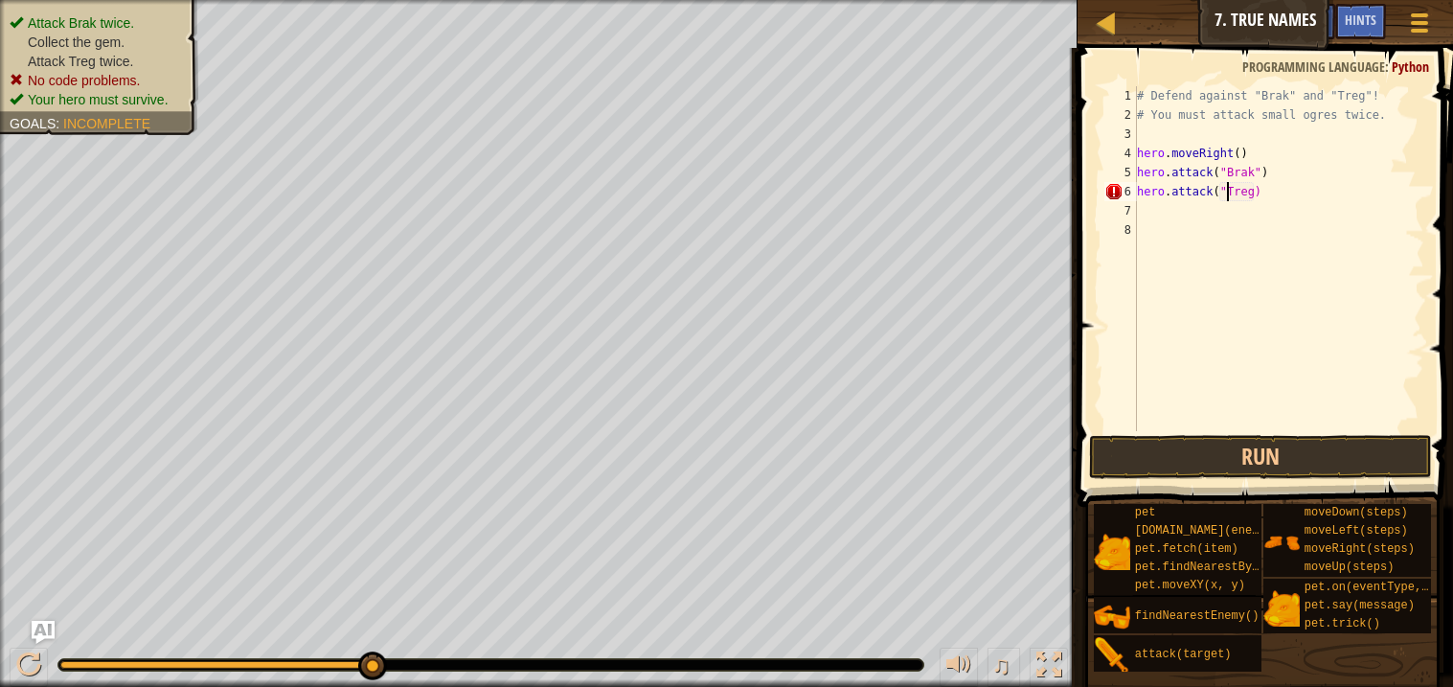
click at [1255, 188] on div "# Defend against "Brak" and "Treg"! # You must attack small ogres twice. hero .…" at bounding box center [1278, 277] width 291 height 383
type textarea "hero.attack("Treg")"
click at [1230, 453] on button "Run" at bounding box center [1260, 457] width 342 height 44
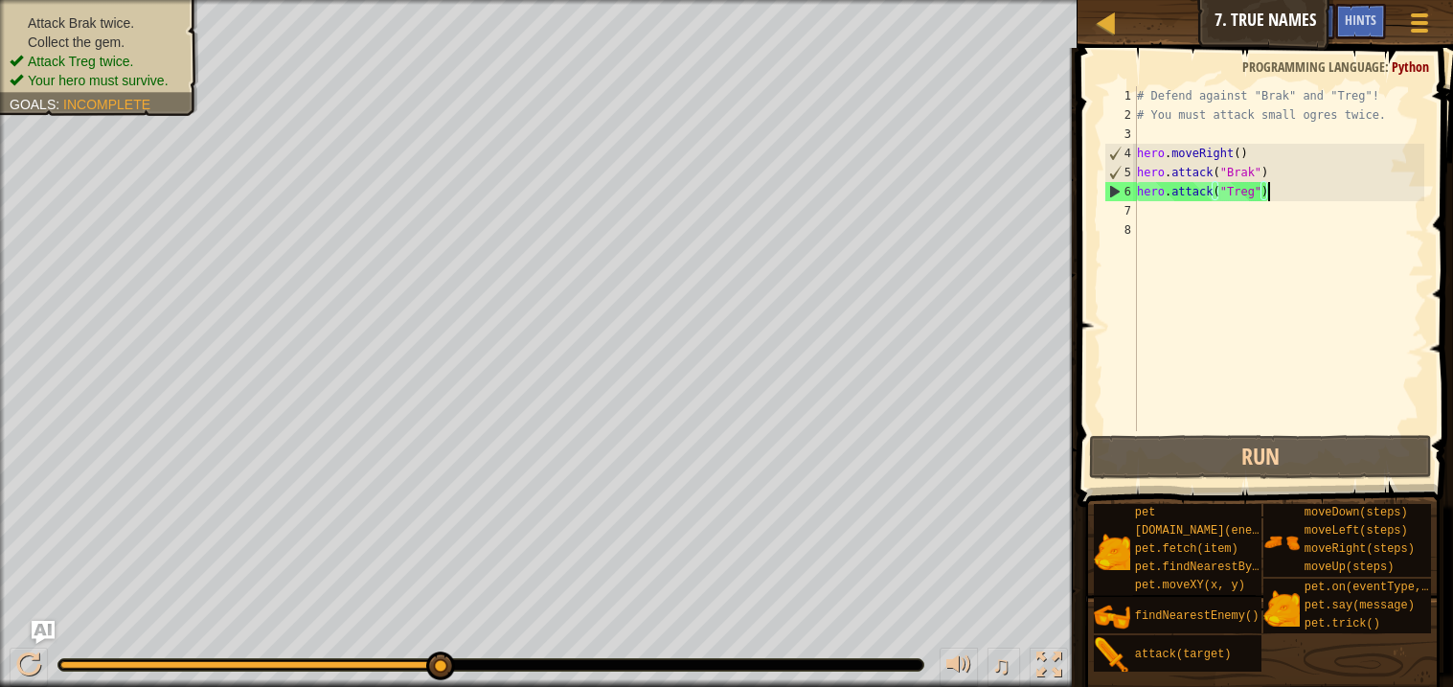
click at [1276, 193] on div "# Defend against "Brak" and "Treg"! # You must attack small ogres twice. hero .…" at bounding box center [1278, 277] width 291 height 383
click at [1138, 190] on div "# Defend against "Brak" and "Treg"! # You must attack small ogres twice. hero .…" at bounding box center [1278, 277] width 291 height 383
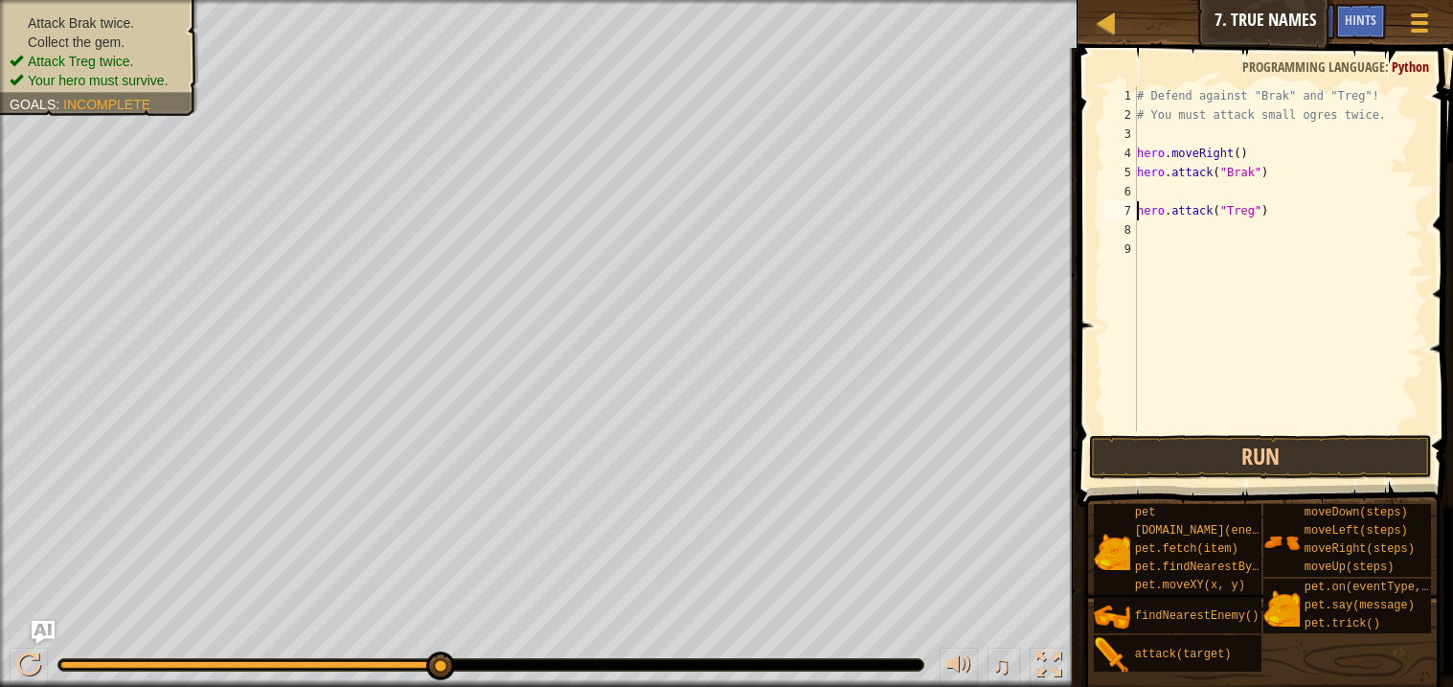
click at [1143, 191] on div "# Defend against "Brak" and "Treg"! # You must attack small ogres twice. hero .…" at bounding box center [1278, 277] width 291 height 383
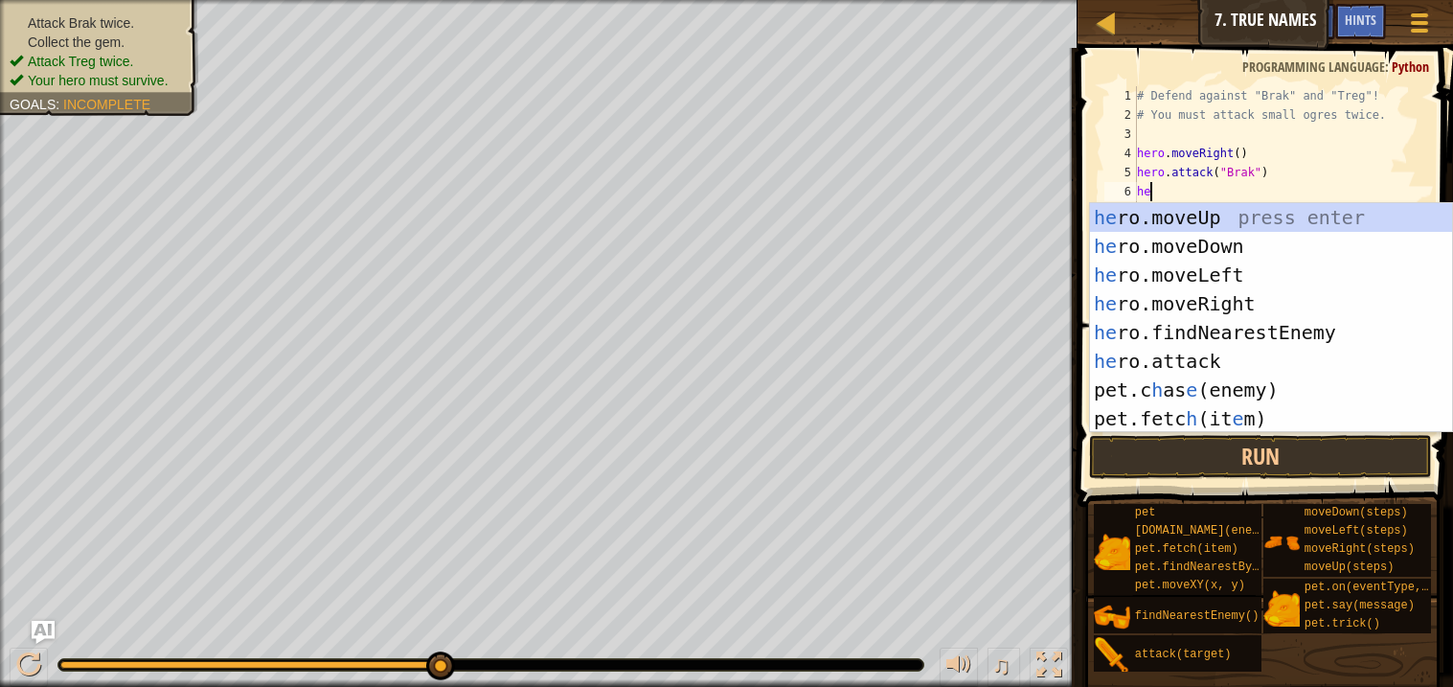
scroll to position [8, 1]
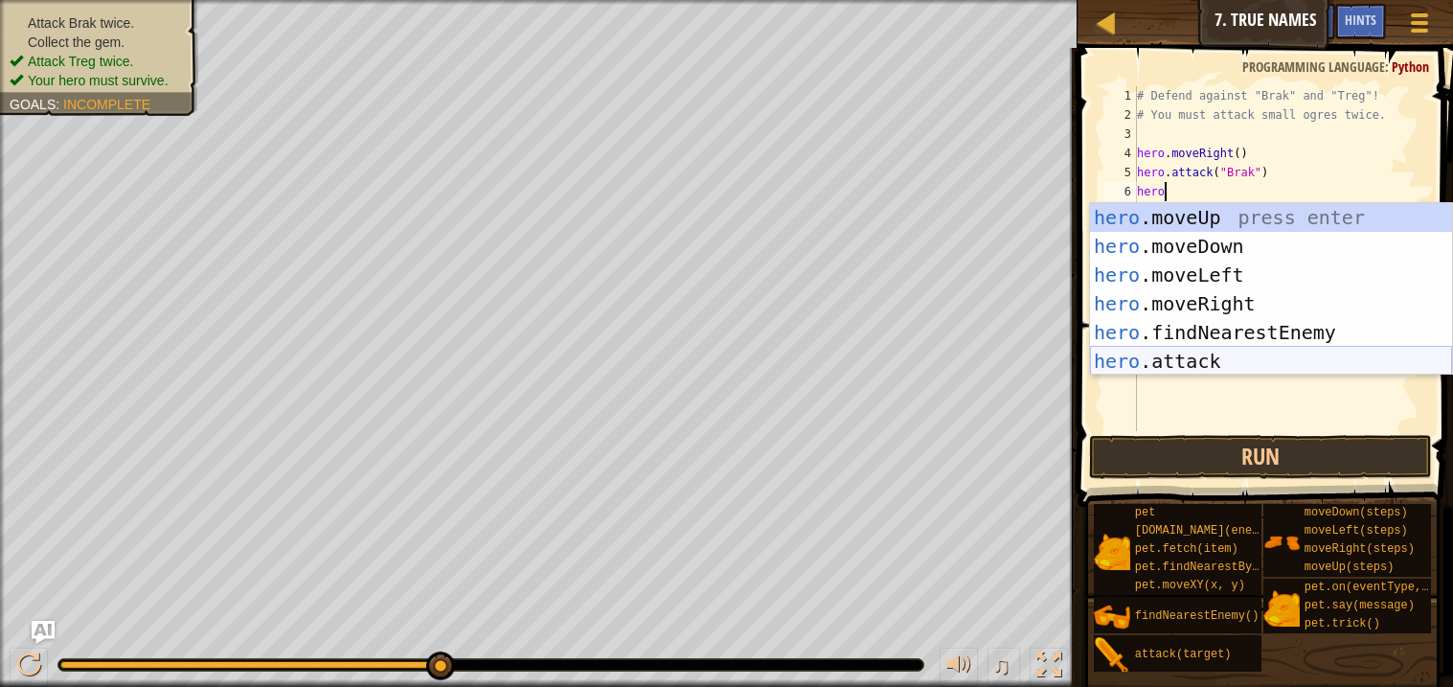
click at [1175, 354] on div "hero .moveUp press enter hero .moveDown press enter hero .moveLeft press enter …" at bounding box center [1271, 318] width 362 height 230
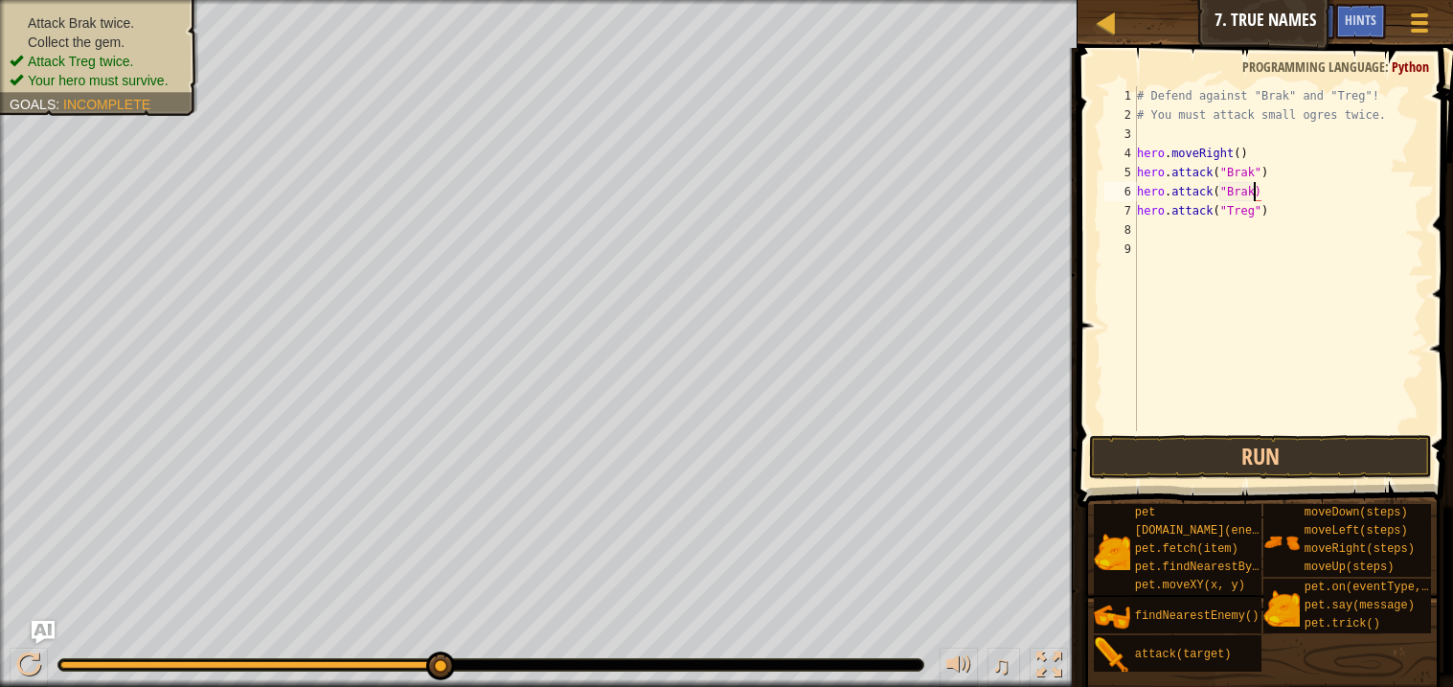
scroll to position [8, 9]
type textarea "hero.attack("Brak")"
click at [1167, 224] on div "# Defend against "Brak" and "Treg"! # You must attack small ogres twice. hero .…" at bounding box center [1278, 277] width 291 height 383
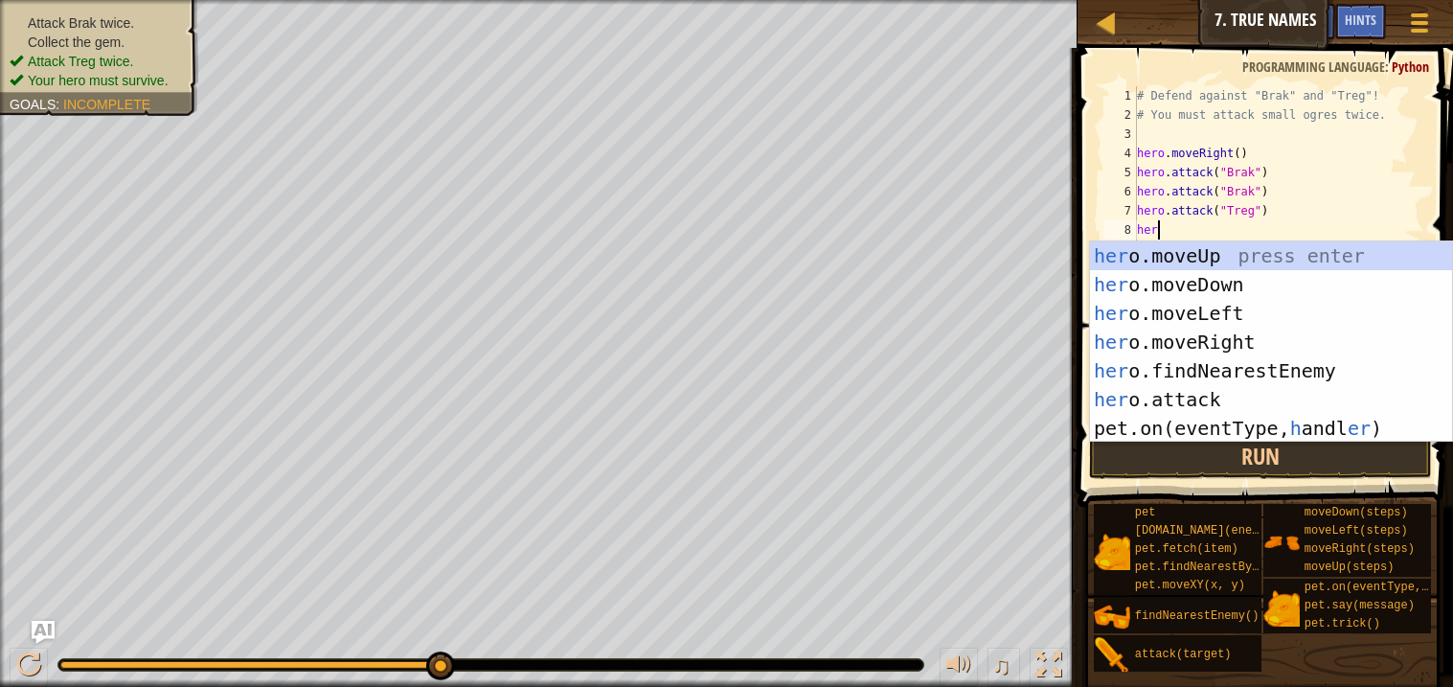
scroll to position [8, 1]
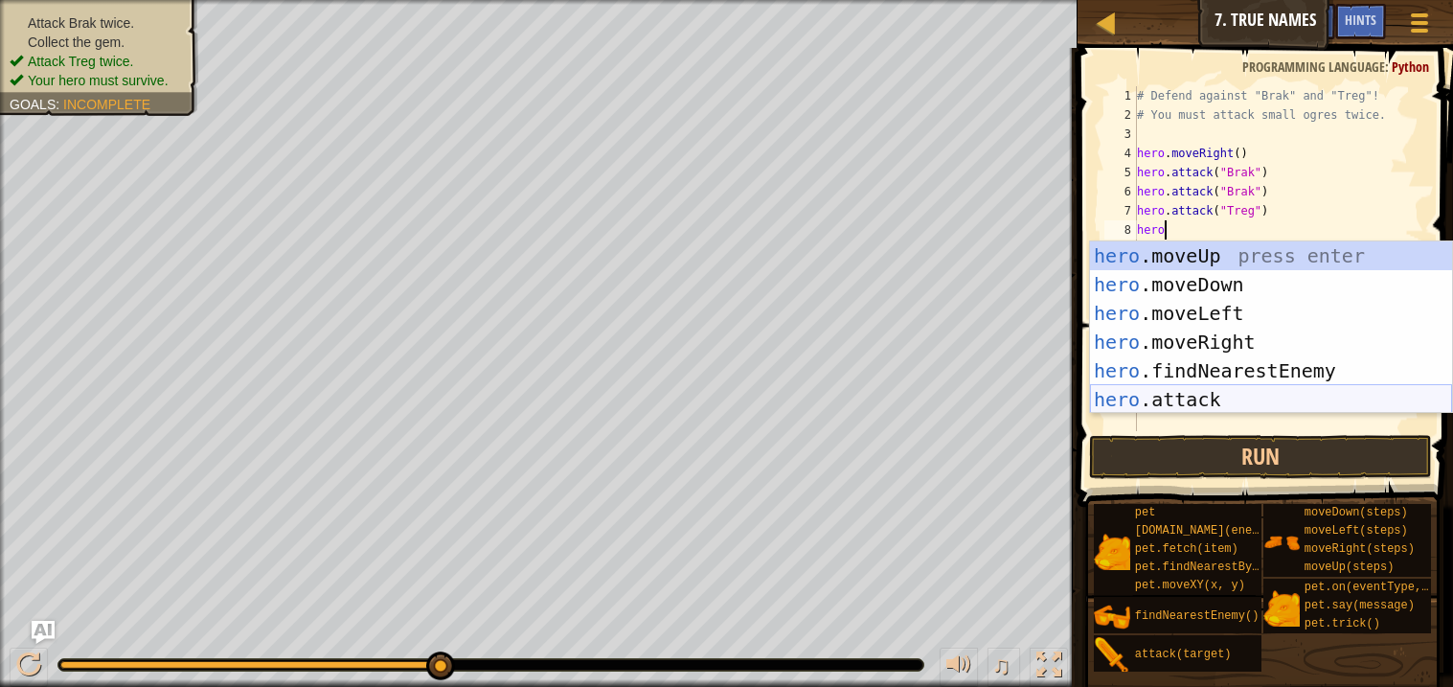
click at [1177, 399] on div "hero .moveUp press enter hero .moveDown press enter hero .moveLeft press enter …" at bounding box center [1271, 356] width 362 height 230
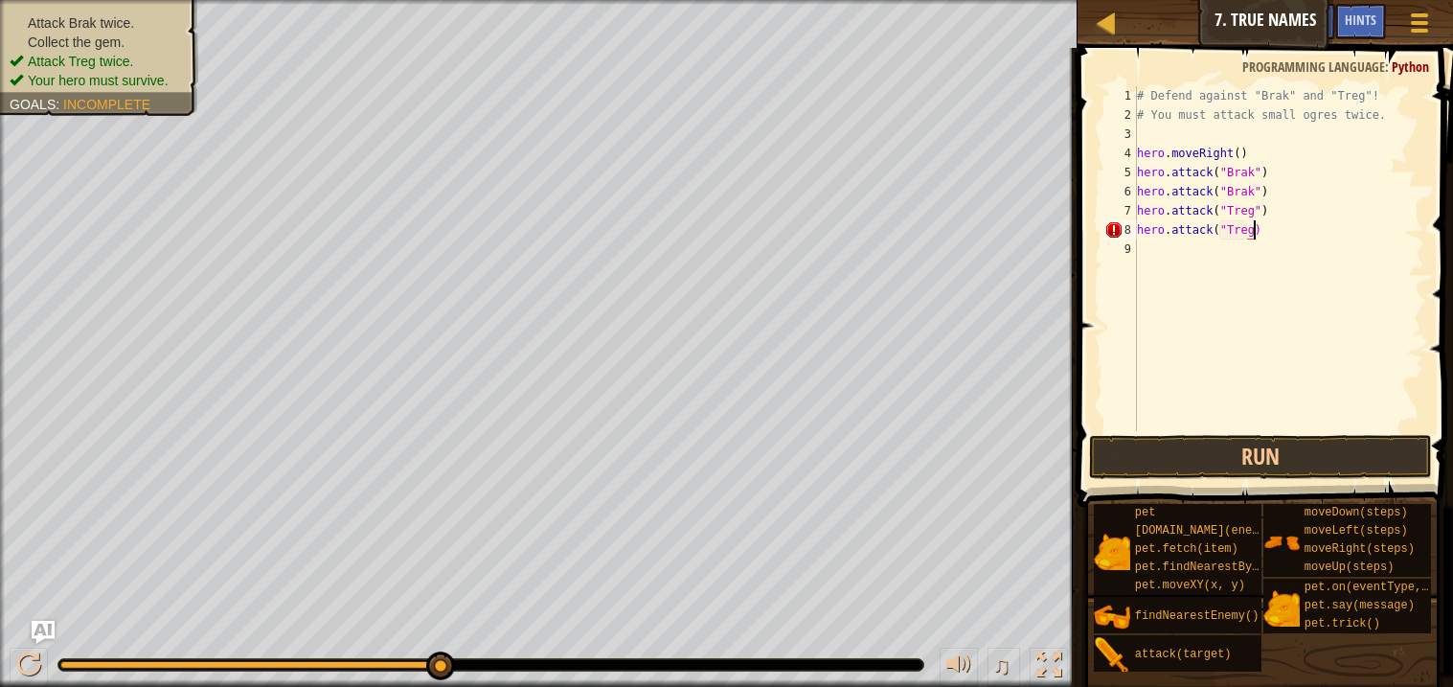
scroll to position [8, 9]
type textarea "hero.attack("Treg")"
click at [1187, 460] on button "Run" at bounding box center [1260, 457] width 342 height 44
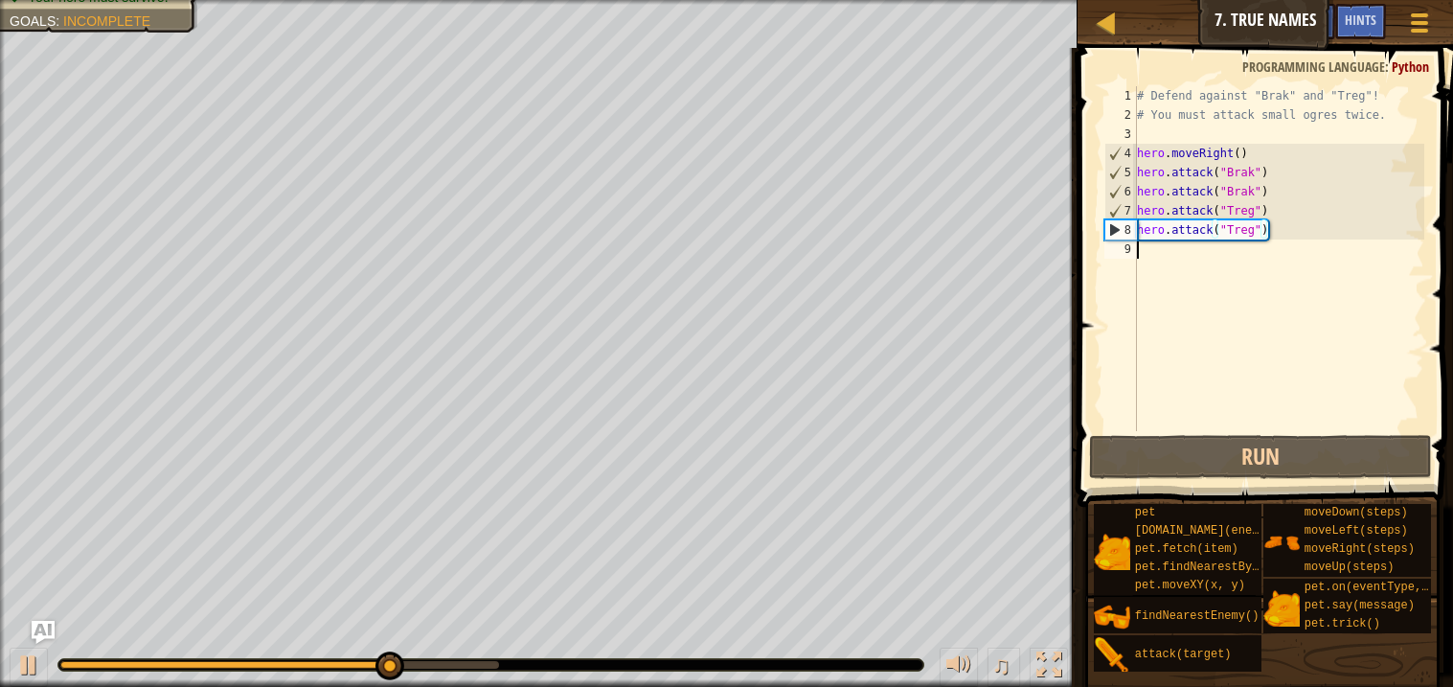
click at [1150, 251] on div "# Defend against "Brak" and "Treg"! # You must attack small ogres twice. hero .…" at bounding box center [1278, 277] width 291 height 383
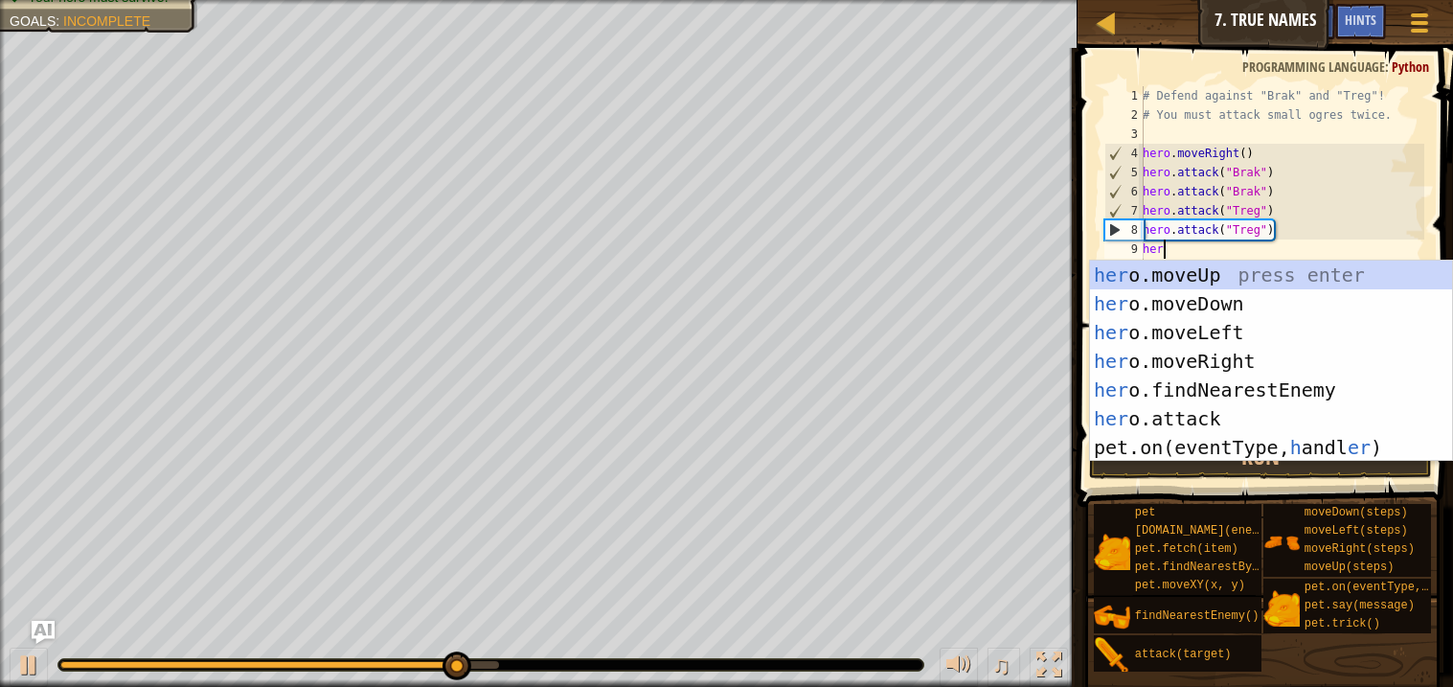
type textarea "hero"
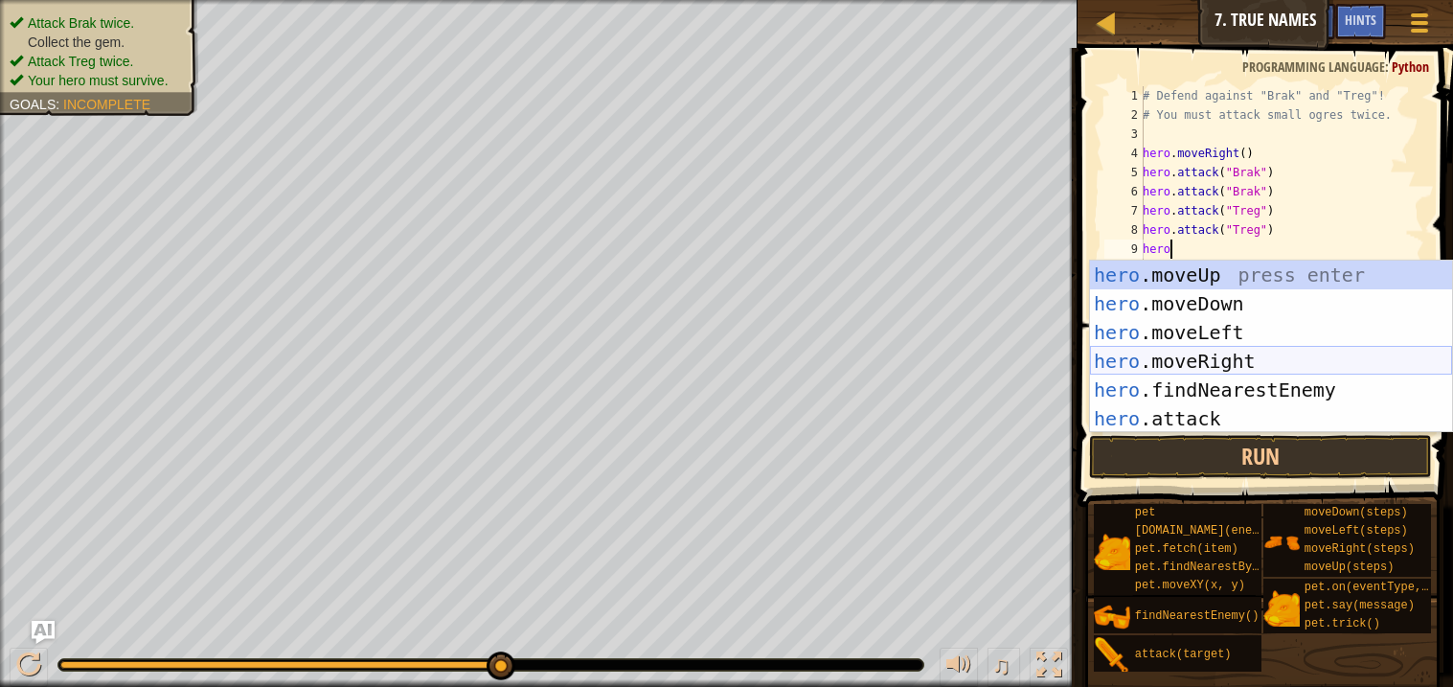
click at [1194, 364] on div "hero .moveUp press enter hero .moveDown press enter hero .moveLeft press enter …" at bounding box center [1271, 376] width 362 height 230
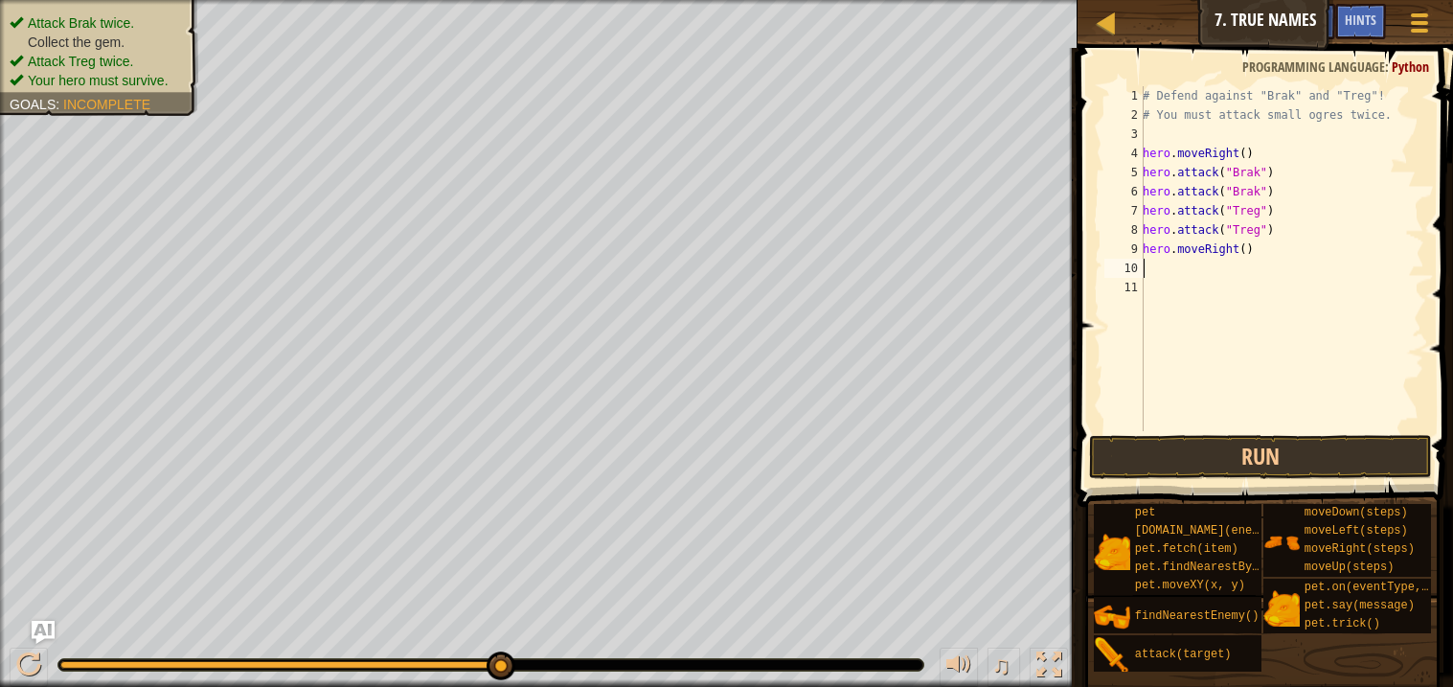
scroll to position [8, 0]
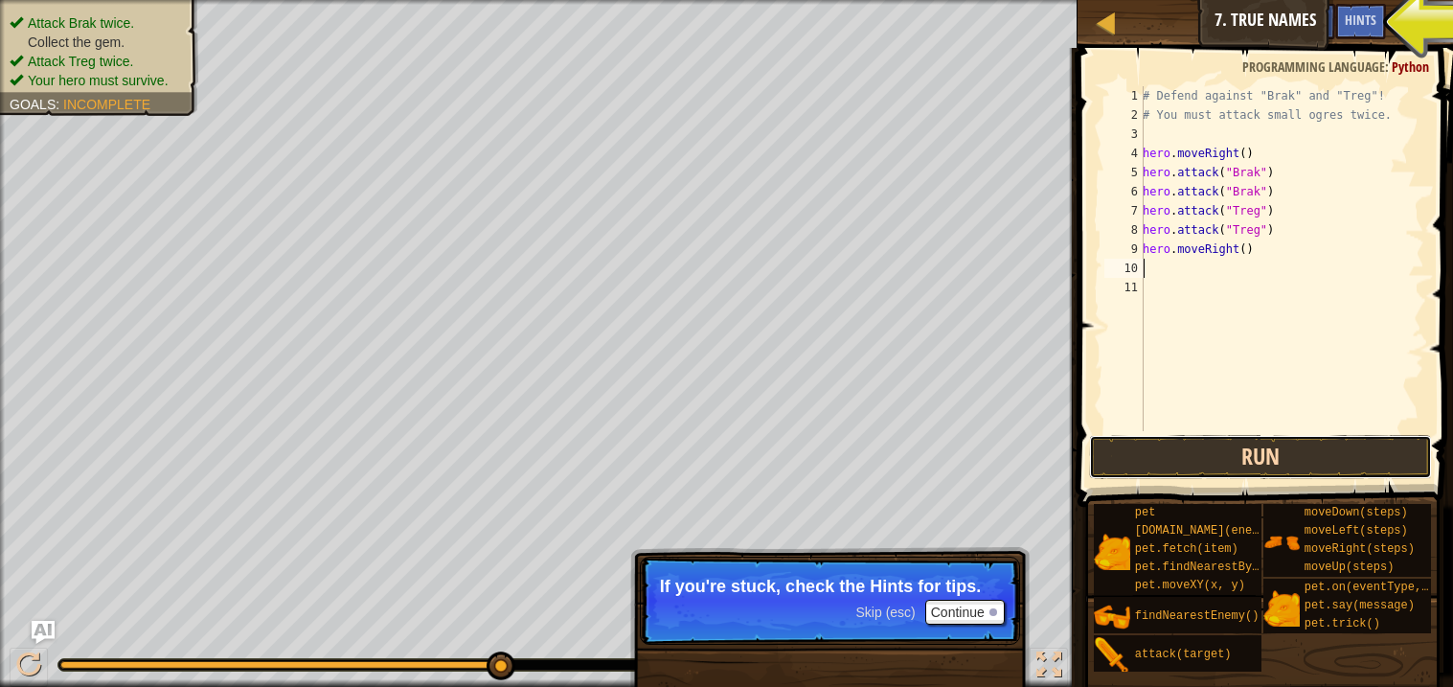
click at [1177, 448] on button "Run" at bounding box center [1260, 457] width 342 height 44
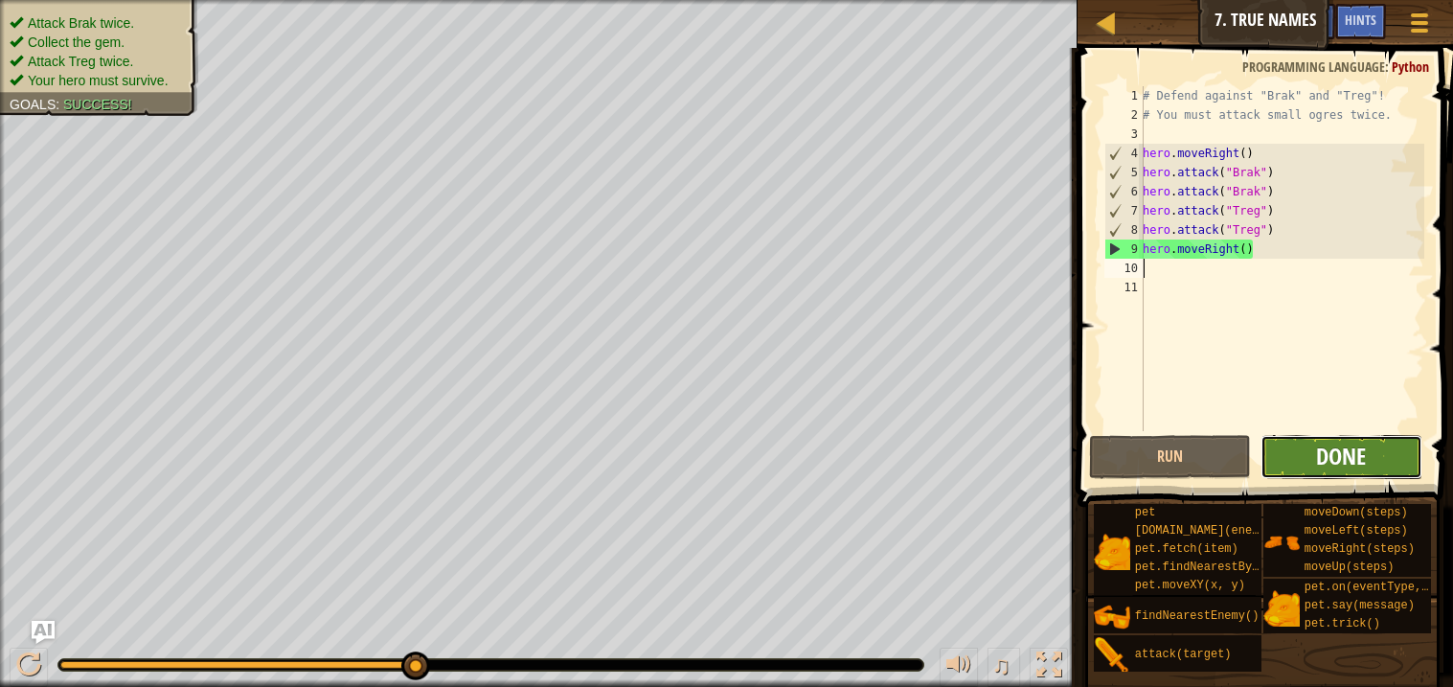
click at [1328, 443] on span "Done" at bounding box center [1341, 456] width 50 height 31
